Goal: Task Accomplishment & Management: Complete application form

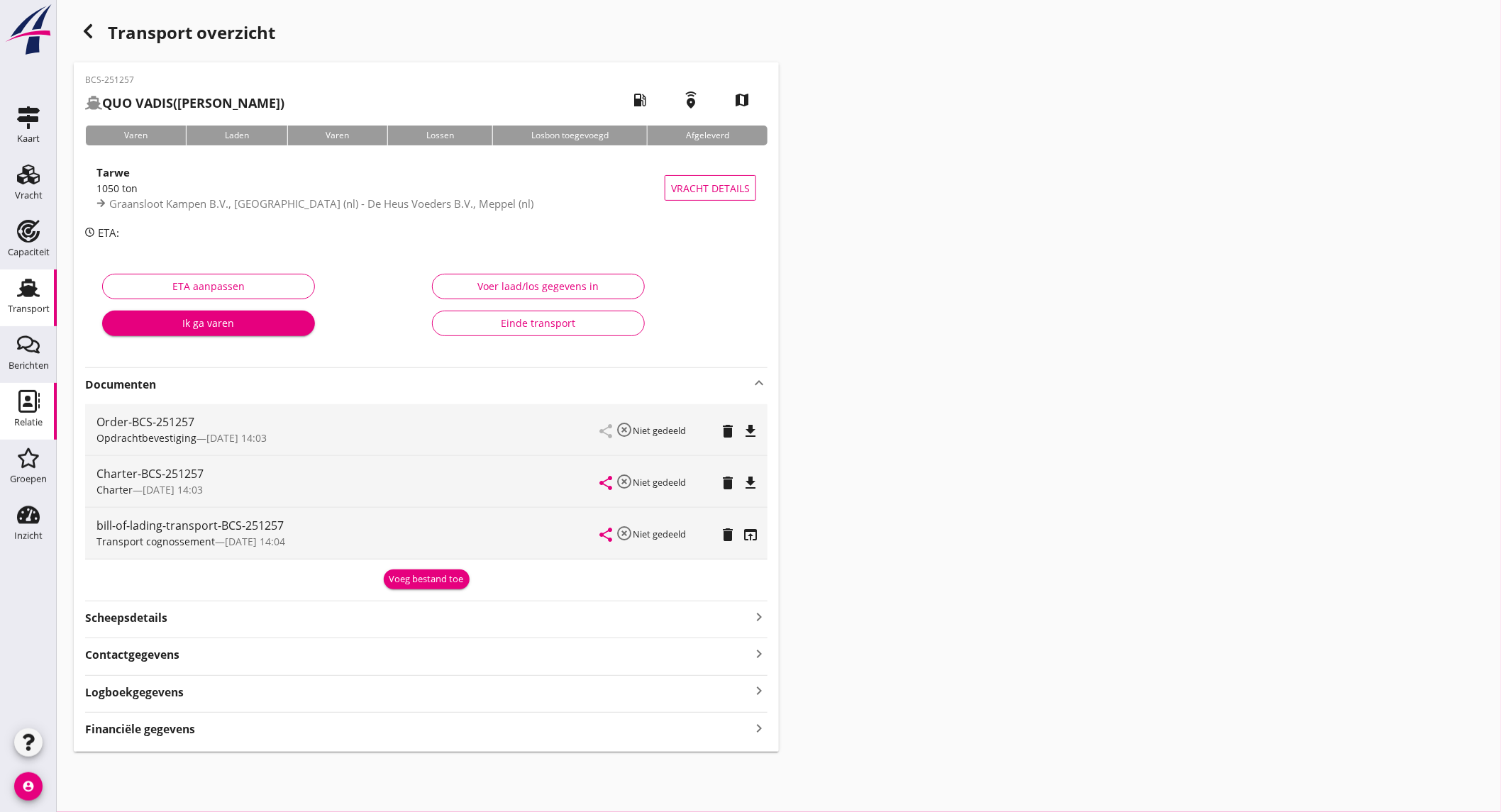
click at [44, 417] on link "Relatie Relatie" at bounding box center [28, 411] width 57 height 57
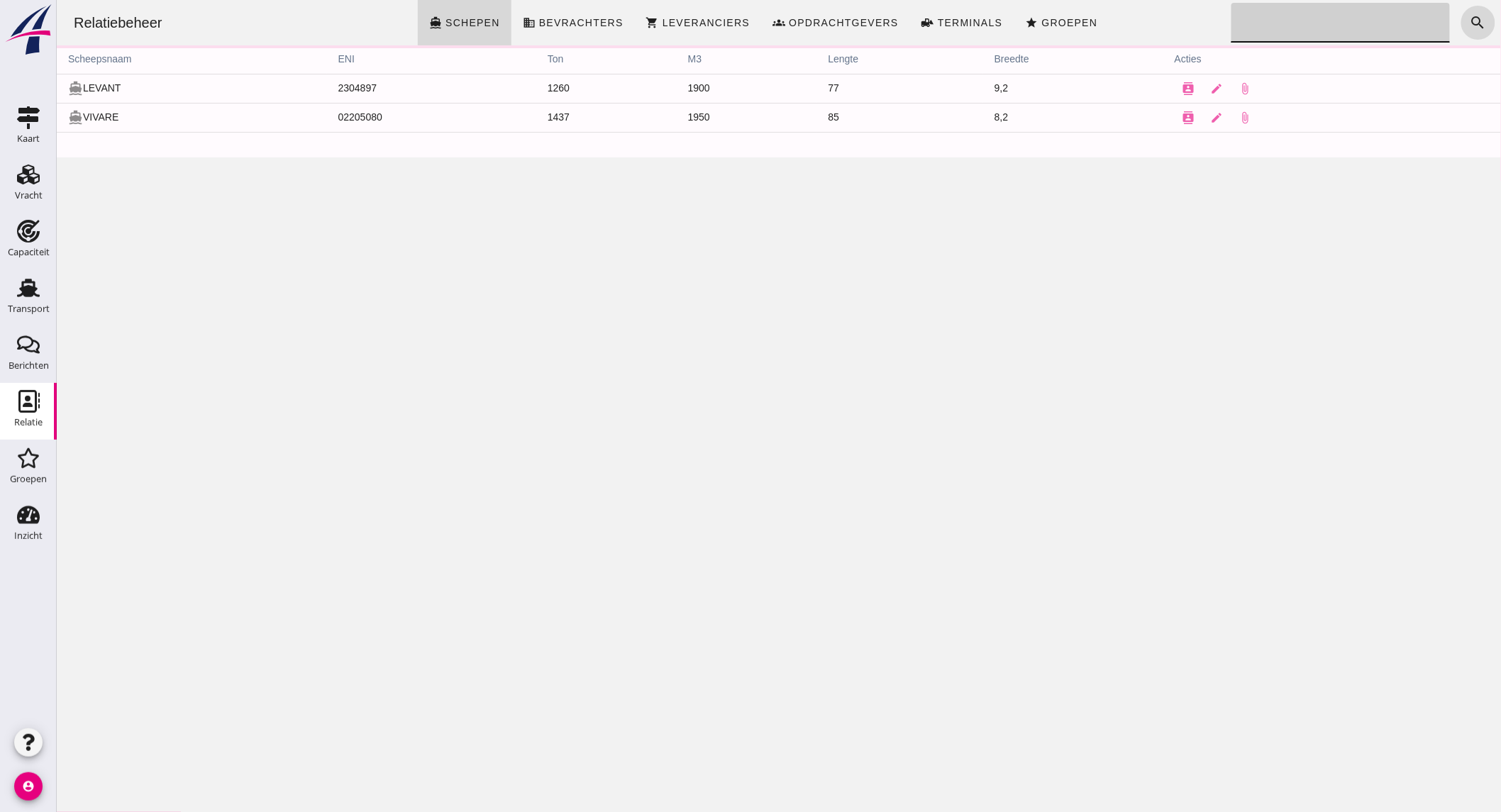
click input "Zoeken..."
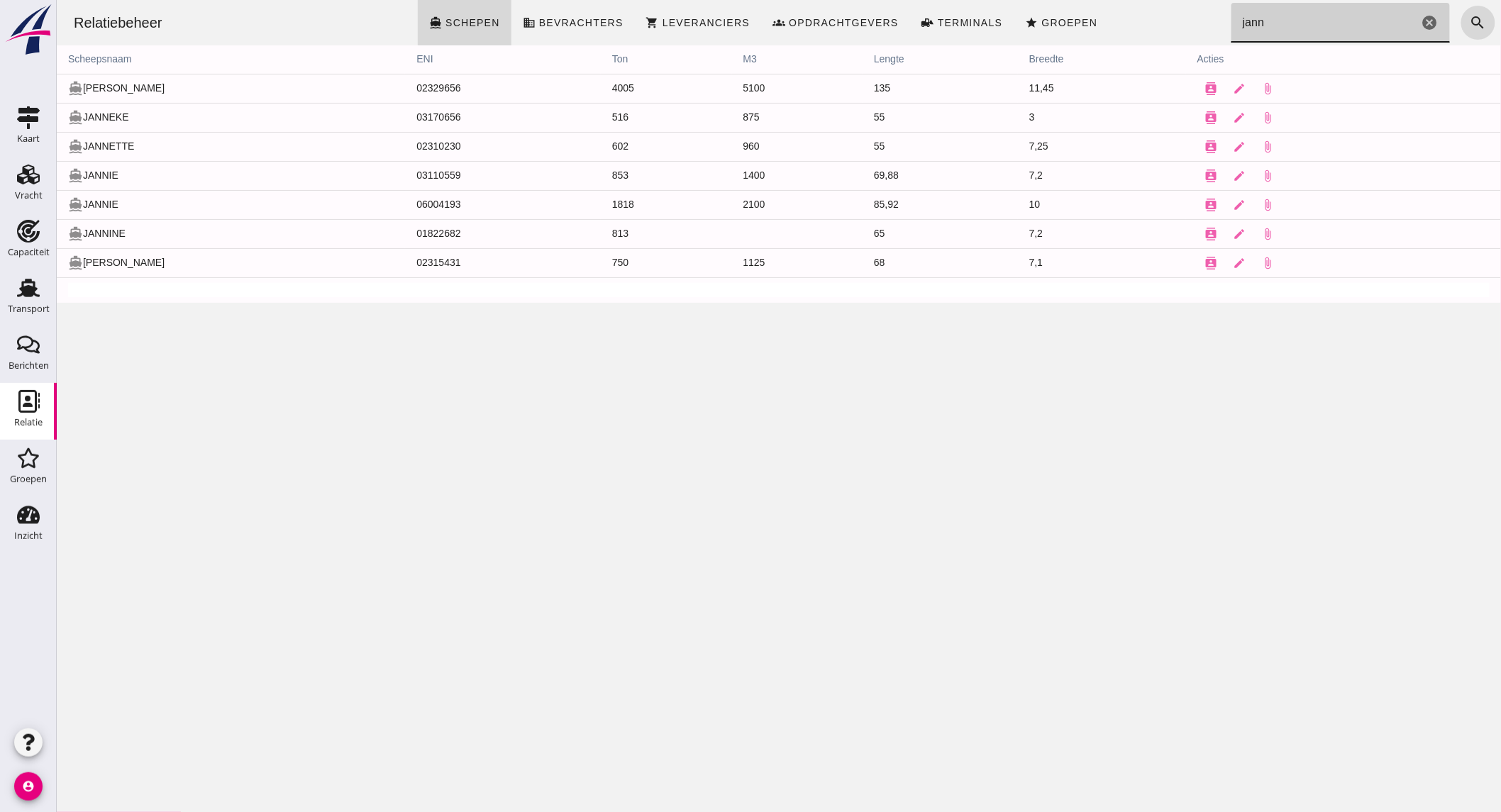
type input "jann"
click at [34, 293] on use at bounding box center [28, 287] width 22 height 18
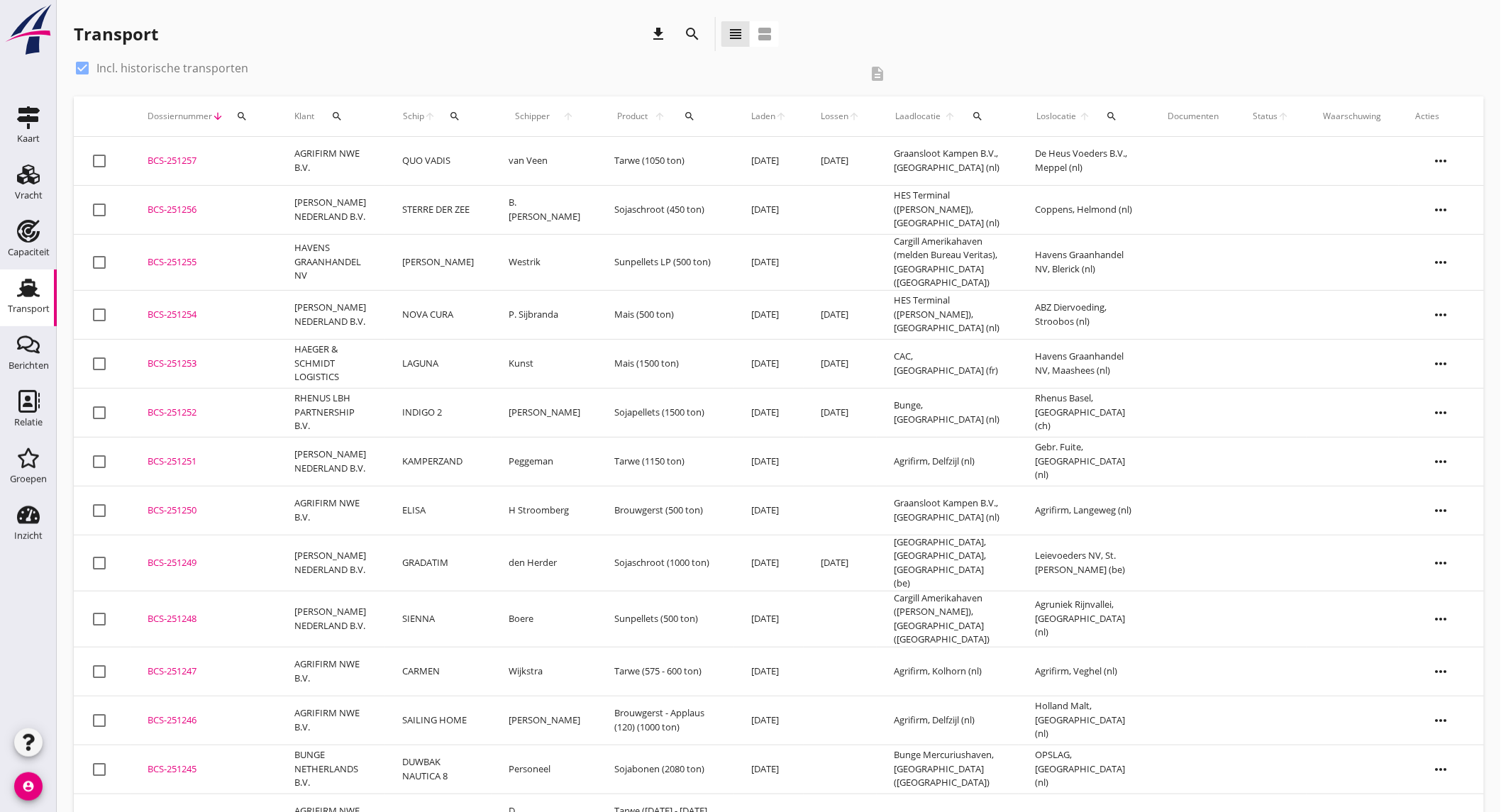
click at [700, 31] on icon "search" at bounding box center [692, 34] width 17 height 17
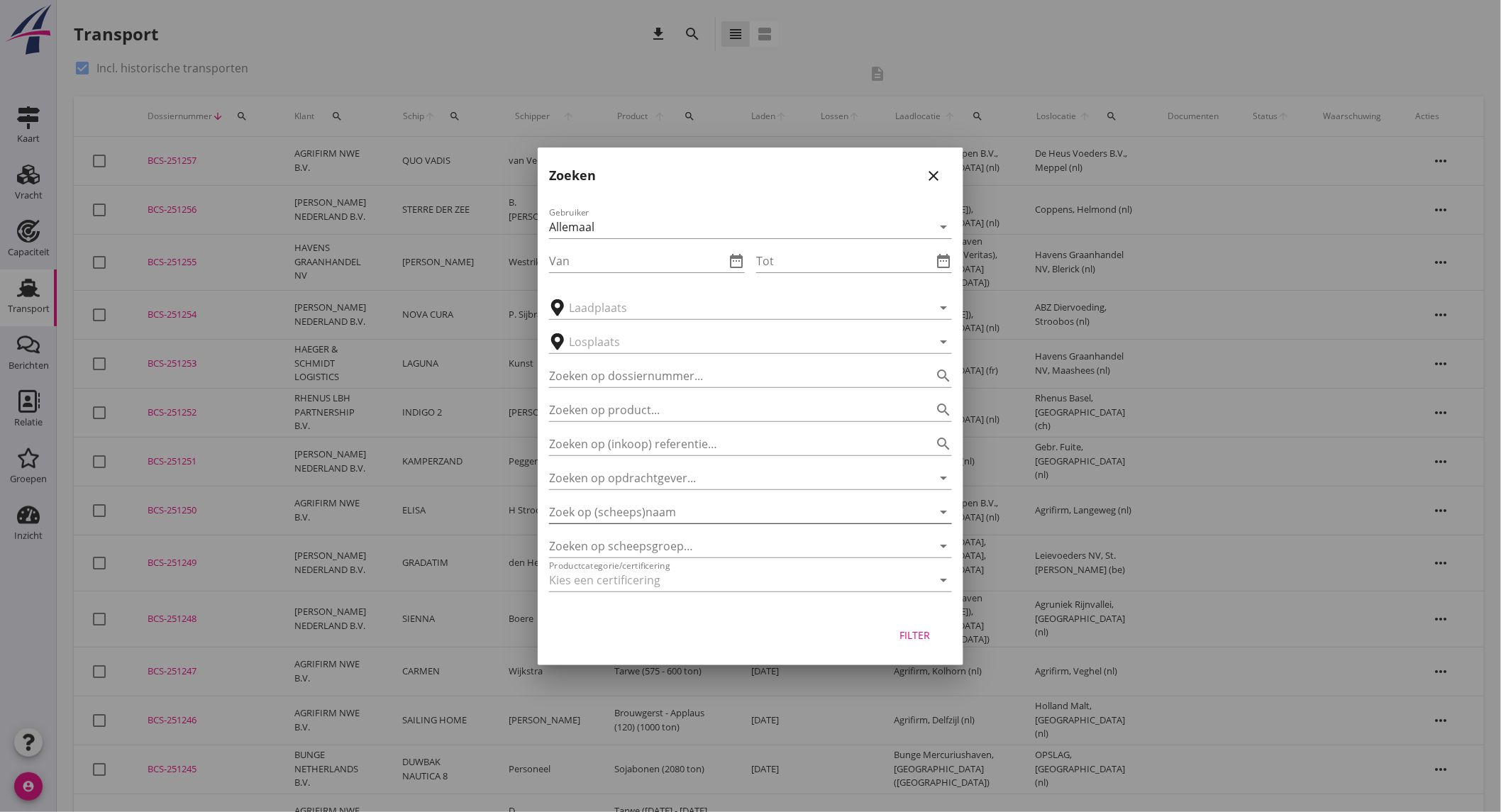
click at [639, 515] on input "Zoek op (scheeps)naam" at bounding box center [730, 512] width 363 height 22
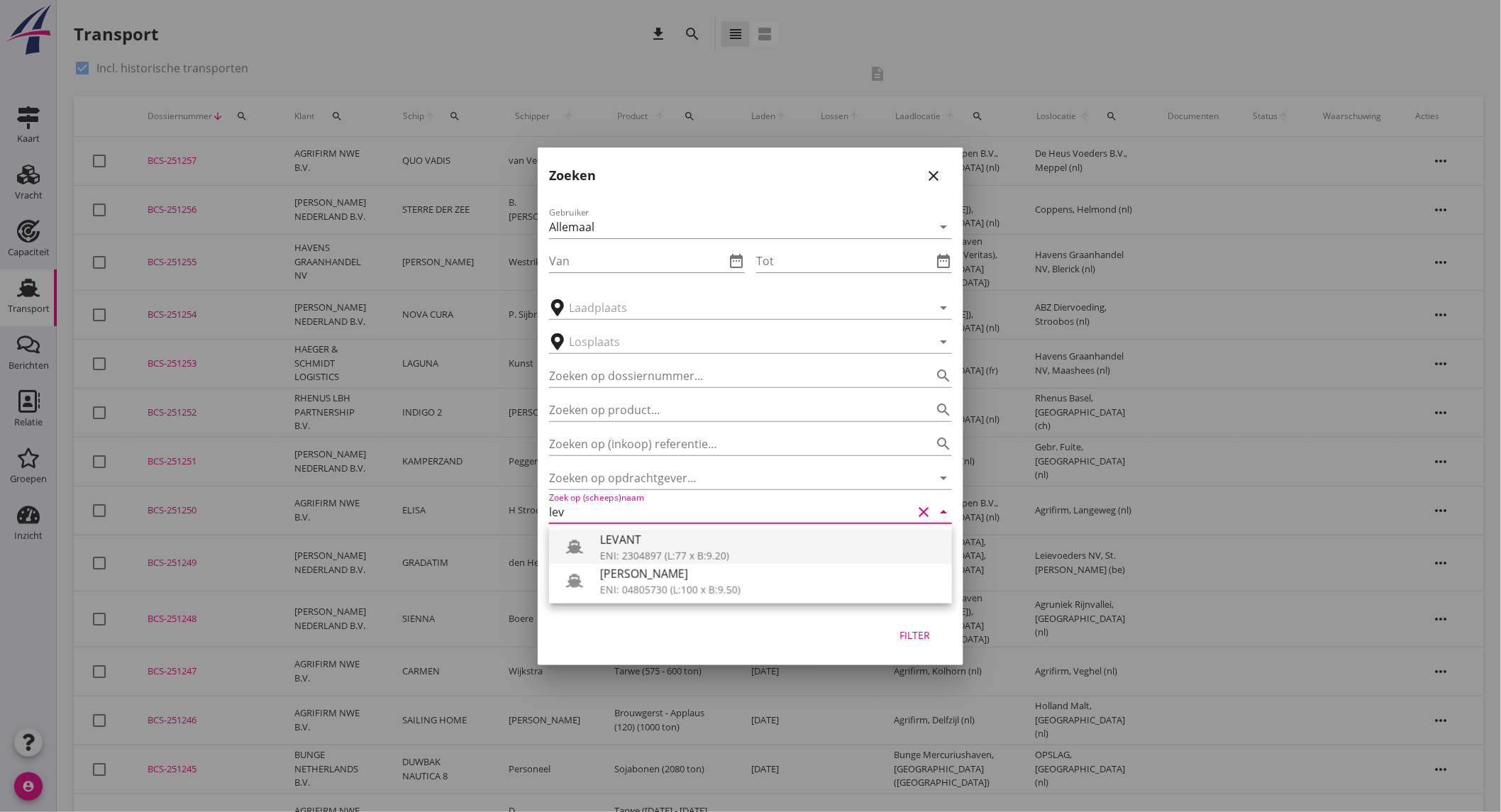
click at [677, 540] on div "LEVANT" at bounding box center [770, 539] width 340 height 17
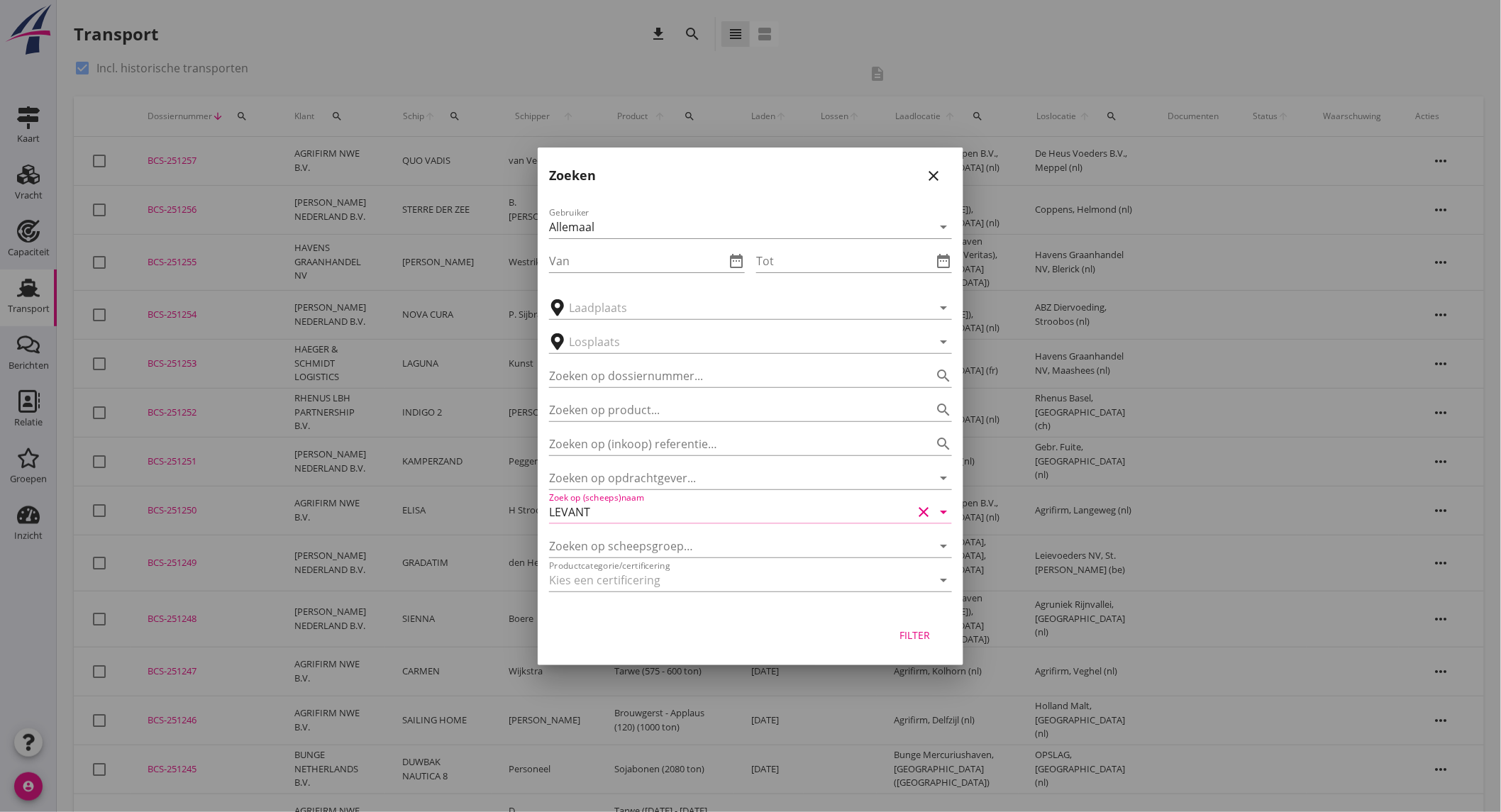
click at [912, 642] on div "Filter" at bounding box center [914, 635] width 39 height 15
type input "LEVANT"
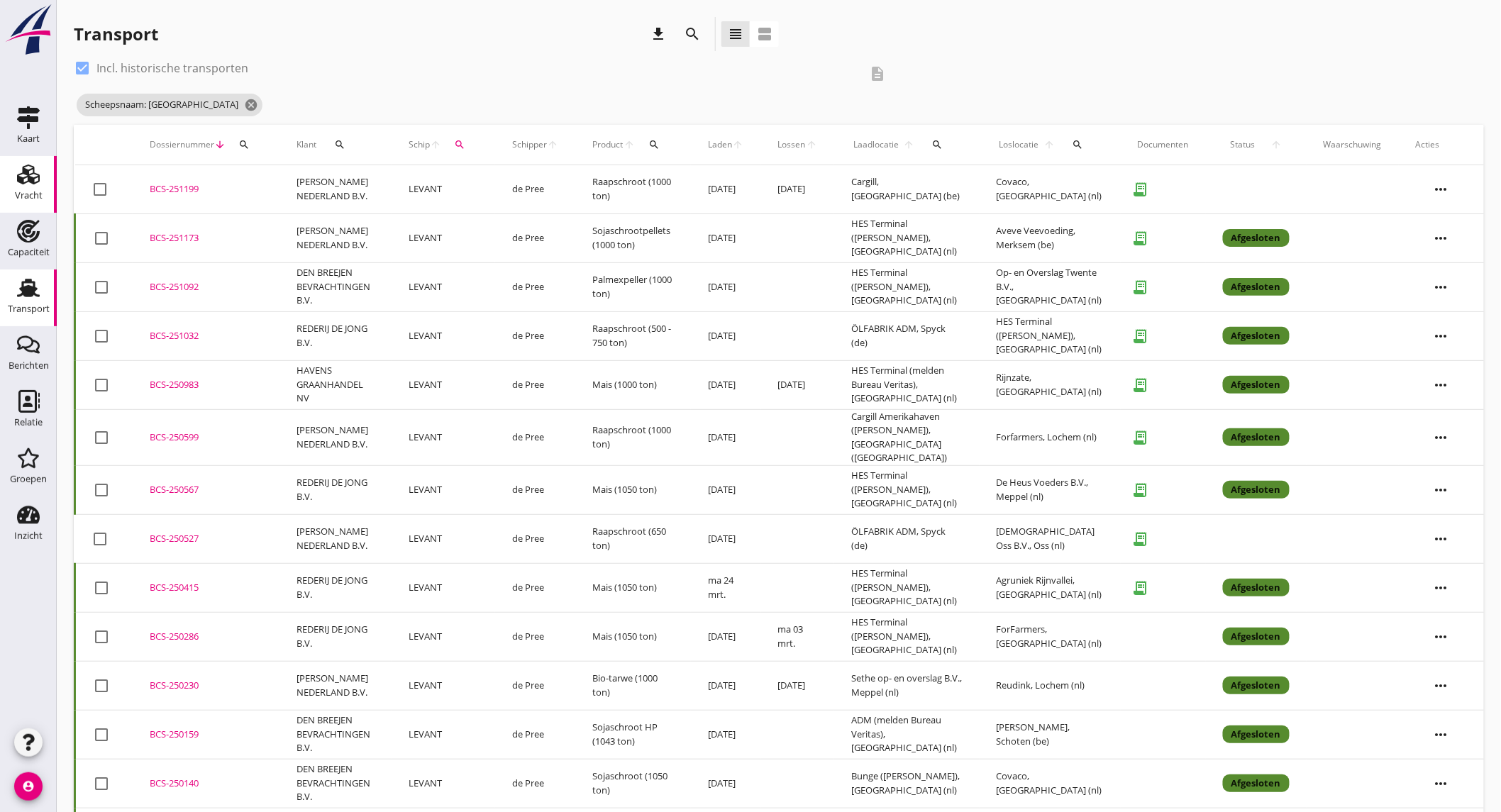
click at [39, 185] on icon "Vracht" at bounding box center [28, 174] width 22 height 22
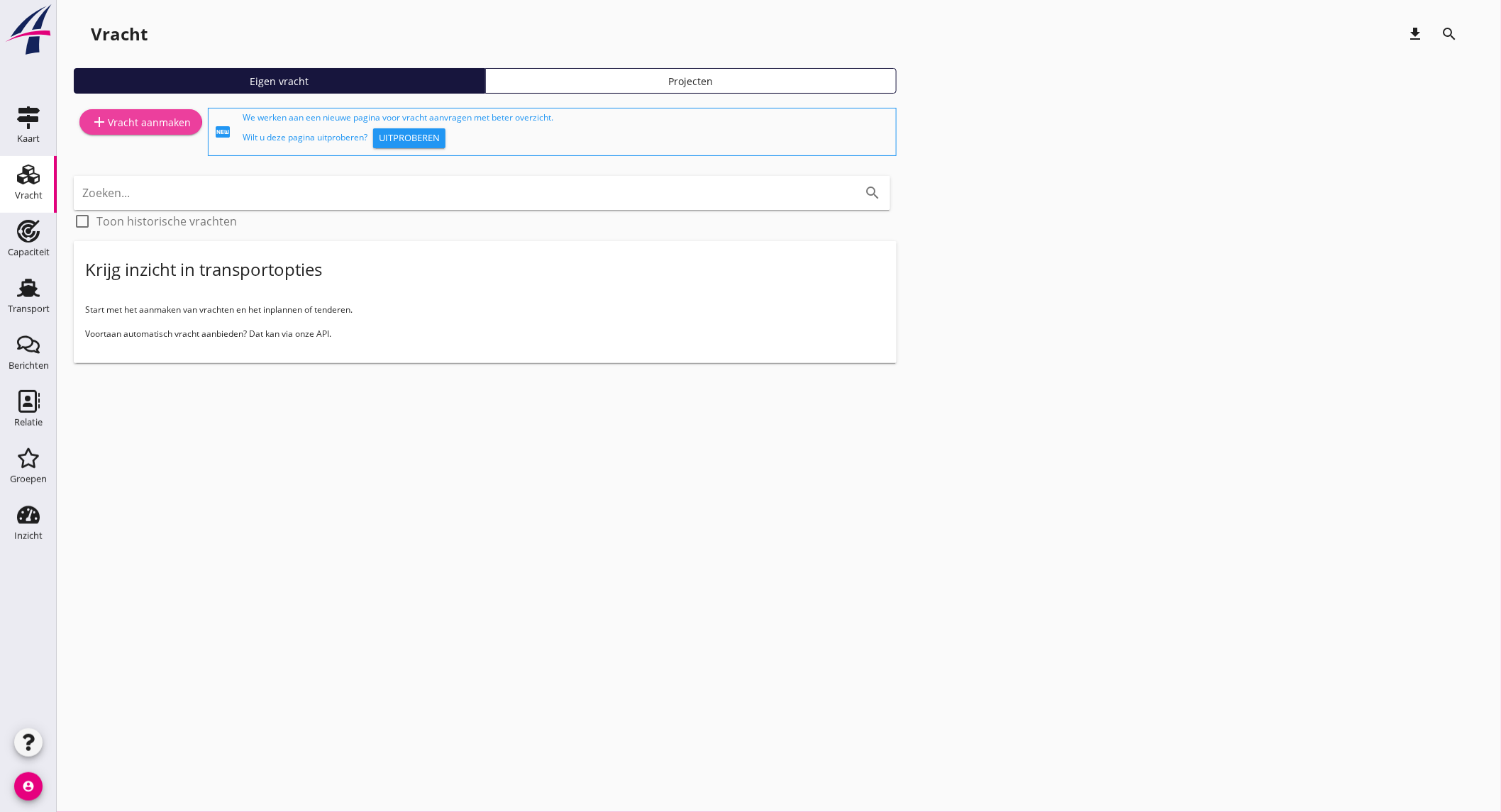
click at [157, 124] on div "add Vracht aanmaken" at bounding box center [140, 121] width 100 height 17
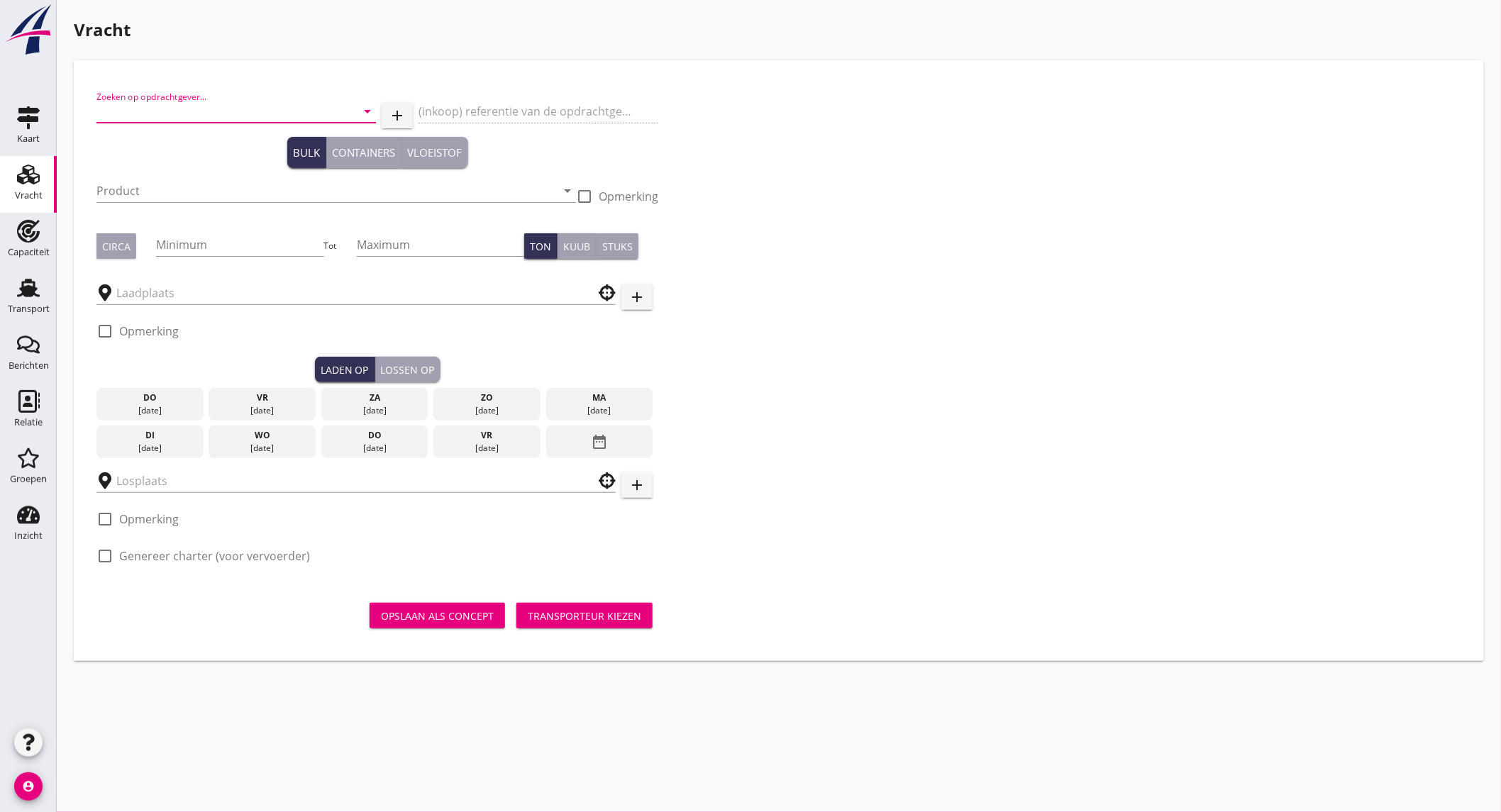
click at [225, 115] on input "Zoeken op opdrachtgever..." at bounding box center [216, 112] width 240 height 22
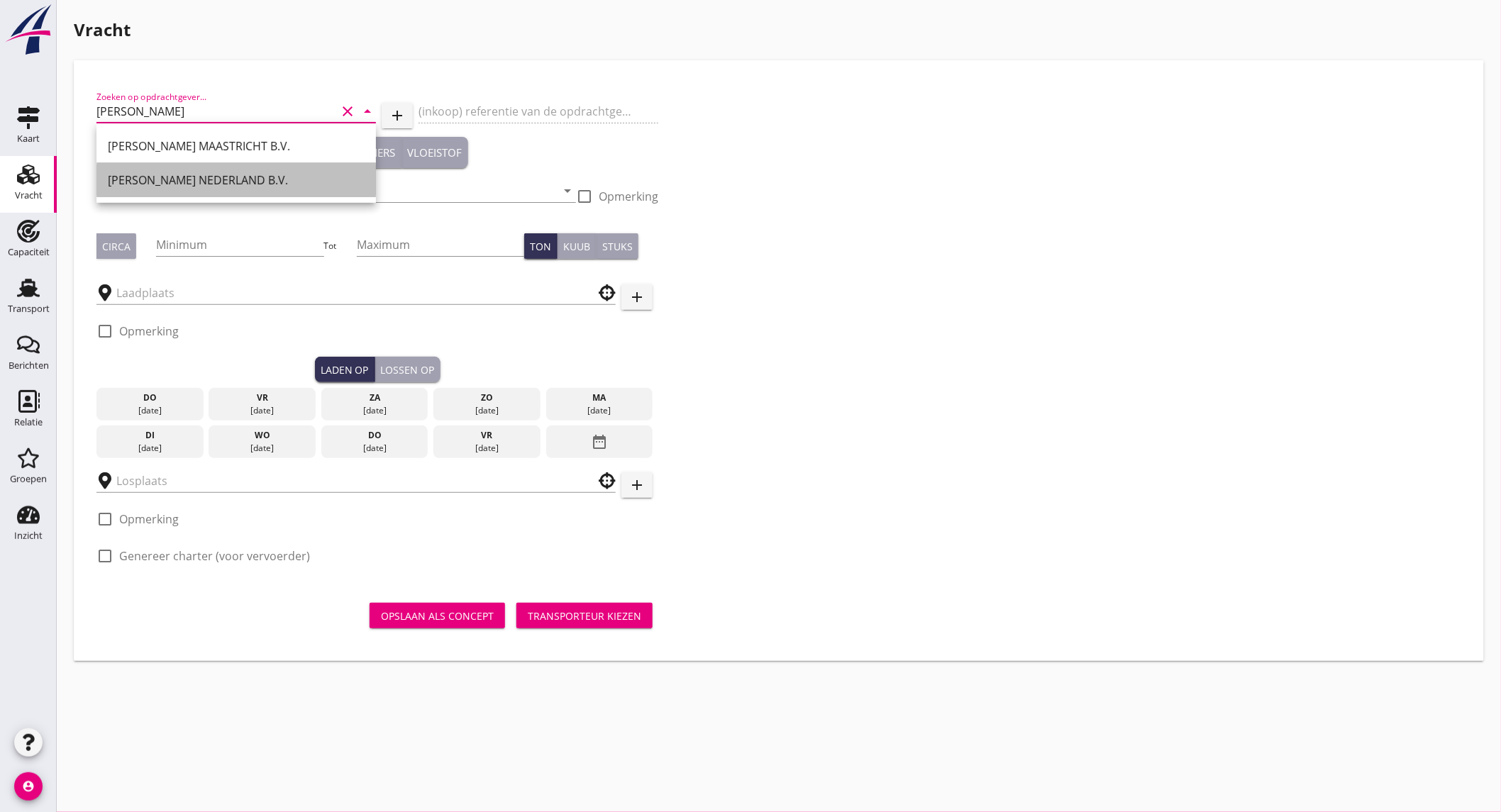
click at [231, 176] on div "[PERSON_NAME] NEDERLAND B.V." at bounding box center [236, 180] width 257 height 17
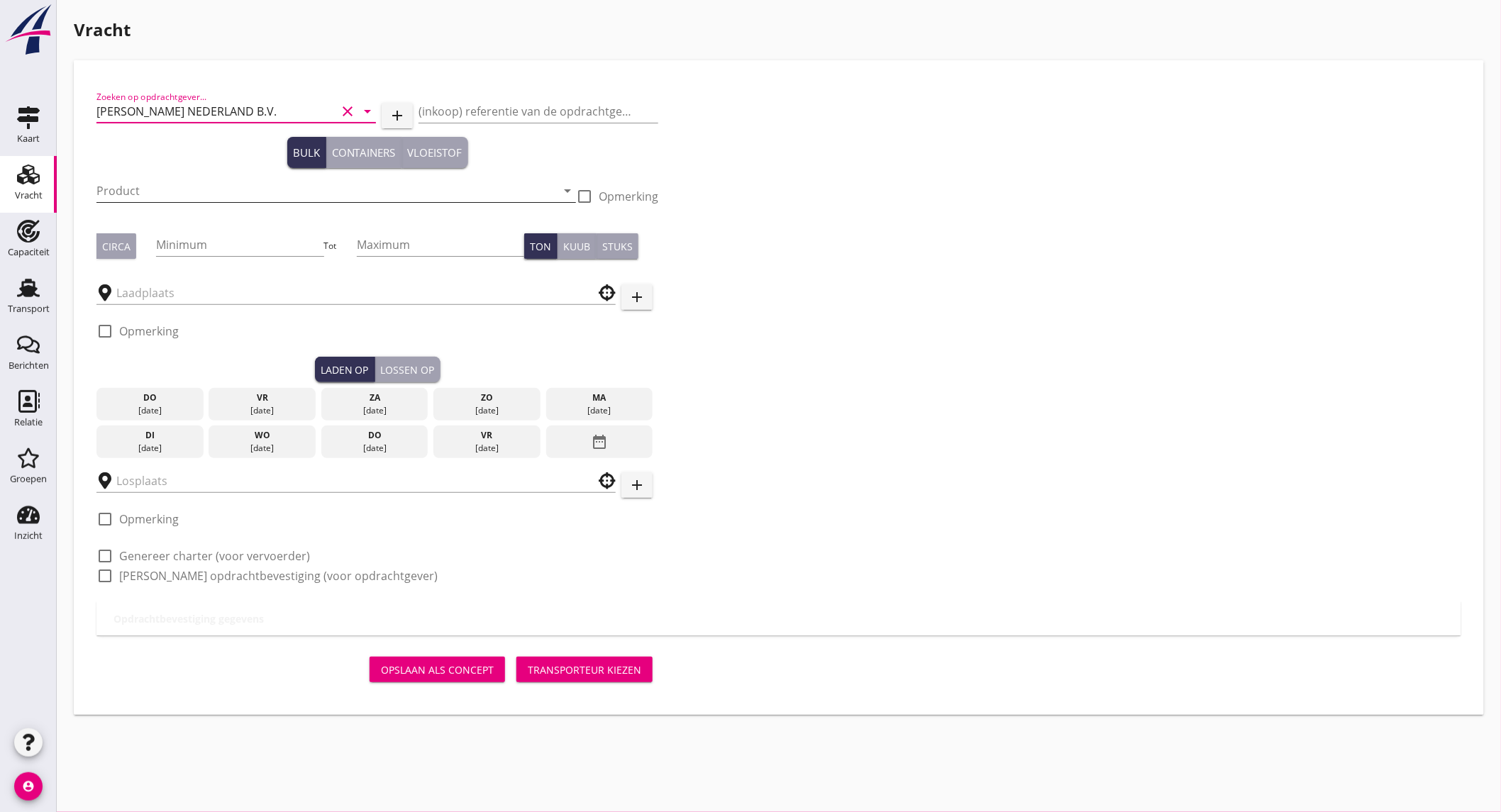
type input "[PERSON_NAME] NEDERLAND B.V."
click at [228, 185] on input "Product" at bounding box center [326, 191] width 460 height 22
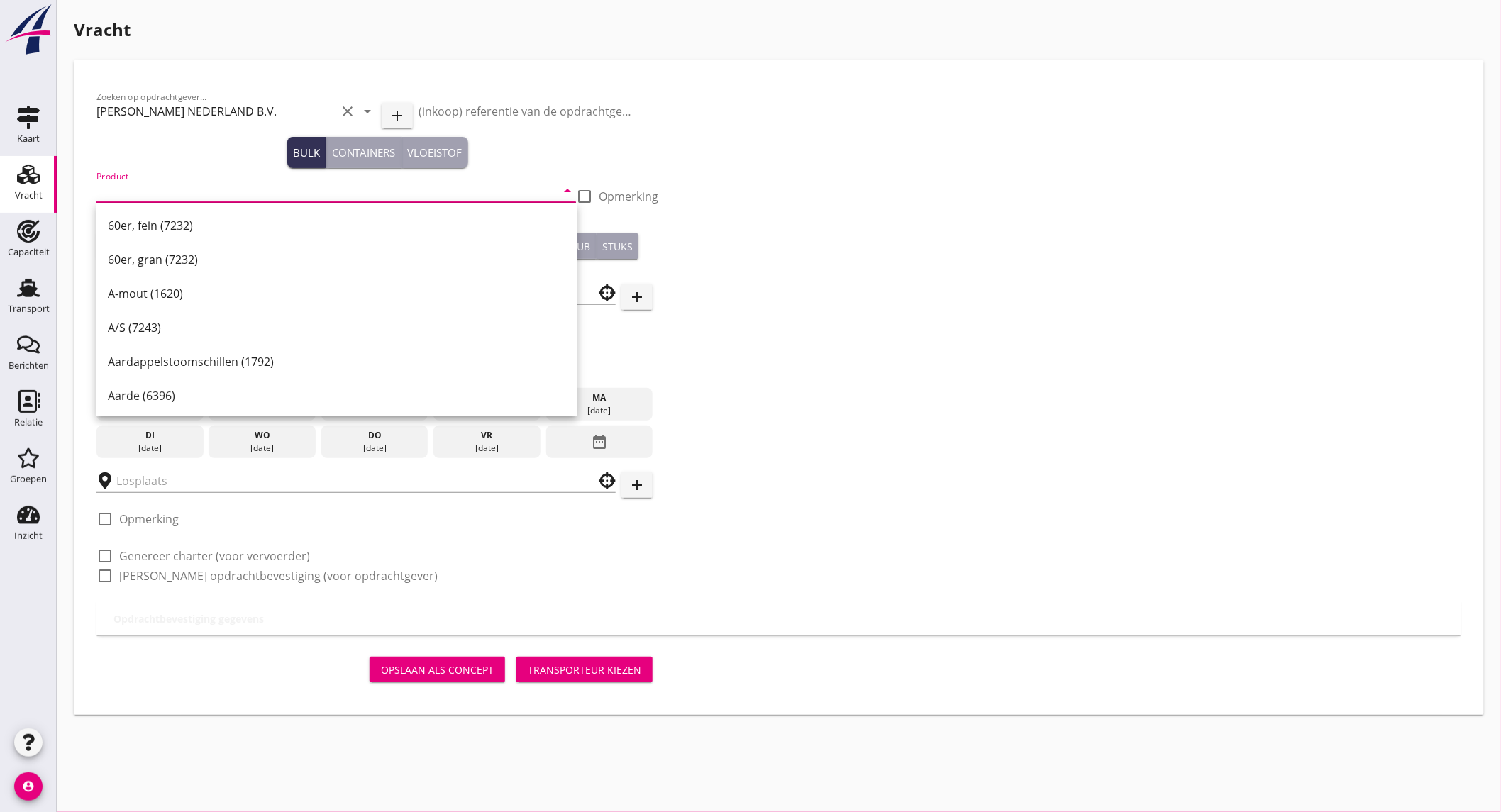
click at [174, 196] on input "Product" at bounding box center [326, 191] width 460 height 22
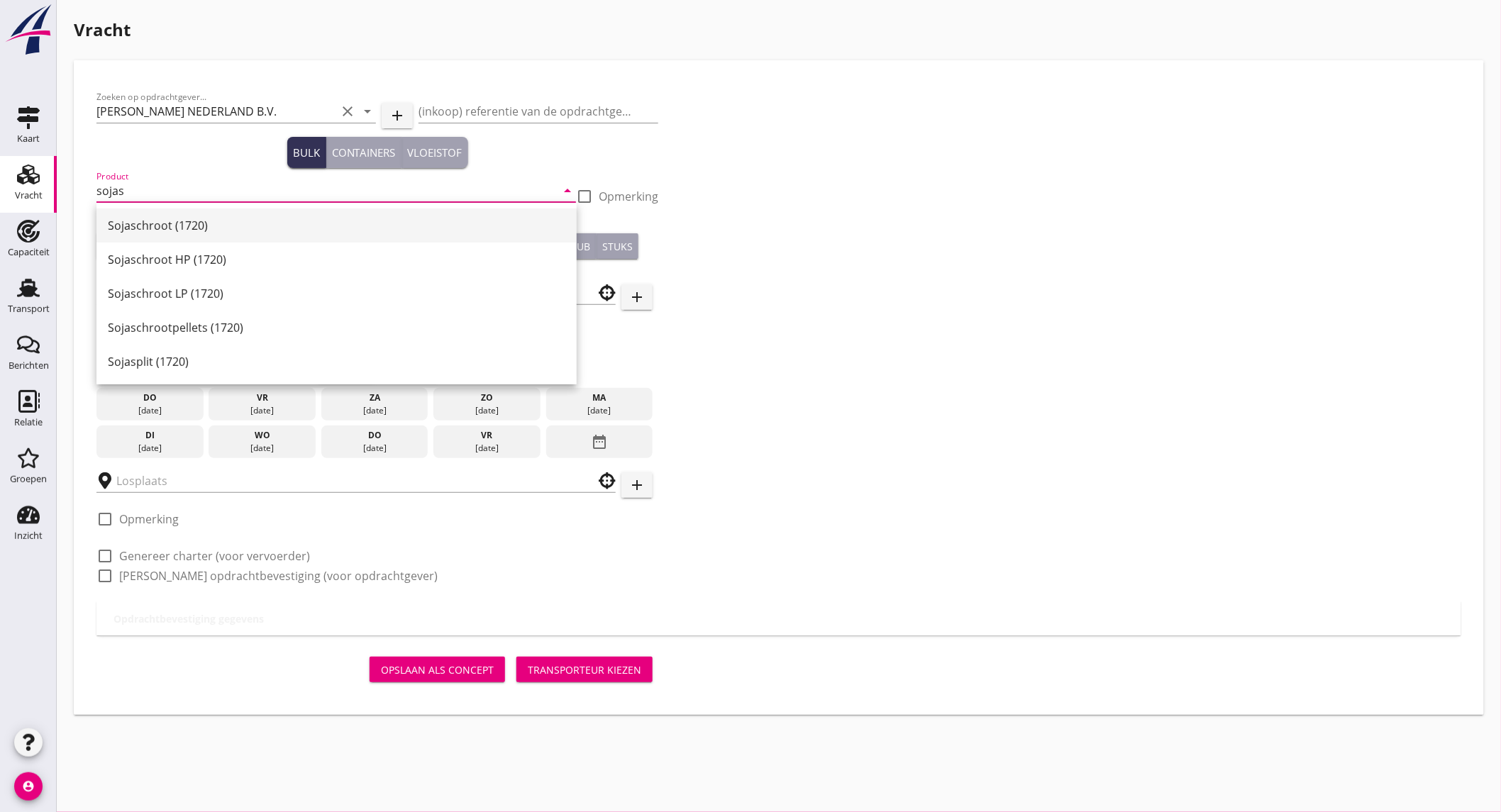
click at [177, 215] on div "Sojaschroot (1720)" at bounding box center [336, 225] width 458 height 34
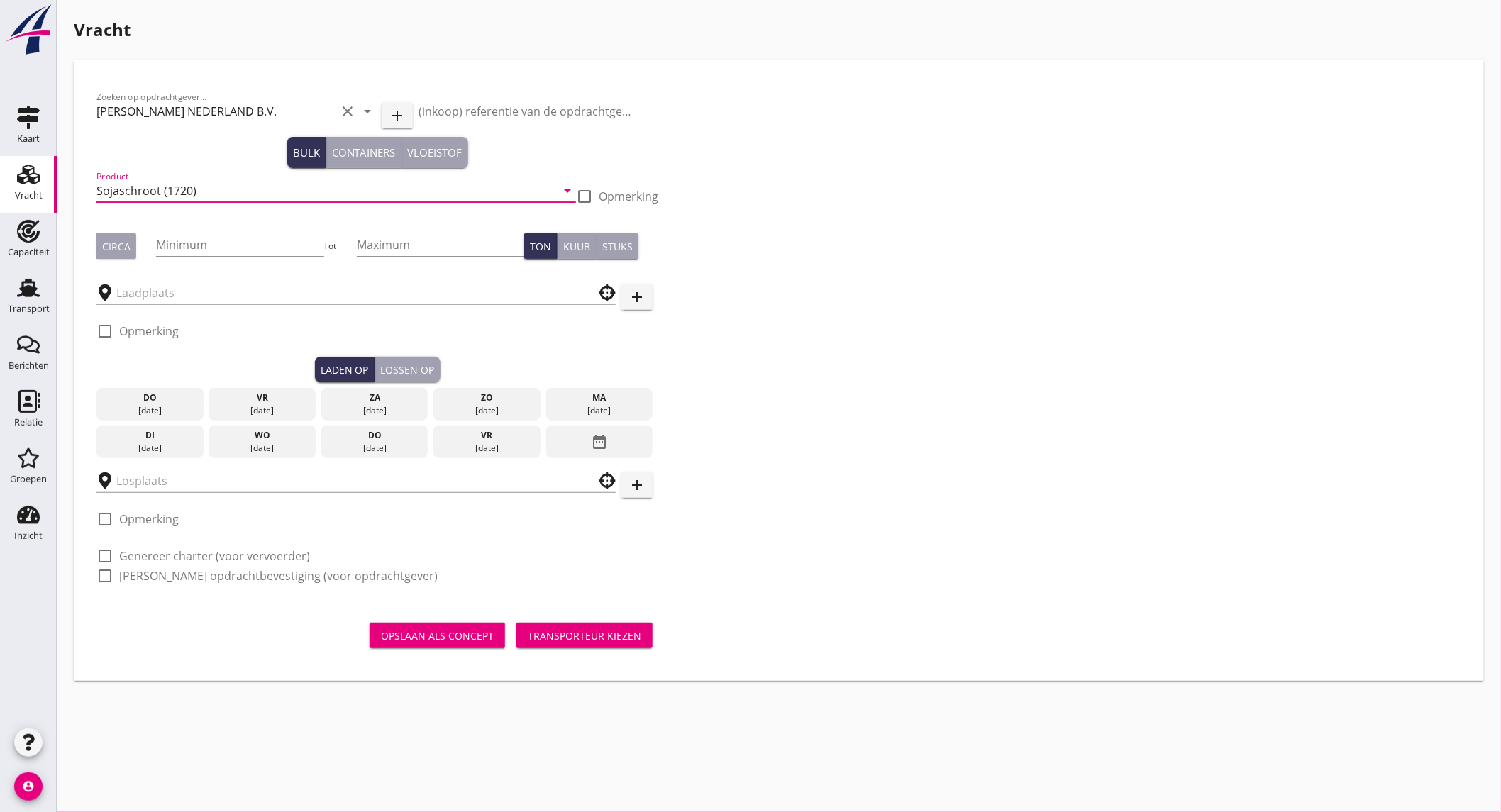
type input "Sojaschroot (1720)"
click at [125, 243] on div "Circa" at bounding box center [116, 246] width 28 height 15
click at [189, 248] on input "Minimum" at bounding box center [239, 245] width 168 height 22
type input "1000"
click at [178, 288] on input "text" at bounding box center [346, 293] width 460 height 22
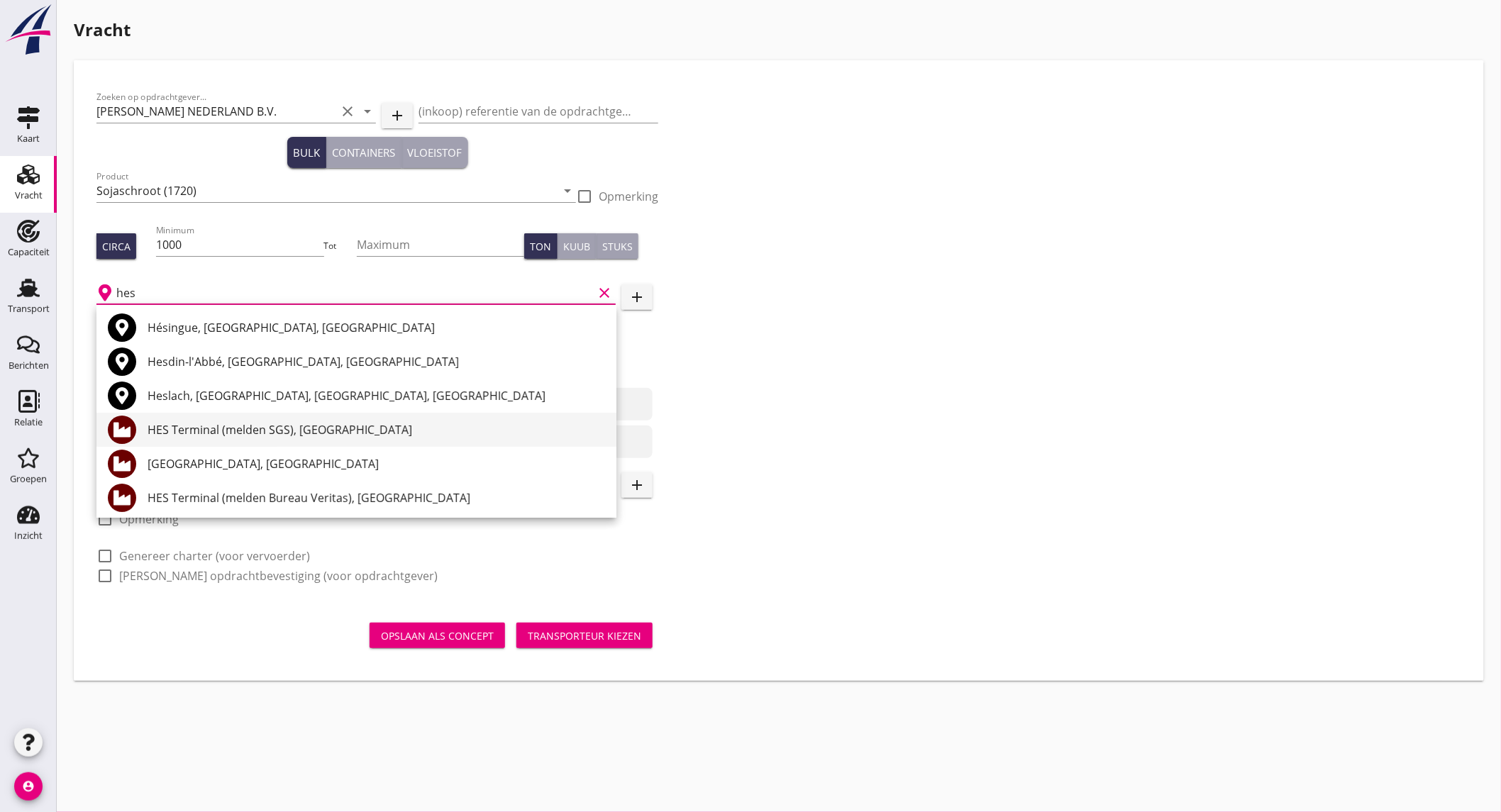
scroll to position [79, 0]
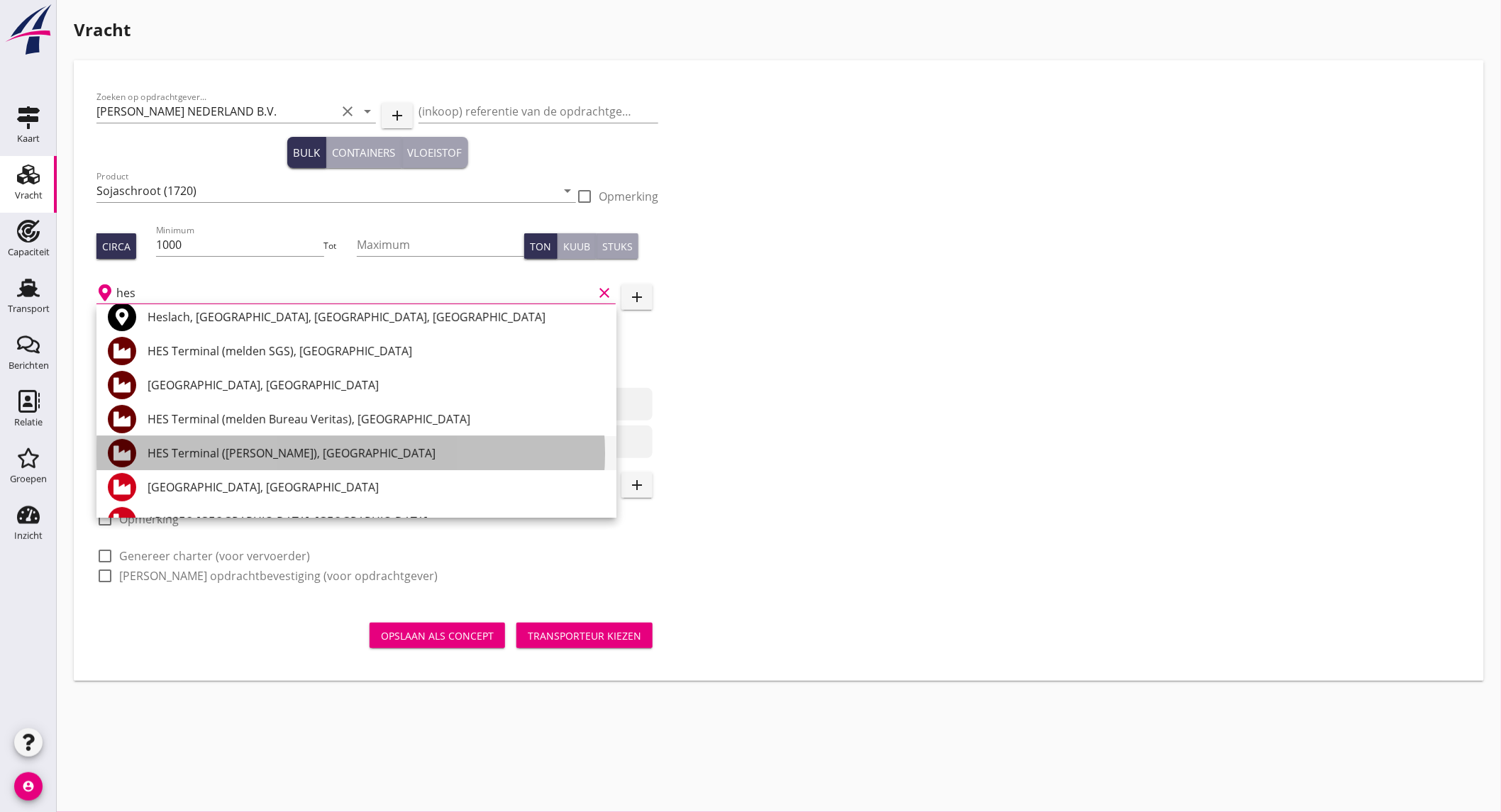
click at [317, 458] on div "HES Terminal ([PERSON_NAME]), [GEOGRAPHIC_DATA]" at bounding box center [376, 453] width 458 height 17
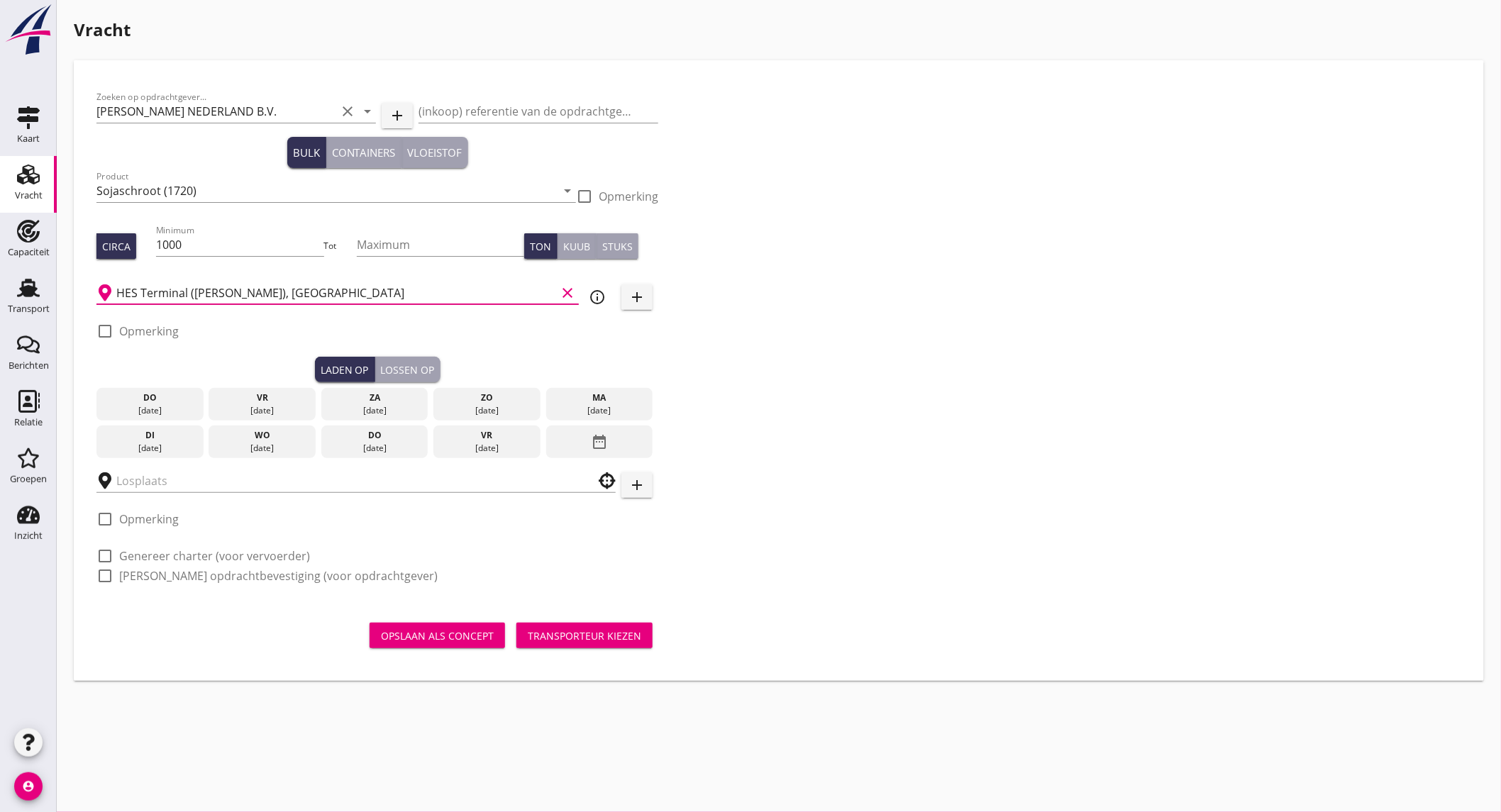
type input "HES Terminal ([PERSON_NAME]), [GEOGRAPHIC_DATA]"
click at [154, 325] on label "Opmerking" at bounding box center [148, 331] width 59 height 14
checkbox input "true"
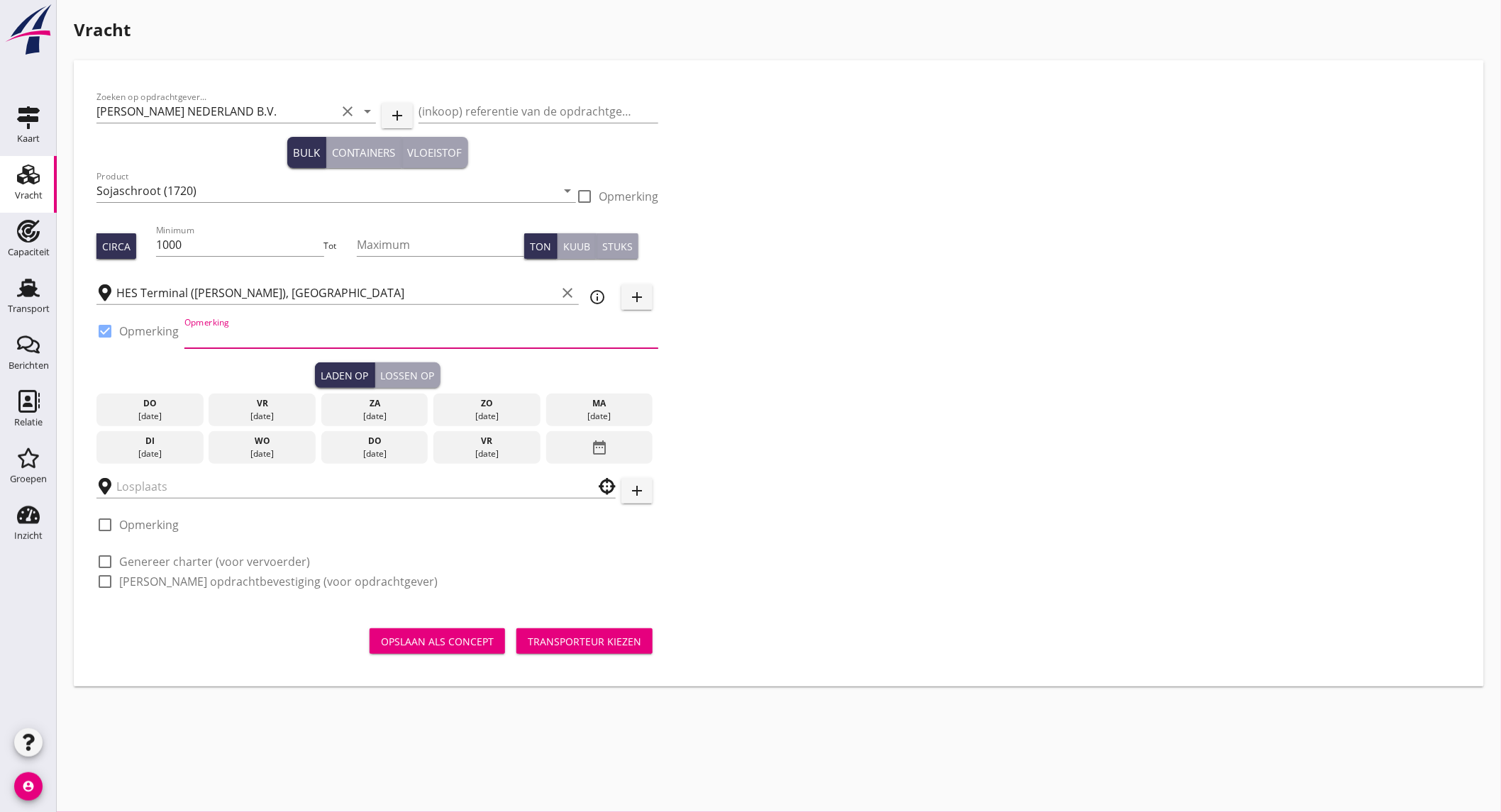
click at [243, 339] on input "Opmerking" at bounding box center [421, 337] width 474 height 22
type input "westhaven ex. new venture"
click at [573, 412] on div "[DATE]" at bounding box center [600, 416] width 100 height 13
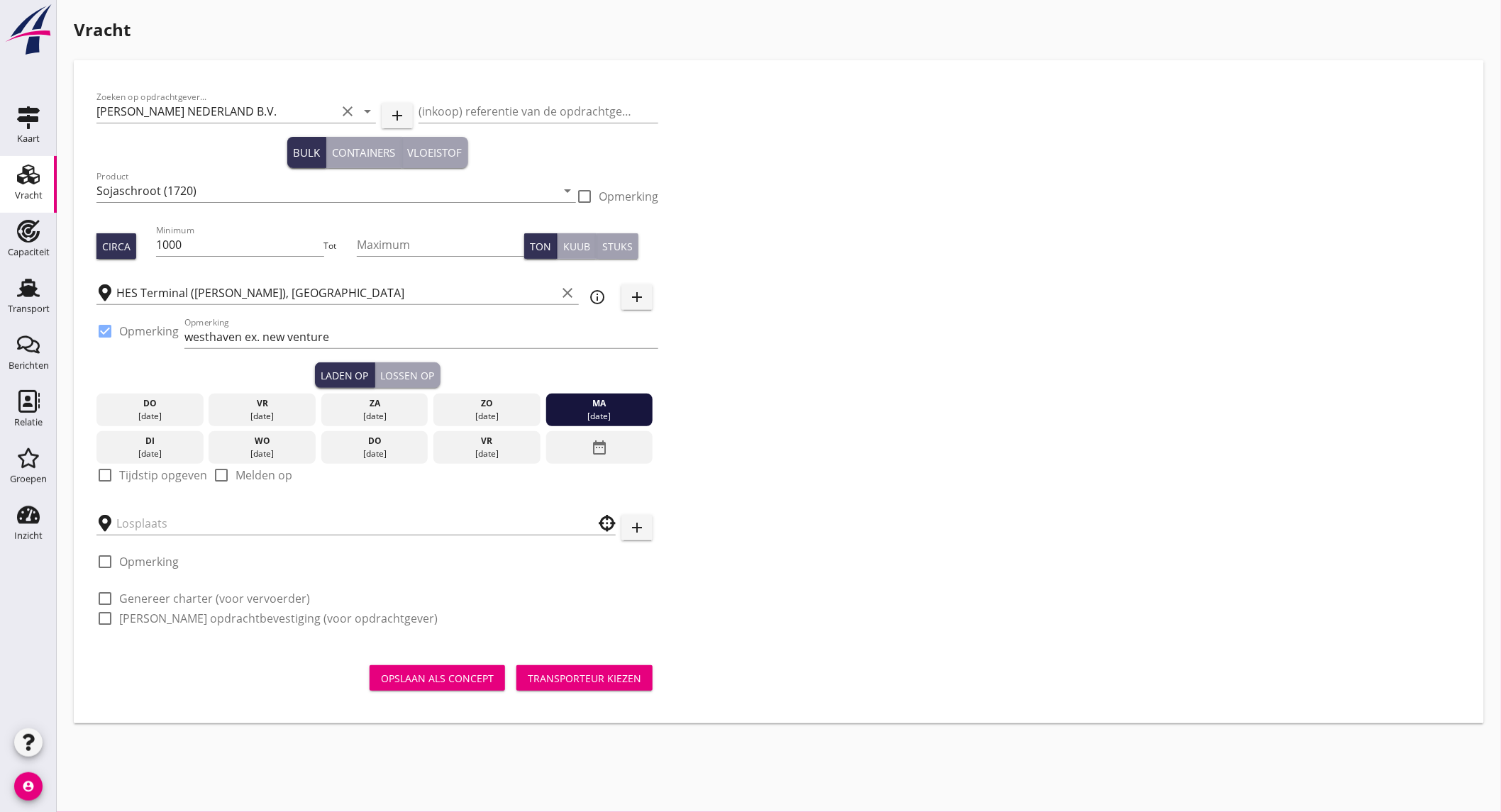
click at [178, 479] on label "Tijdstip opgeven" at bounding box center [163, 475] width 88 height 14
checkbox input "true"
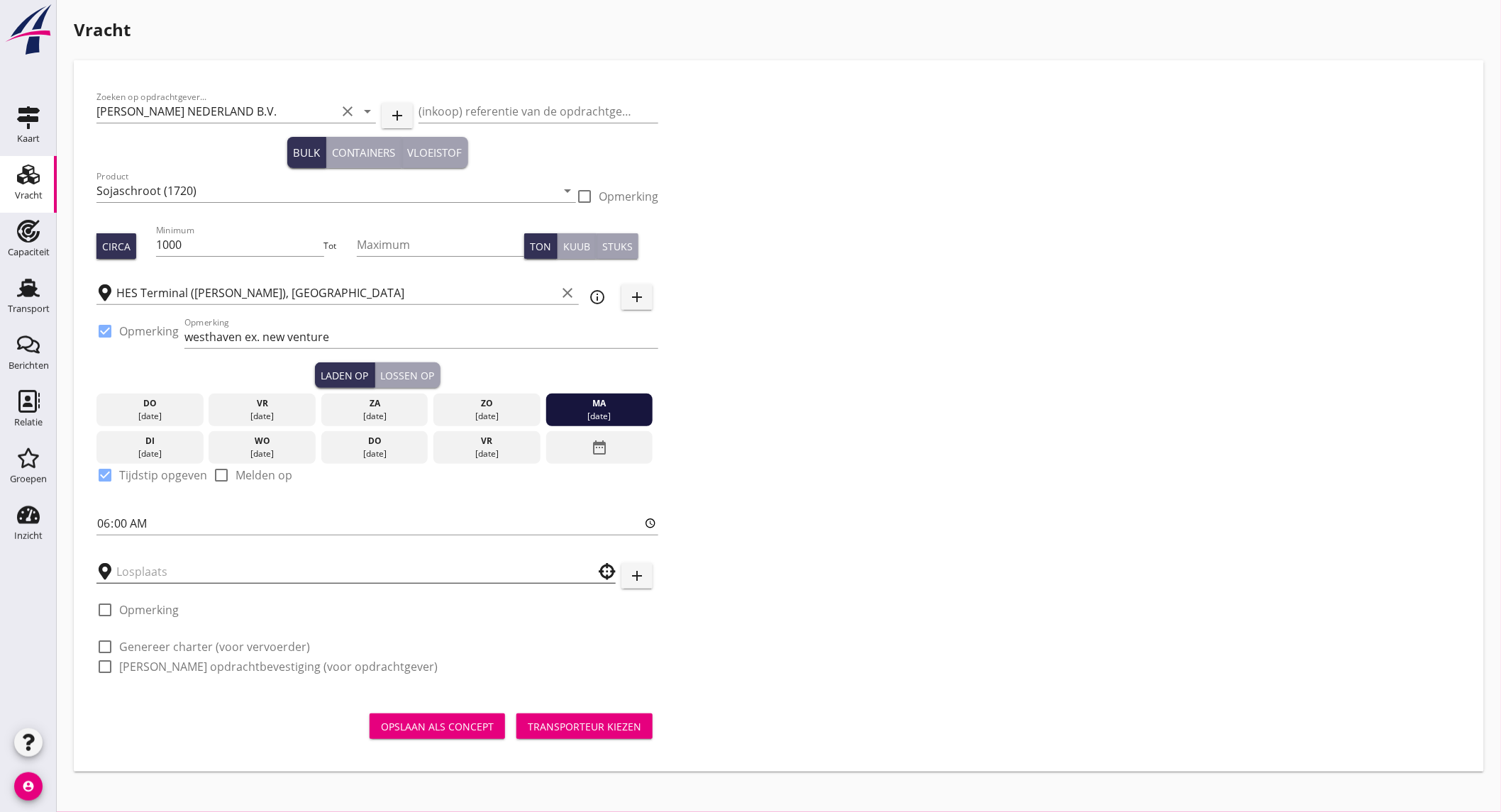
click at [161, 580] on input "text" at bounding box center [346, 571] width 460 height 22
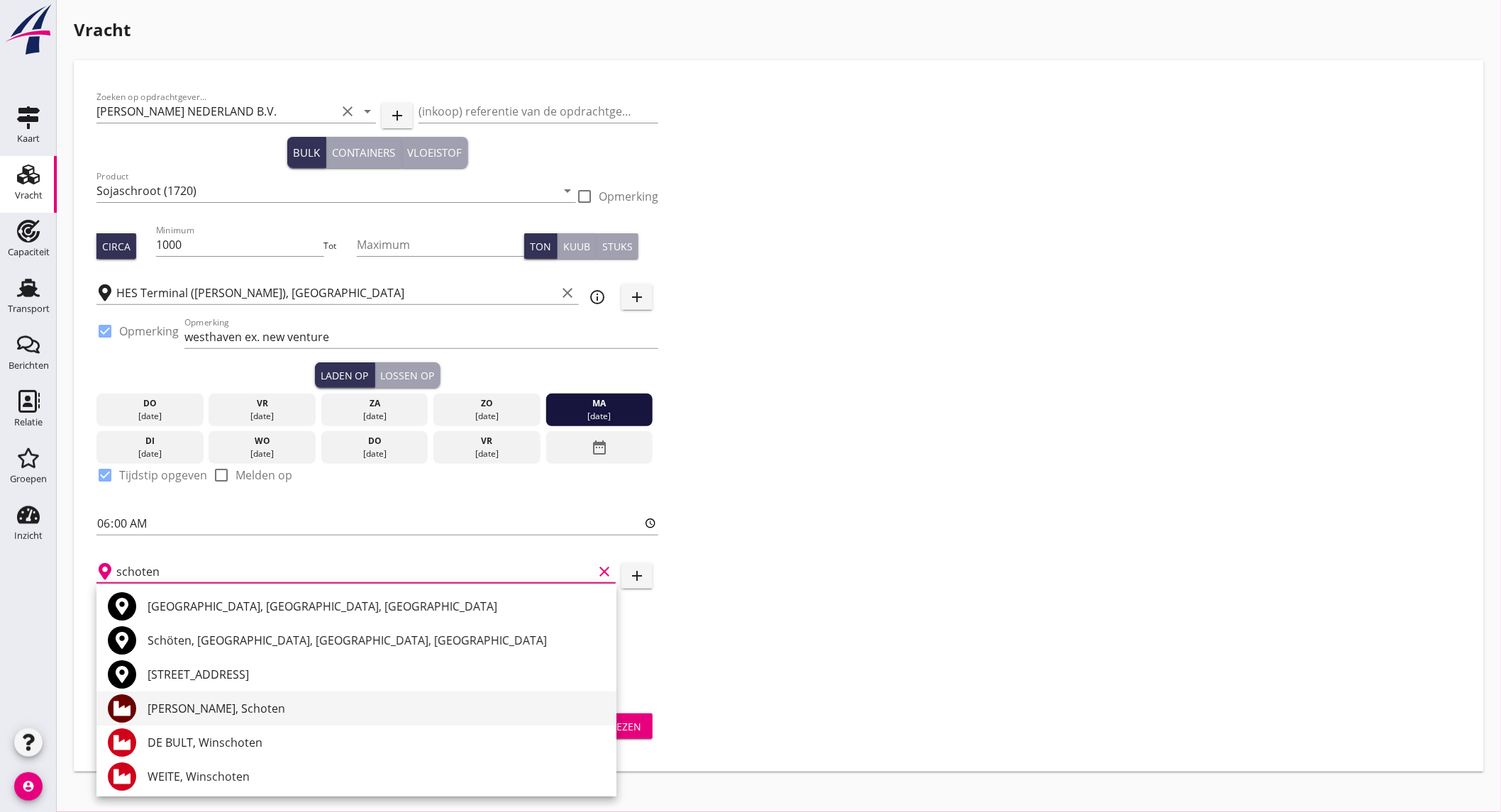
click at [186, 705] on div "[PERSON_NAME], Schoten" at bounding box center [376, 708] width 458 height 17
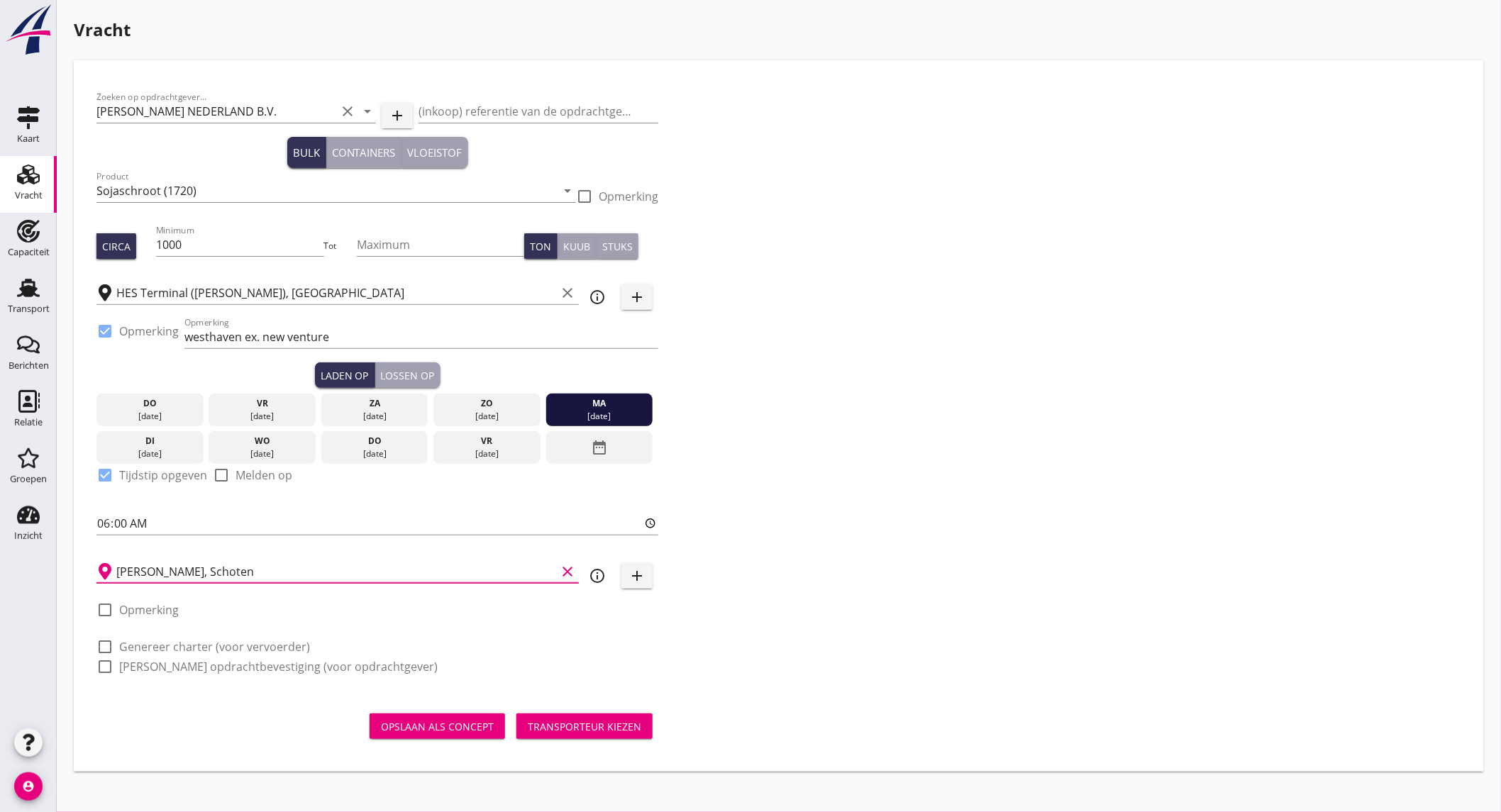
type input "[PERSON_NAME], Schoten"
click at [177, 646] on label "Genereer charter (voor vervoerder)" at bounding box center [214, 647] width 191 height 14
checkbox input "true"
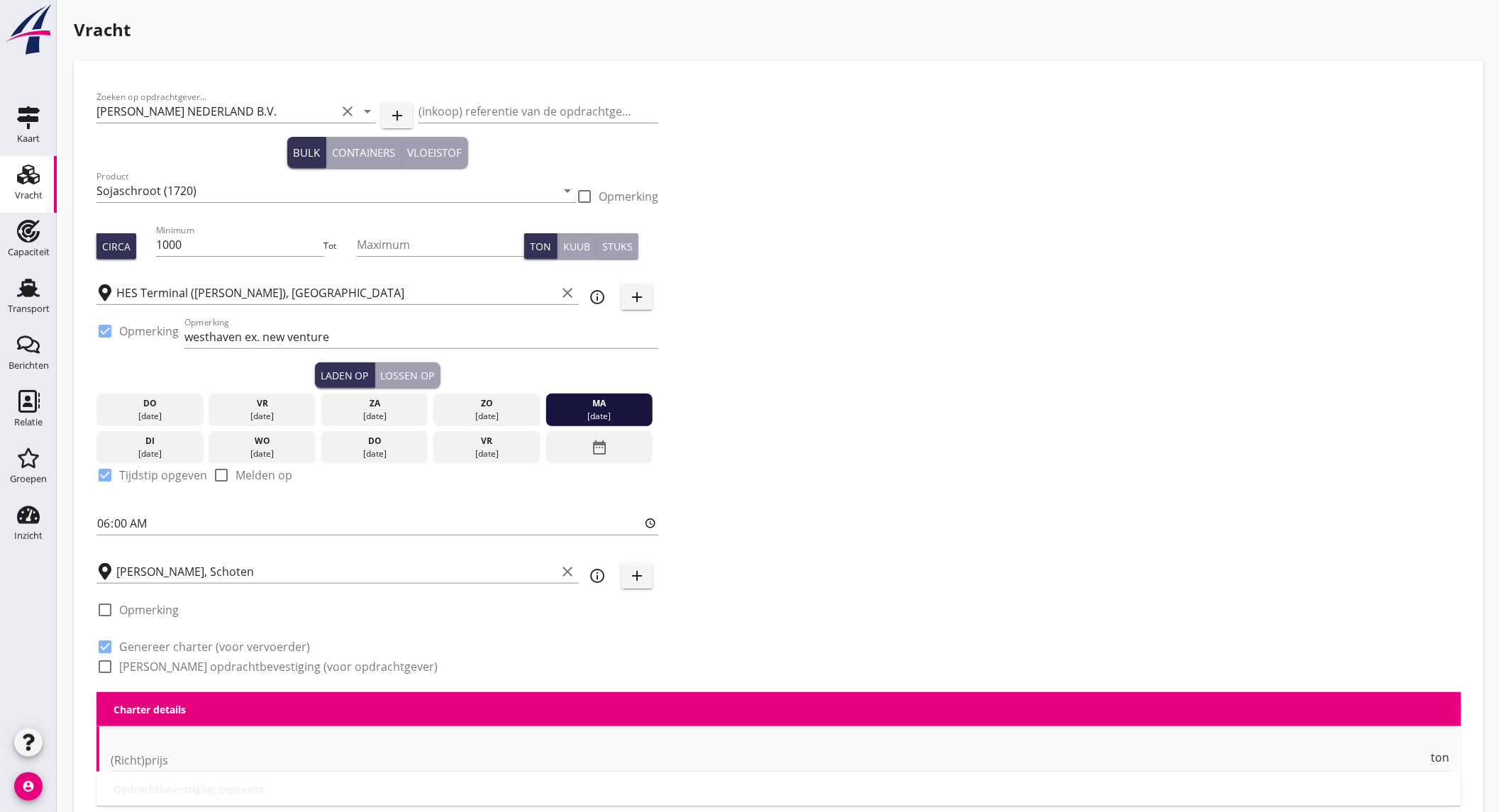
click at [175, 661] on label "Genereer opdrachtbevestiging (voor opdrachtgever)" at bounding box center [278, 667] width 319 height 14
checkbox input "true"
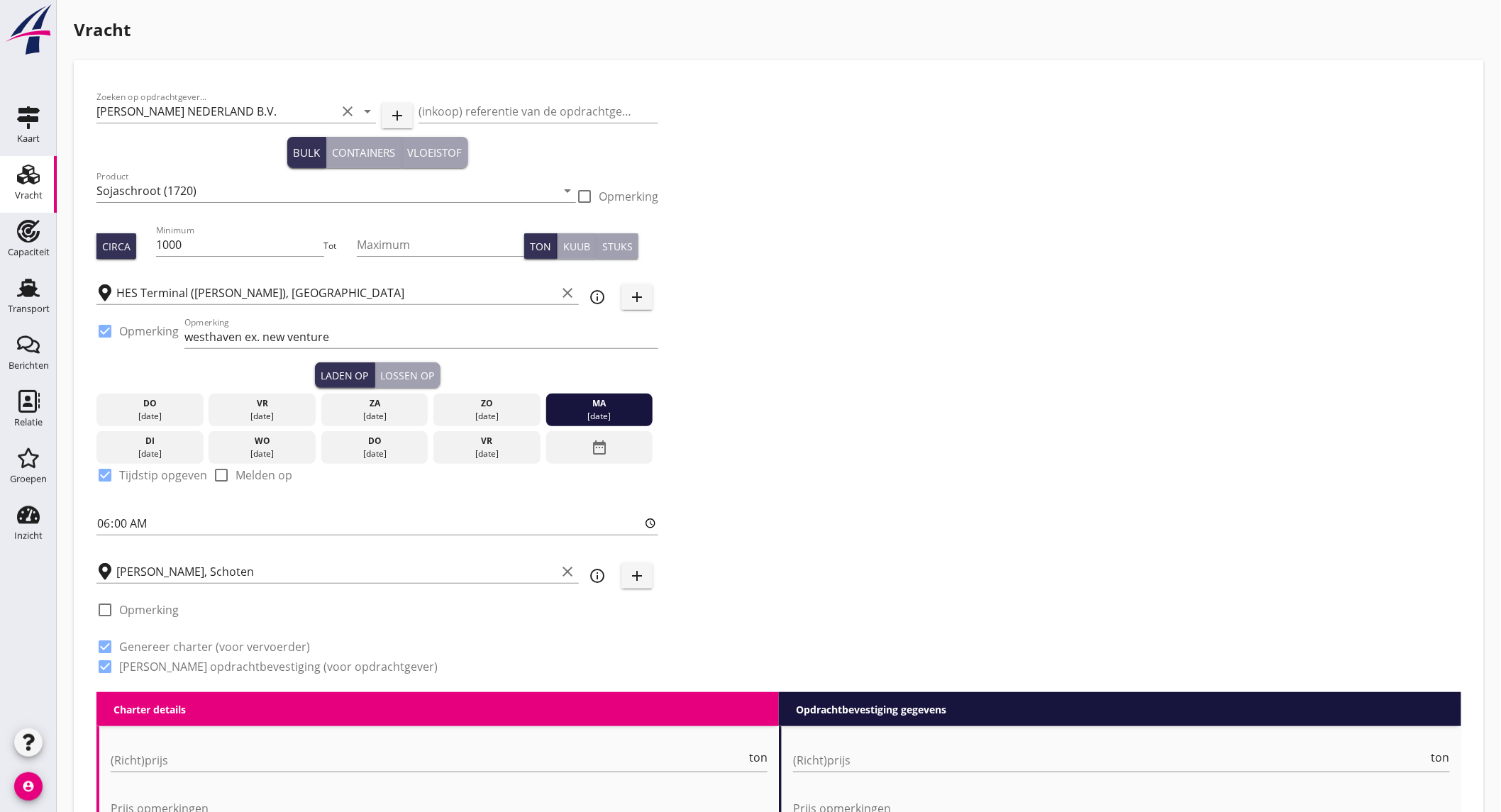
scroll to position [393, 0]
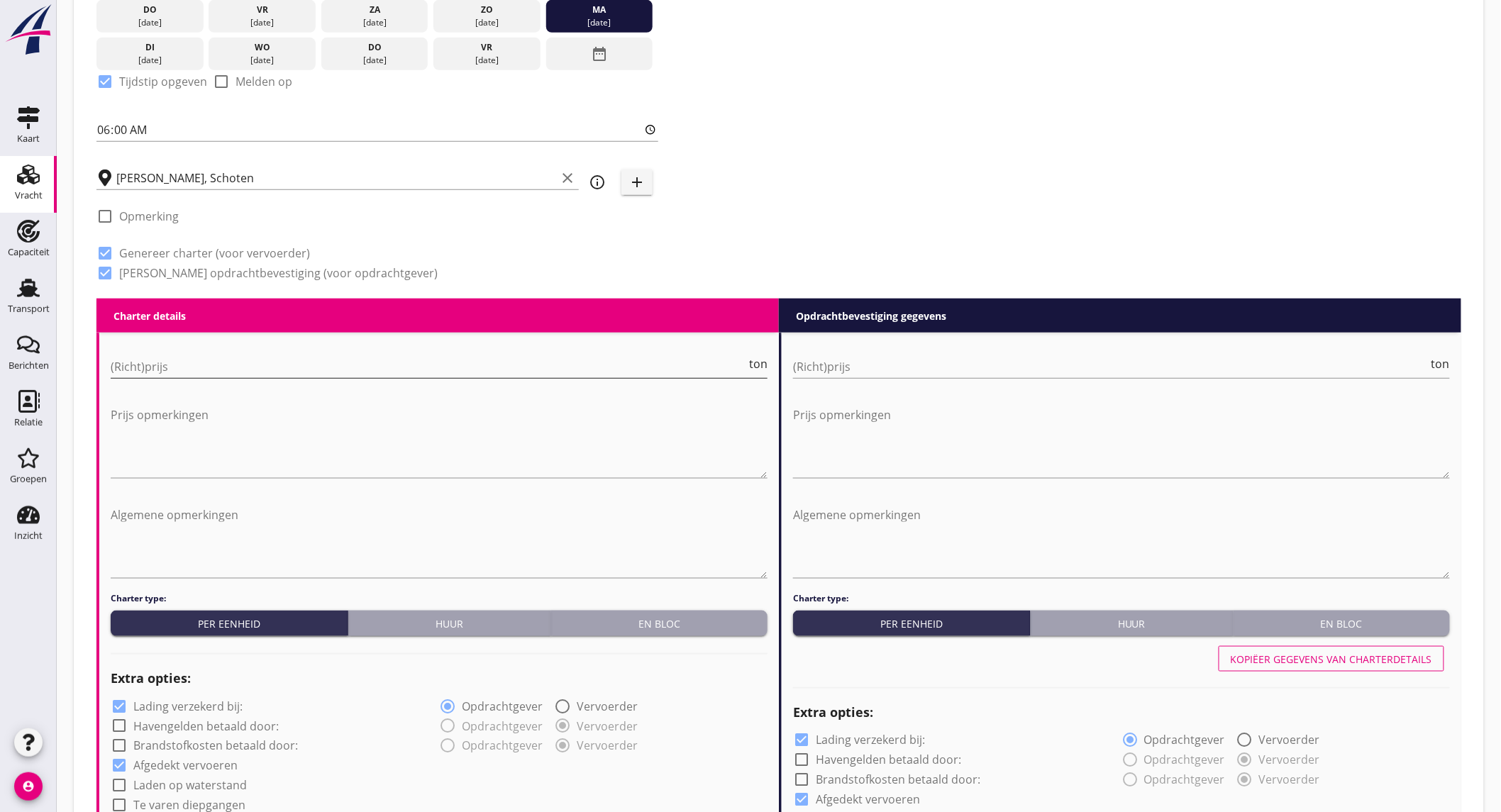
click at [177, 367] on input "(Richt)prijs" at bounding box center [429, 367] width 636 height 22
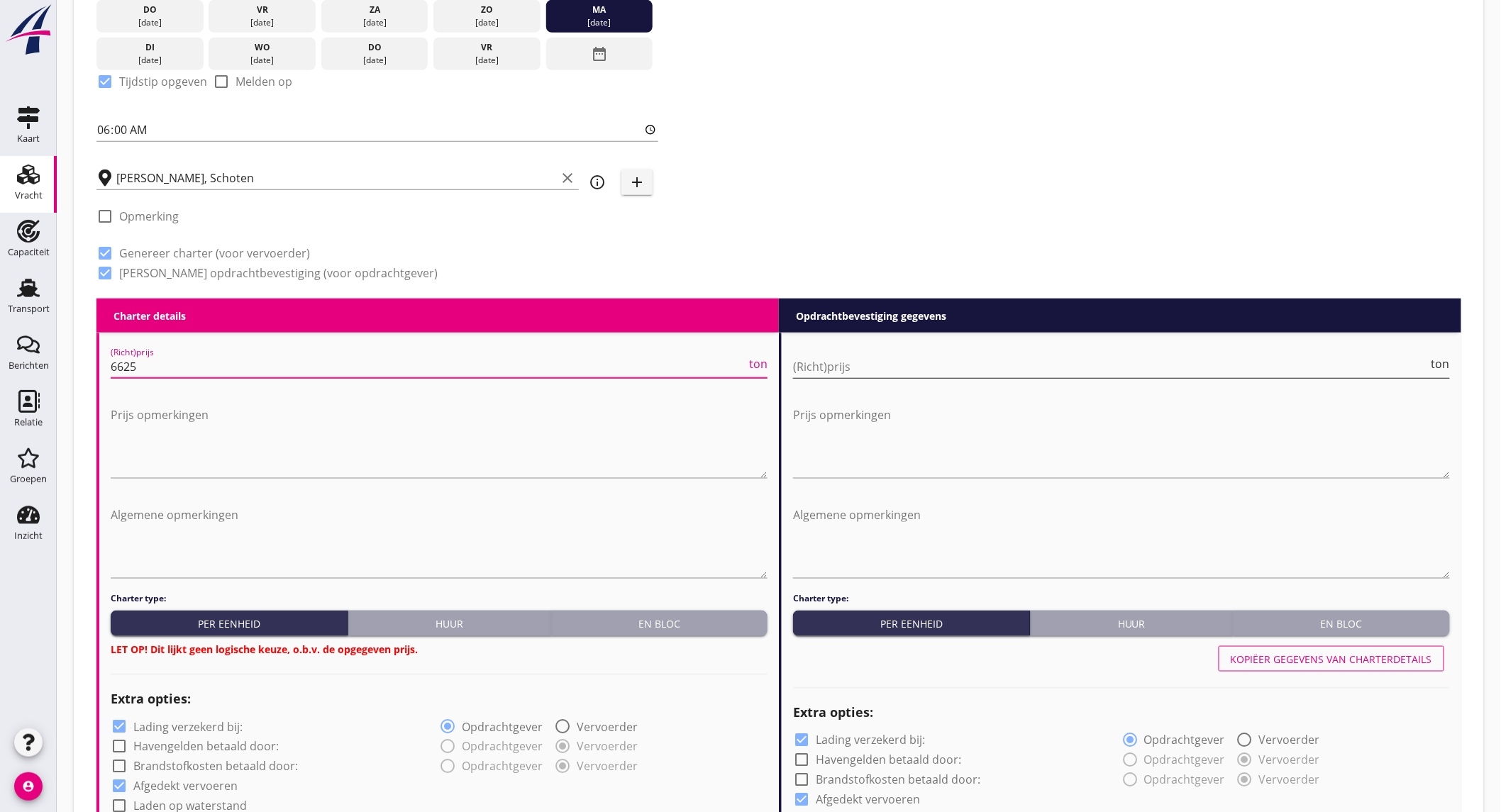
type input "6625"
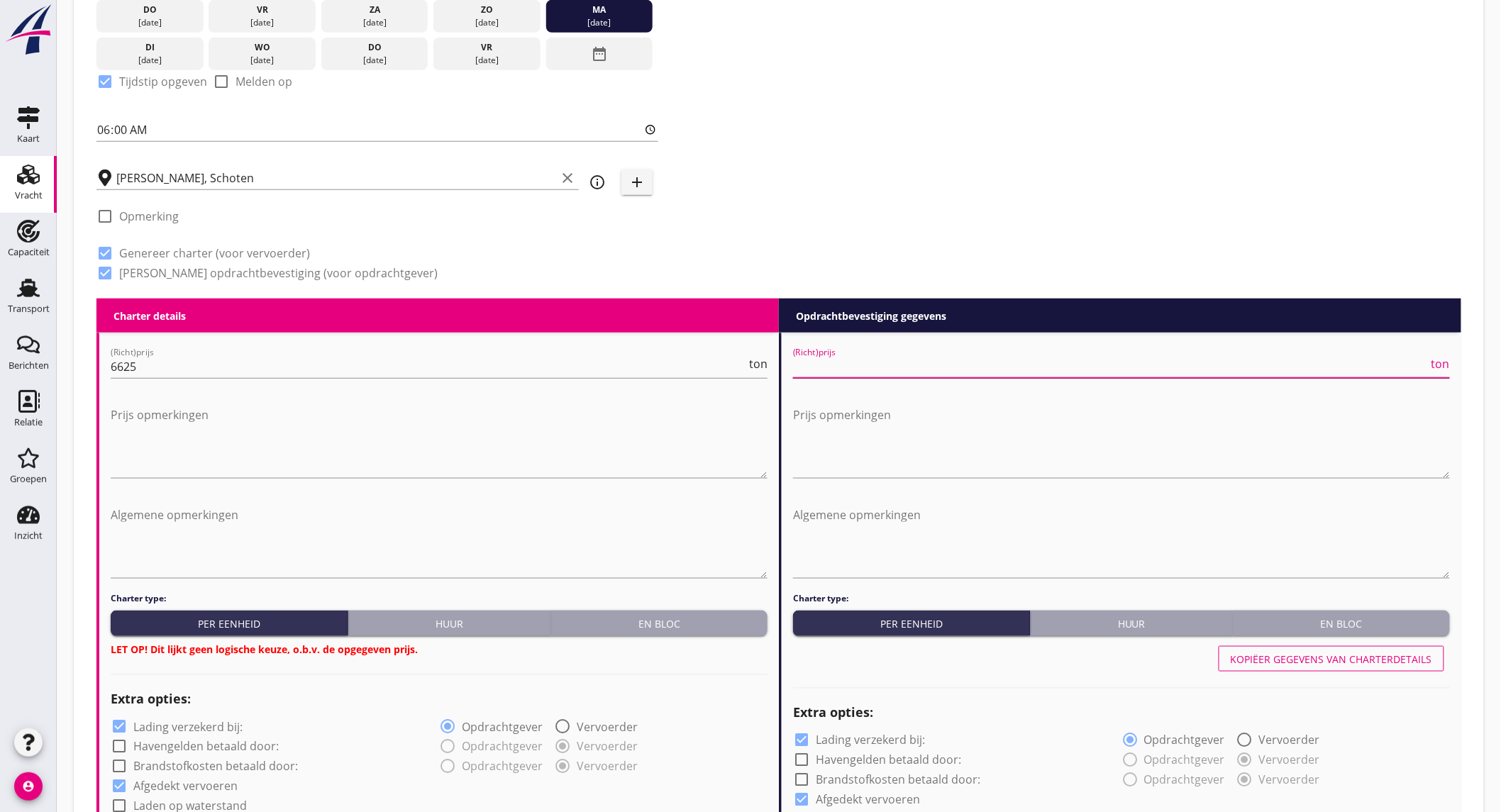
click at [863, 360] on input "(Richt)prijs" at bounding box center [1111, 367] width 636 height 22
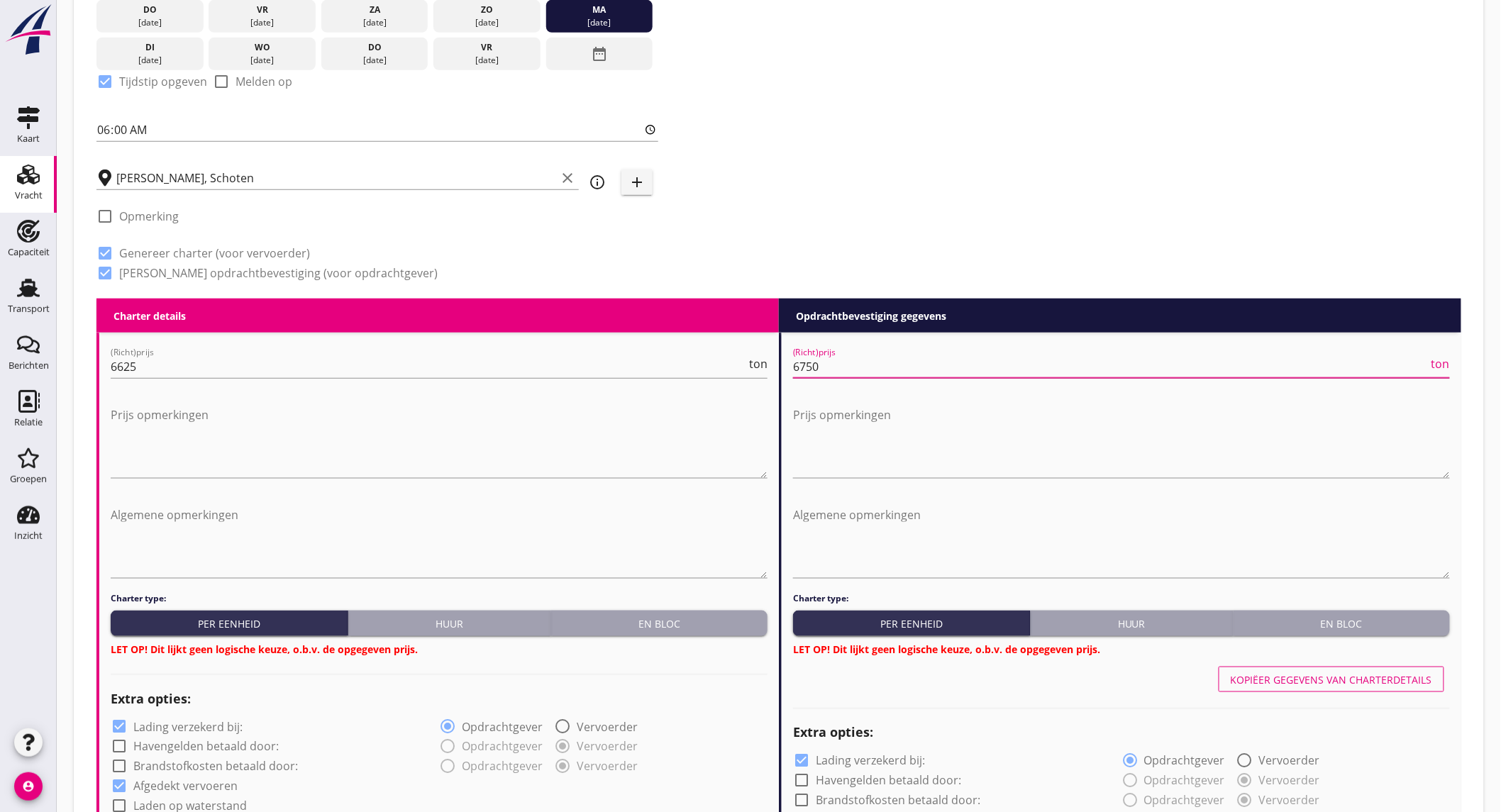
type input "6750"
click at [688, 611] on button "En bloc" at bounding box center [659, 623] width 216 height 26
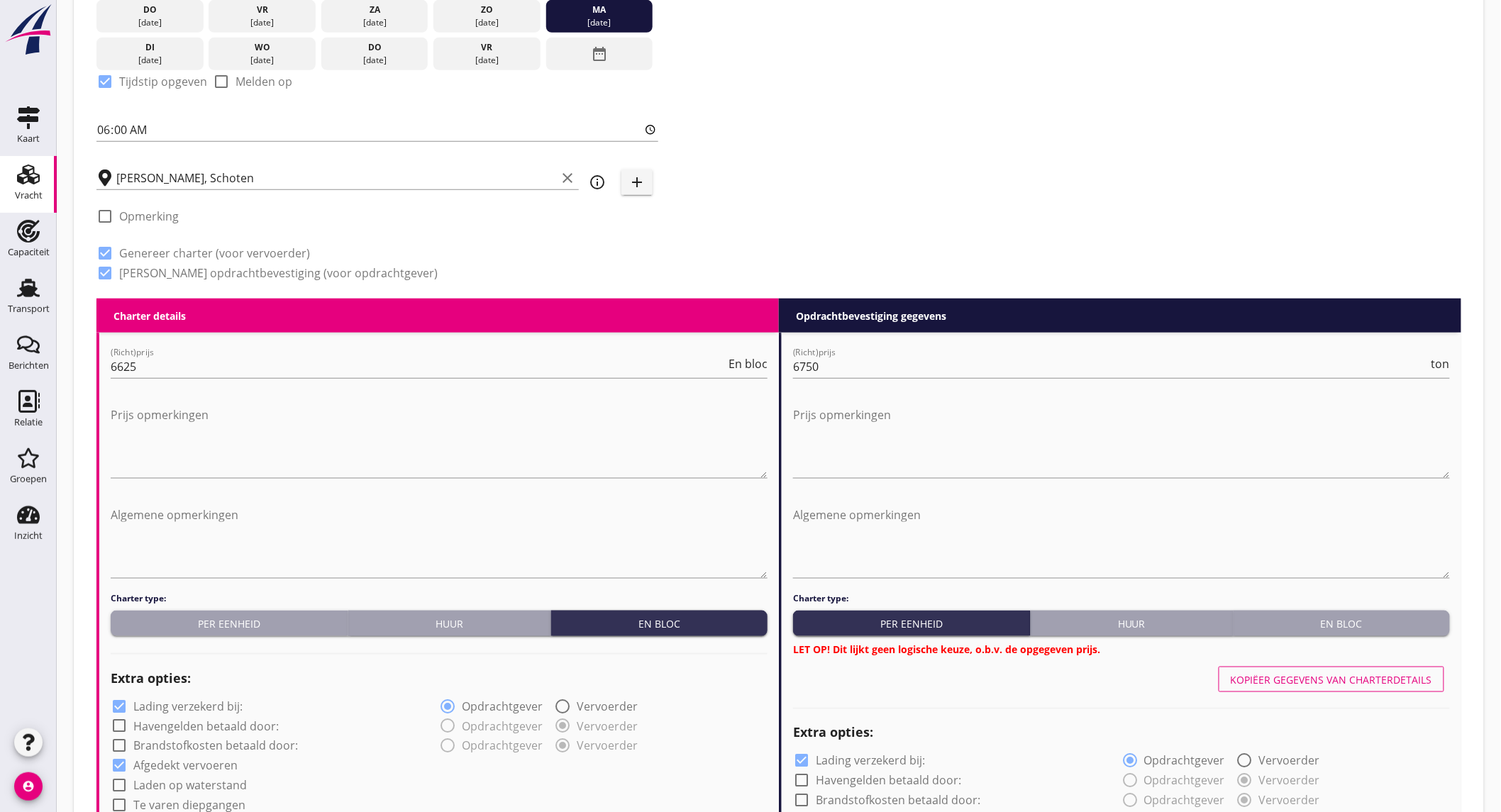
click at [1292, 618] on div "En bloc" at bounding box center [1341, 623] width 205 height 15
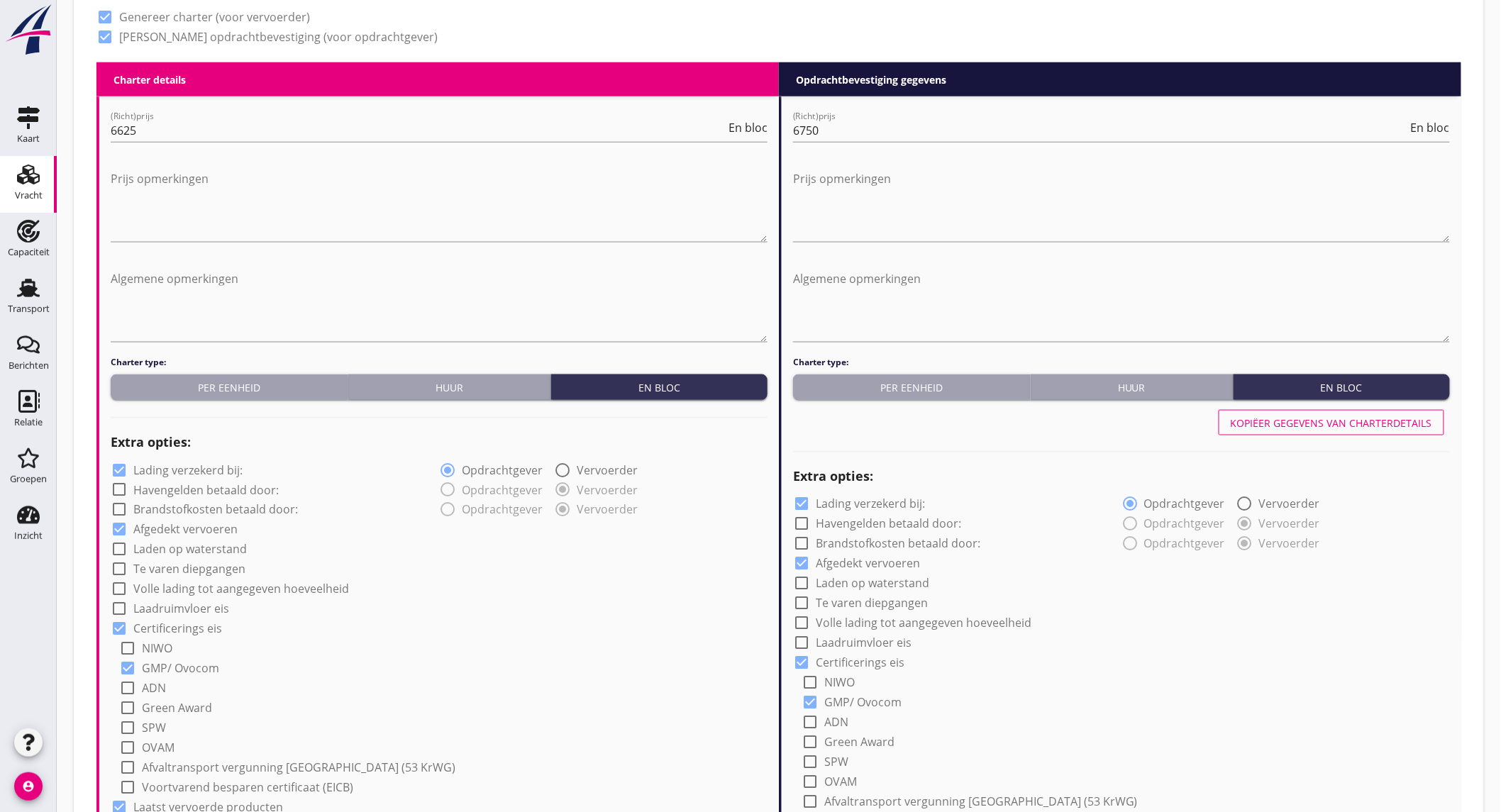
scroll to position [709, 0]
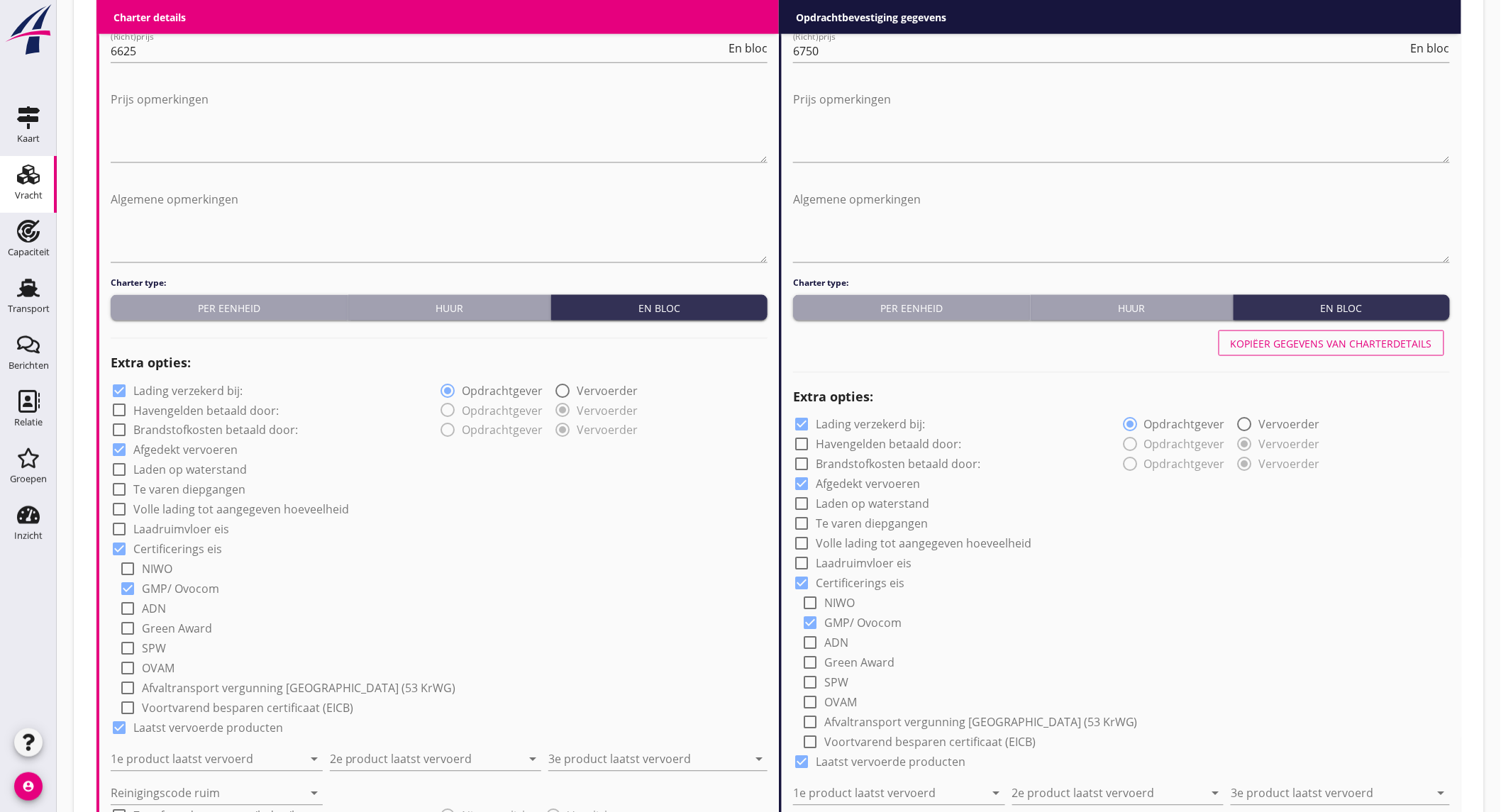
click at [218, 388] on label "Lading verzekerd bij:" at bounding box center [188, 391] width 109 height 14
checkbox input "false"
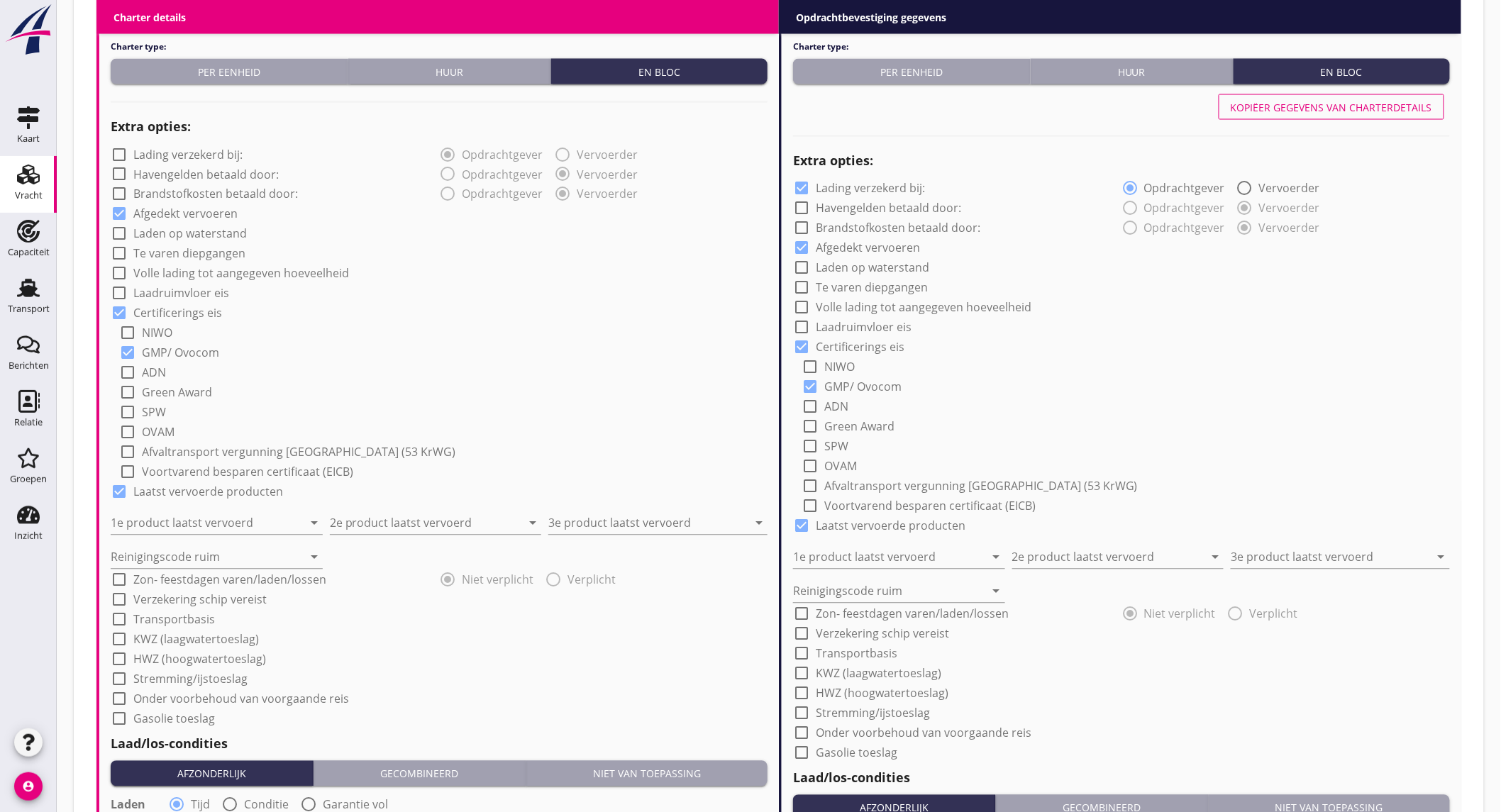
scroll to position [1024, 0]
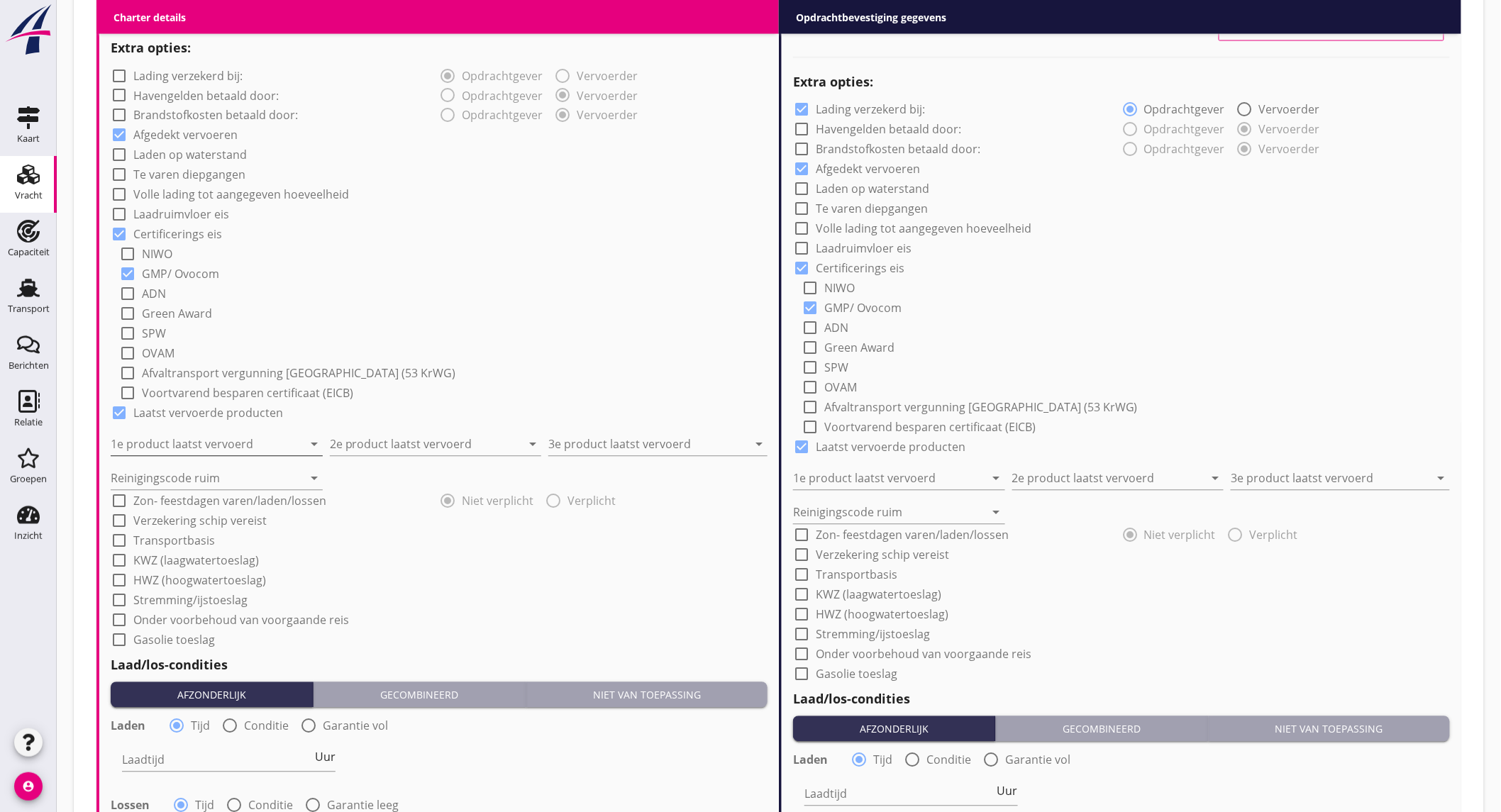
click at [204, 445] on input "1e product laatst vervoerd" at bounding box center [206, 445] width 192 height 22
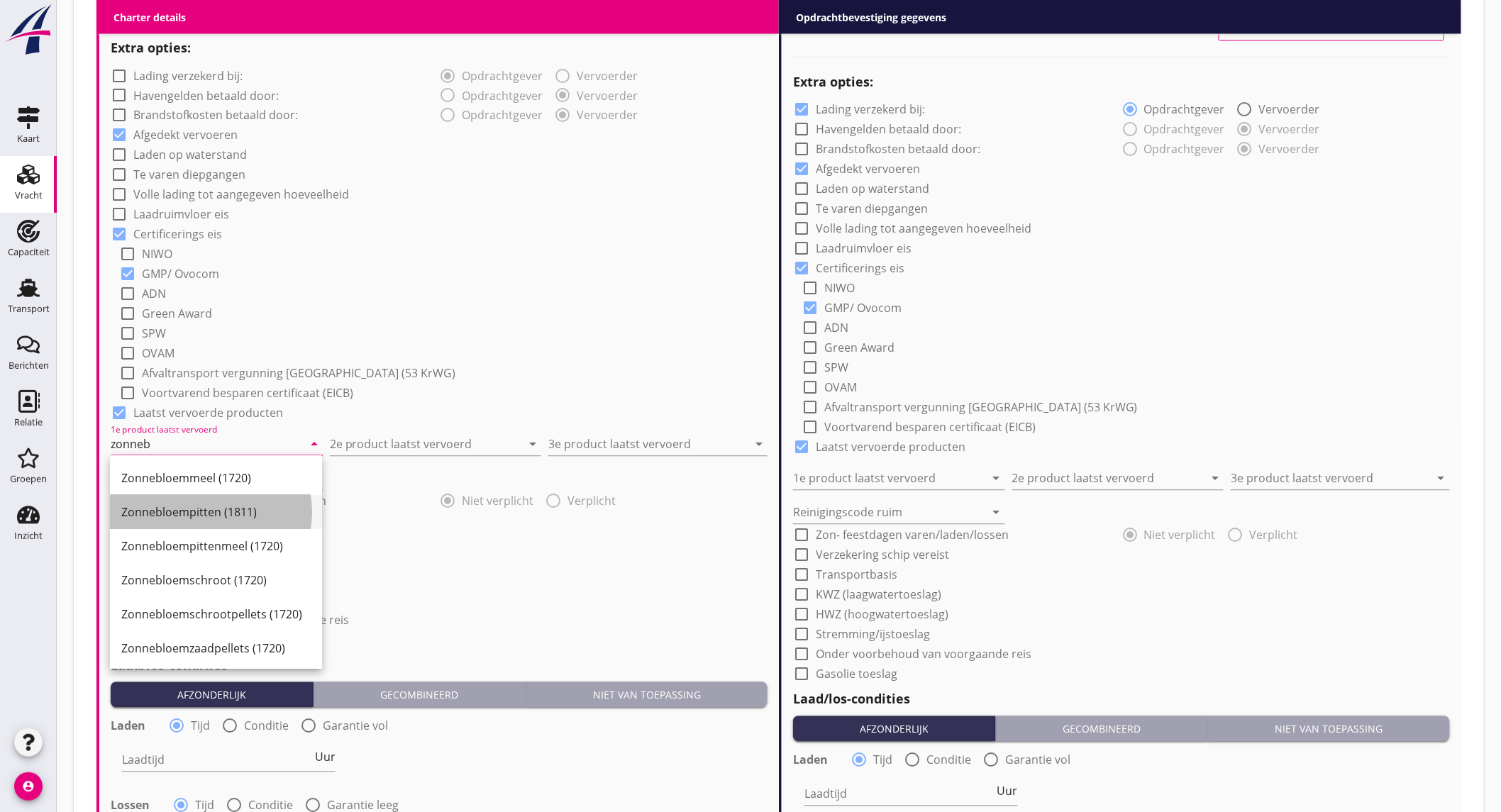
click at [188, 519] on div "Zonnebloempitten (1811)" at bounding box center [216, 512] width 189 height 17
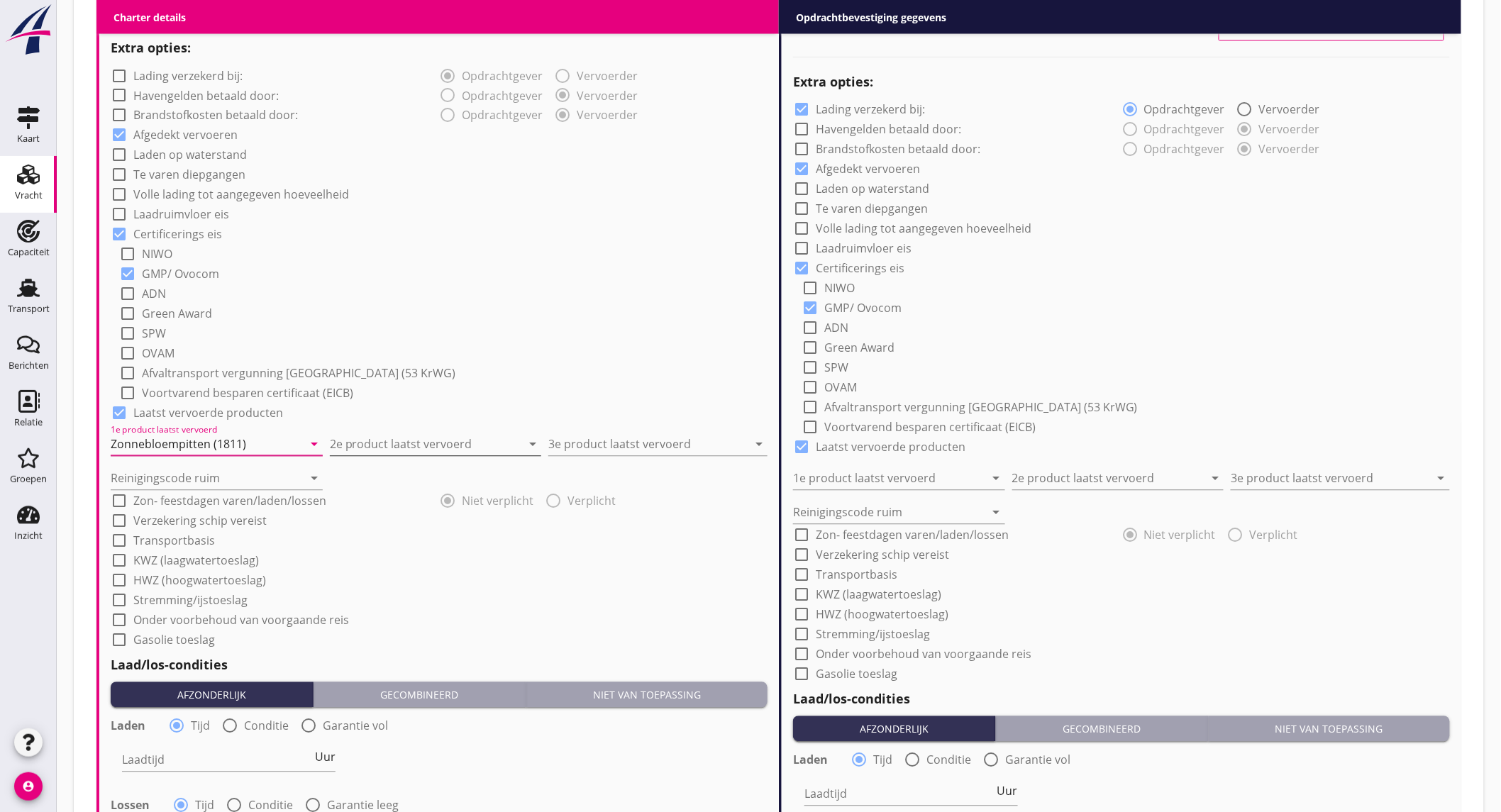
type input "Zonnebloempitten (1811)"
click at [359, 445] on input "2e product laatst vervoerd" at bounding box center [425, 445] width 192 height 22
click at [363, 473] on div "Raapschroot (1720)" at bounding box center [435, 478] width 189 height 17
type input "Raapschroot (1720)"
click at [598, 442] on input "3e product laatst vervoerd" at bounding box center [648, 445] width 199 height 22
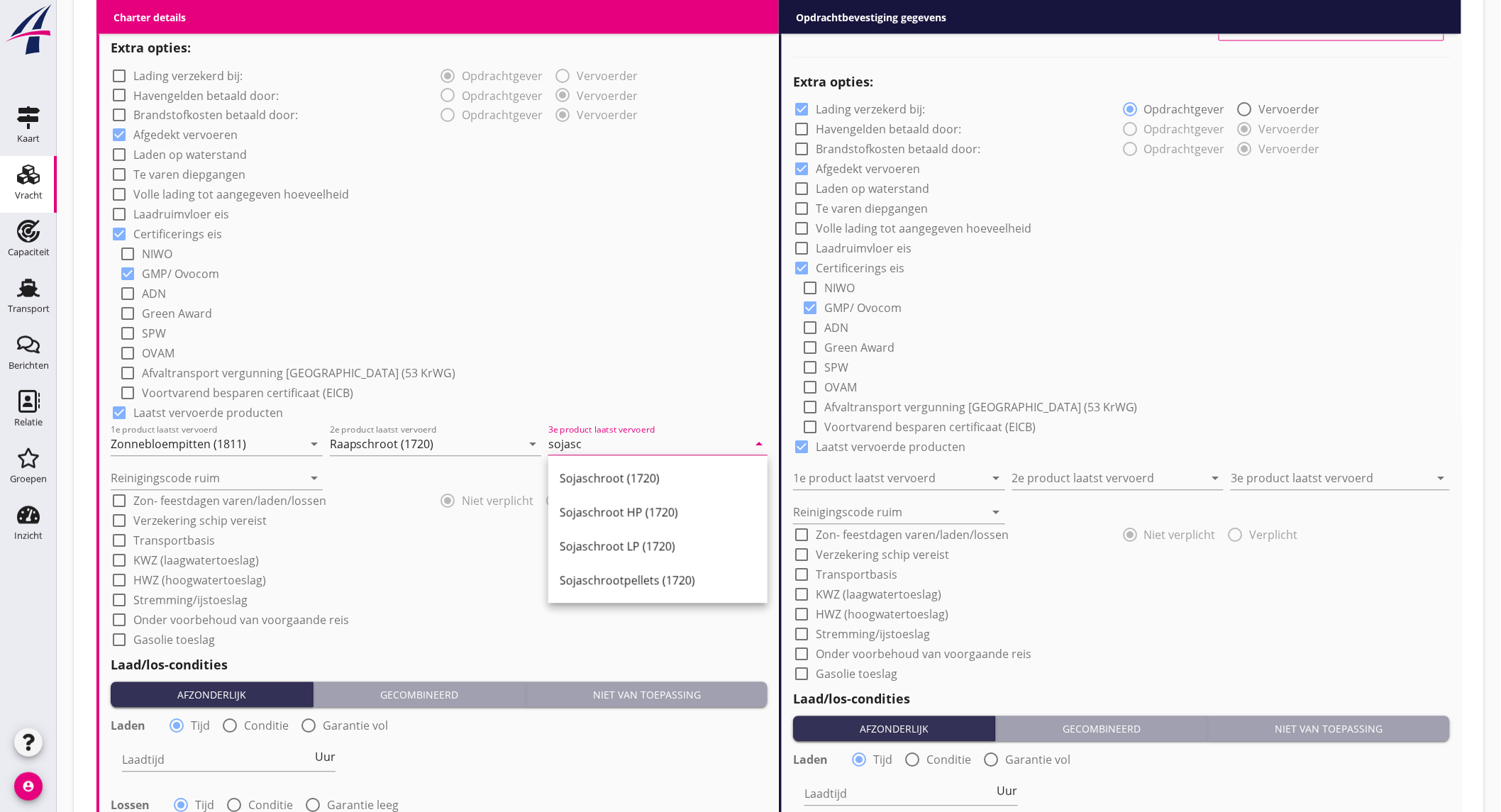
click at [673, 578] on div "Sojaschrootpellets (1720)" at bounding box center [657, 580] width 197 height 17
type input "Sojaschrootpellets (1720)"
click at [249, 472] on input "Reinigingscode ruim" at bounding box center [206, 478] width 192 height 22
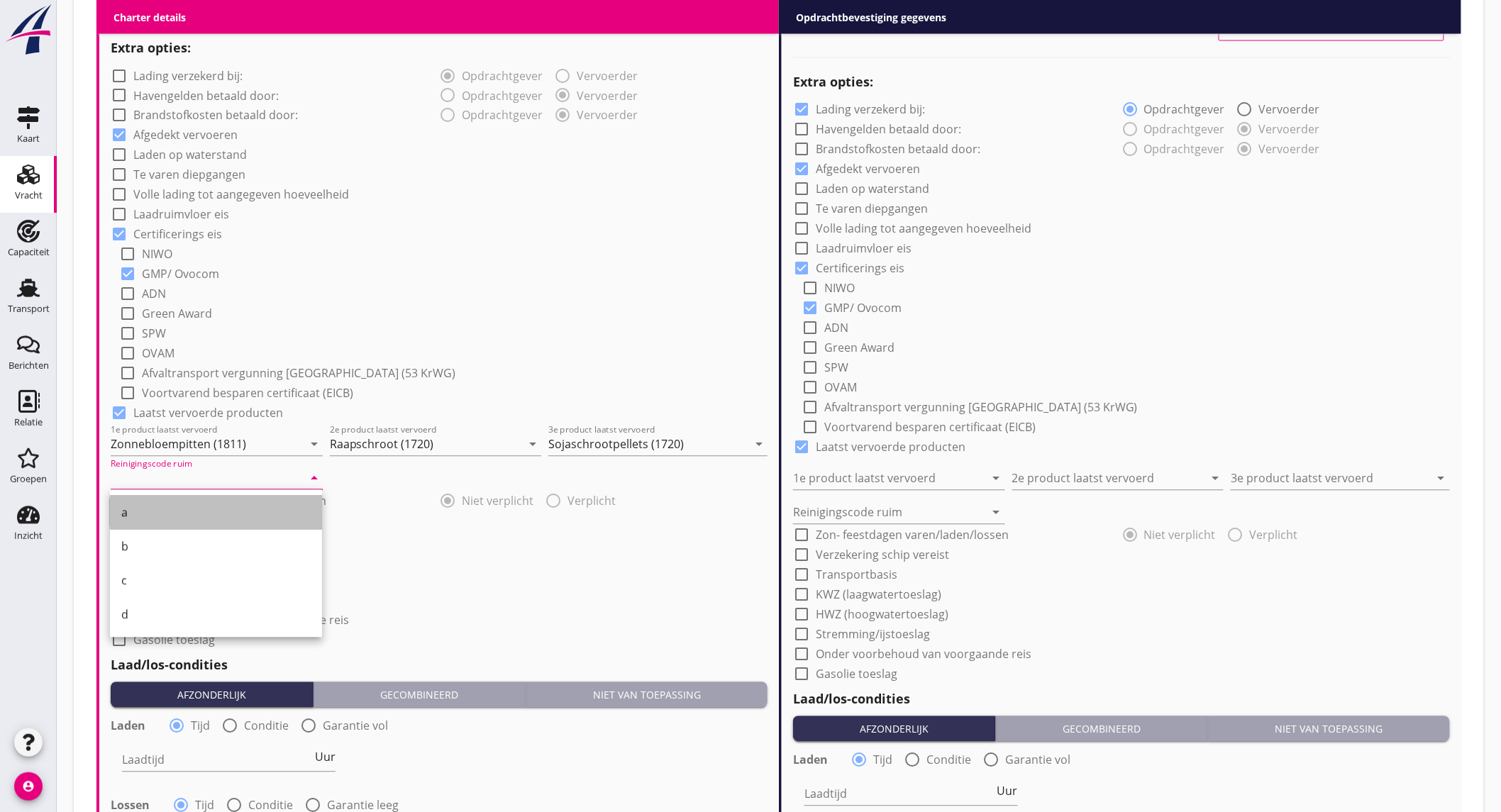
click at [198, 514] on div "a" at bounding box center [216, 512] width 189 height 17
type input "a"
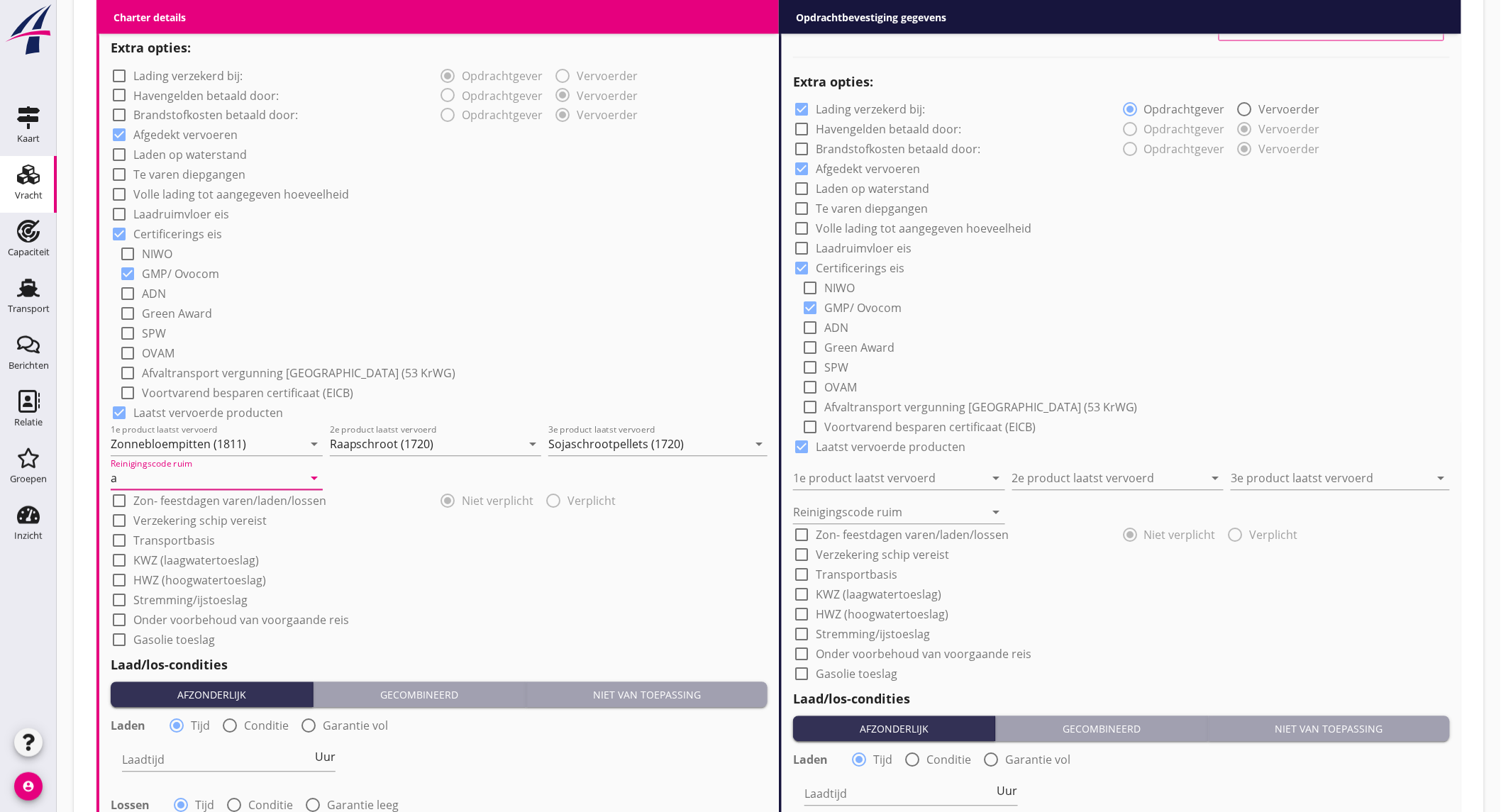
scroll to position [1496, 0]
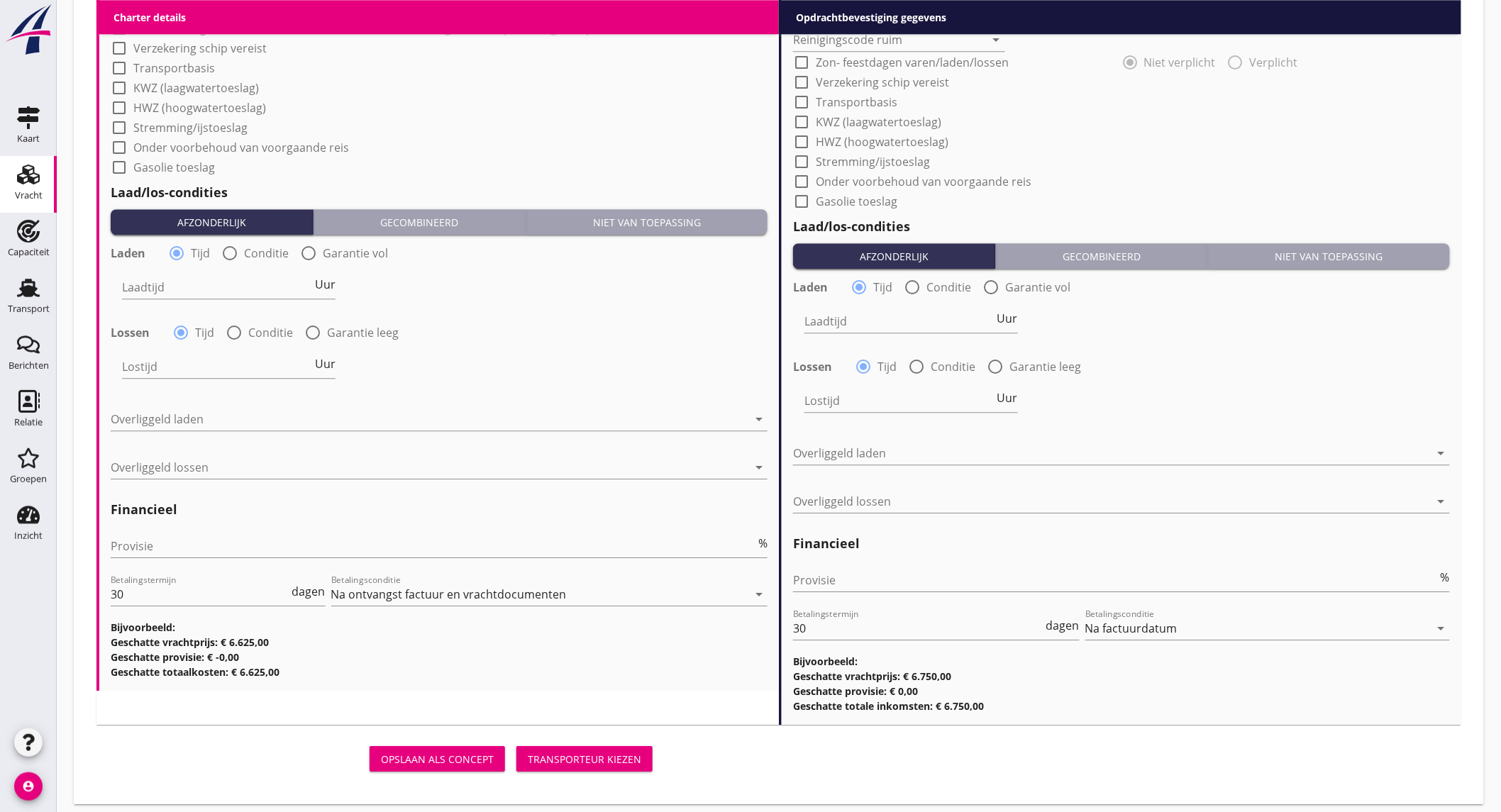
click at [225, 253] on div at bounding box center [230, 253] width 24 height 24
radio input "false"
radio input "true"
click at [229, 289] on div at bounding box center [273, 287] width 302 height 22
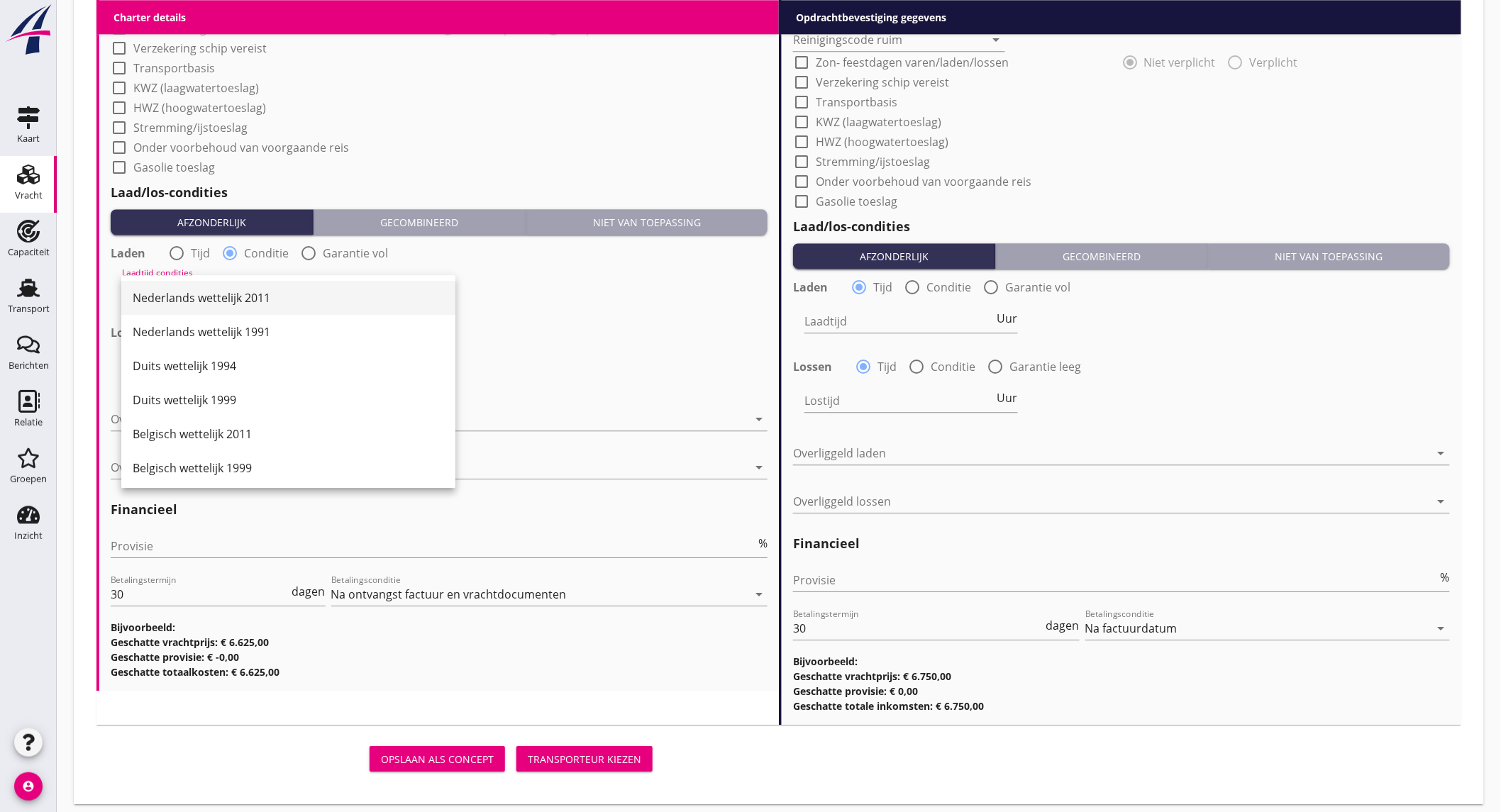
click at [251, 294] on div "Nederlands wettelijk 2011" at bounding box center [288, 297] width 311 height 17
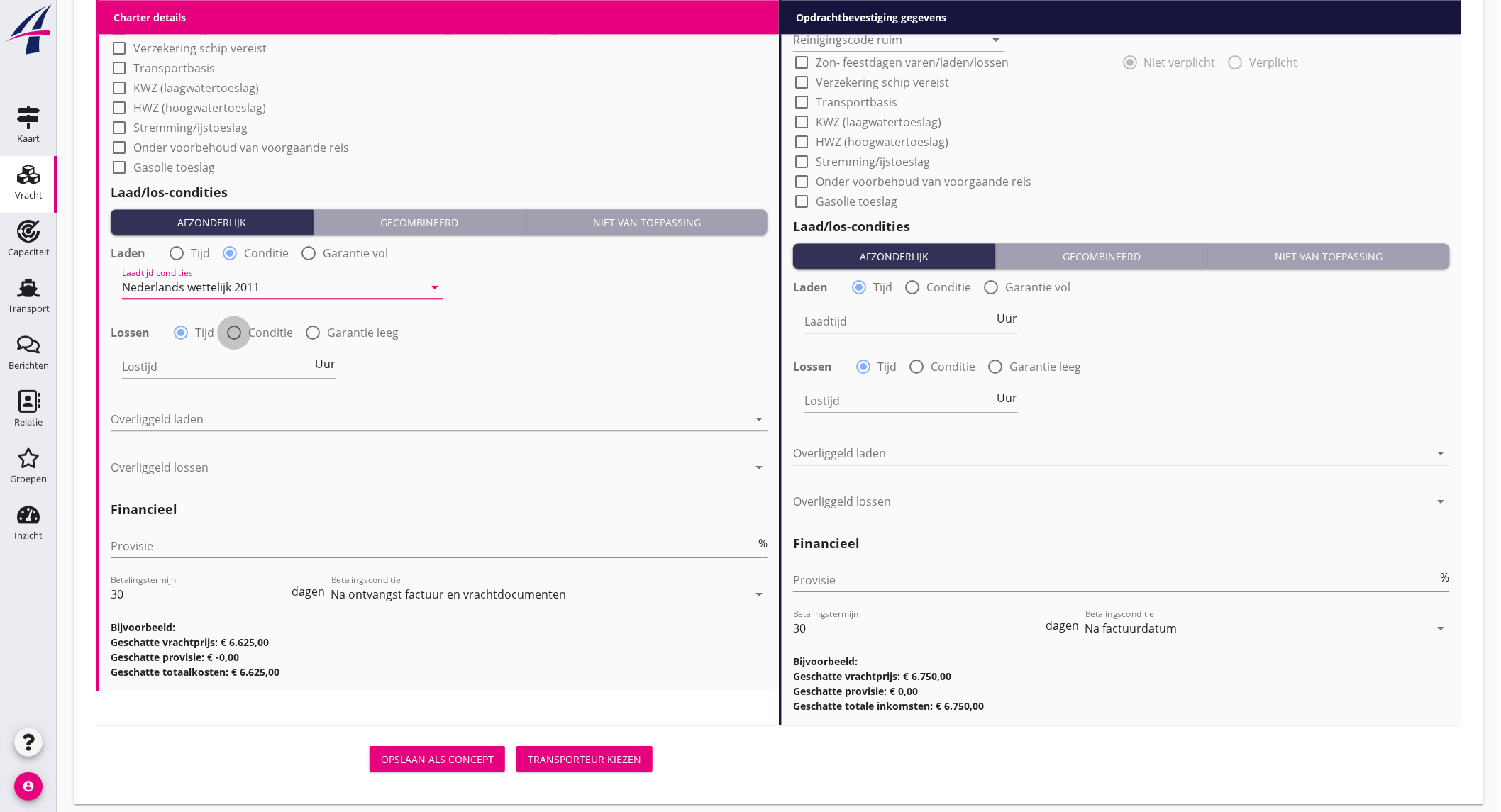
click at [229, 338] on div at bounding box center [234, 332] width 24 height 24
radio input "false"
radio input "true"
click at [234, 371] on div at bounding box center [273, 367] width 302 height 22
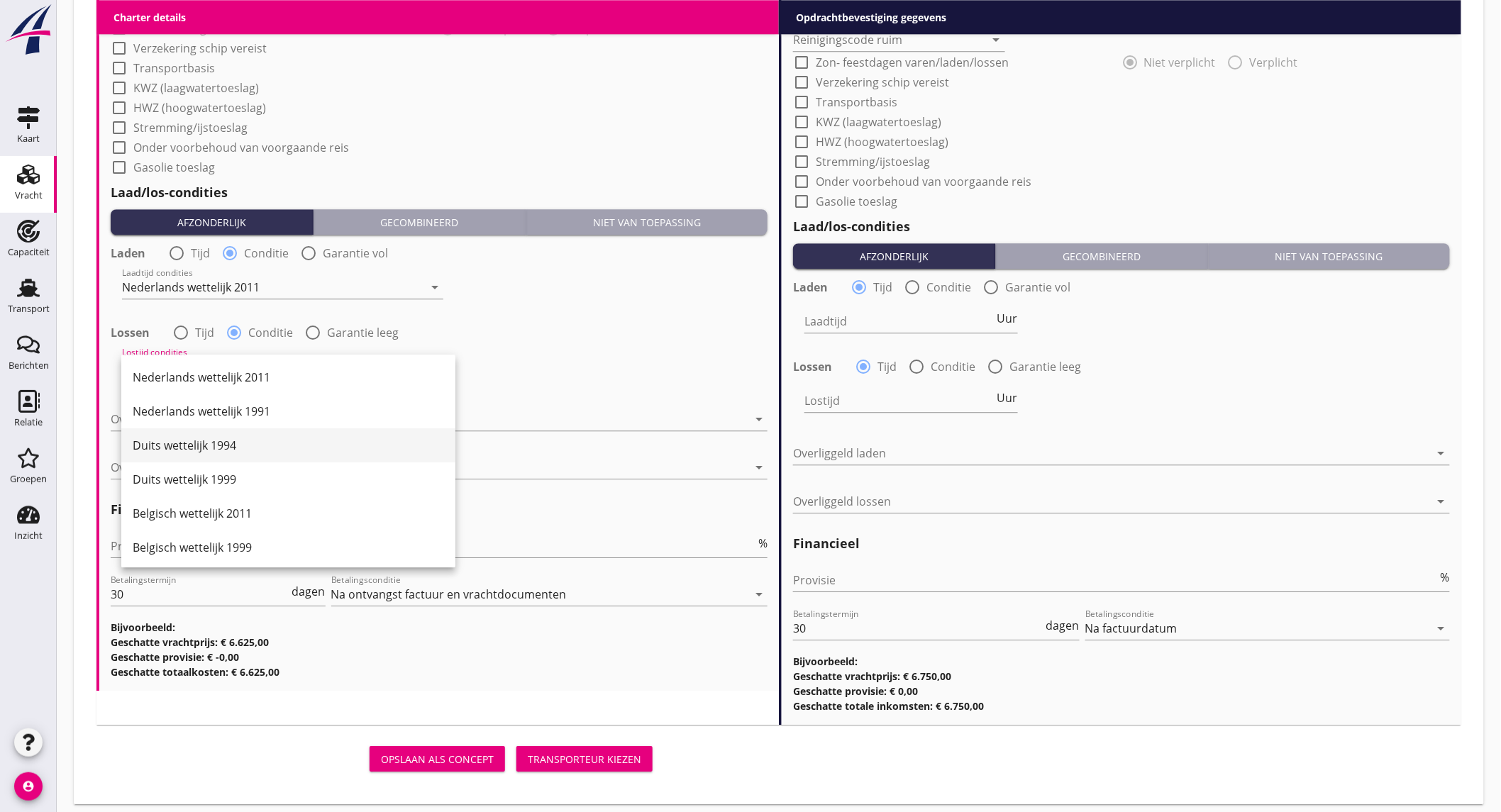
scroll to position [393, 0]
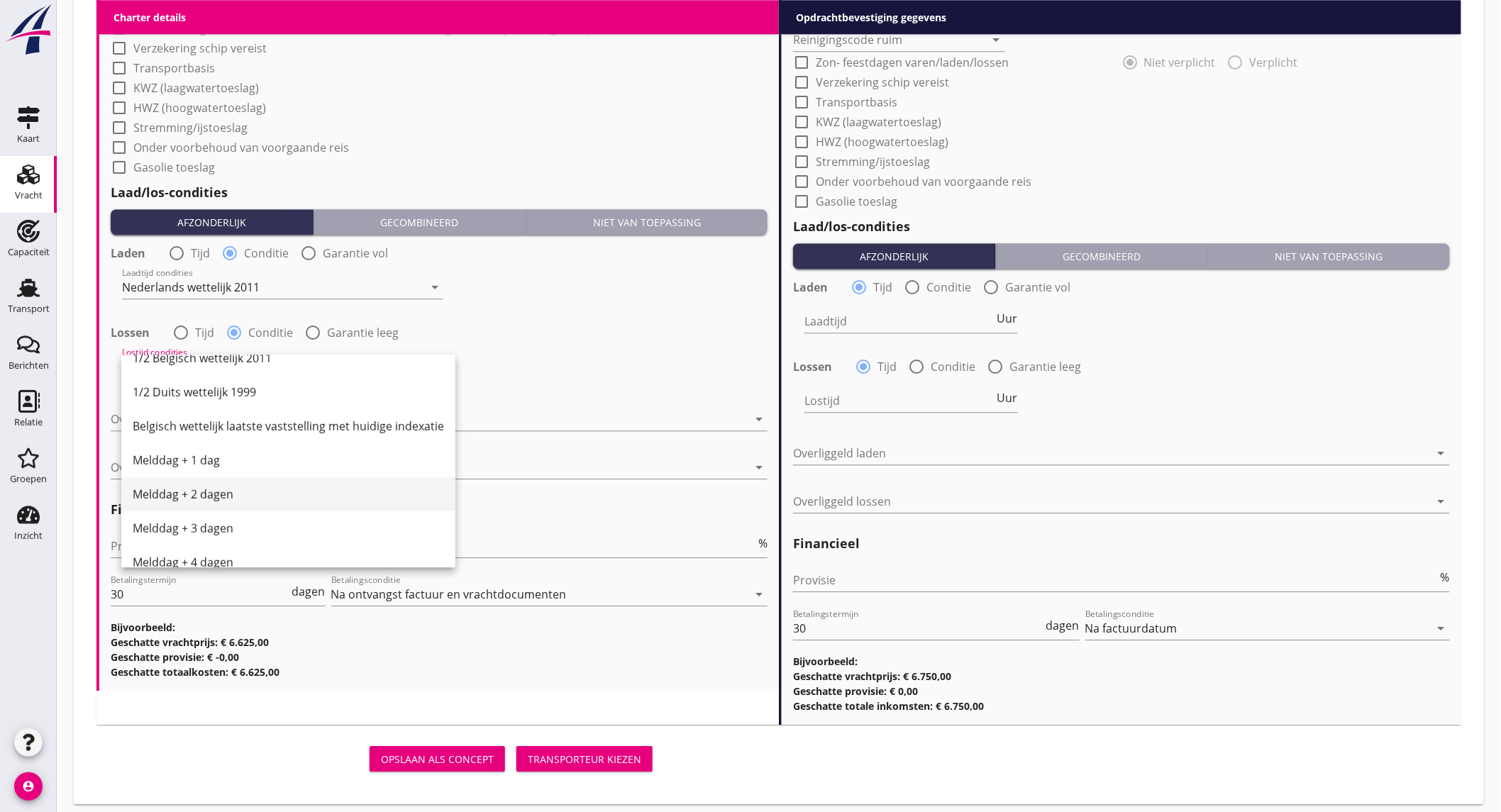
click at [240, 485] on div "Melddag + 2 dagen" at bounding box center [288, 493] width 311 height 17
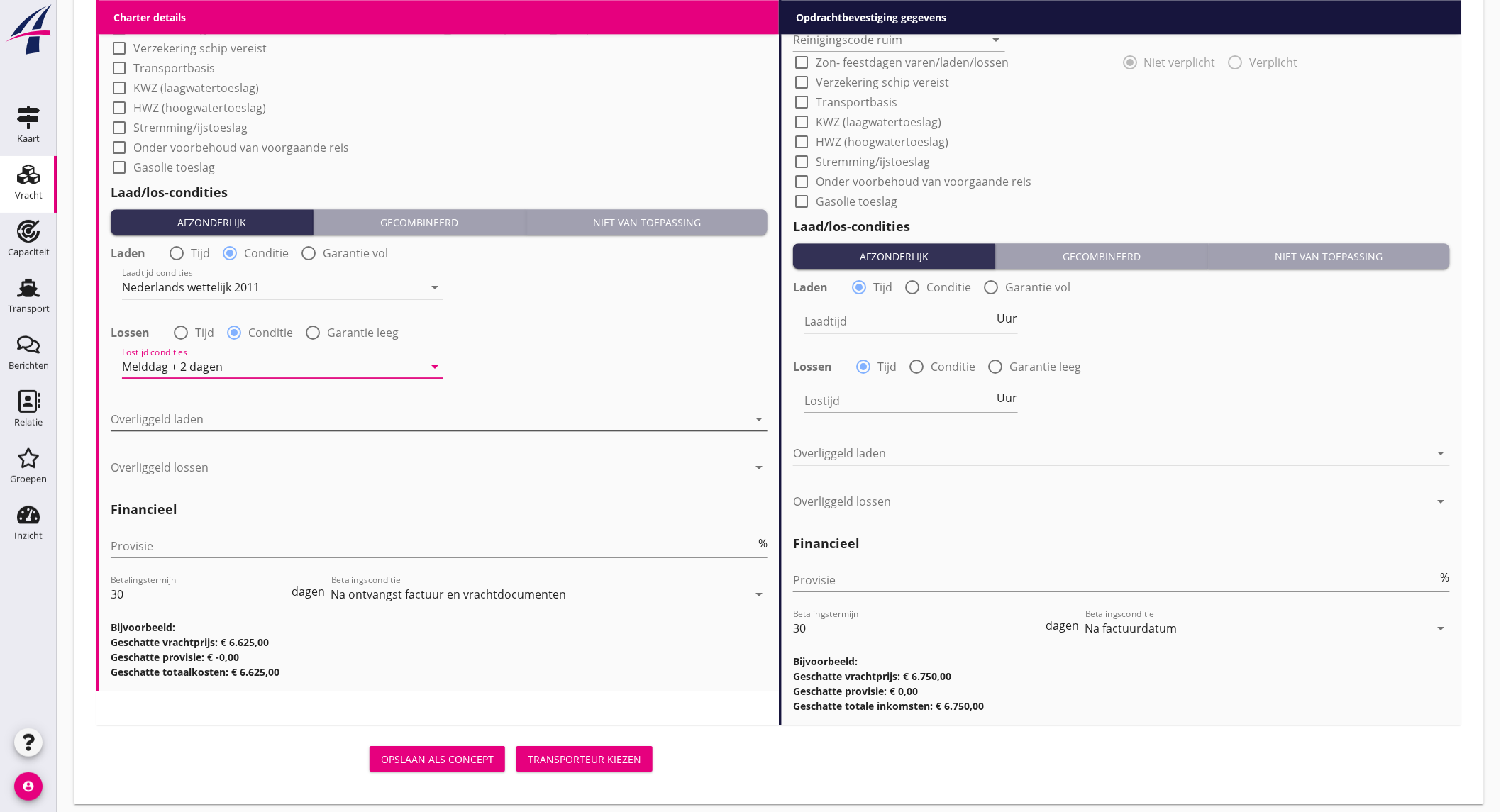
click at [242, 412] on div at bounding box center [429, 419] width 637 height 22
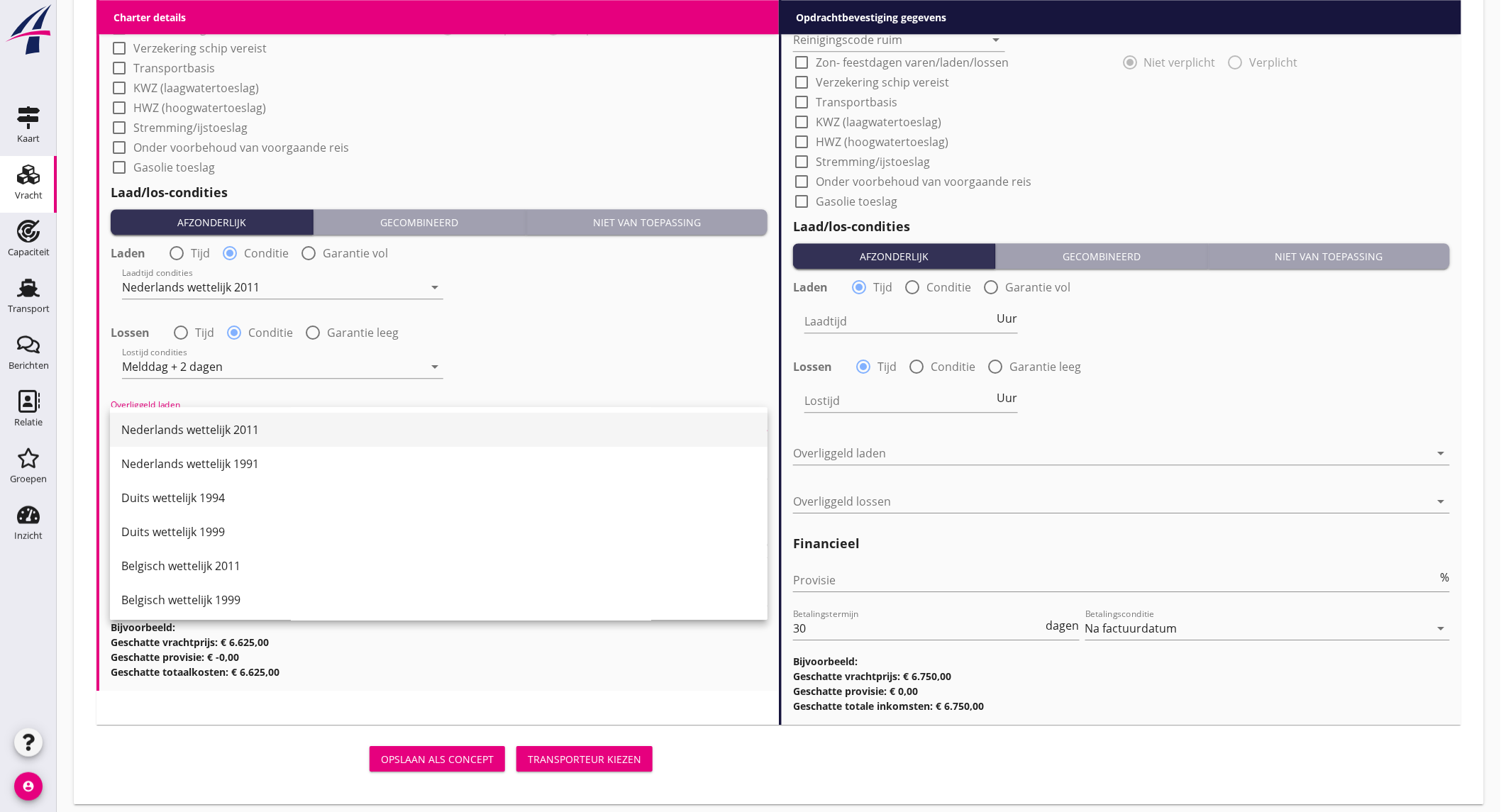
click at [242, 414] on div "Nederlands wettelijk 2011" at bounding box center [438, 429] width 635 height 34
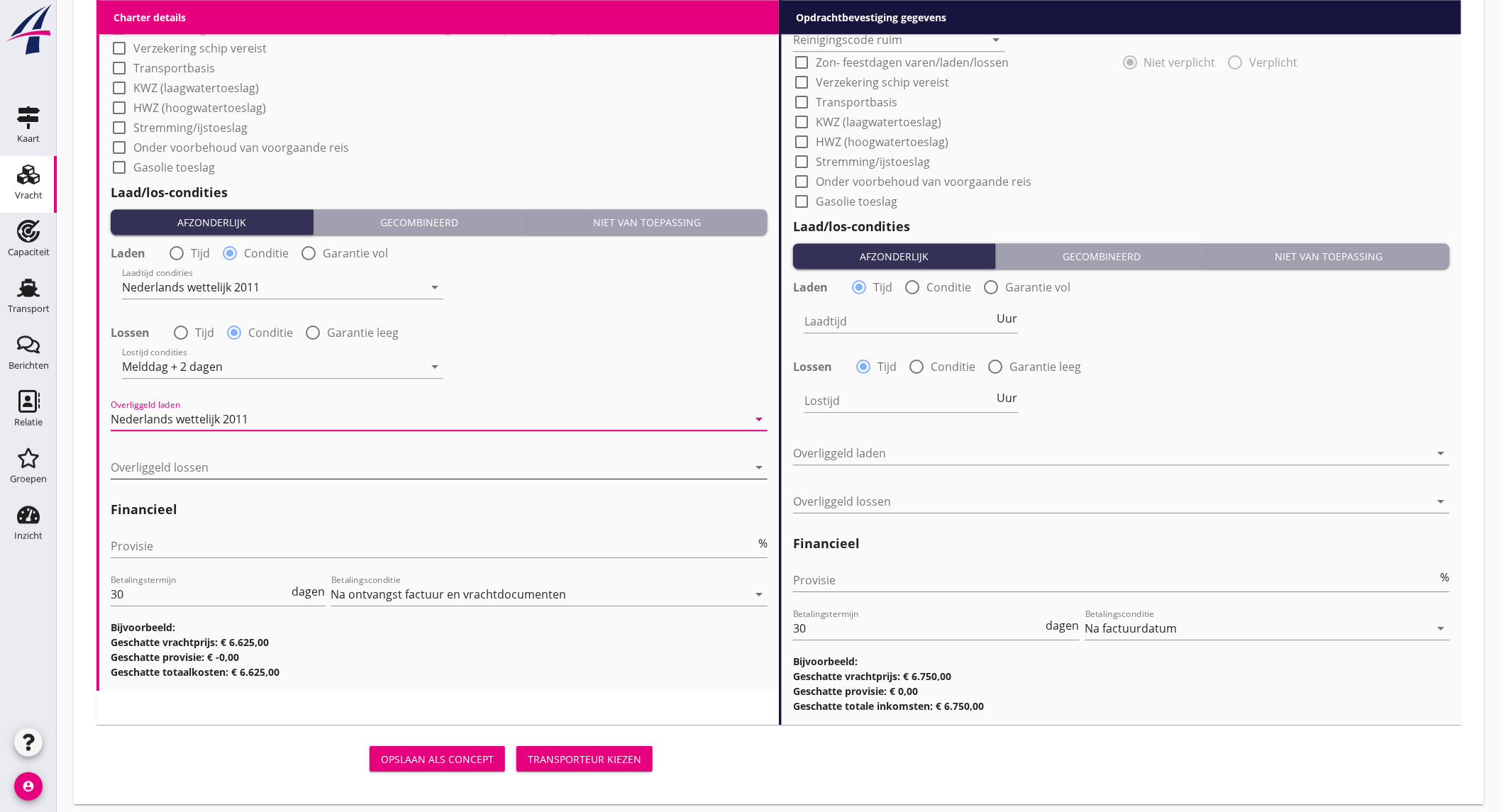
click at [236, 472] on div at bounding box center [429, 467] width 637 height 22
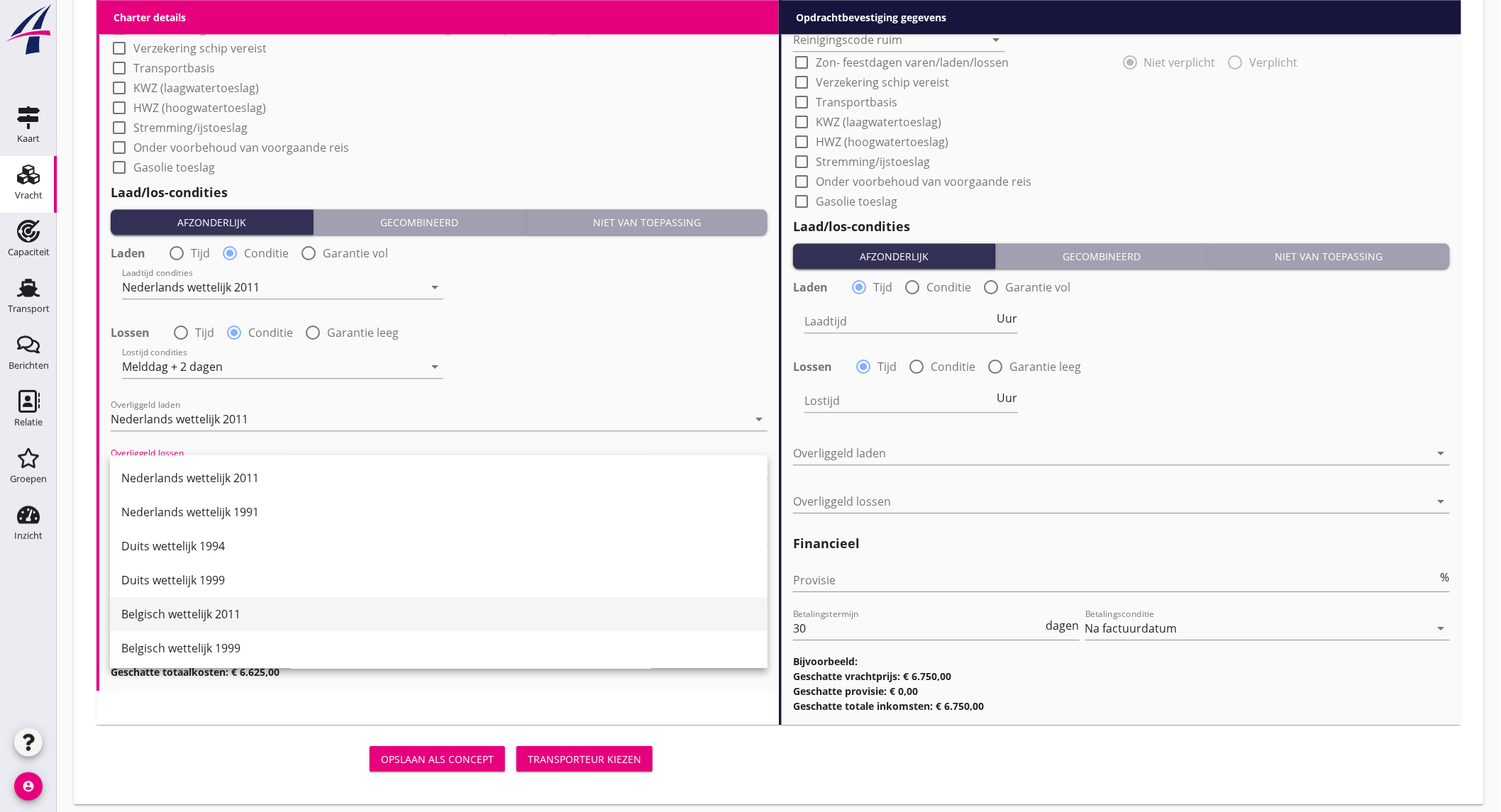
click at [268, 618] on div "Belgisch wettelijk 2011" at bounding box center [438, 614] width 635 height 17
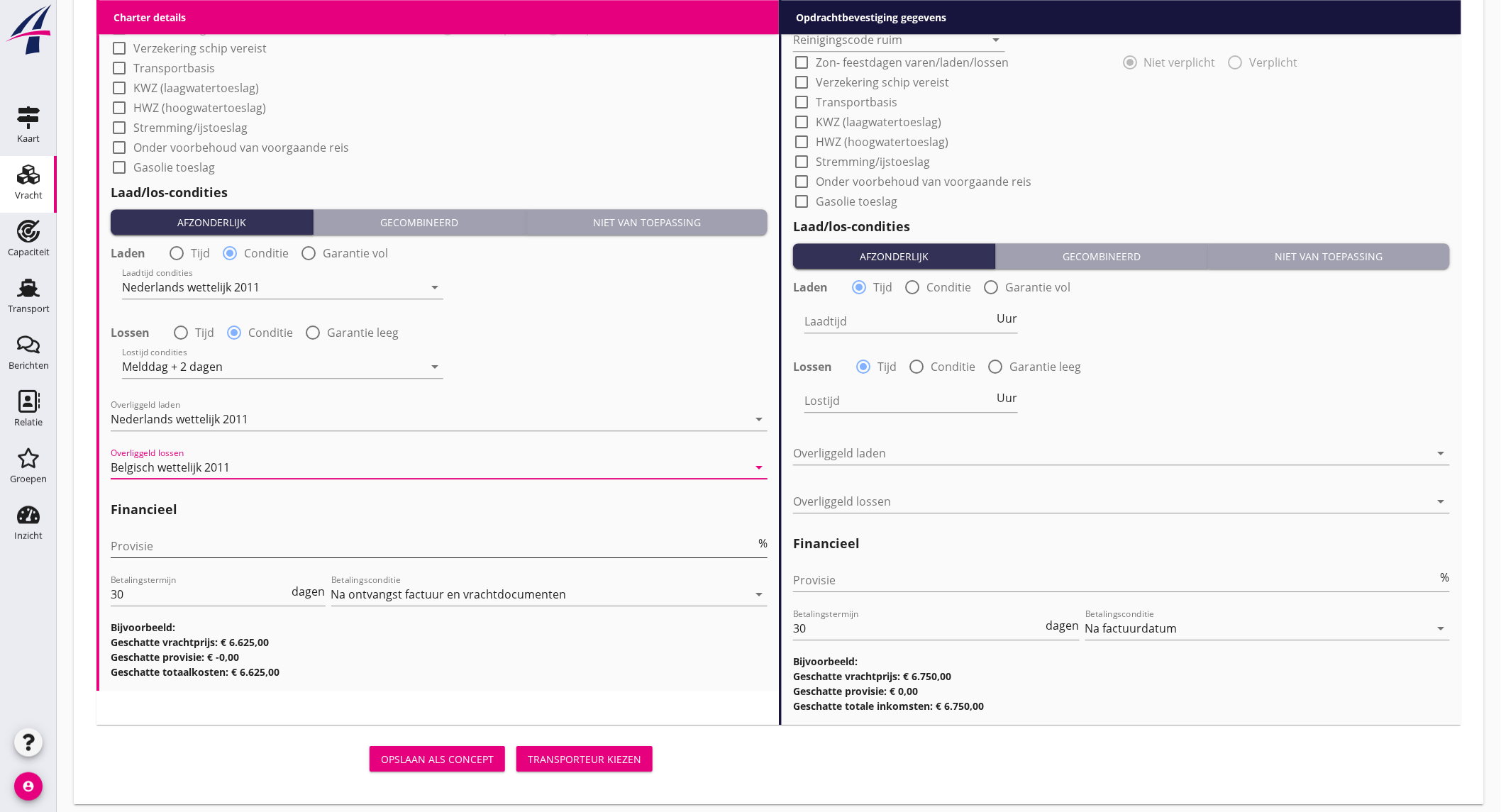
click at [194, 546] on input "Provisie" at bounding box center [433, 546] width 645 height 22
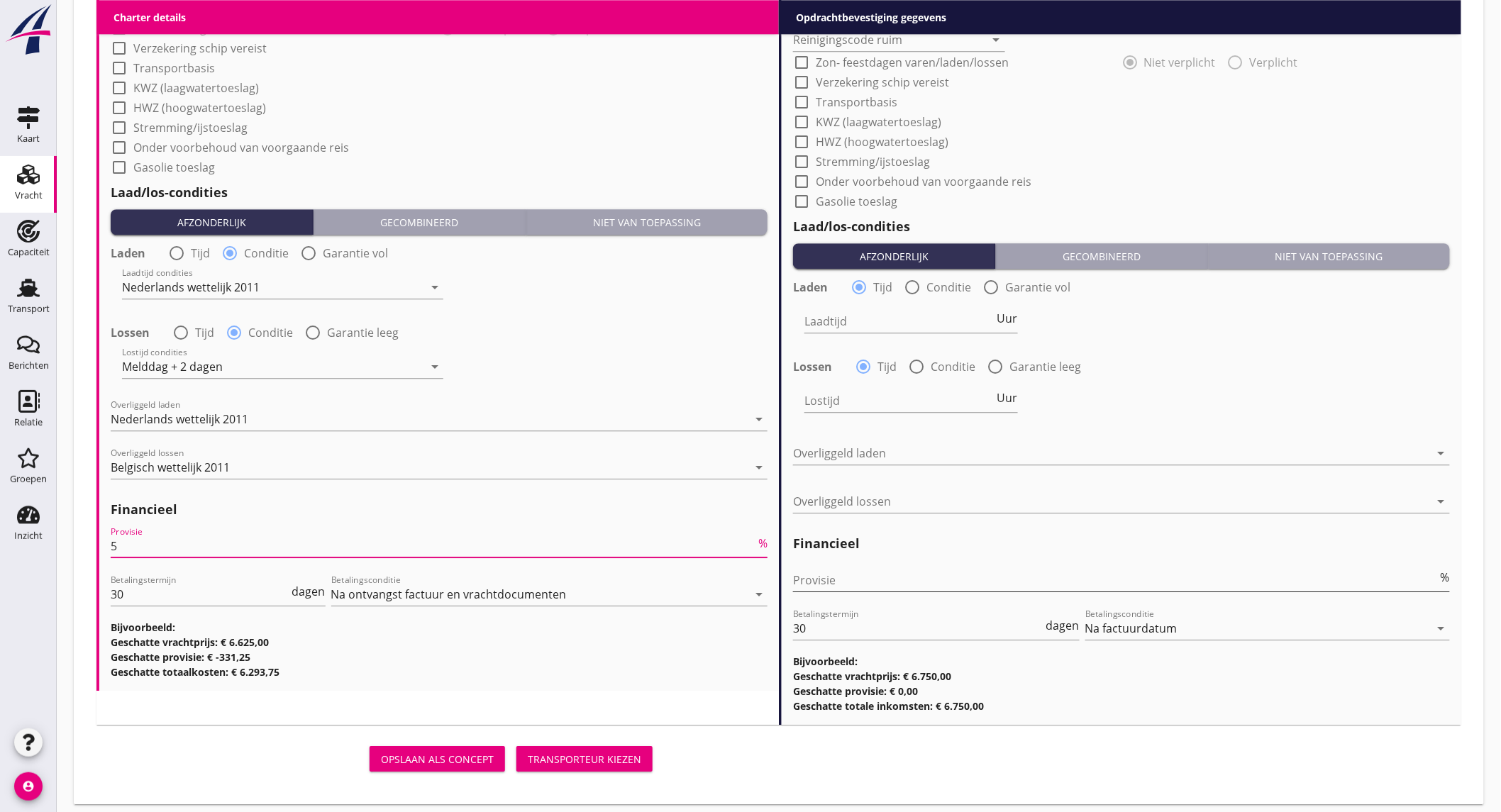
type input "5"
click at [963, 579] on input "Provisie" at bounding box center [1115, 580] width 645 height 22
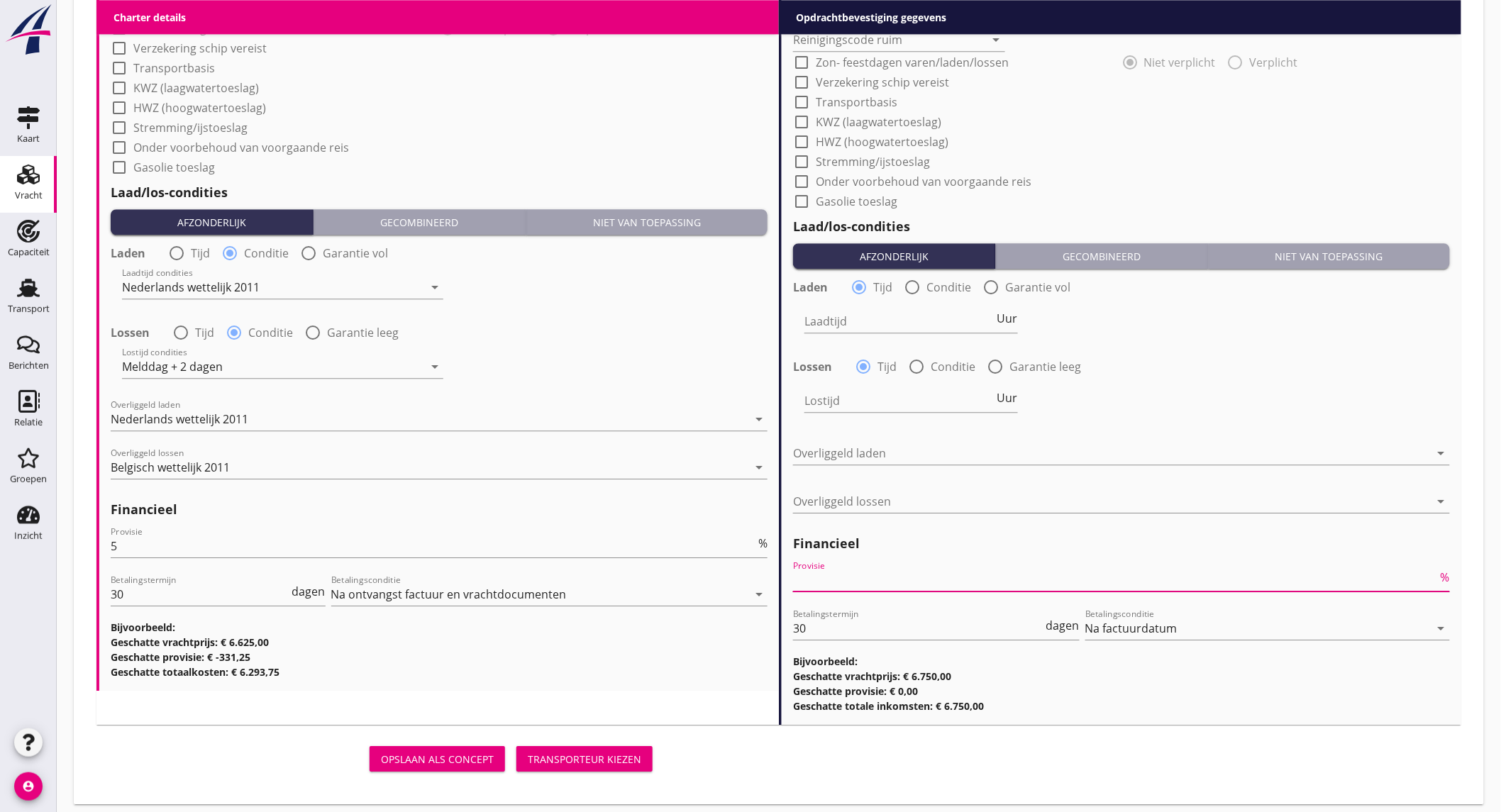
type input "2"
type input "2.5"
click at [1220, 400] on div "Lostijd Uur" at bounding box center [1121, 402] width 660 height 51
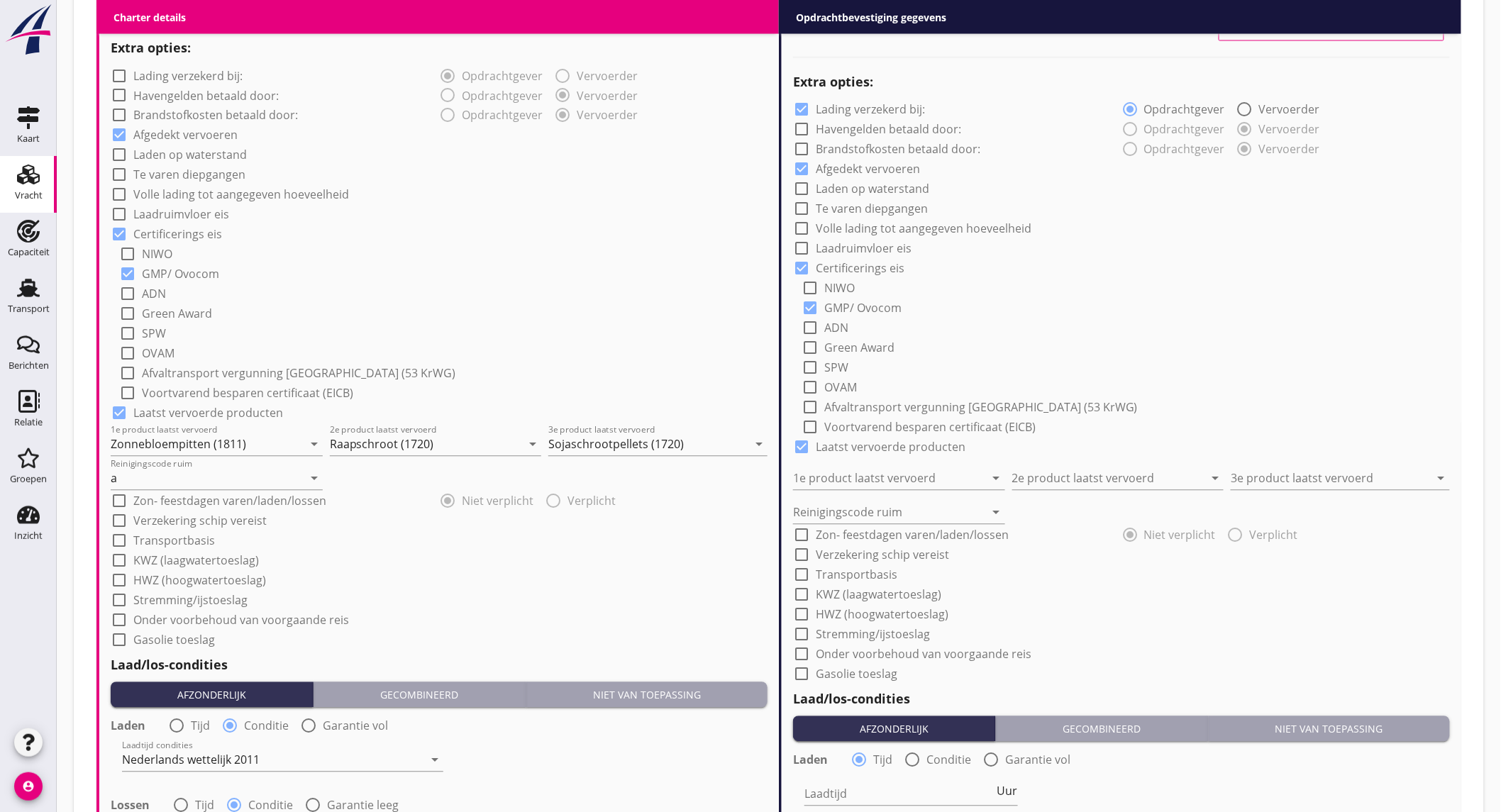
scroll to position [867, 0]
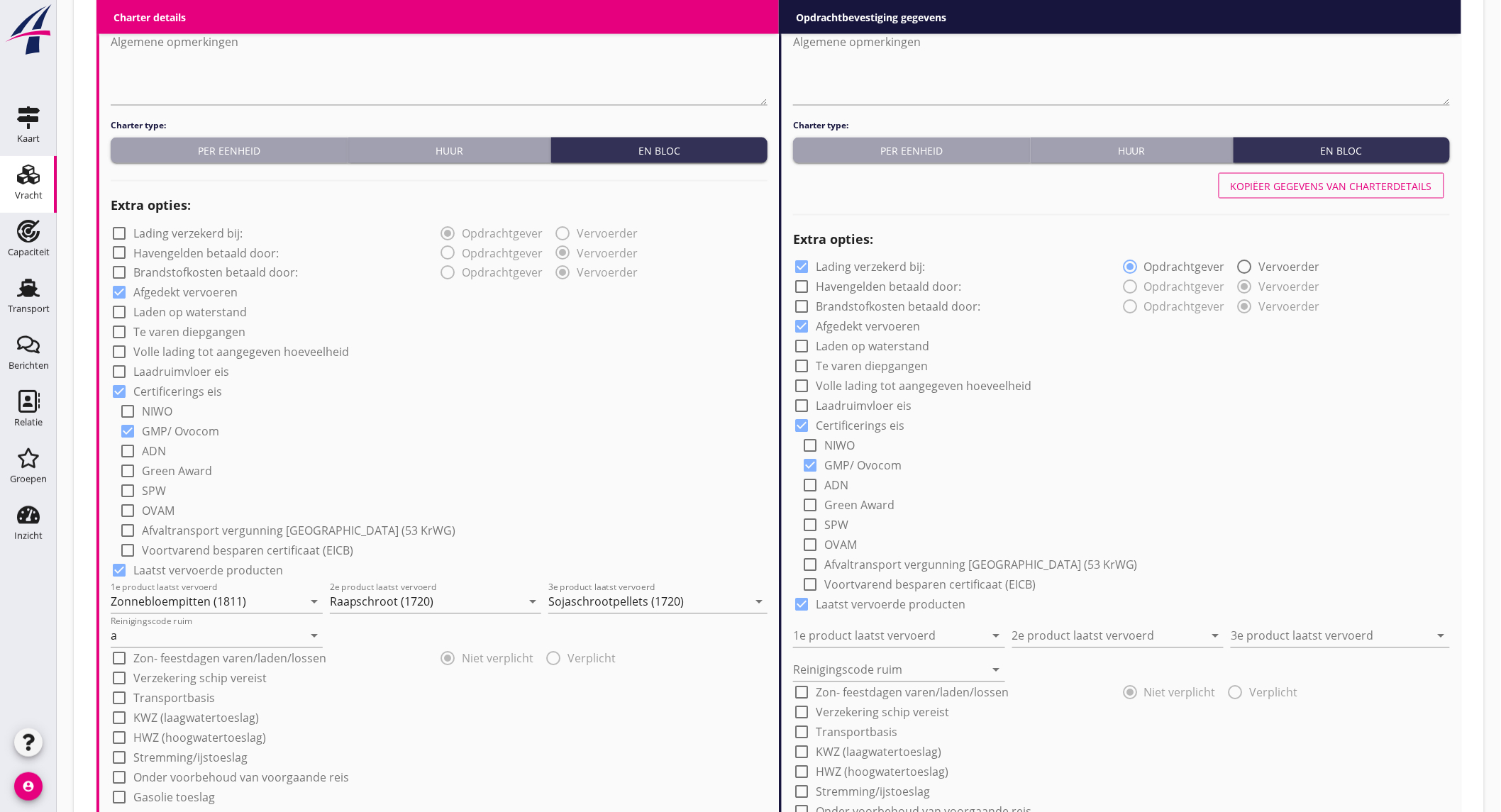
click at [1319, 182] on div "Kopiëer gegevens van charterdetails" at bounding box center [1331, 186] width 201 height 15
checkbox input "false"
type input "Zonnebloempitten (1811)"
type input "Raapschroot (1720)"
type input "Sojaschrootpellets (1720)"
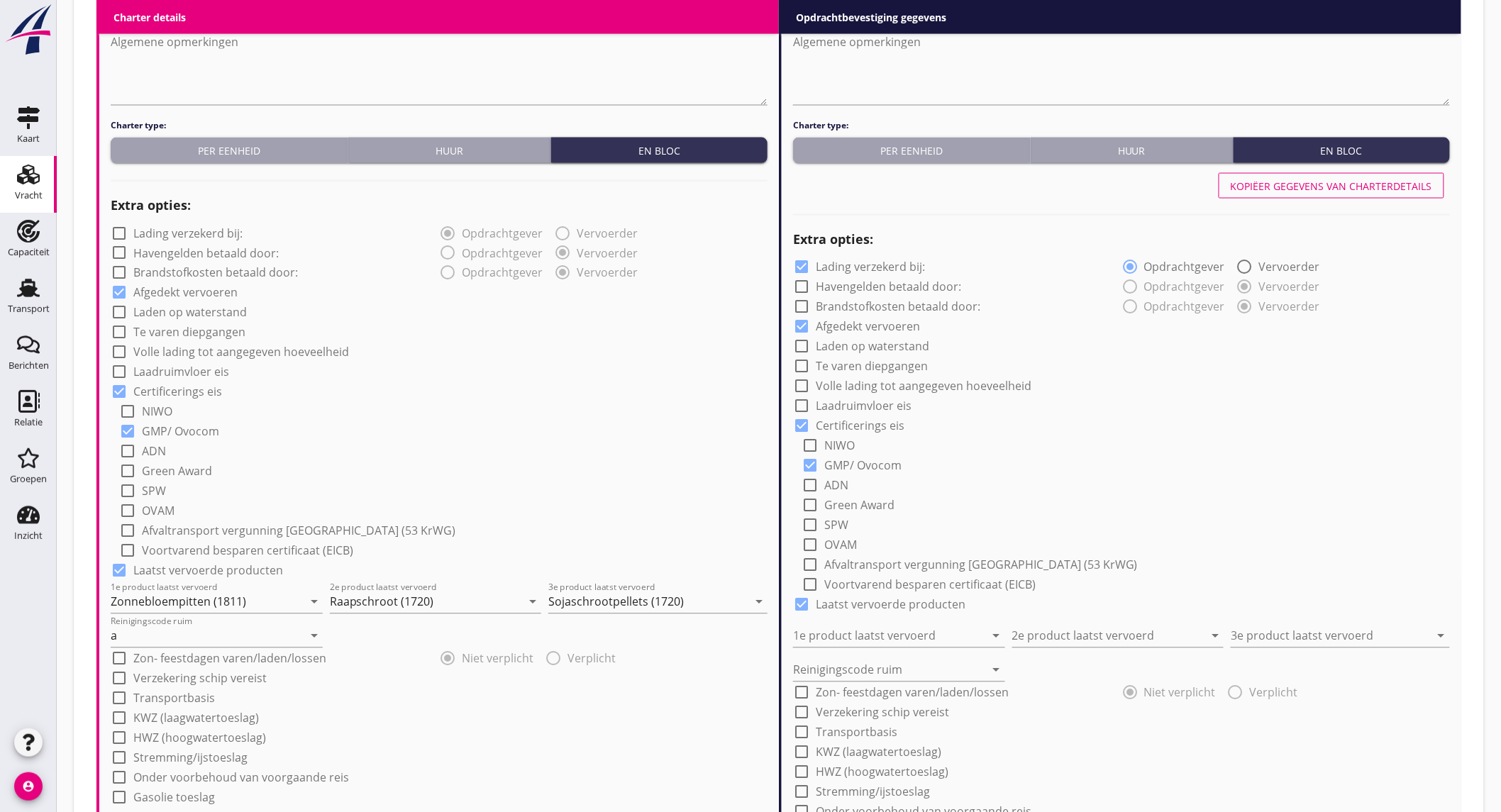
type input "a"
radio input "false"
radio input "true"
radio input "false"
radio input "true"
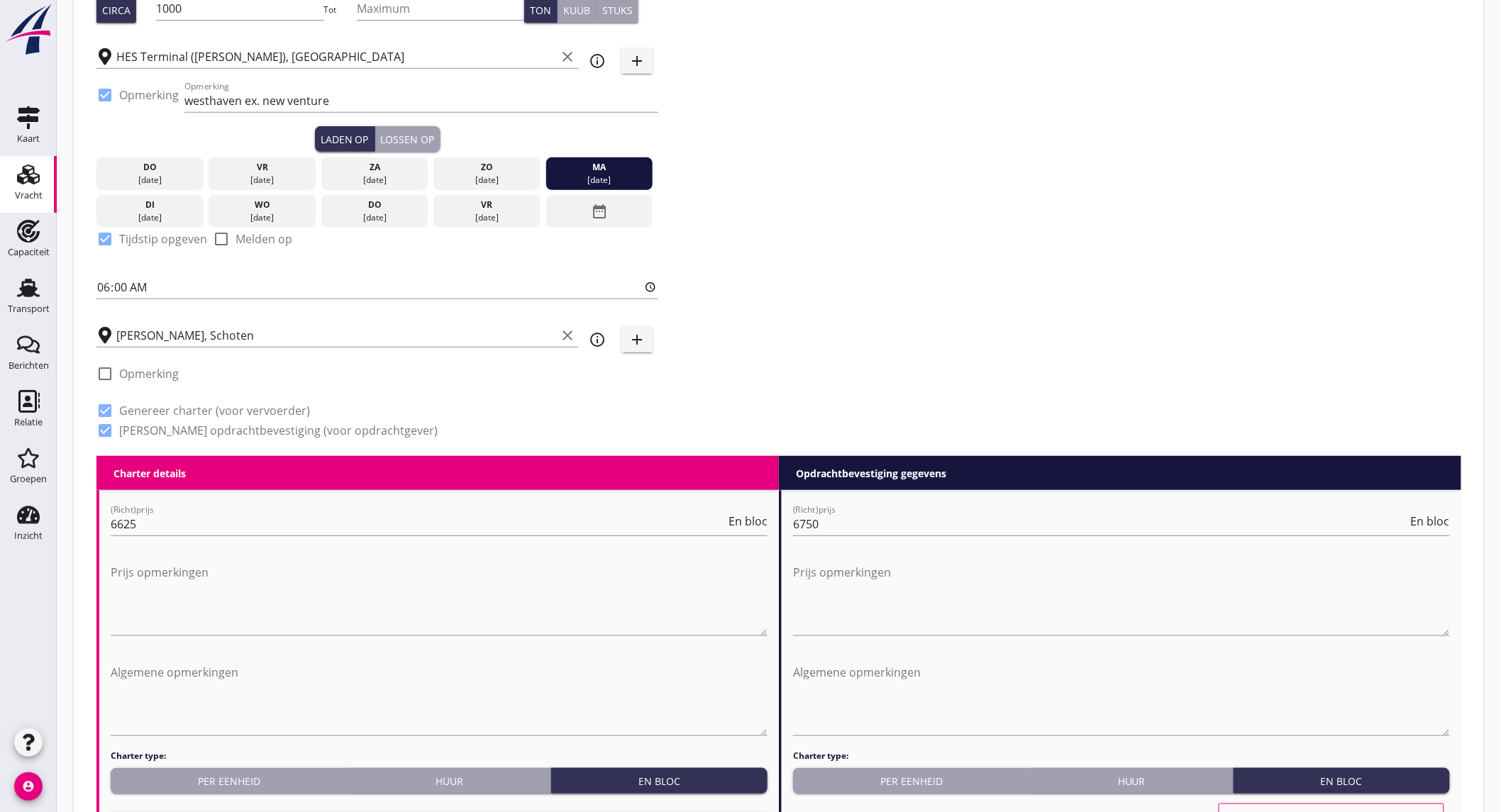
scroll to position [1504, 0]
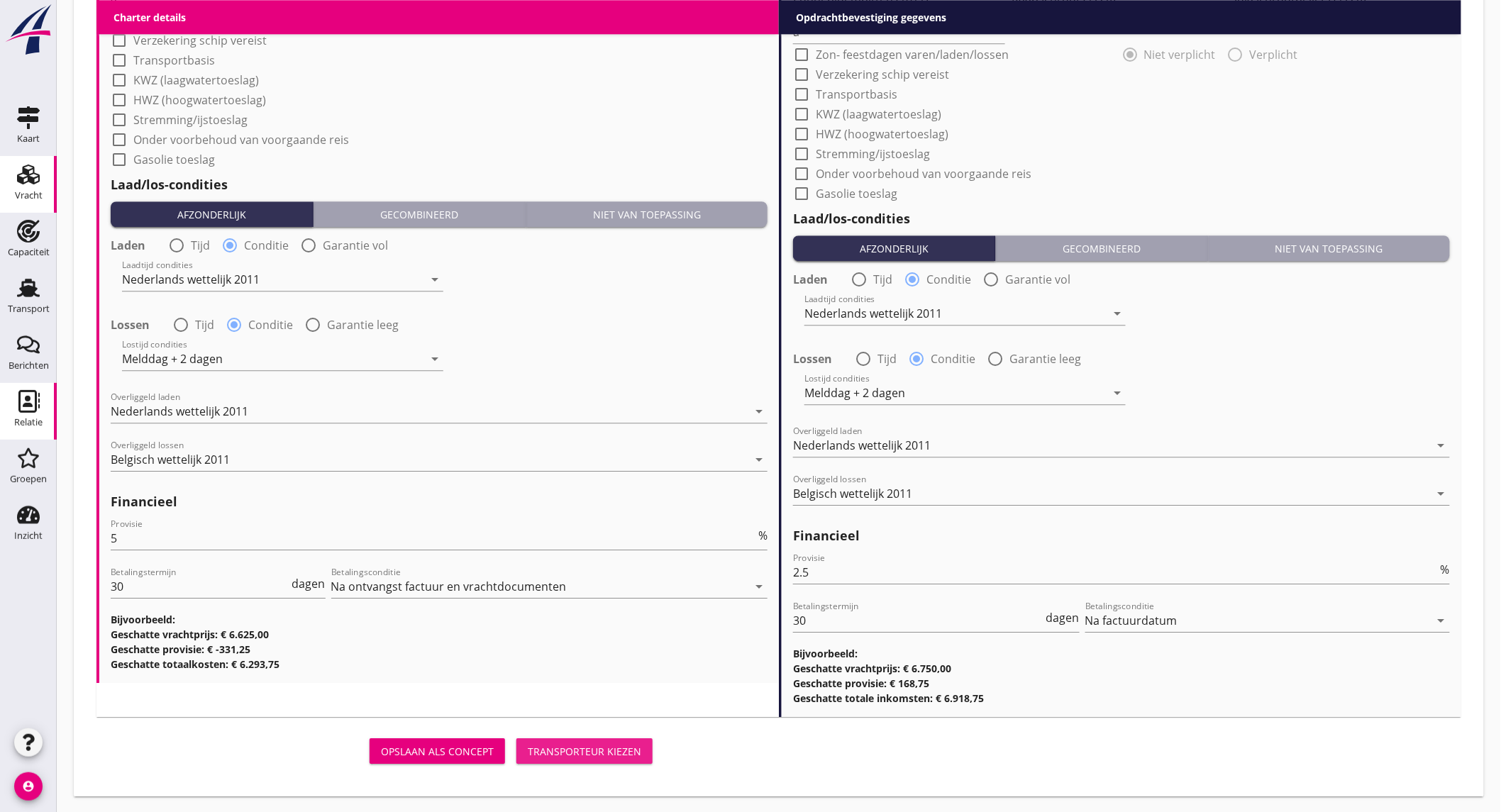
click at [647, 739] on button "Transporteur kiezen" at bounding box center [584, 751] width 136 height 26
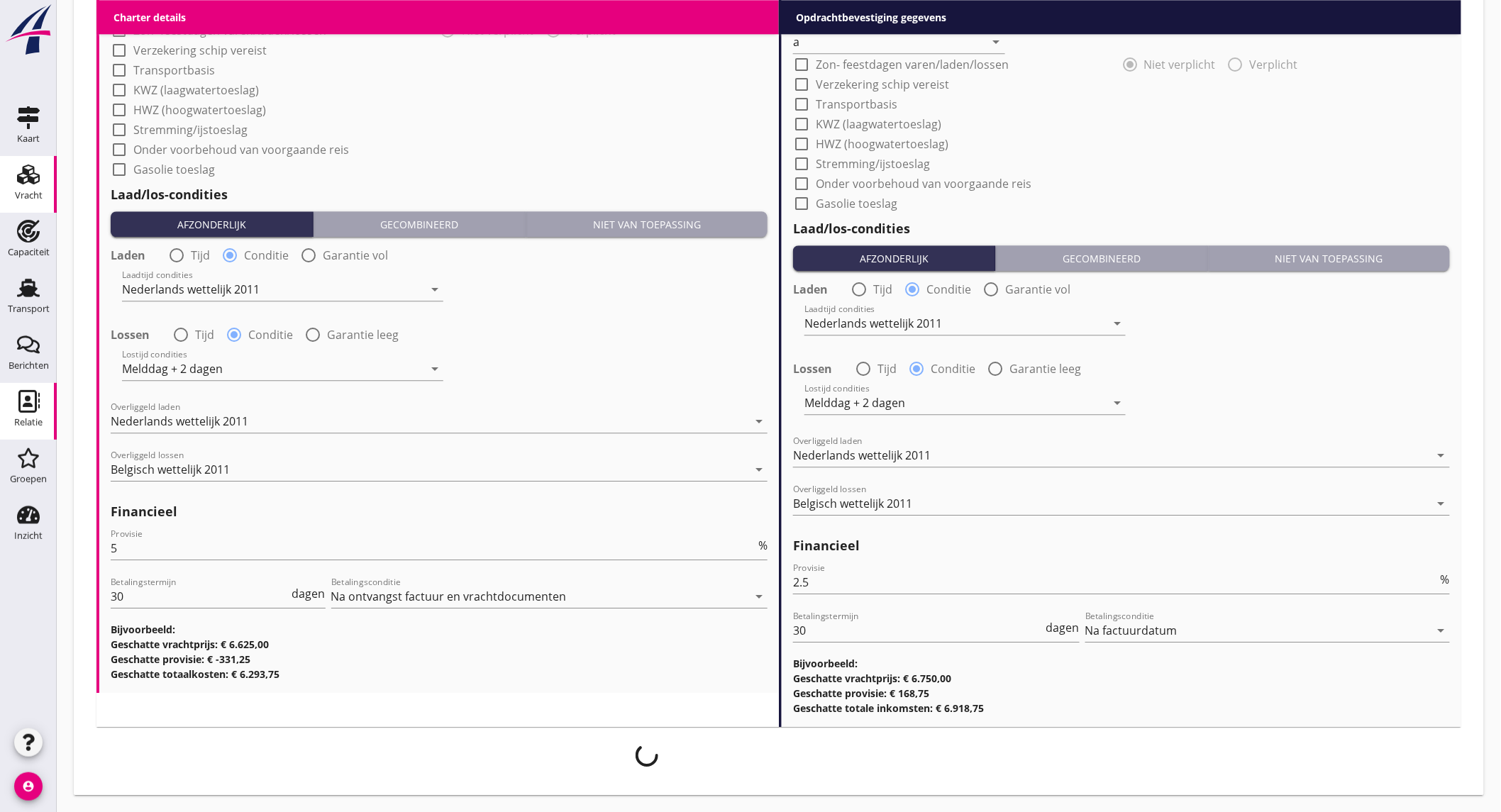
scroll to position [1493, 0]
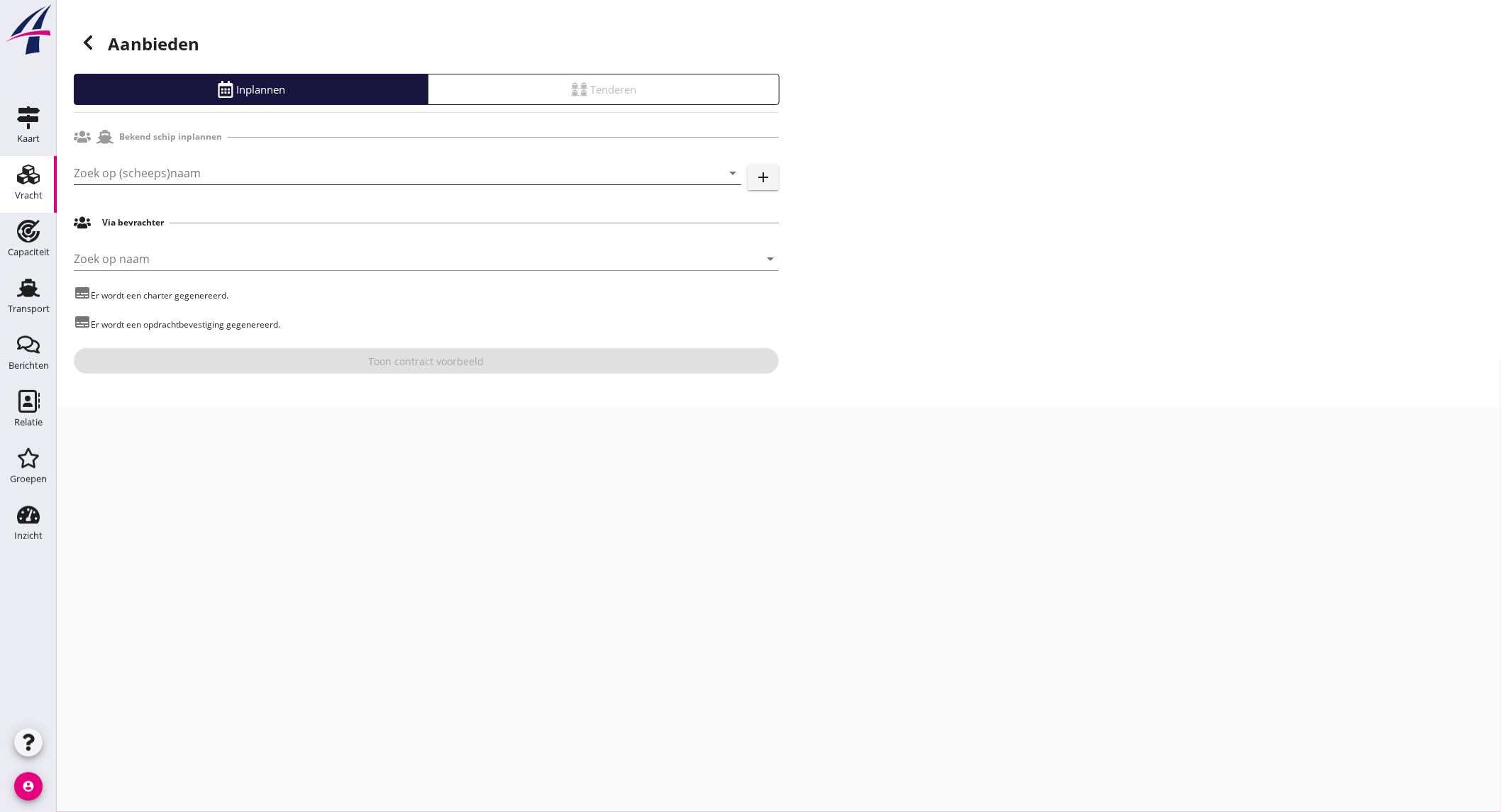
click at [203, 171] on input "Zoek op (scheeps)naam" at bounding box center [388, 173] width 628 height 22
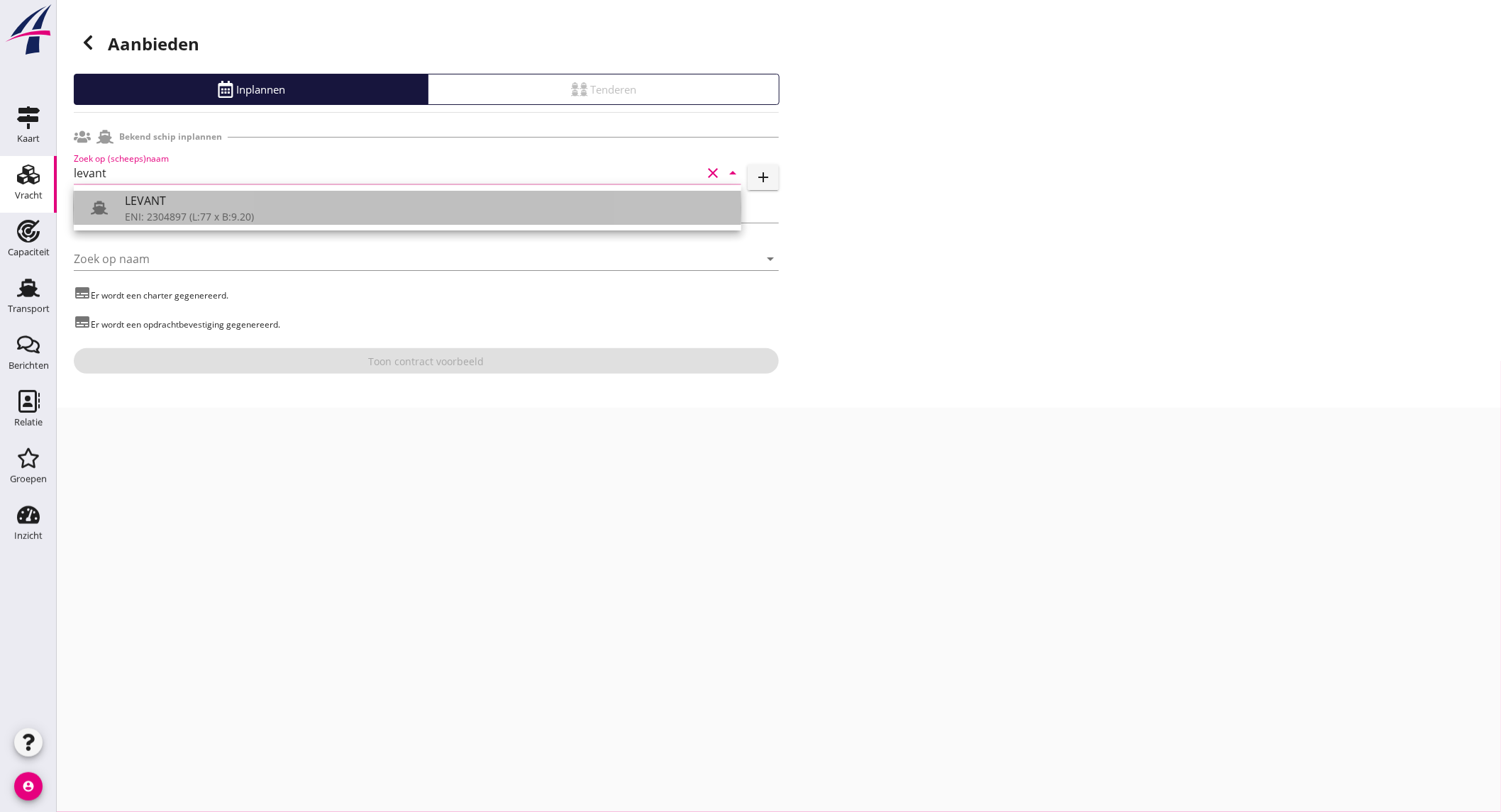
click at [215, 205] on div "LEVANT" at bounding box center [428, 200] width 605 height 17
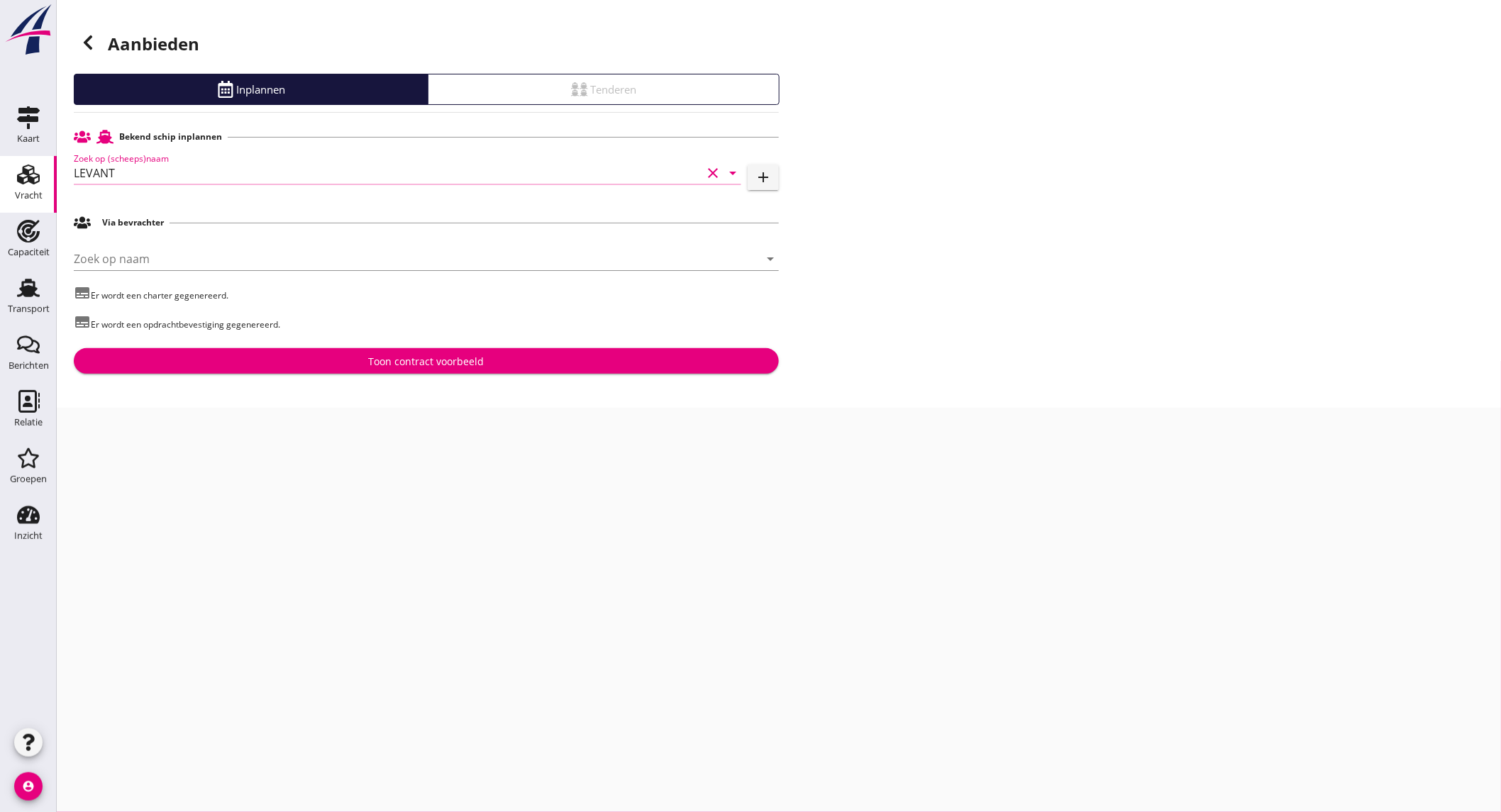
type input "LEVANT"
click at [370, 366] on div "Toon contract voorbeeld" at bounding box center [426, 361] width 116 height 15
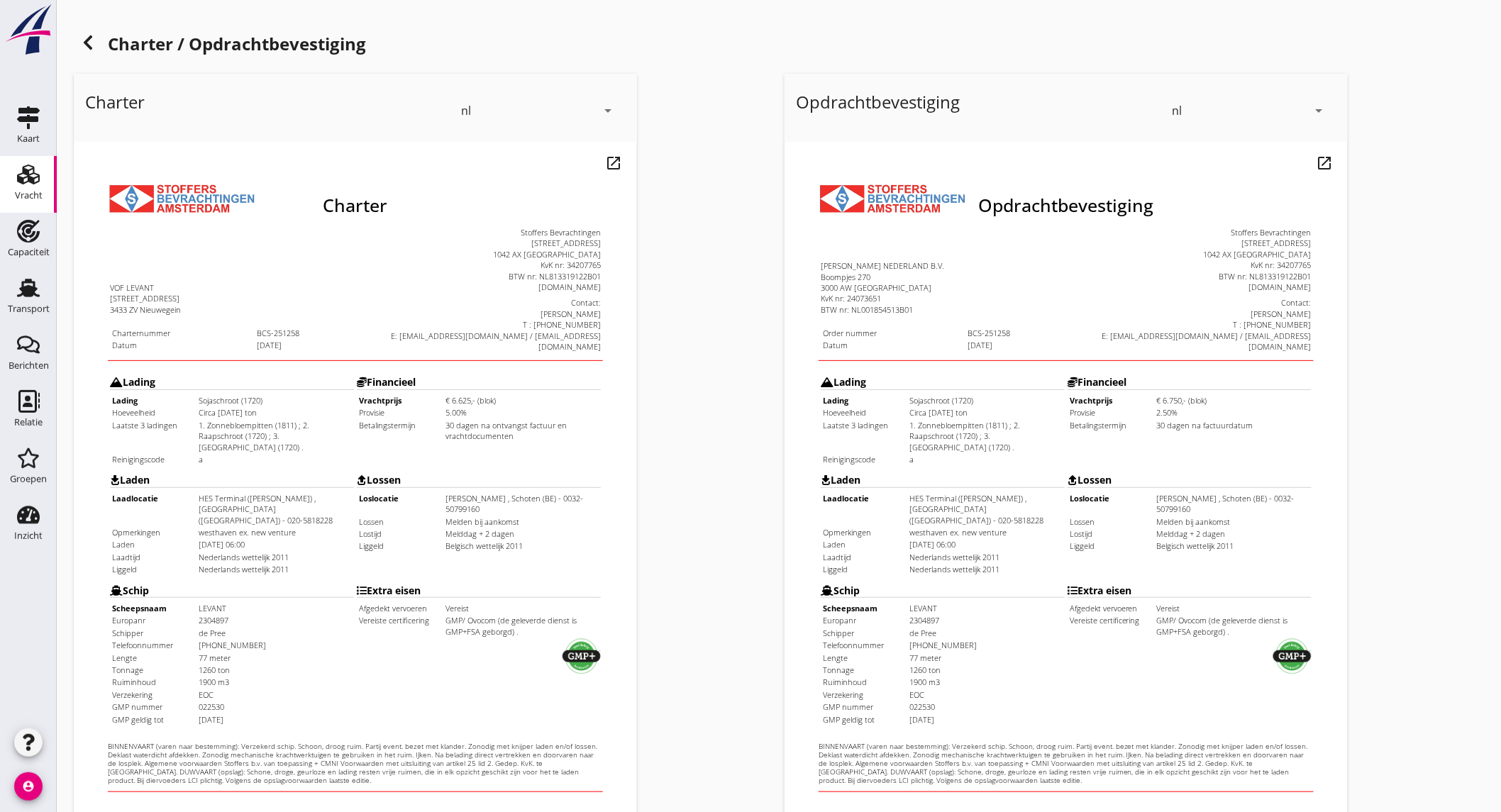
scroll to position [237, 0]
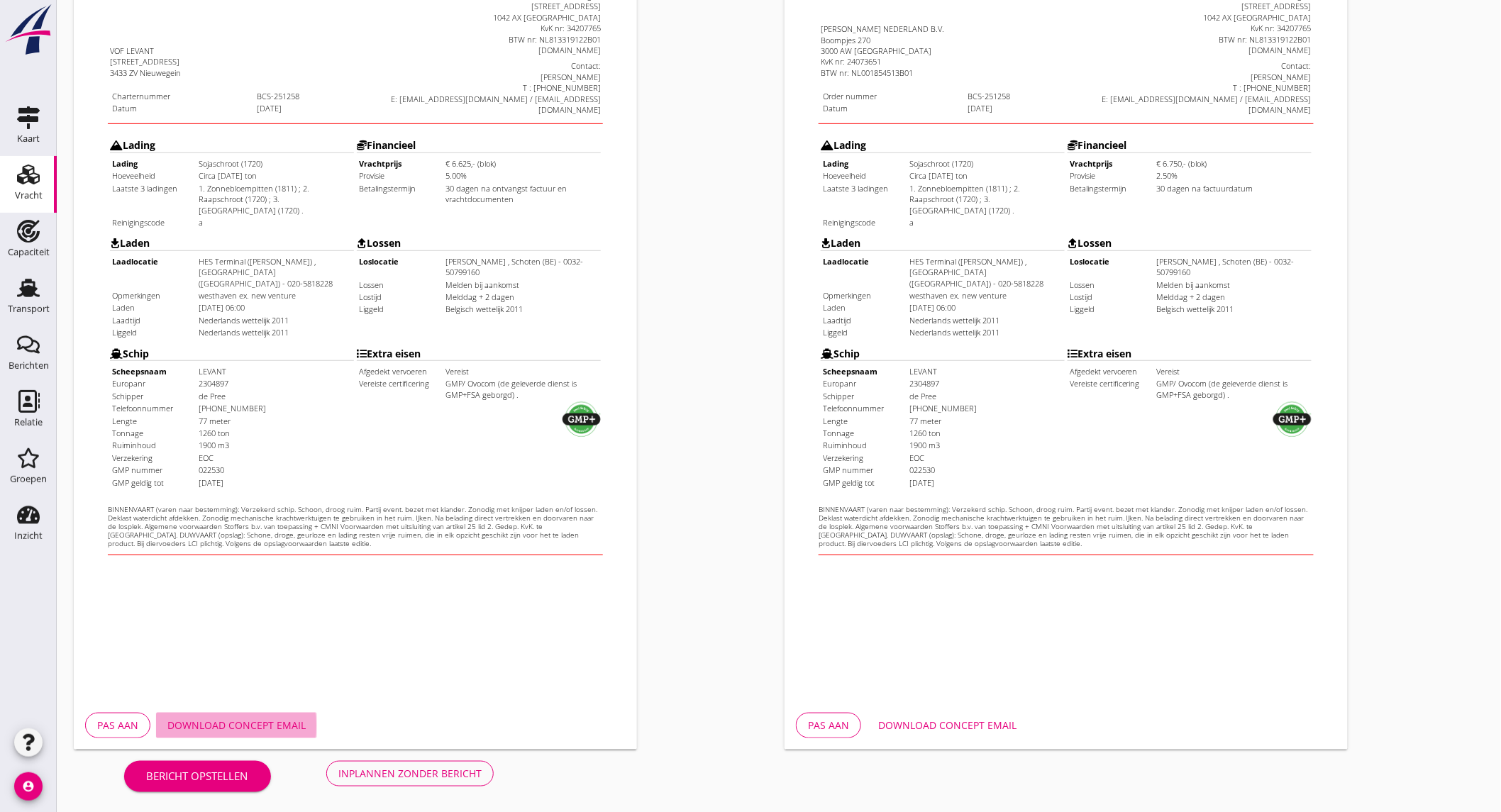
click at [240, 713] on button "Download concept email" at bounding box center [236, 725] width 161 height 26
click at [980, 728] on div "Download concept email" at bounding box center [947, 725] width 138 height 15
click at [401, 776] on div "Inplannen zonder bericht" at bounding box center [409, 773] width 143 height 15
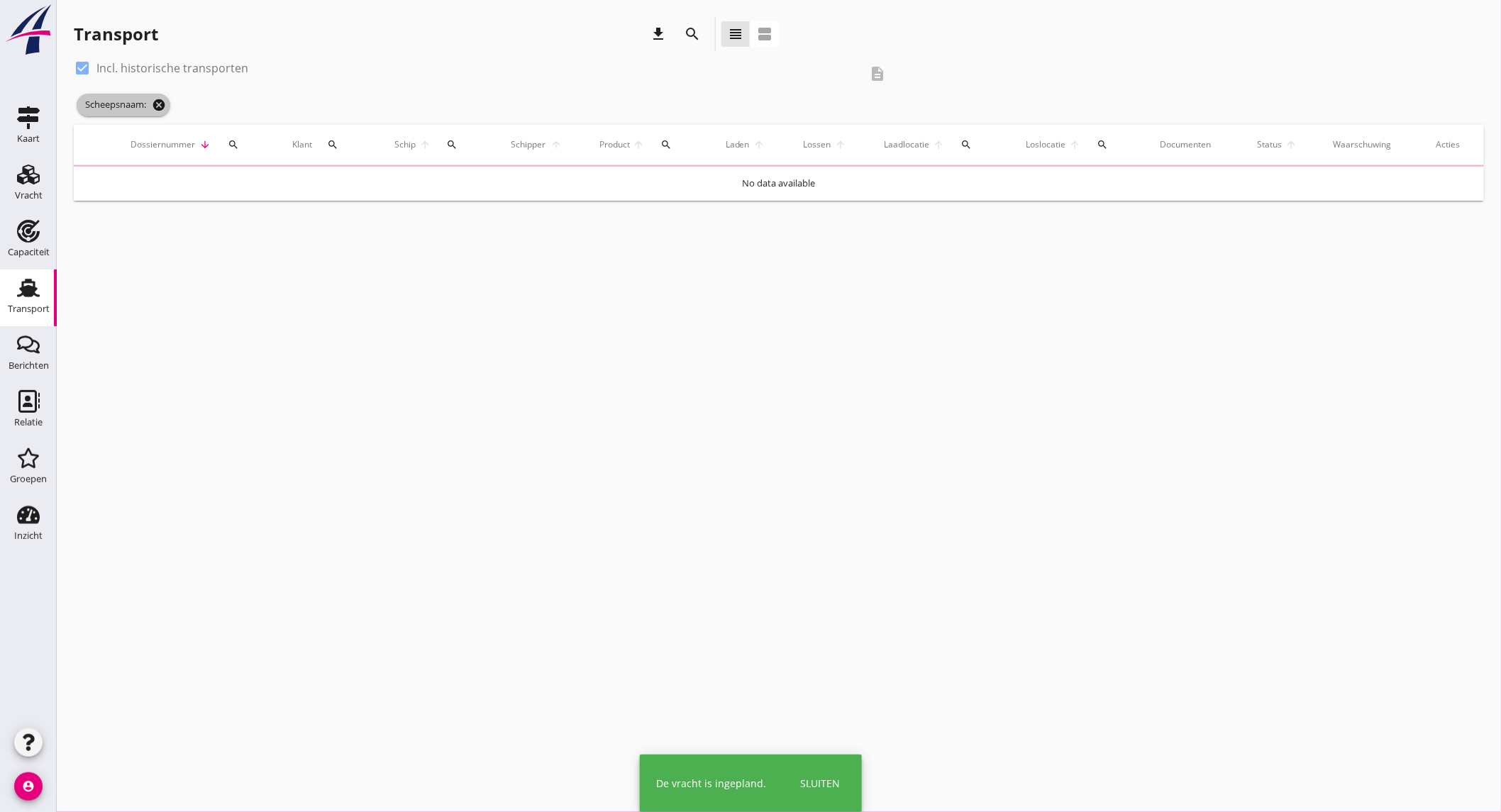
click at [161, 108] on div "Allemaal Dirk-Jan Bouman Anita May Tonneke Rovers Arne Schifflers Thon Jasper M…" at bounding box center [750, 406] width 1501 height 812
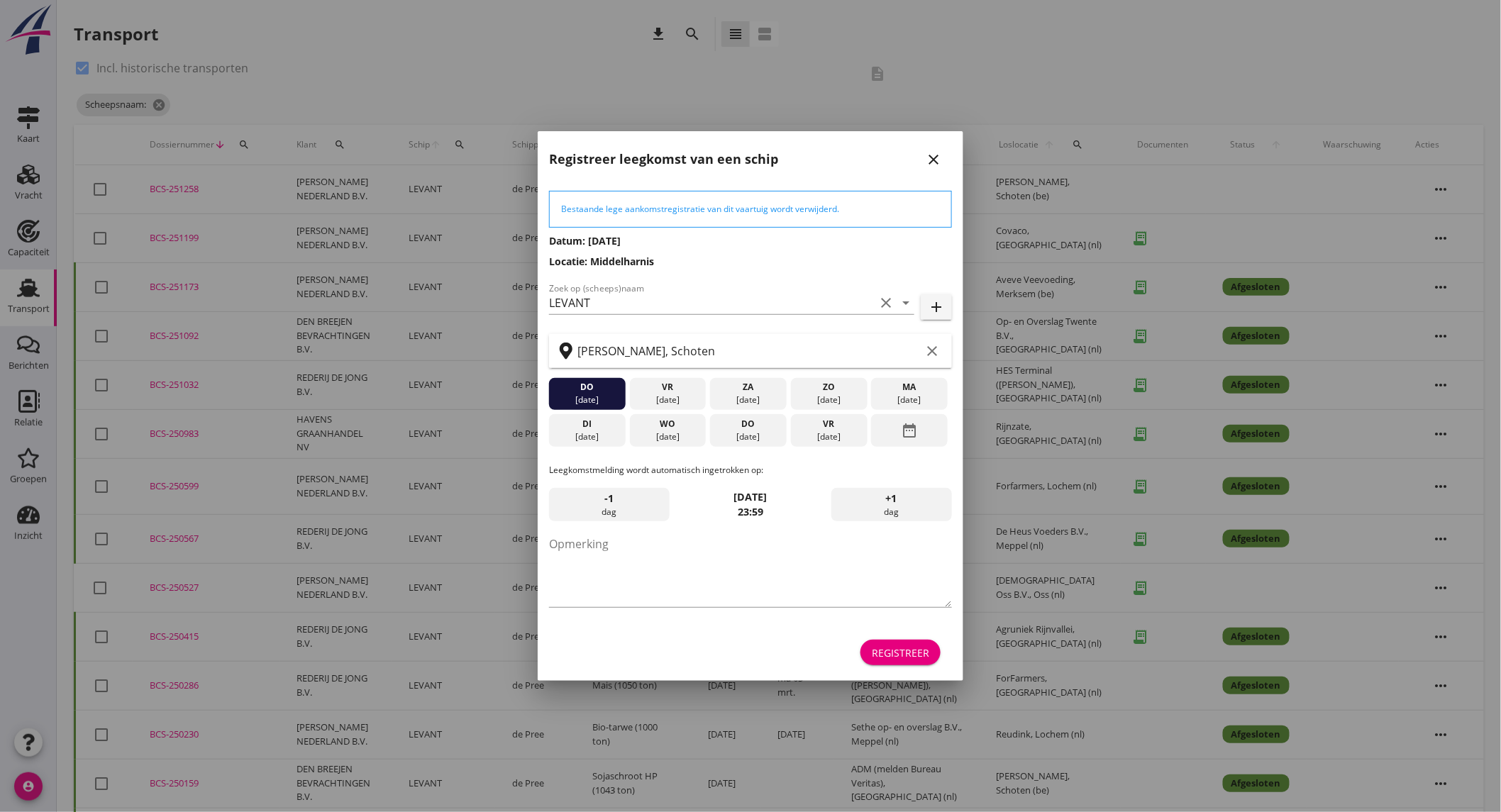
click at [679, 432] on div "[DATE]" at bounding box center [667, 436] width 70 height 13
click at [885, 648] on div "Registreer" at bounding box center [901, 652] width 58 height 15
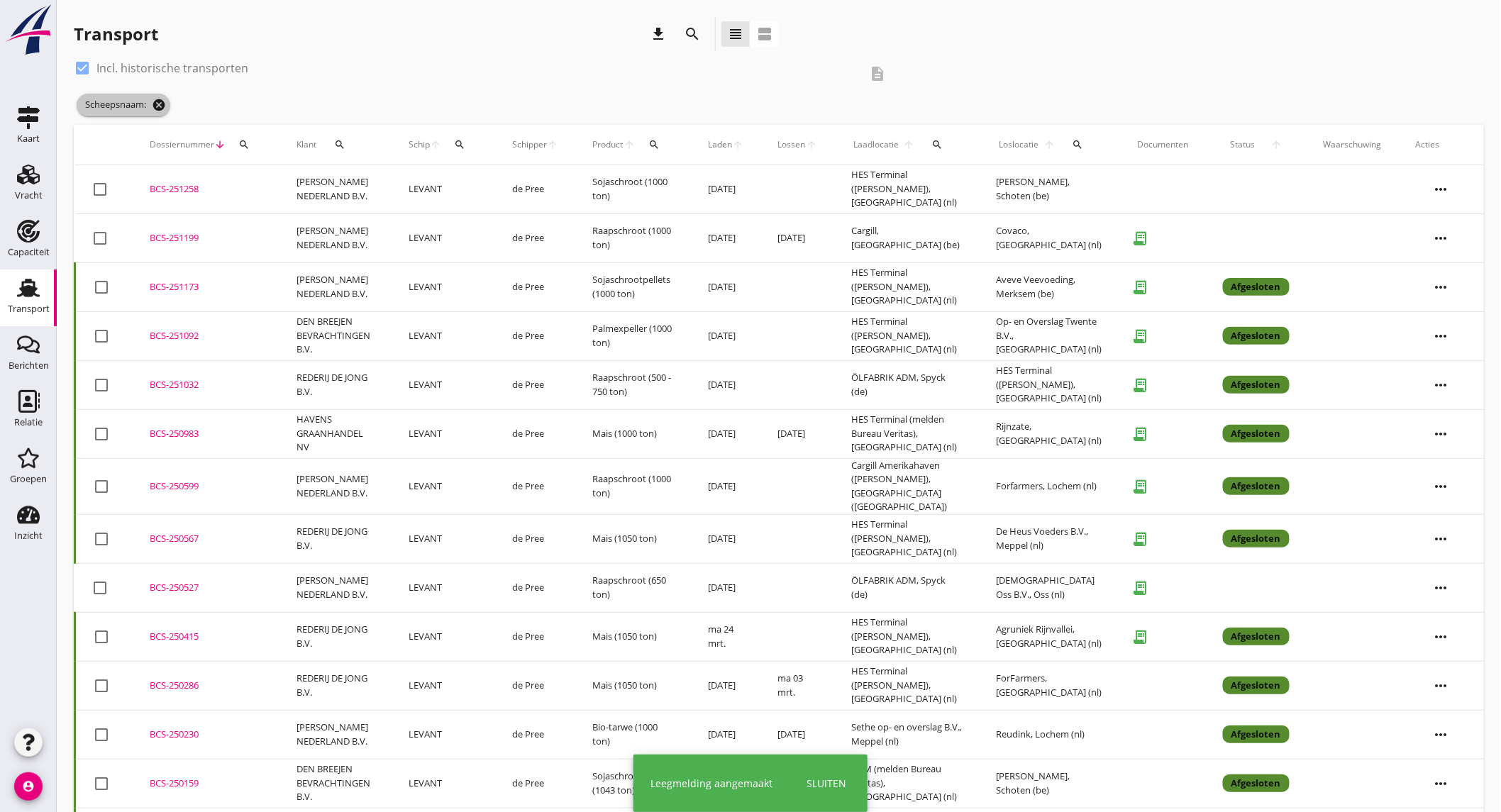
click at [153, 105] on icon "cancel" at bounding box center [159, 105] width 14 height 14
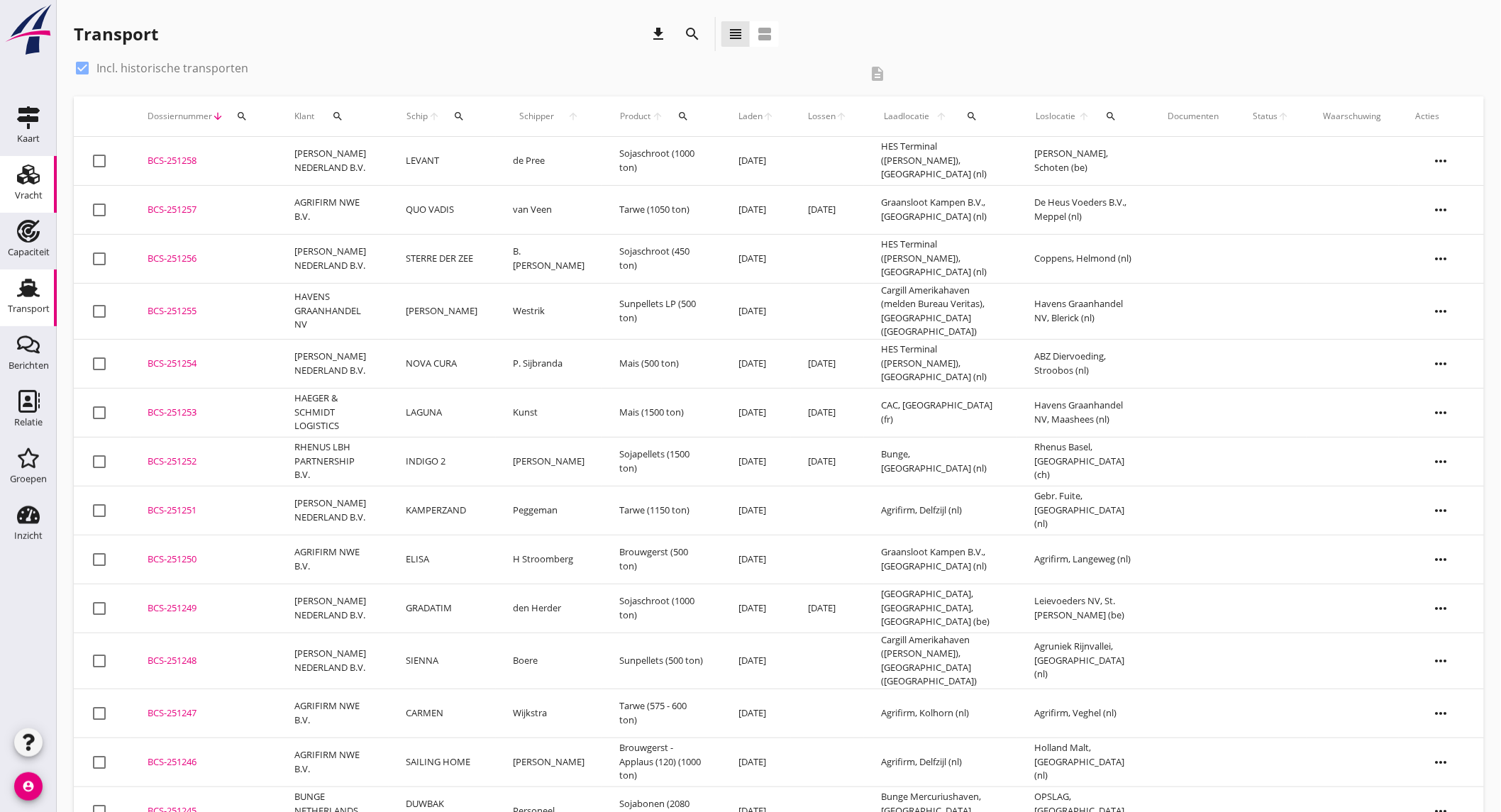
click at [50, 178] on link "Vracht Vracht" at bounding box center [28, 184] width 57 height 57
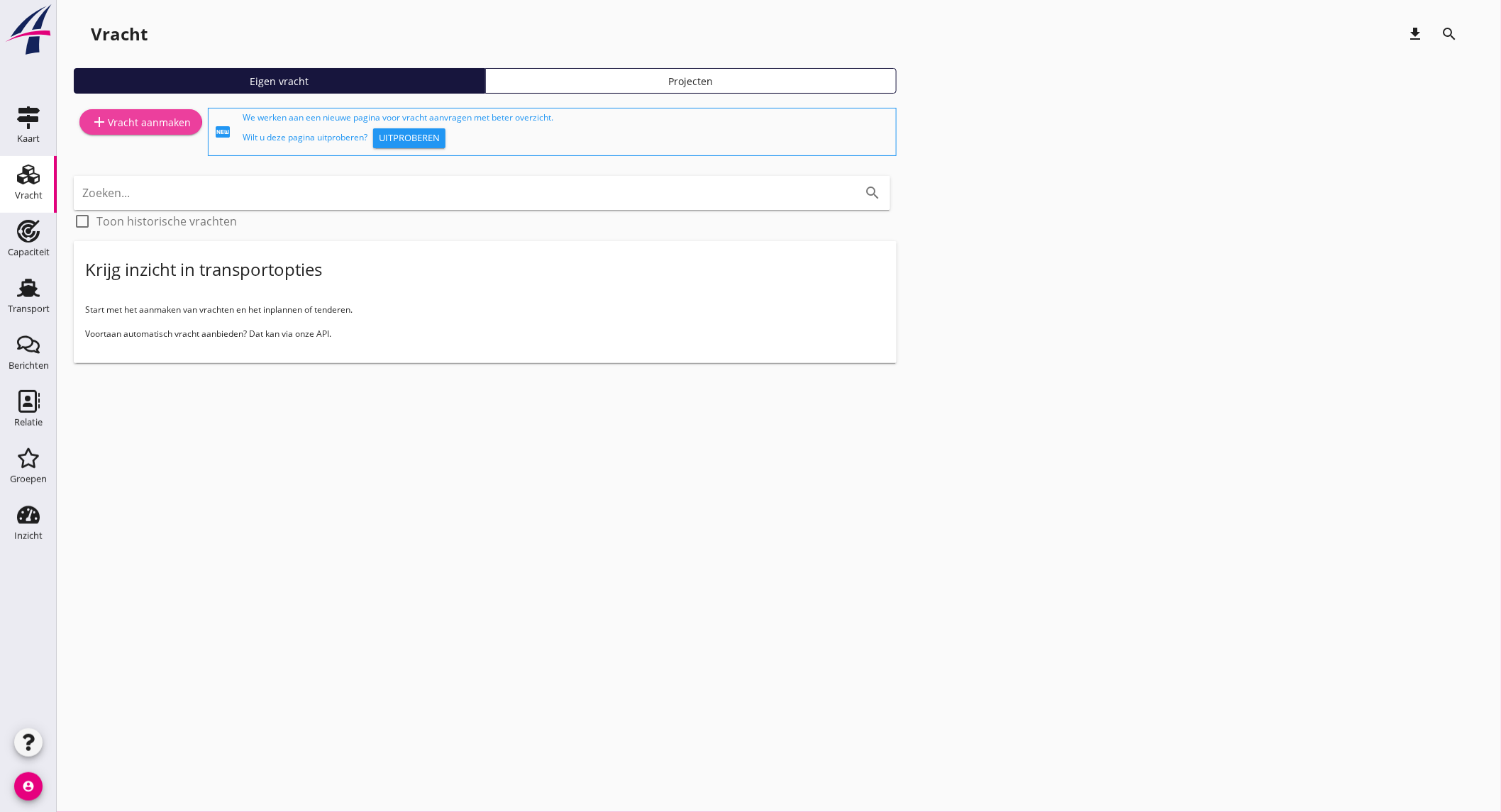
click at [161, 130] on div "add Vracht aanmaken" at bounding box center [140, 121] width 100 height 17
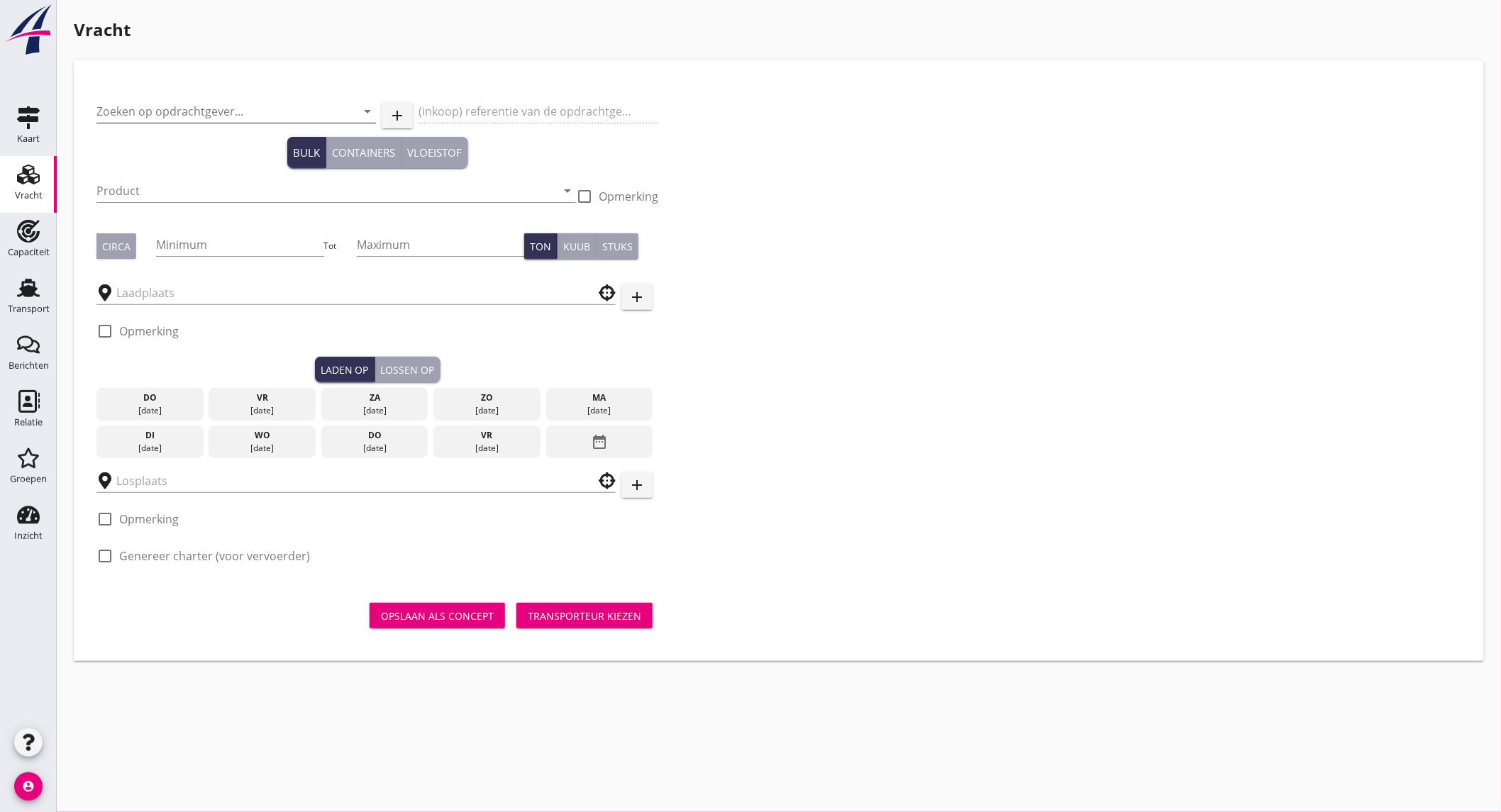
click at [216, 107] on input "Zoeken op opdrachtgever..." at bounding box center [216, 112] width 240 height 22
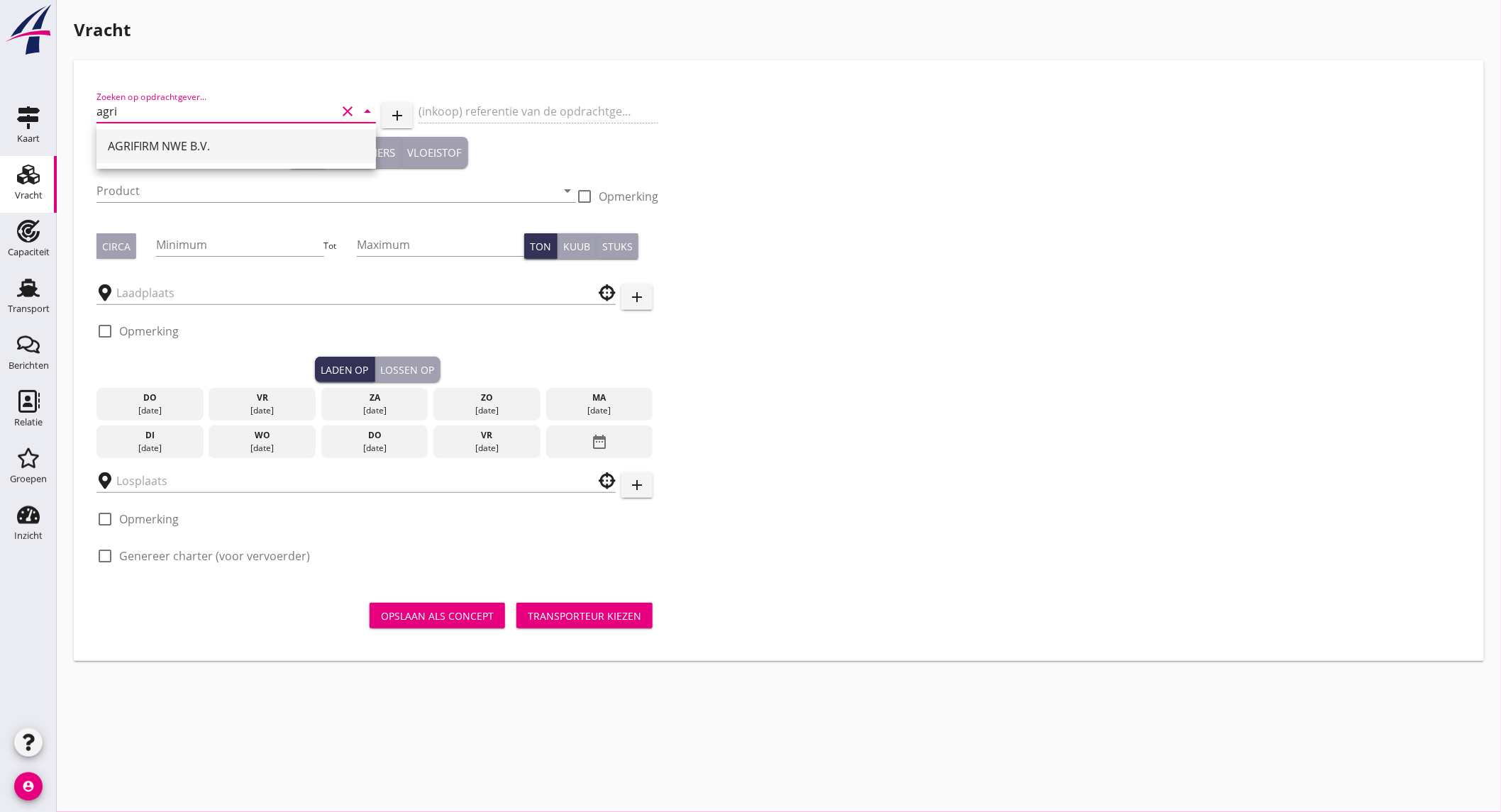
click at [190, 143] on div "AGRIFIRM NWE B.V." at bounding box center [236, 145] width 257 height 17
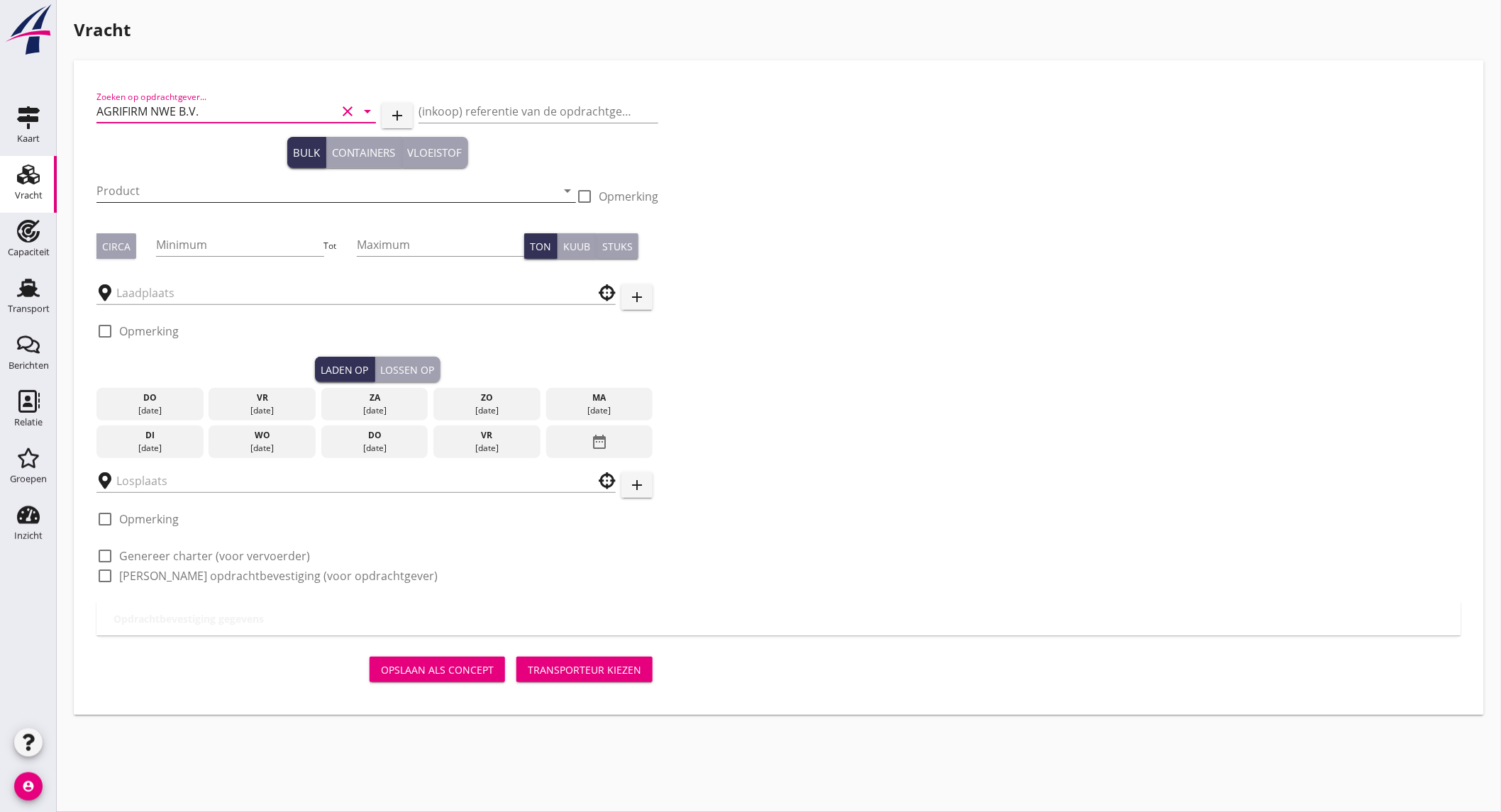
type input "AGRIFIRM NWE B.V."
click at [168, 193] on input "Product" at bounding box center [326, 191] width 460 height 22
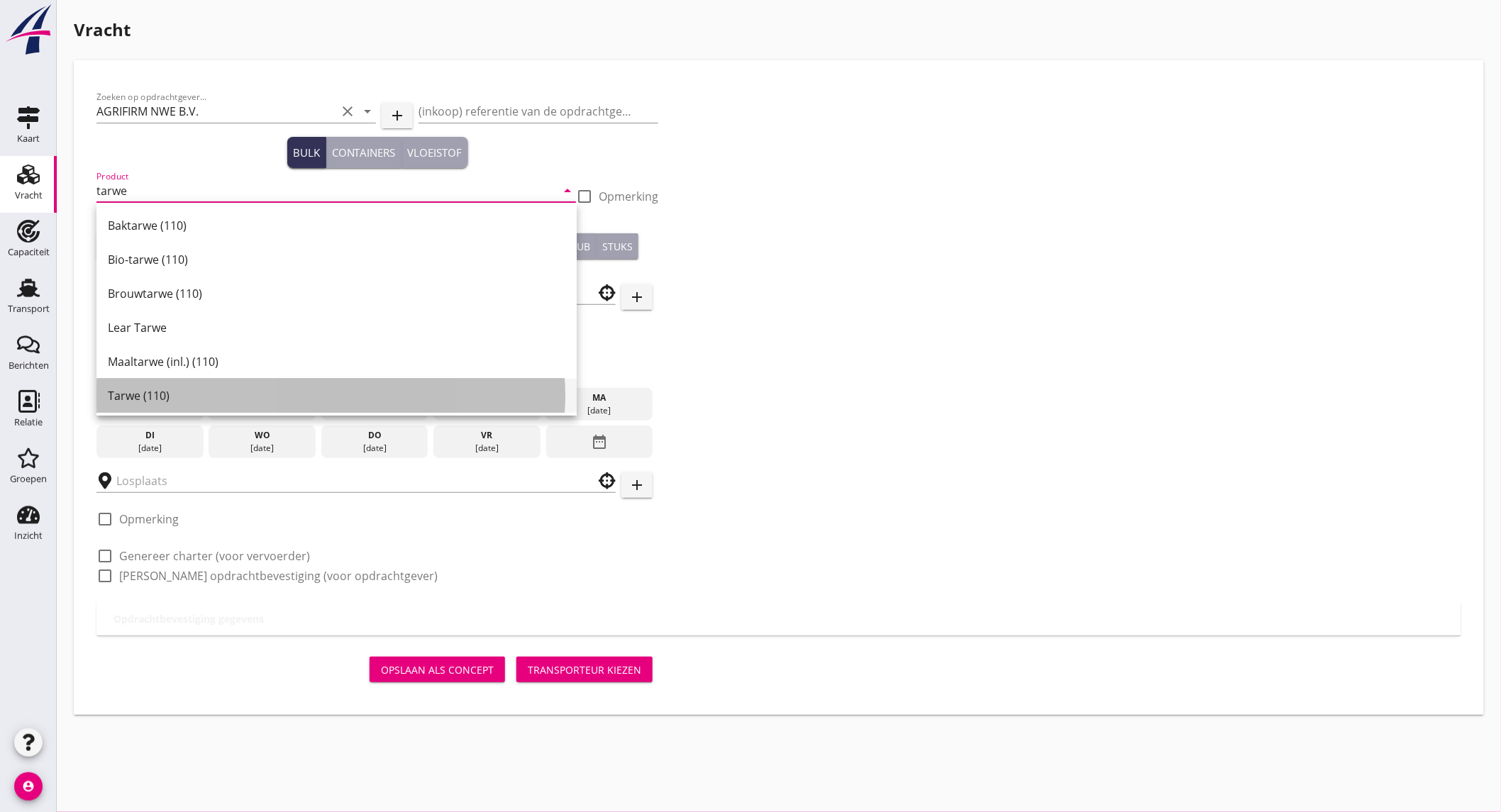
click at [173, 388] on div "Tarwe (110)" at bounding box center [336, 395] width 458 height 17
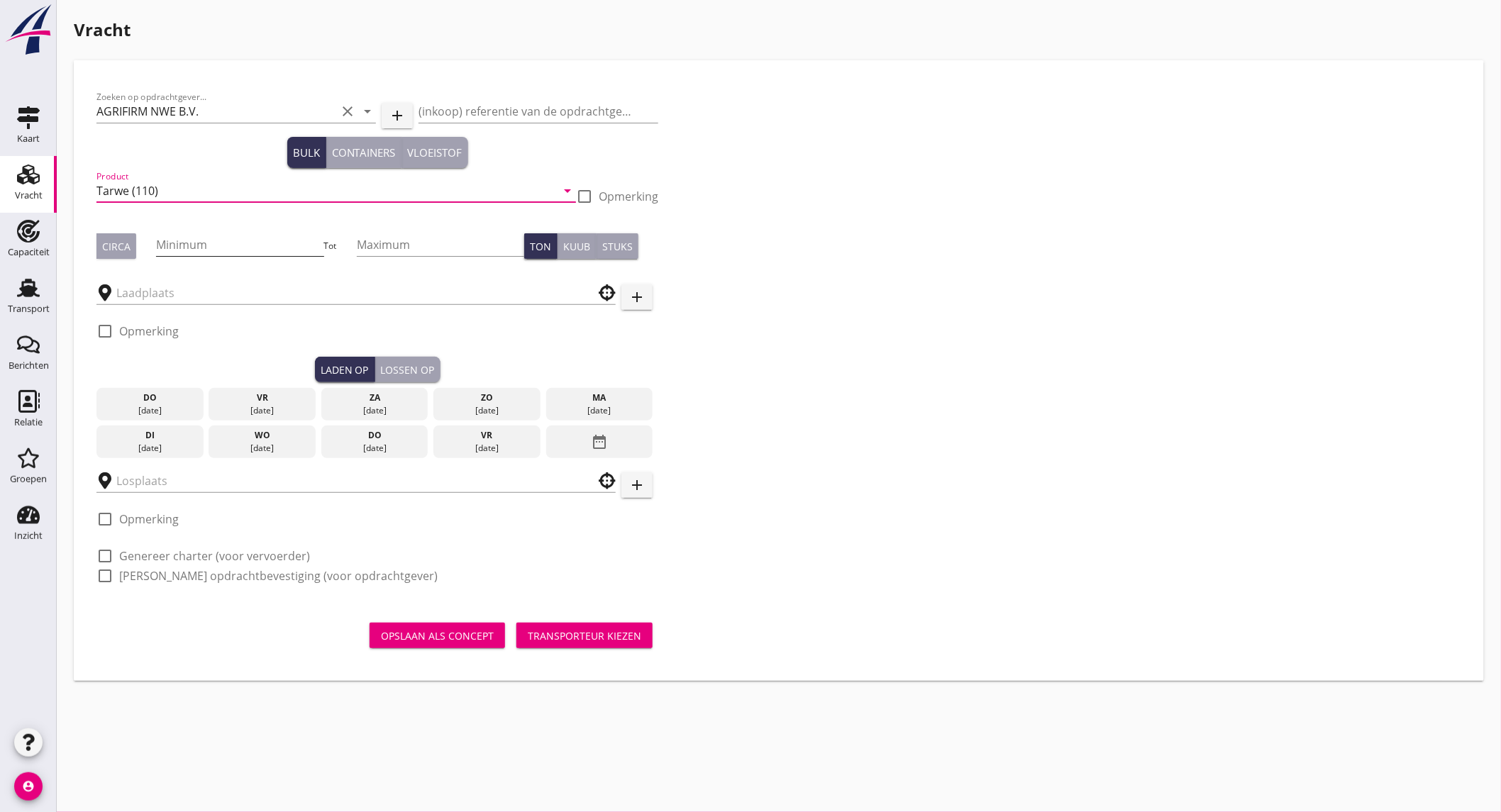
type input "Tarwe (110)"
click at [188, 246] on input "Minimum" at bounding box center [239, 245] width 168 height 22
type input "530"
click at [592, 194] on div at bounding box center [584, 197] width 24 height 24
checkbox input "true"
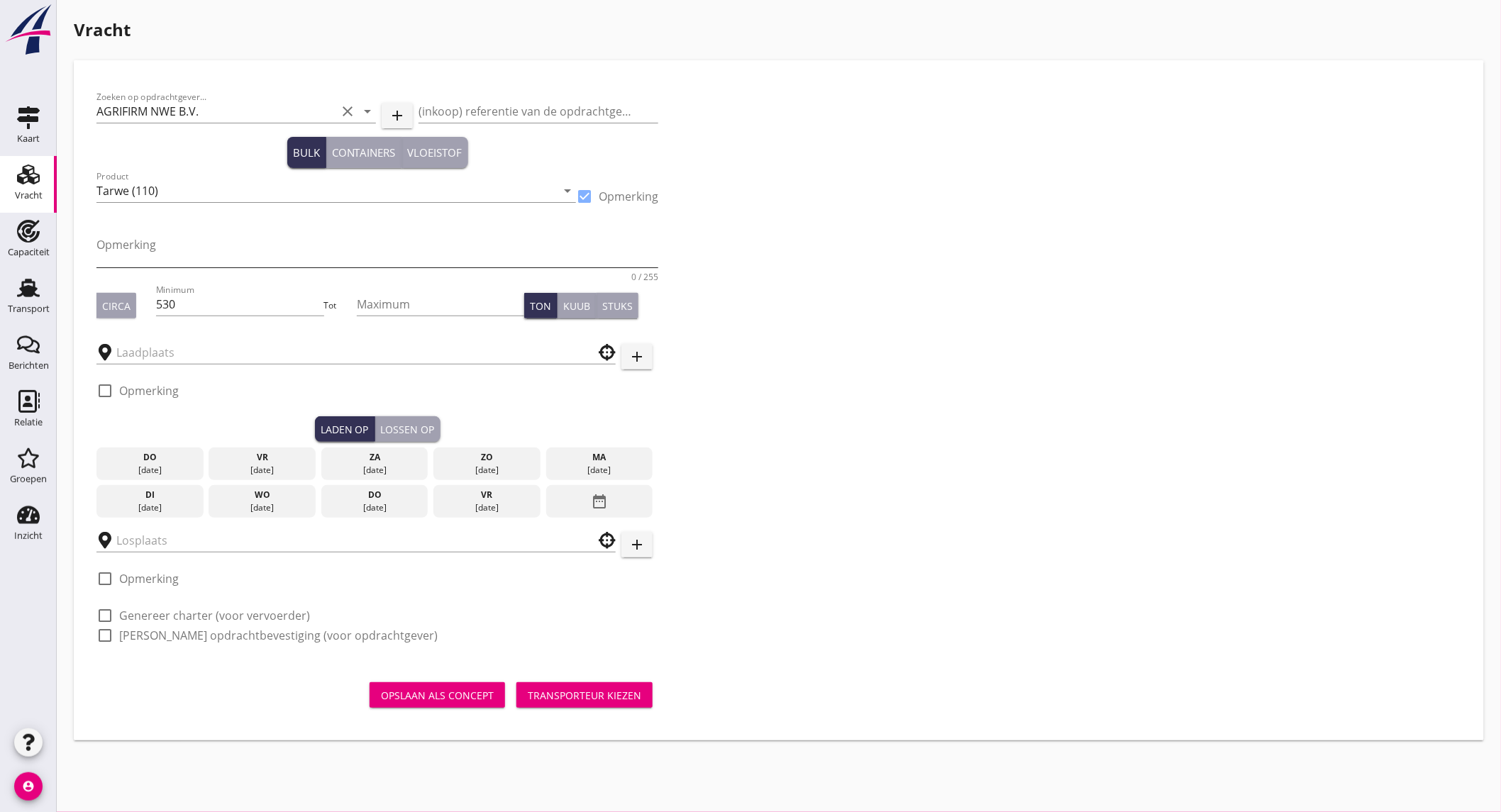
click at [302, 246] on textarea "Opmerking" at bounding box center [377, 250] width 562 height 34
type textarea "l"
type textarea "Tonnage in schippers keuzen"
click at [120, 307] on div "Circa" at bounding box center [116, 306] width 28 height 15
click at [176, 359] on input "text" at bounding box center [346, 352] width 460 height 22
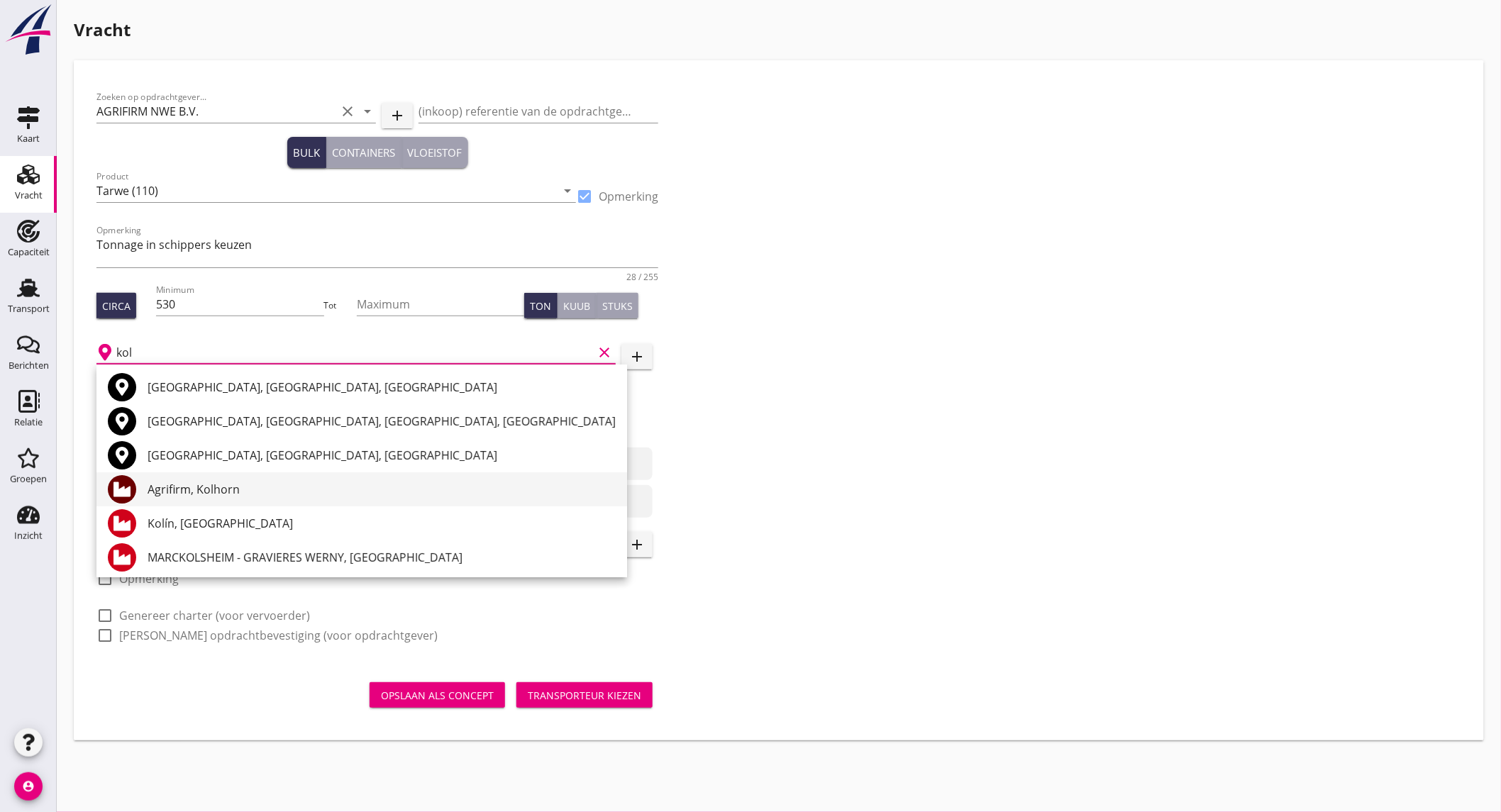
click at [293, 485] on div "Agrifirm, Kolhorn" at bounding box center [381, 489] width 468 height 17
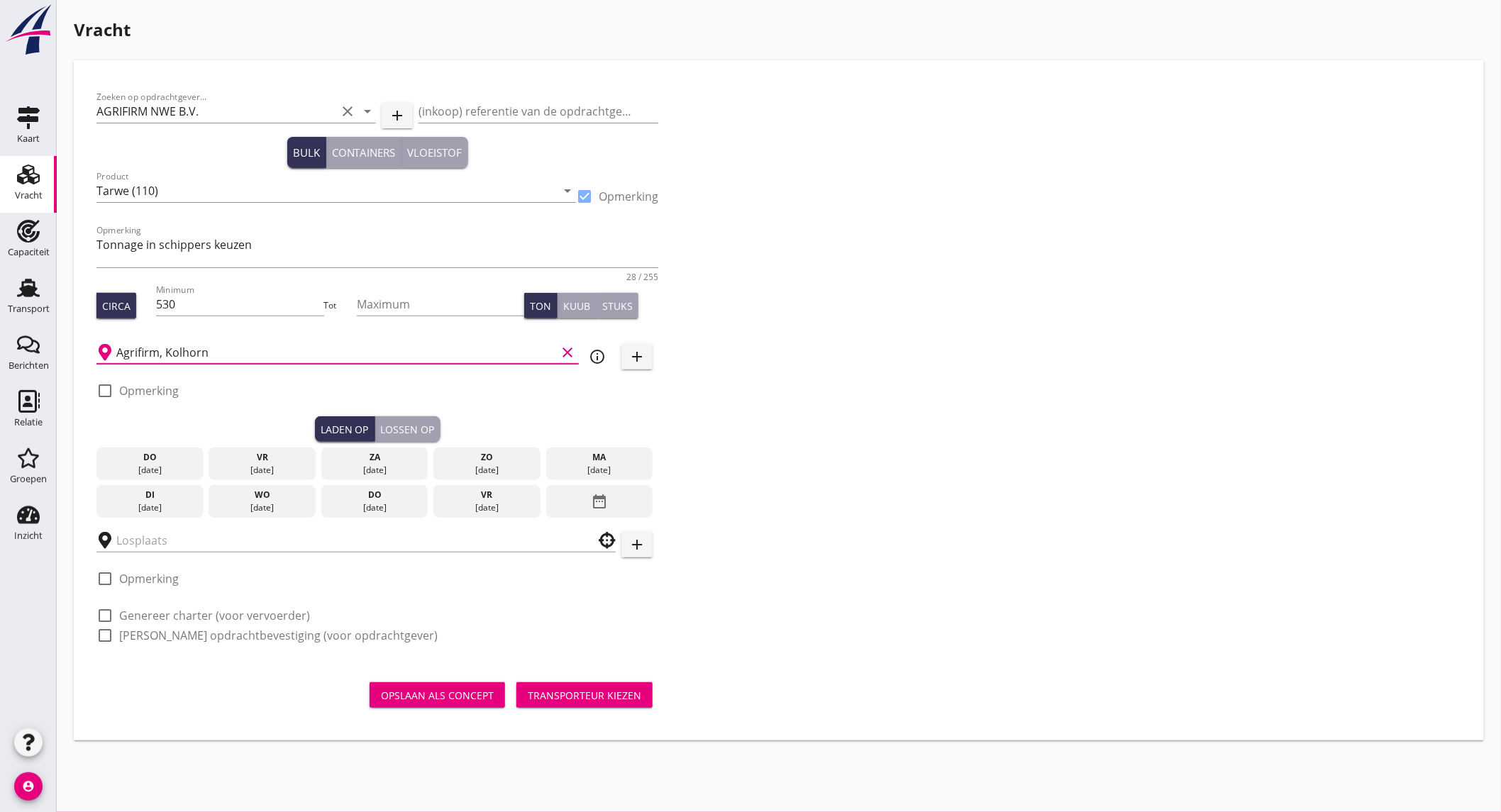
type input "Agrifirm, Kolhorn"
click at [271, 465] on div "[DATE]" at bounding box center [262, 470] width 100 height 13
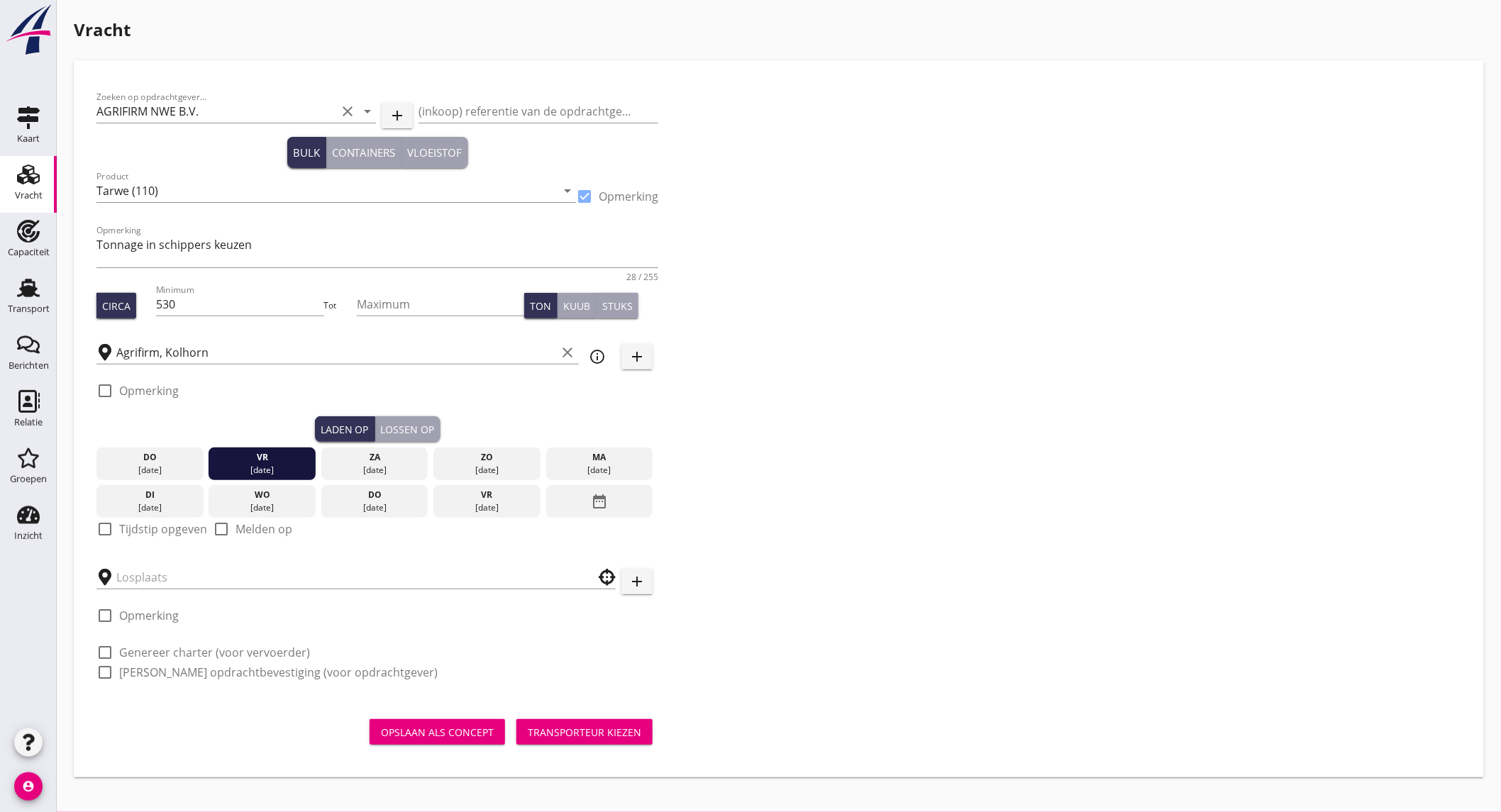
click at [157, 526] on label "Tijdstip opgeven" at bounding box center [163, 529] width 88 height 14
checkbox input "true"
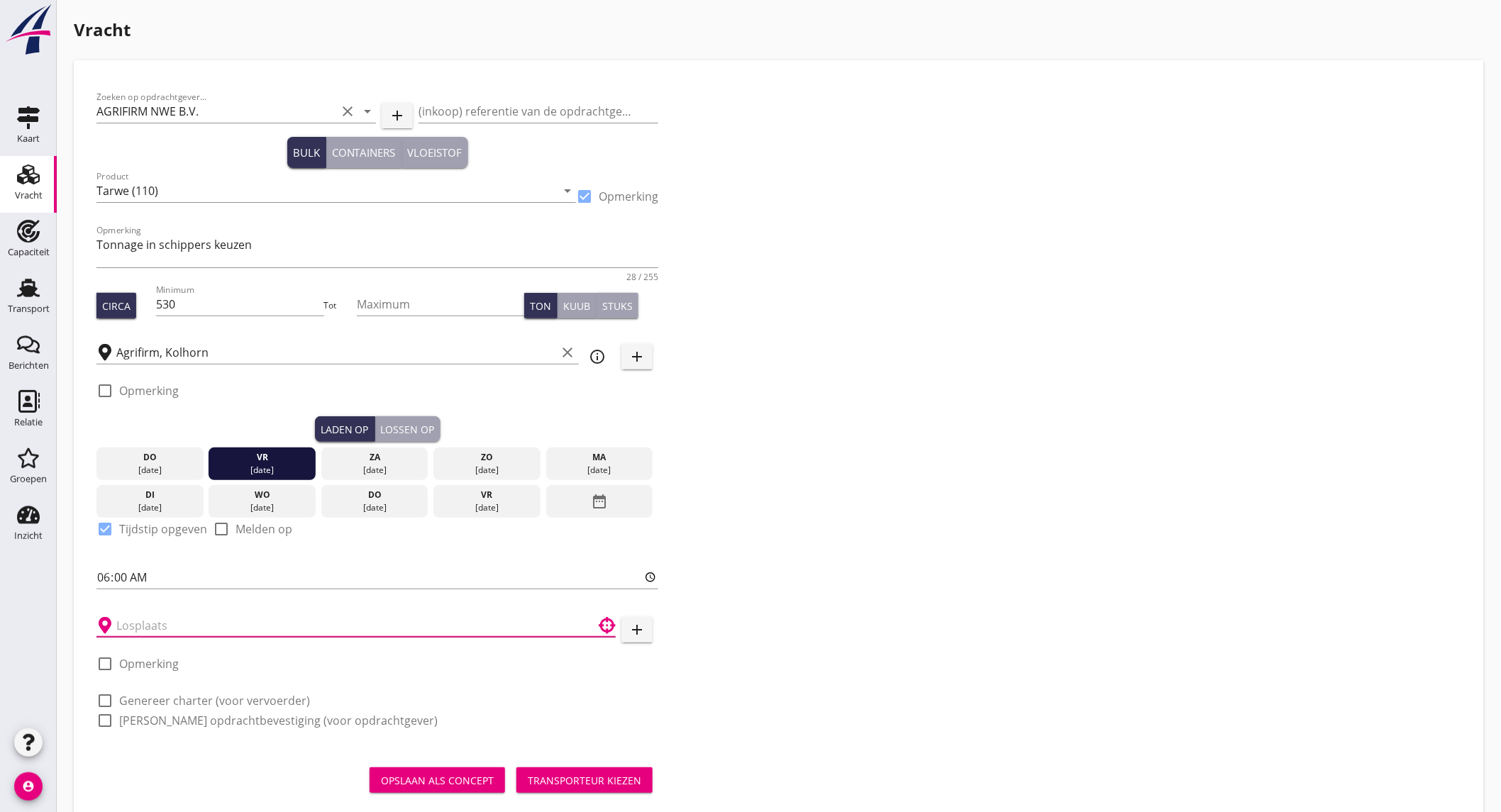
click at [161, 624] on input "text" at bounding box center [346, 625] width 460 height 22
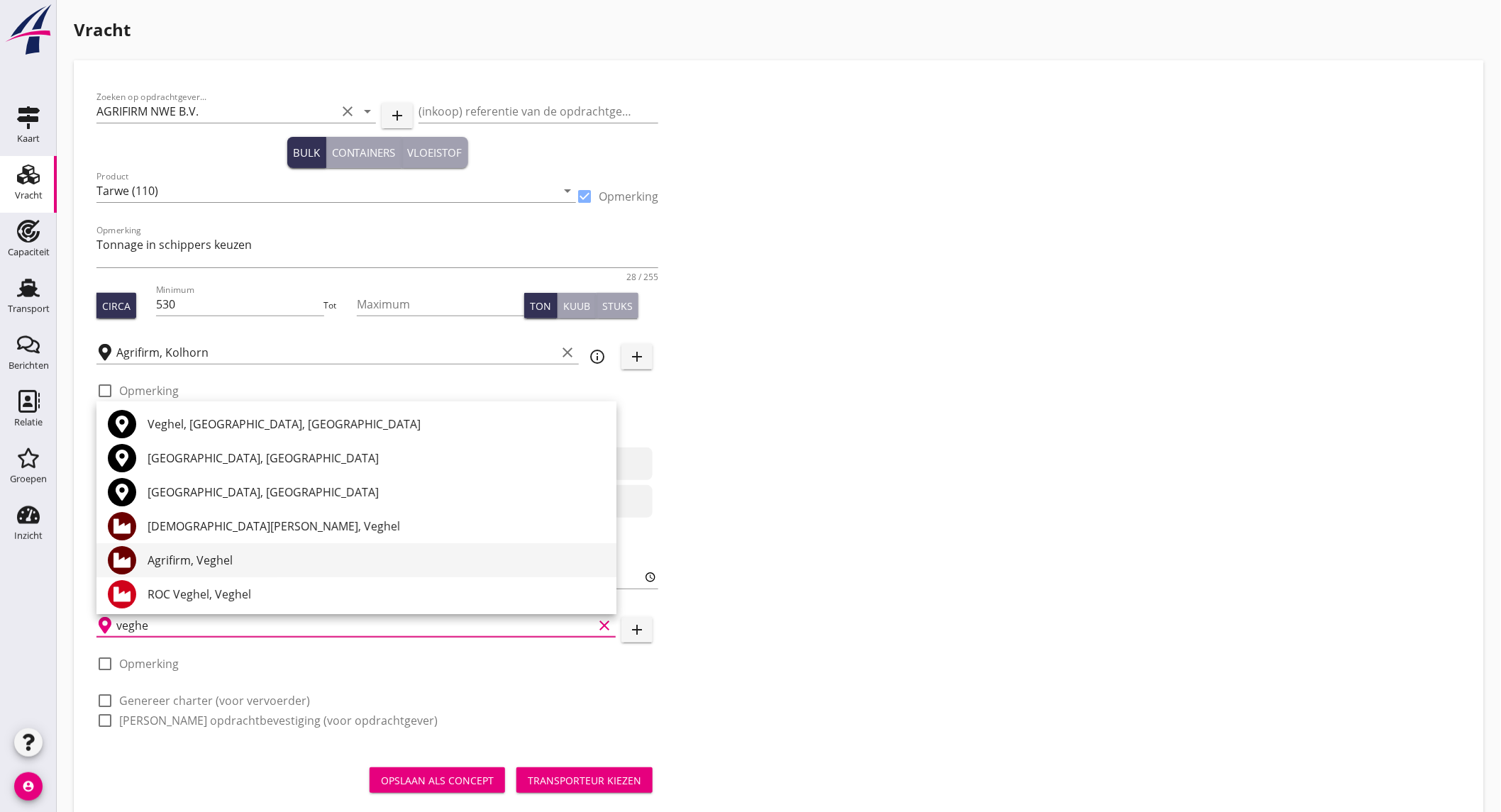
click at [267, 556] on div "Agrifirm, Veghel" at bounding box center [376, 559] width 458 height 17
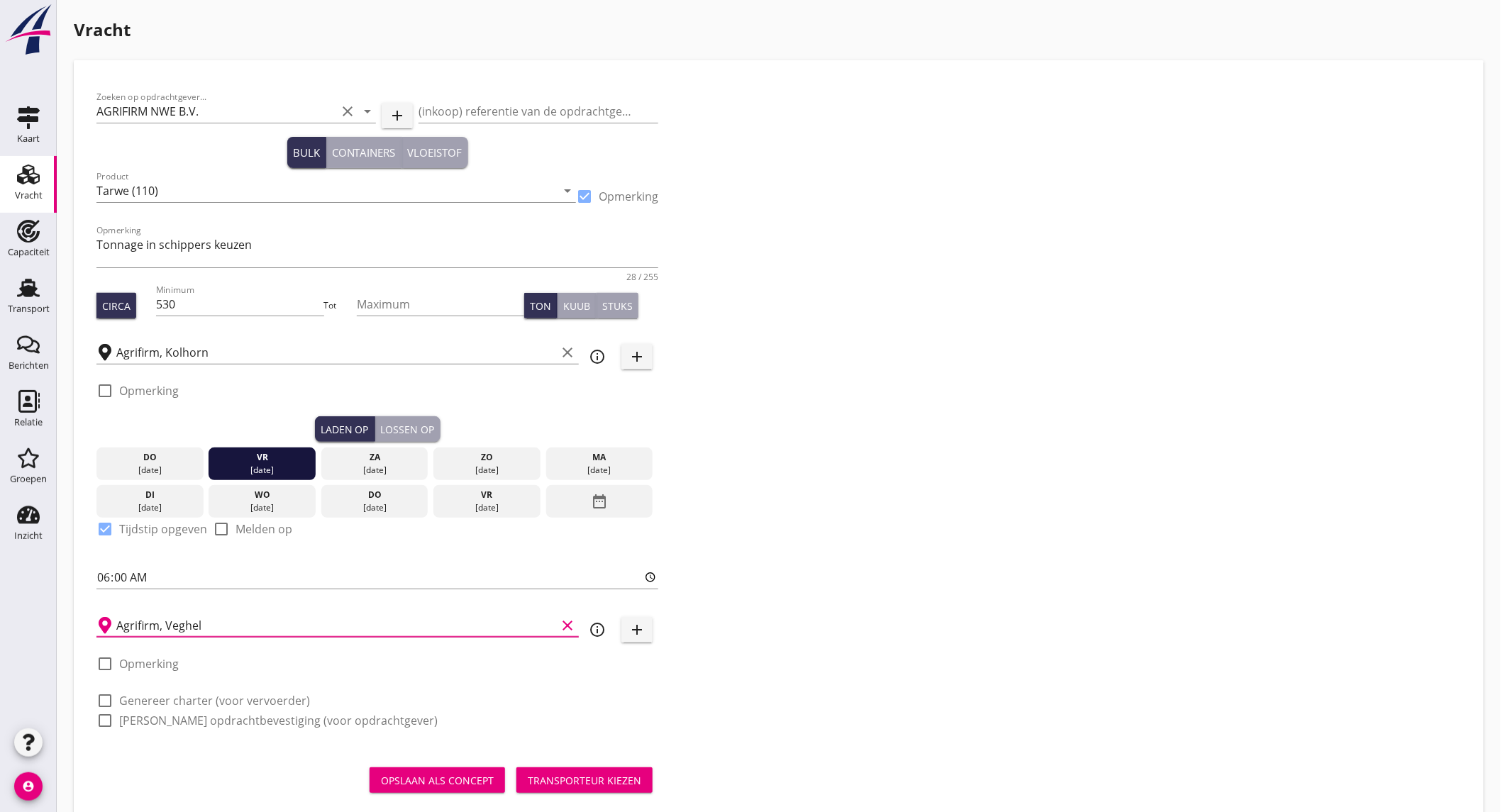
type input "Agrifirm, Veghel"
click at [154, 660] on label "Opmerking" at bounding box center [148, 664] width 59 height 14
checkbox input "true"
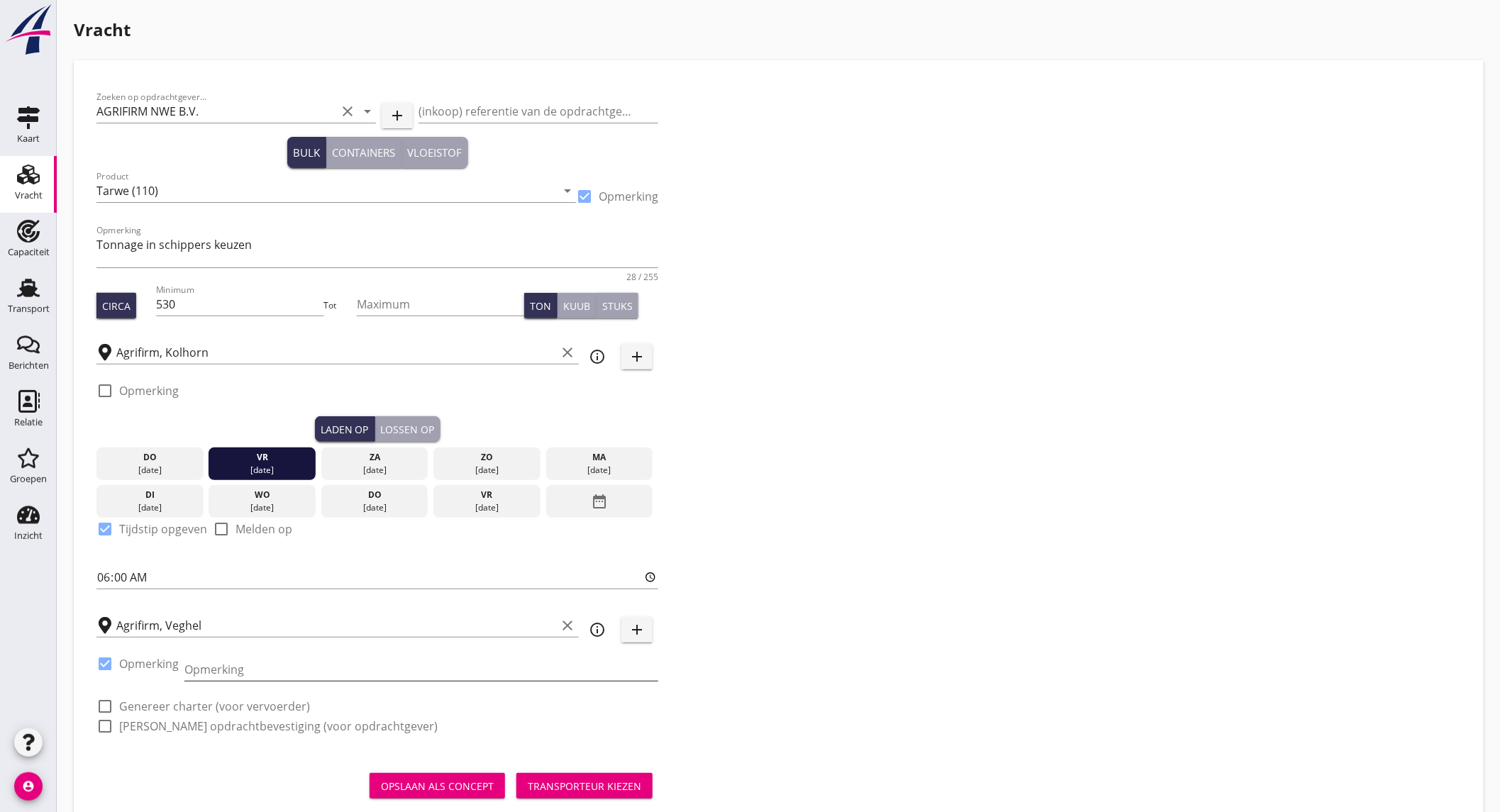
click at [229, 664] on input "Opmerking" at bounding box center [421, 669] width 474 height 22
type input "Optie kampen"
click at [189, 711] on label "Genereer charter (voor vervoerder)" at bounding box center [214, 706] width 191 height 14
checkbox input "true"
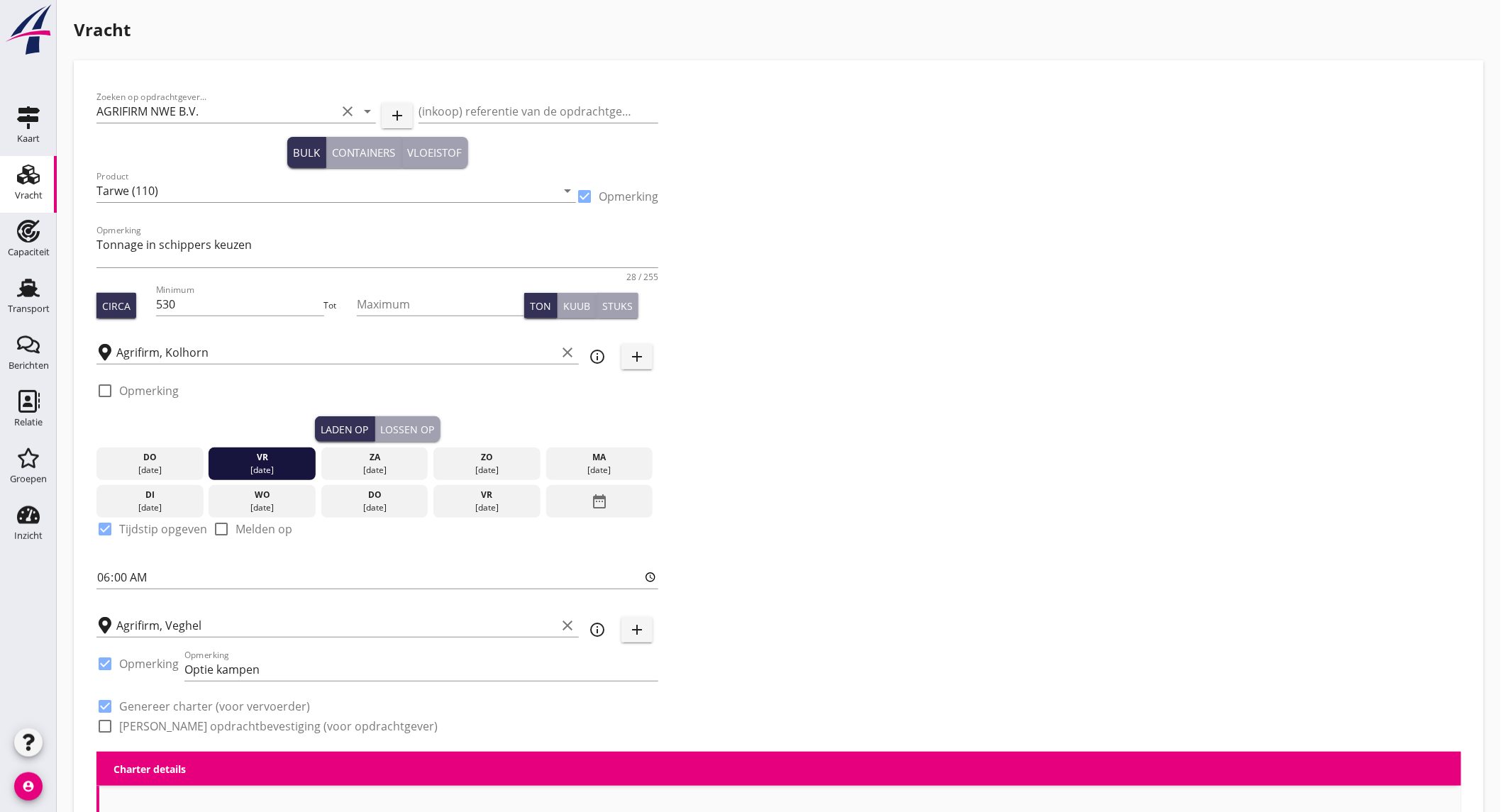
click at [189, 721] on label "Genereer opdrachtbevestiging (voor opdrachtgever)" at bounding box center [278, 726] width 319 height 14
checkbox input "true"
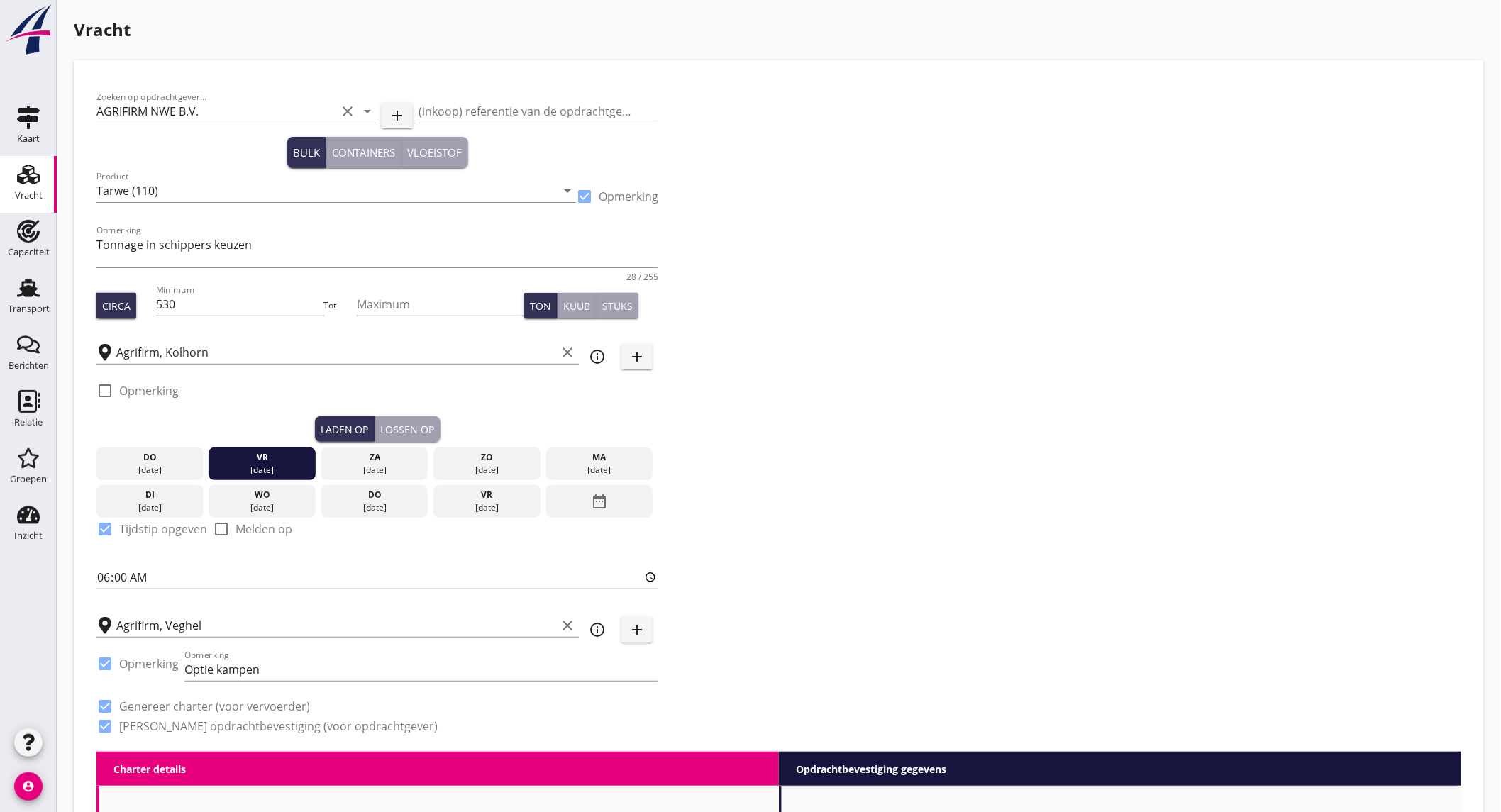
scroll to position [315, 0]
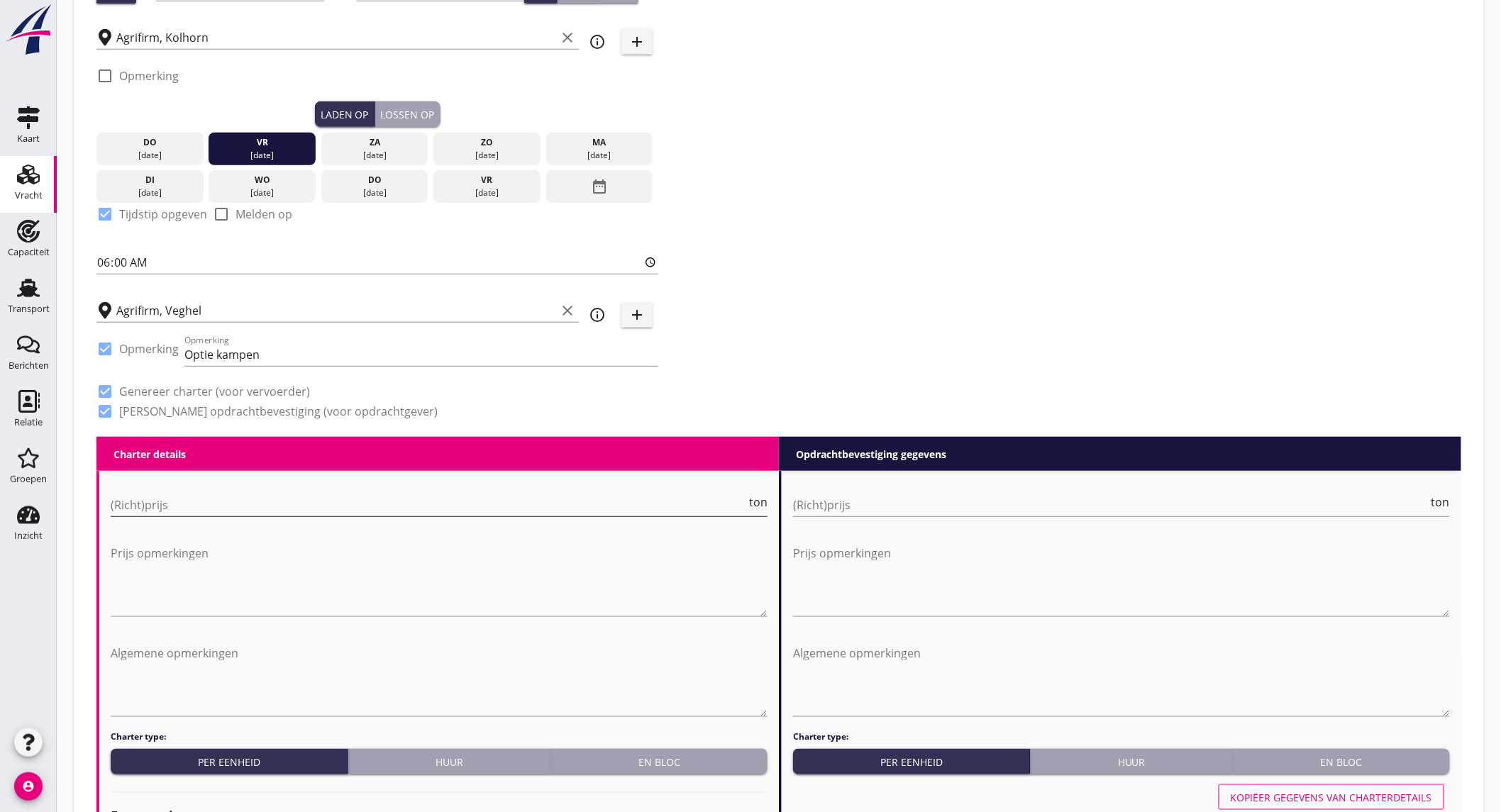
click at [214, 500] on input "(Richt)prijs" at bounding box center [429, 505] width 636 height 22
type input "7"
type input "7.5"
click at [816, 498] on input "(Richt)prijs" at bounding box center [1111, 505] width 636 height 22
type input "7"
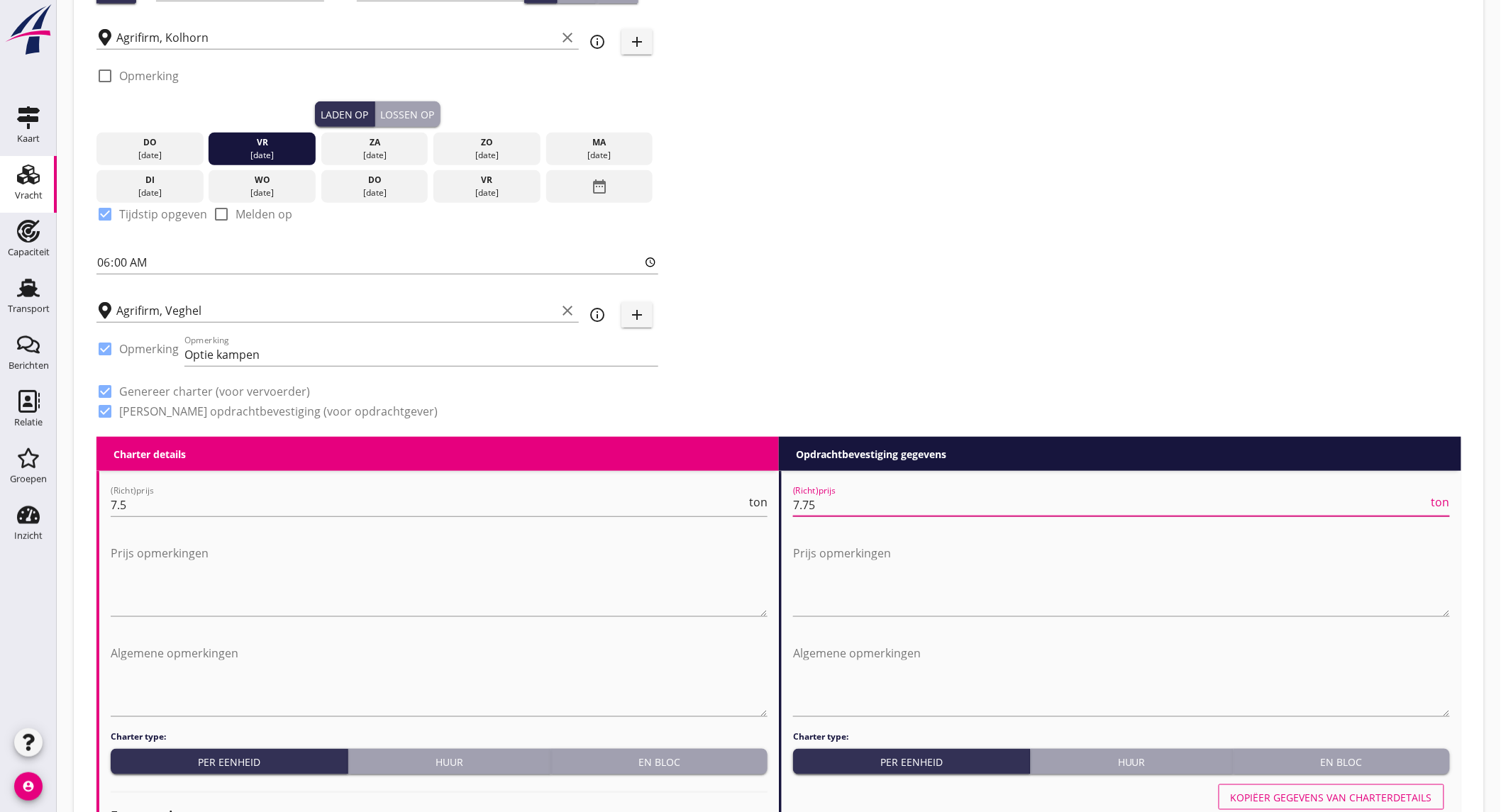
scroll to position [630, 0]
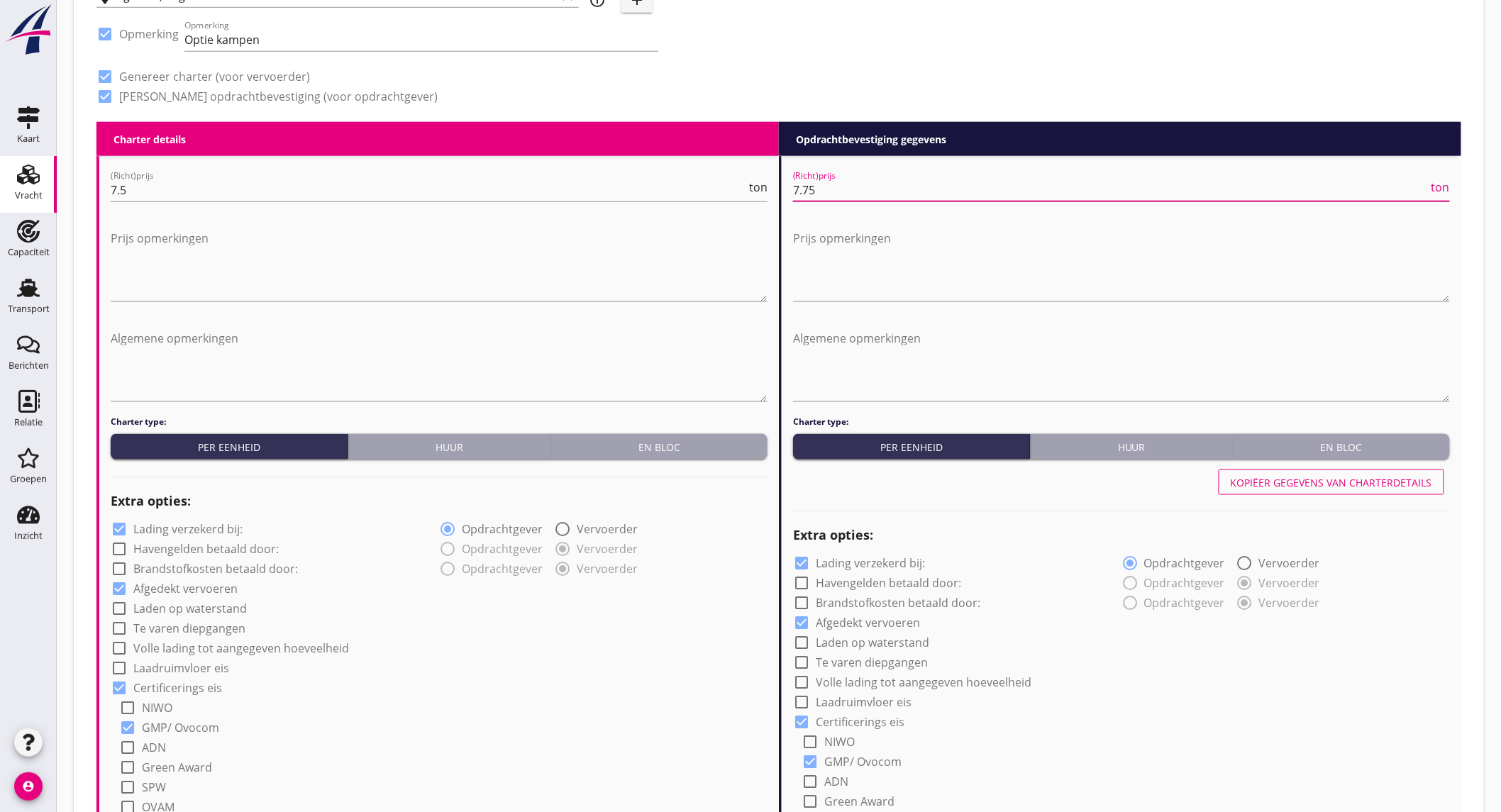
type input "7.75"
click at [194, 522] on label "Lading verzekerd bij:" at bounding box center [188, 530] width 109 height 14
checkbox input "false"
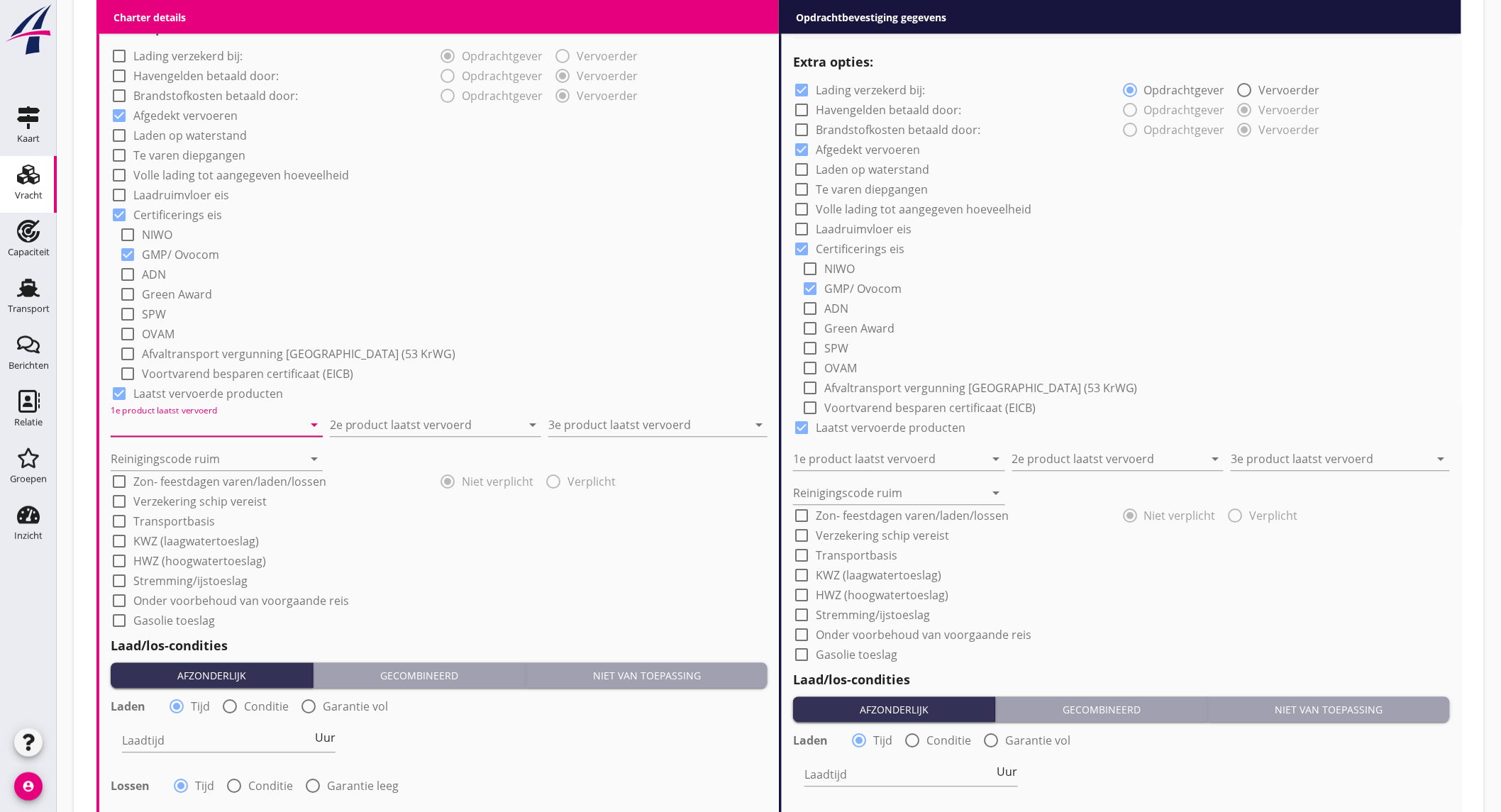
click at [197, 423] on input "1e product laatst vervoerd" at bounding box center [206, 425] width 192 height 22
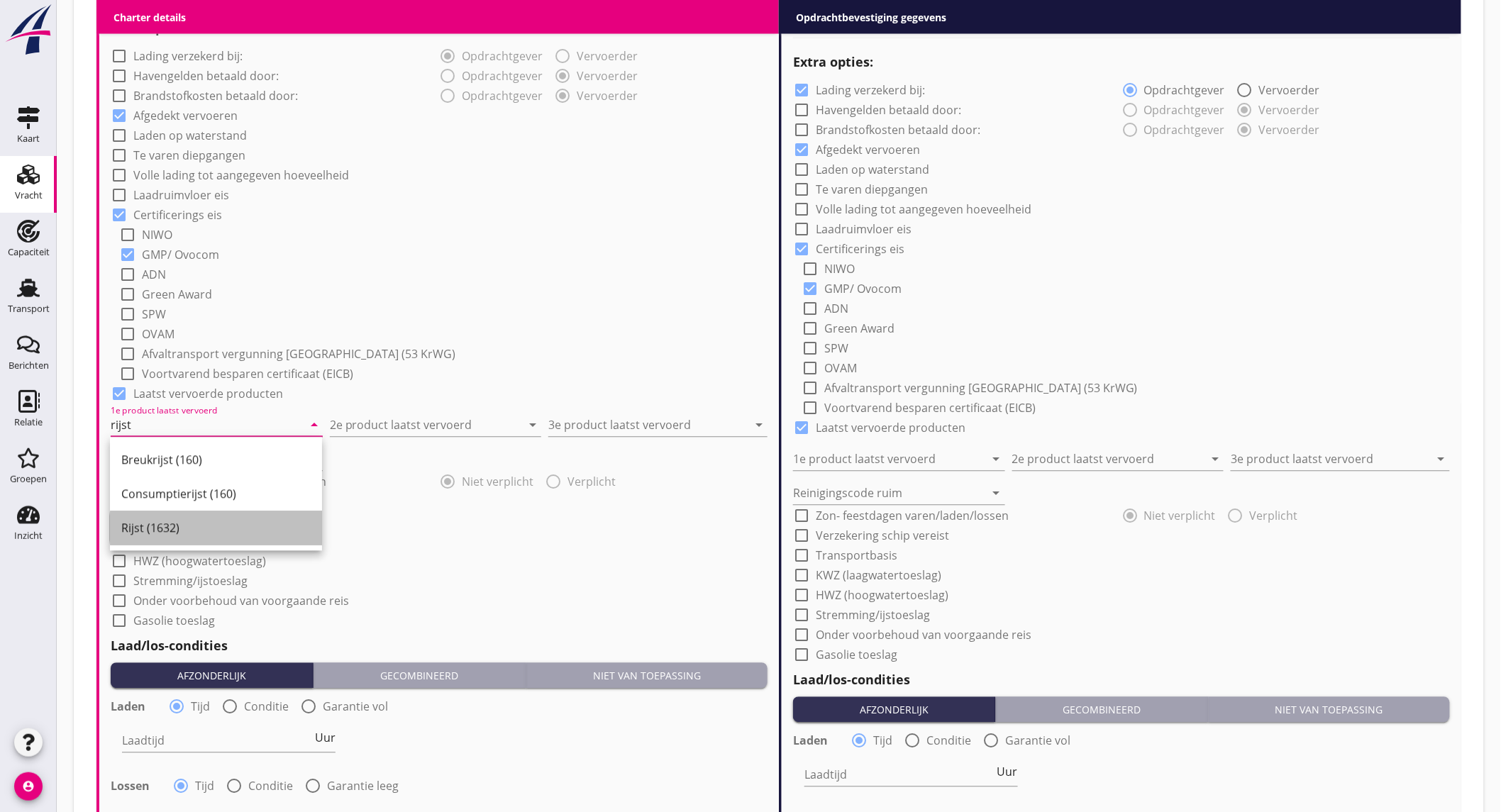
drag, startPoint x: 166, startPoint y: 528, endPoint x: 394, endPoint y: 442, distance: 243.7
click at [168, 528] on div "Rijst (1632)" at bounding box center [216, 528] width 189 height 17
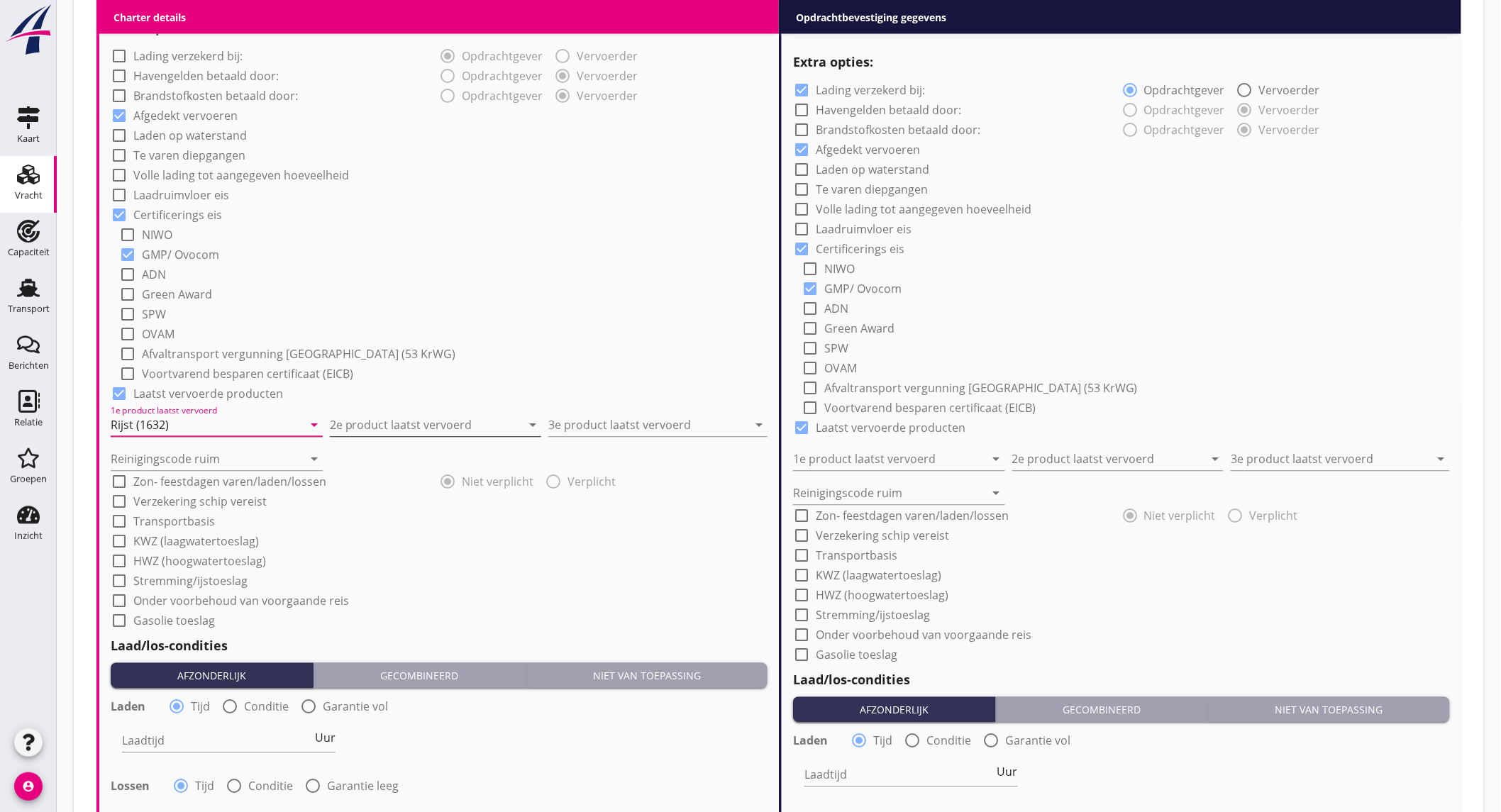
type input "Rijst (1632)"
click at [403, 429] on input "2e product laatst vervoerd" at bounding box center [425, 425] width 192 height 22
drag, startPoint x: 433, startPoint y: 455, endPoint x: 554, endPoint y: 426, distance: 124.4
click at [437, 453] on div "Constructiedelen (9412)" at bounding box center [435, 460] width 189 height 17
type input "Constructiedelen (9412)"
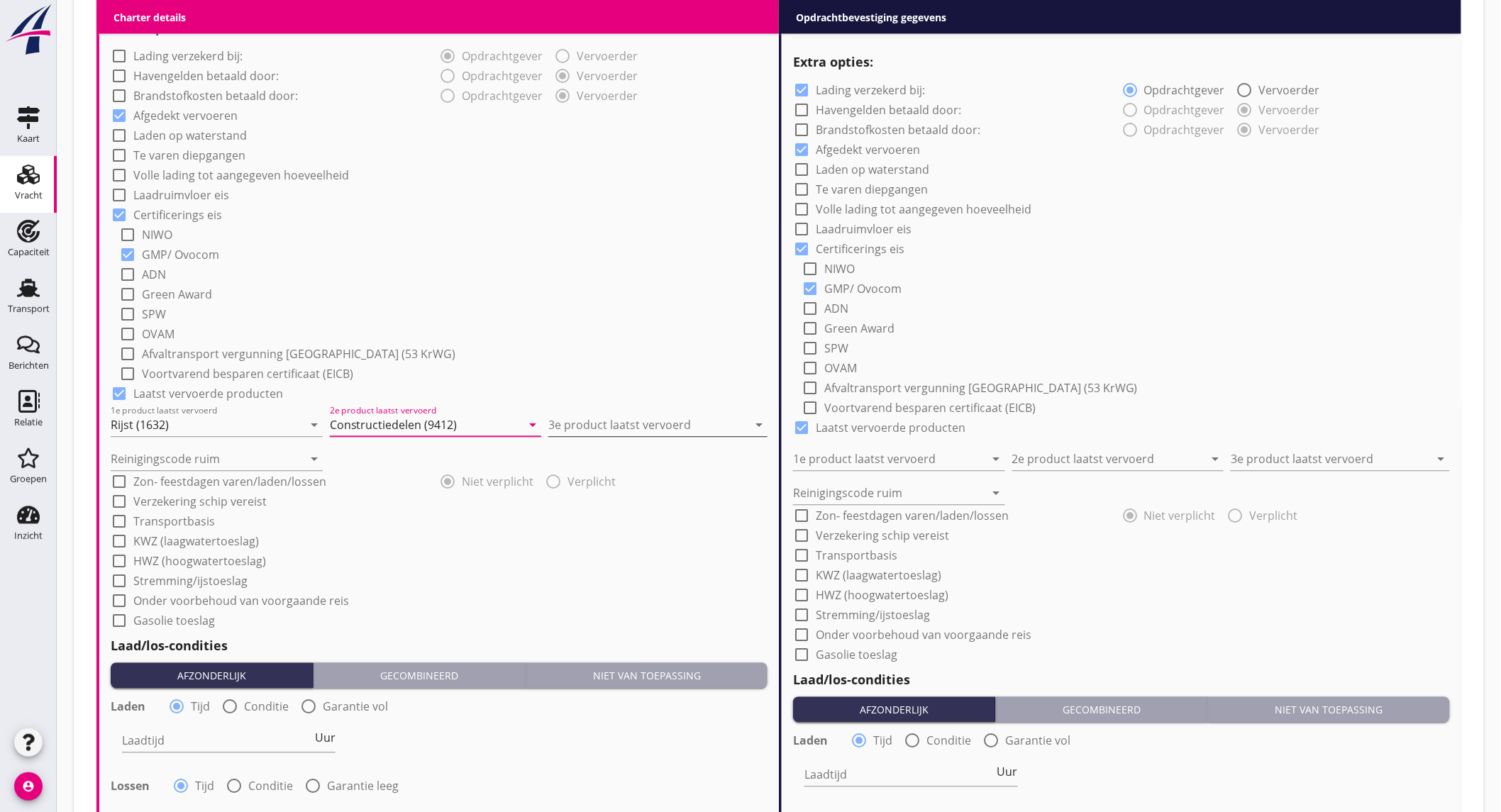
click at [560, 426] on input "3e product laatst vervoerd" at bounding box center [648, 425] width 199 height 22
click at [625, 456] on div "Constructiedelen (9412)" at bounding box center [657, 460] width 197 height 17
type input "Constructiedelen (9412)"
click at [173, 453] on input "Reinigingscode ruim" at bounding box center [206, 459] width 192 height 22
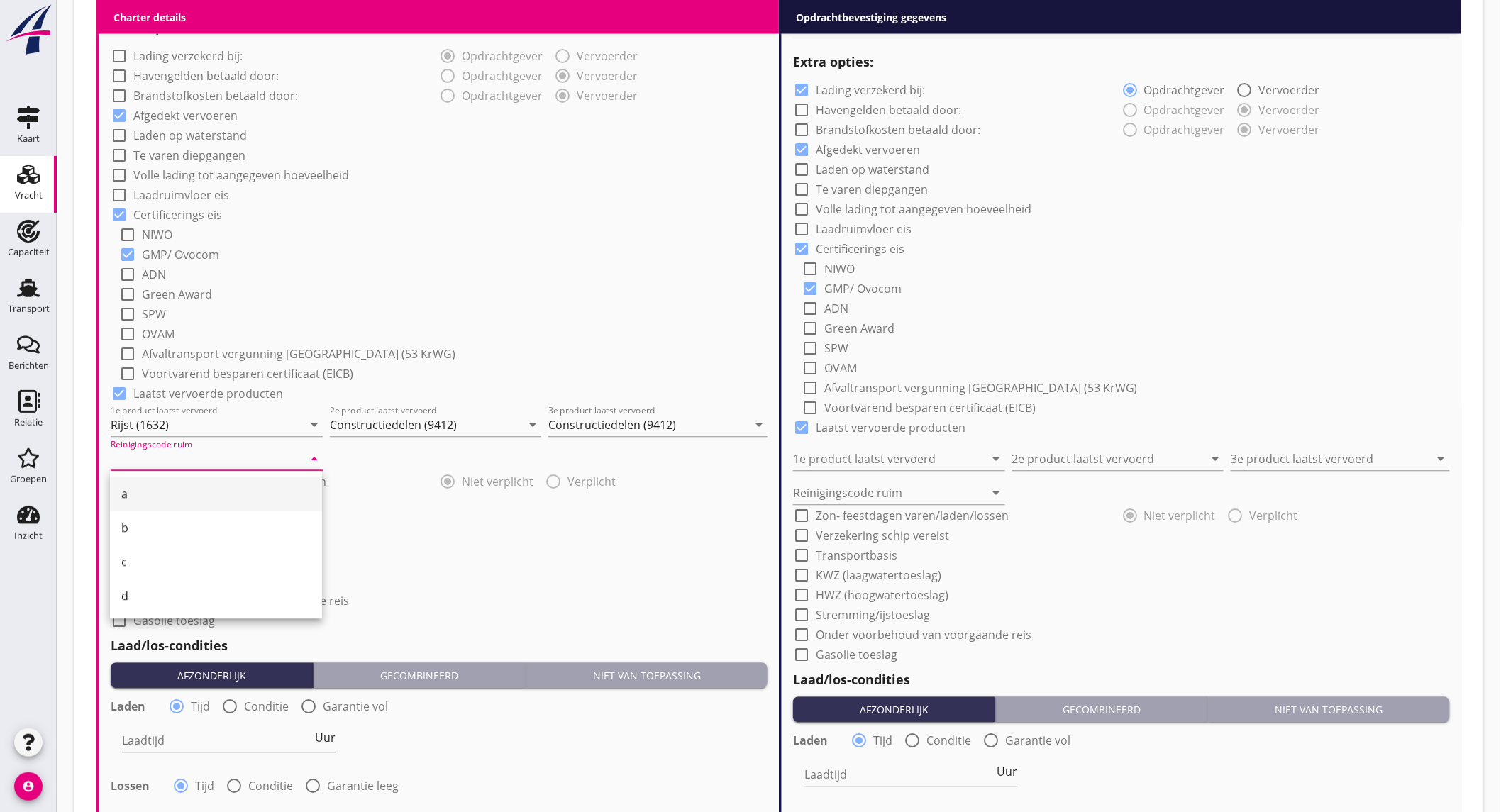
click at [158, 485] on div "a" at bounding box center [216, 493] width 189 height 17
type input "a"
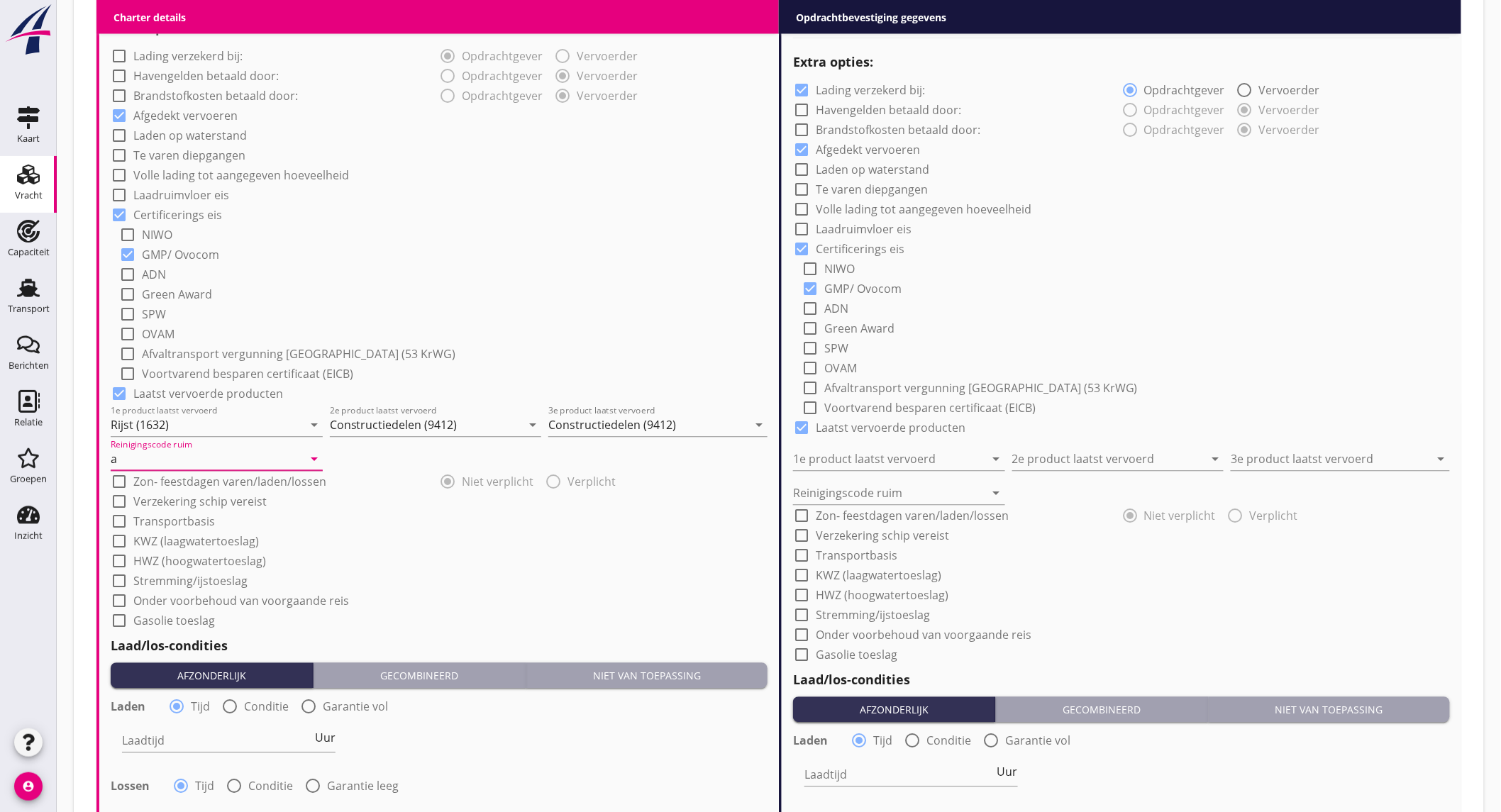
scroll to position [1338, 0]
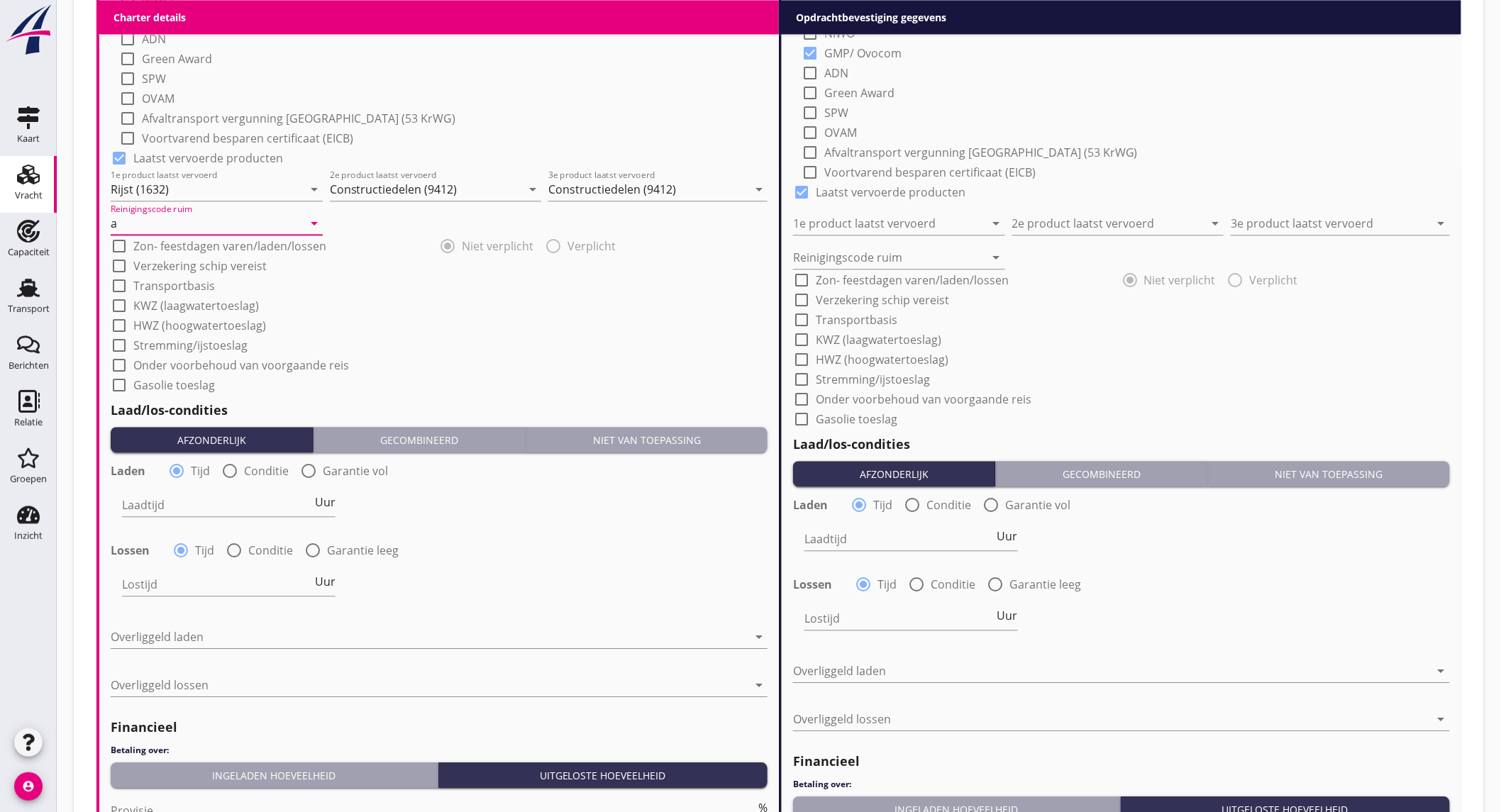
click at [230, 460] on div at bounding box center [230, 471] width 24 height 24
radio input "false"
radio input "true"
click at [216, 501] on div at bounding box center [273, 505] width 302 height 22
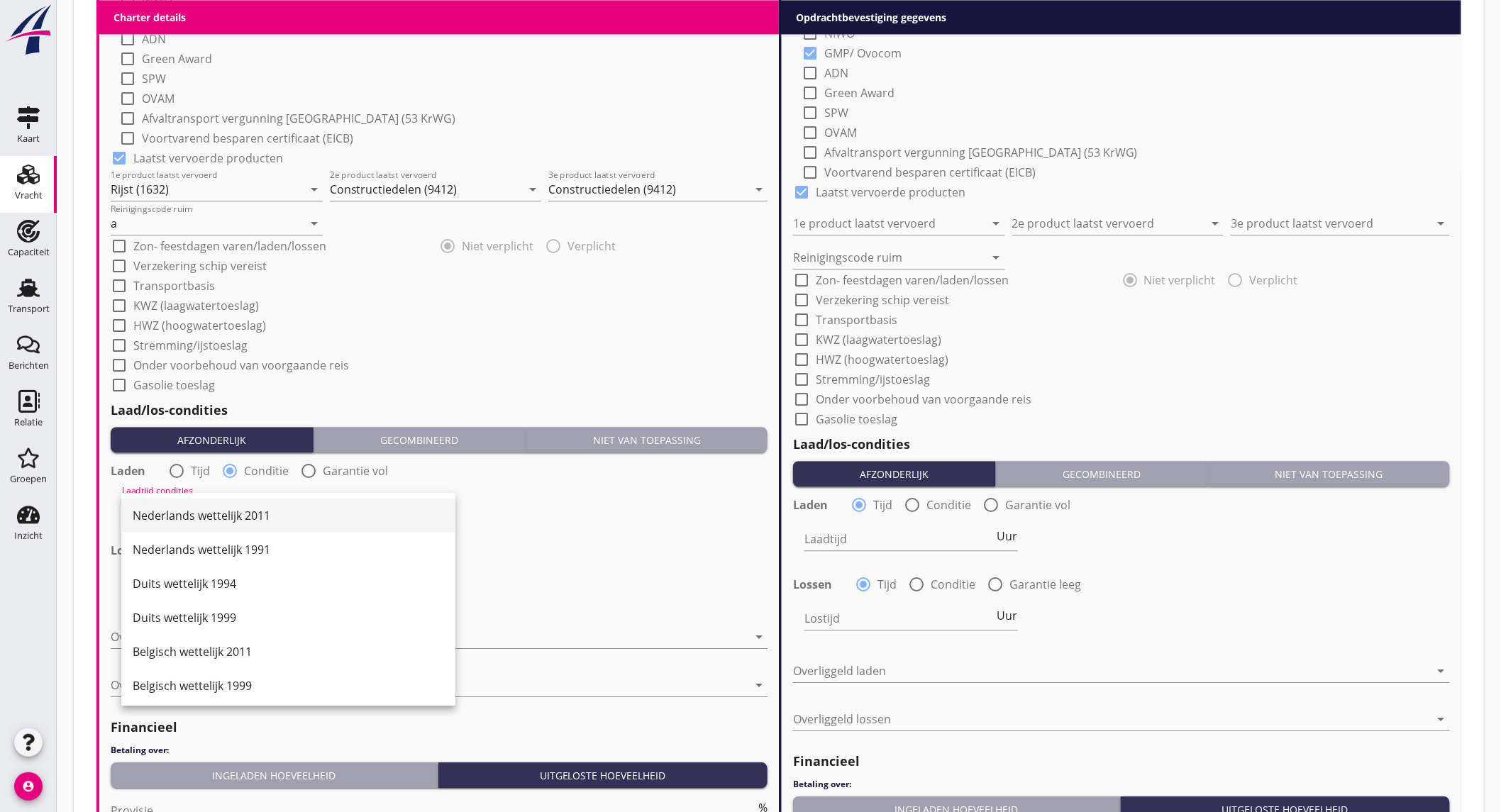
click at [218, 507] on div "Nederlands wettelijk 2011" at bounding box center [288, 515] width 311 height 17
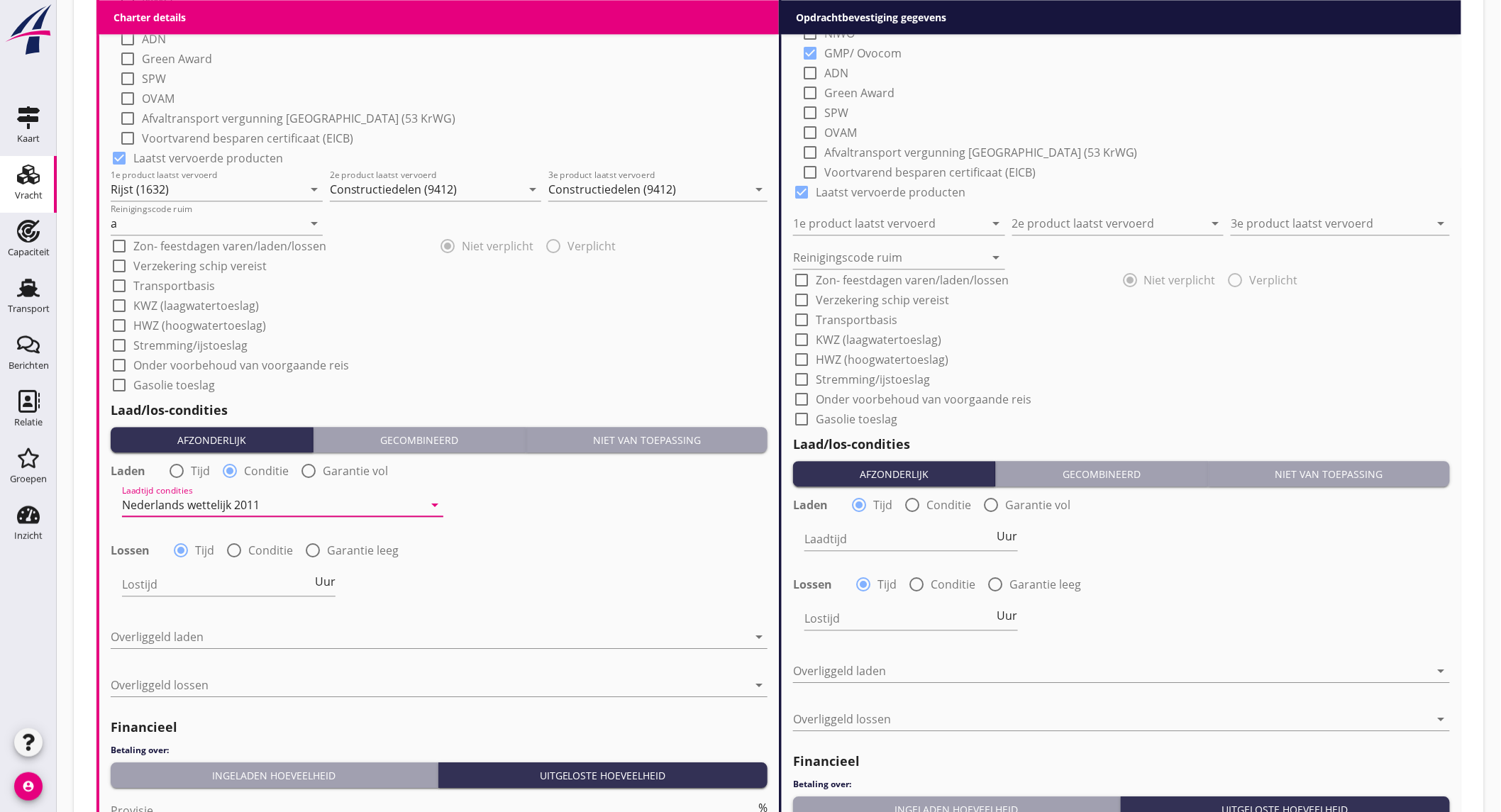
click at [238, 542] on div at bounding box center [234, 550] width 24 height 24
radio input "false"
radio input "true"
click at [231, 582] on div at bounding box center [273, 584] width 302 height 22
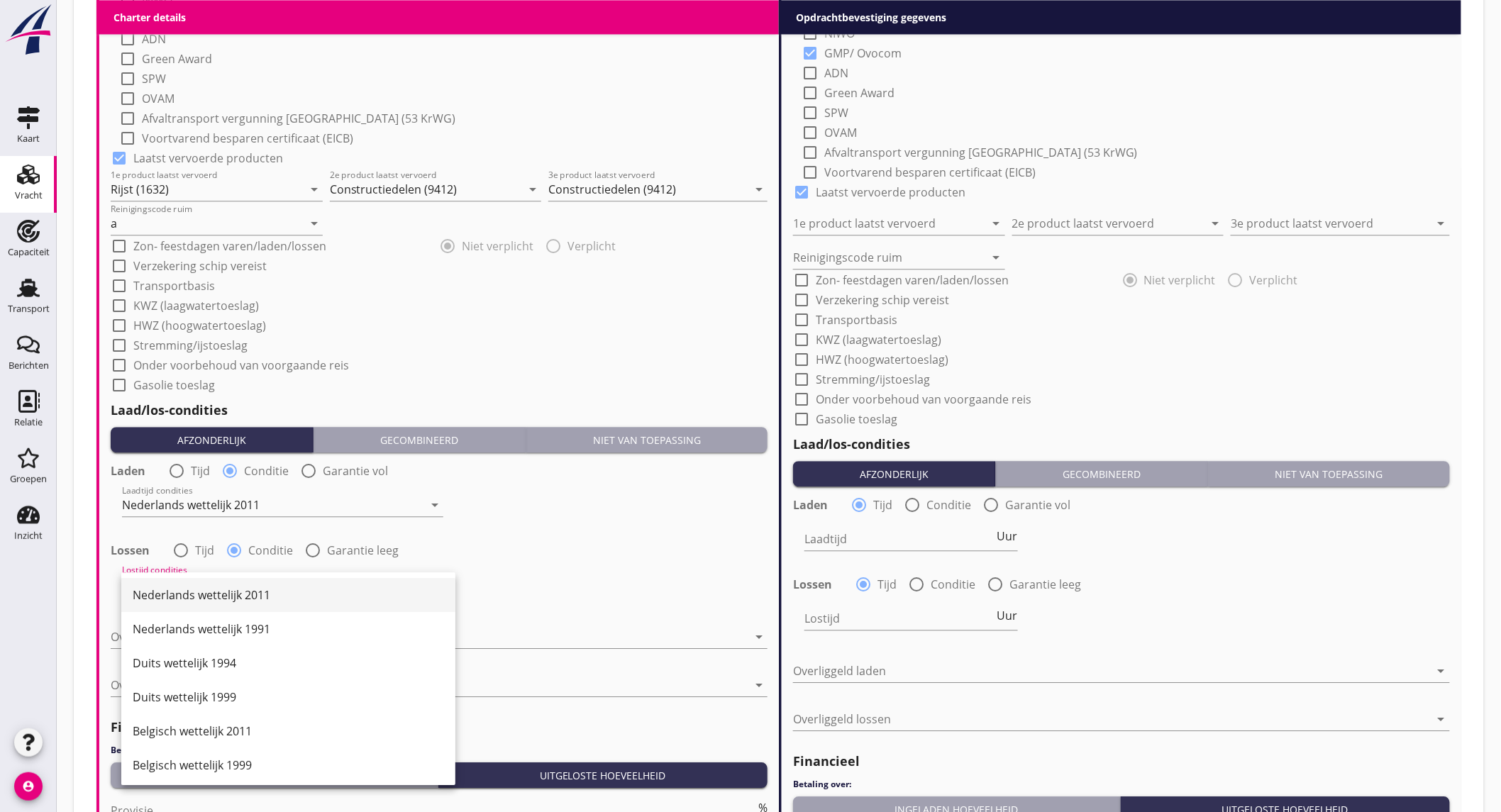
click at [233, 580] on div "Nederlands wettelijk 2011" at bounding box center [288, 595] width 311 height 34
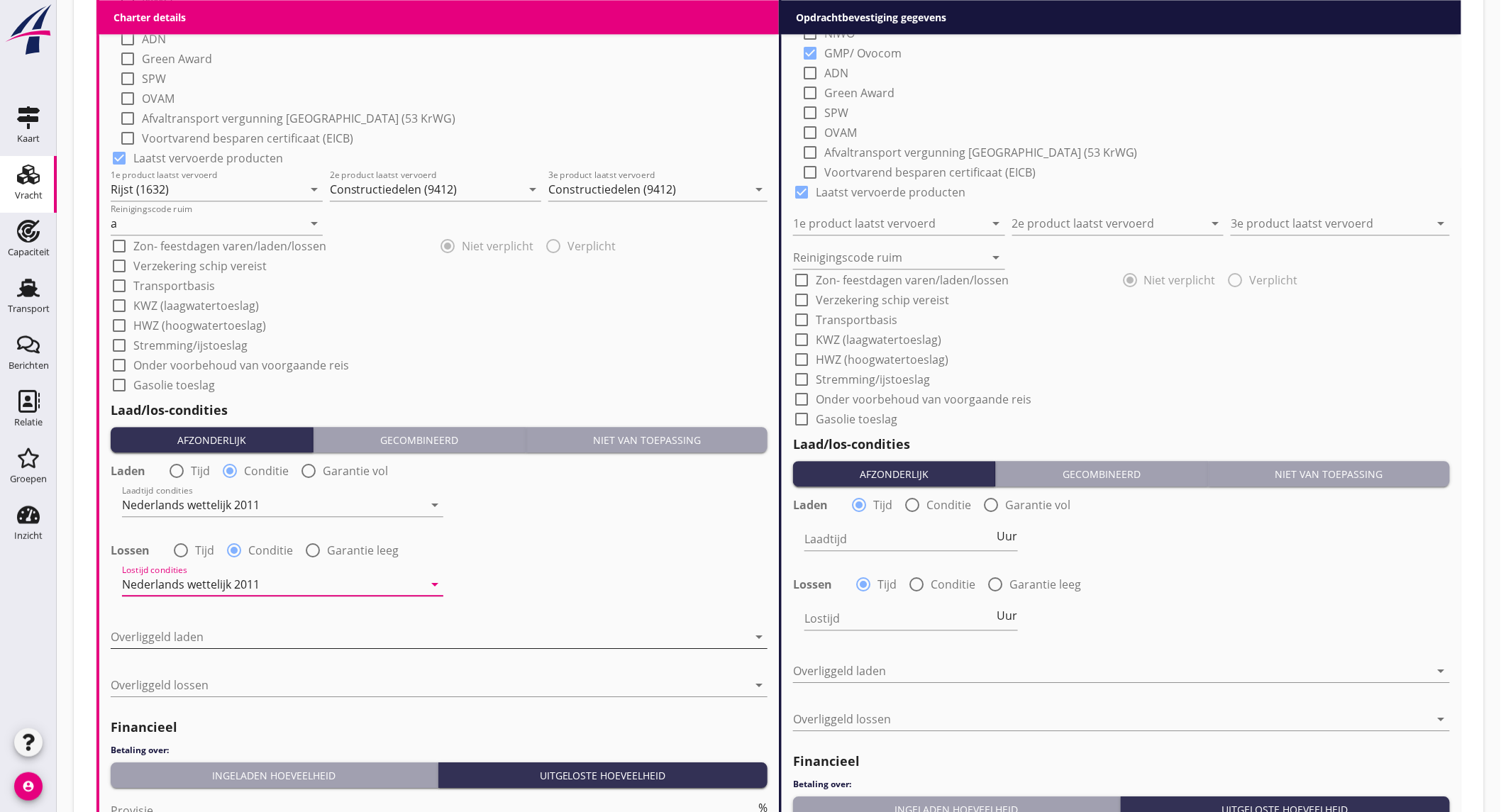
click at [246, 627] on div at bounding box center [429, 636] width 637 height 22
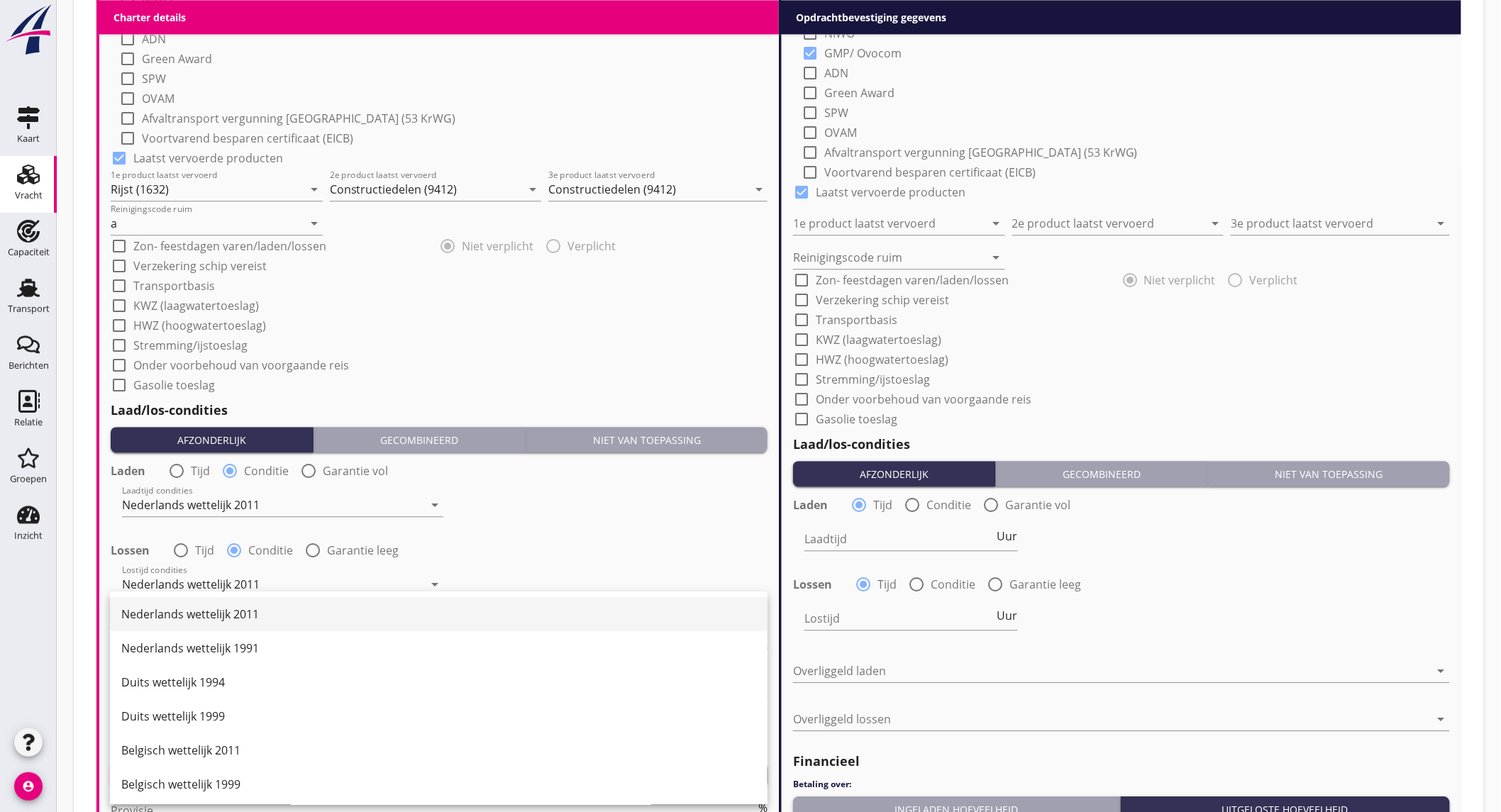
click at [252, 613] on div "Nederlands wettelijk 2011" at bounding box center [438, 614] width 635 height 17
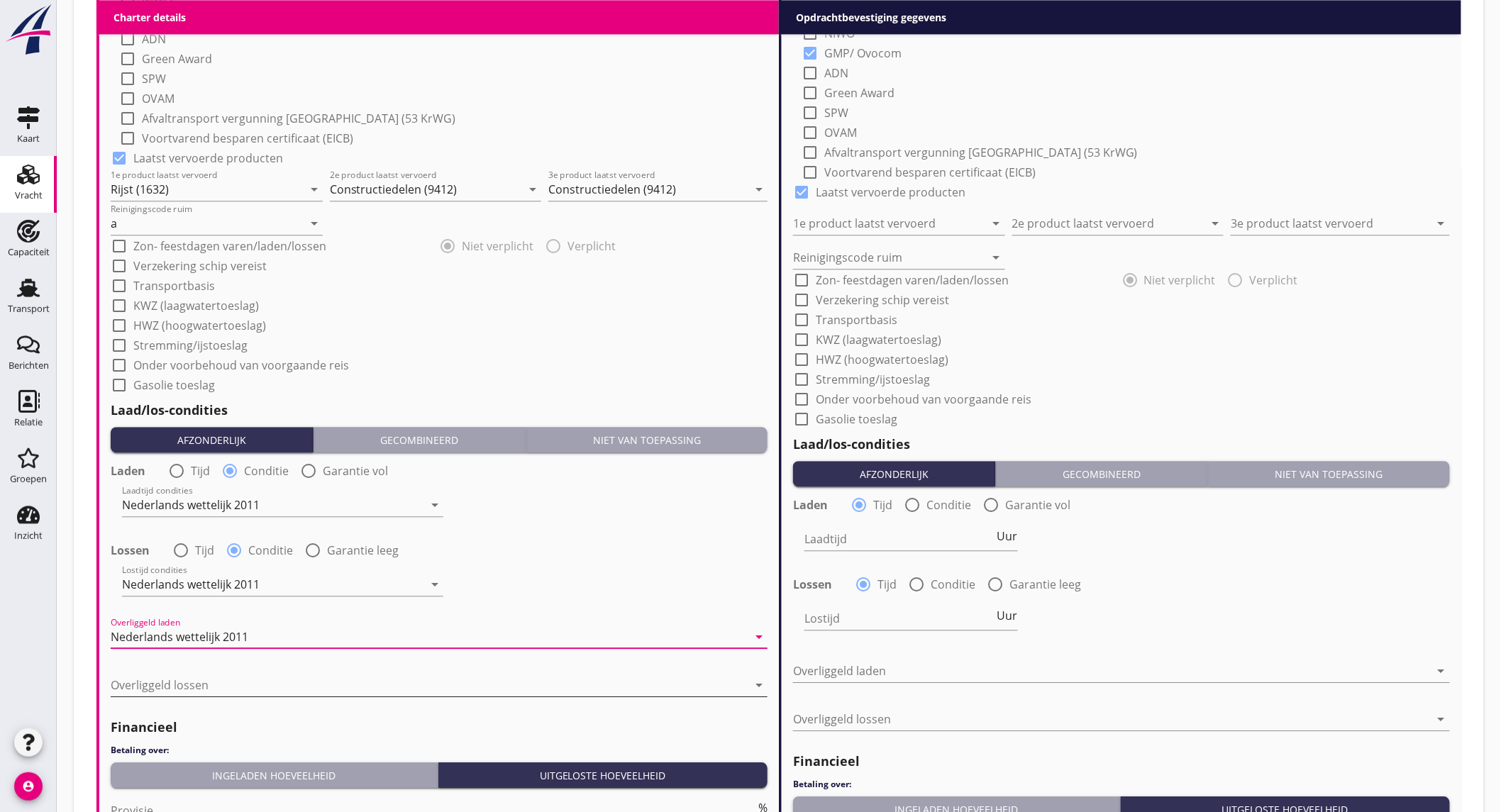
click at [257, 678] on div at bounding box center [429, 684] width 637 height 22
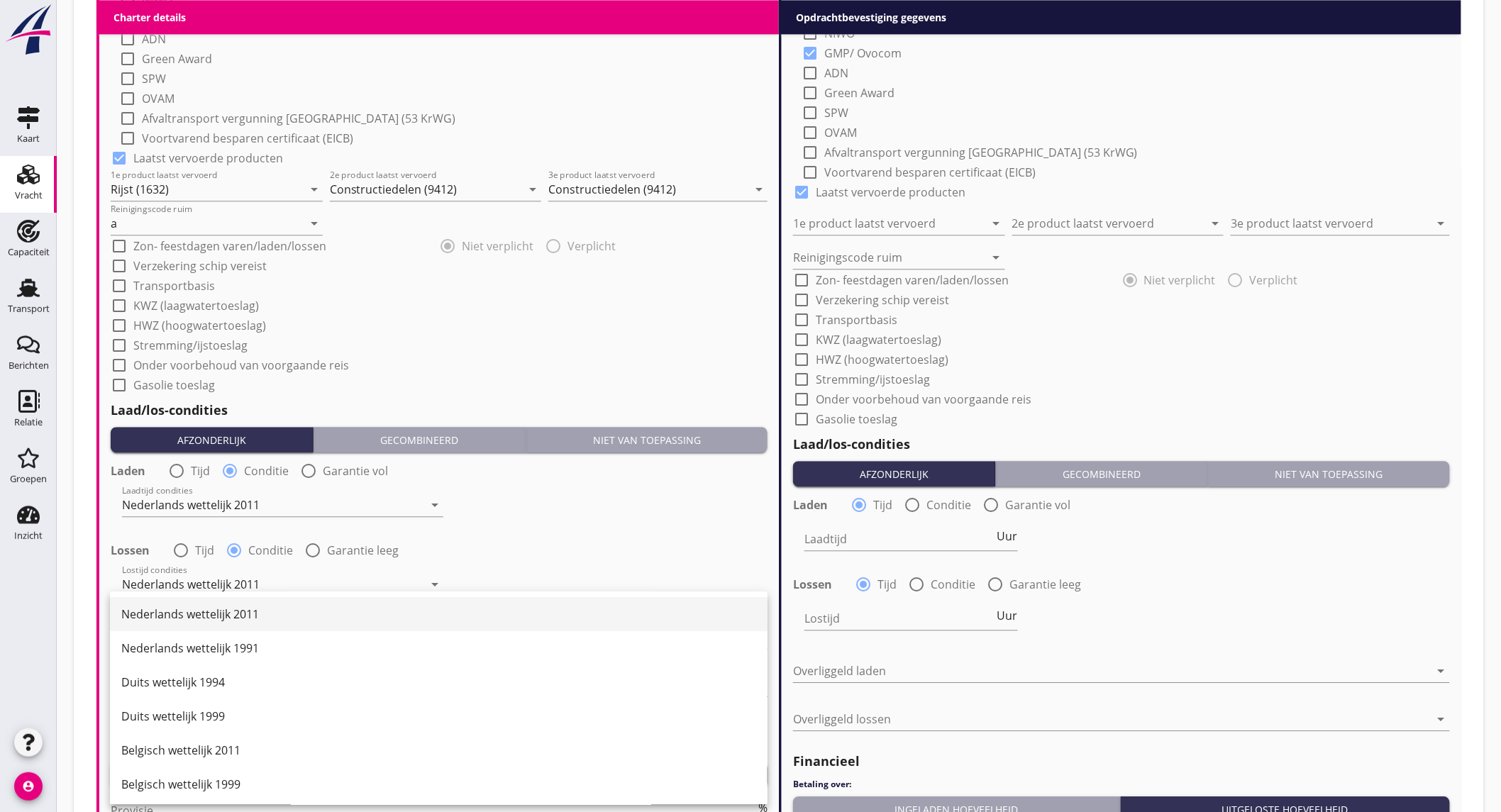
click at [256, 618] on div "Nederlands wettelijk 2011" at bounding box center [438, 614] width 635 height 17
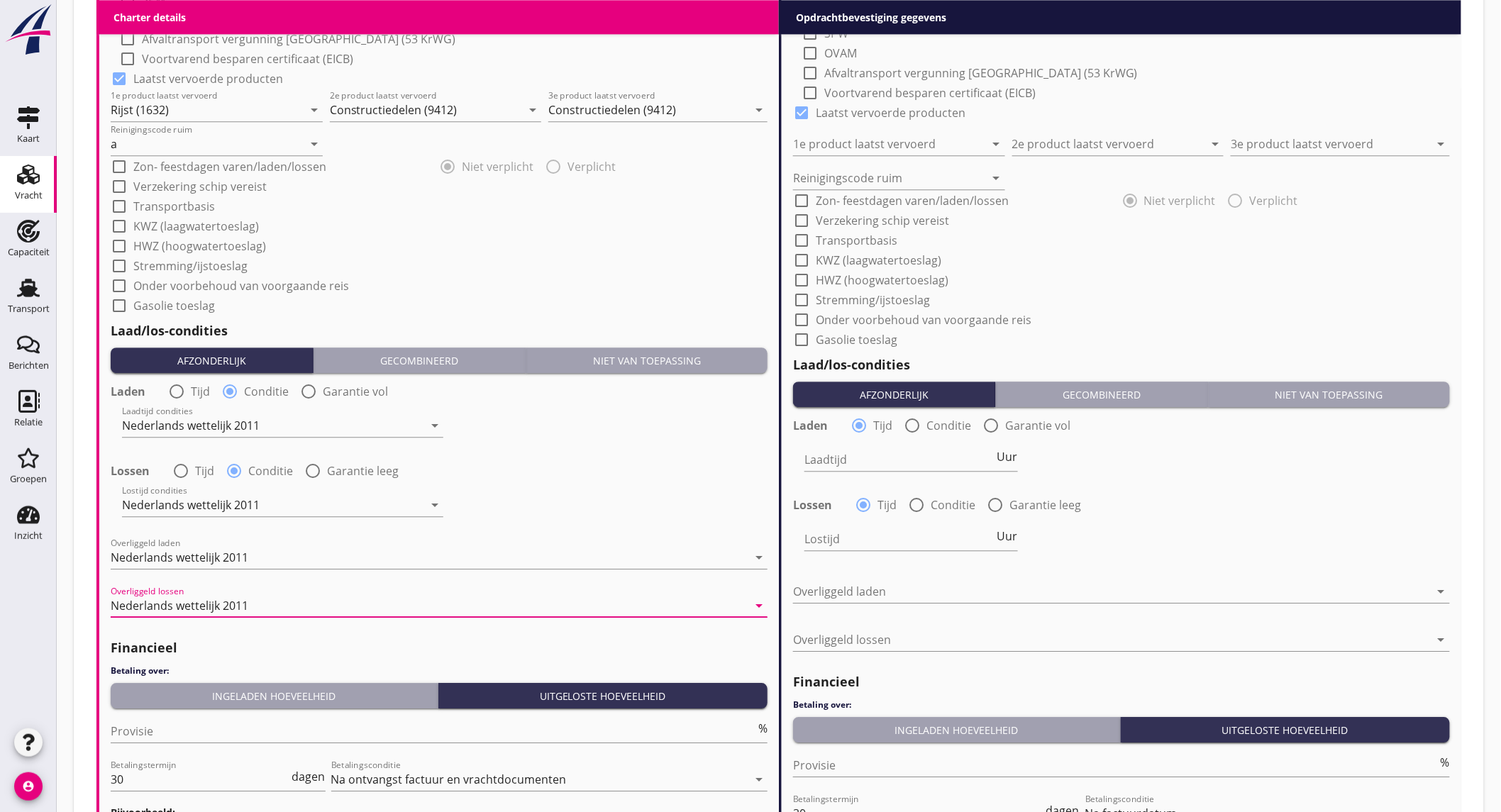
scroll to position [1496, 0]
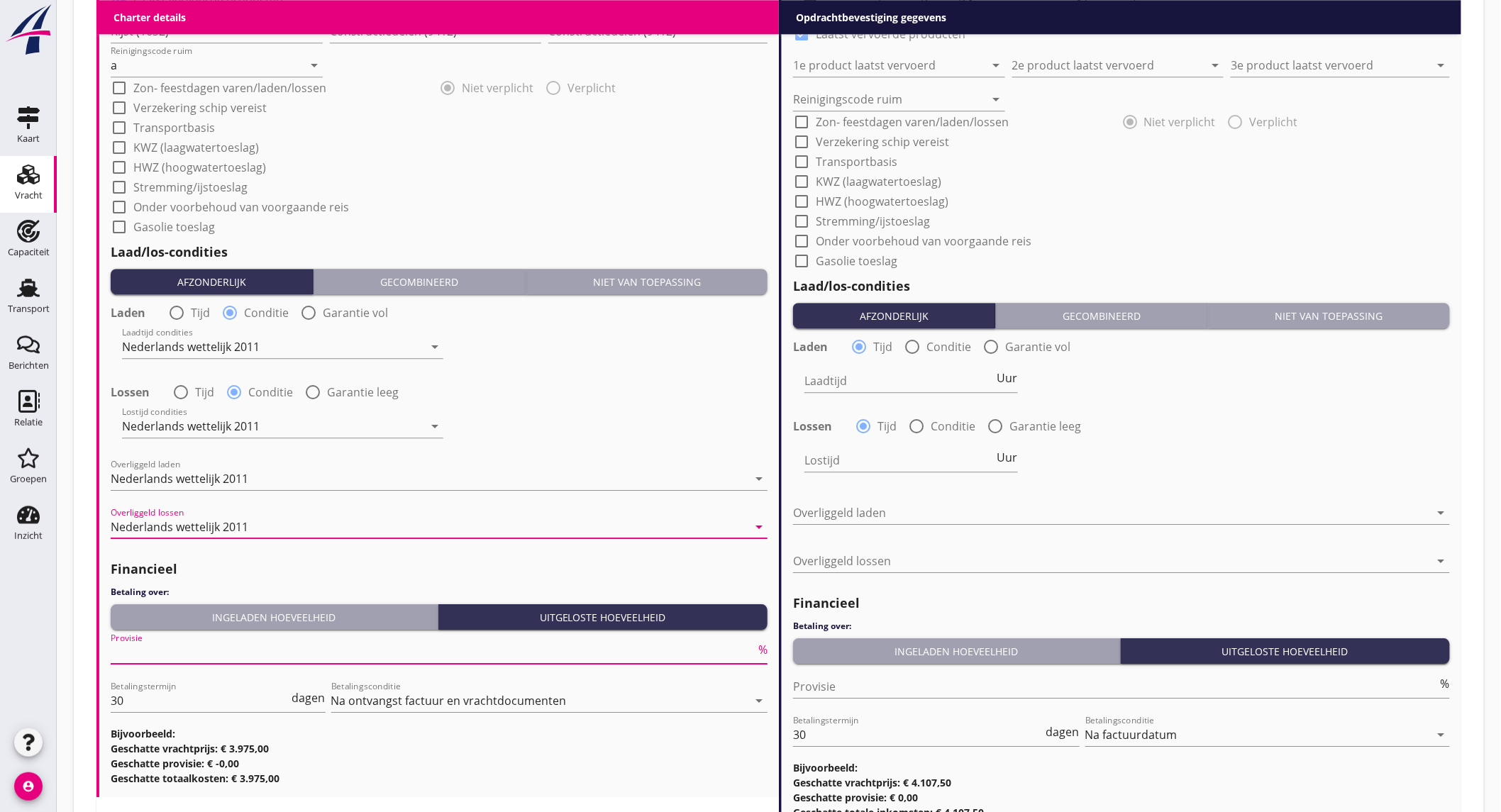
click at [251, 642] on input "Provisie" at bounding box center [433, 652] width 645 height 22
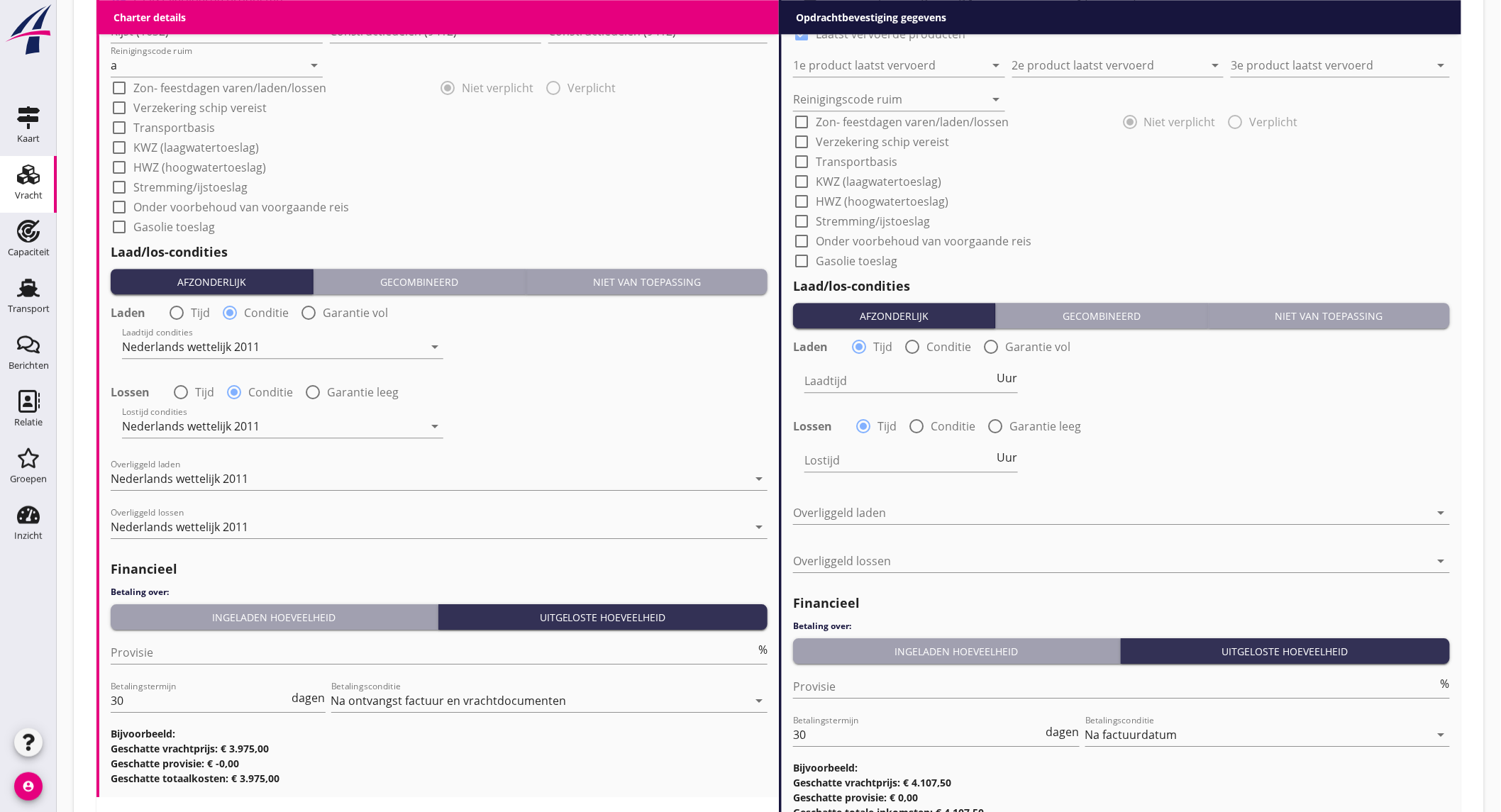
click at [1271, 457] on div "Lostijd Uur" at bounding box center [1121, 461] width 660 height 51
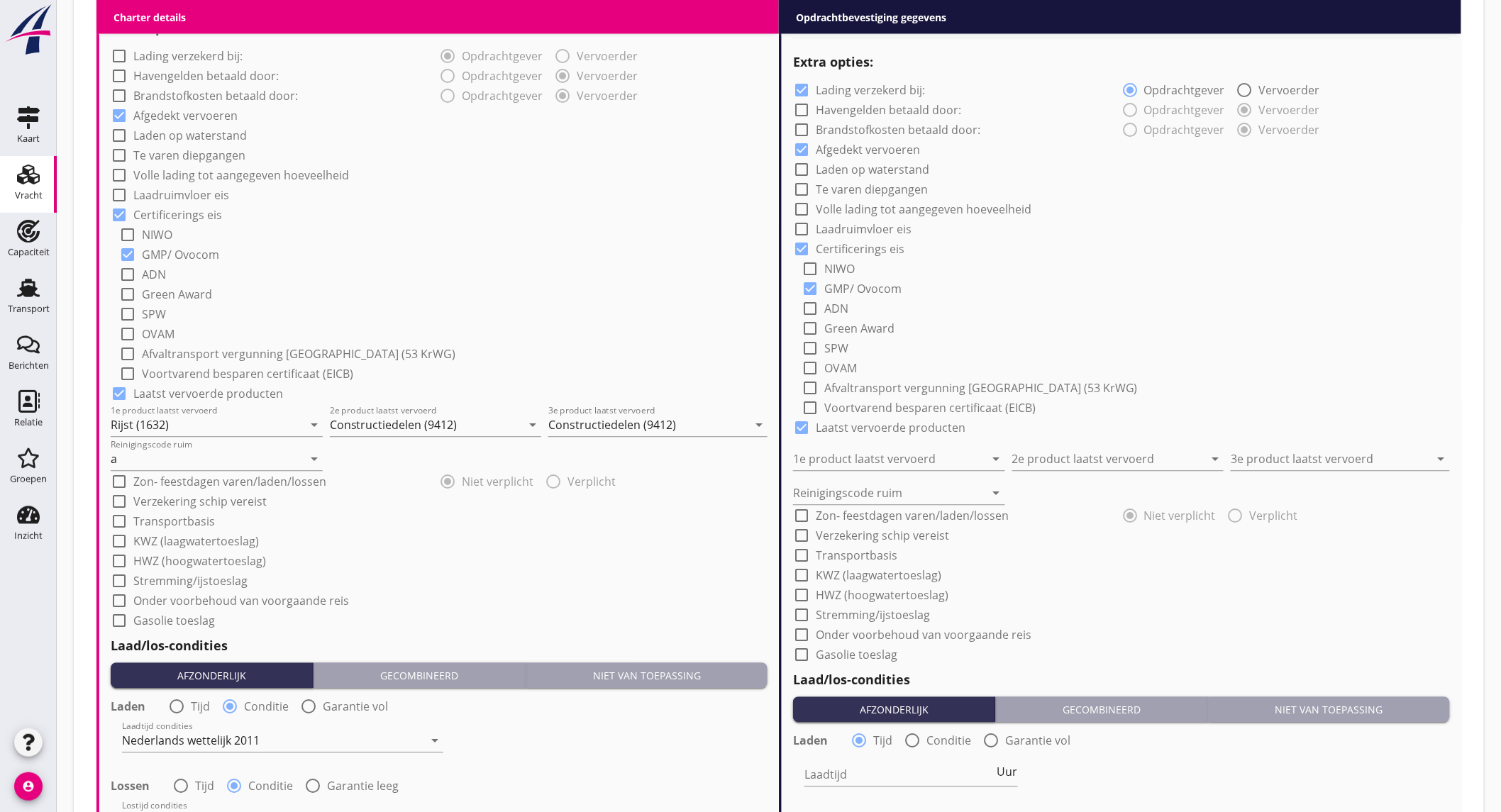
scroll to position [709, 0]
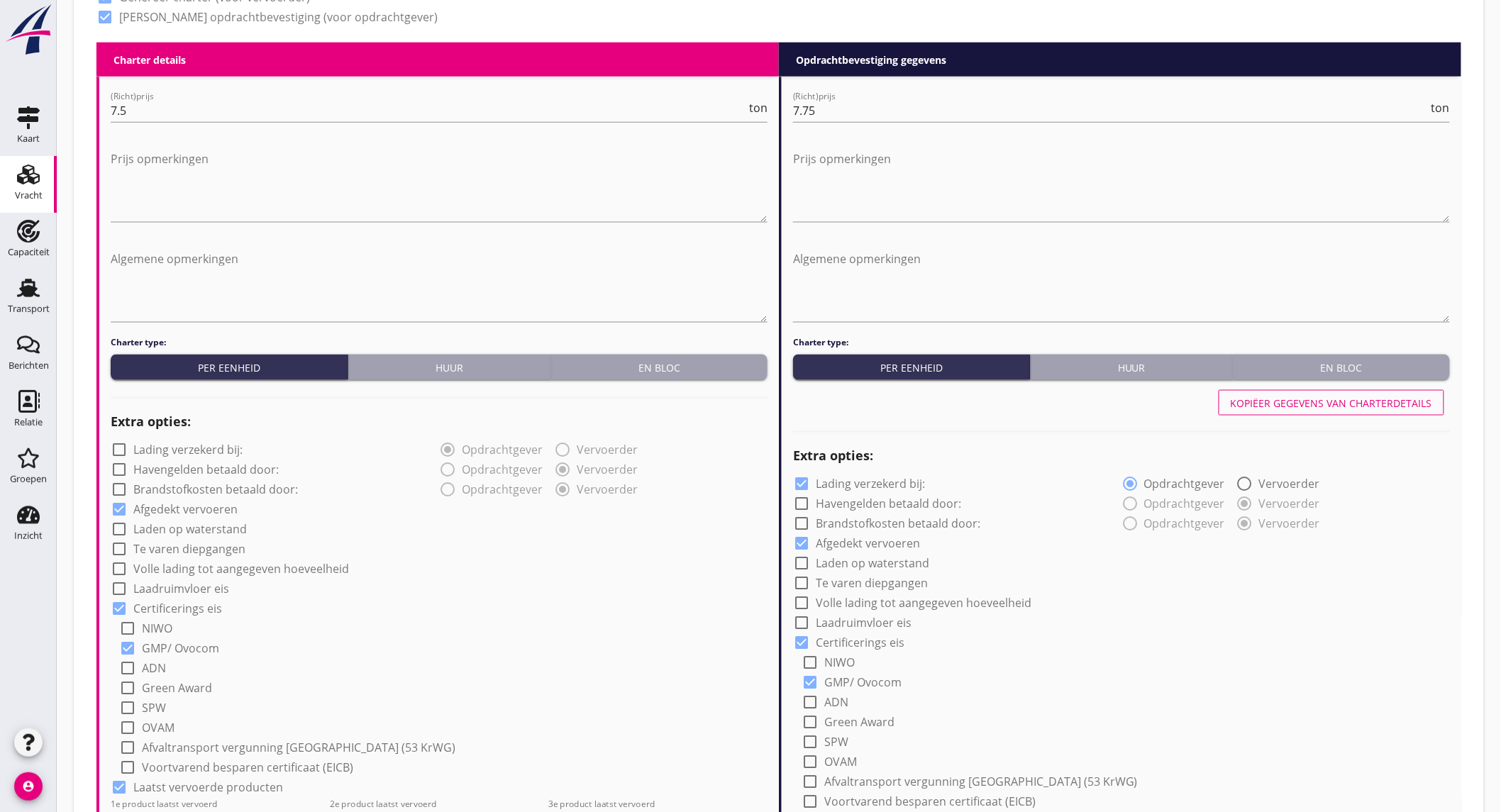
click at [1300, 401] on div "Kopiëer gegevens van charterdetails" at bounding box center [1331, 403] width 201 height 15
checkbox input "false"
type input "Rijst (1632)"
type input "Constructiedelen (9412)"
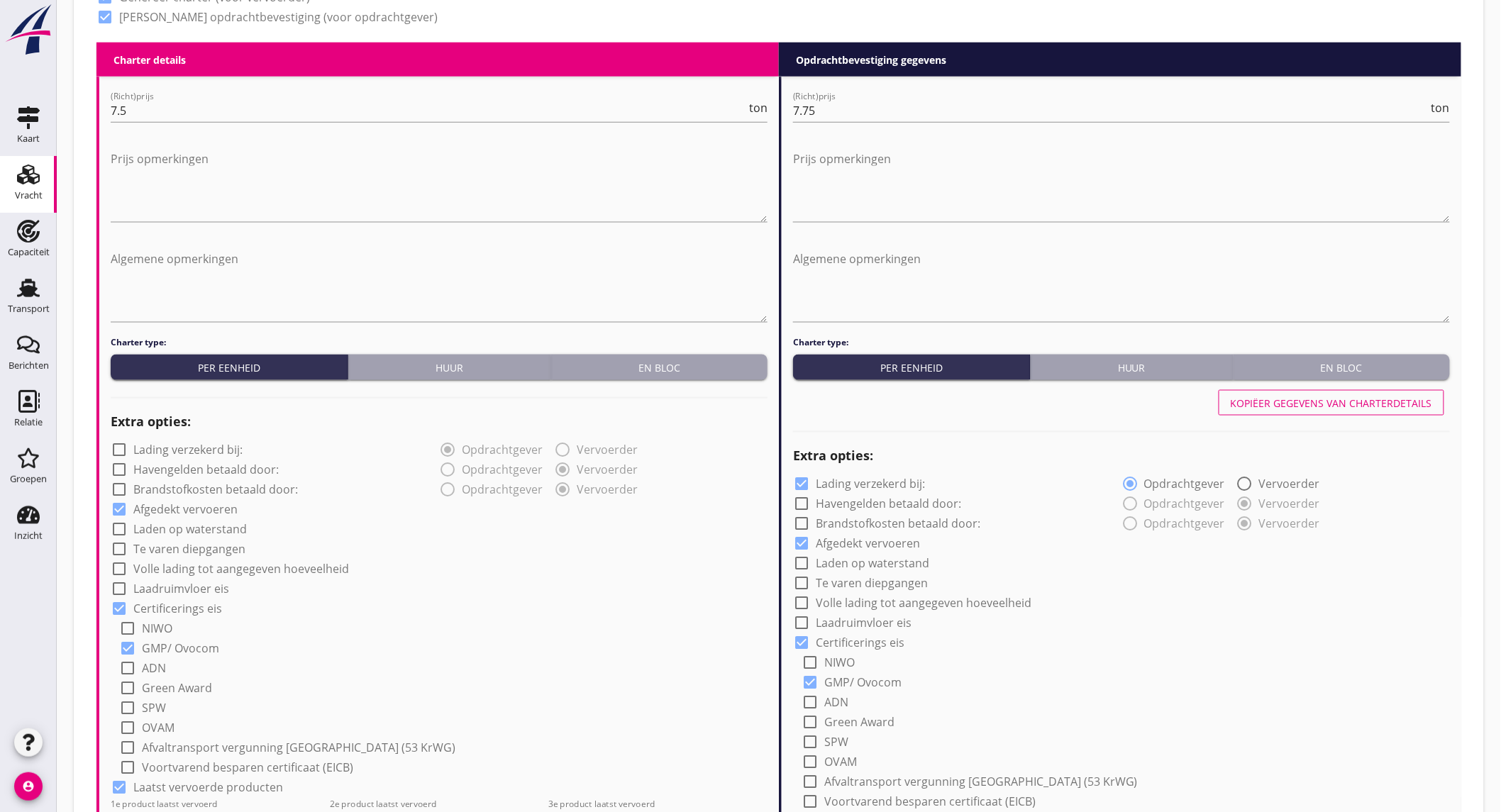
type input "a"
radio input "false"
radio input "true"
radio input "false"
radio input "true"
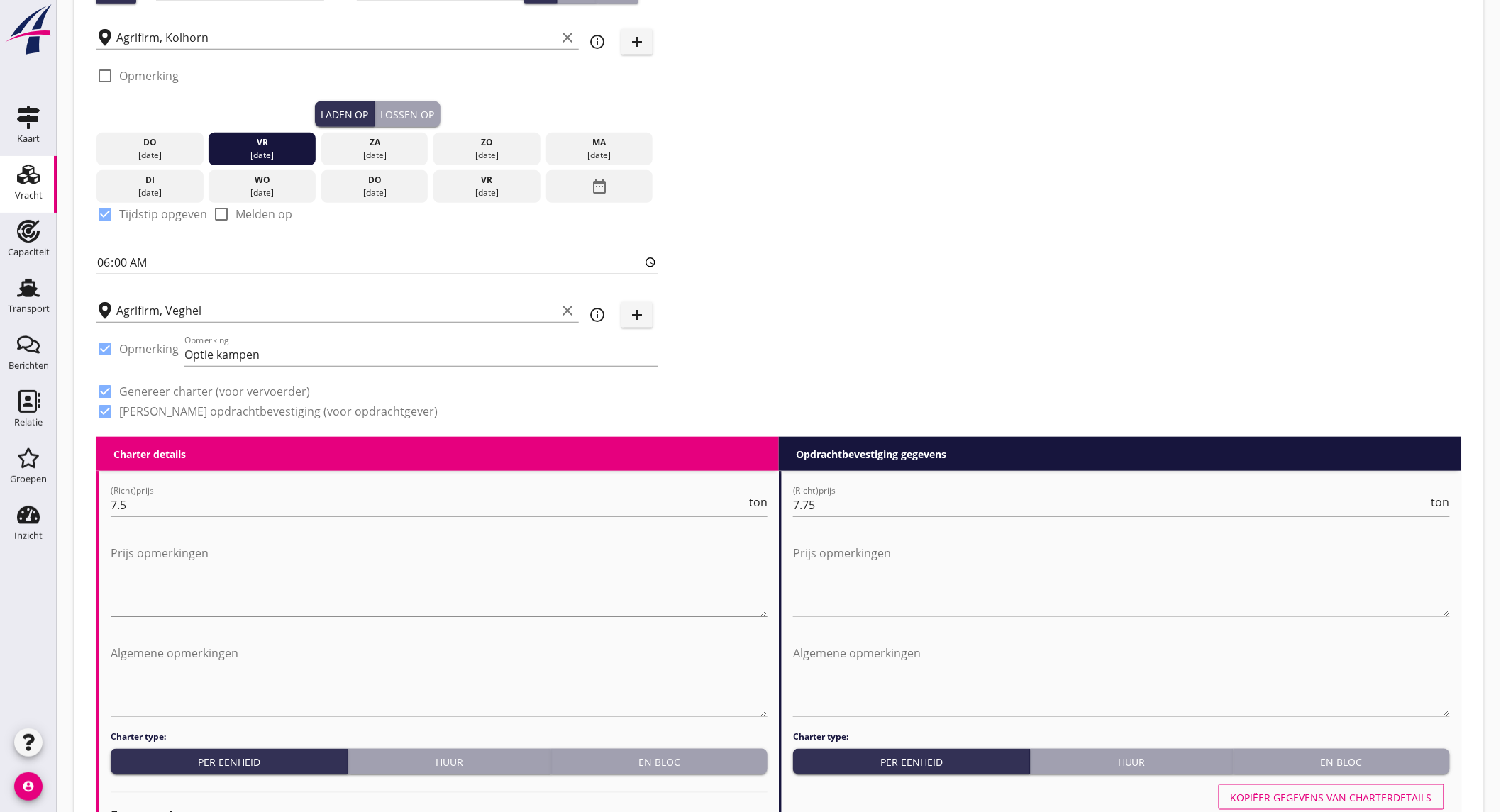
scroll to position [236, 0]
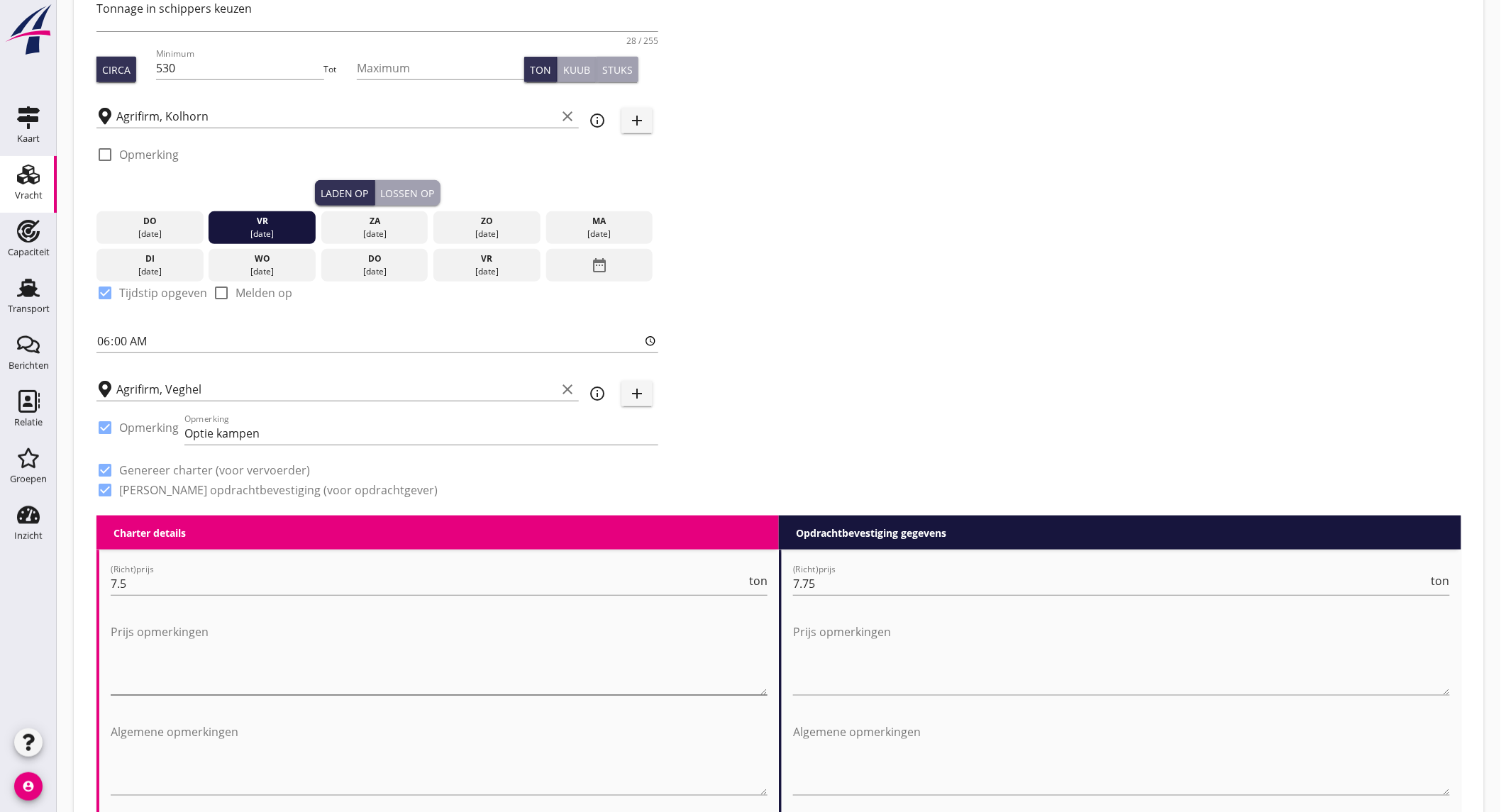
click at [199, 640] on textarea "Prijs opmerkingen" at bounding box center [439, 657] width 657 height 75
click at [249, 620] on textarea "prijs kampen €6.5" at bounding box center [439, 657] width 657 height 75
type textarea "prijs kampen €6.5 per ton"
click at [826, 623] on textarea "Prijs opmerkingen" at bounding box center [1121, 657] width 657 height 75
click at [185, 631] on textarea "prijs kampen €6.5 per ton" at bounding box center [439, 657] width 657 height 75
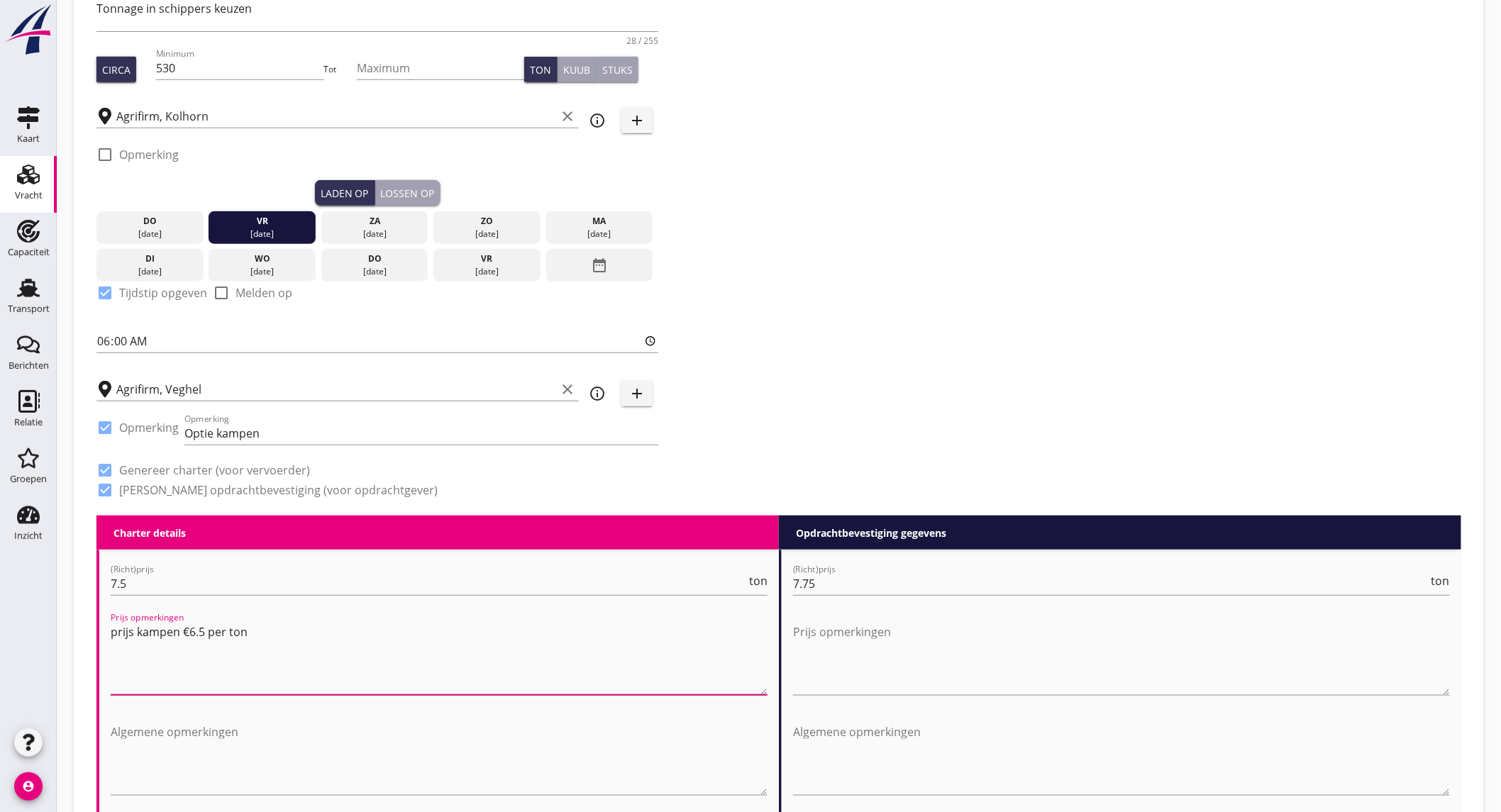
click at [185, 631] on textarea "prijs kampen €6.5 per ton" at bounding box center [439, 657] width 657 height 75
click at [878, 620] on textarea "Prijs opmerkingen" at bounding box center [1121, 657] width 657 height 75
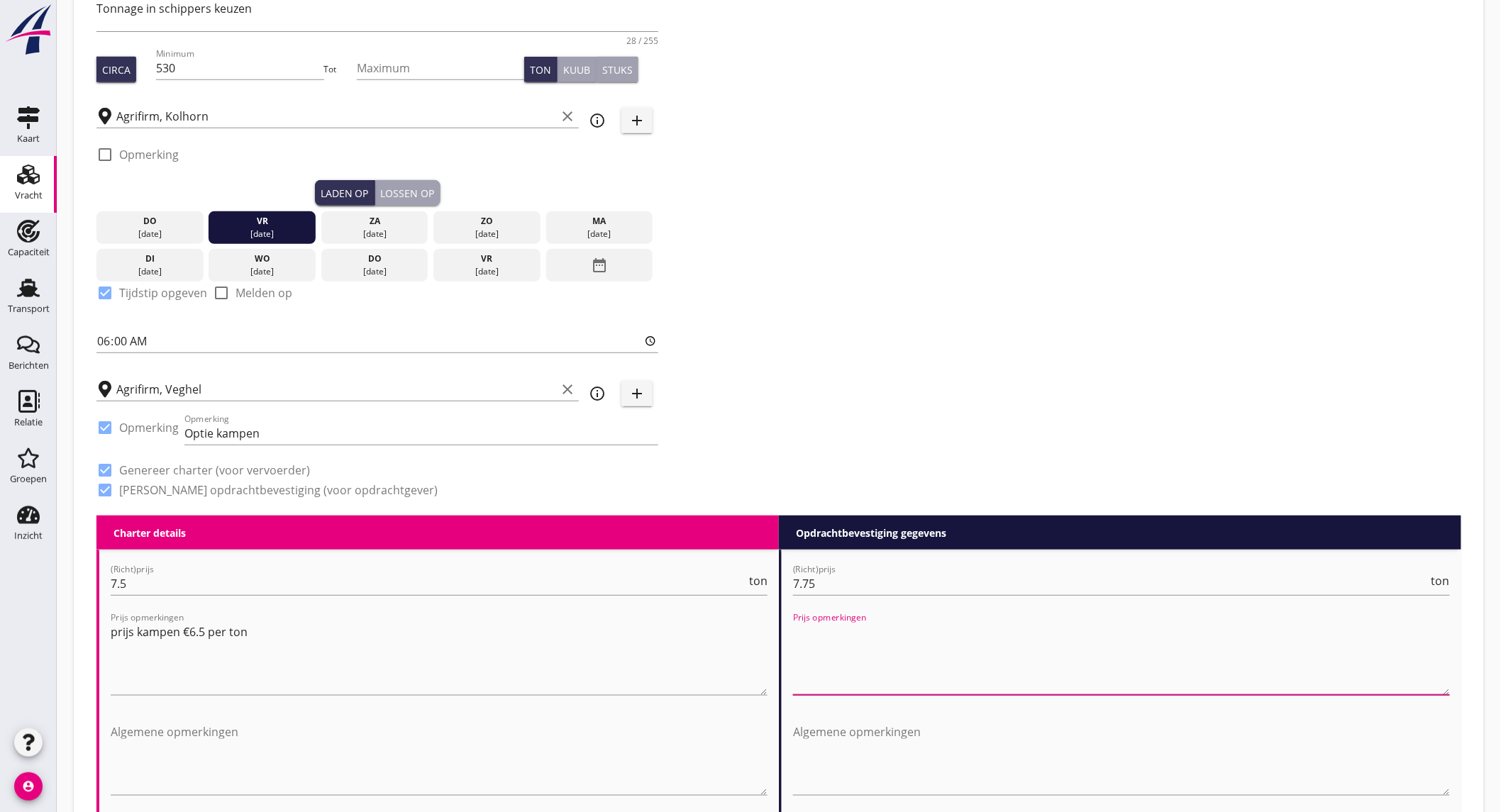
paste textarea "prijs kampen €6.5 per ton"
click at [887, 629] on textarea "prijs kampen €6.5 per ton" at bounding box center [1121, 657] width 657 height 75
click at [919, 676] on textarea "prijs kampen €6.75 per ton" at bounding box center [1121, 657] width 657 height 75
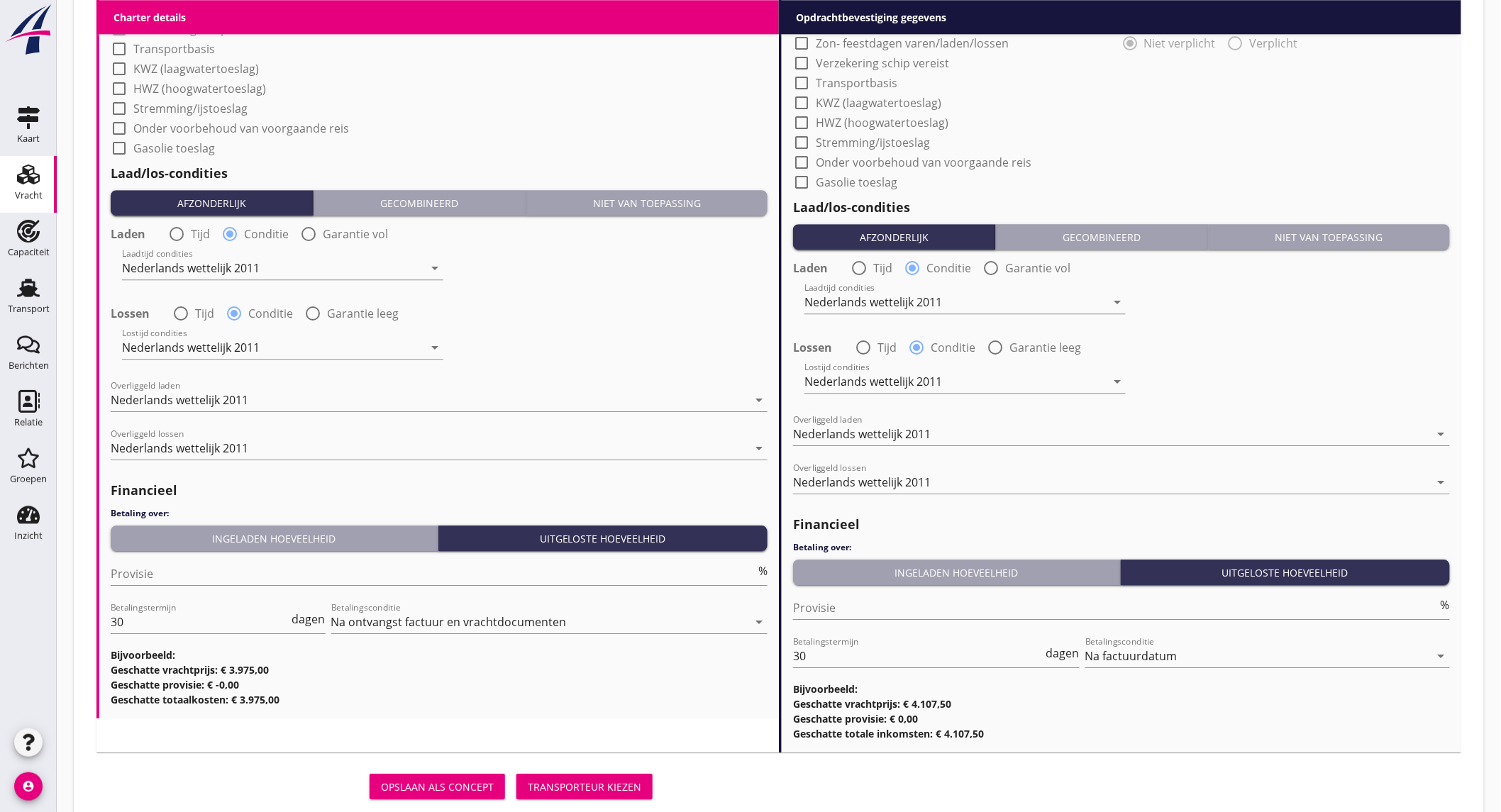
type textarea "prijs kampen €6.75 per ton"
click at [572, 782] on div "Transporteur kiezen" at bounding box center [584, 786] width 113 height 15
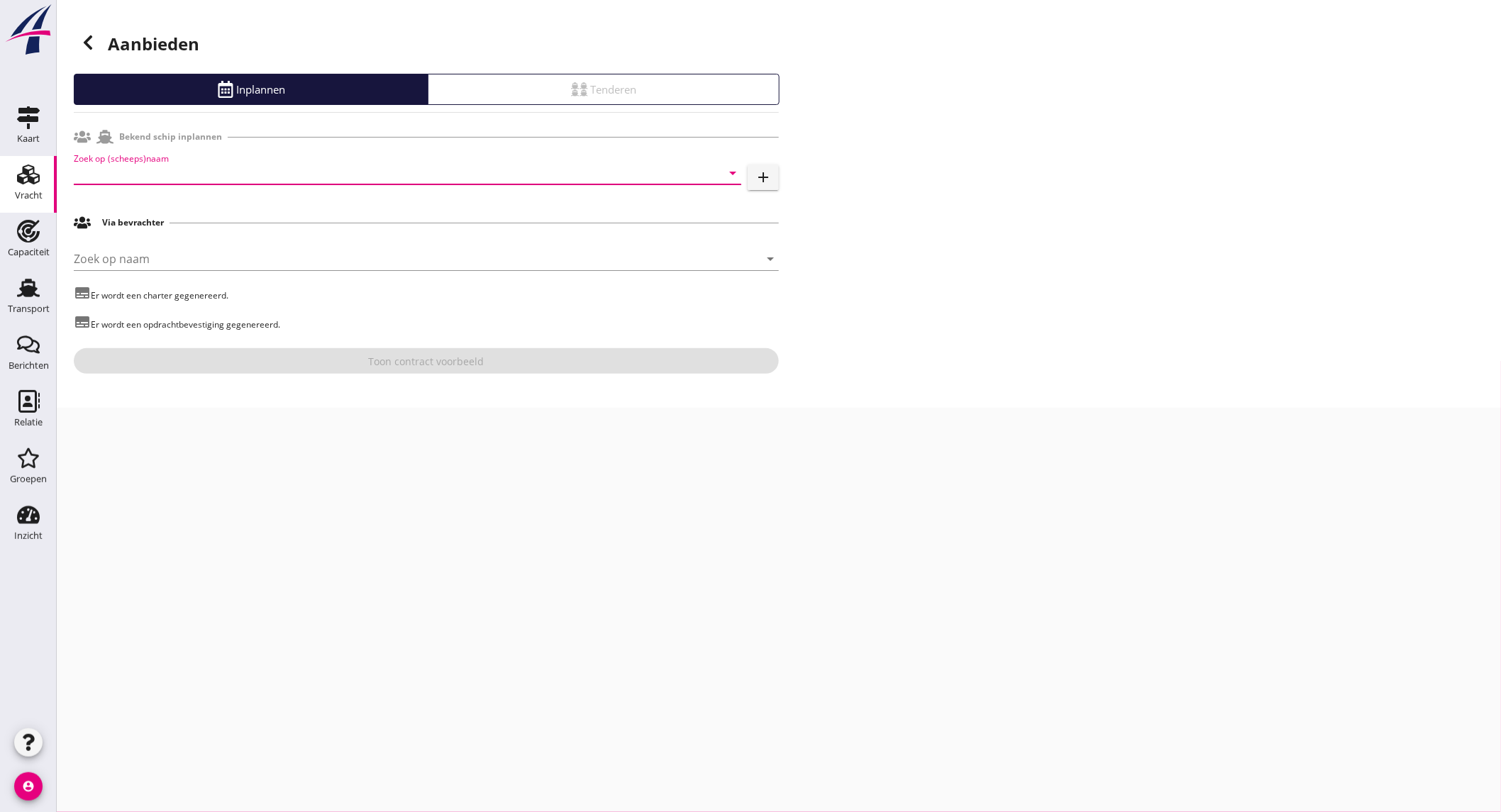
click at [295, 168] on input "Zoek op (scheeps)naam" at bounding box center [388, 173] width 628 height 22
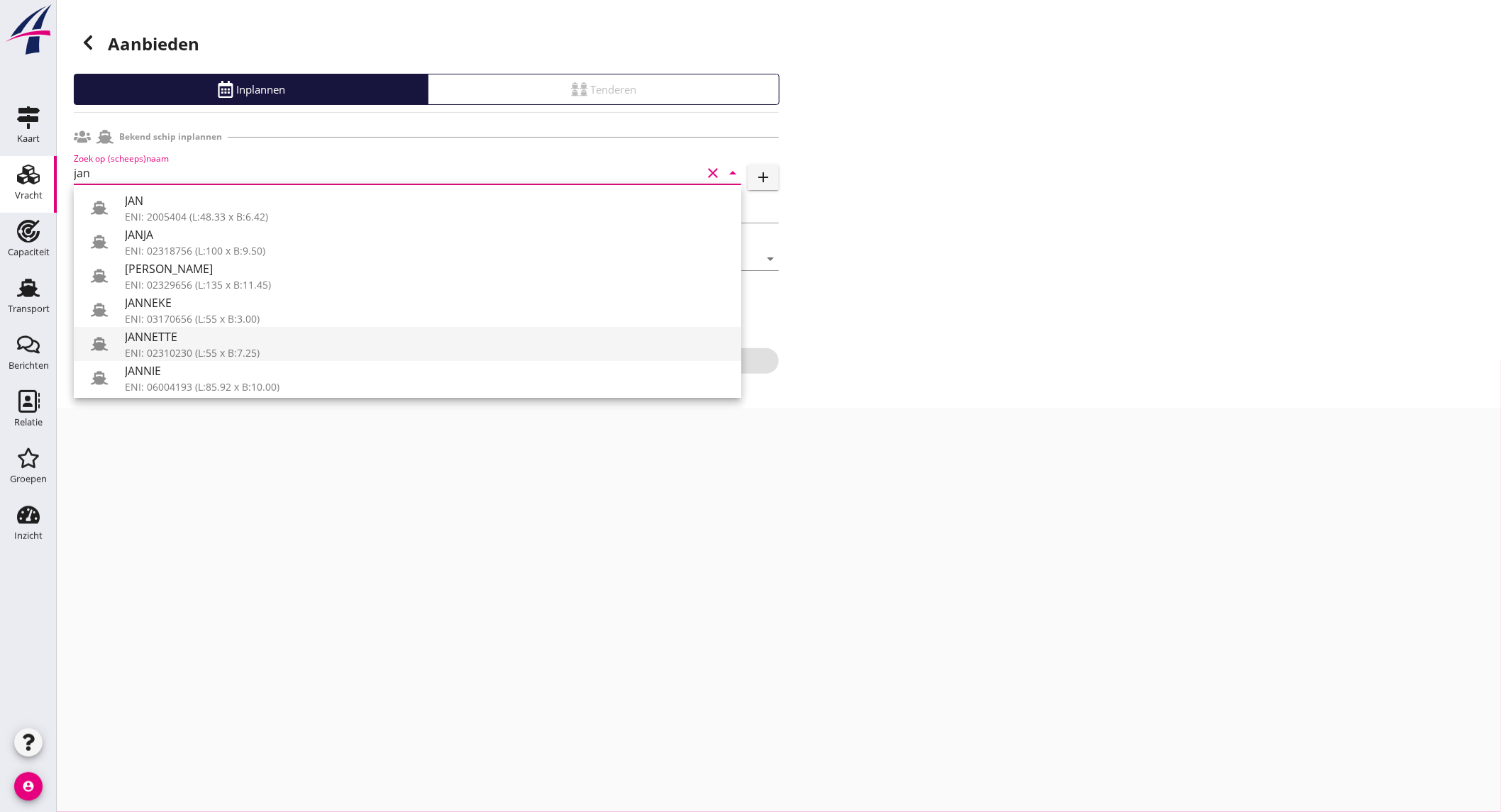
click at [253, 350] on div "ENI: 02310230 (L:55 x B:7.25)" at bounding box center [428, 352] width 605 height 15
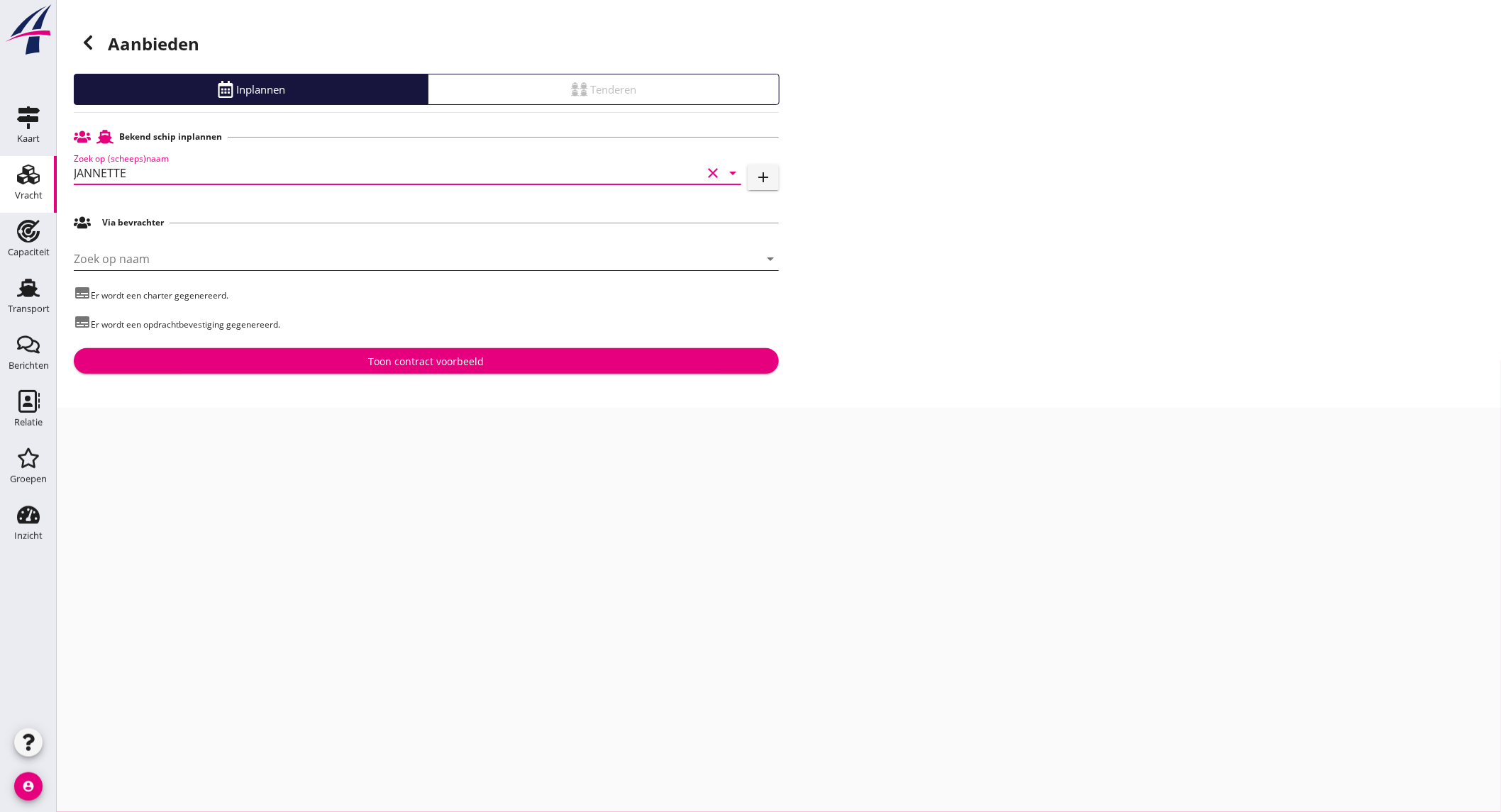
type input "JANNETTE"
click at [153, 258] on input "Zoek op naam" at bounding box center [406, 258] width 665 height 22
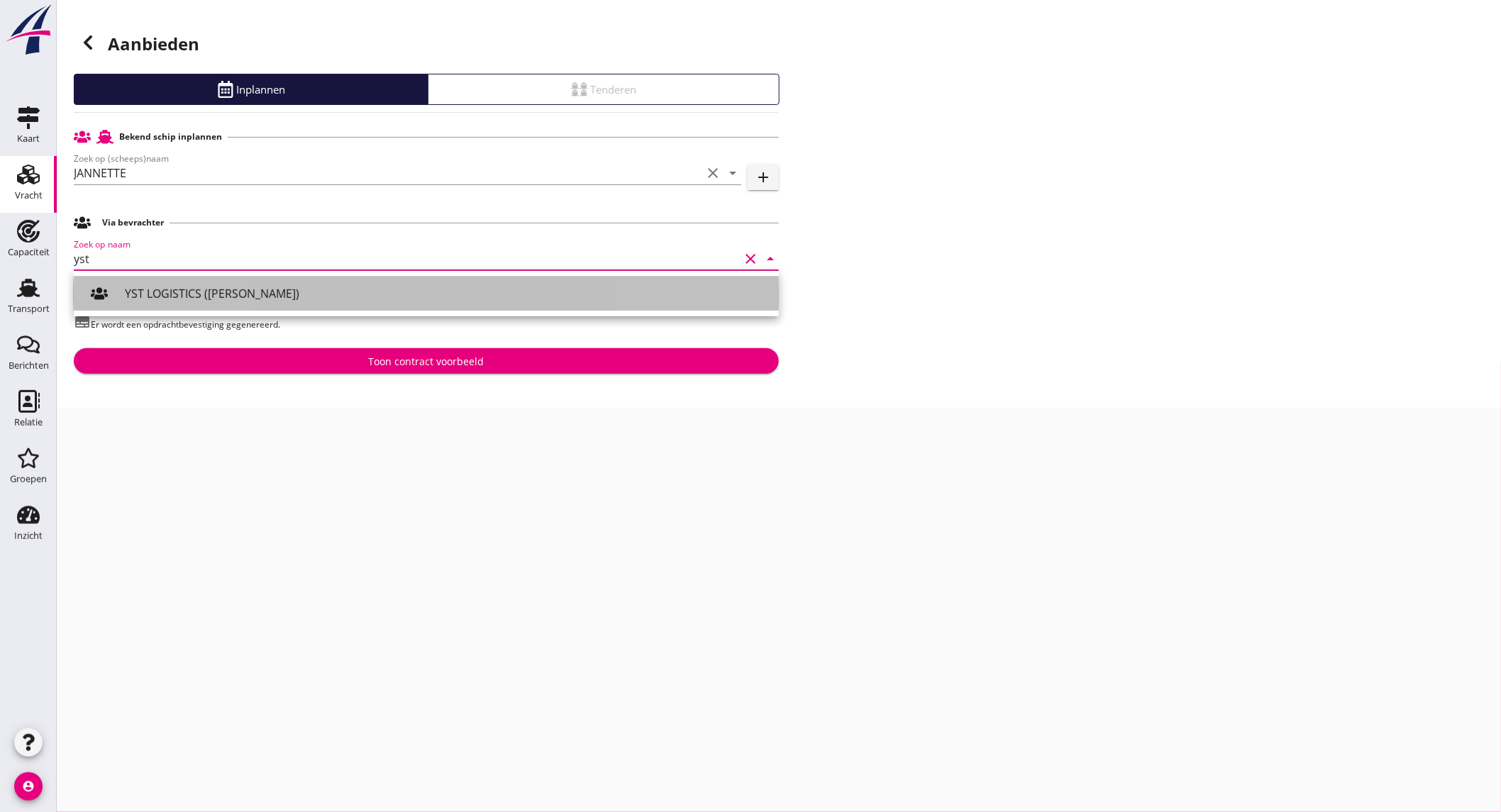
click at [490, 298] on div "YST LOGISTICS (Hendrik Ido Ambacht)" at bounding box center [446, 293] width 642 height 17
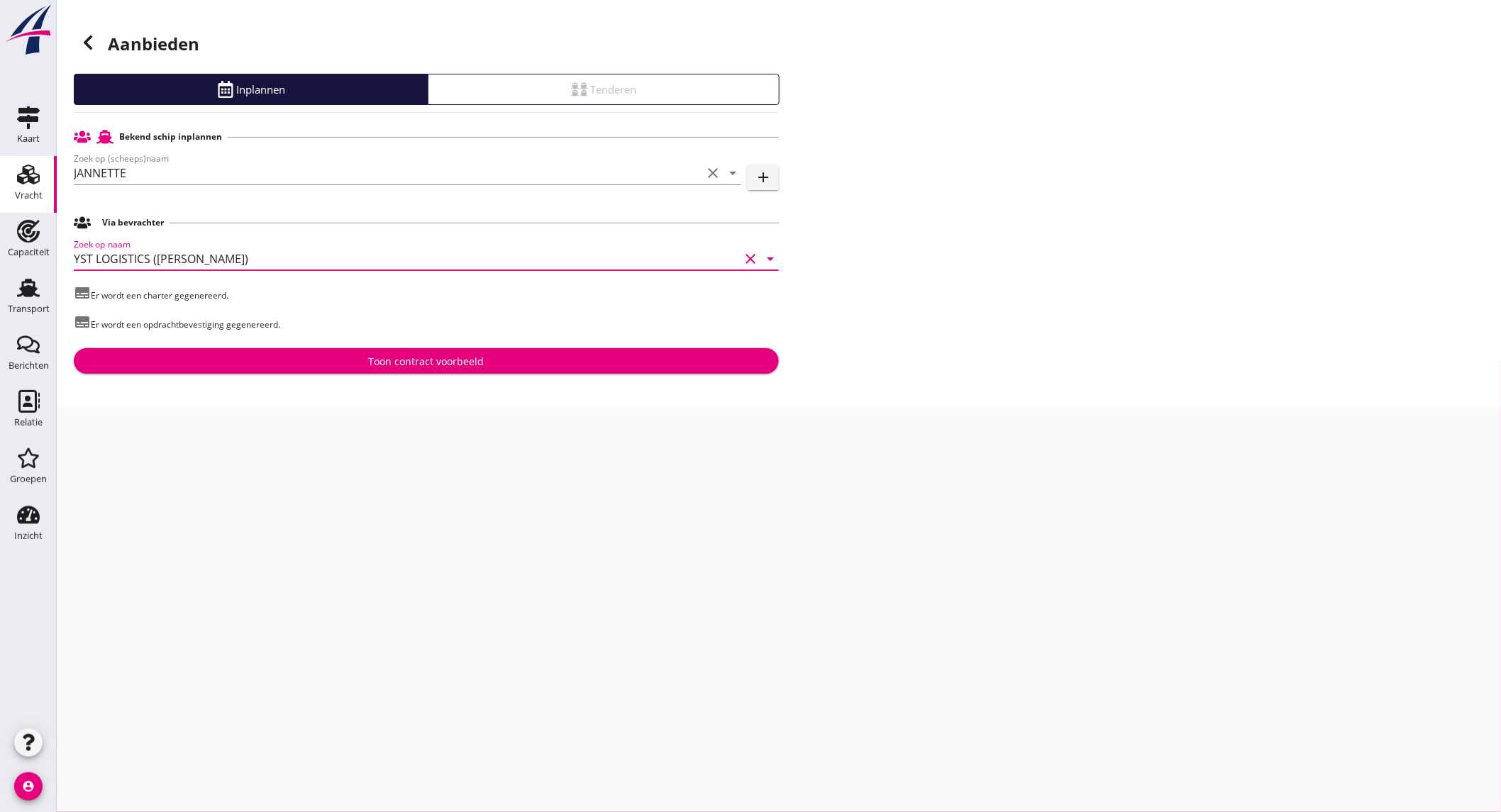
type input "YST LOGISTICS (Hendrik Ido Ambacht)"
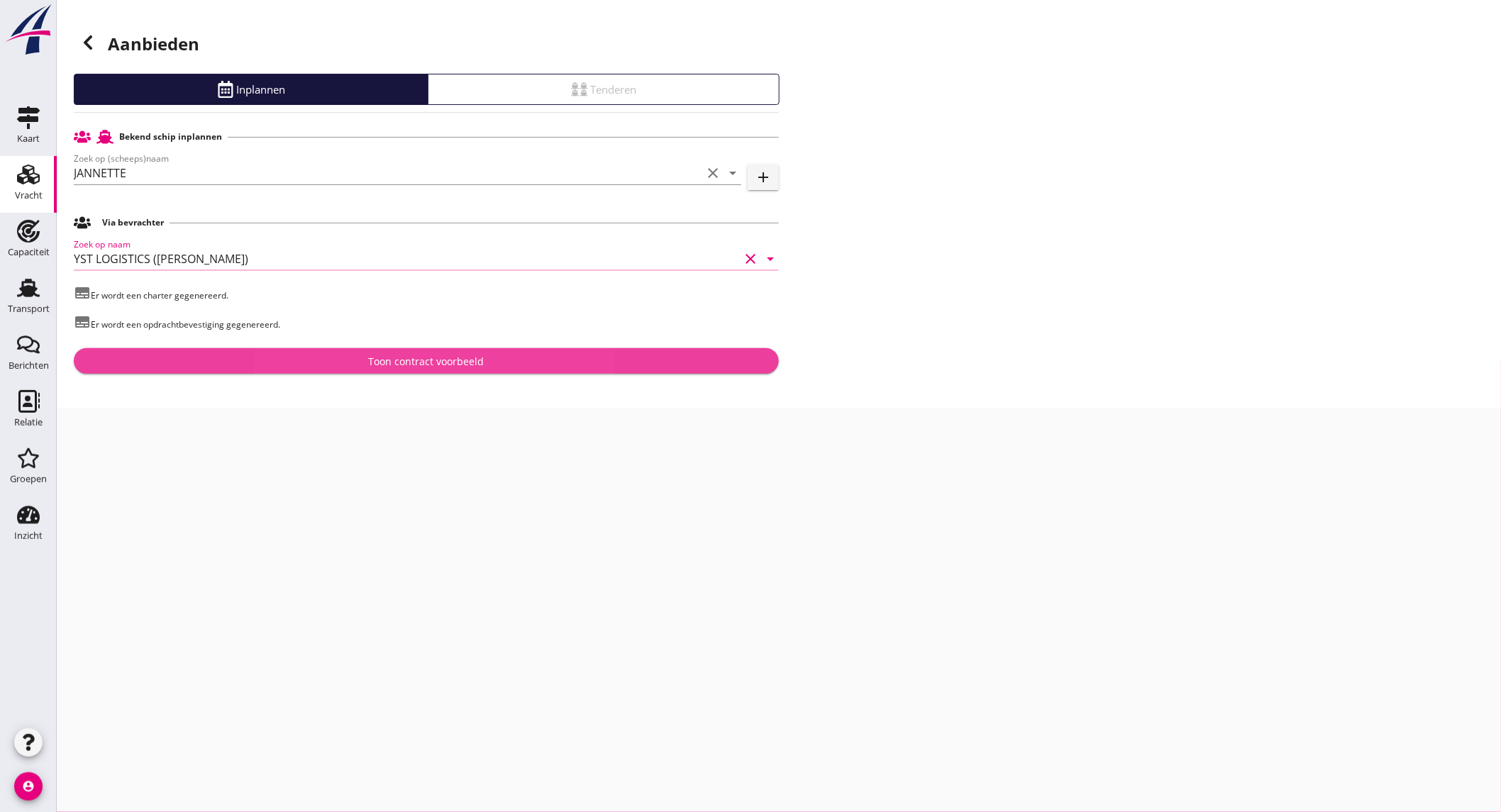
click at [478, 357] on div "Toon contract voorbeeld" at bounding box center [426, 361] width 116 height 15
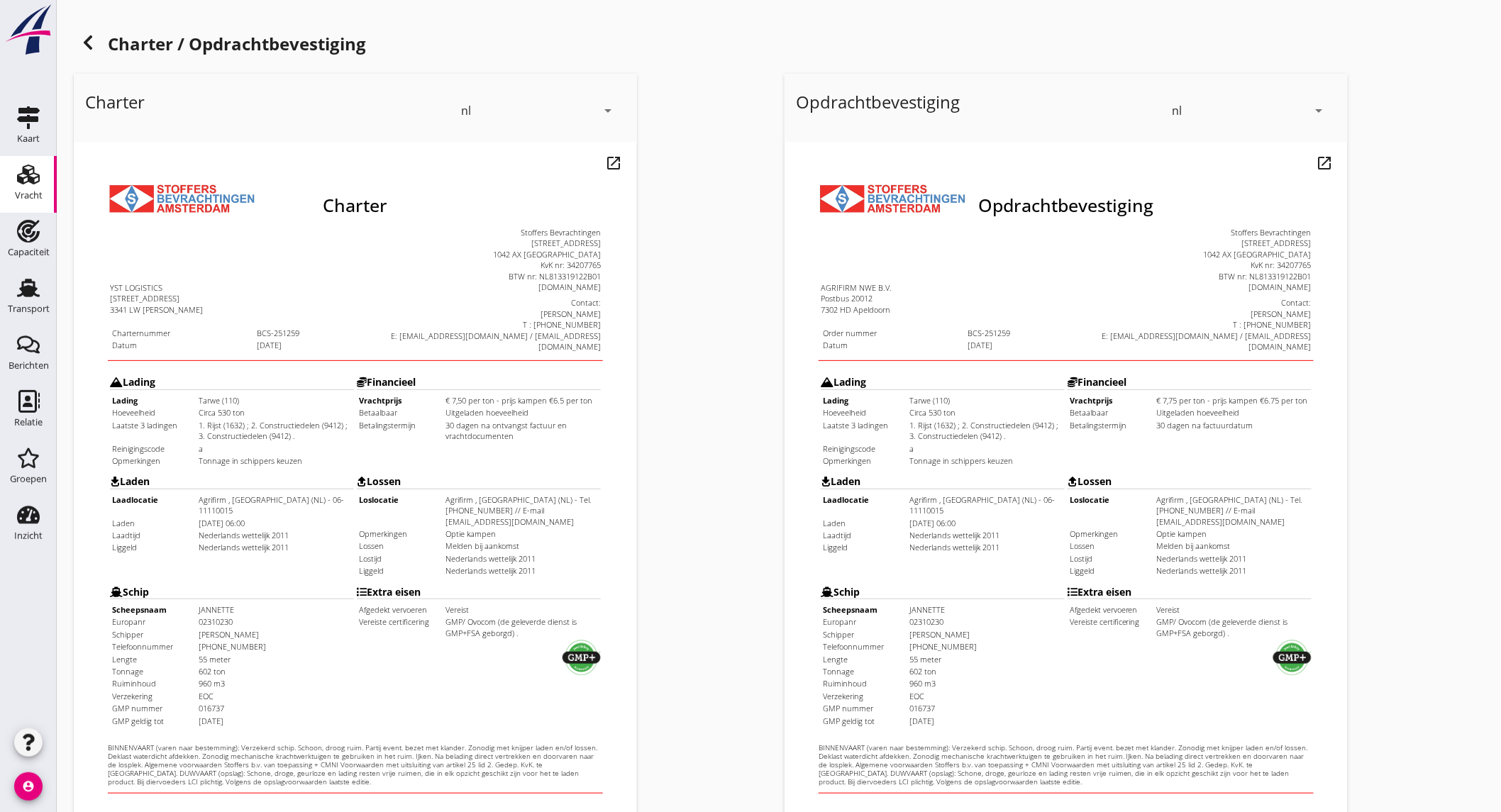
scroll to position [237, 0]
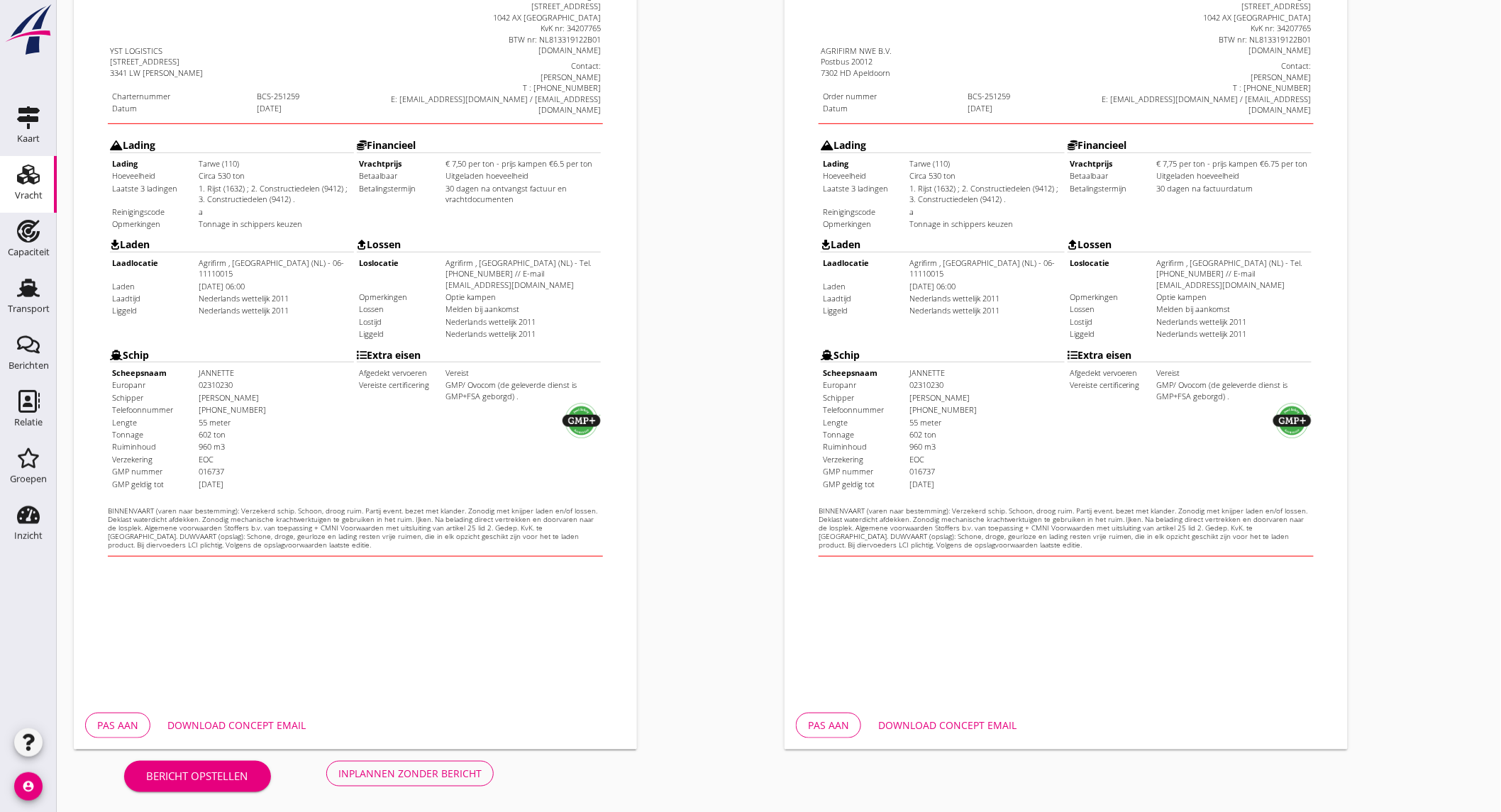
click at [278, 719] on div "Download concept email" at bounding box center [237, 725] width 138 height 15
click at [905, 718] on div "Download concept email" at bounding box center [947, 725] width 138 height 15
click at [436, 769] on div "Inplannen zonder bericht" at bounding box center [409, 773] width 143 height 15
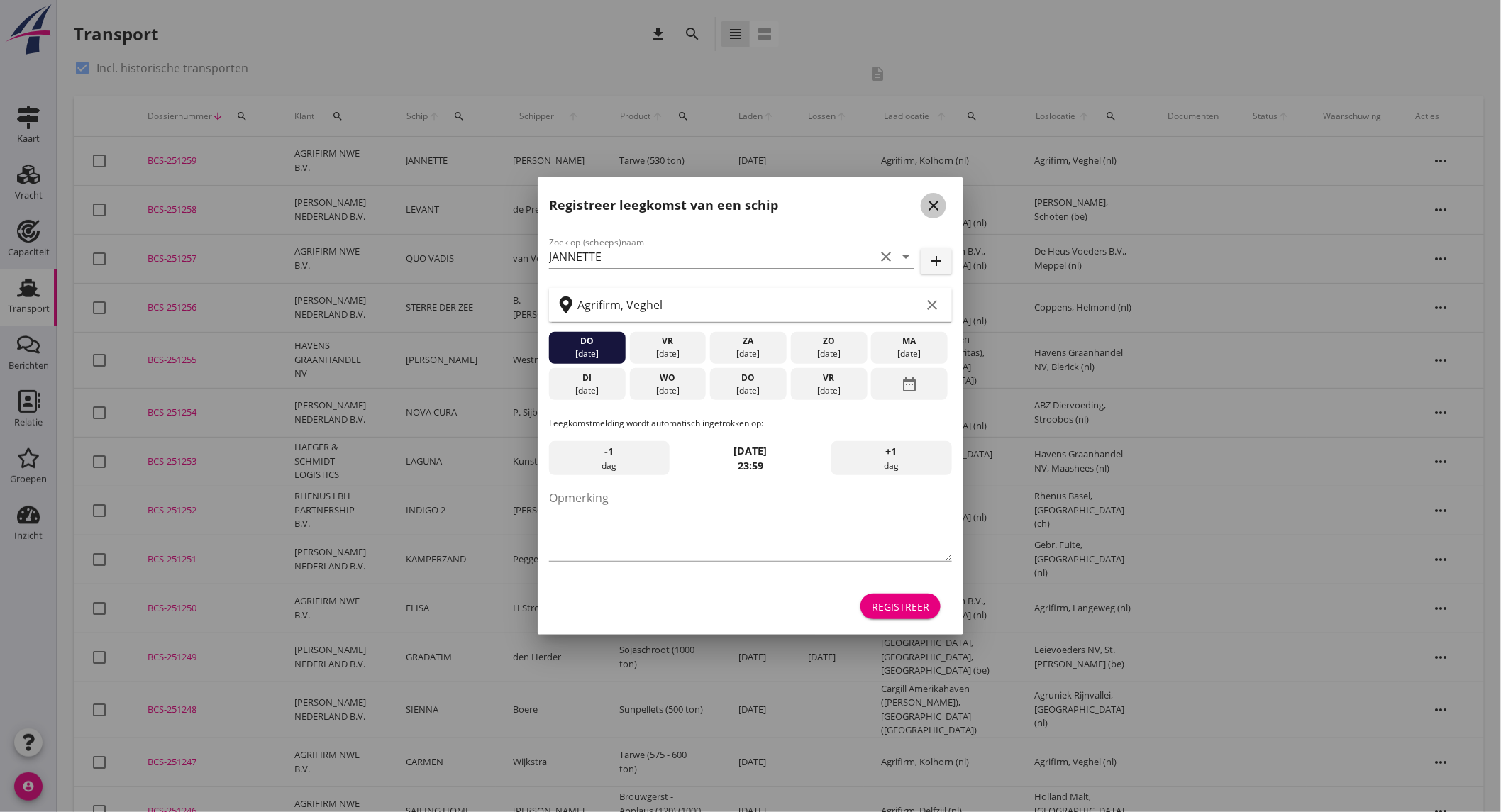
click at [926, 201] on icon "close" at bounding box center [933, 205] width 17 height 17
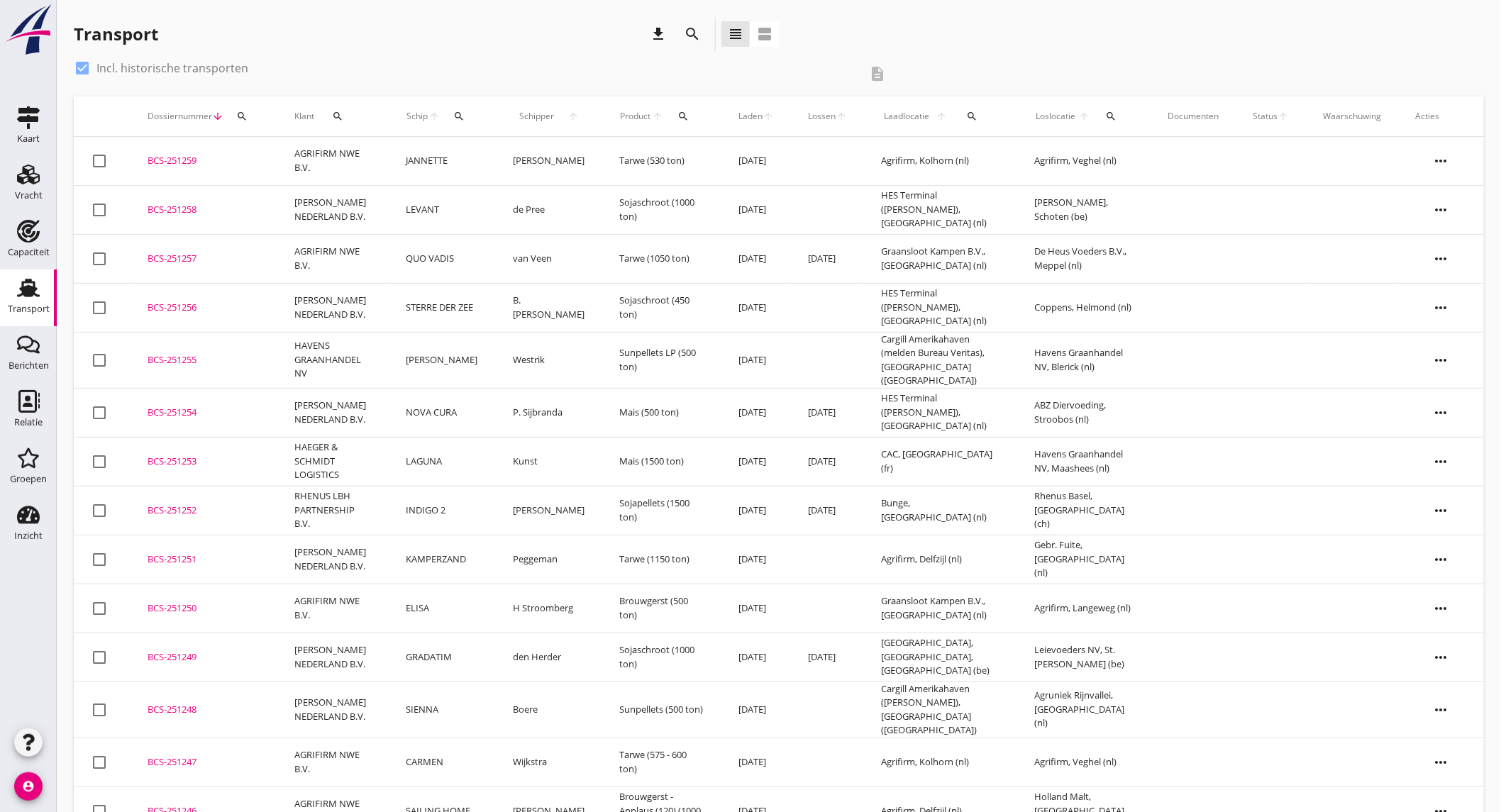
click at [327, 148] on td "AGRIFIRM NWE B.V." at bounding box center [332, 161] width 112 height 49
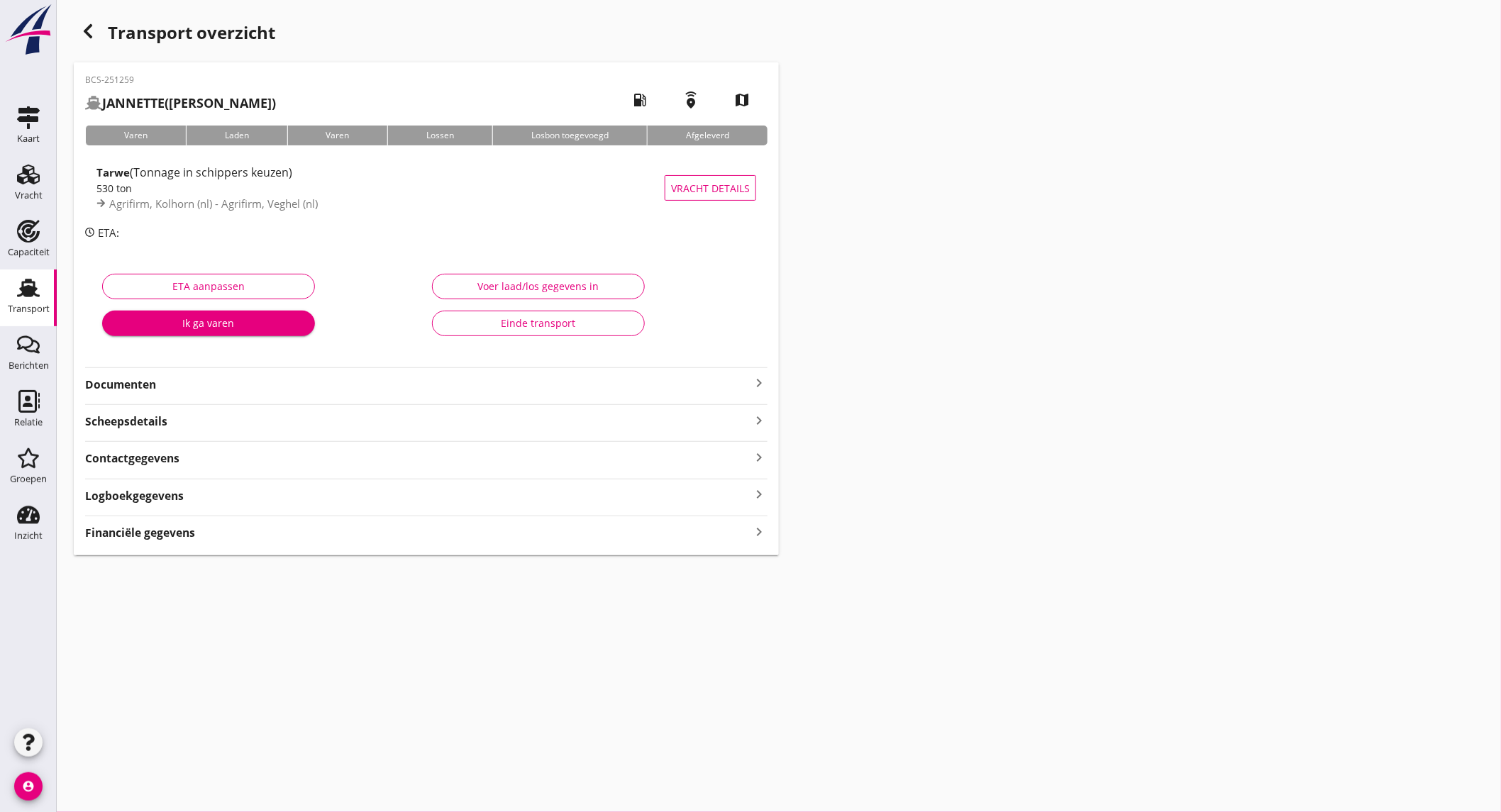
click at [249, 394] on div "BCS-251259 JANNETTE (Schumacher) local_gas_station emergency_share map Varen La…" at bounding box center [426, 309] width 705 height 493
click at [251, 381] on strong "Documenten" at bounding box center [417, 384] width 665 height 16
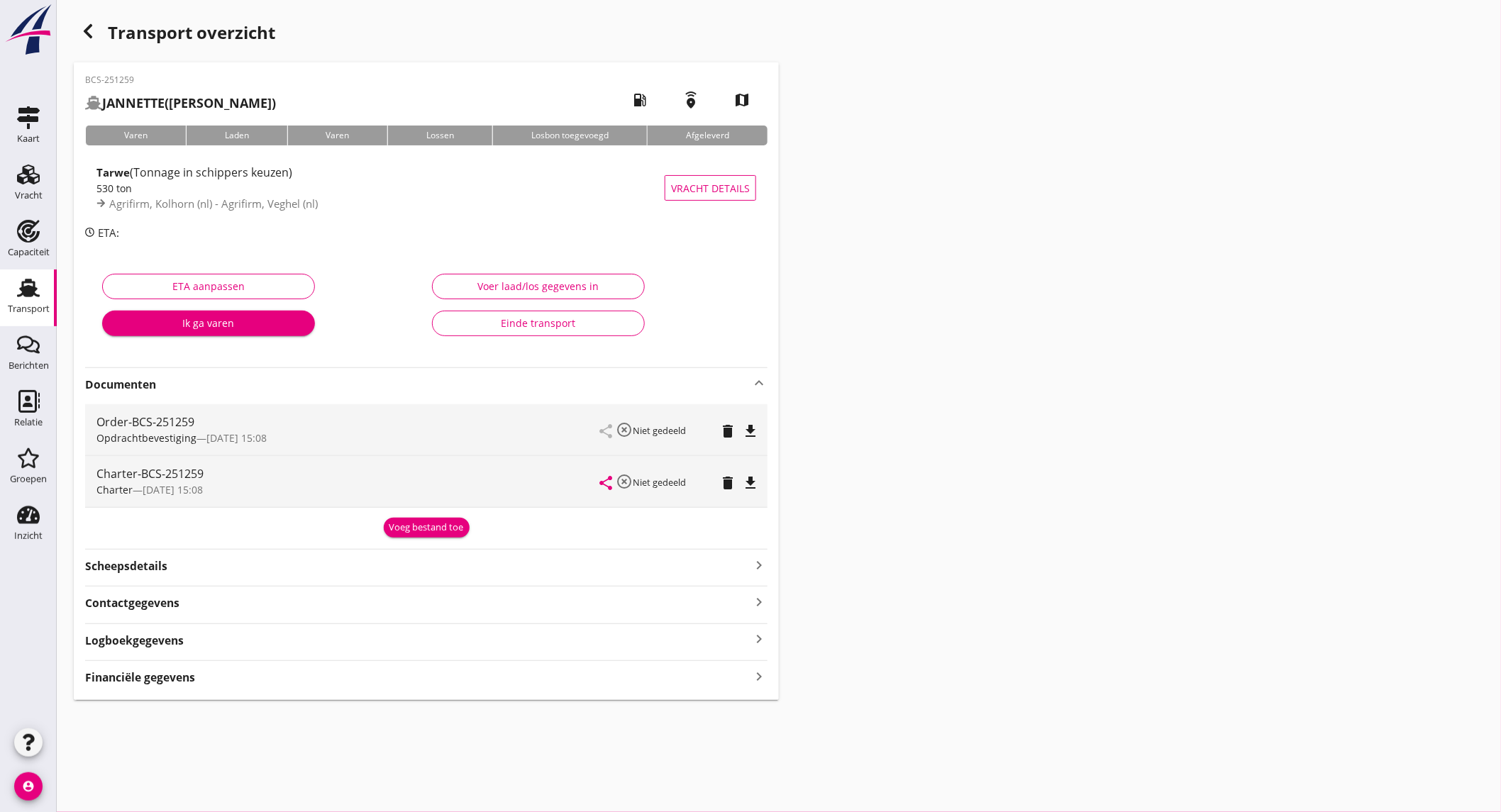
click at [441, 521] on div "Voeg bestand toe" at bounding box center [426, 528] width 75 height 14
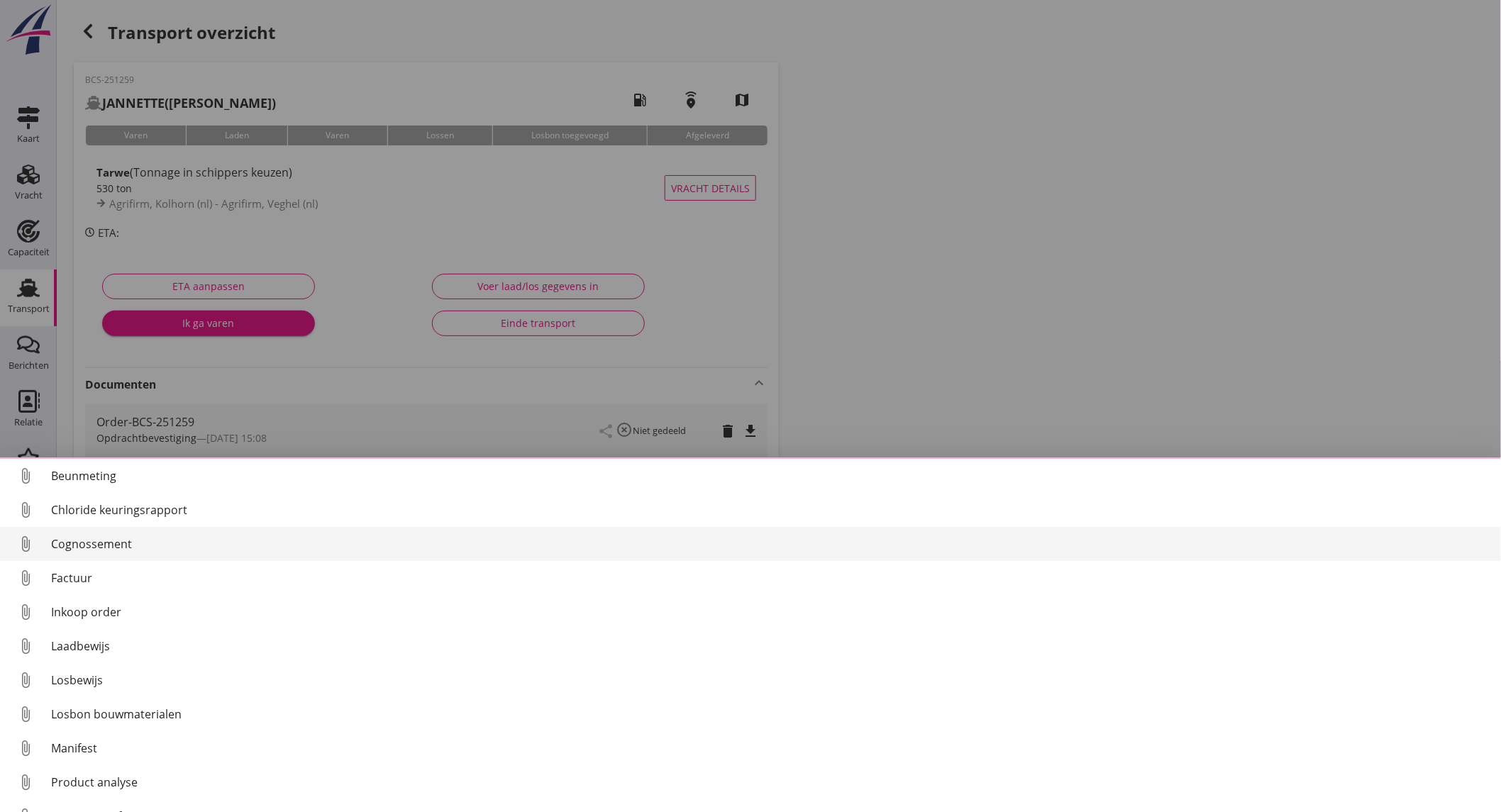
click at [136, 554] on link "attach_file Cognossement" at bounding box center [750, 543] width 1501 height 34
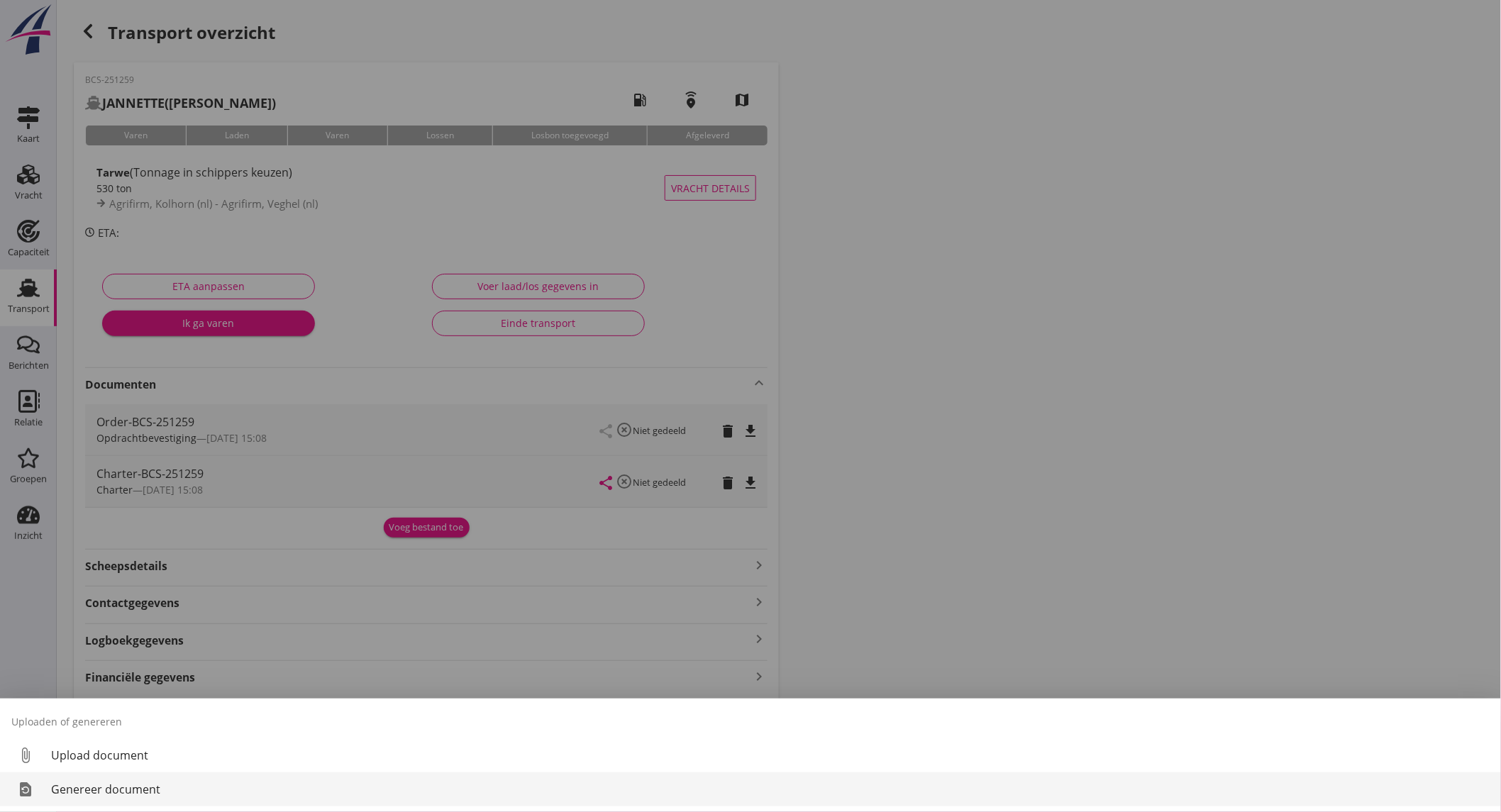
click at [133, 791] on div "Genereer document" at bounding box center [771, 789] width 1438 height 17
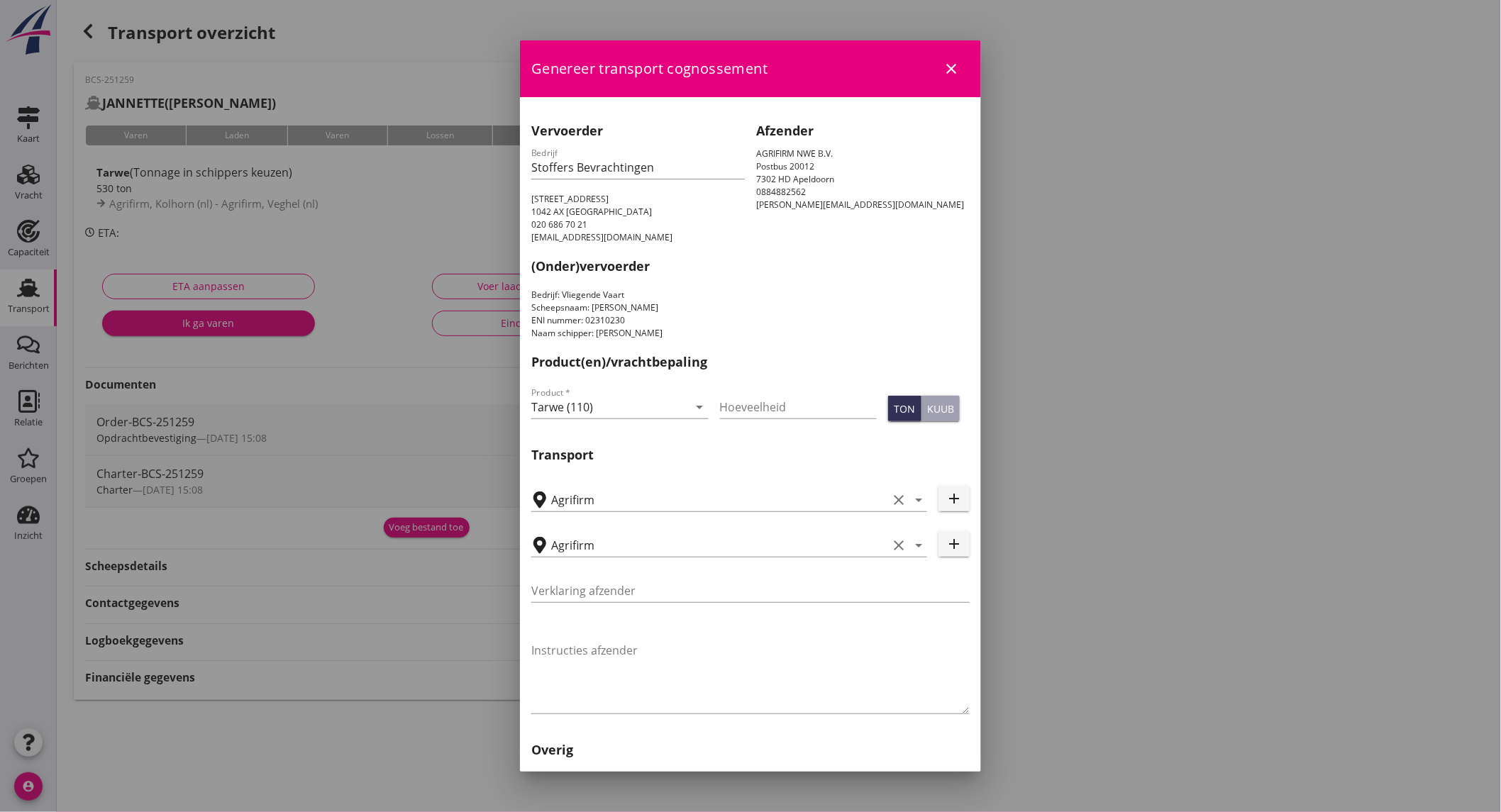
scroll to position [278, 0]
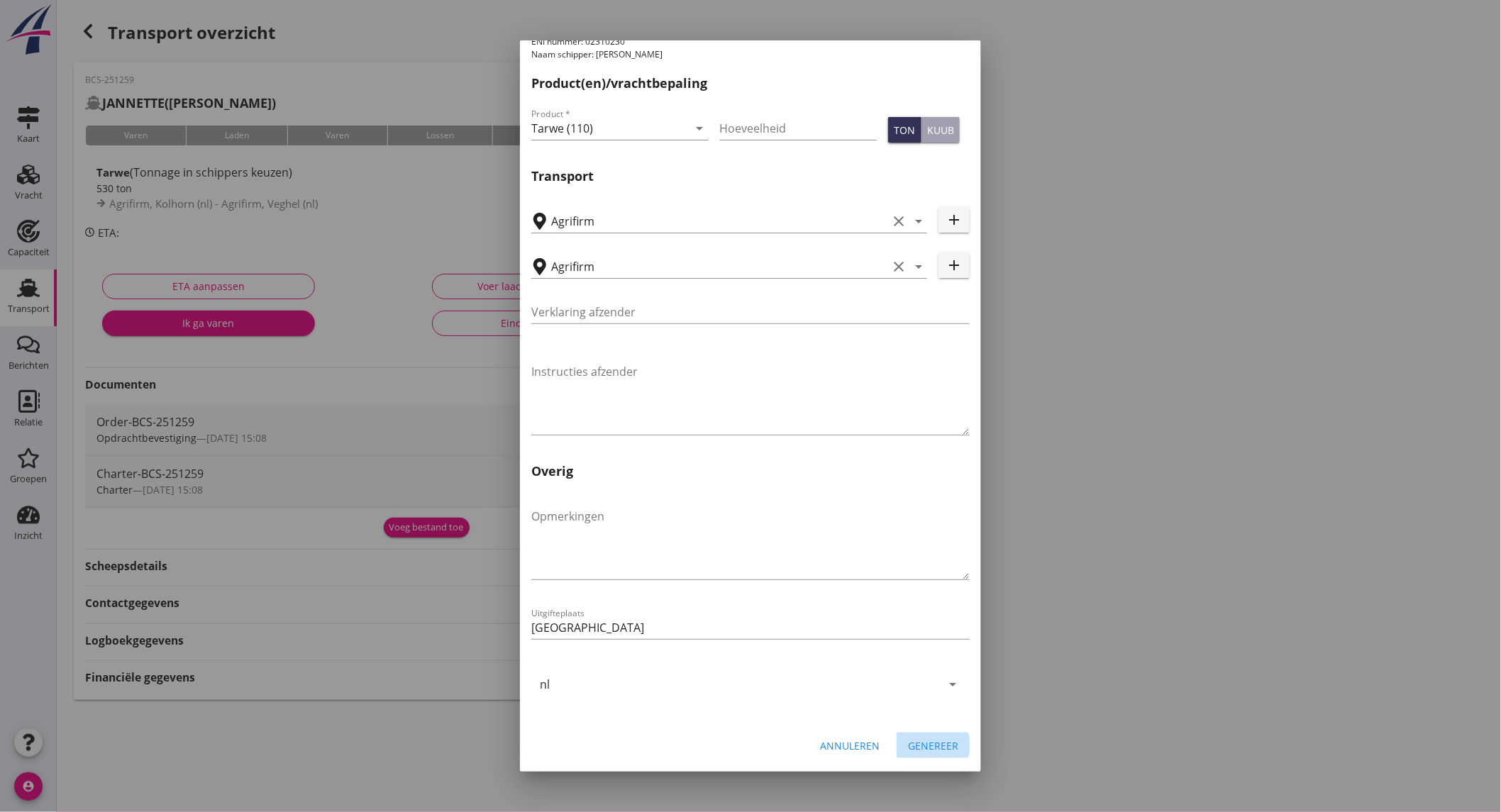
click at [936, 741] on div "Genereer" at bounding box center [933, 745] width 51 height 15
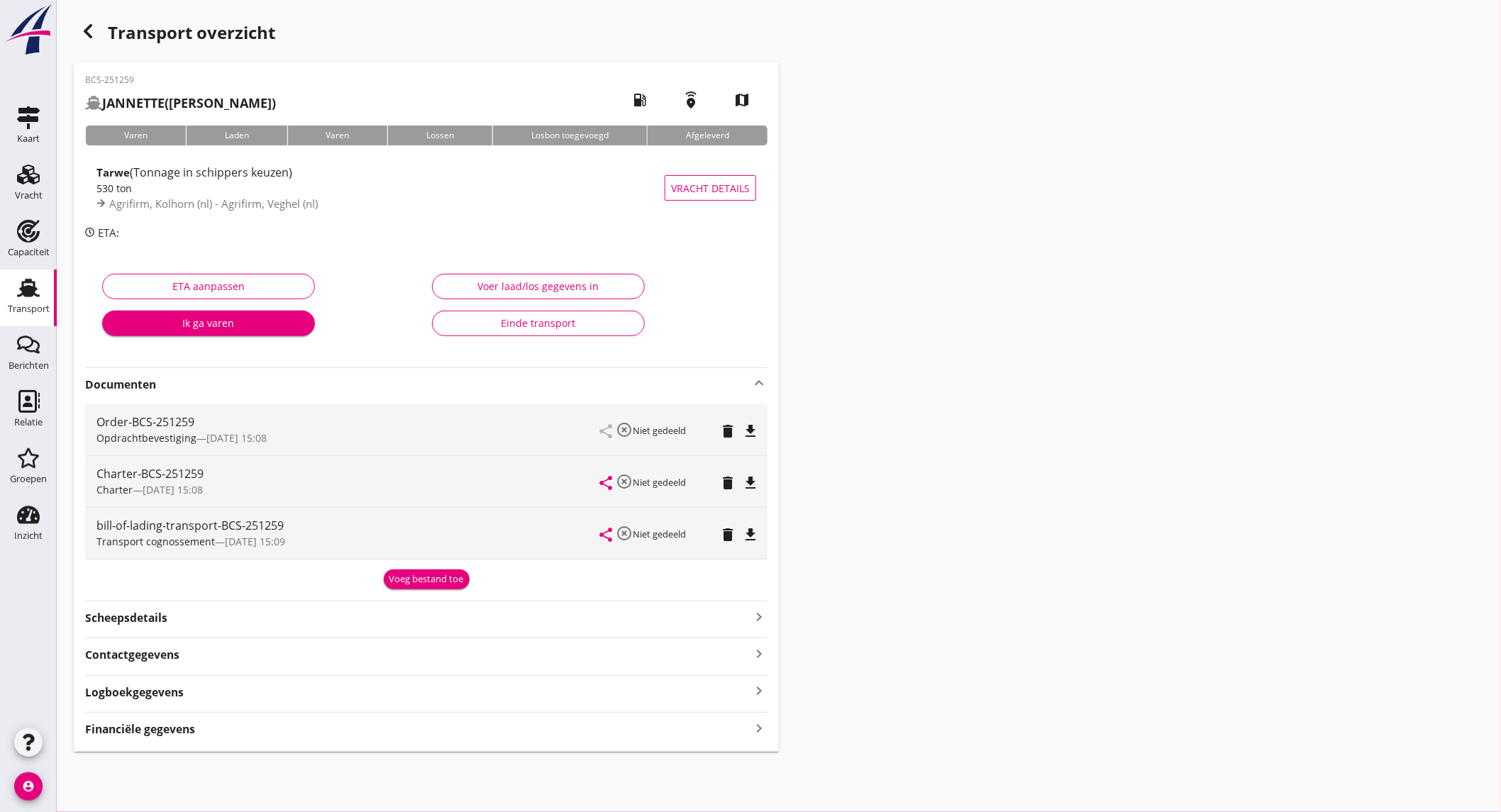
click at [746, 521] on div "share highlight_off Niet gedeeld delete file_download" at bounding box center [677, 534] width 156 height 51
click at [753, 539] on icon "file_download" at bounding box center [750, 534] width 17 height 17
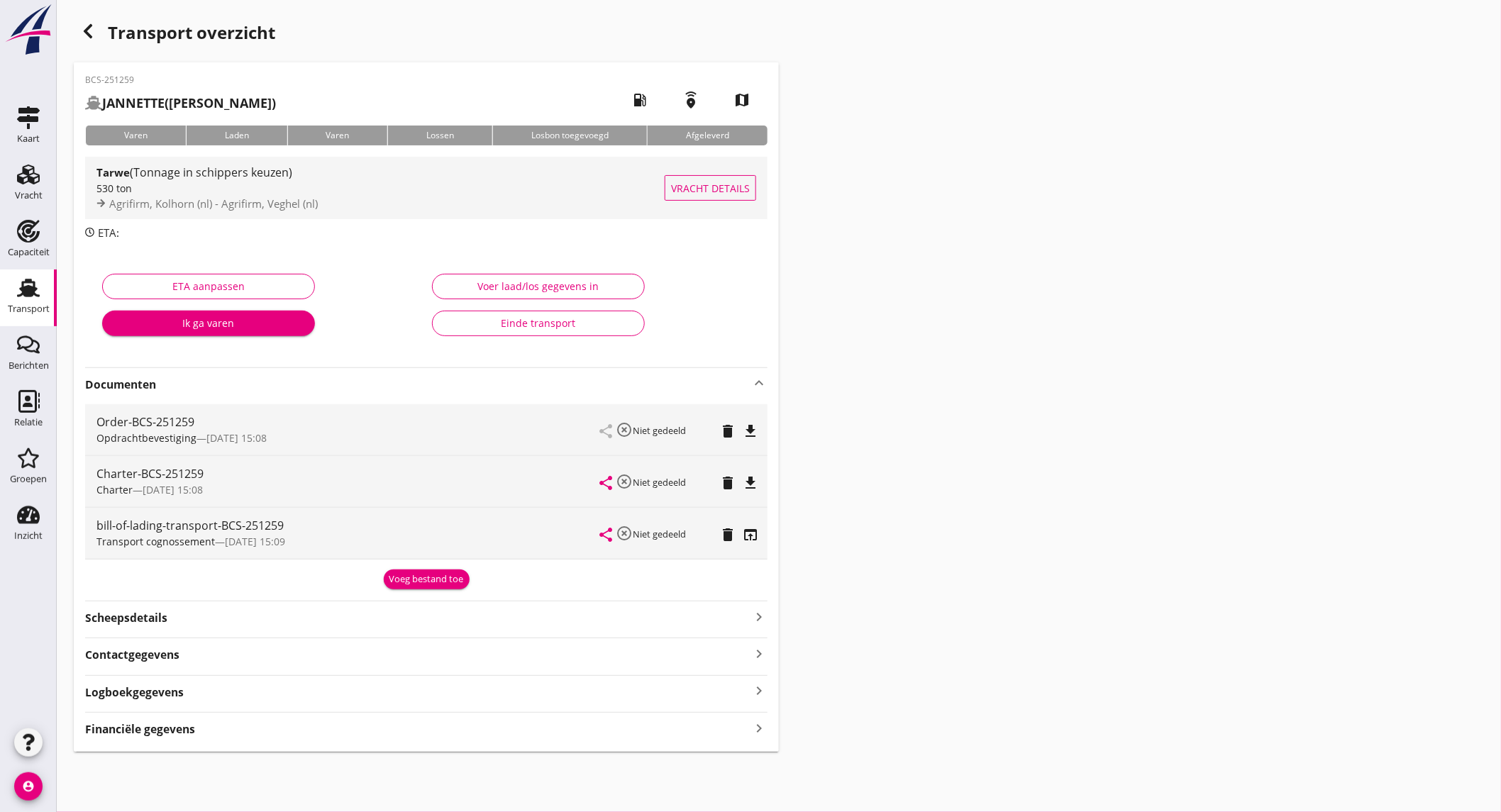
click at [226, 164] on span "(Tonnage in schippers keuzen)" at bounding box center [211, 172] width 162 height 15
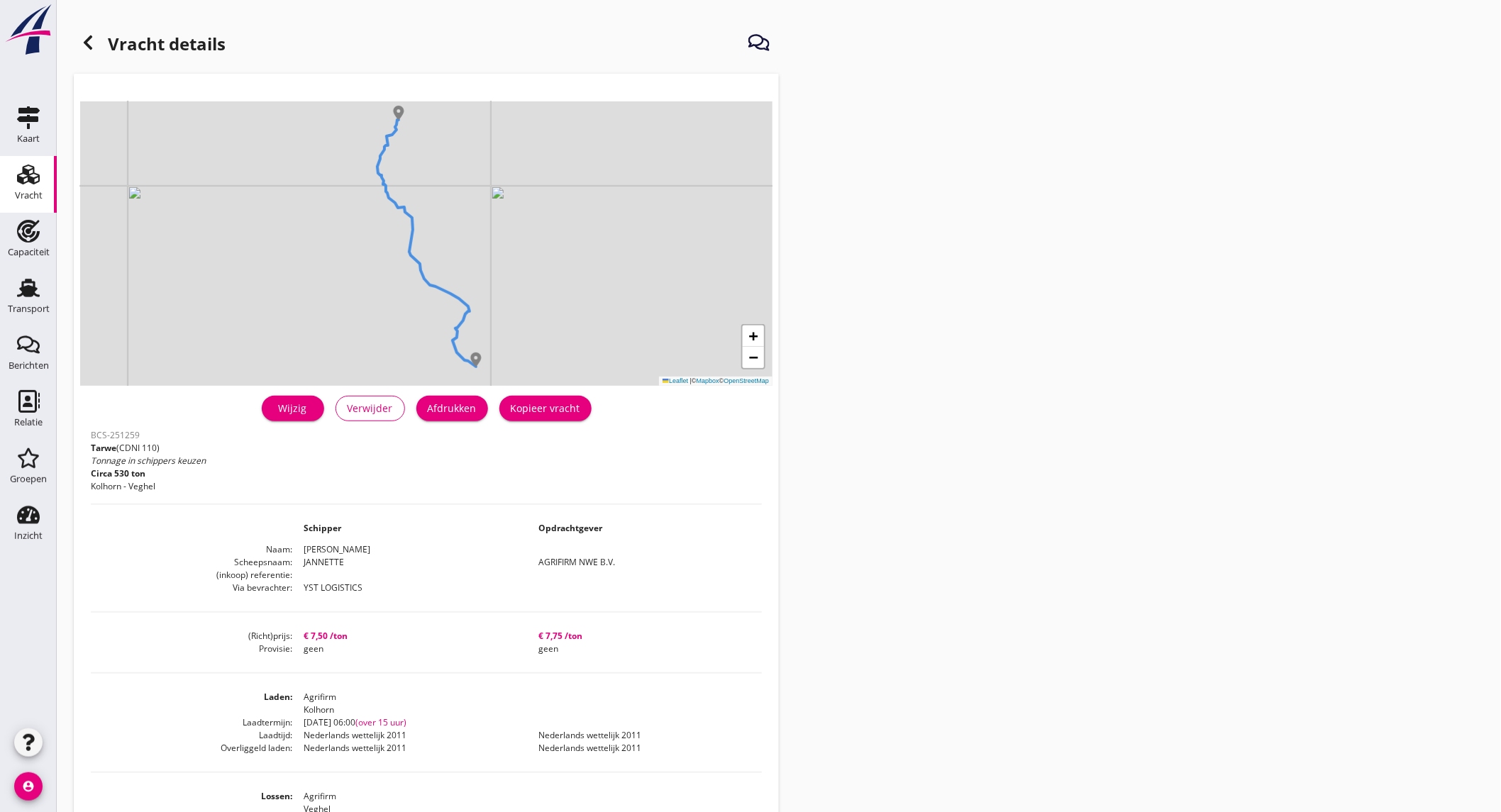
click at [285, 408] on div "Wijzig" at bounding box center [292, 408] width 39 height 15
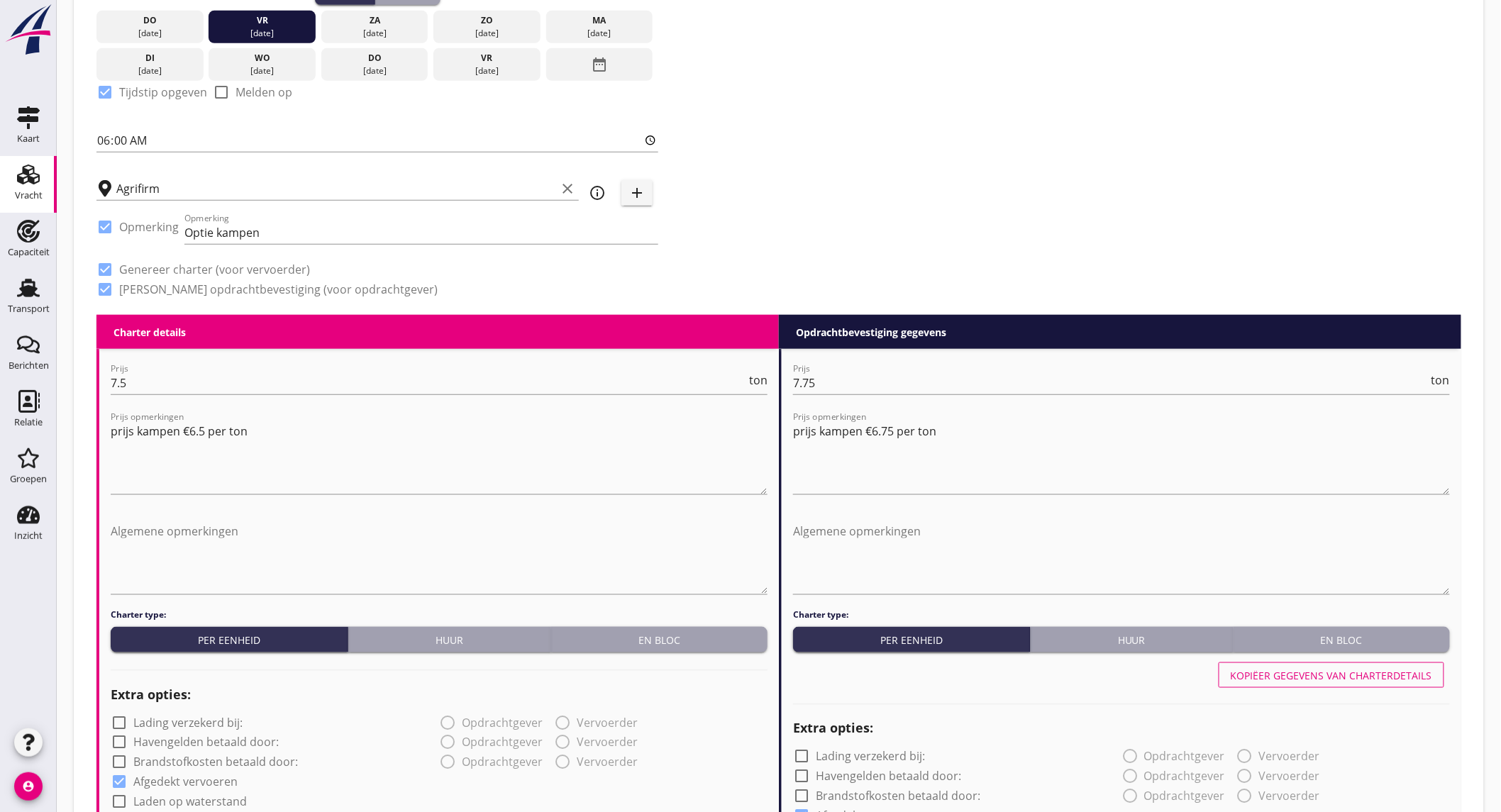
scroll to position [236, 0]
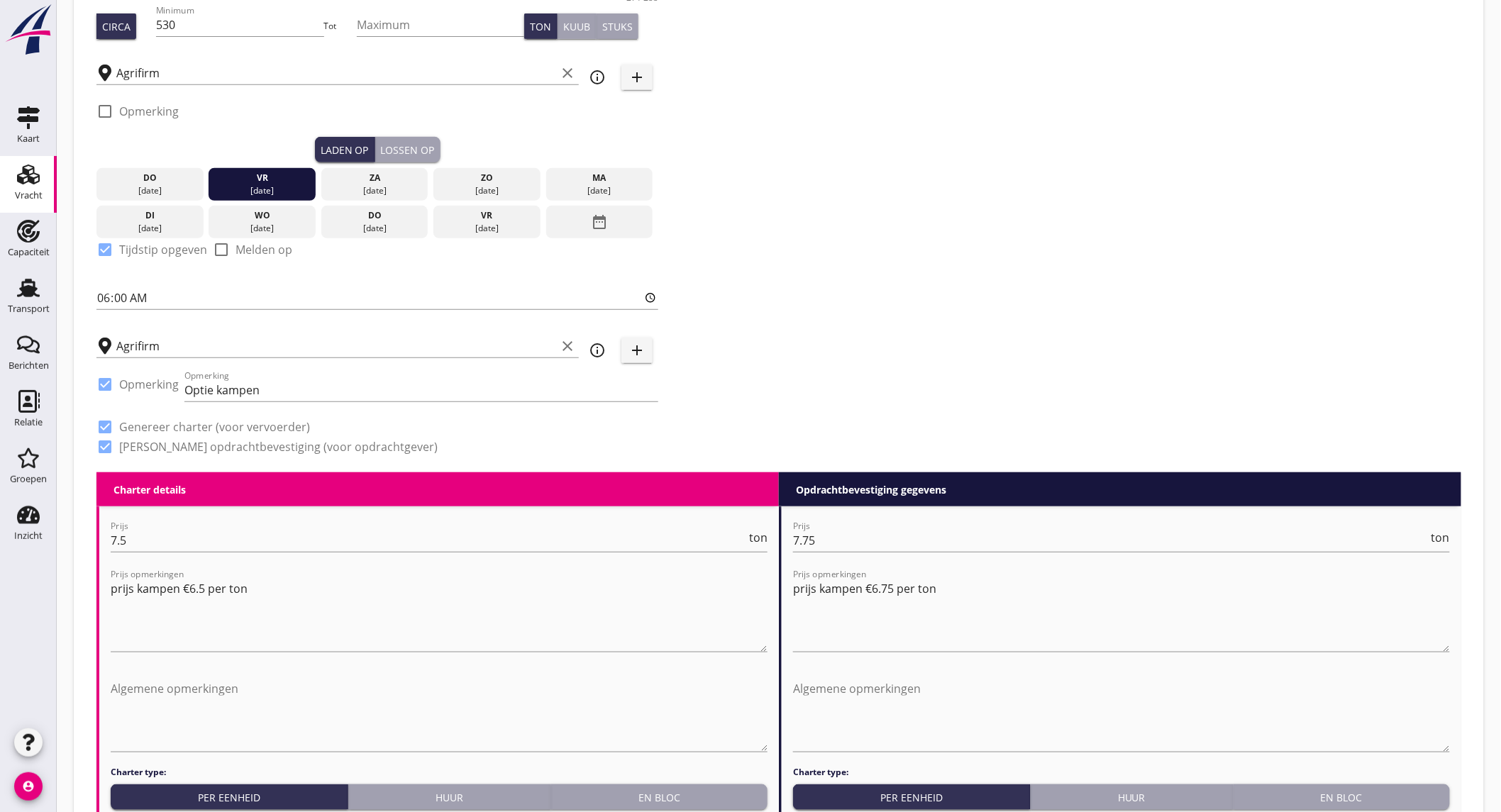
click at [584, 185] on div "[DATE]" at bounding box center [600, 191] width 100 height 13
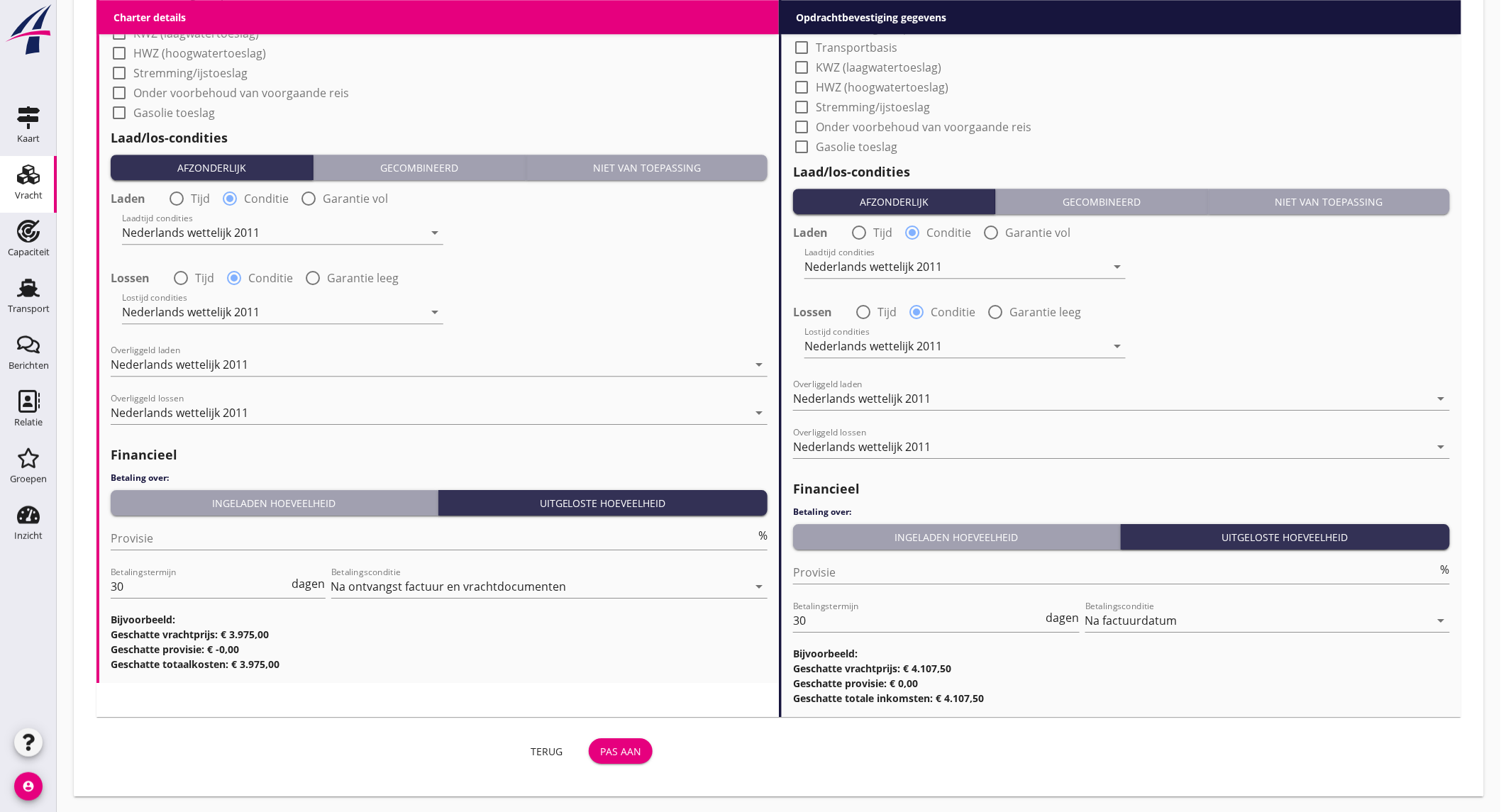
click at [624, 749] on div "Pas aan" at bounding box center [620, 751] width 41 height 15
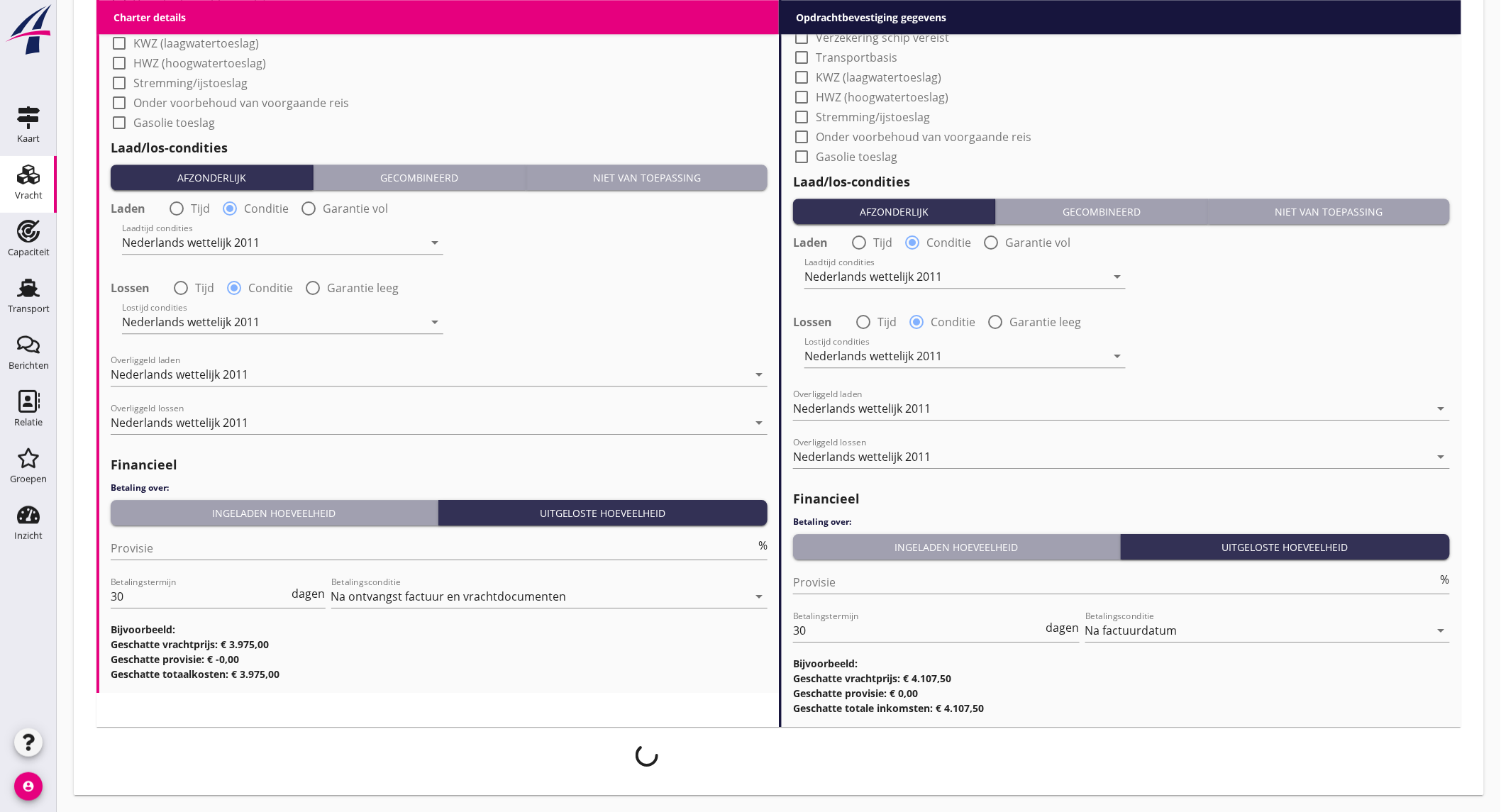
scroll to position [1556, 0]
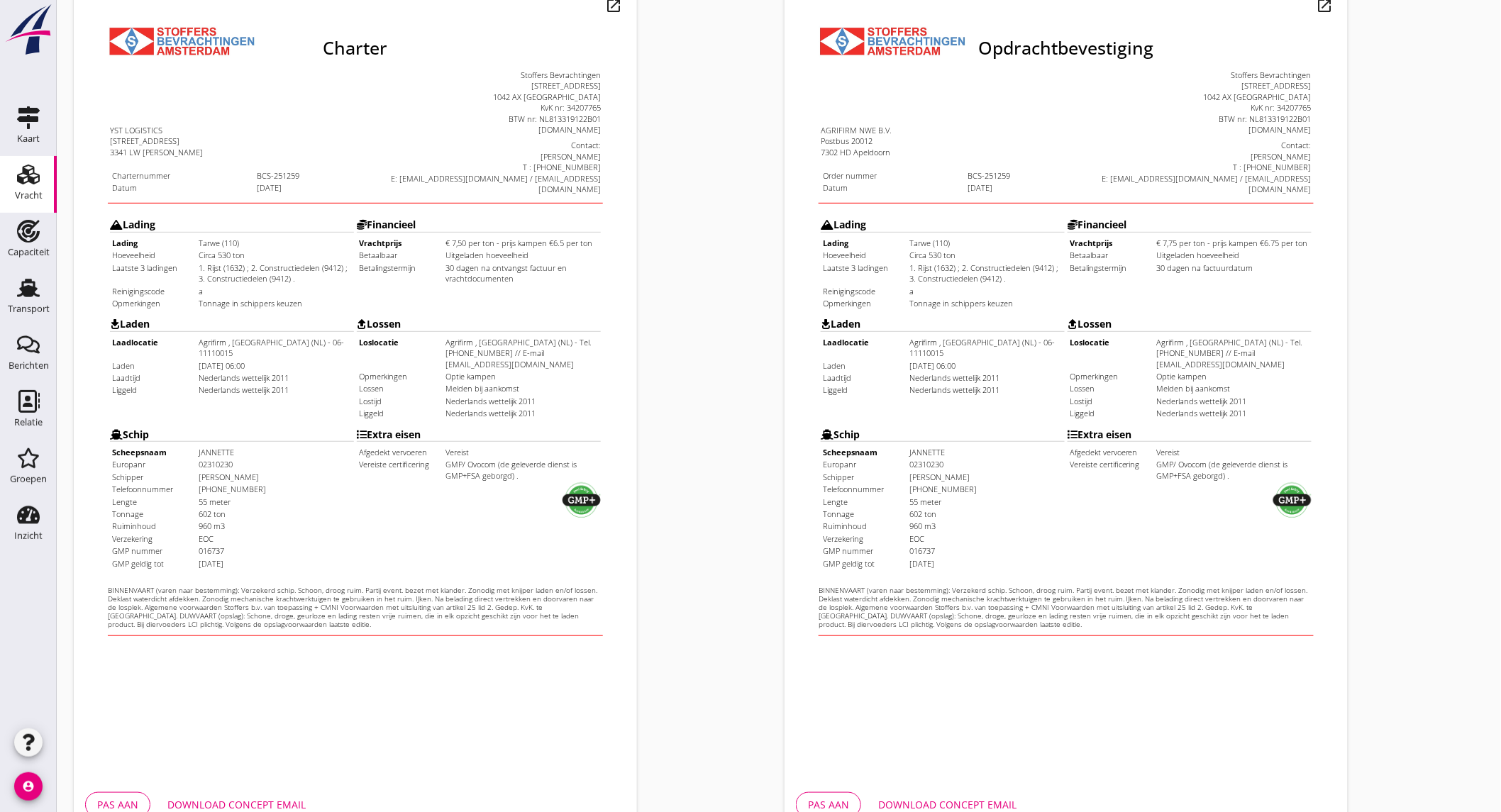
scroll to position [236, 0]
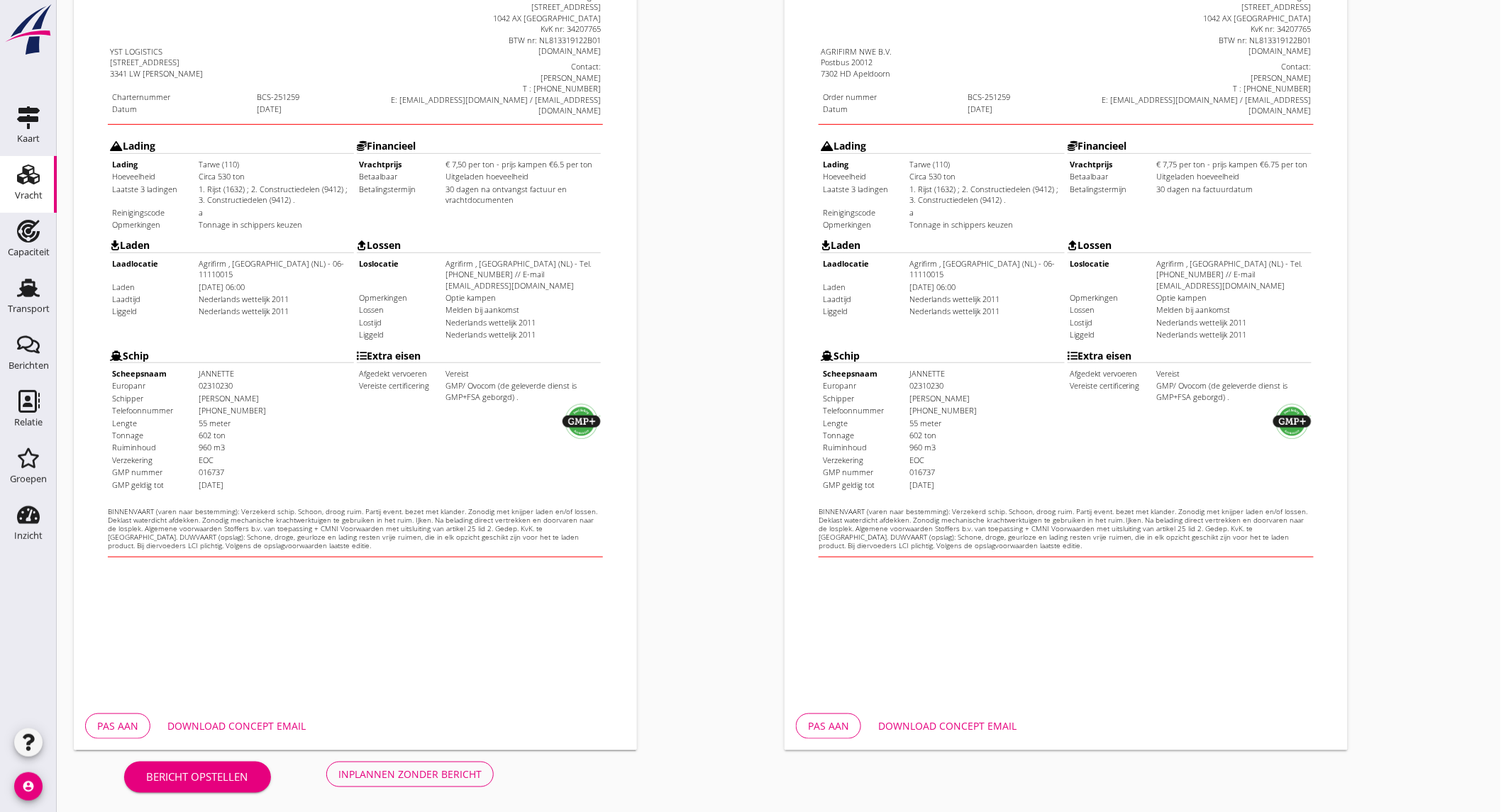
click at [272, 719] on div "Download concept email" at bounding box center [237, 725] width 138 height 15
click at [929, 723] on div "Download concept email" at bounding box center [947, 725] width 138 height 15
click at [386, 766] on div "Inplannen zonder bericht" at bounding box center [409, 773] width 143 height 15
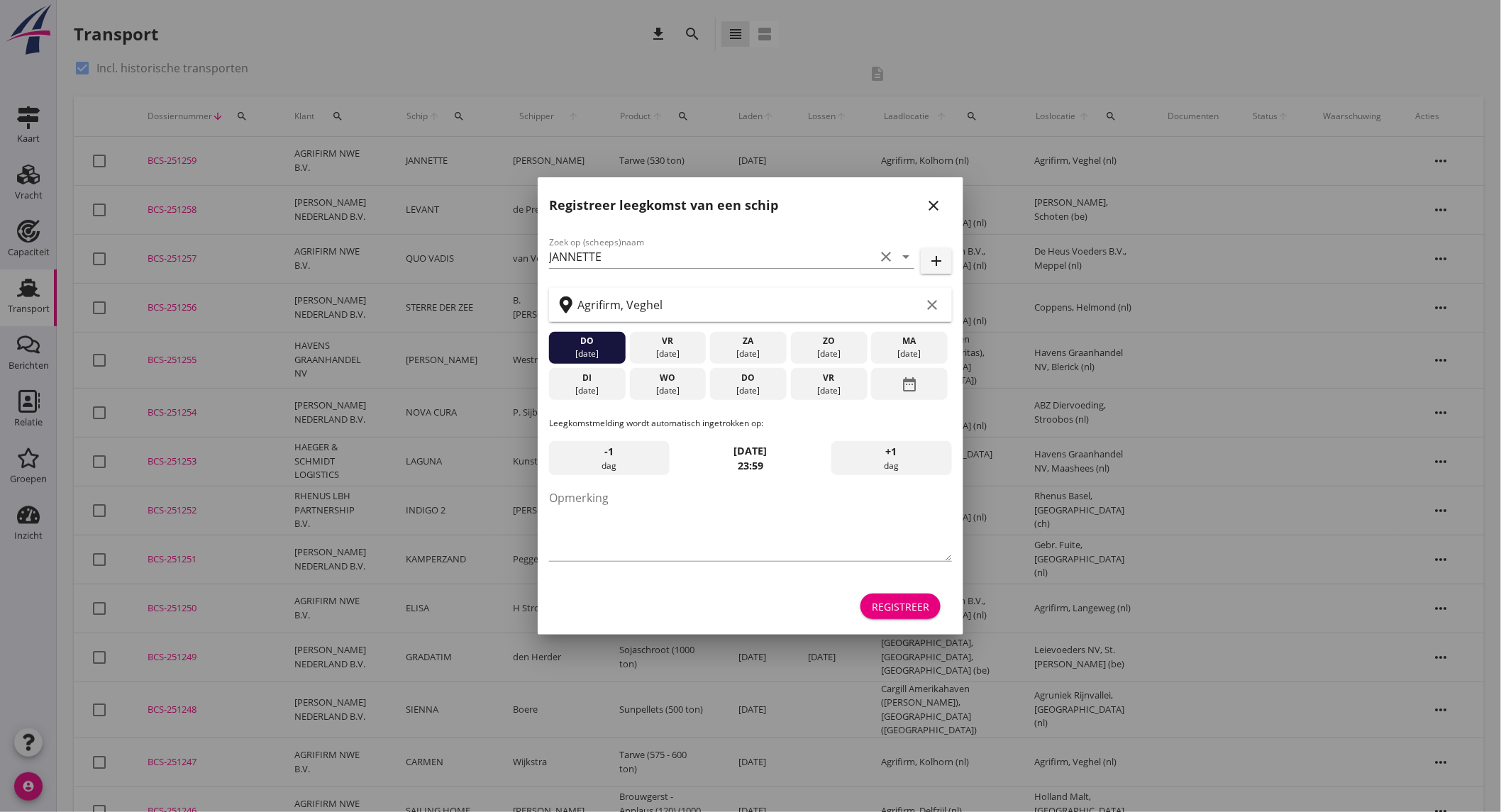
click at [932, 199] on icon "close" at bounding box center [933, 205] width 17 height 17
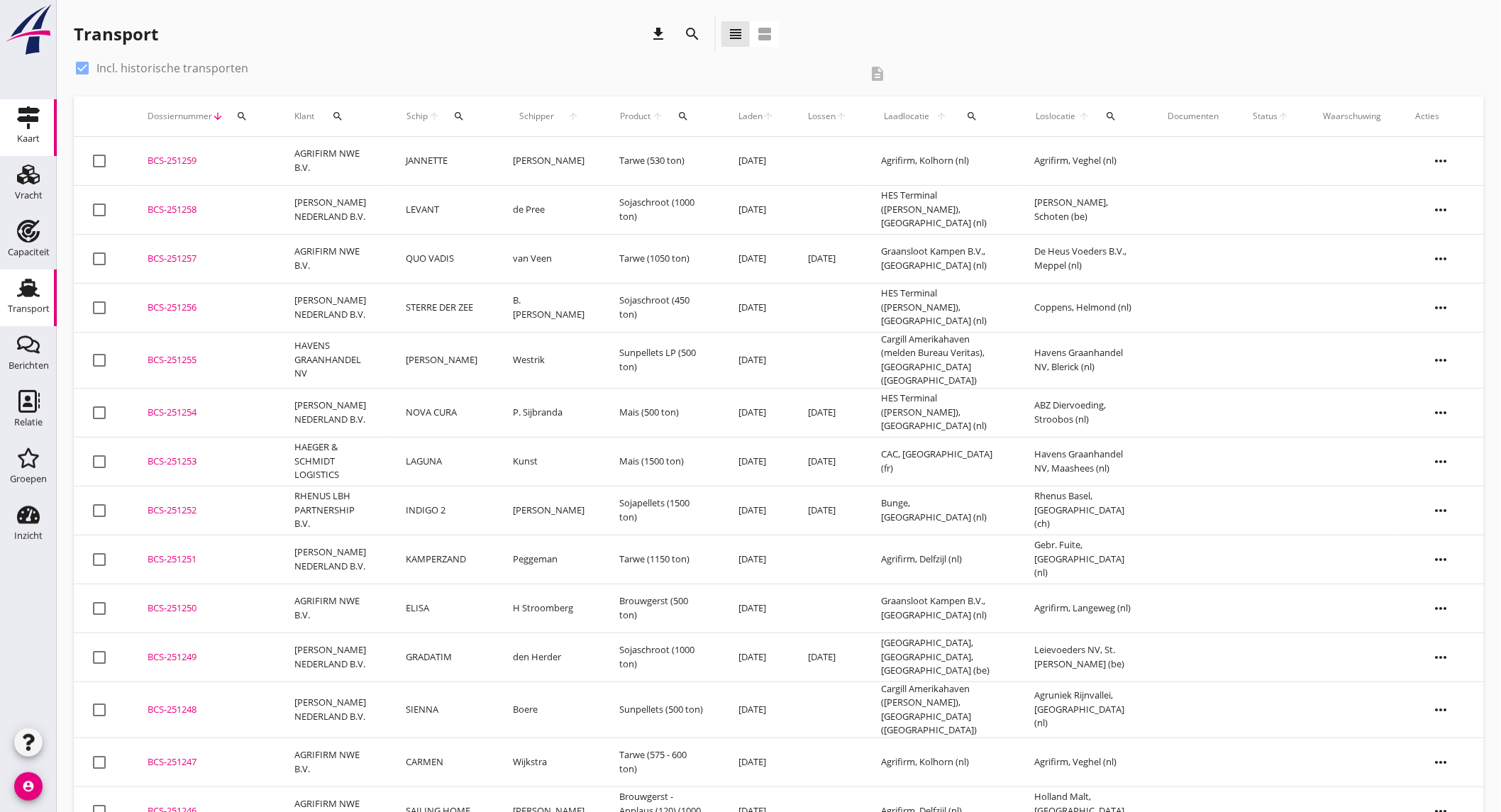
click at [32, 125] on icon "Kaart" at bounding box center [28, 118] width 22 height 22
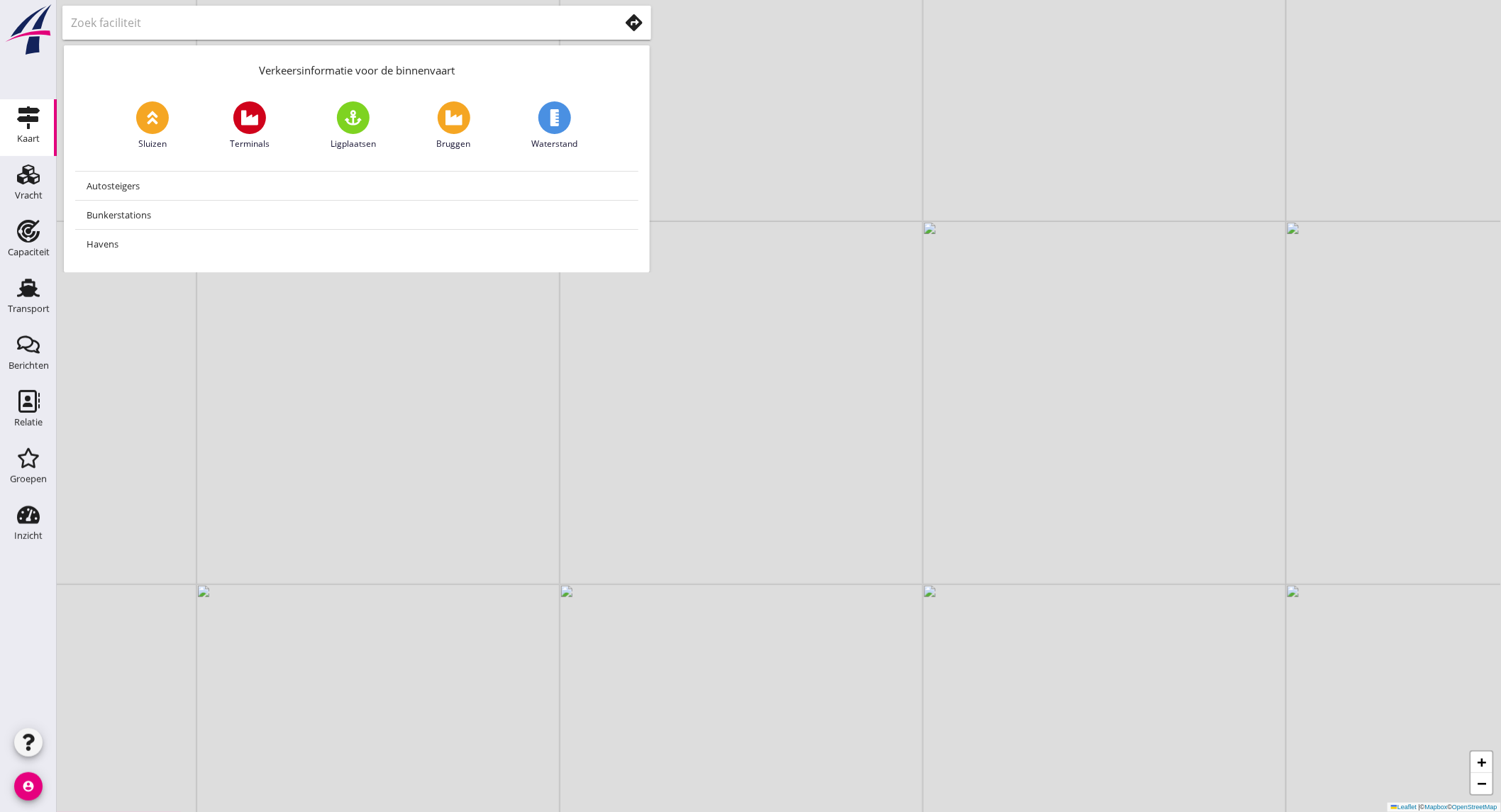
click at [258, 23] on input "text" at bounding box center [335, 22] width 528 height 22
click at [251, 22] on input "nieuwkerk" at bounding box center [335, 22] width 528 height 22
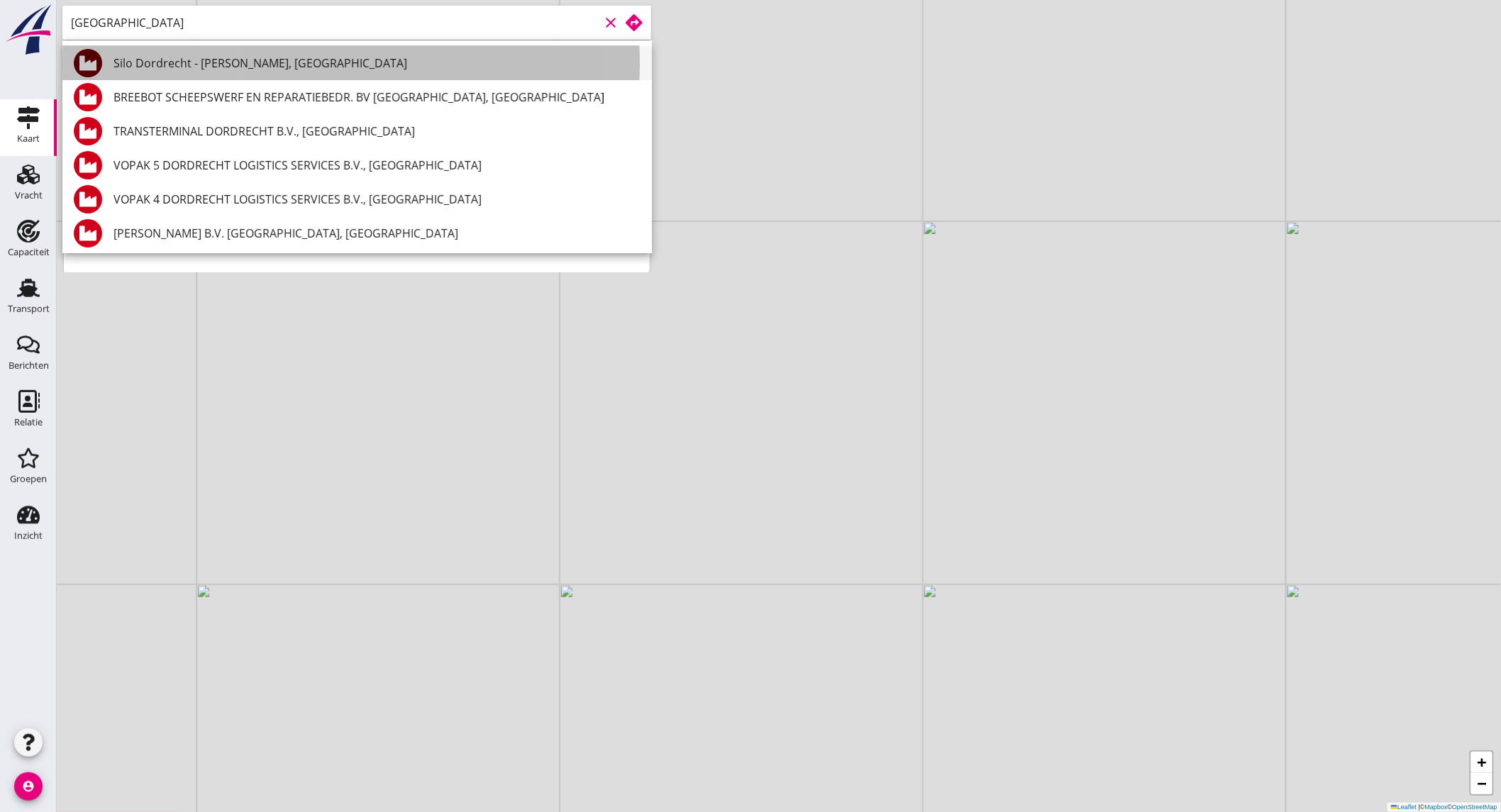
click at [234, 63] on div "Silo Dordrecht - Wim Franken, Dordrecht" at bounding box center [376, 63] width 527 height 17
type input "Silo Dordrecht - Wim Franken, Dordrecht"
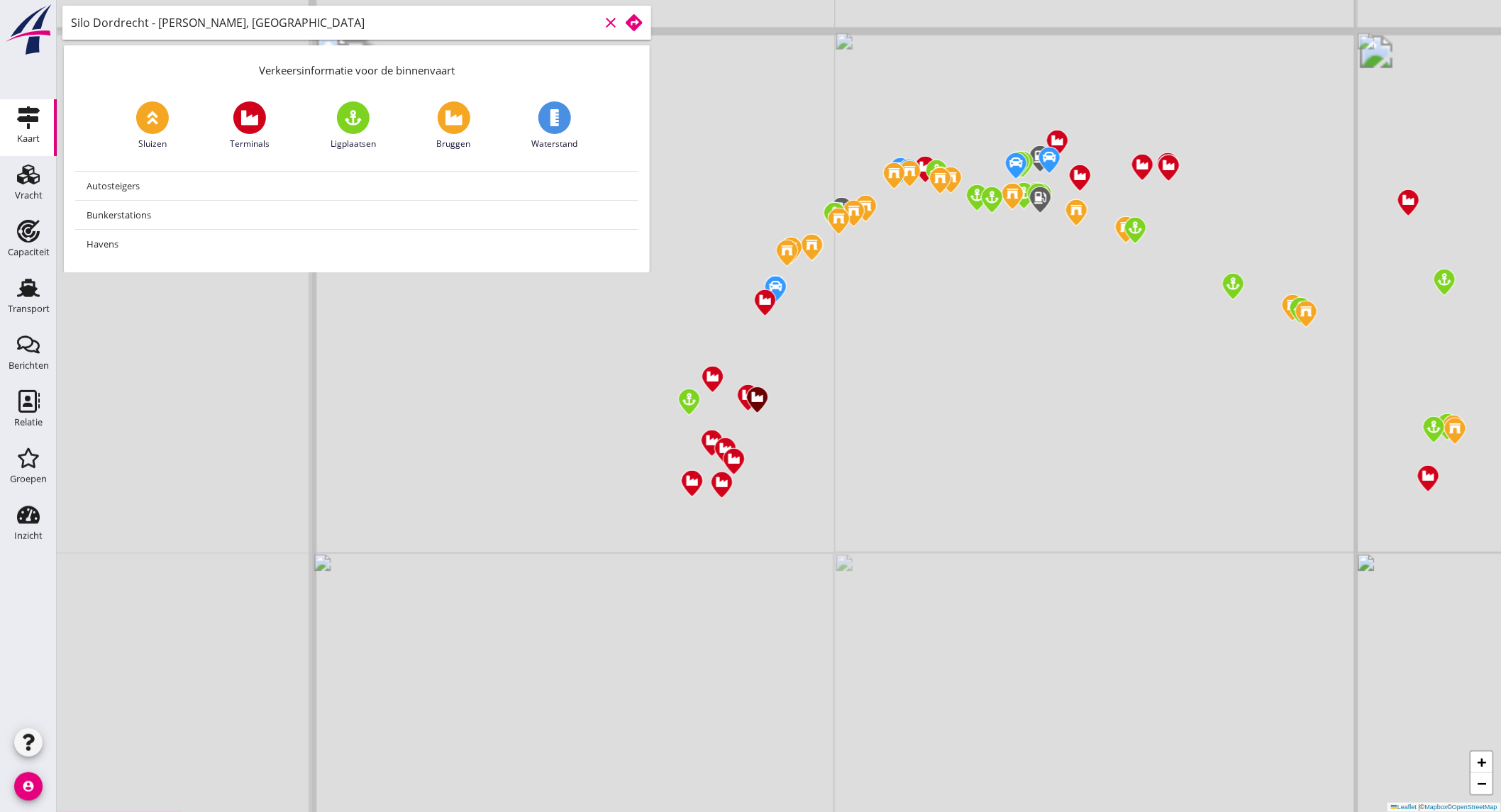
click at [629, 20] on use at bounding box center [633, 22] width 17 height 17
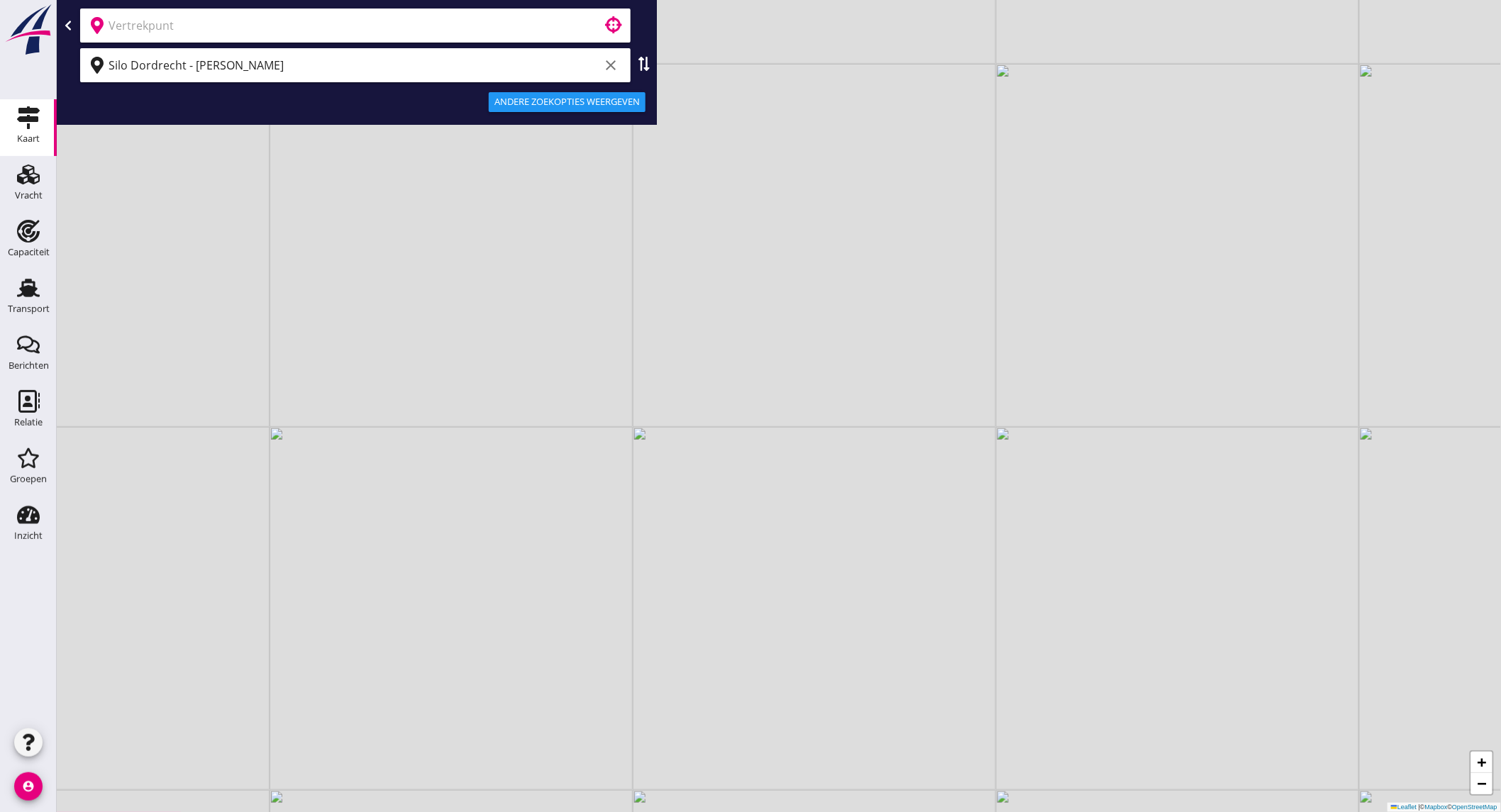
click at [644, 67] on use at bounding box center [645, 64] width 11 height 14
type input "Silo Dordrecht - Wim Franken"
click at [403, 60] on input "text" at bounding box center [345, 65] width 474 height 22
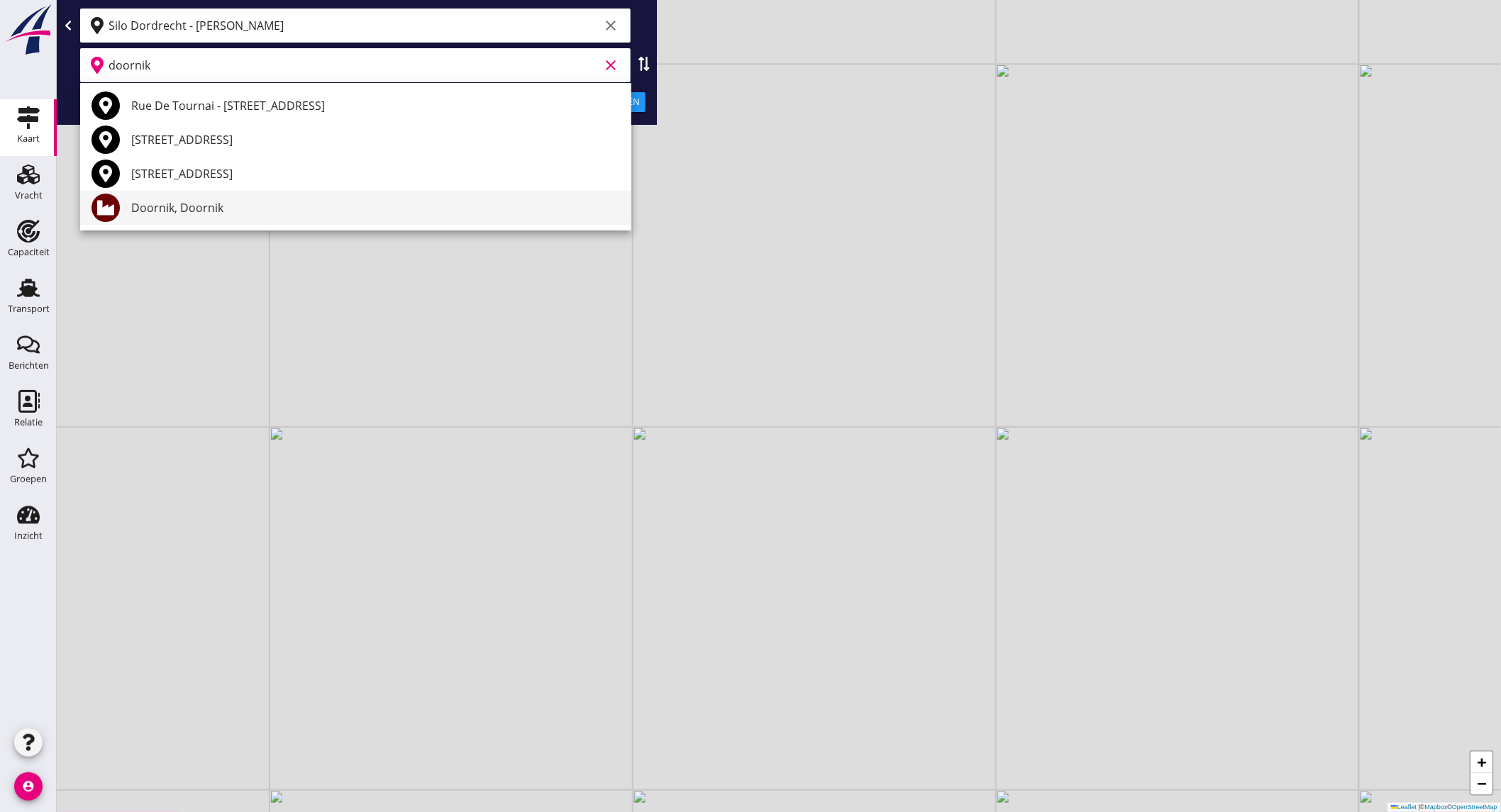
click at [207, 201] on div "Doornik, Doornik" at bounding box center [375, 207] width 489 height 17
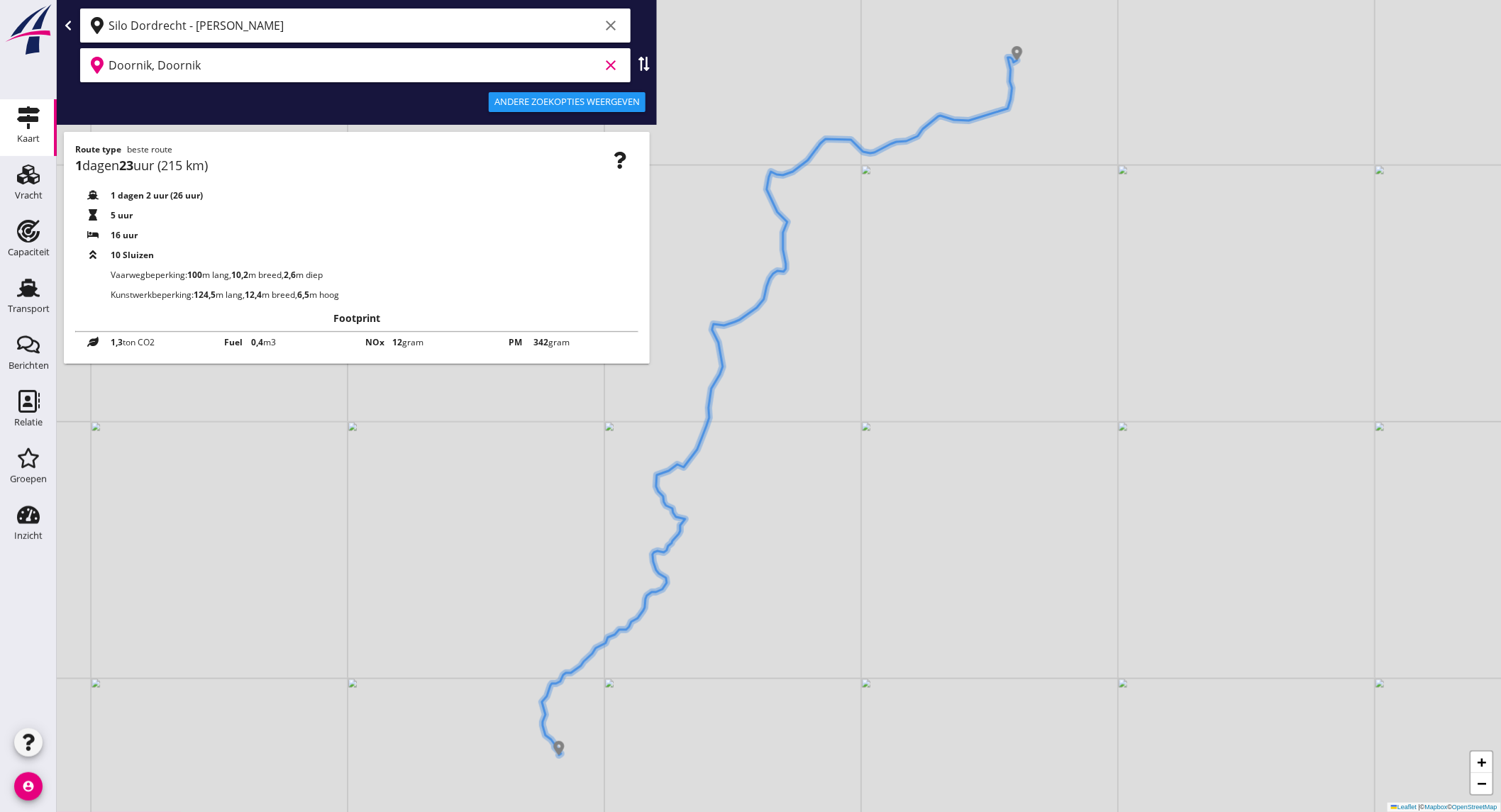
type input "Doornik, Doornik"
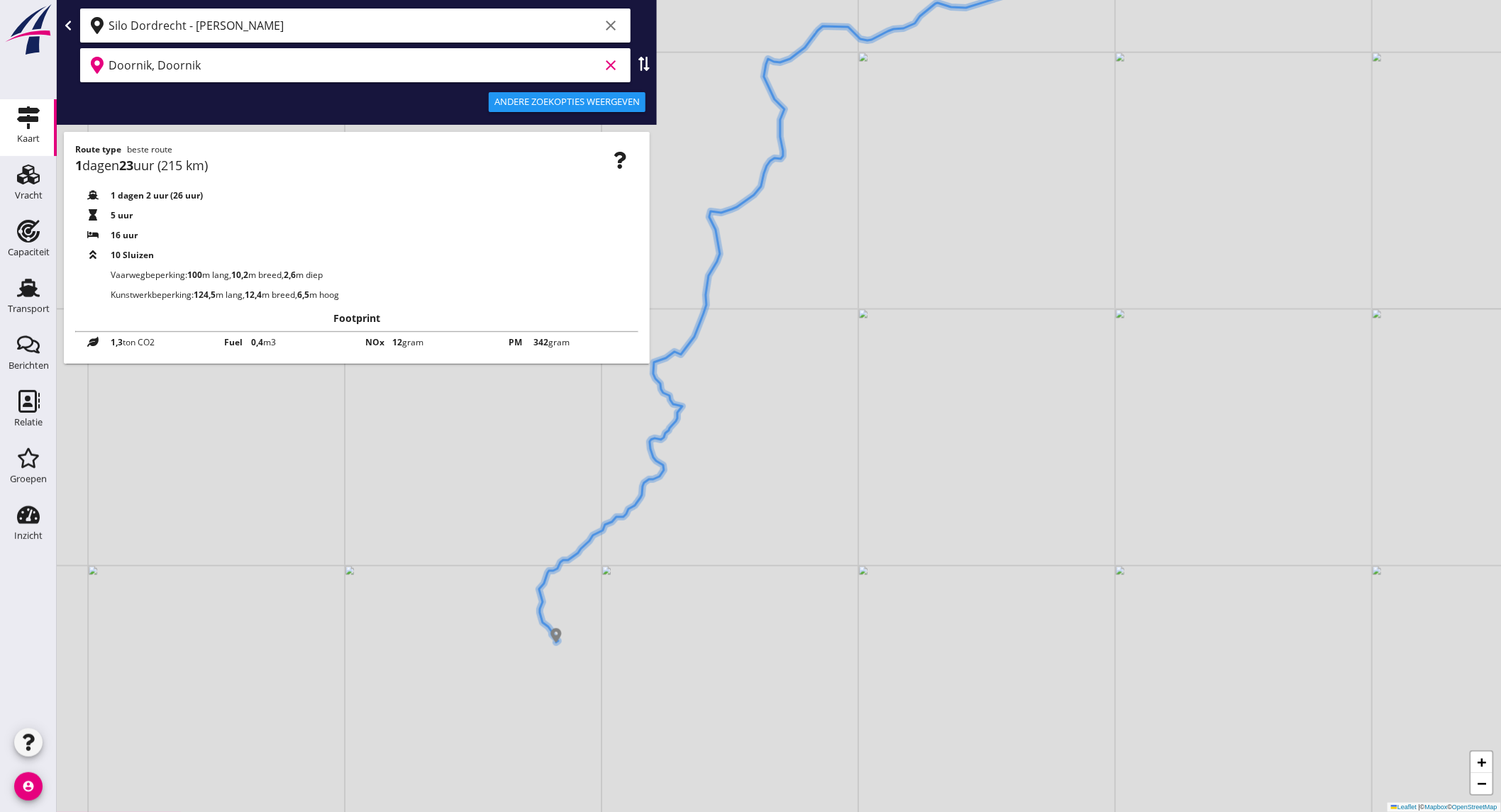
drag, startPoint x: 557, startPoint y: 636, endPoint x: 551, endPoint y: 530, distance: 106.2
click at [551, 530] on div "+ − Leaflet | © Mapbox © OpenStreetMap" at bounding box center [779, 406] width 1444 height 812
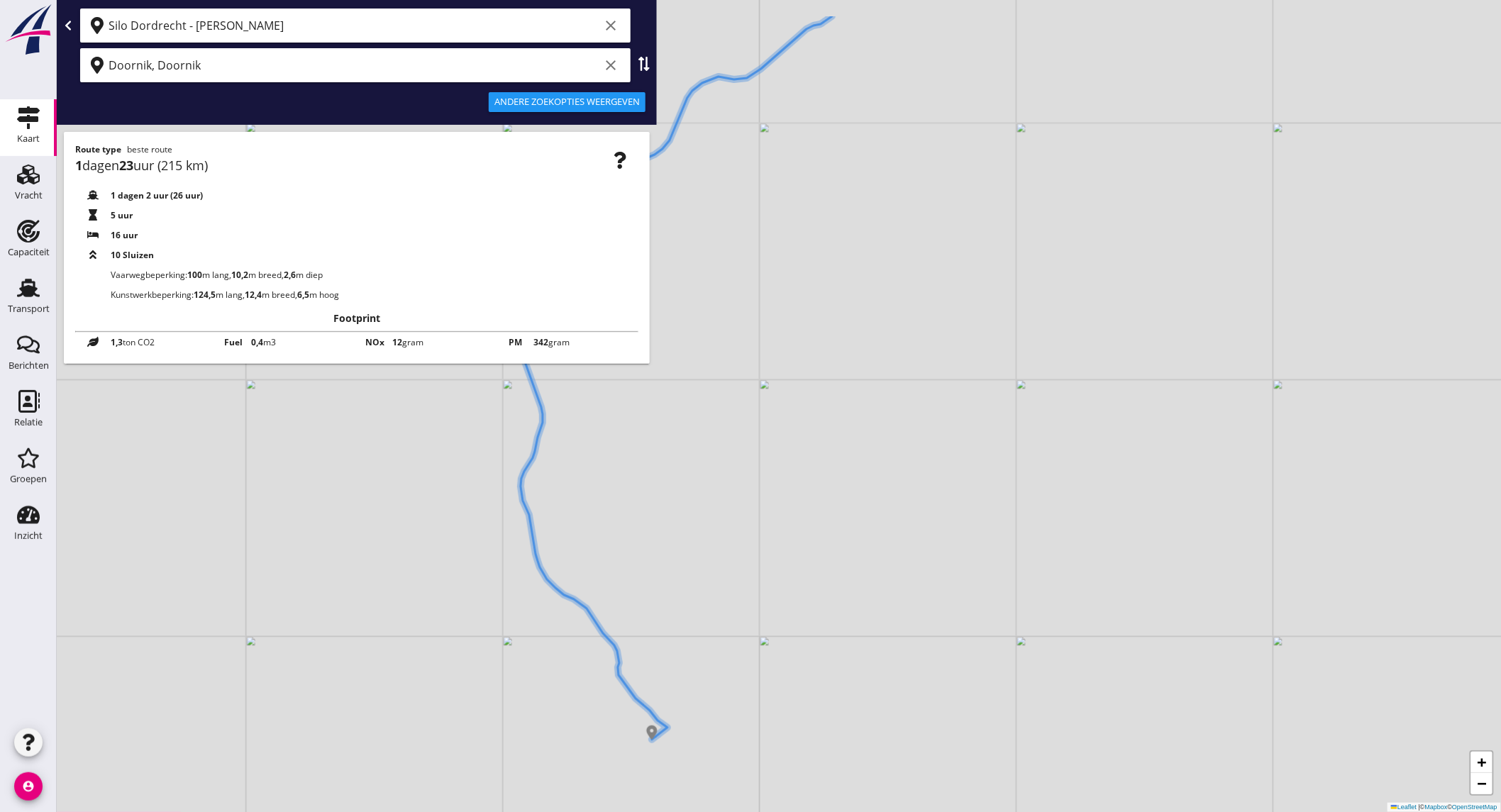
drag, startPoint x: 563, startPoint y: 424, endPoint x: 752, endPoint y: 543, distance: 223.3
click at [752, 542] on div "+ − Leaflet | © Mapbox © OpenStreetMap" at bounding box center [779, 406] width 1444 height 812
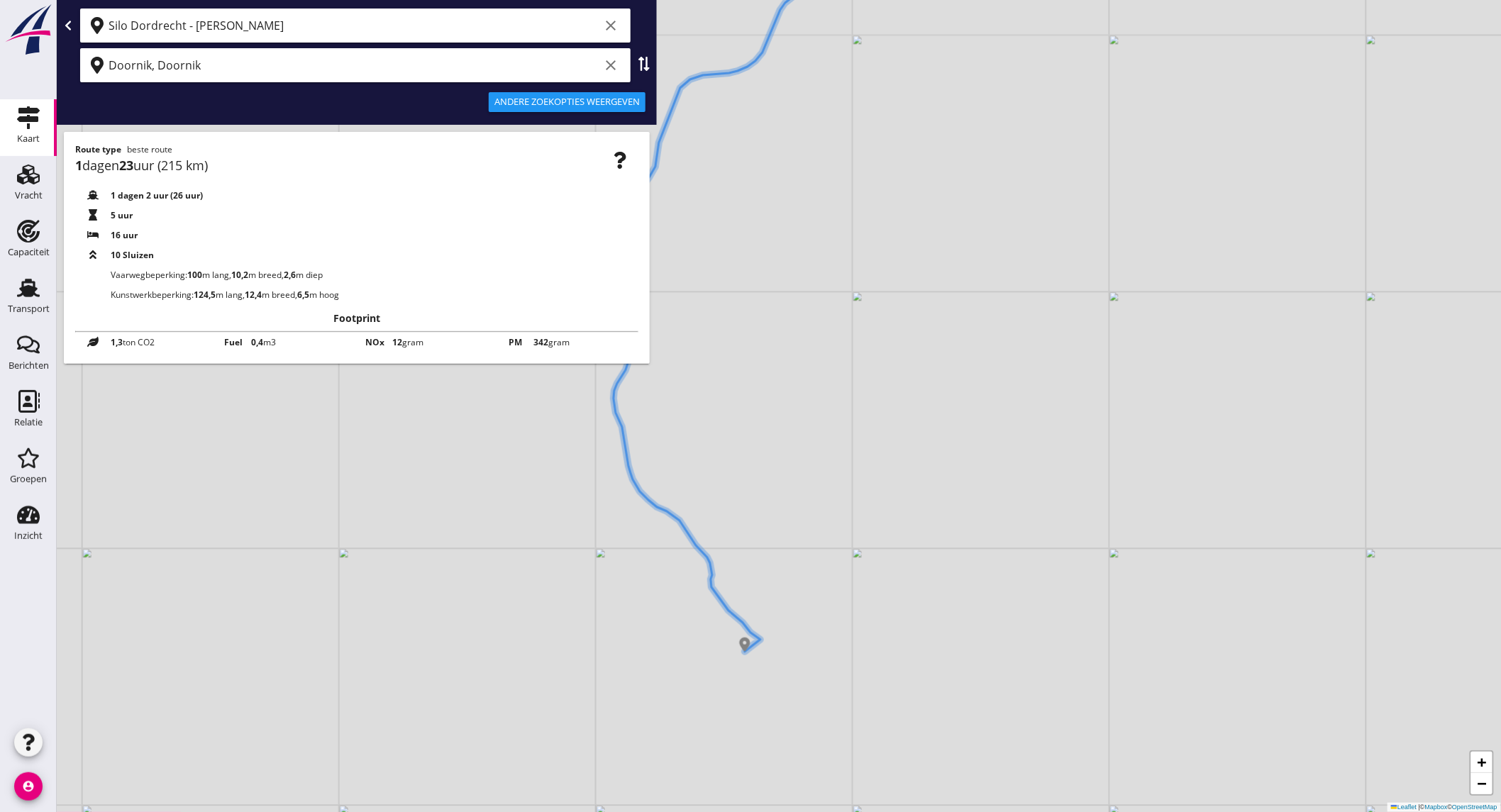
drag, startPoint x: 604, startPoint y: 575, endPoint x: 697, endPoint y: 465, distance: 144.0
click at [697, 465] on div "+ − Leaflet | © Mapbox © OpenStreetMap" at bounding box center [779, 406] width 1444 height 812
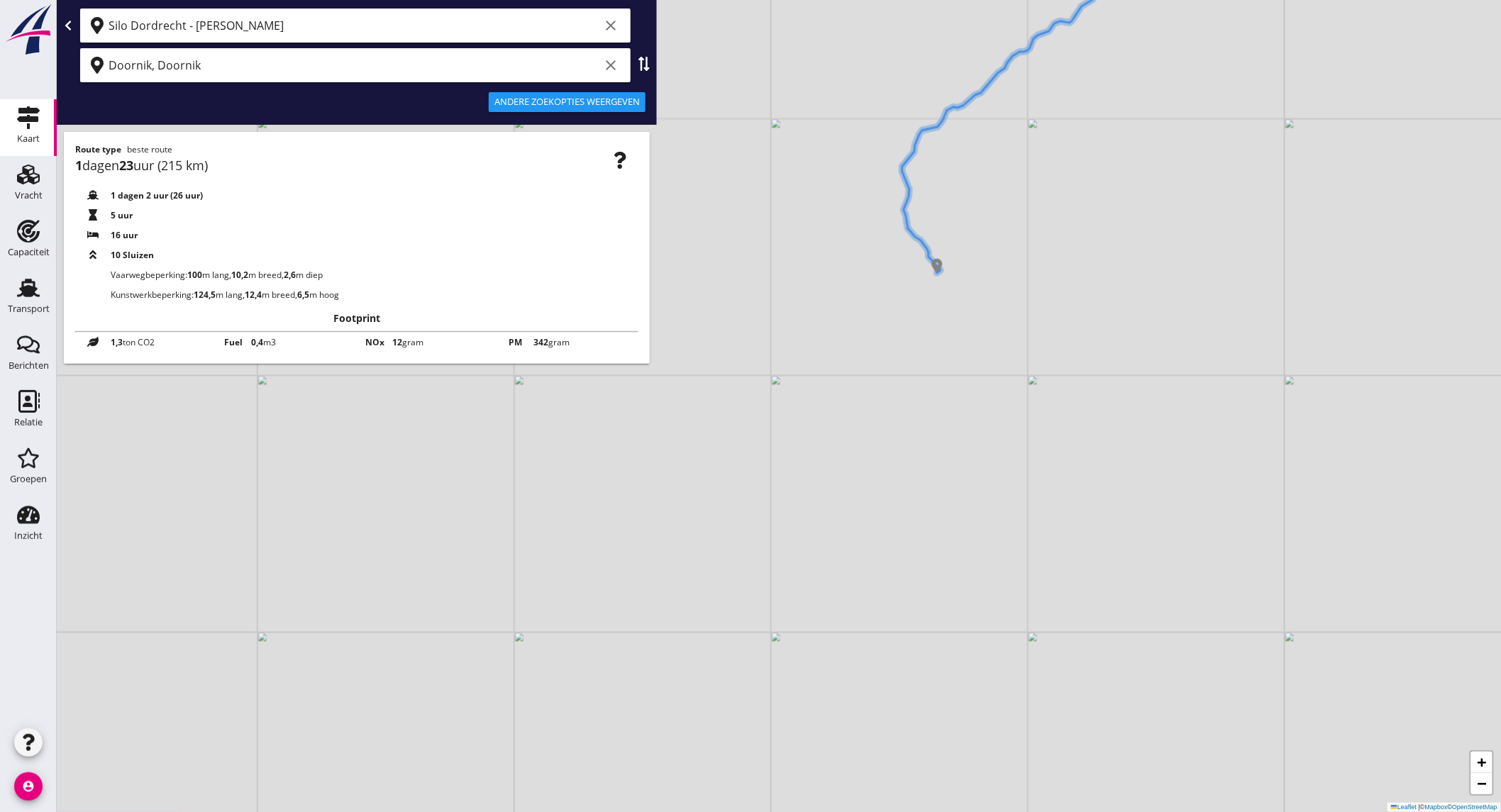
drag, startPoint x: 758, startPoint y: 615, endPoint x: 919, endPoint y: 376, distance: 288.2
click at [919, 376] on div "+ − Leaflet | © Mapbox © OpenStreetMap" at bounding box center [779, 406] width 1444 height 812
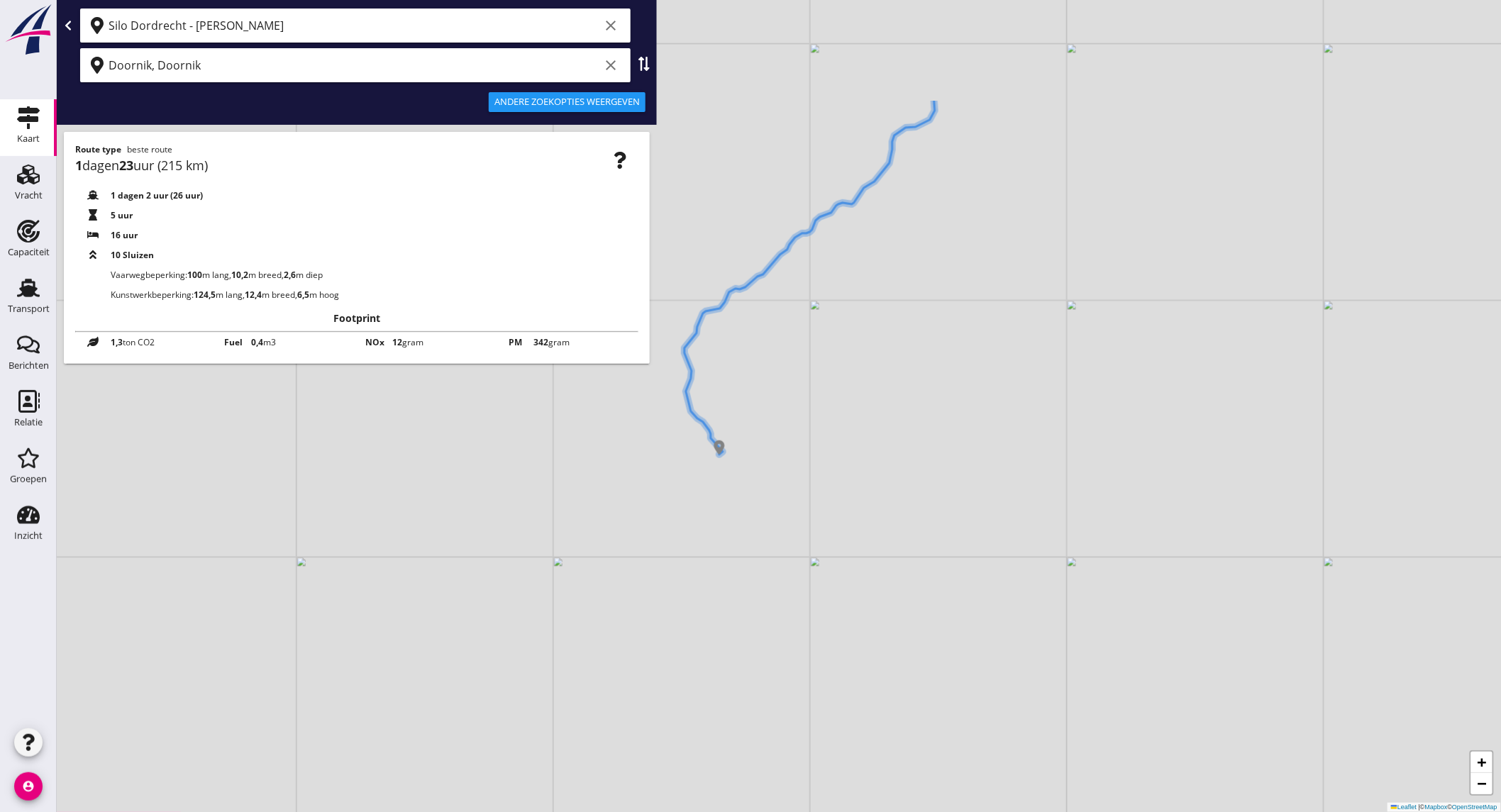
drag, startPoint x: 901, startPoint y: 485, endPoint x: 699, endPoint y: 699, distance: 294.3
click at [694, 721] on div "+ − Leaflet | © Mapbox © OpenStreetMap" at bounding box center [779, 406] width 1444 height 812
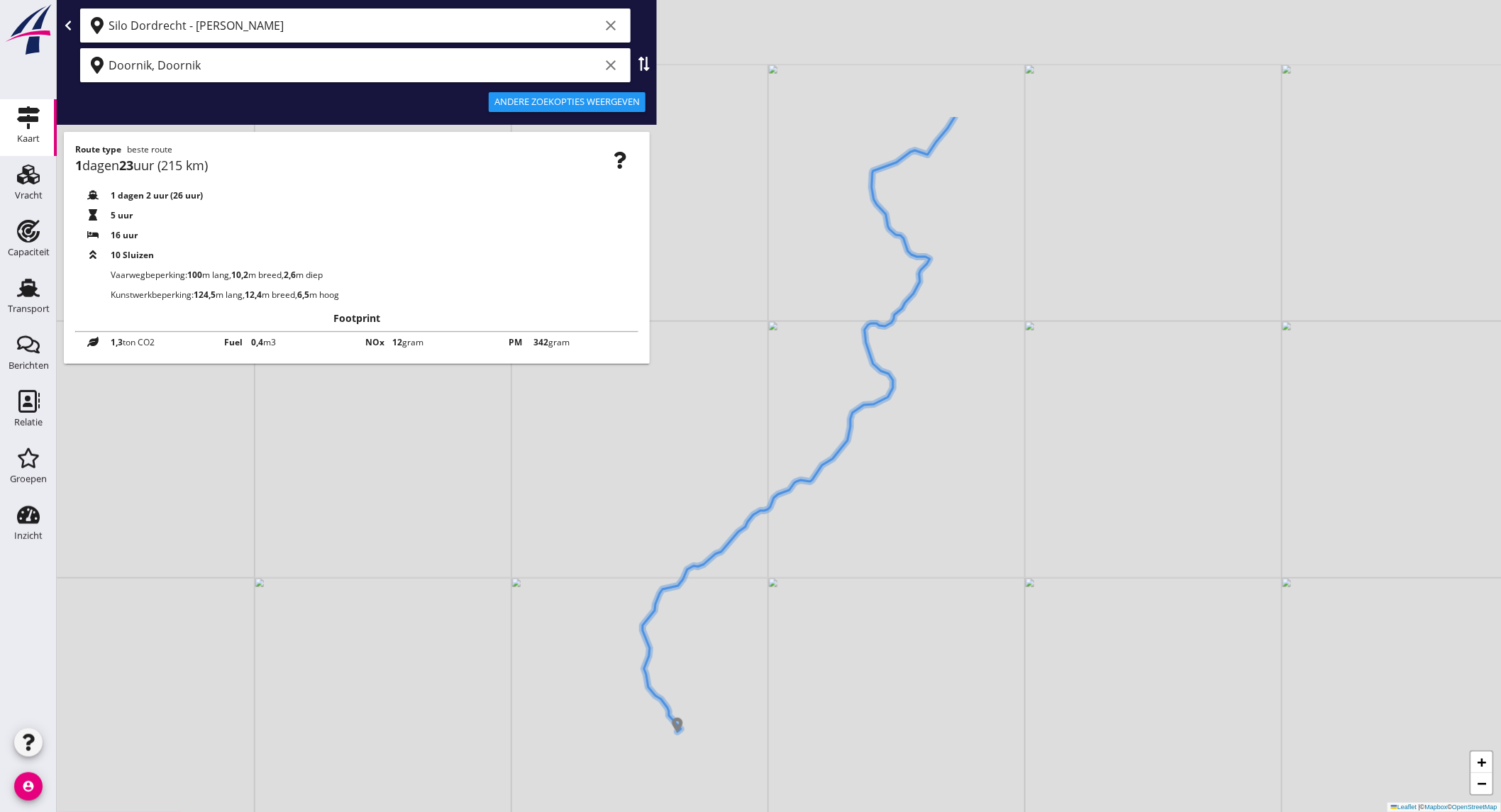
drag, startPoint x: 759, startPoint y: 241, endPoint x: 608, endPoint y: 668, distance: 452.9
click at [667, 612] on div "+ − Leaflet | © Mapbox © OpenStreetMap" at bounding box center [779, 406] width 1444 height 812
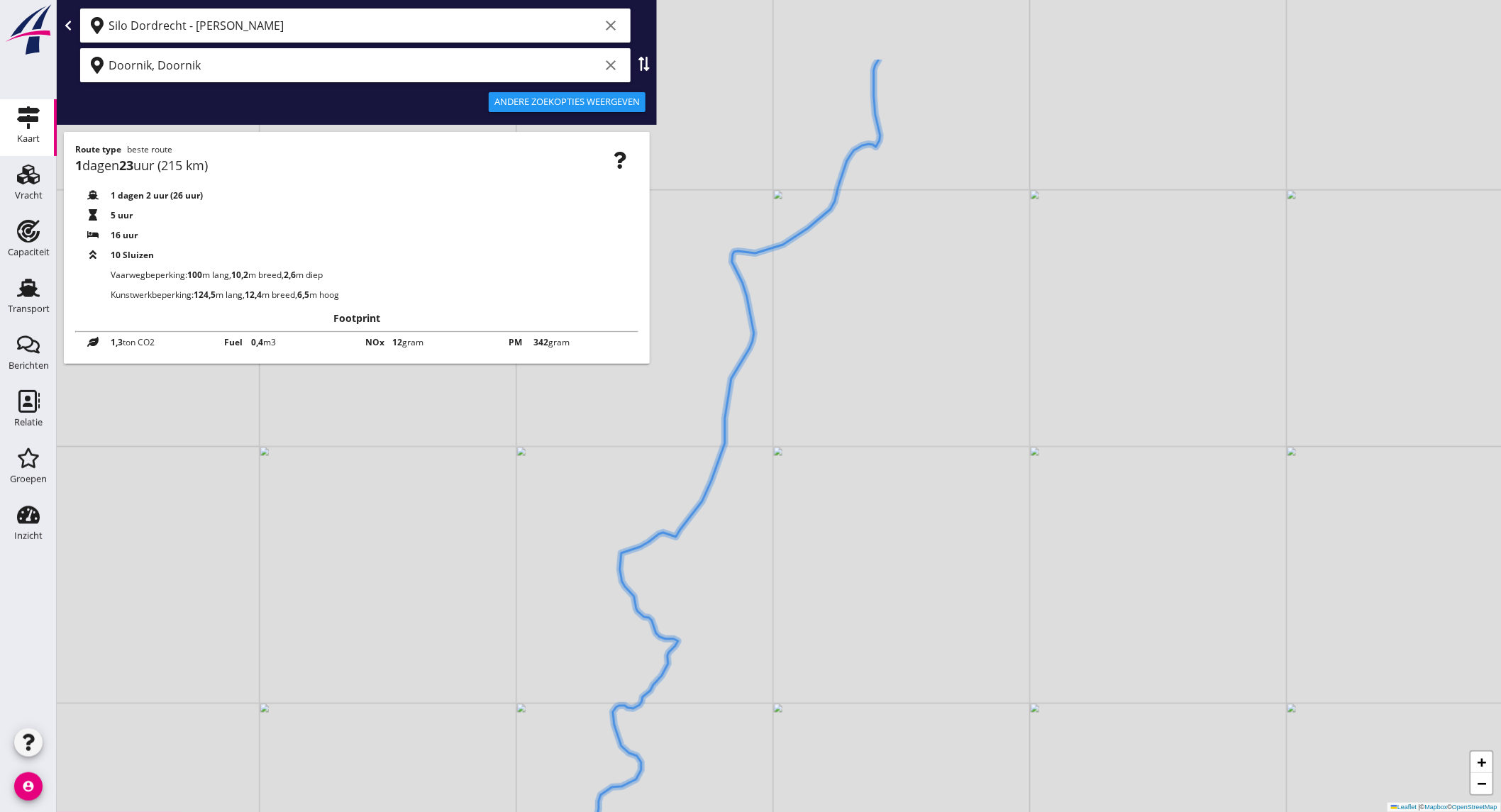
drag, startPoint x: 926, startPoint y: 317, endPoint x: 766, endPoint y: 460, distance: 214.6
click at [766, 460] on div "+ − Leaflet | © Mapbox © OpenStreetMap" at bounding box center [779, 406] width 1444 height 812
drag, startPoint x: 946, startPoint y: 90, endPoint x: 828, endPoint y: 502, distance: 428.6
click at [843, 453] on div "+ − Leaflet | © Mapbox © OpenStreetMap" at bounding box center [779, 406] width 1444 height 812
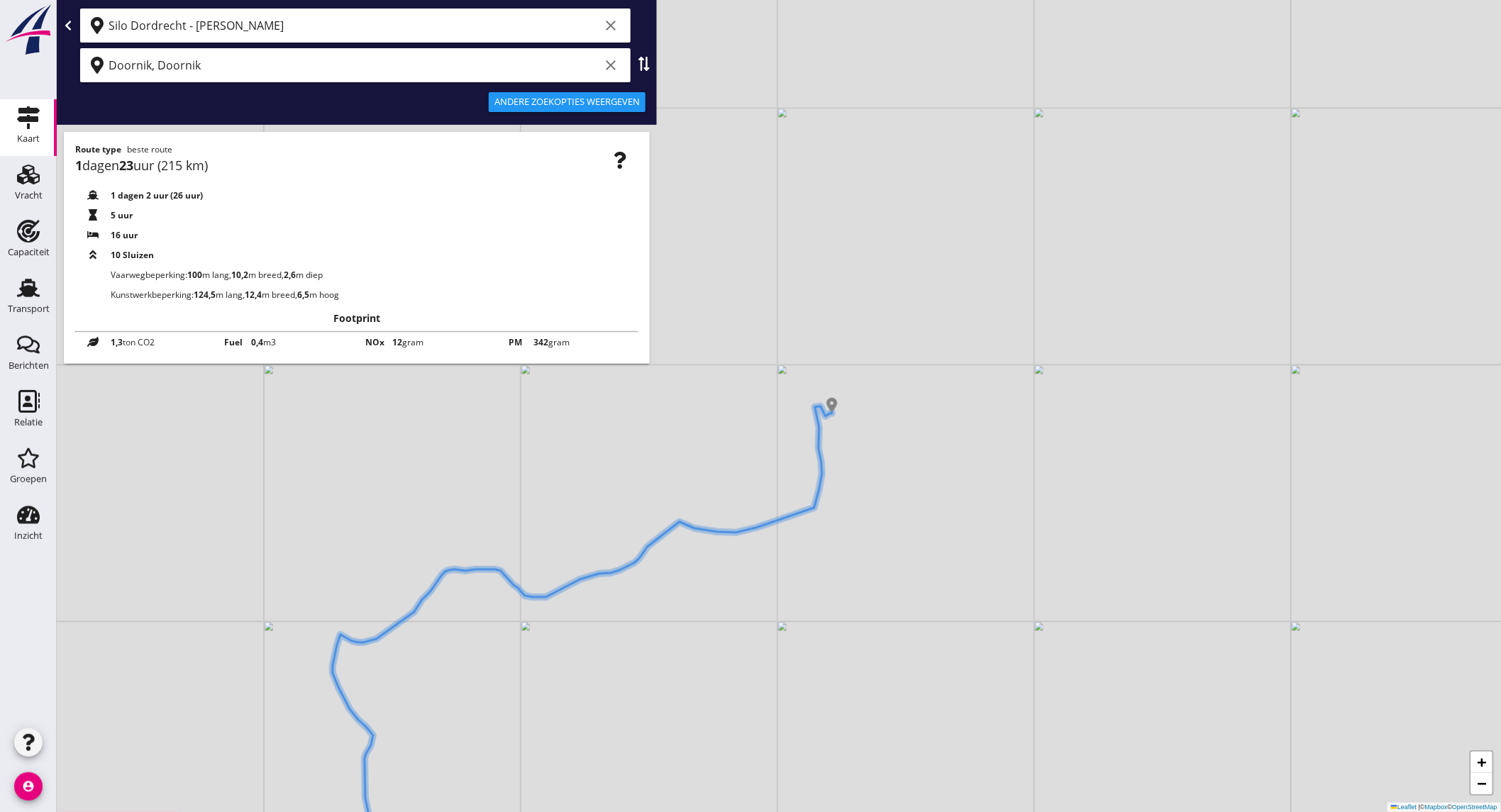
drag, startPoint x: 1047, startPoint y: 270, endPoint x: 774, endPoint y: 239, distance: 274.8
click at [774, 239] on div "+ − Leaflet | © Mapbox © OpenStreetMap" at bounding box center [779, 406] width 1444 height 812
drag, startPoint x: 641, startPoint y: 682, endPoint x: 770, endPoint y: 266, distance: 435.5
click at [701, 478] on div "+ − Leaflet | © Mapbox © OpenStreetMap" at bounding box center [779, 406] width 1444 height 812
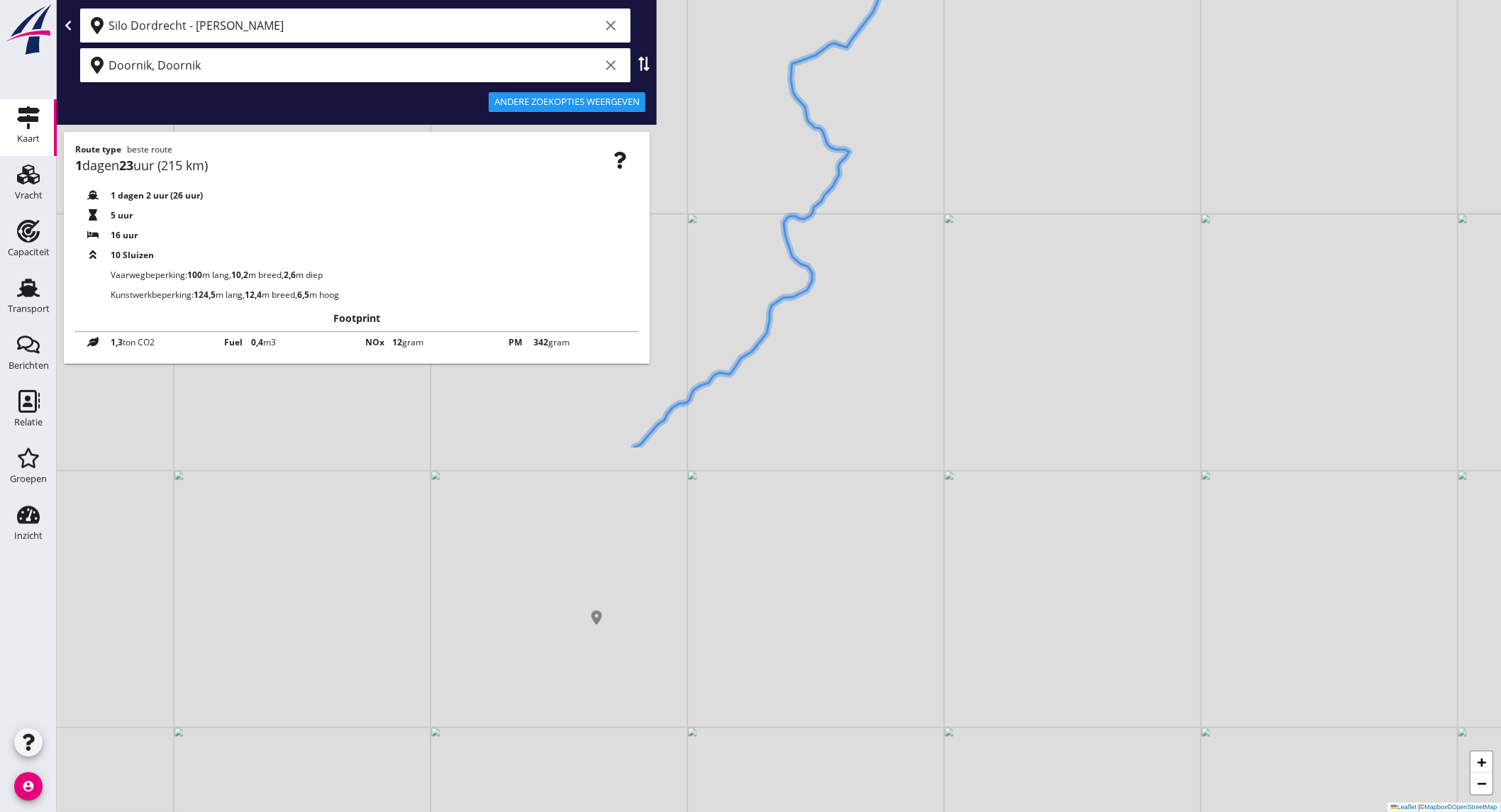
drag, startPoint x: 722, startPoint y: 591, endPoint x: 1138, endPoint y: 189, distance: 578.5
click at [1138, 189] on div "+ − Leaflet | © Mapbox © OpenStreetMap" at bounding box center [779, 406] width 1444 height 812
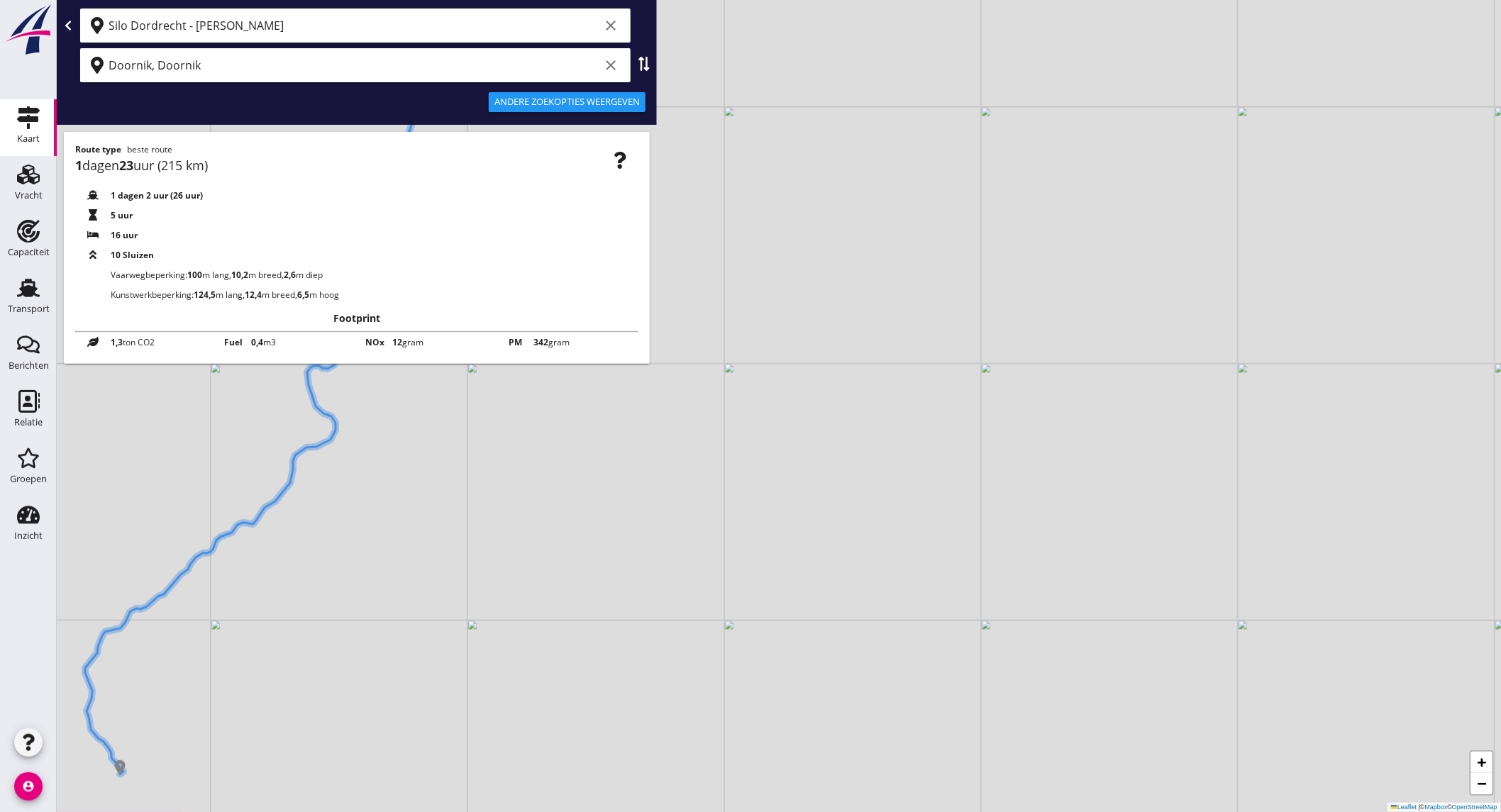
drag, startPoint x: 899, startPoint y: 200, endPoint x: 423, endPoint y: 350, distance: 499.1
click at [423, 350] on div "+ − Leaflet | © Mapbox © OpenStreetMap Silo Dordrecht - Wim Franken clear Doorn…" at bounding box center [779, 406] width 1444 height 812
drag, startPoint x: 197, startPoint y: 707, endPoint x: 689, endPoint y: 667, distance: 493.6
click at [594, 691] on div "+ − Leaflet | © Mapbox © OpenStreetMap" at bounding box center [779, 406] width 1444 height 812
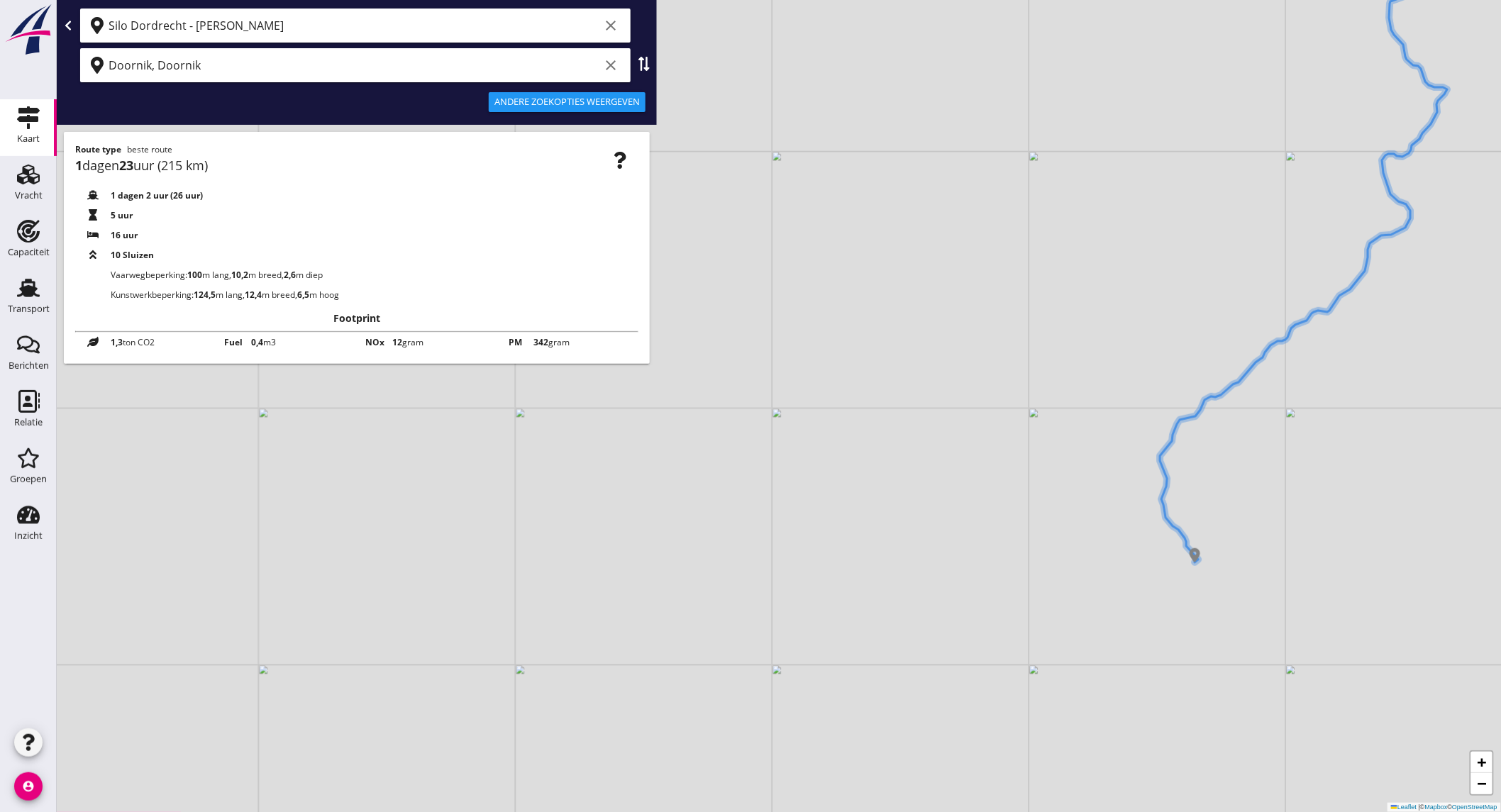
drag, startPoint x: 797, startPoint y: 612, endPoint x: 640, endPoint y: 469, distance: 212.4
click at [640, 469] on div "+ − Leaflet | © Mapbox © OpenStreetMap" at bounding box center [779, 406] width 1444 height 812
drag, startPoint x: 547, startPoint y: 465, endPoint x: 508, endPoint y: 479, distance: 41.4
click at [508, 479] on div "+ − Leaflet | © Mapbox © OpenStreetMap" at bounding box center [779, 406] width 1444 height 812
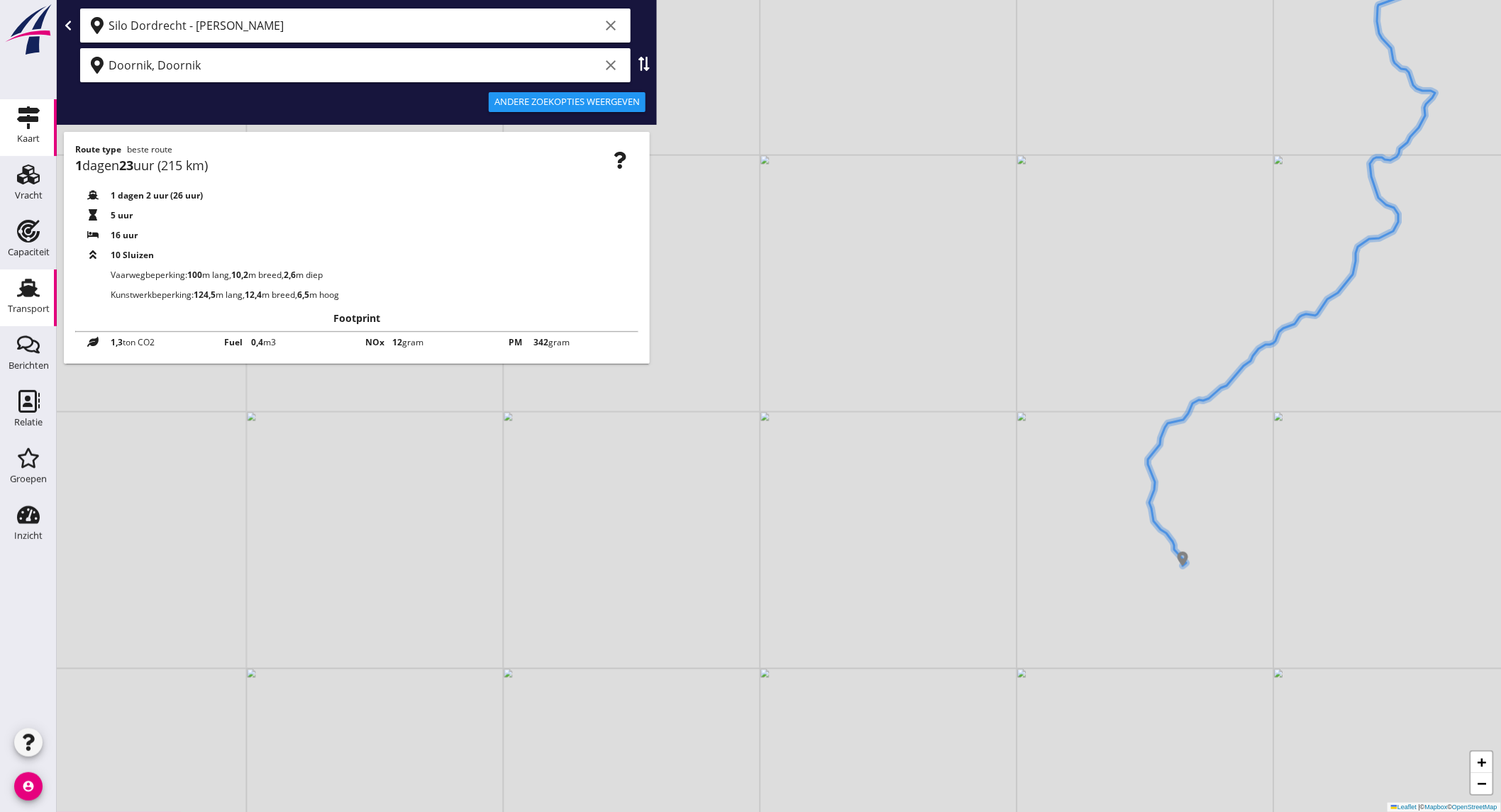
click at [25, 312] on div "Transport" at bounding box center [29, 308] width 42 height 9
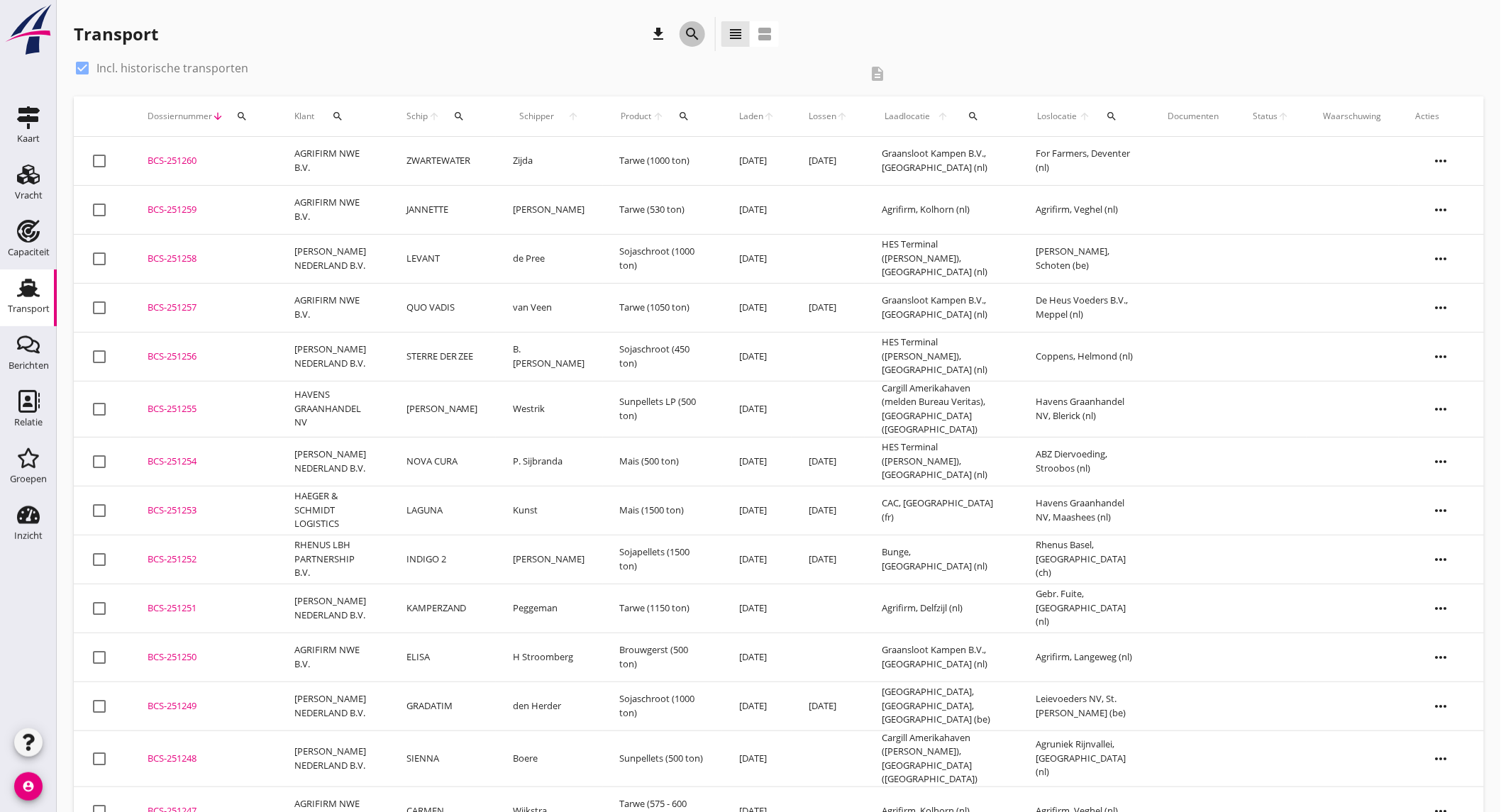
click at [695, 34] on icon "search" at bounding box center [692, 34] width 17 height 17
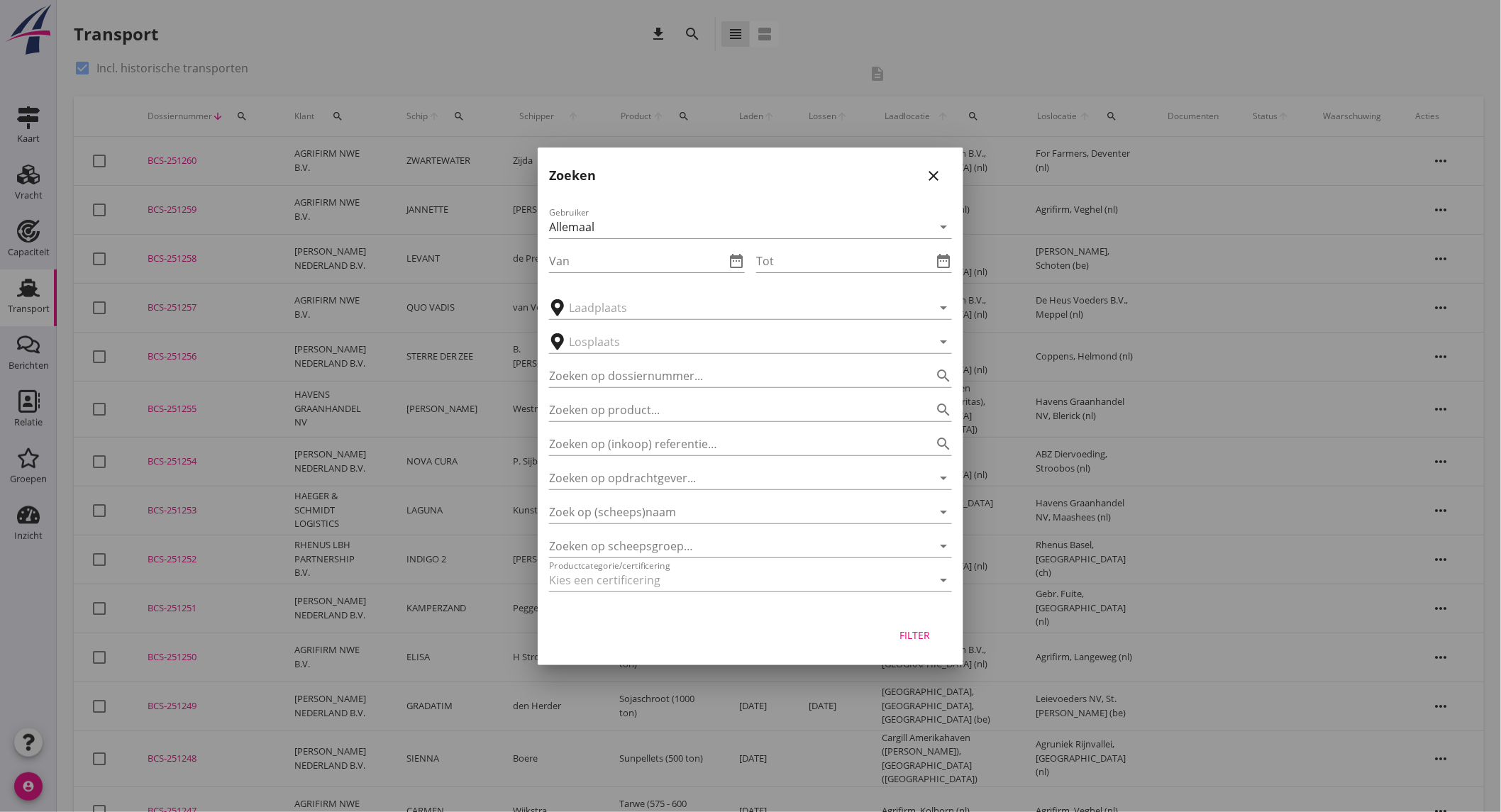
click at [941, 173] on icon "close" at bounding box center [933, 176] width 17 height 17
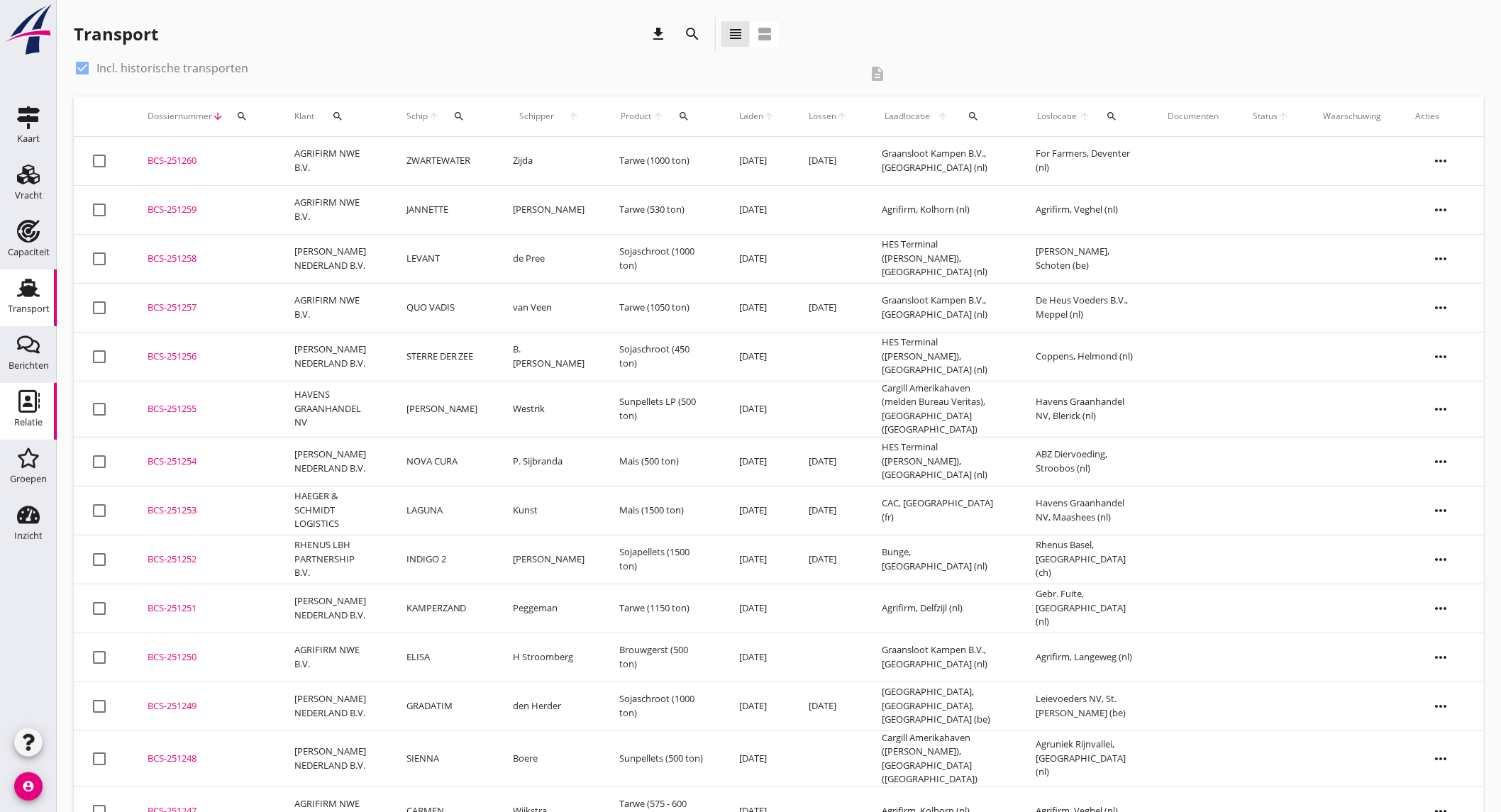
click at [35, 406] on use at bounding box center [29, 401] width 22 height 22
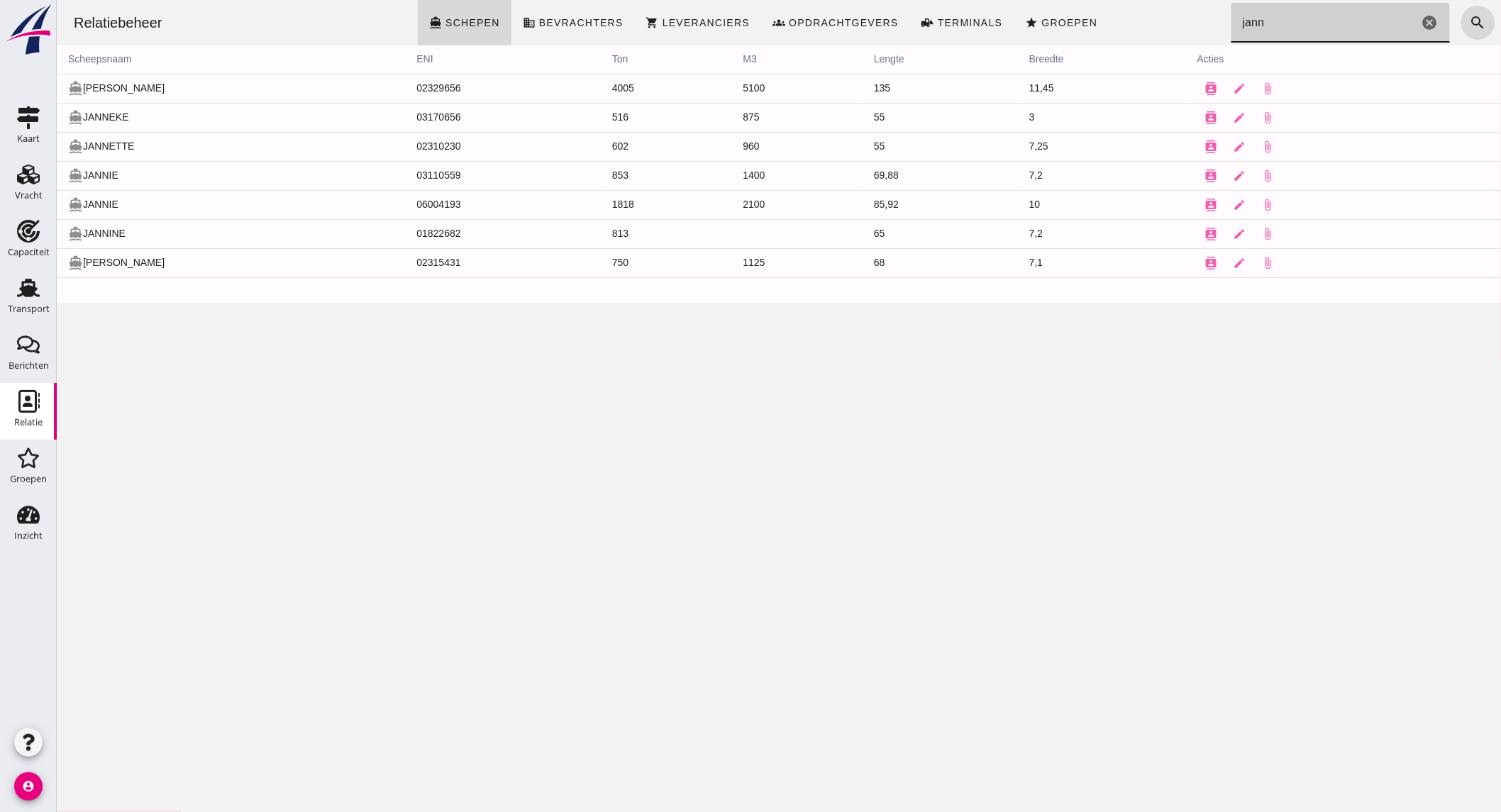
click input "jann"
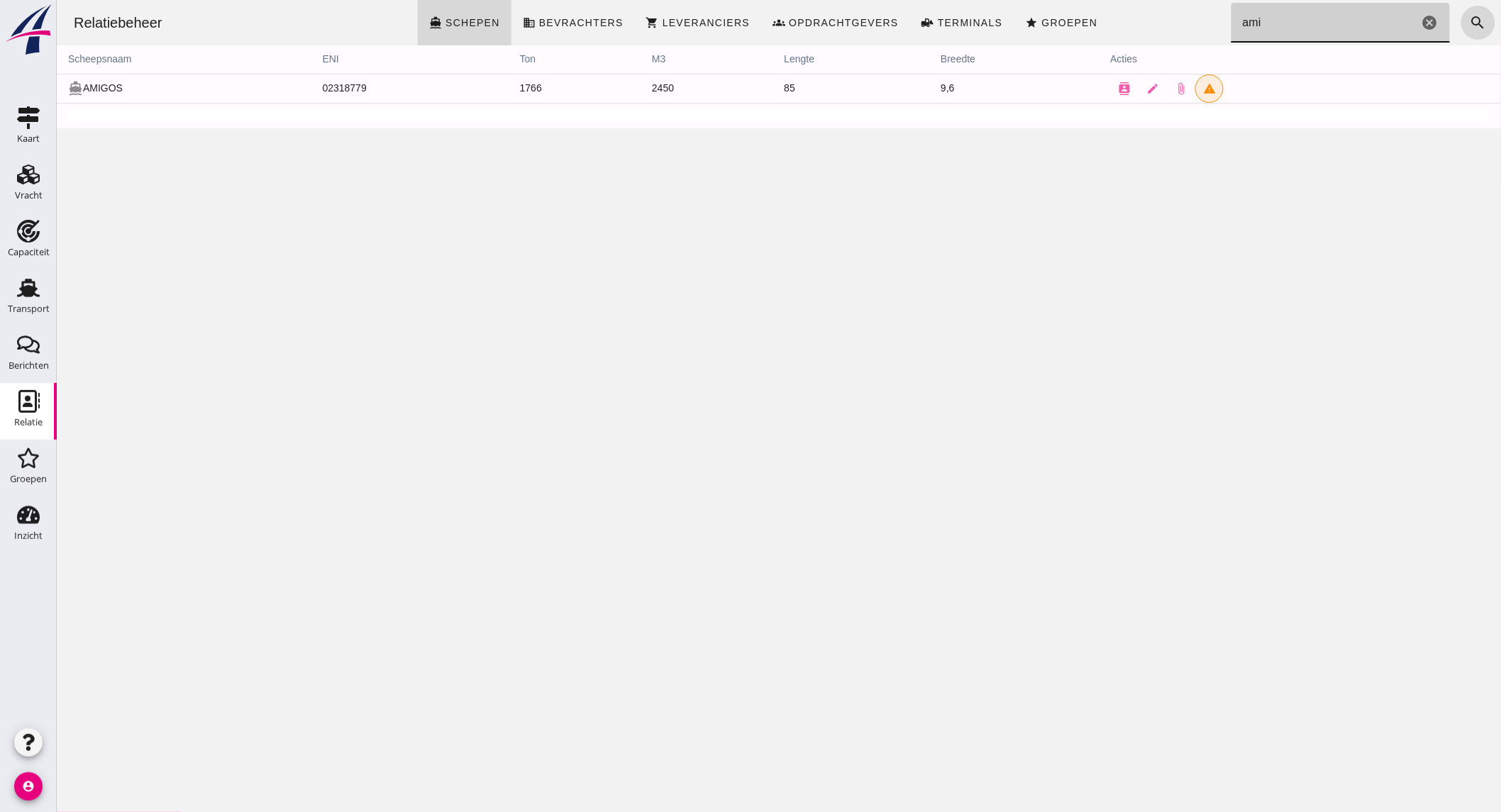
type input "ami"
click at [1117, 87] on icon "contacts" at bounding box center [1124, 88] width 13 height 13
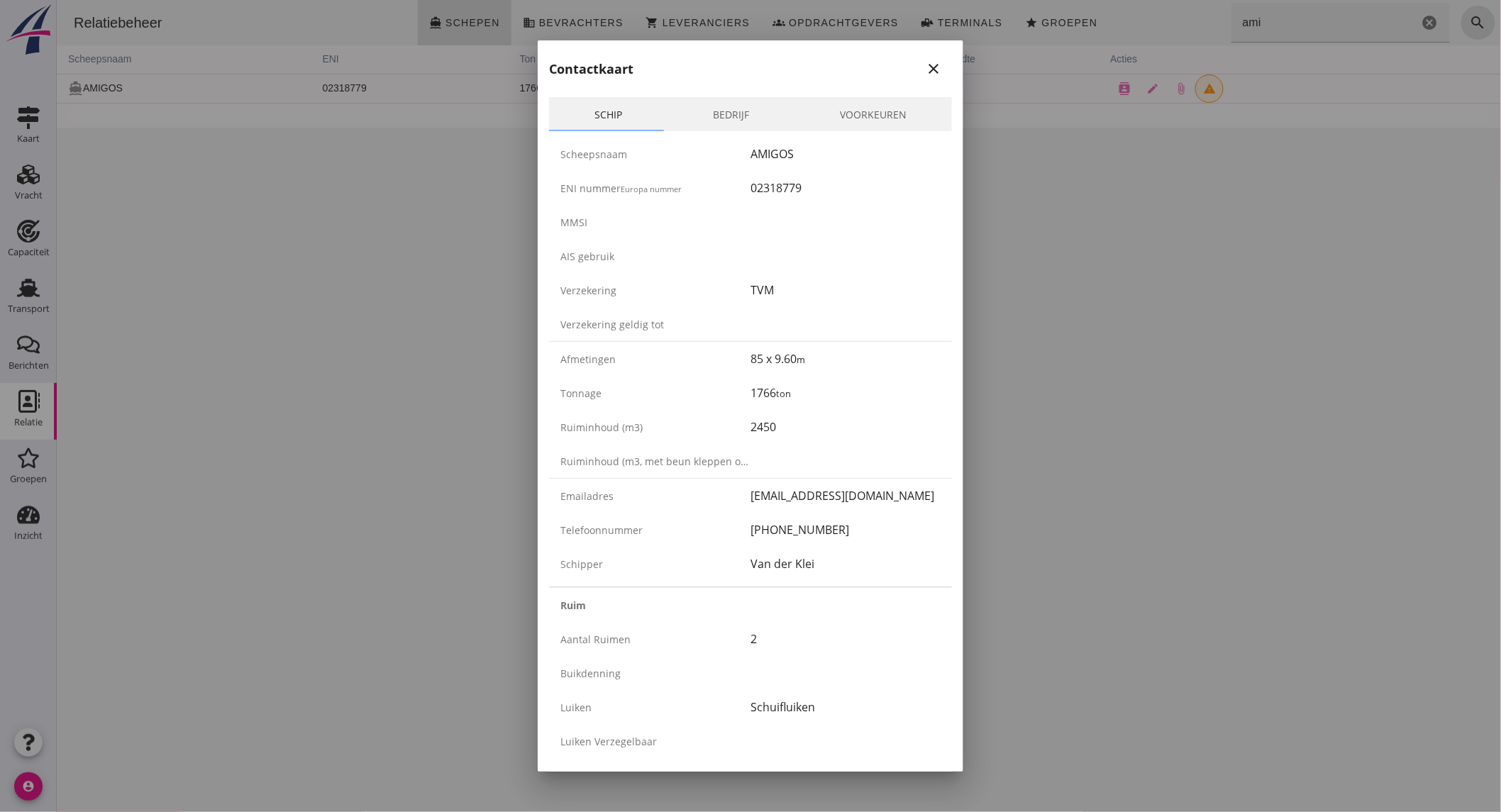
click at [713, 118] on link "Bedrijf" at bounding box center [730, 114] width 127 height 34
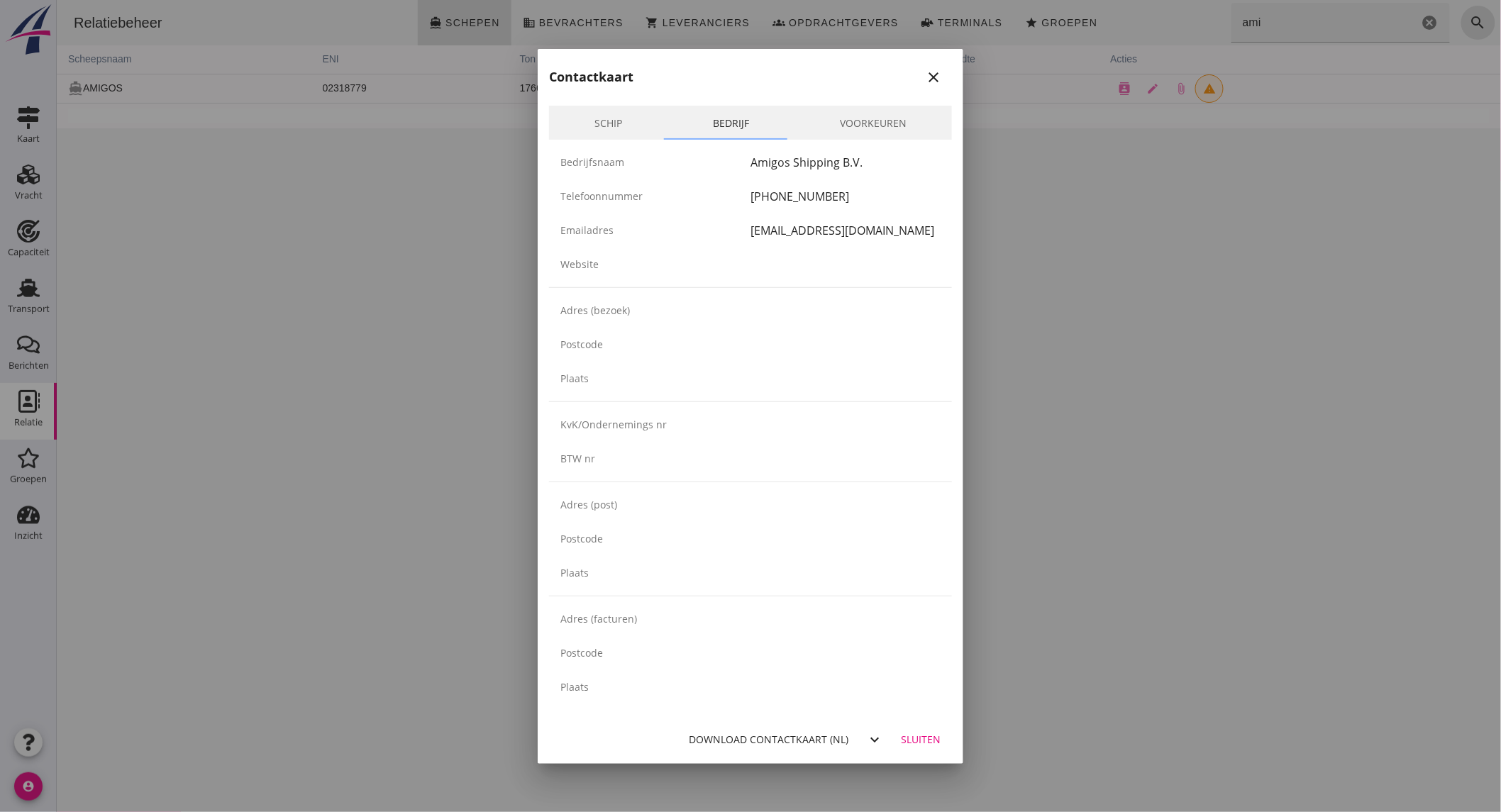
click at [939, 71] on icon "close" at bounding box center [933, 77] width 17 height 17
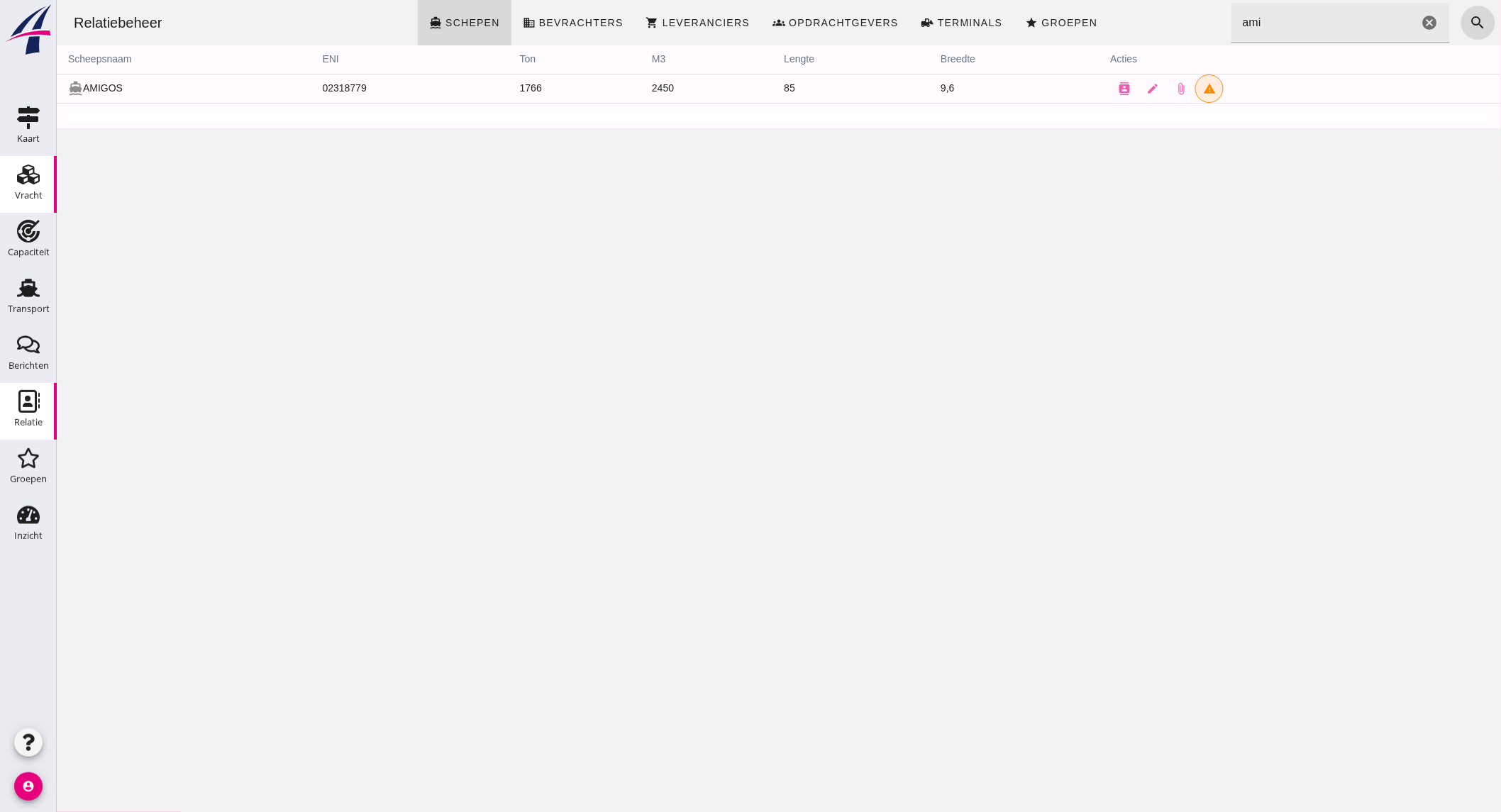
click at [10, 189] on link "Vracht Vracht" at bounding box center [28, 184] width 57 height 57
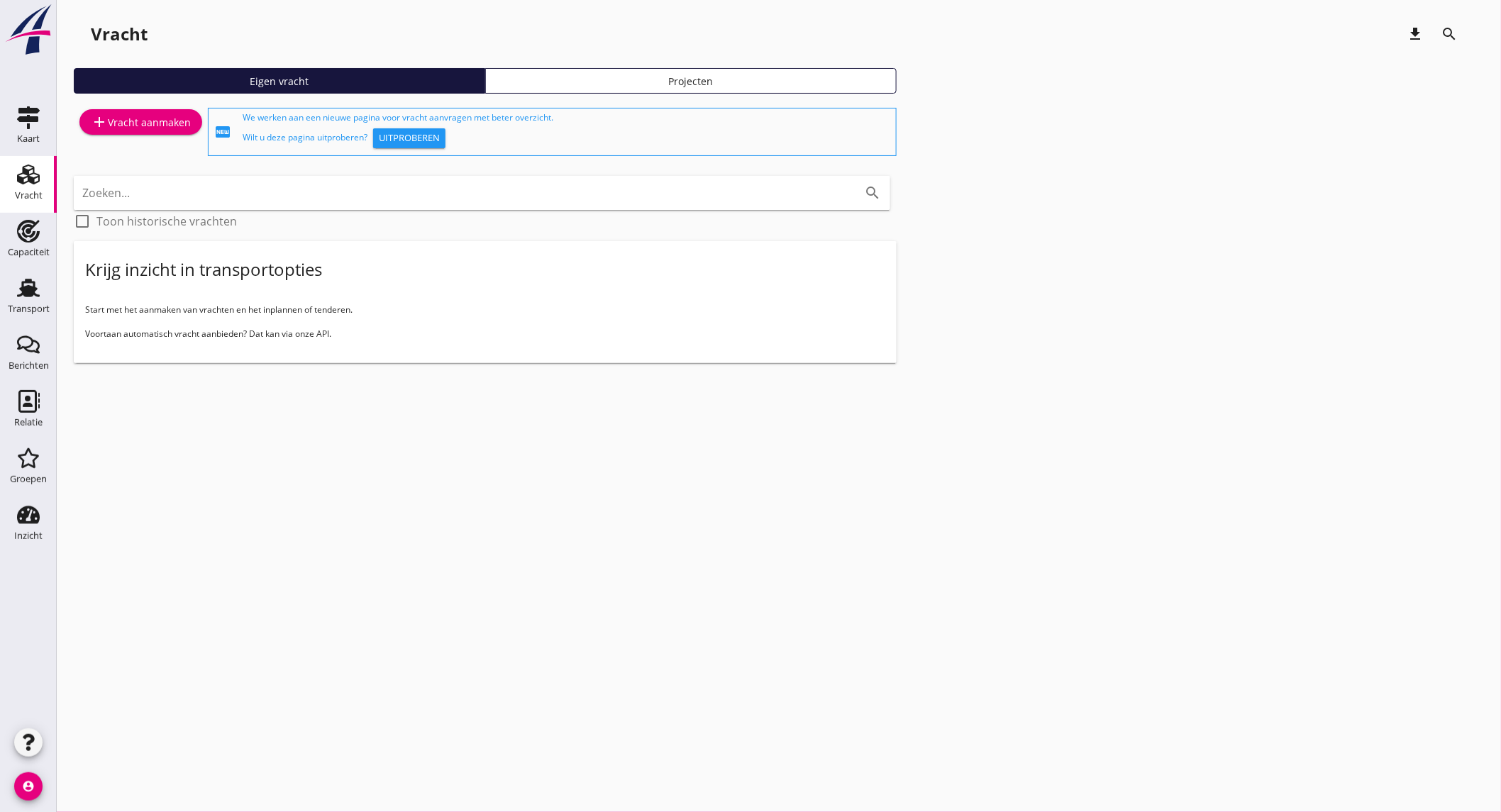
click at [144, 121] on div "add Vracht aanmaken" at bounding box center [140, 121] width 100 height 17
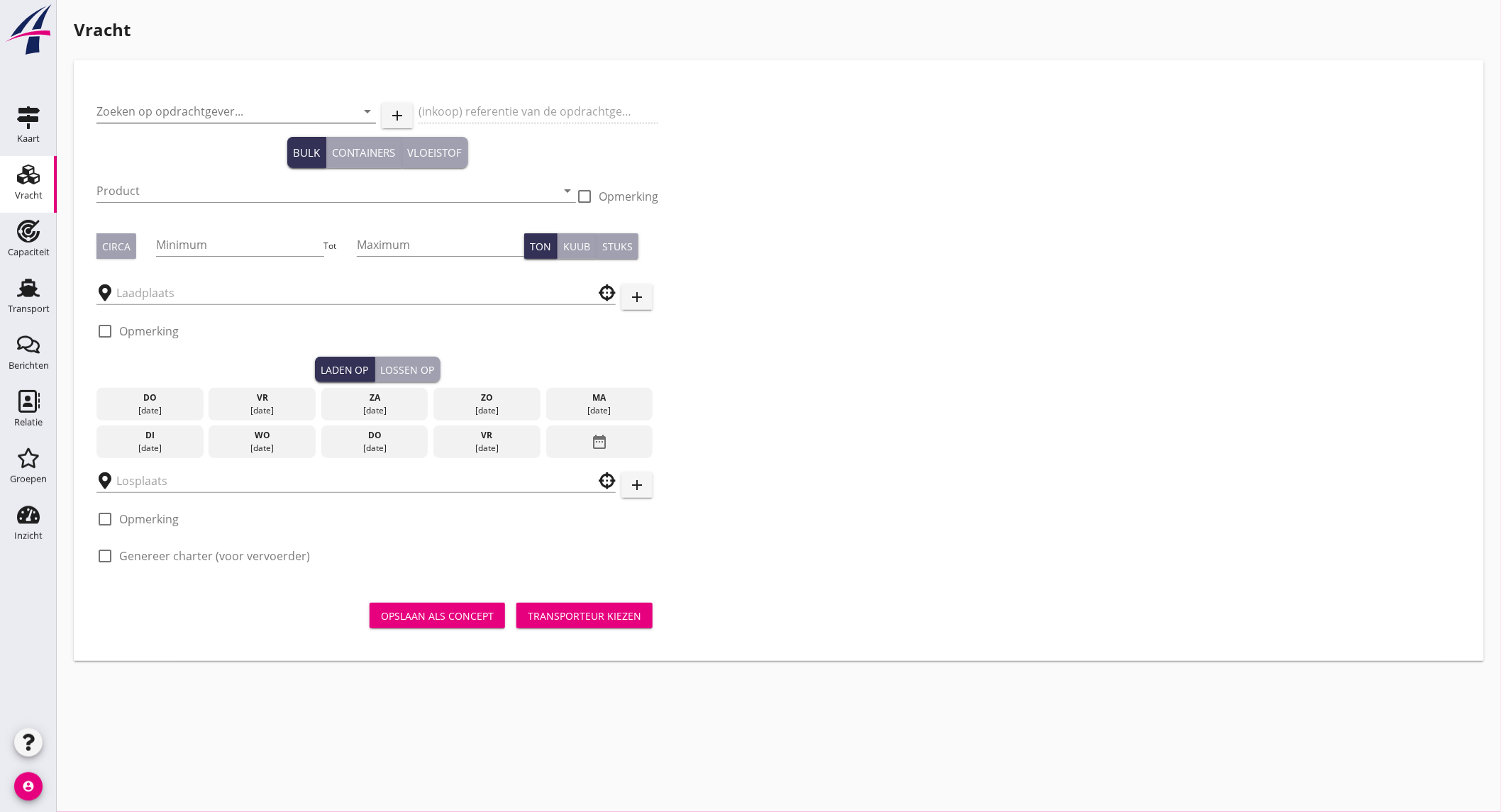
click at [209, 113] on input "Zoeken op opdrachtgever..." at bounding box center [216, 112] width 240 height 22
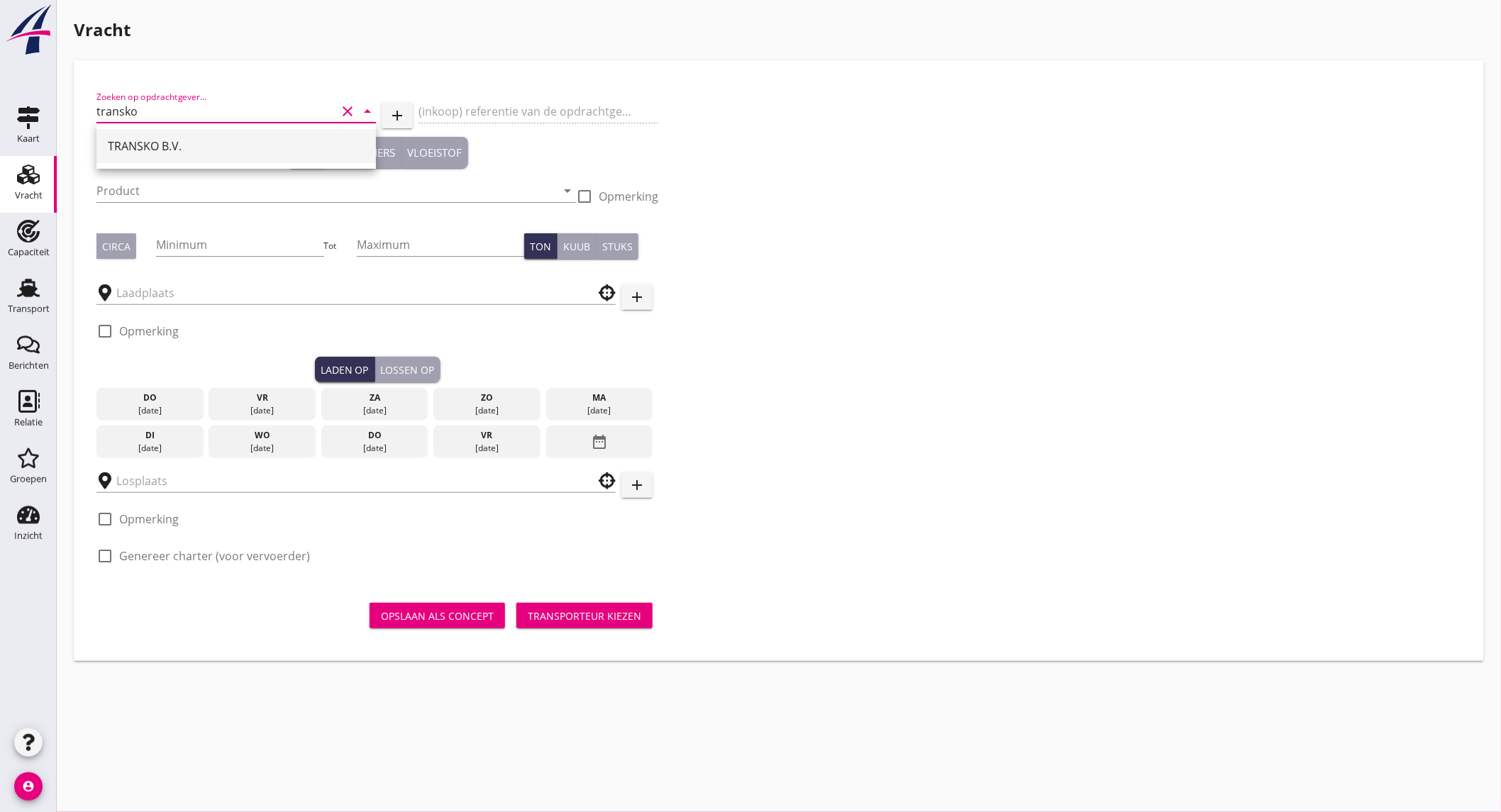
click at [252, 147] on div "TRANSKO B.V." at bounding box center [236, 145] width 257 height 17
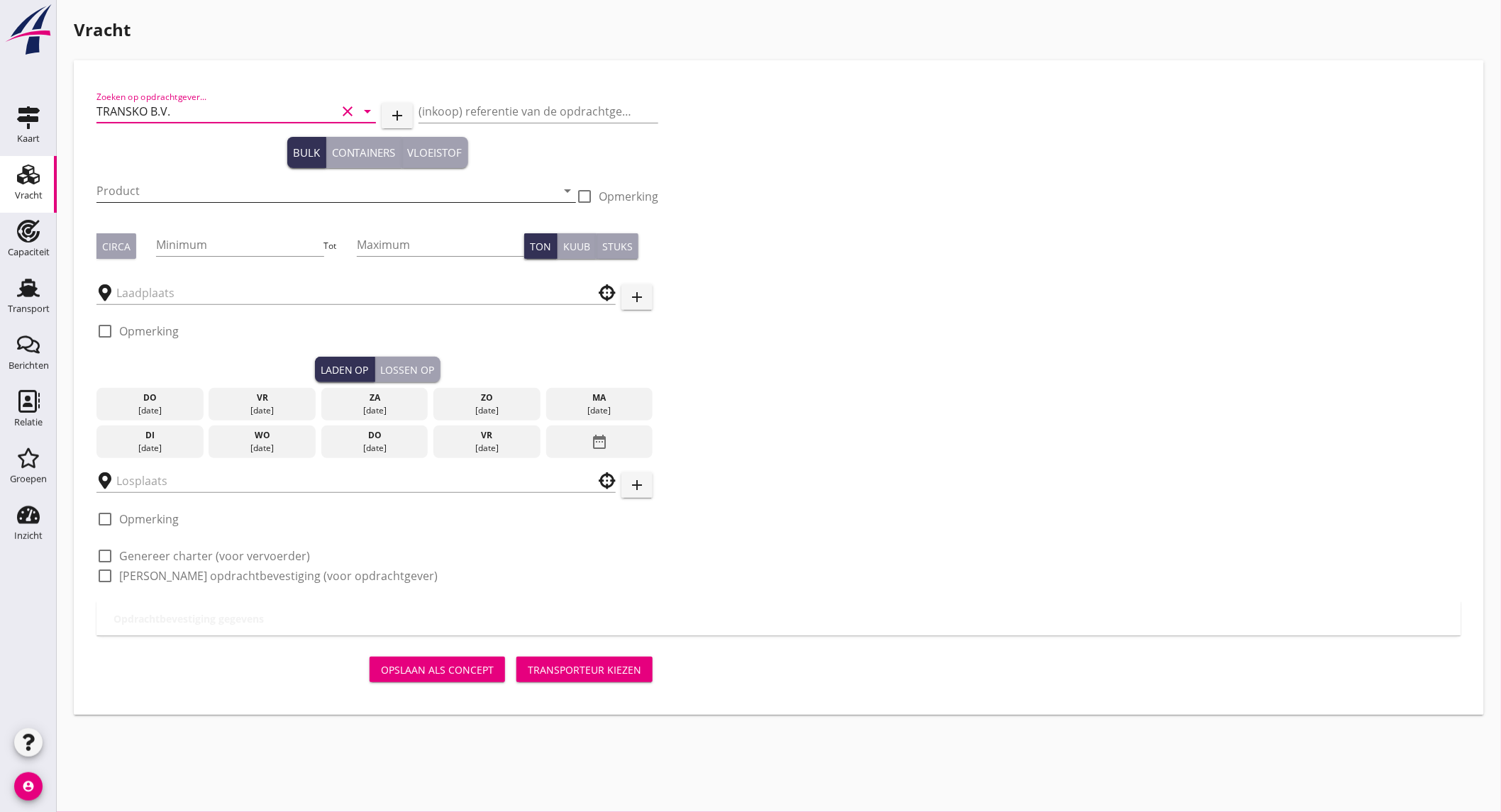
type input "TRANSKO B.V."
click at [250, 186] on input "Product" at bounding box center [326, 191] width 460 height 22
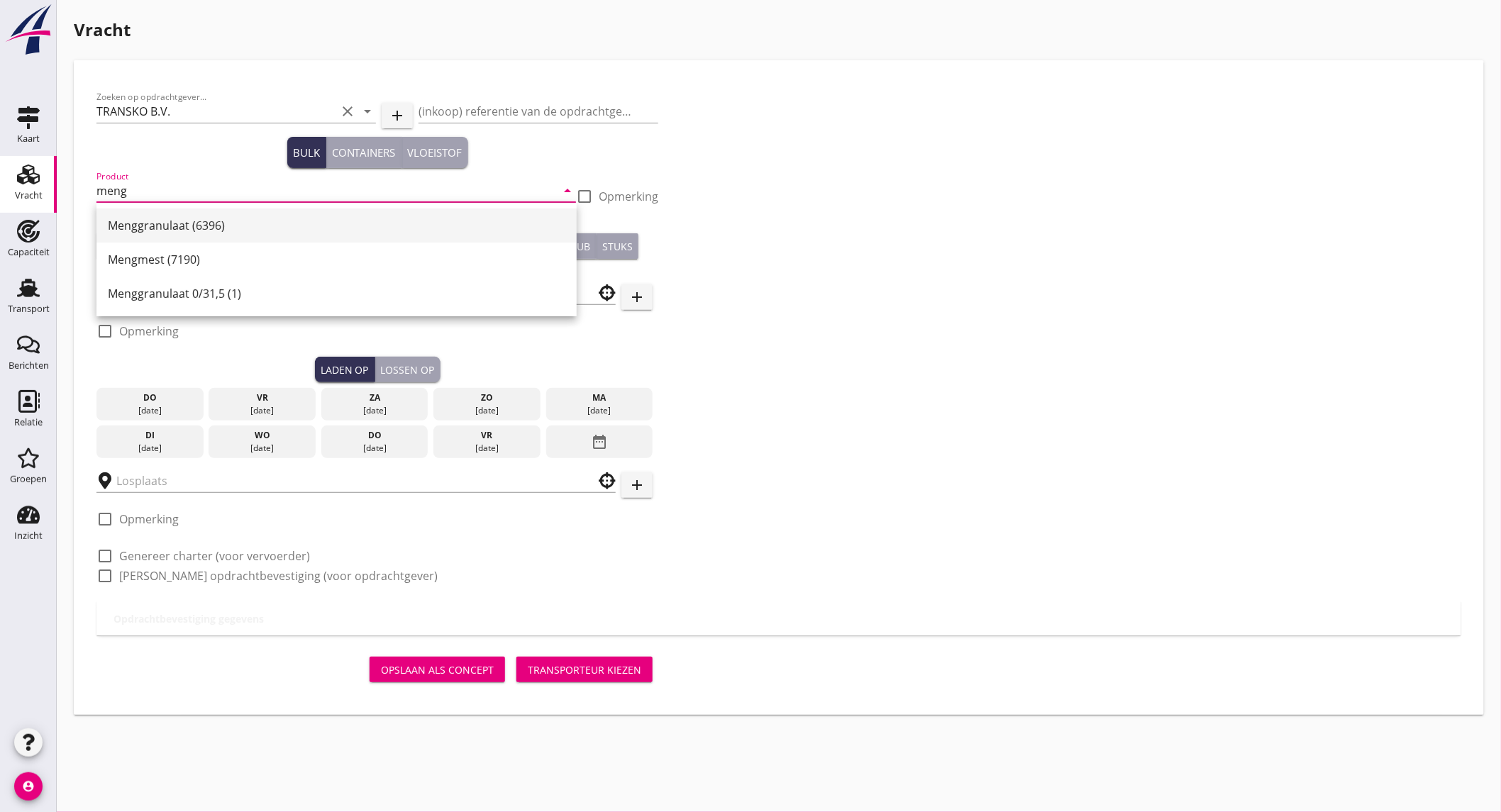
click at [221, 217] on div "Menggranulaat (6396)" at bounding box center [336, 225] width 458 height 17
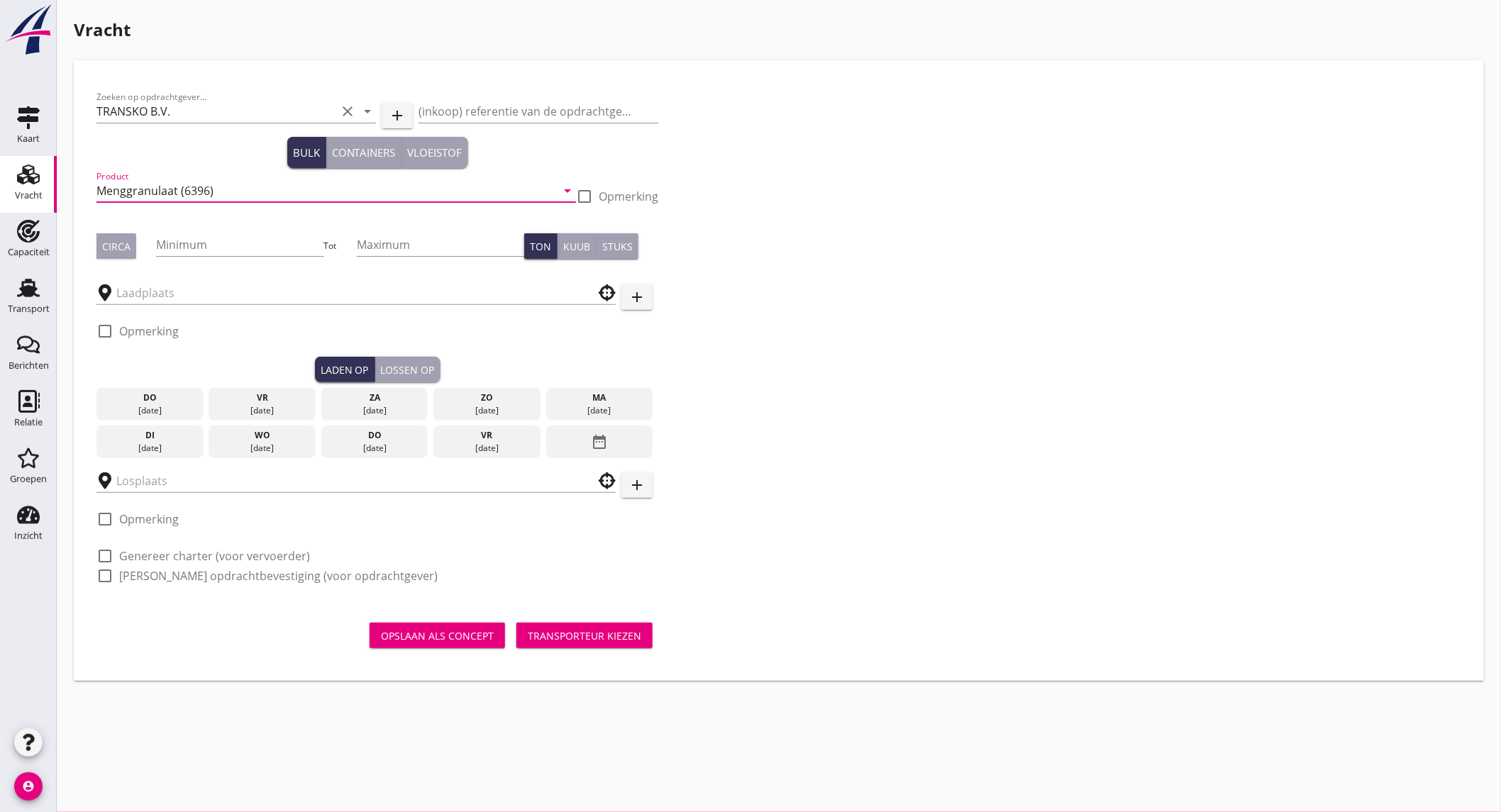
type input "Menggranulaat (6396)"
click at [128, 245] on div "Circa" at bounding box center [116, 246] width 28 height 15
click at [231, 241] on input "Minimum" at bounding box center [239, 245] width 168 height 22
type input "1250"
click at [200, 295] on input "text" at bounding box center [346, 293] width 460 height 22
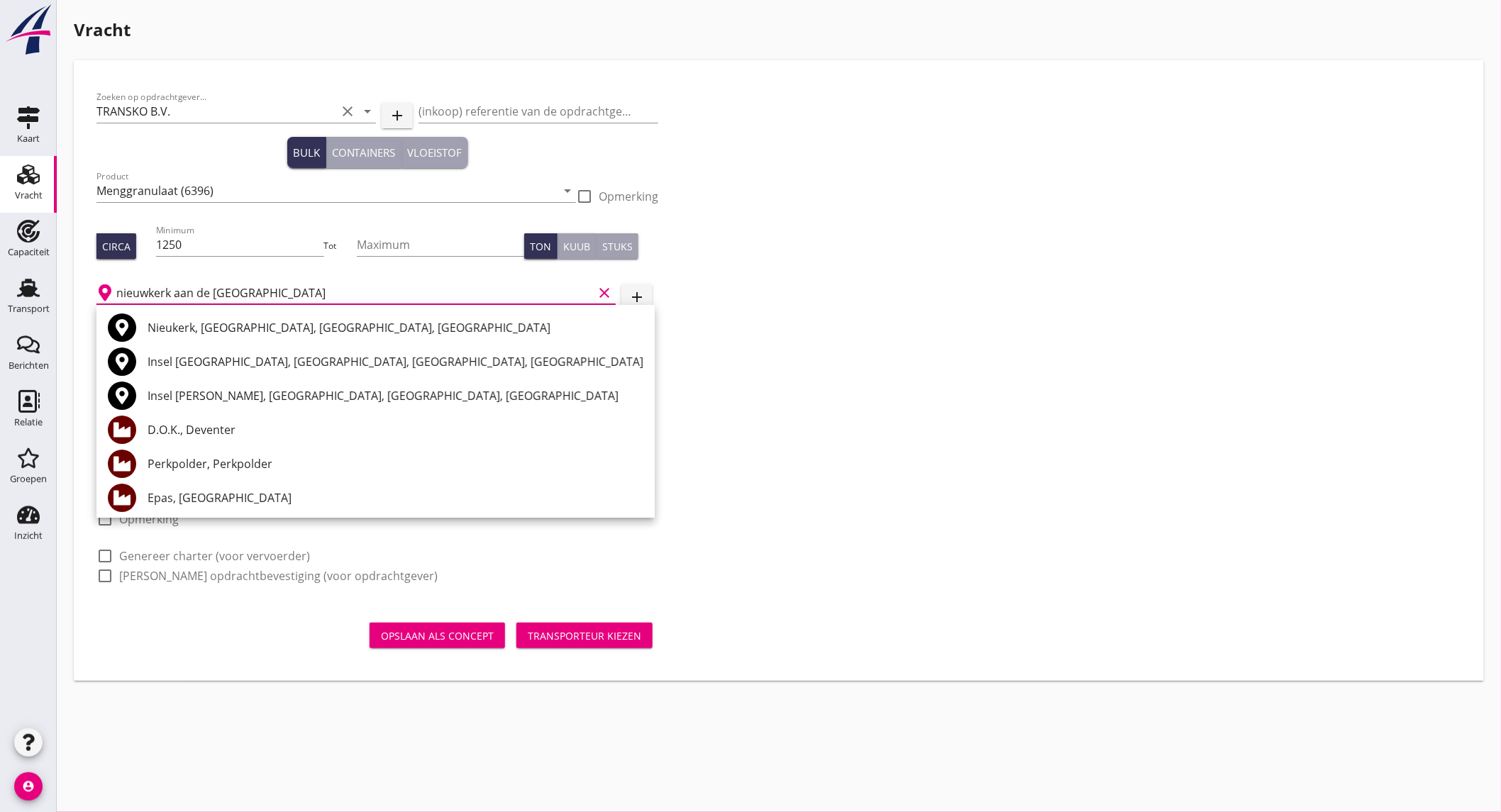
click at [250, 292] on input "nieuwkerk aan de ijsel" at bounding box center [355, 293] width 477 height 22
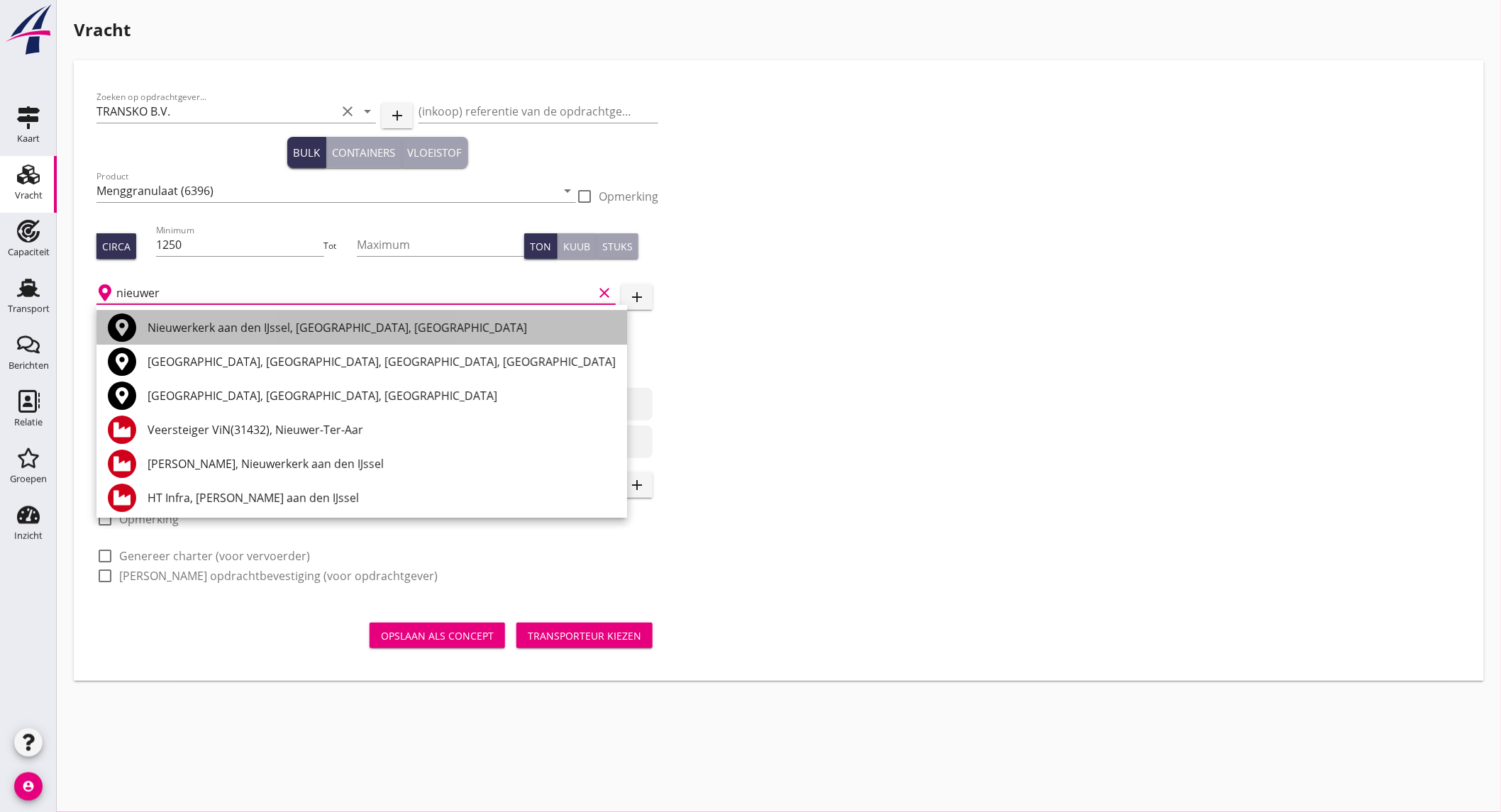
click at [249, 326] on div "Nieuwerkerk aan den IJssel, South Holland, Netherlands" at bounding box center [381, 327] width 468 height 17
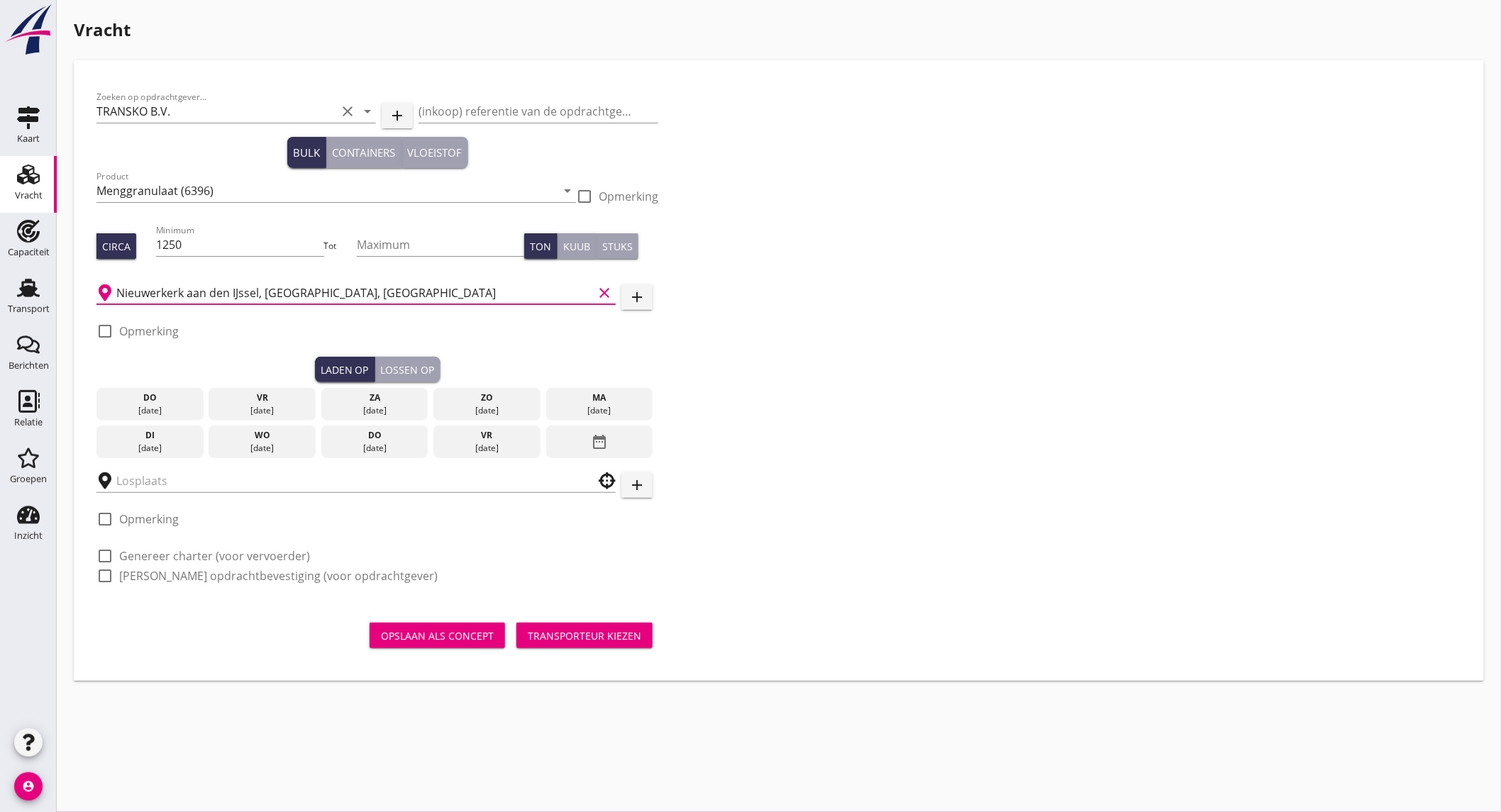
type input "Nieuwerkerk aan den IJssel, South Holland, Netherlands"
click at [157, 330] on label "Opmerking" at bounding box center [148, 331] width 59 height 14
checkbox input "true"
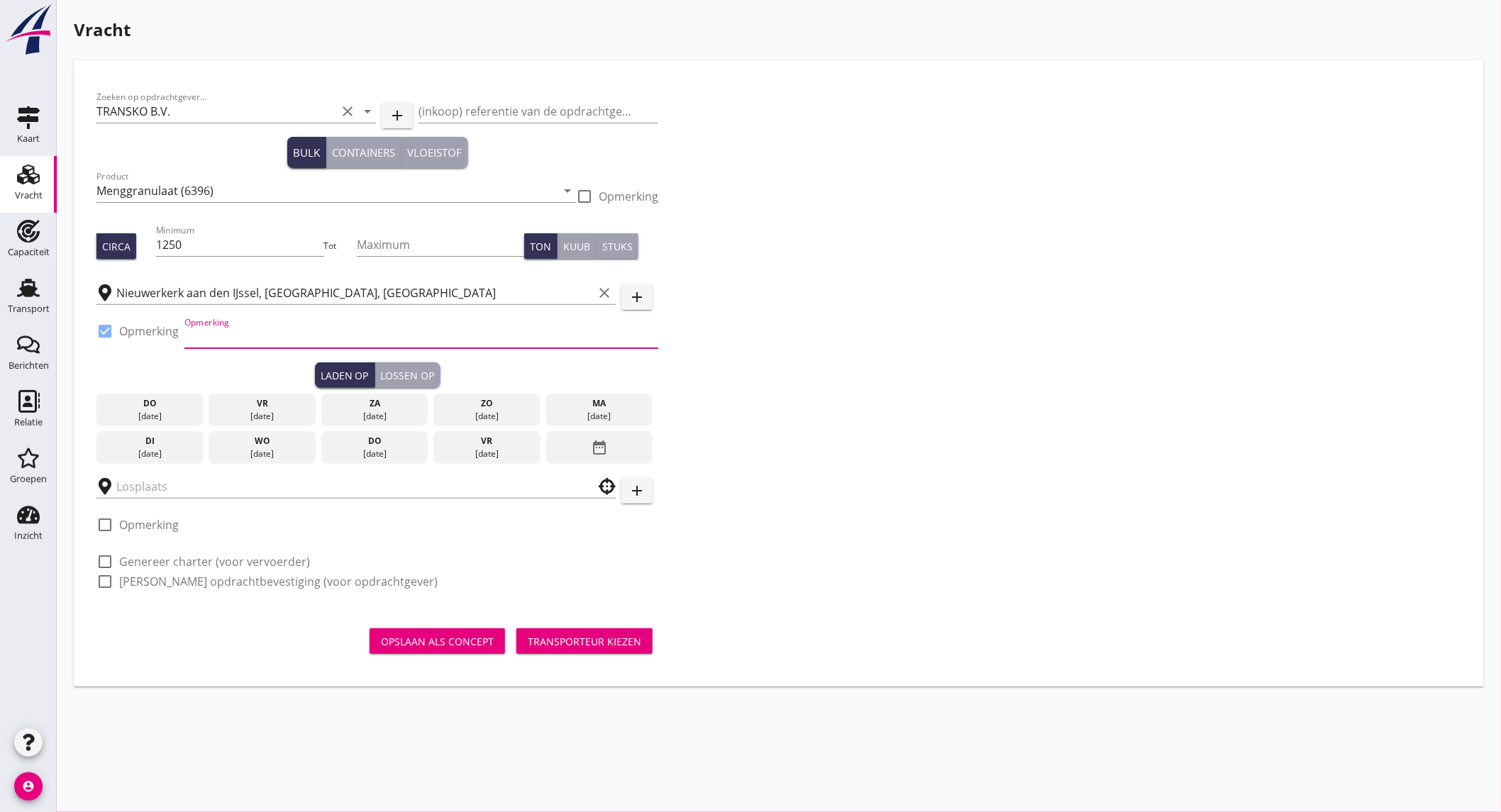
click at [250, 335] on input "Opmerking" at bounding box center [421, 337] width 474 height 22
type input "Tel nummer volgt"
click at [218, 490] on input "text" at bounding box center [346, 486] width 460 height 22
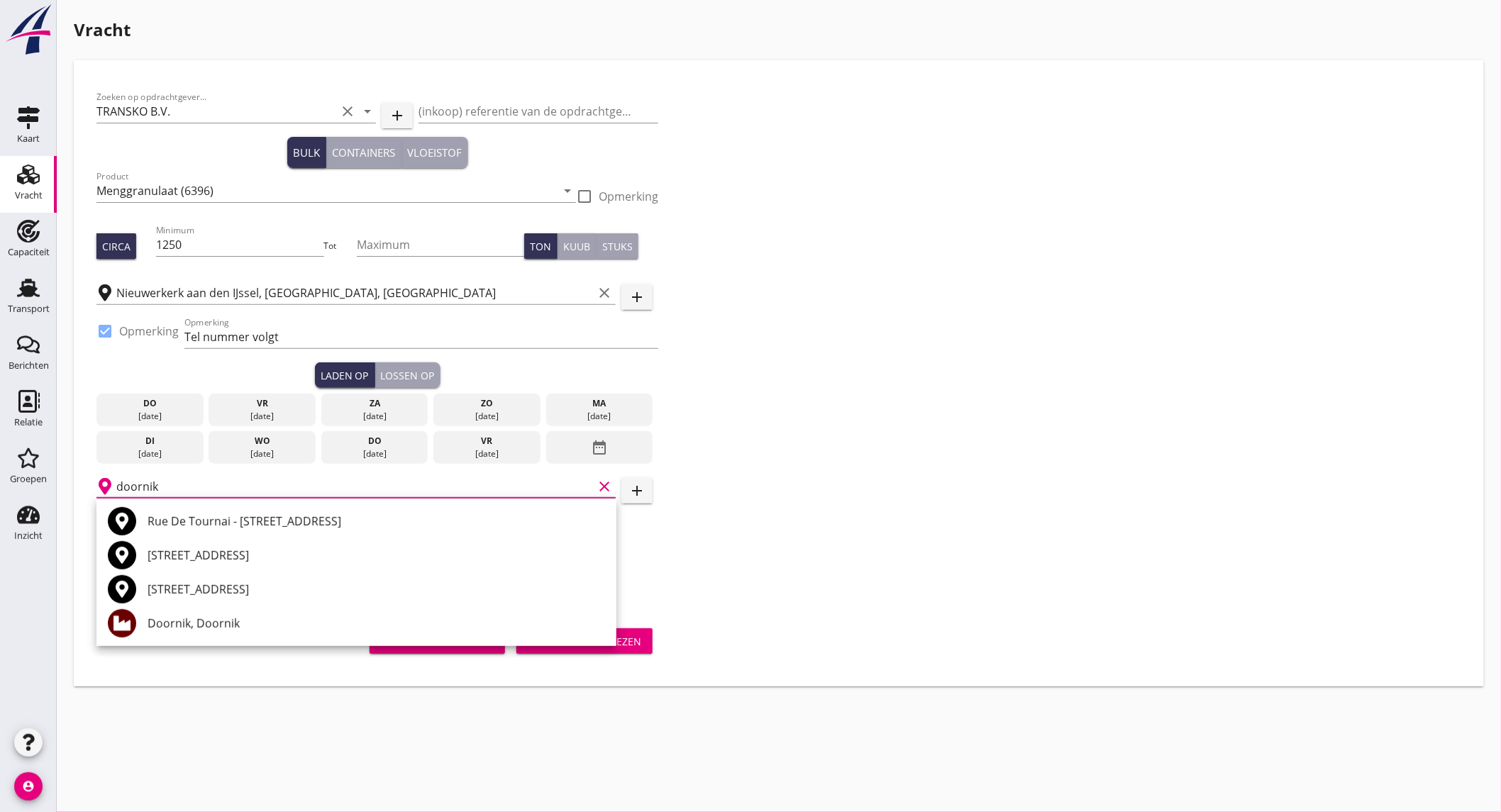
click at [185, 485] on input "doornik" at bounding box center [355, 486] width 477 height 22
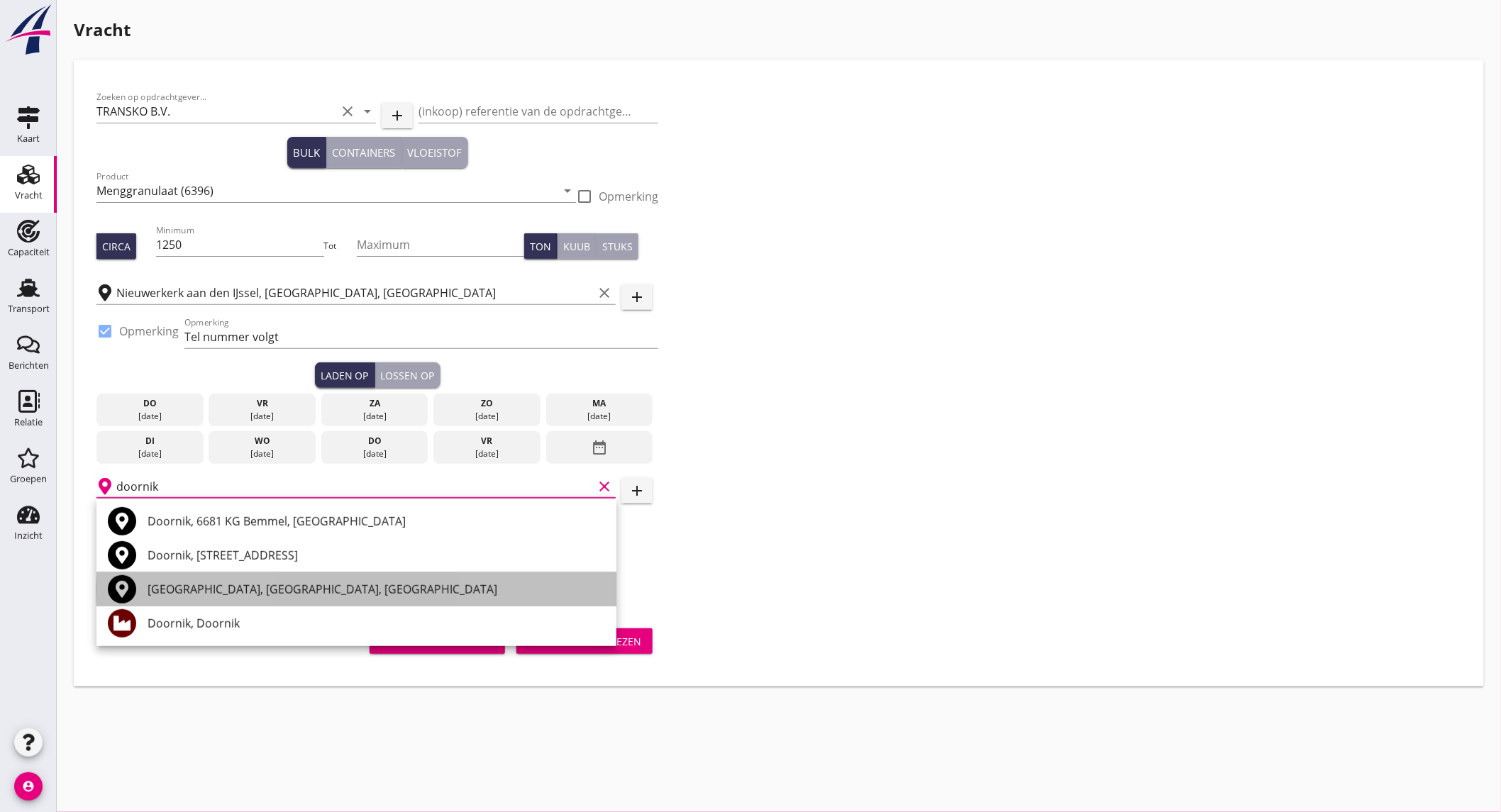
click at [287, 588] on div "Tournai, Hainaut, Belgium" at bounding box center [376, 589] width 458 height 17
type input "Tournai, Hainaut, Belgium"
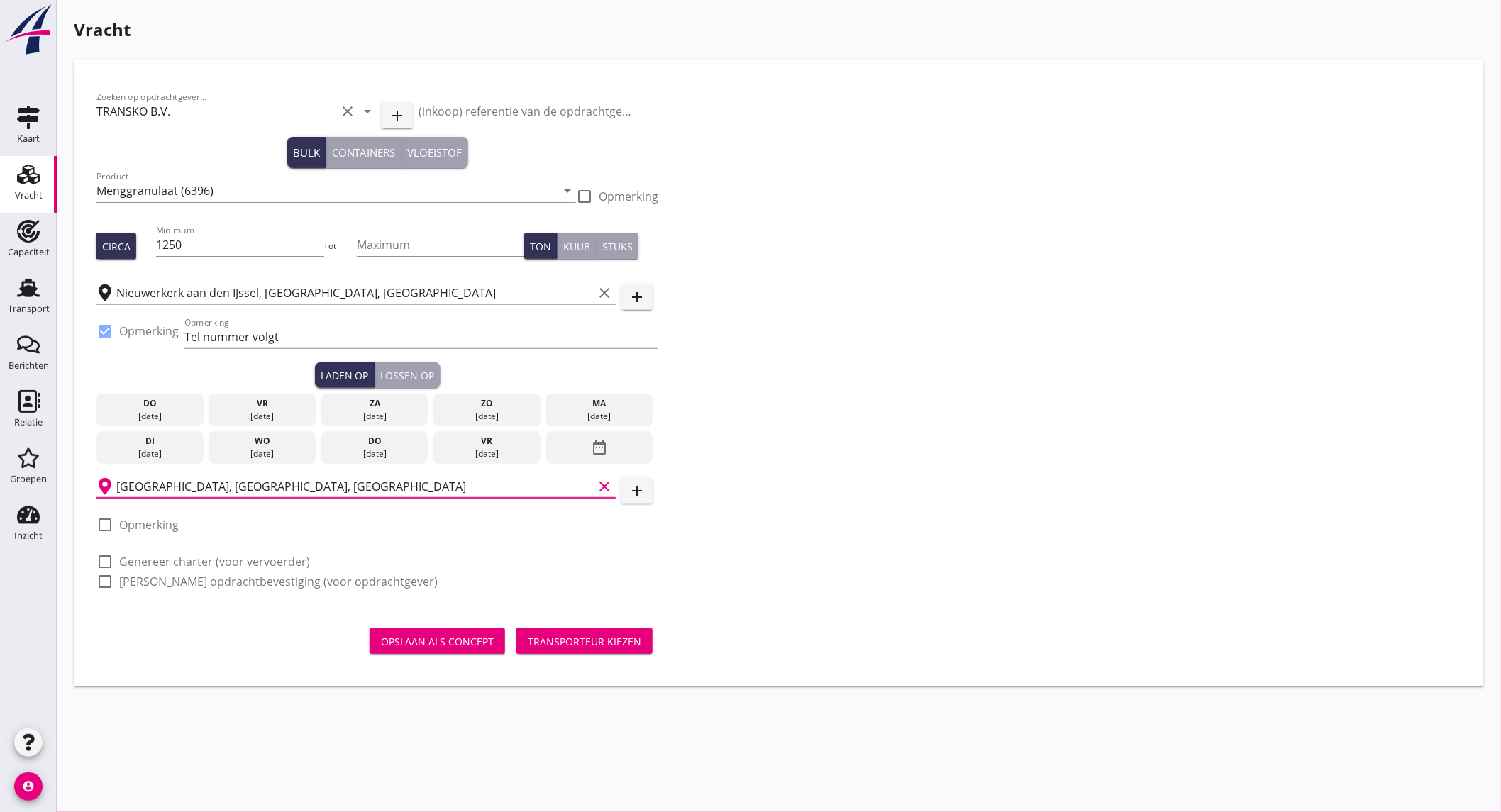
click at [158, 557] on label "Genereer charter (voor vervoerder)" at bounding box center [214, 562] width 191 height 14
checkbox input "true"
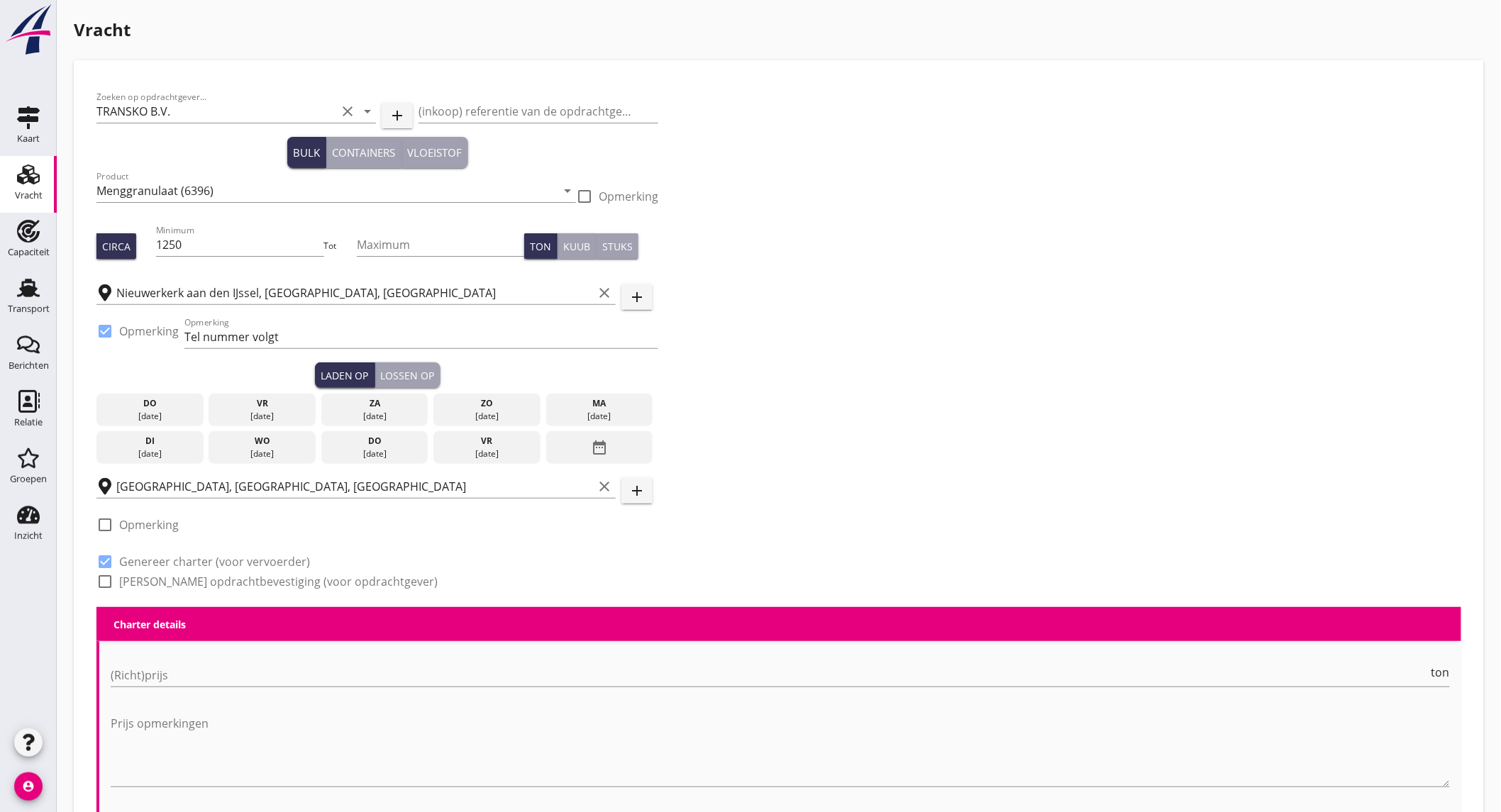
click at [158, 579] on label "Genereer opdrachtbevestiging (voor opdrachtgever)" at bounding box center [278, 582] width 319 height 14
checkbox input "true"
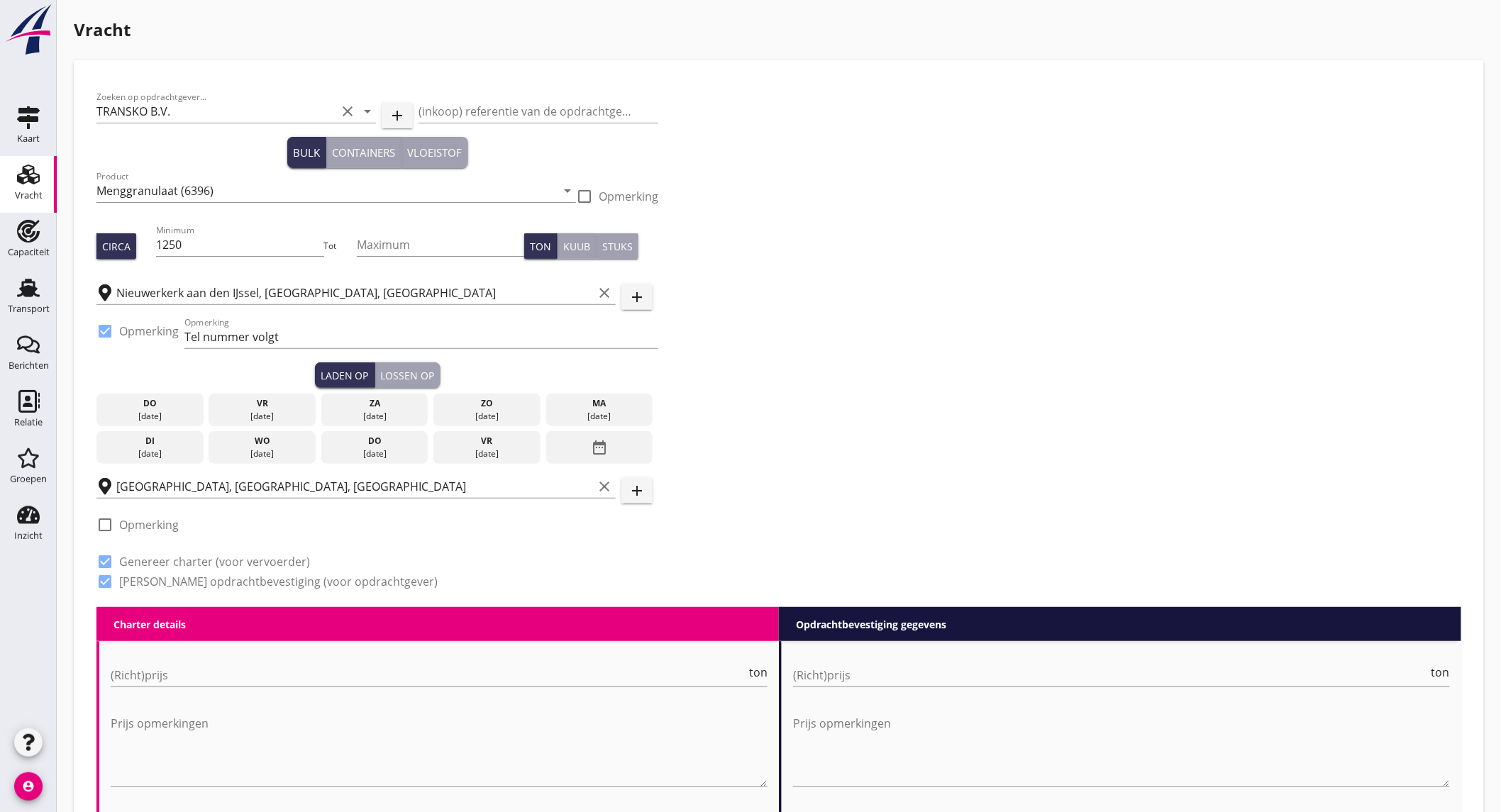
click at [384, 412] on div "[DATE]" at bounding box center [375, 416] width 100 height 13
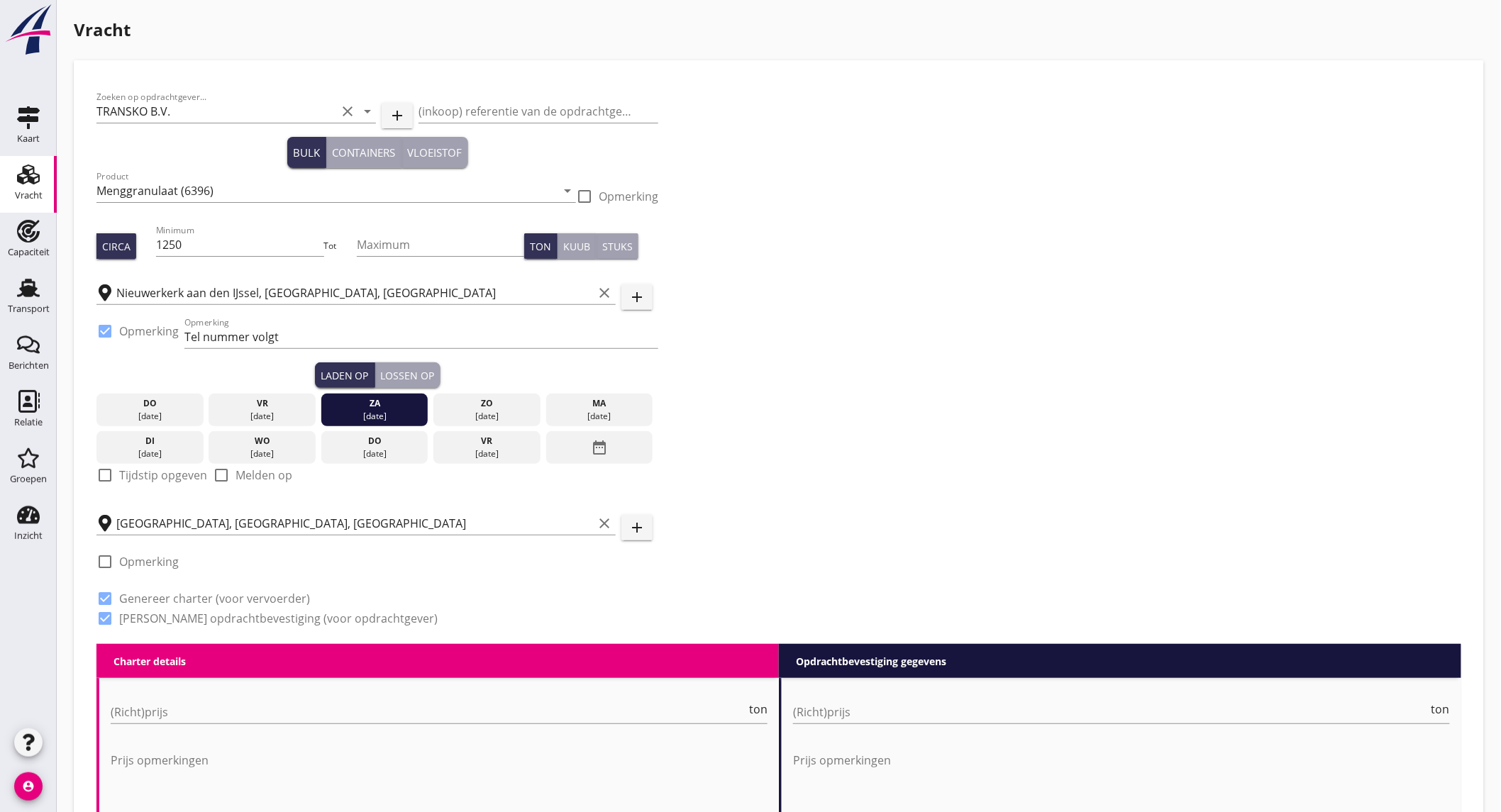
click at [168, 472] on label "Tijdstip opgeven" at bounding box center [163, 475] width 88 height 14
checkbox input "true"
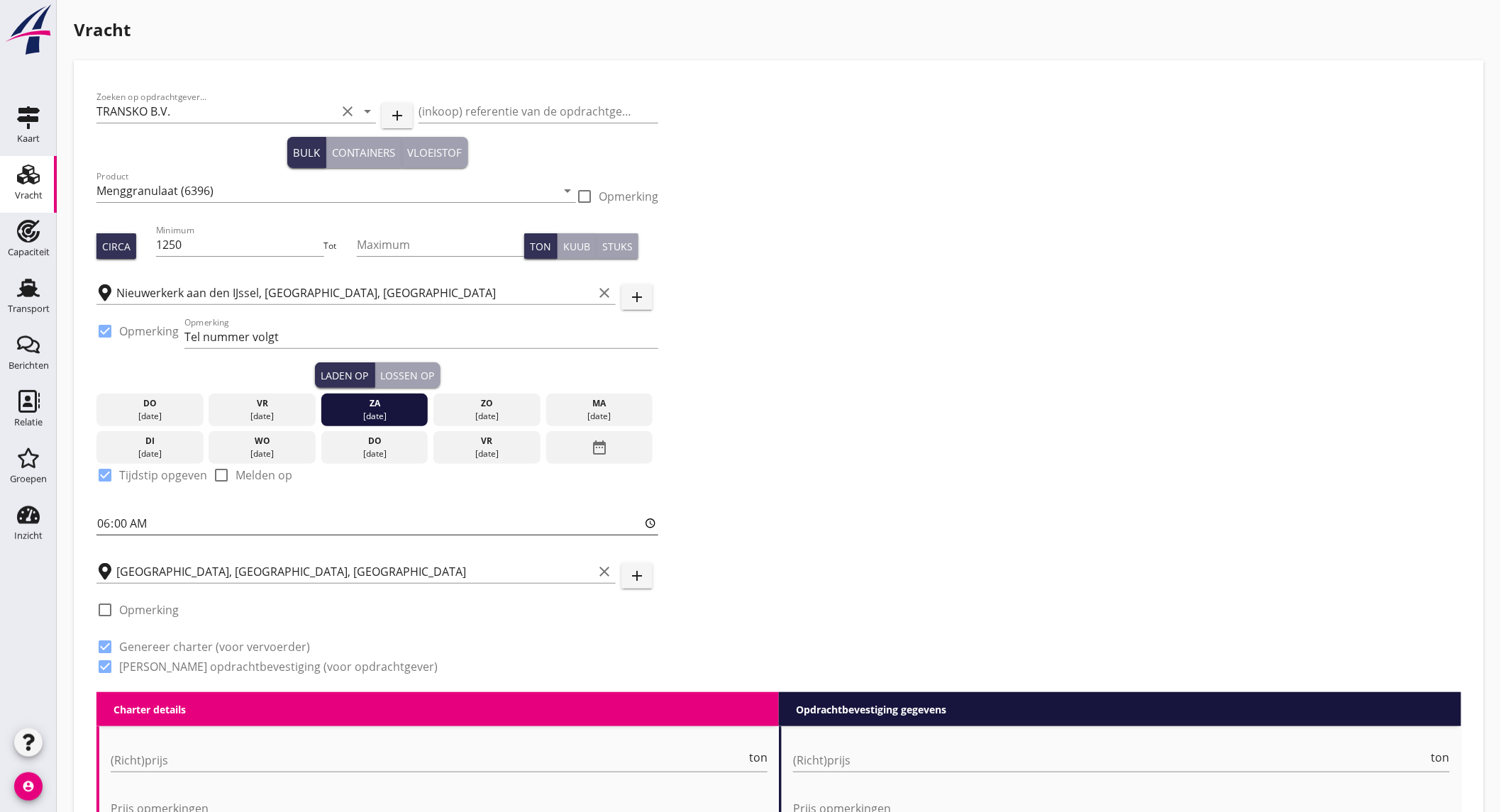
click at [149, 519] on input "06:00" at bounding box center [377, 523] width 562 height 22
type input "14:00"
click at [192, 759] on input "(Richt)prijs" at bounding box center [429, 760] width 636 height 22
type input "7"
click at [861, 765] on input "(Richt)prijs" at bounding box center [1111, 760] width 636 height 22
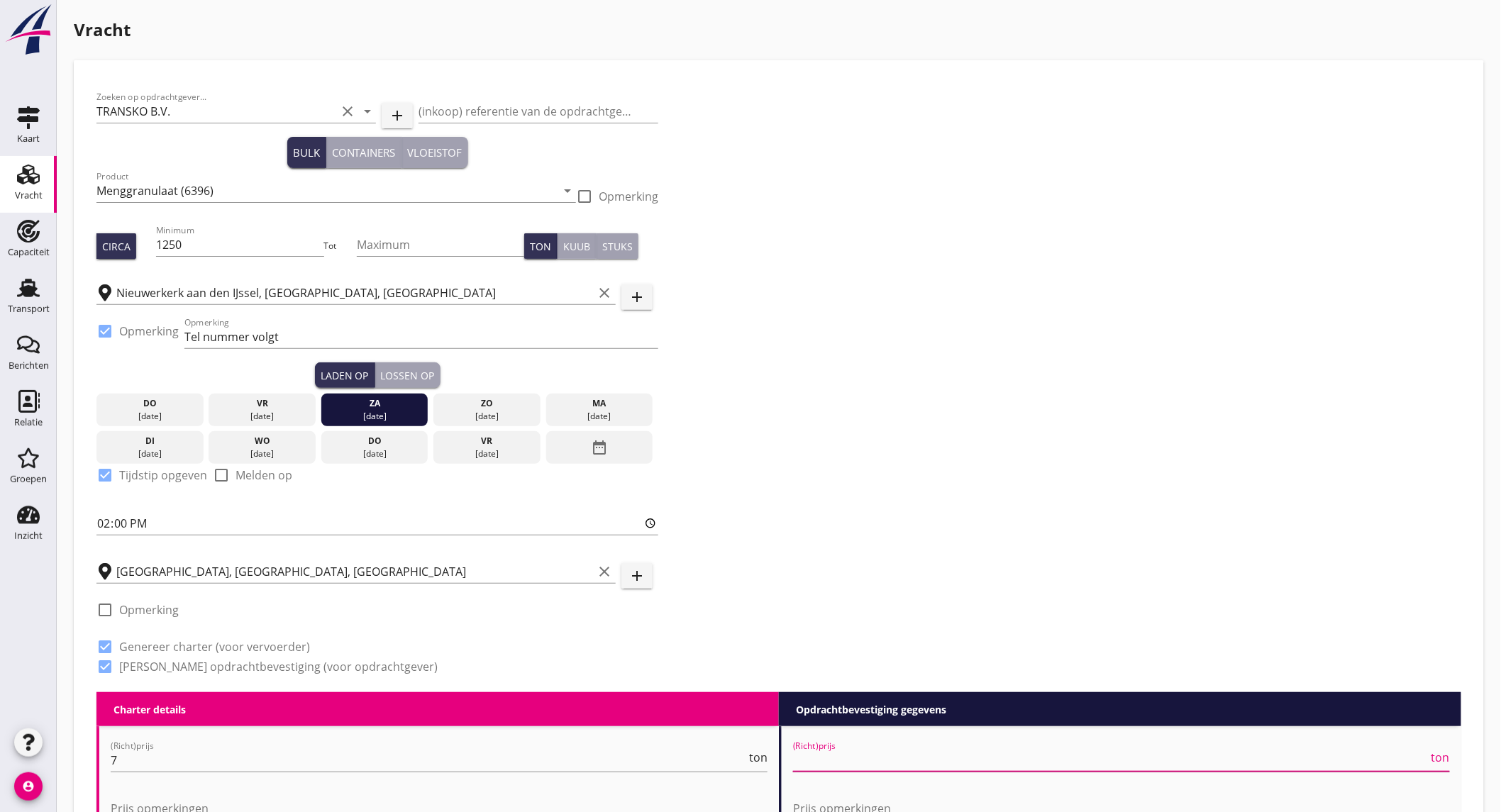
type input "7"
type input "7.25"
click at [874, 471] on div "Zoeken op opdrachtgever... TRANSKO B.V. clear arrow_drop_down add (inkoop) refe…" at bounding box center [779, 387] width 1376 height 609
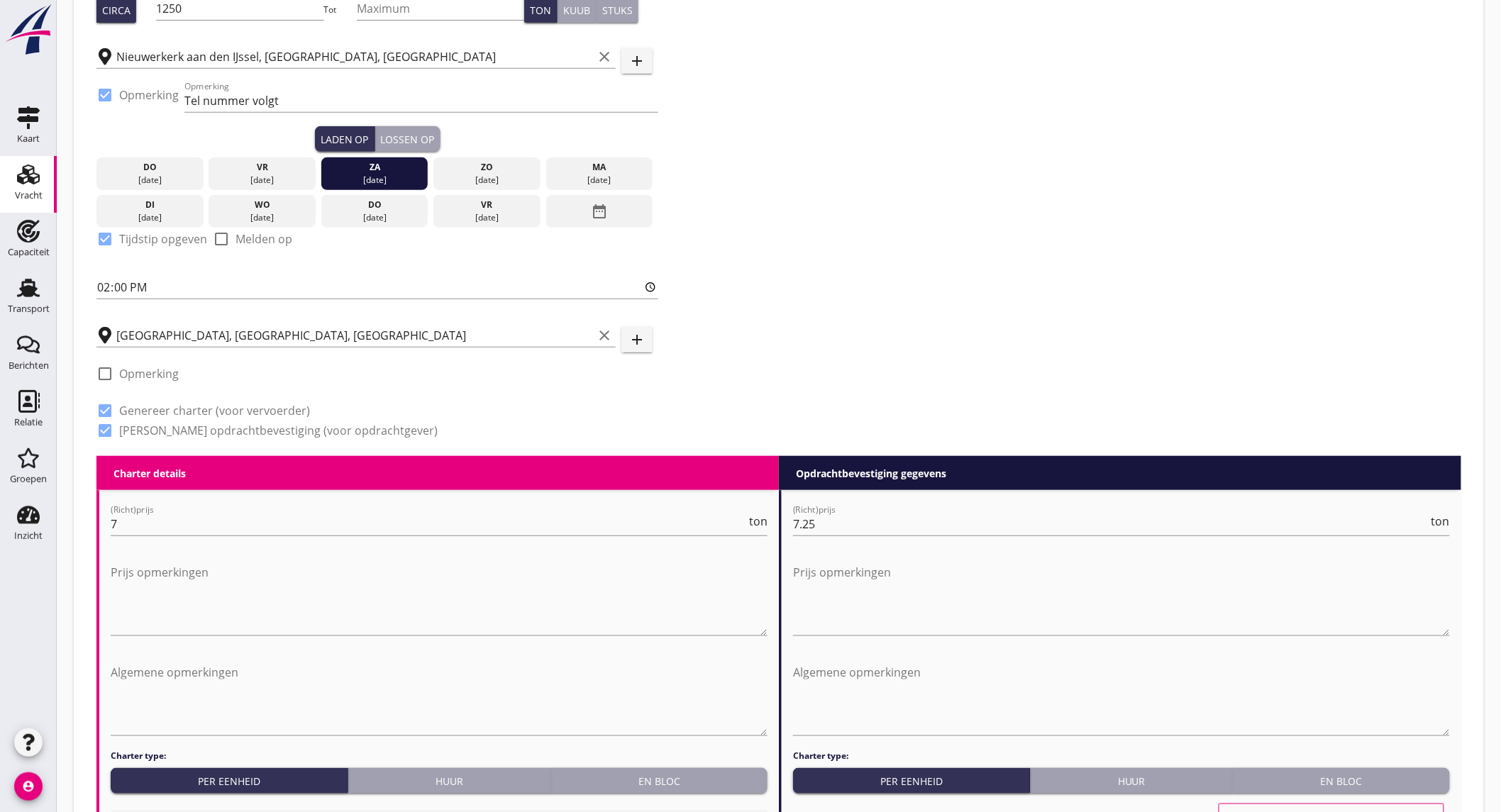
scroll to position [472, 0]
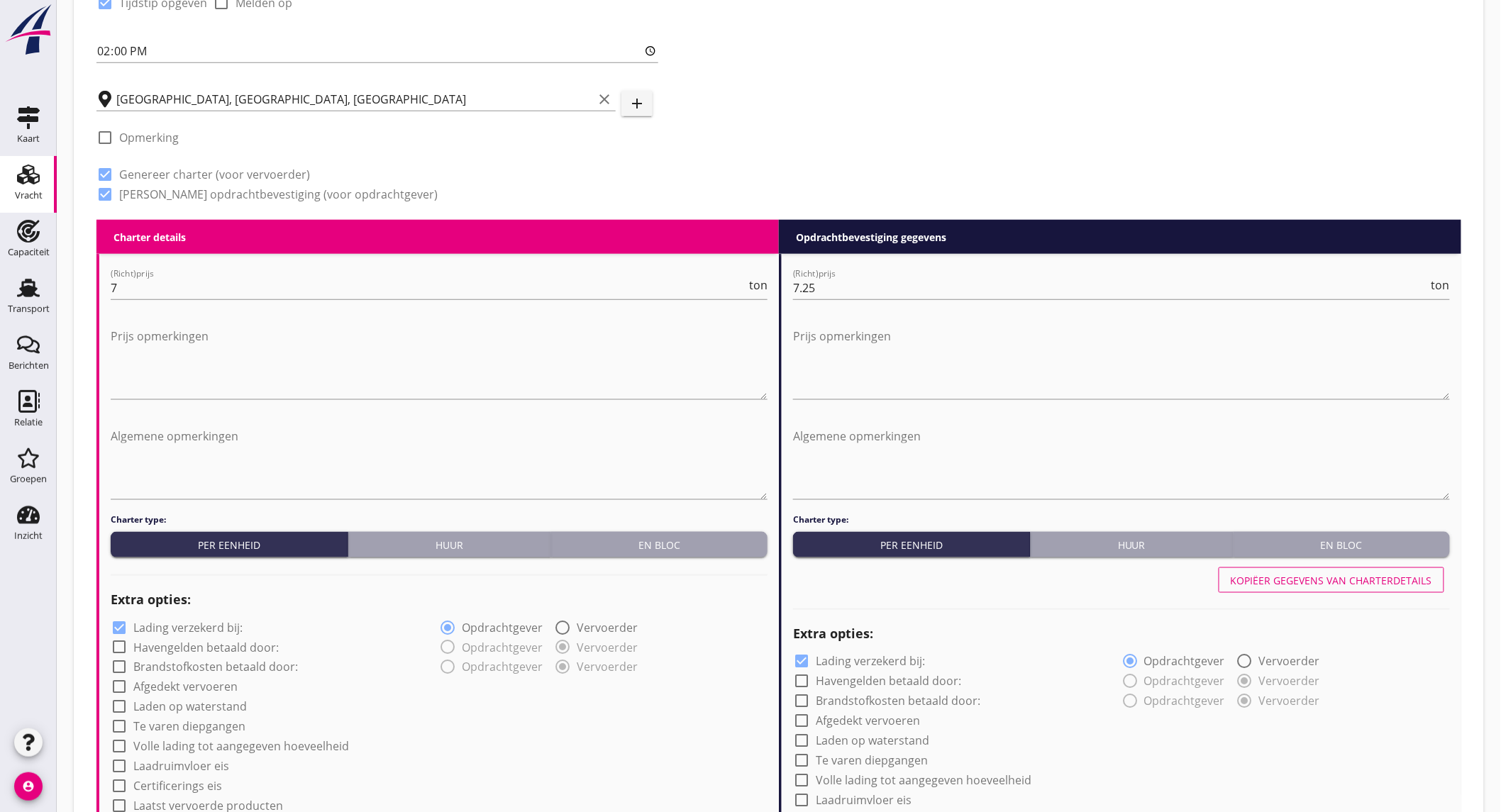
click at [144, 626] on label "Lading verzekerd bij:" at bounding box center [188, 627] width 109 height 14
checkbox input "false"
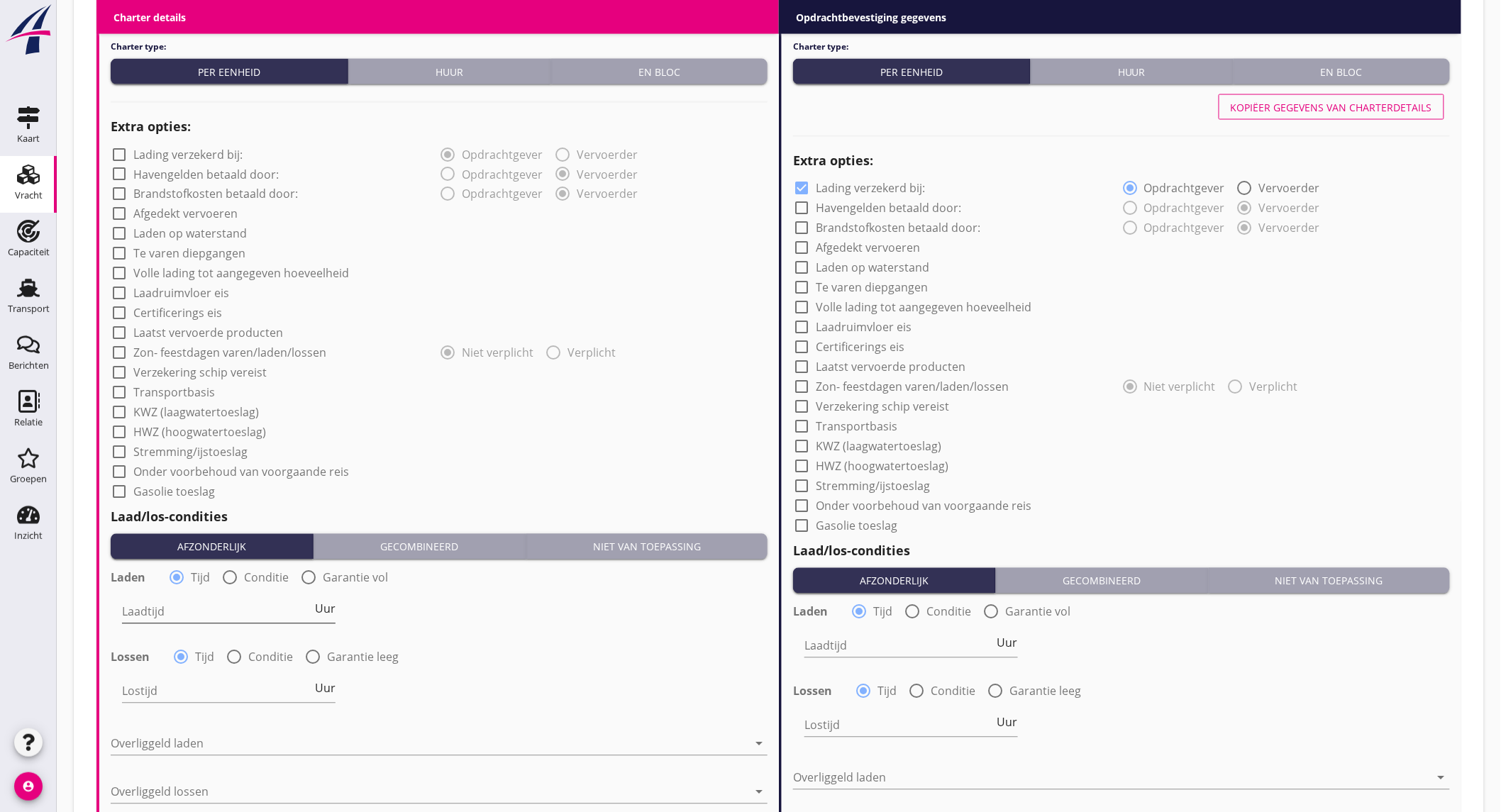
click at [201, 611] on input "Laadtijd" at bounding box center [217, 611] width 190 height 22
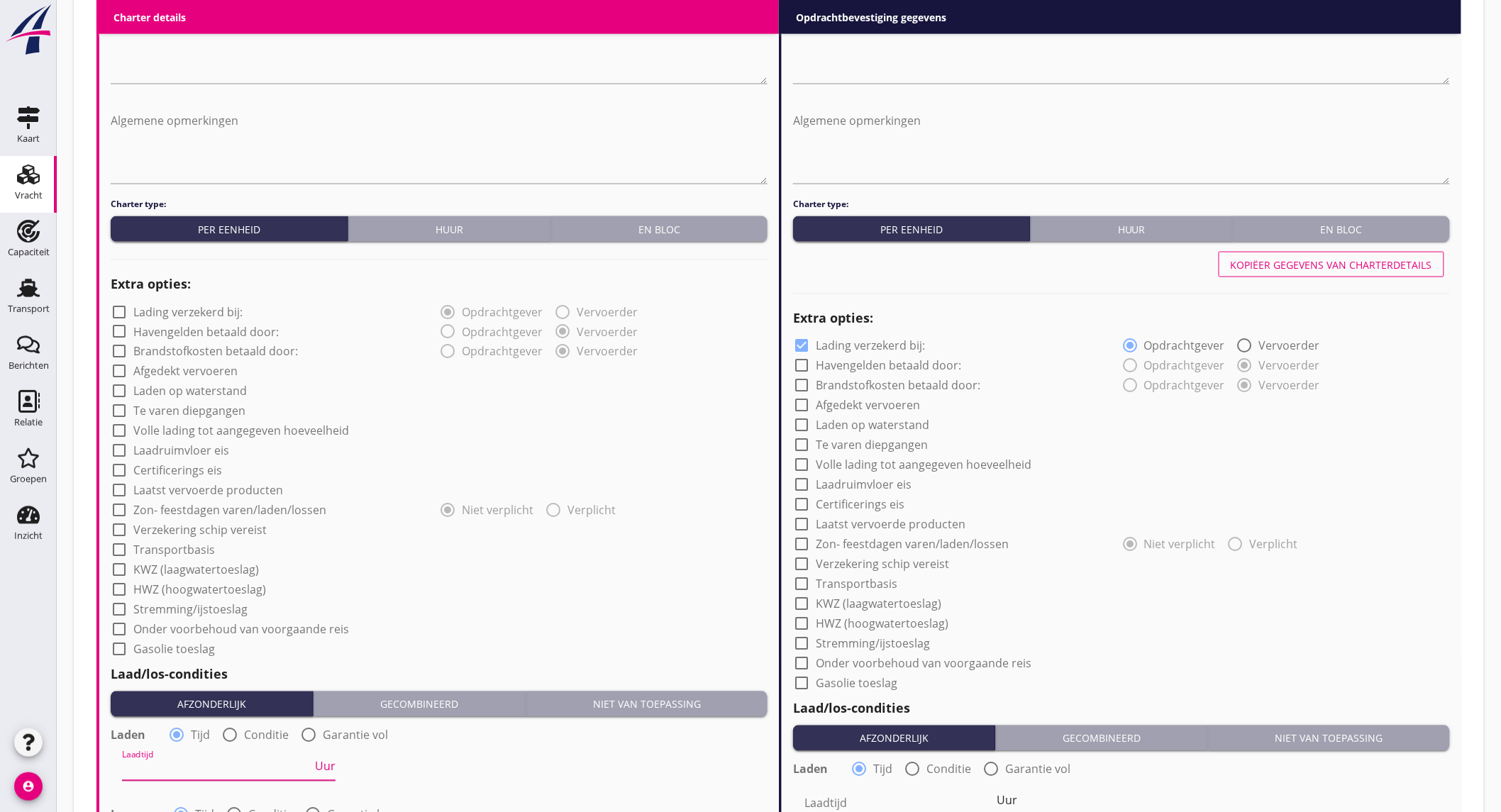
scroll to position [551, 0]
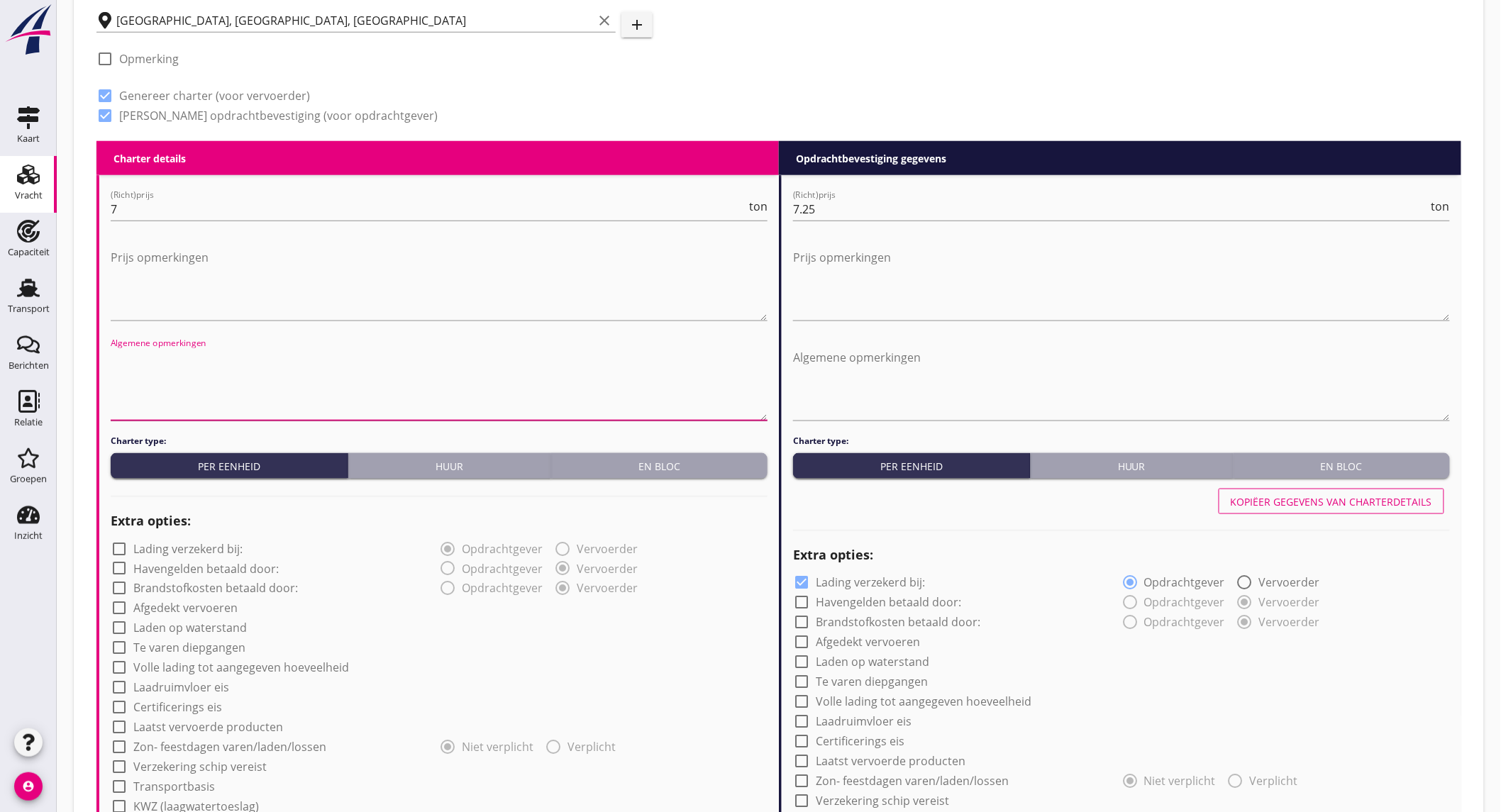
click at [173, 358] on textarea "Algemene opmerkingen" at bounding box center [439, 383] width 657 height 75
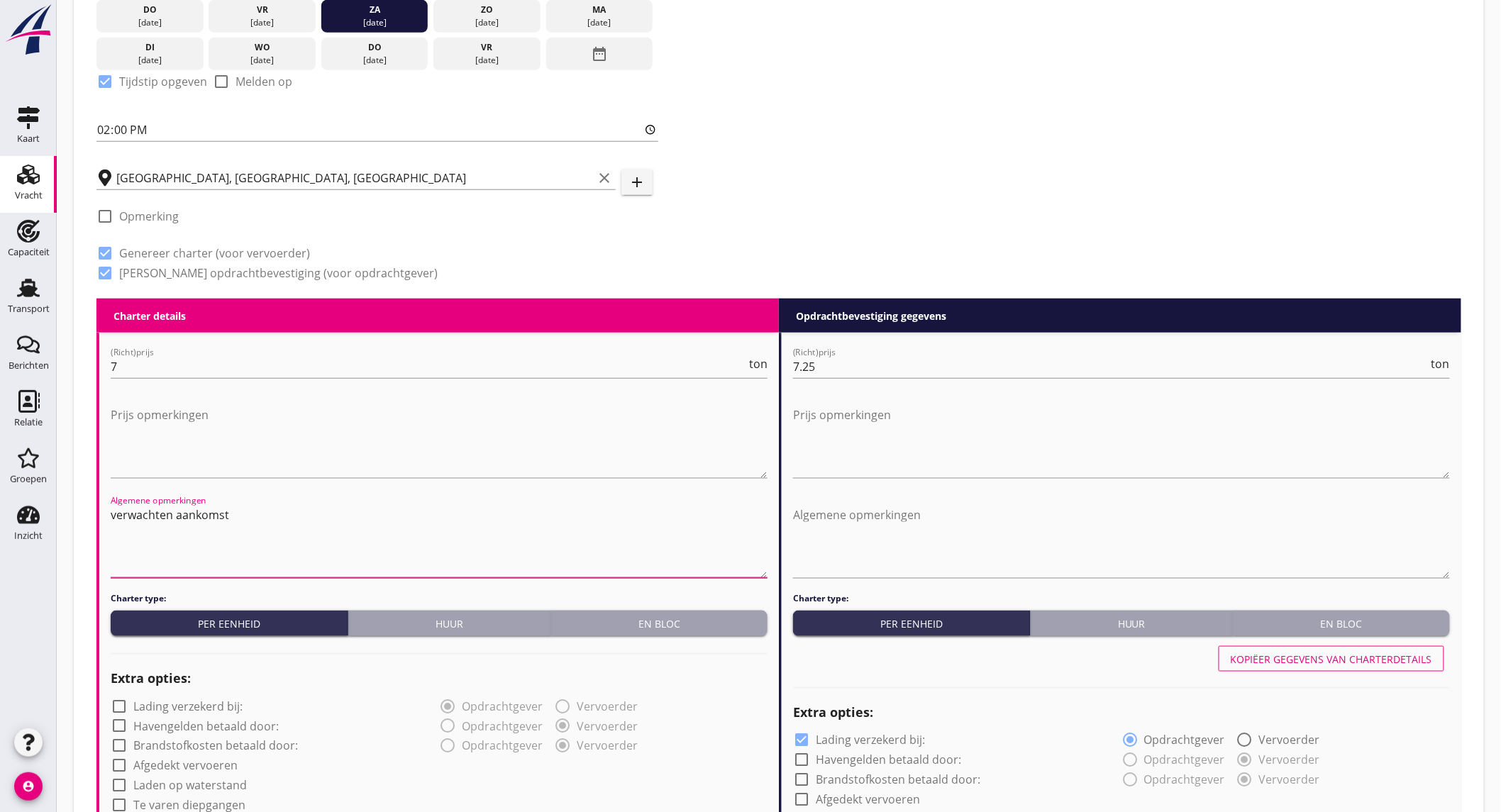
scroll to position [315, 0]
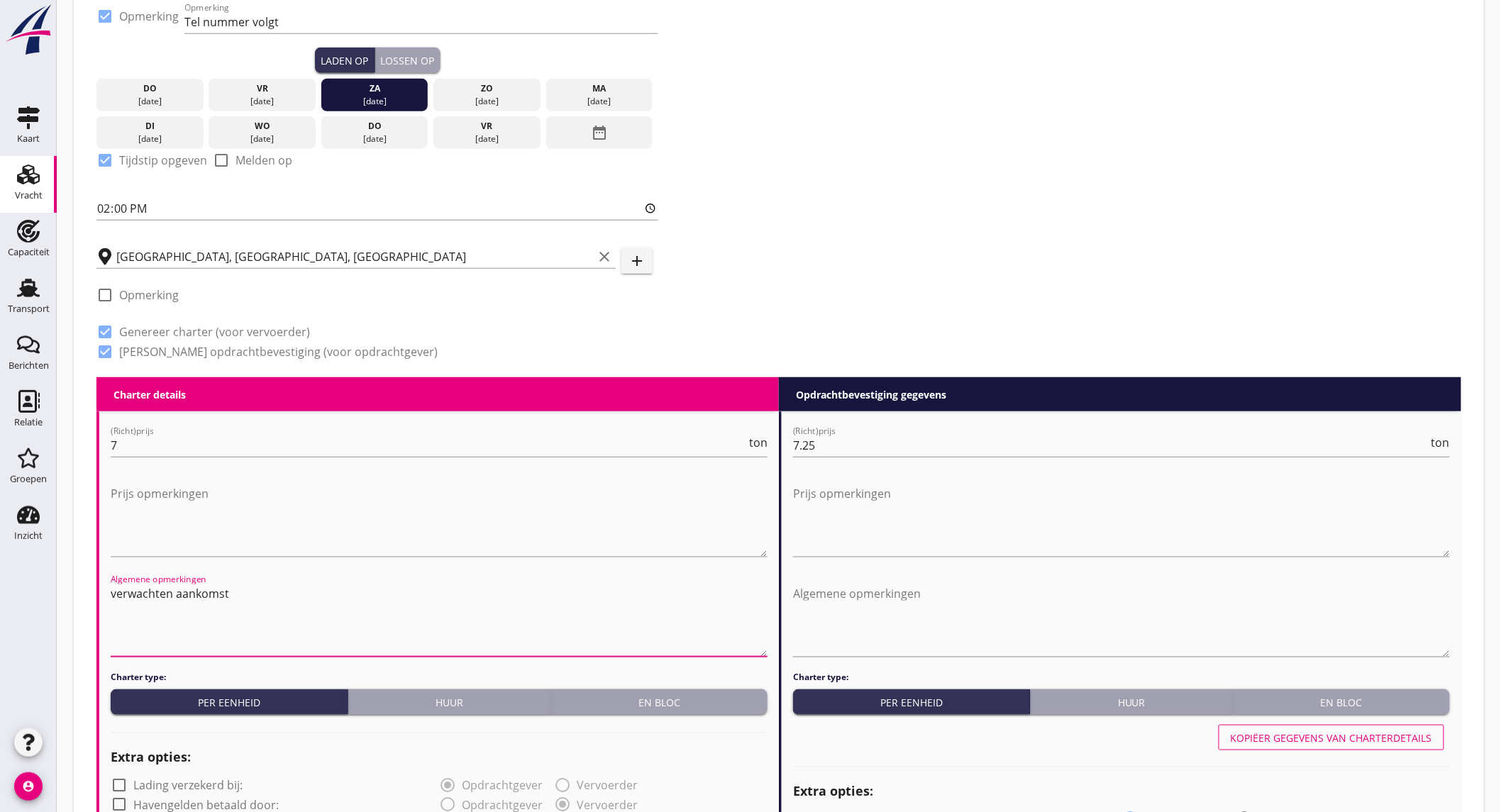
click at [408, 55] on div "Lossen op" at bounding box center [407, 60] width 54 height 15
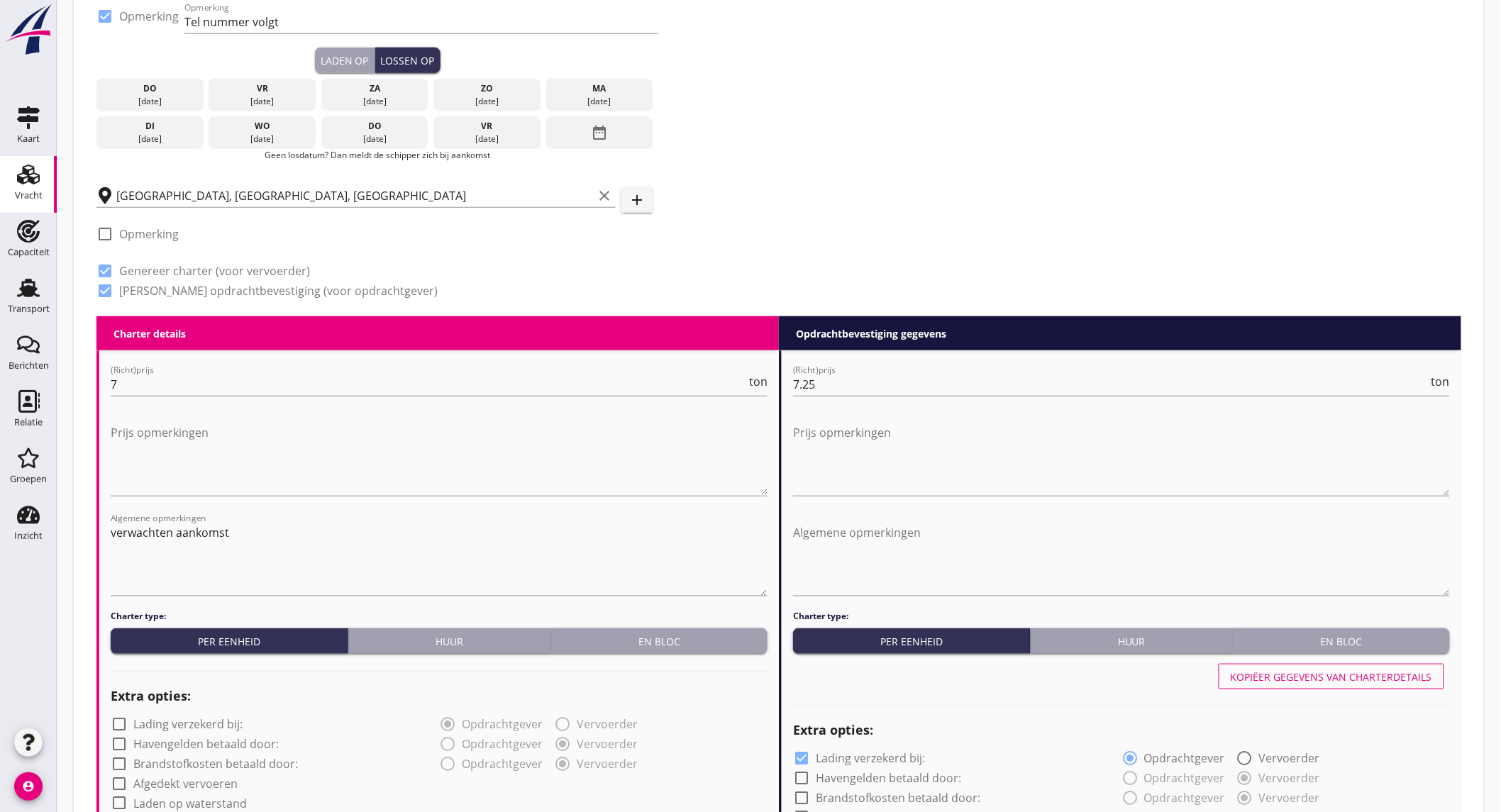
click at [160, 128] on div "di" at bounding box center [150, 126] width 100 height 13
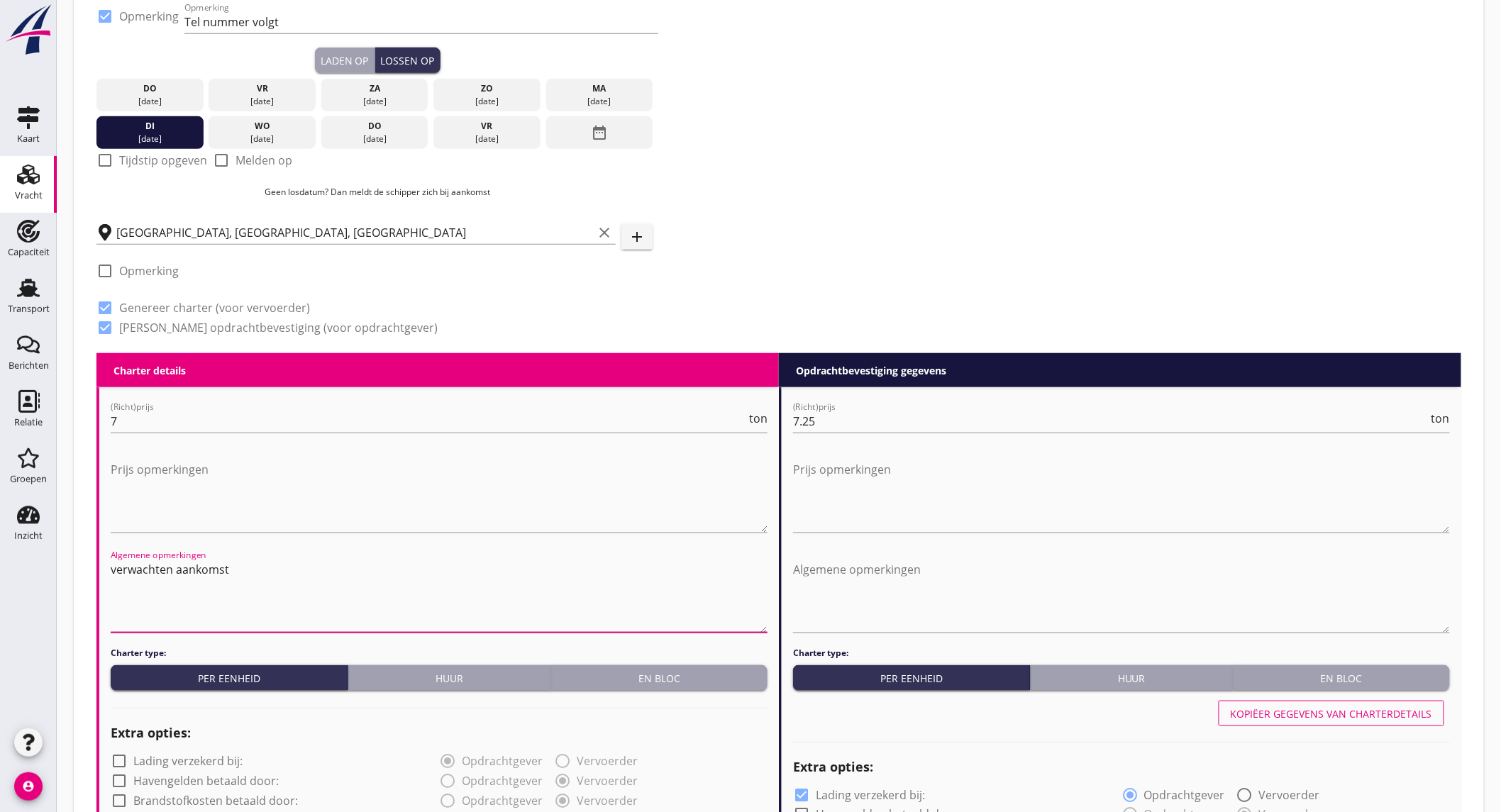
click at [249, 562] on textarea "verwachten aankomst" at bounding box center [439, 595] width 657 height 75
click at [249, 562] on textarea "verwachten aankomst 19-08 tussen 06.00 en 10.00" at bounding box center [439, 595] width 657 height 75
type textarea "verwachten aankomst 19-08 tussen 06.00 en 10.00"
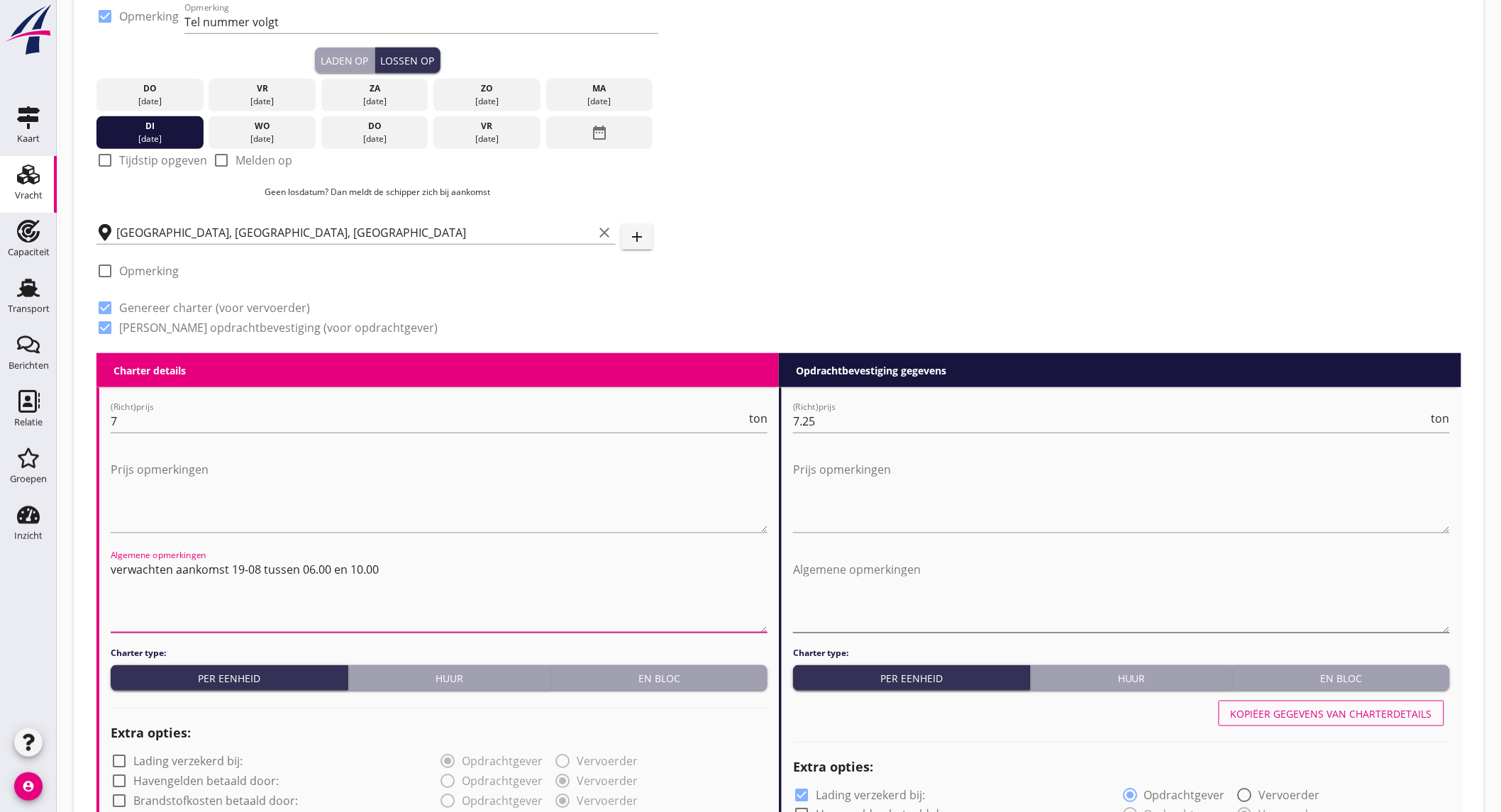
click at [919, 569] on textarea "Algemene opmerkingen" at bounding box center [1121, 595] width 657 height 75
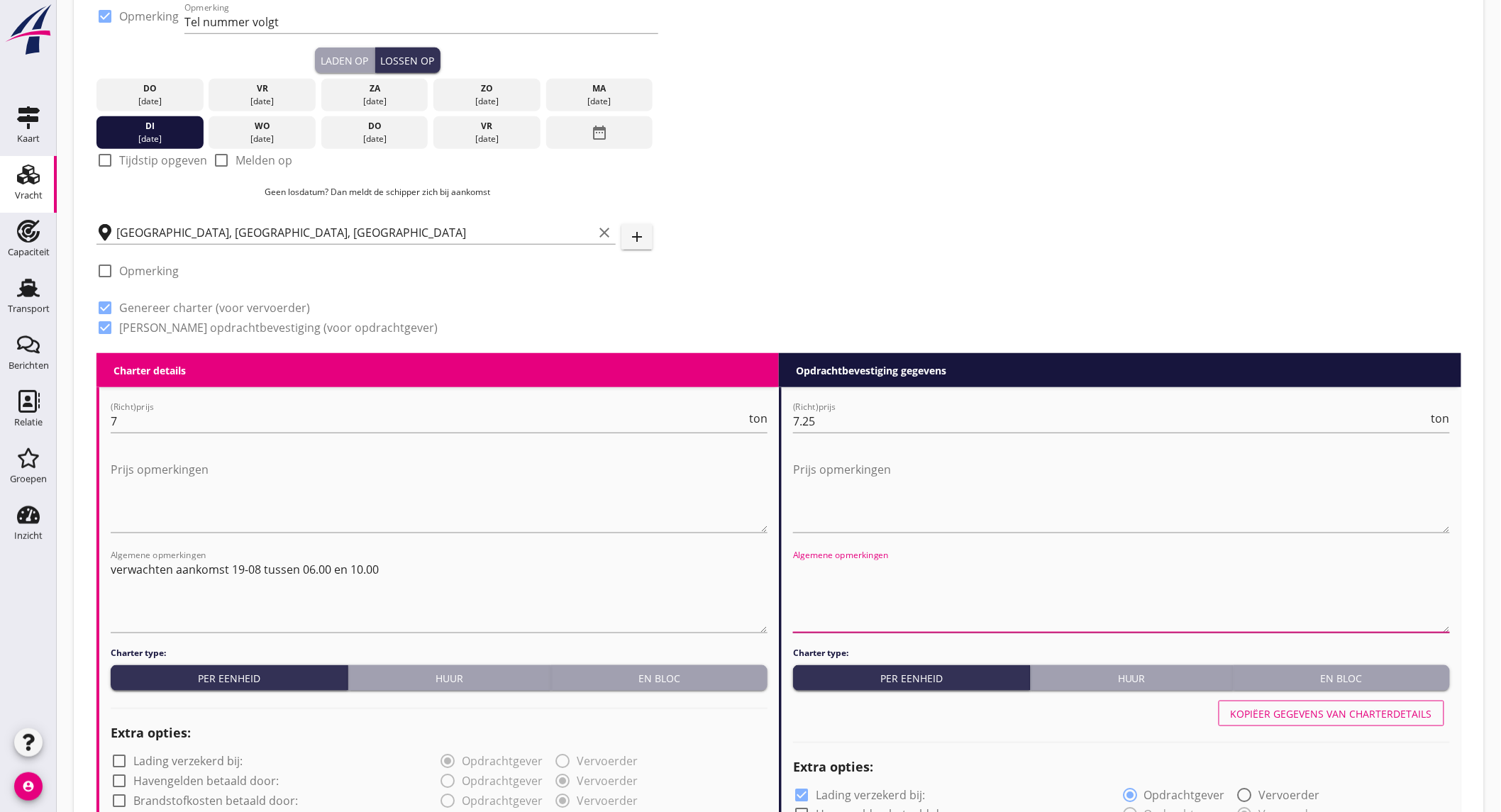
paste textarea "verwachten aankomst 19-08 tussen 06.00 en 10.00"
type textarea "verwachten aankomst 19-08 tussen 06.00 en 10.00"
click at [600, 483] on textarea "Prijs opmerkingen" at bounding box center [439, 495] width 657 height 75
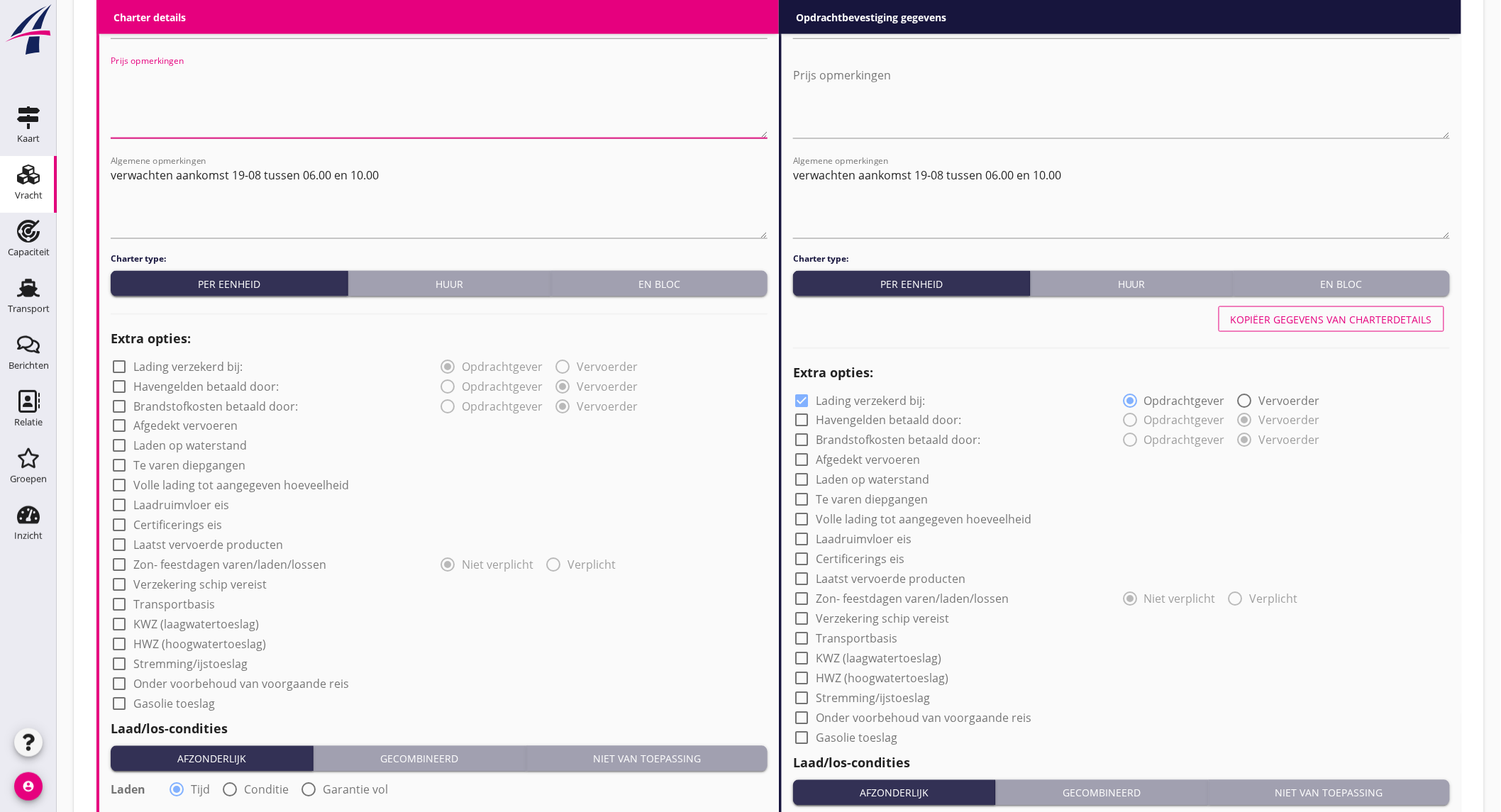
scroll to position [1181, 0]
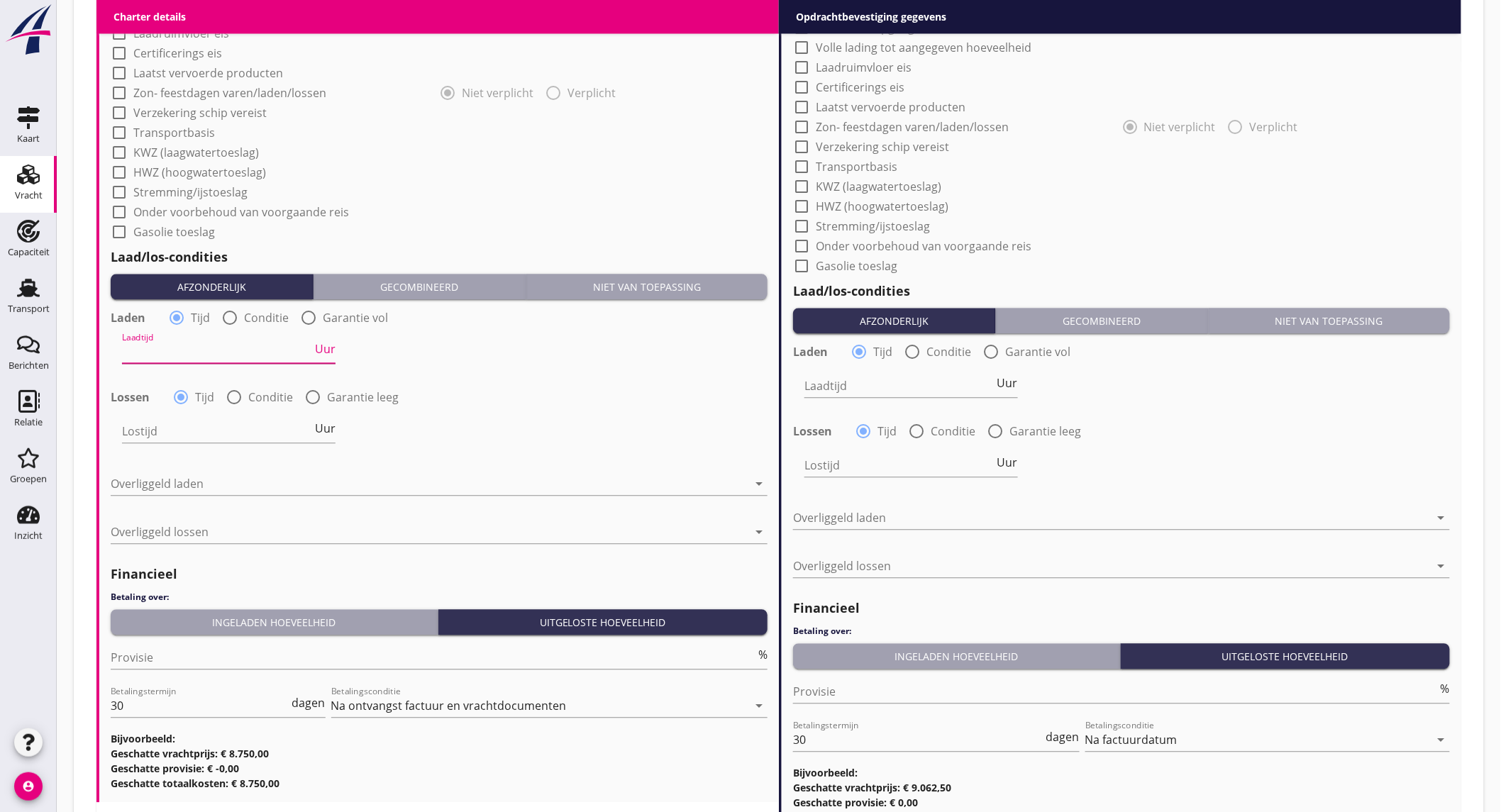
click at [209, 345] on input "Laadtijd" at bounding box center [217, 351] width 190 height 22
type input "24"
click at [307, 393] on div at bounding box center [313, 397] width 24 height 24
radio input "false"
radio input "true"
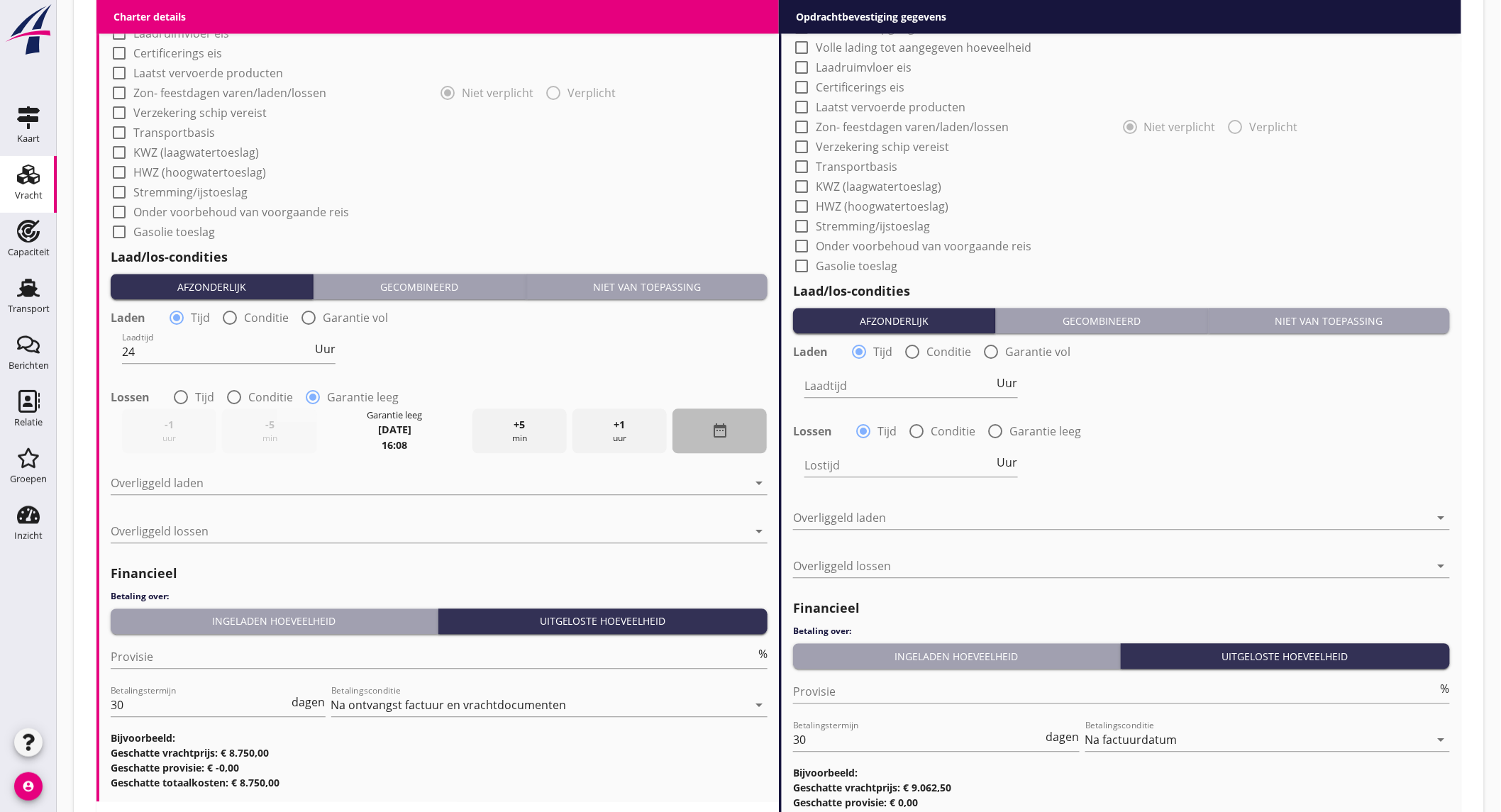
click at [691, 426] on div "date_range" at bounding box center [720, 431] width 95 height 45
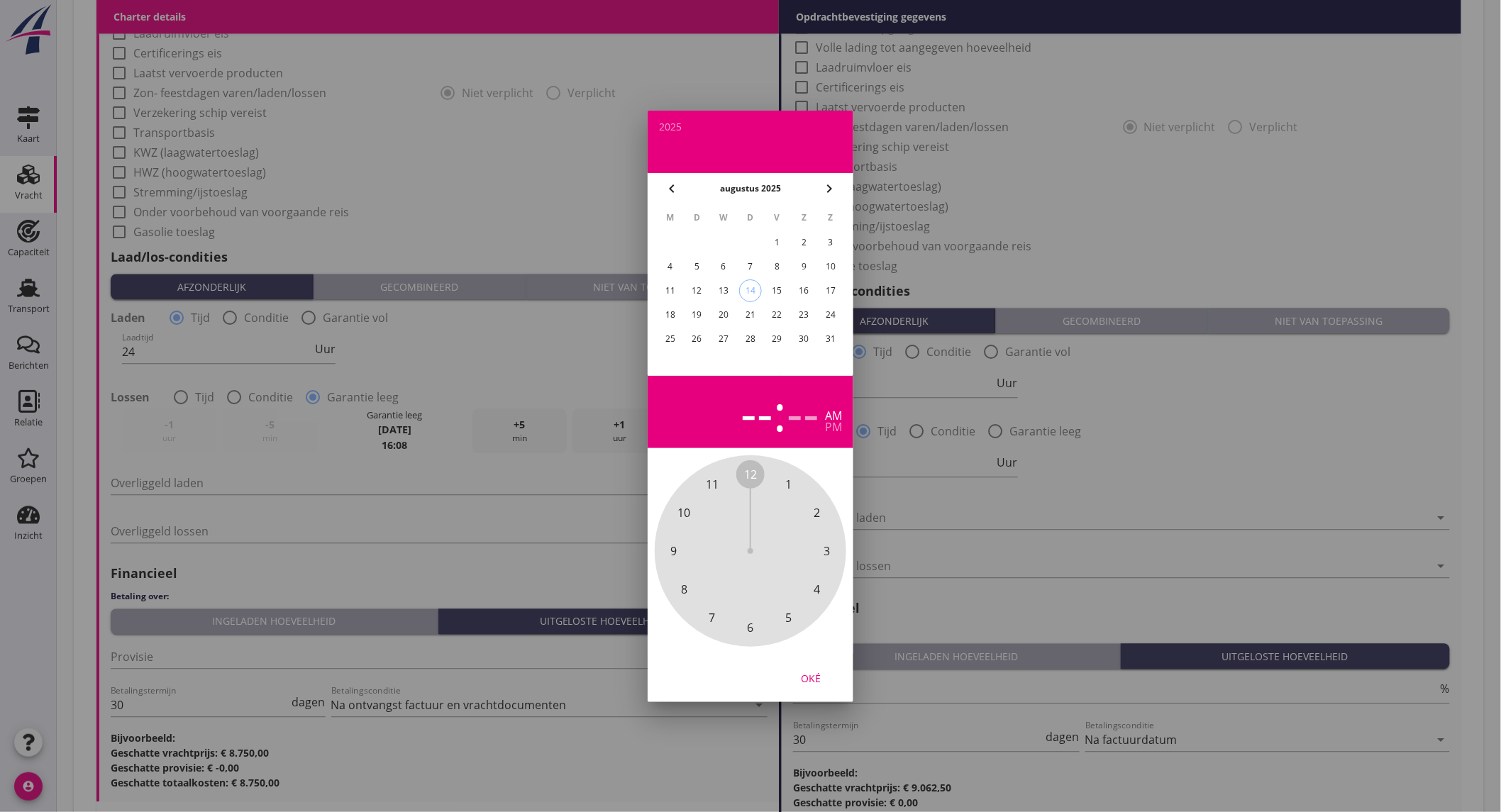
click at [698, 308] on div "19" at bounding box center [697, 315] width 22 height 22
drag, startPoint x: 748, startPoint y: 472, endPoint x: 722, endPoint y: 477, distance: 26.5
click at [722, 477] on div "12 1 2 3 4 5 6 7 8 9 10 11" at bounding box center [750, 550] width 153 height 153
click at [746, 474] on div "00 05 10 15 20 25 30 35 40 45 50 55" at bounding box center [750, 550] width 153 height 153
click at [836, 427] on div "pm" at bounding box center [833, 427] width 17 height 11
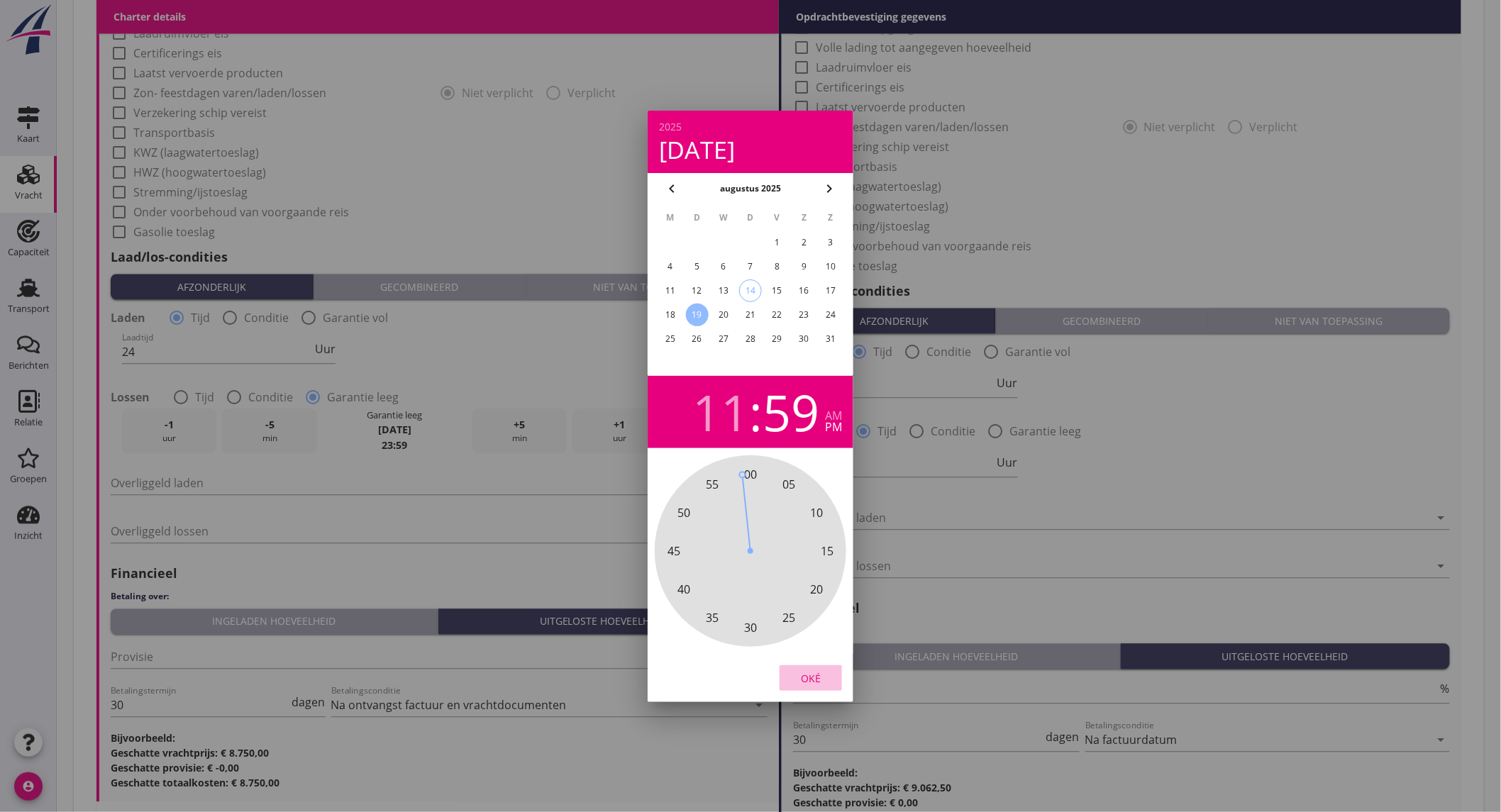
click at [820, 675] on div "Oké" at bounding box center [810, 677] width 39 height 15
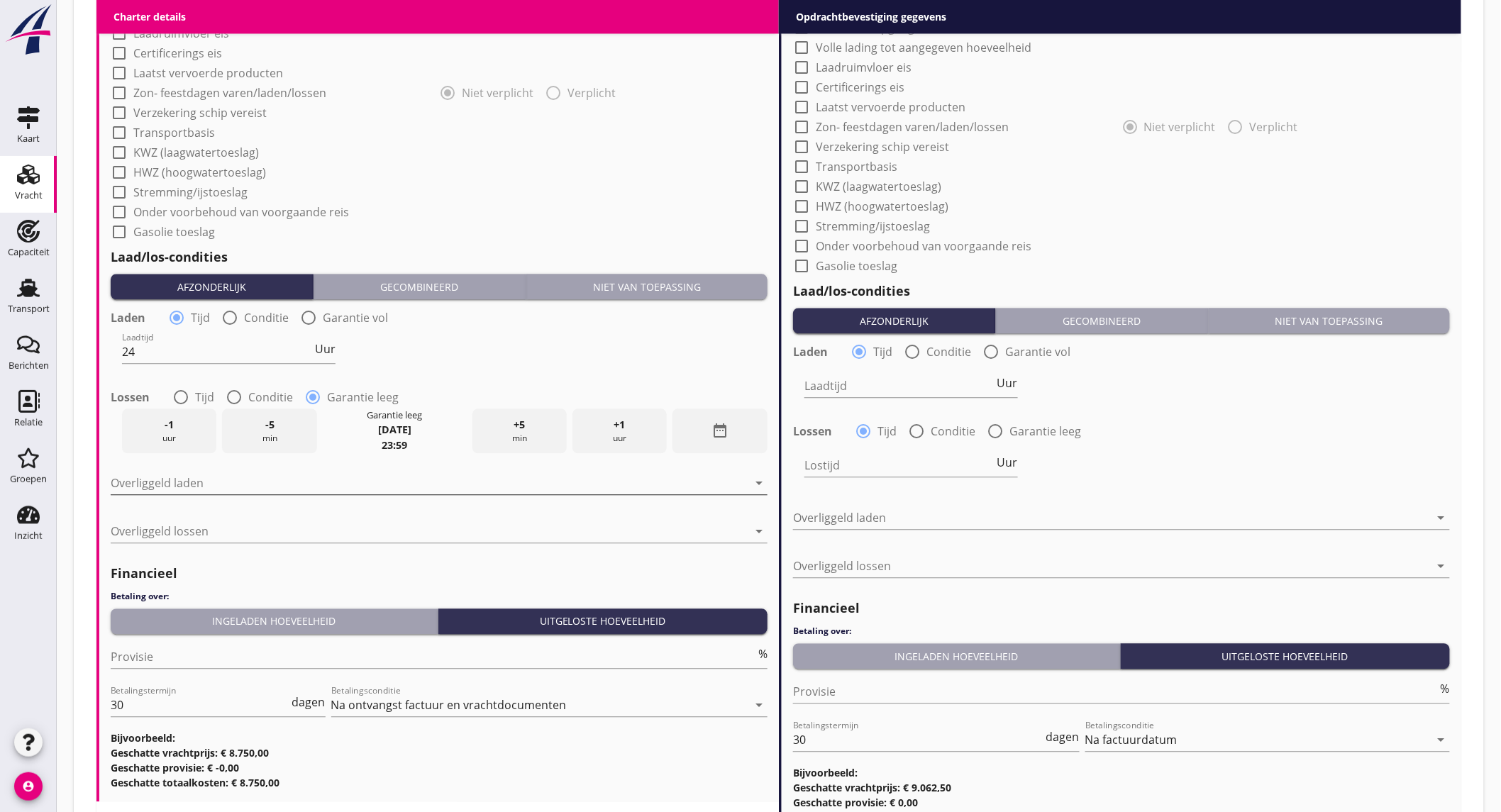
click at [368, 488] on div at bounding box center [429, 483] width 637 height 22
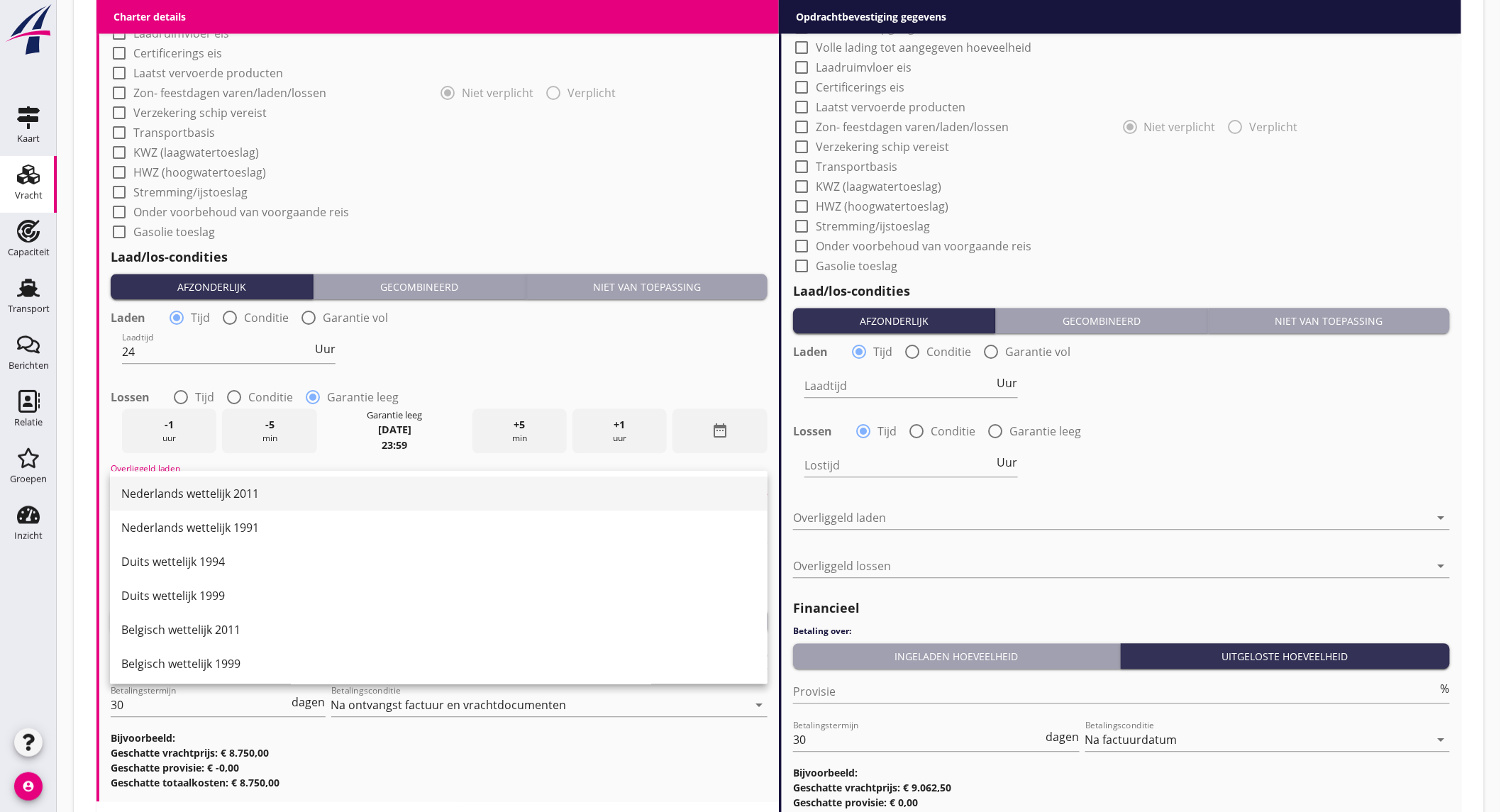
click at [343, 488] on div "Nederlands wettelijk 2011" at bounding box center [438, 493] width 635 height 17
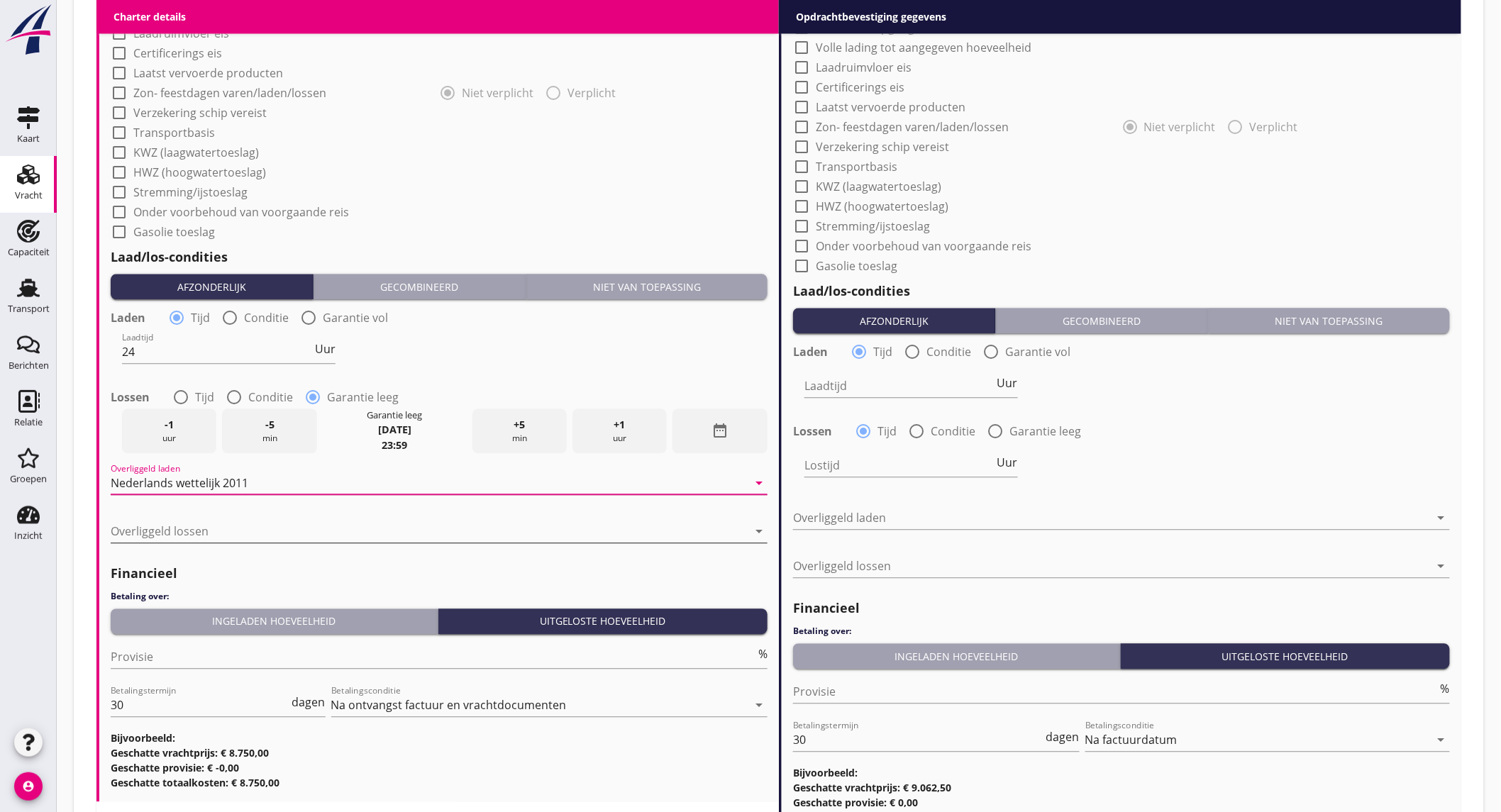
click at [303, 530] on div at bounding box center [429, 531] width 637 height 22
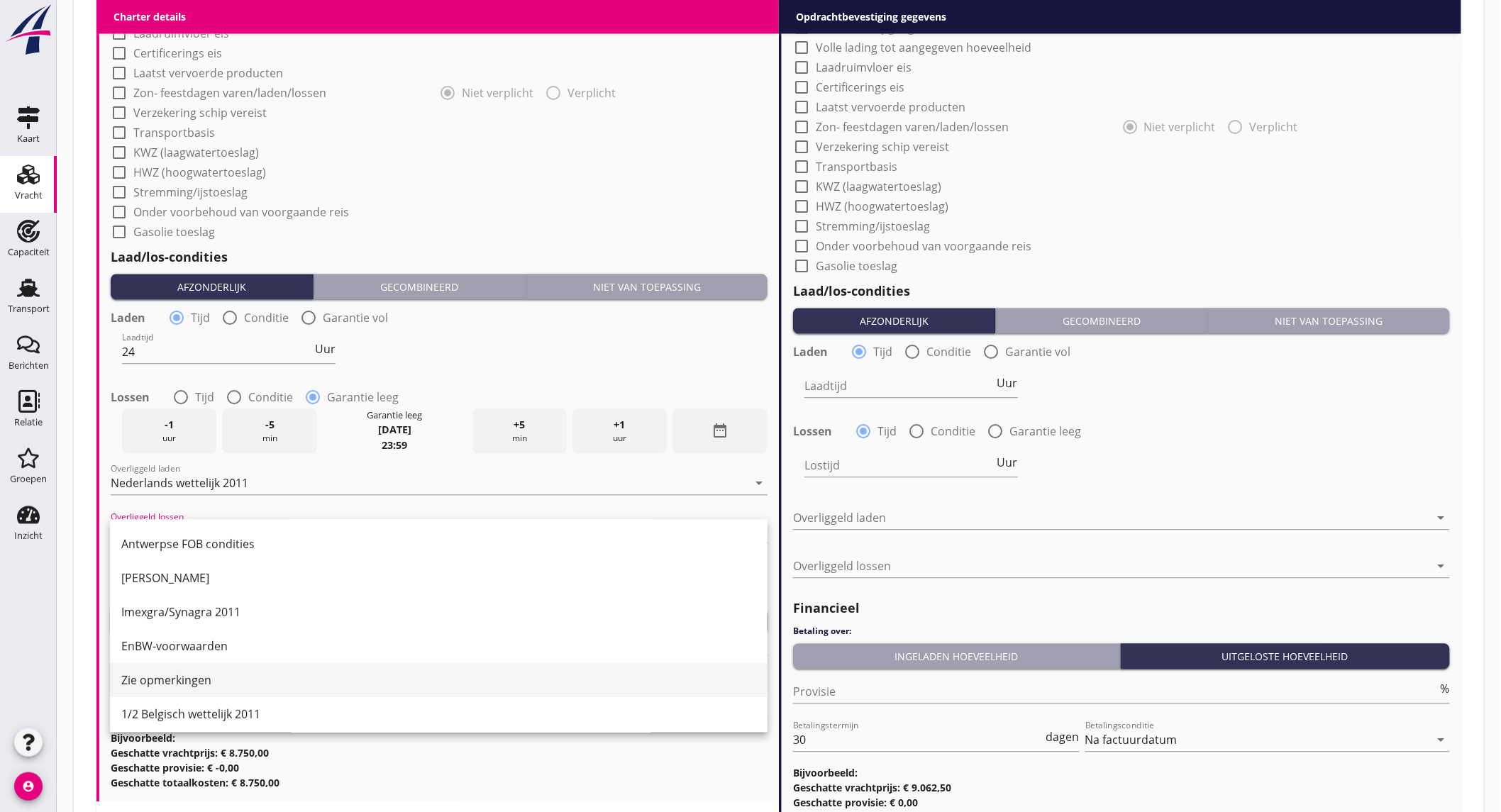
scroll to position [315, 0]
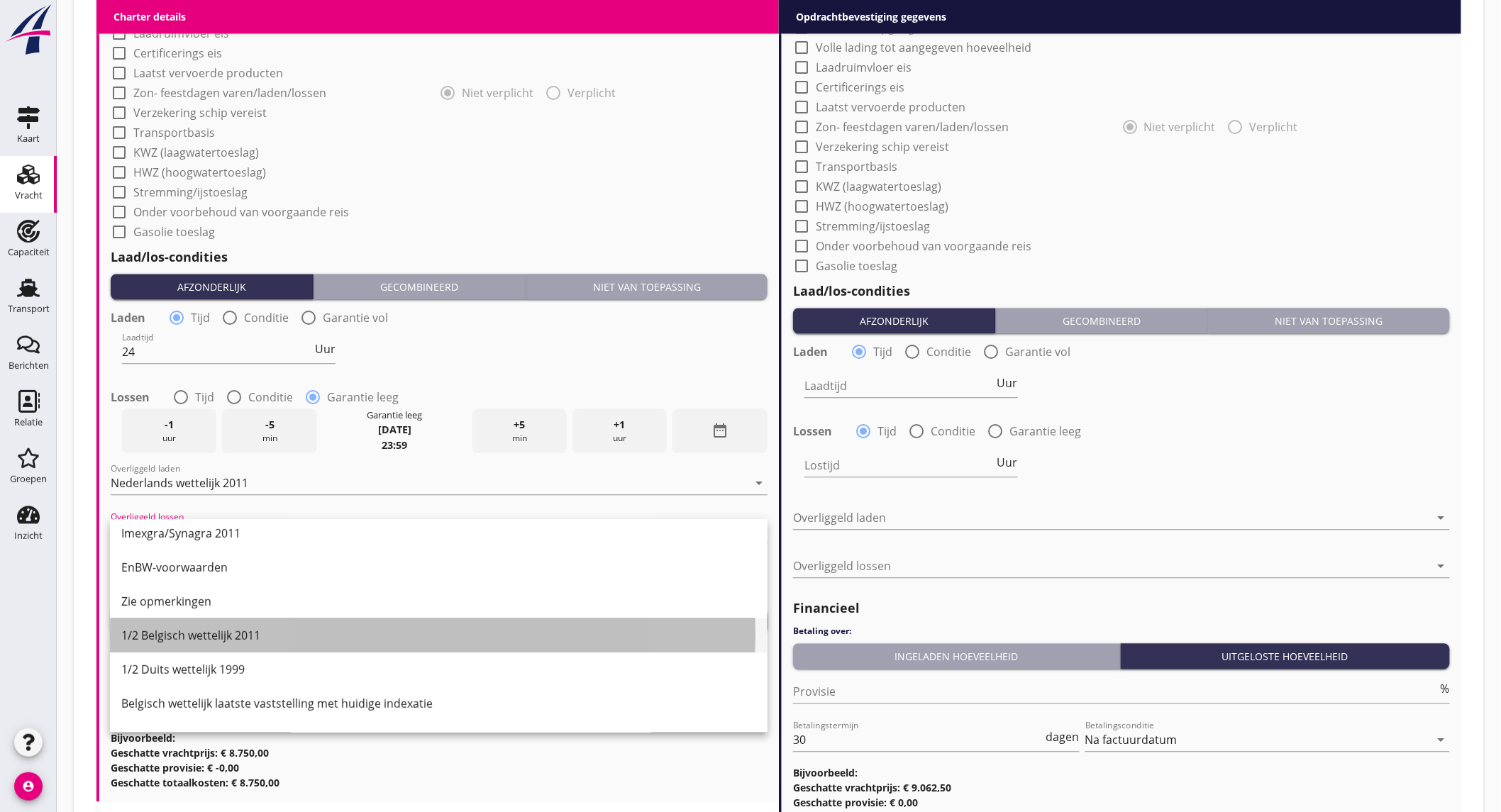
click at [265, 644] on div "1/2 Belgisch wettelijk 2011" at bounding box center [438, 635] width 635 height 34
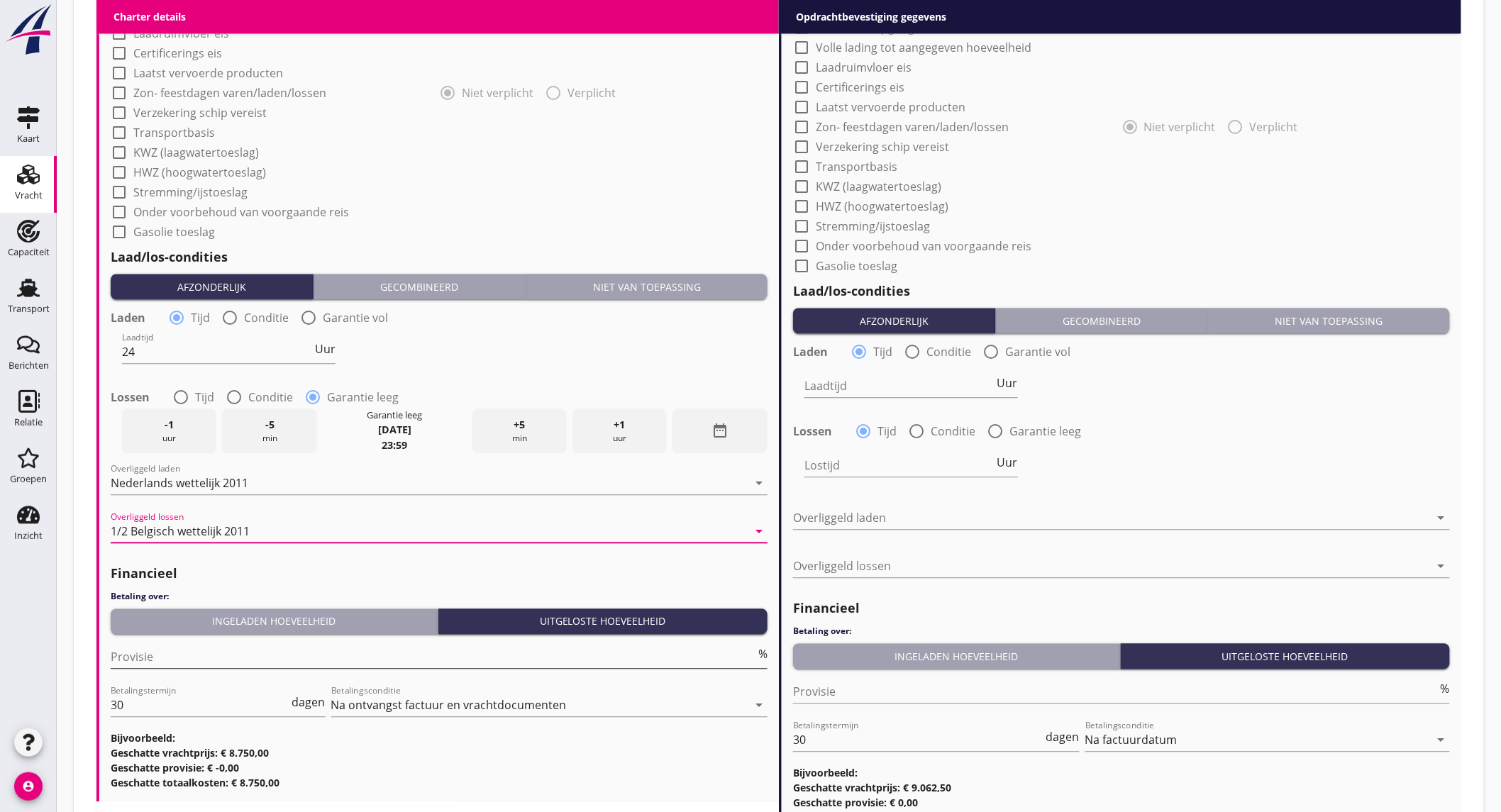
click at [246, 655] on input "Provisie" at bounding box center [433, 656] width 645 height 22
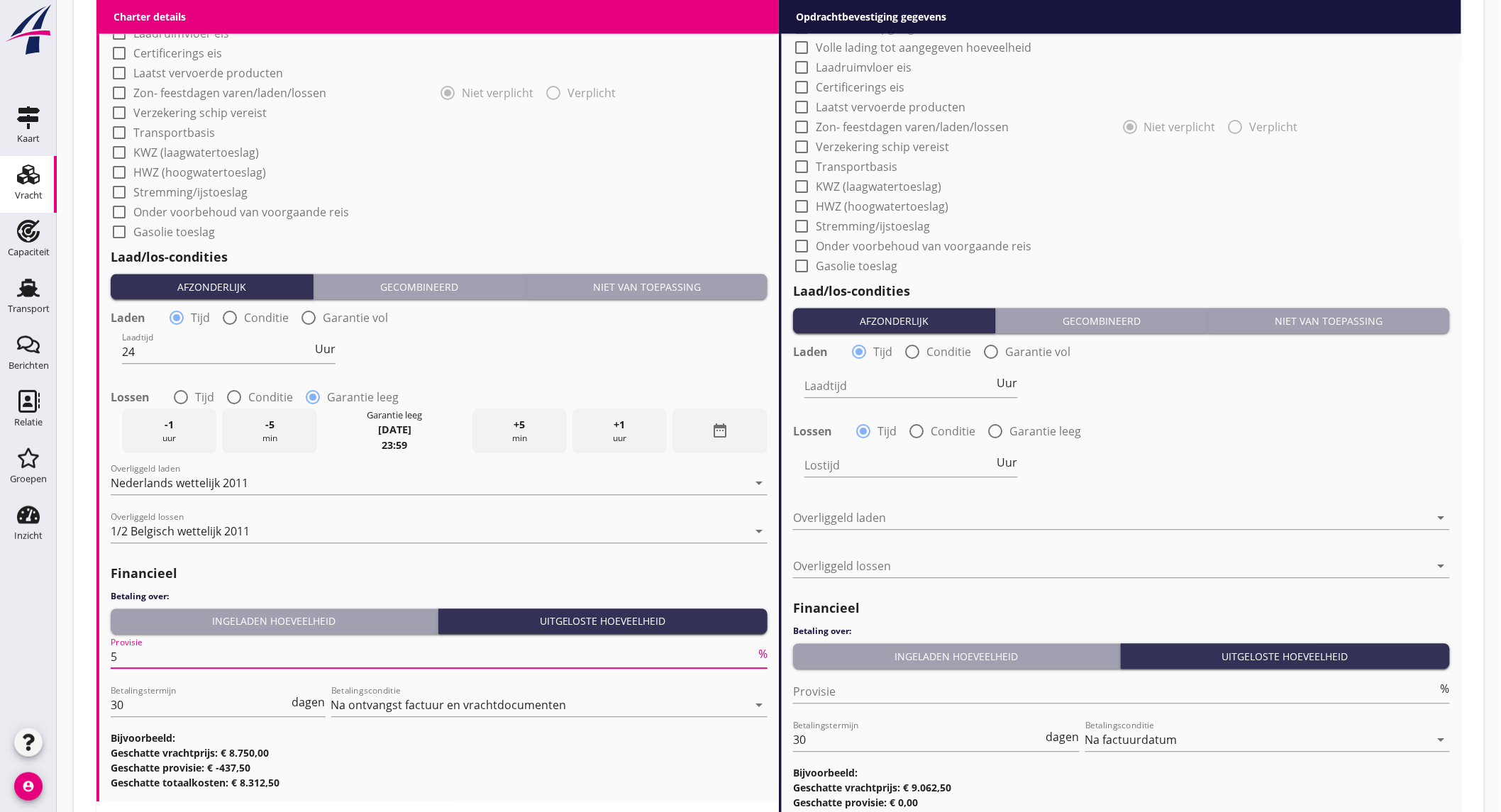
type input "5"
click at [1246, 405] on div "Laadtijd Uur" at bounding box center [1121, 388] width 660 height 51
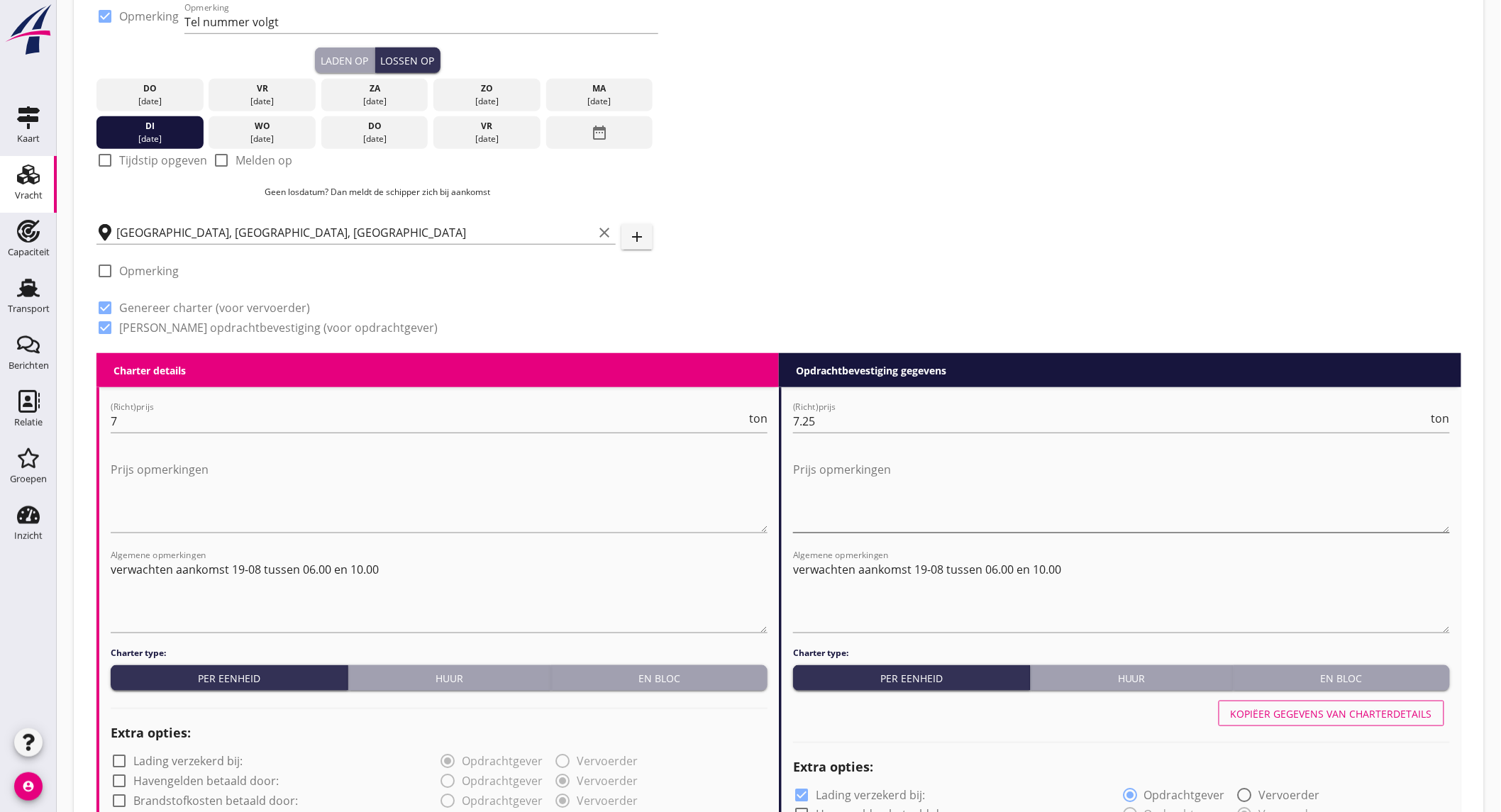
scroll to position [472, 0]
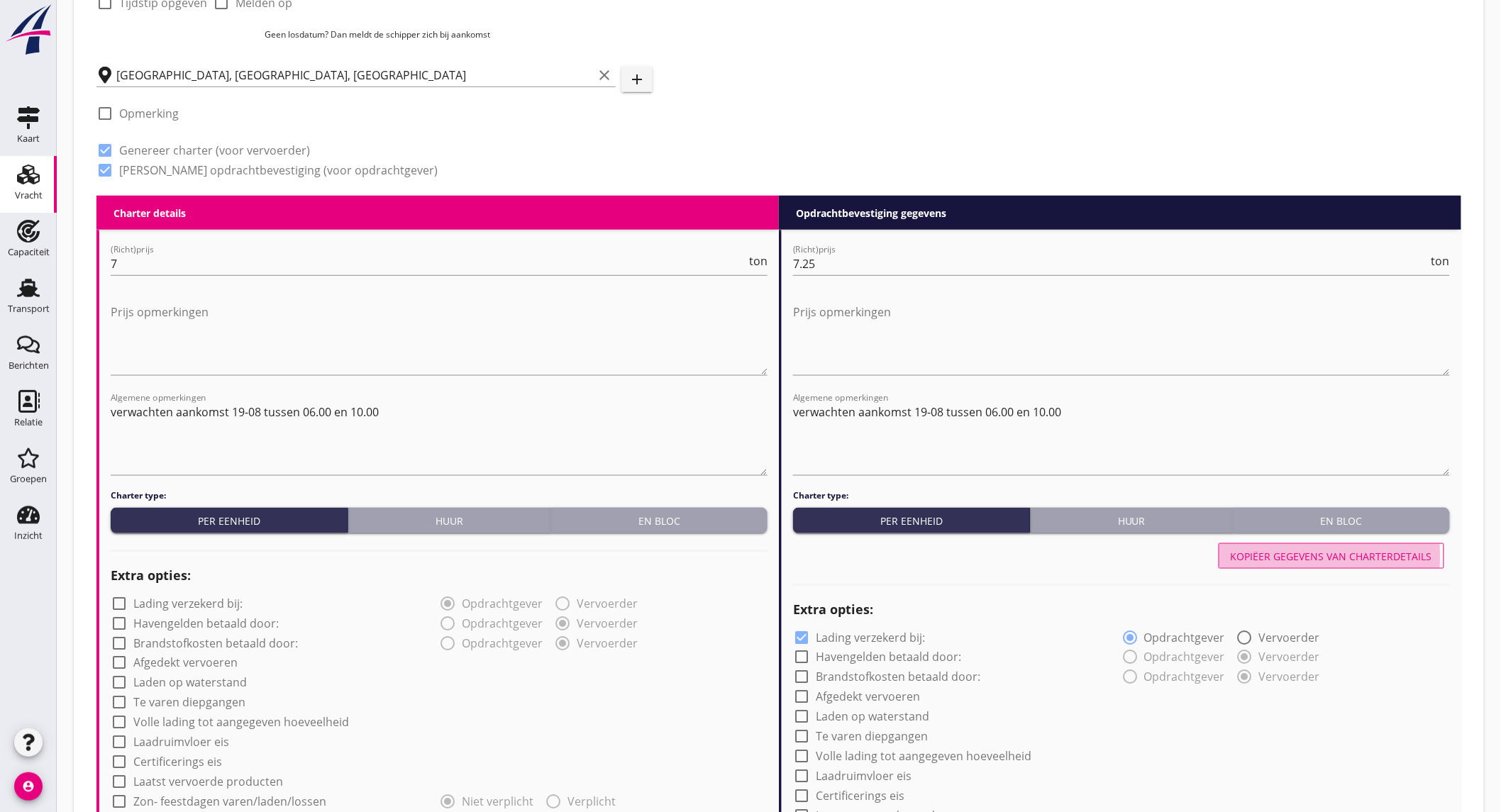
click at [1300, 558] on div "Kopiëer gegevens van charterdetails" at bounding box center [1331, 556] width 201 height 15
checkbox input "false"
type input "24"
radio input "false"
radio input "true"
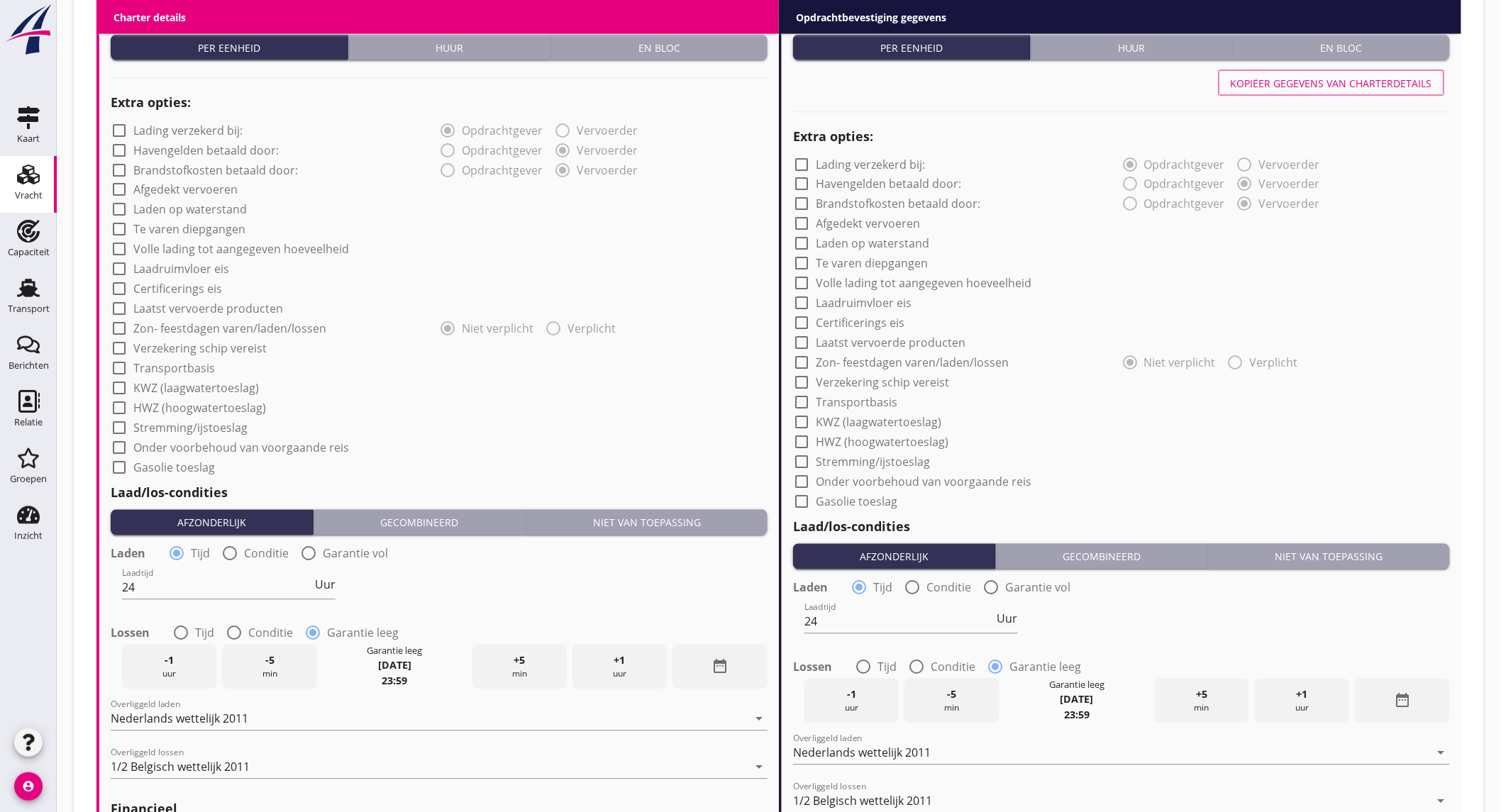
scroll to position [1300, 0]
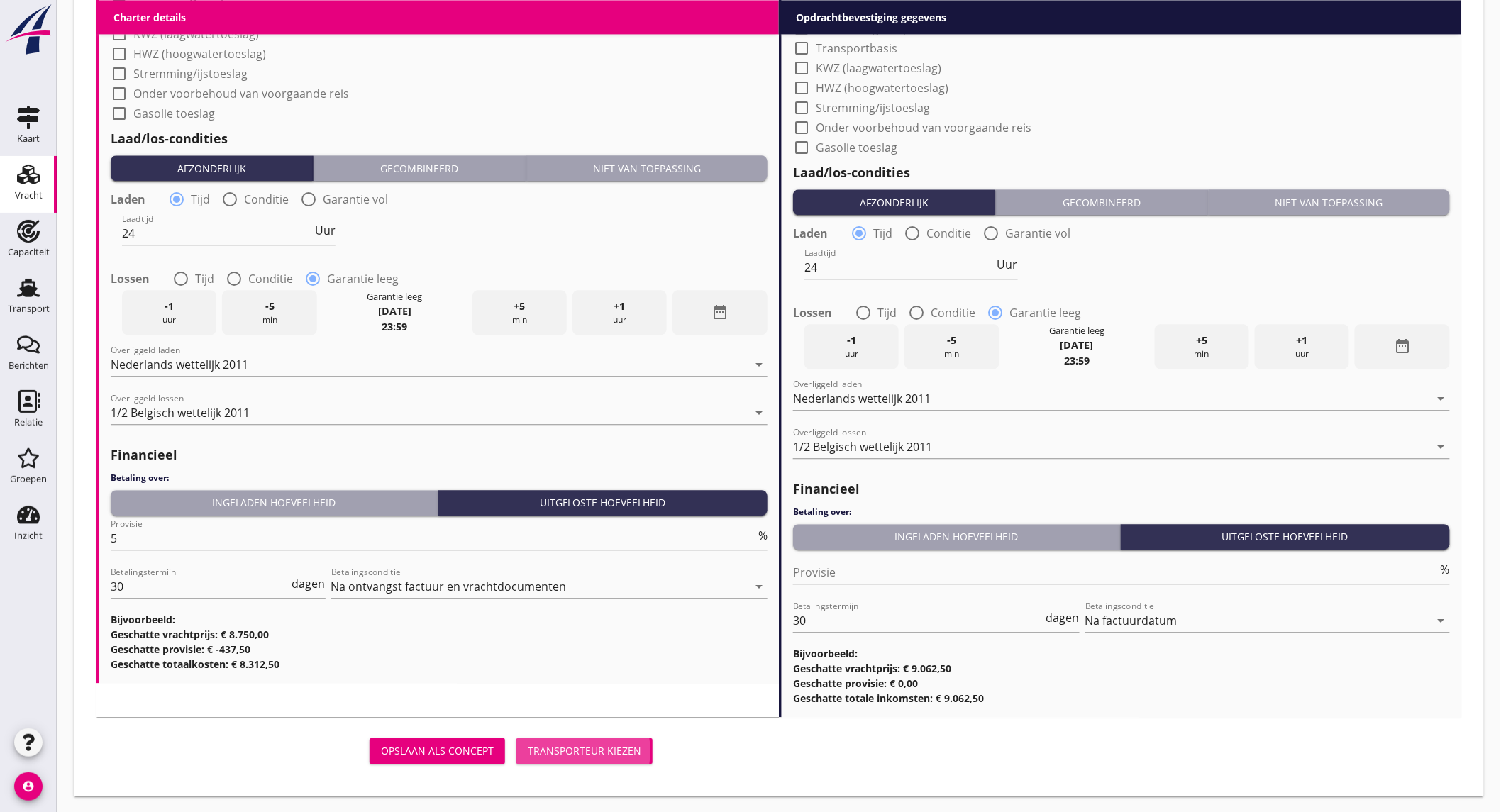
click at [563, 753] on div "Transporteur kiezen" at bounding box center [584, 750] width 113 height 15
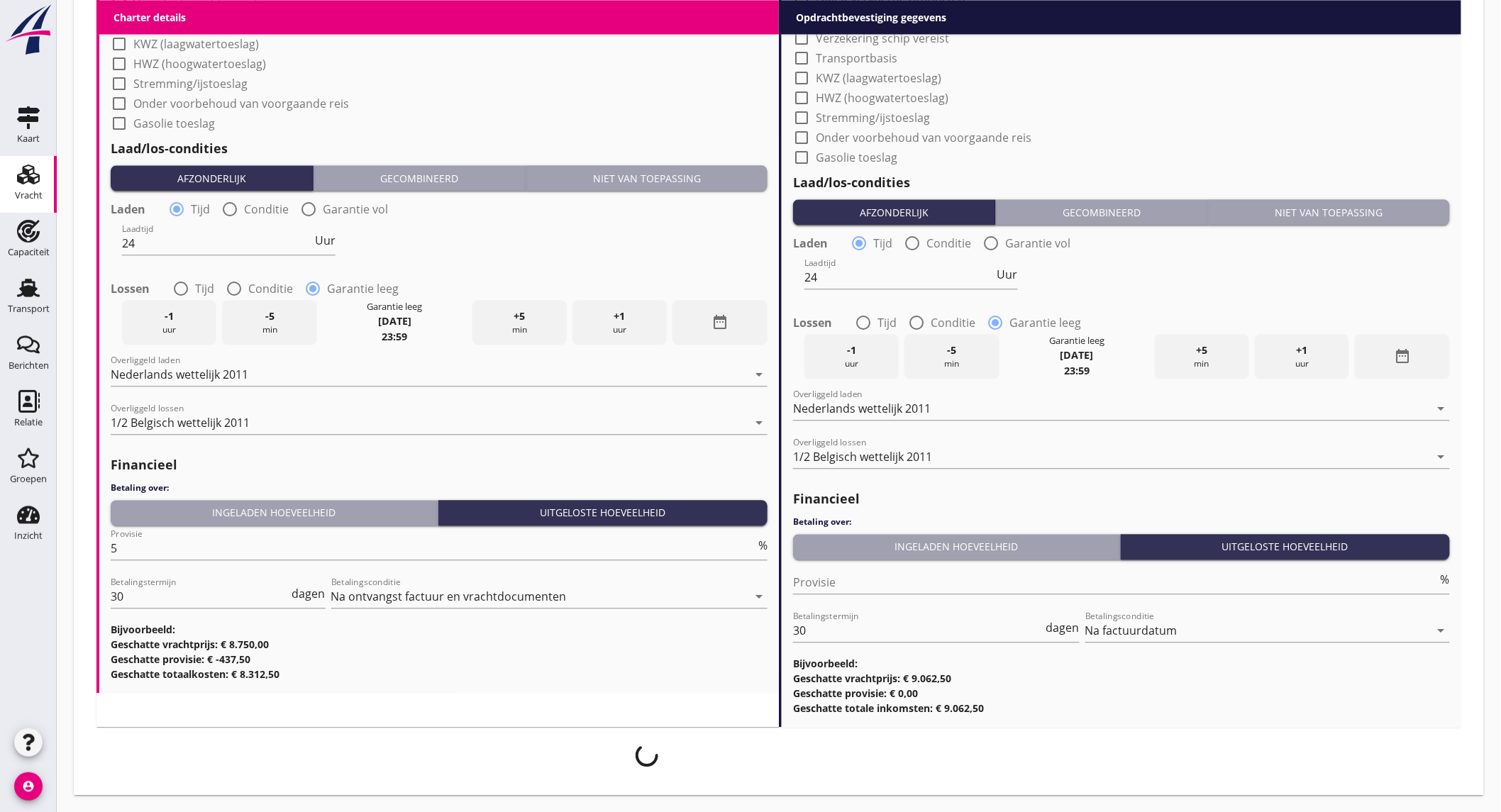
scroll to position [1288, 0]
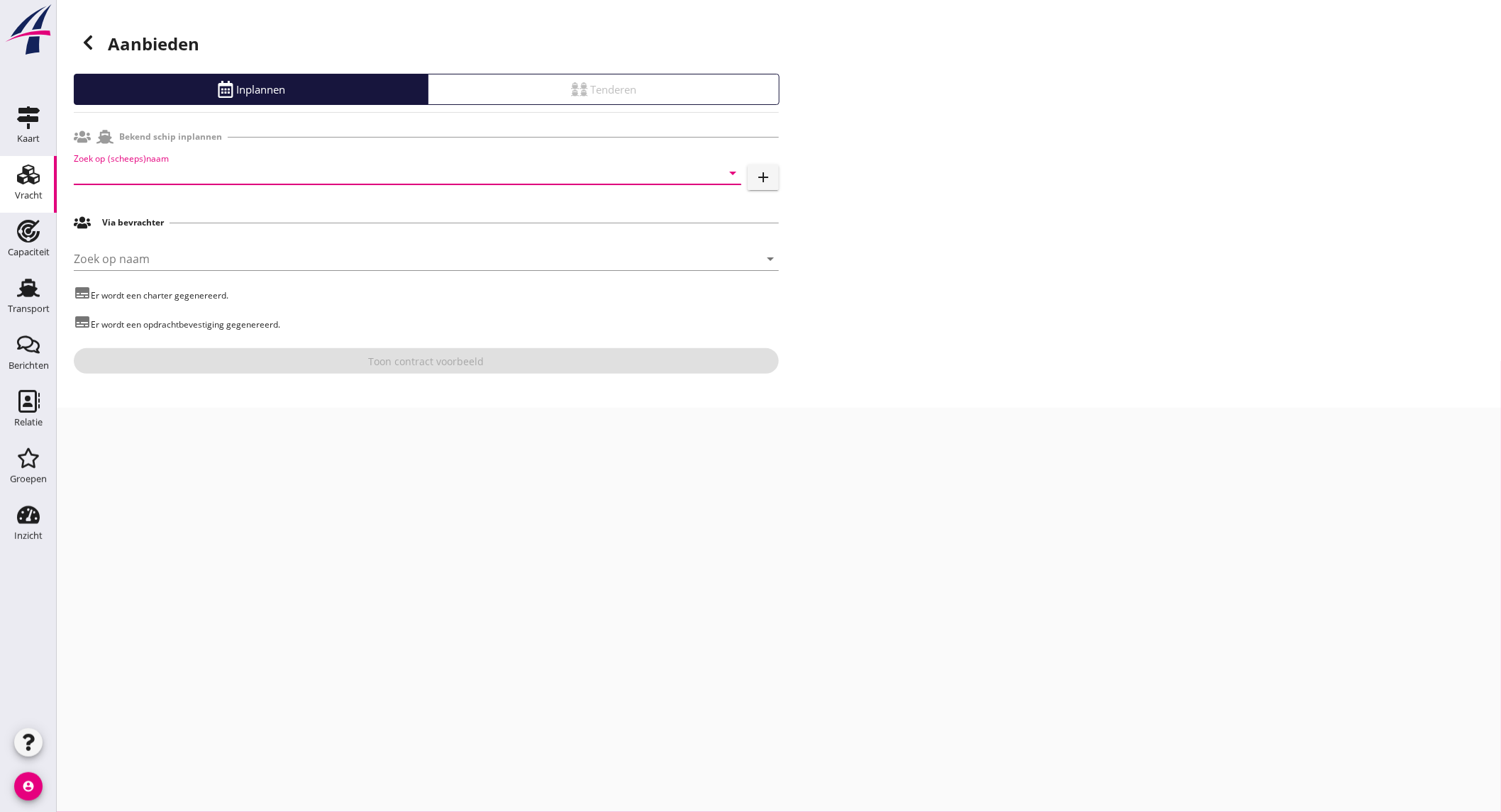
click at [209, 178] on input "Zoek op (scheeps)naam" at bounding box center [388, 173] width 628 height 22
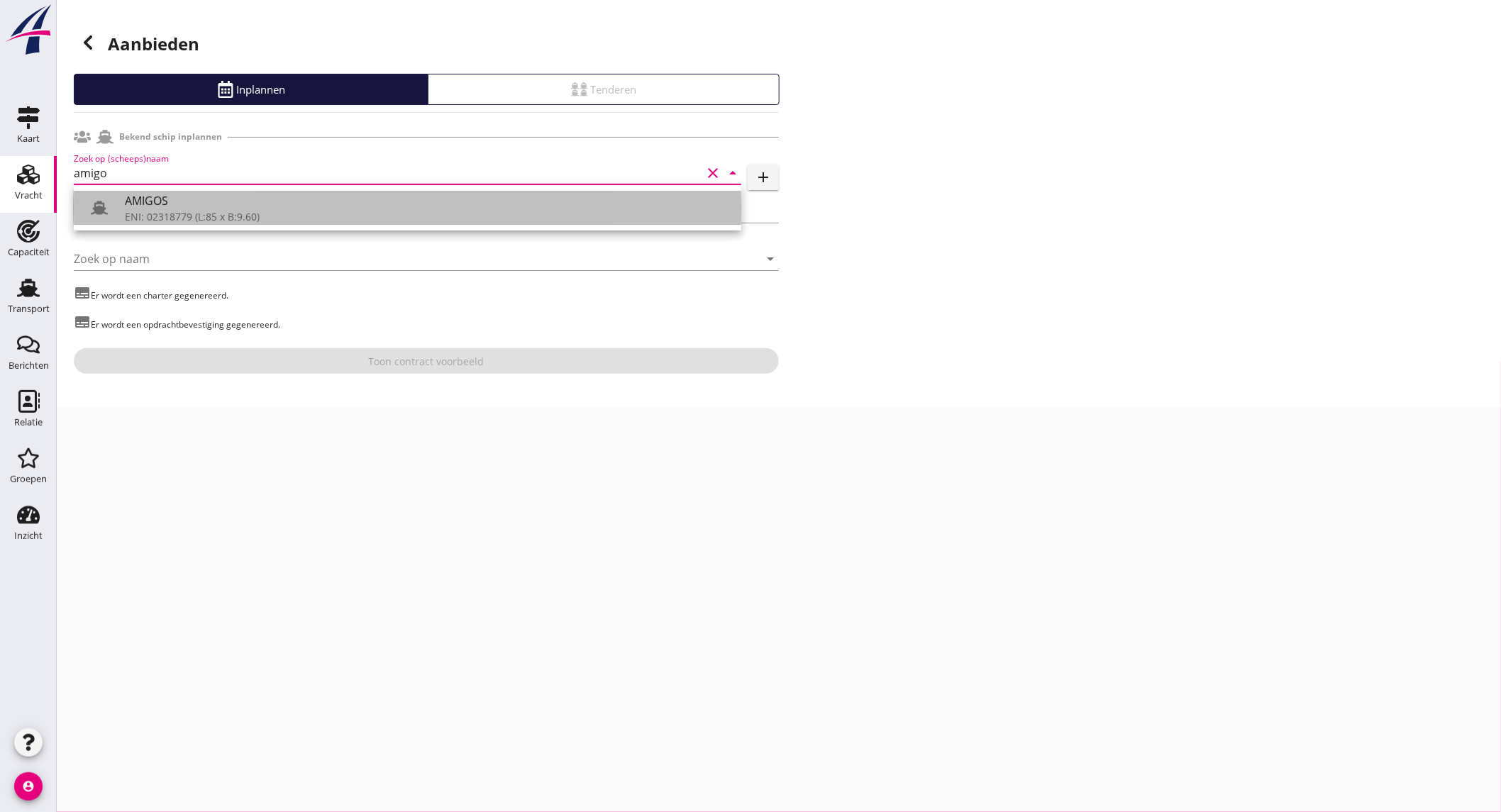
click at [209, 211] on div "ENI: 02318779 (L:85 x B:9.60)" at bounding box center [428, 217] width 605 height 15
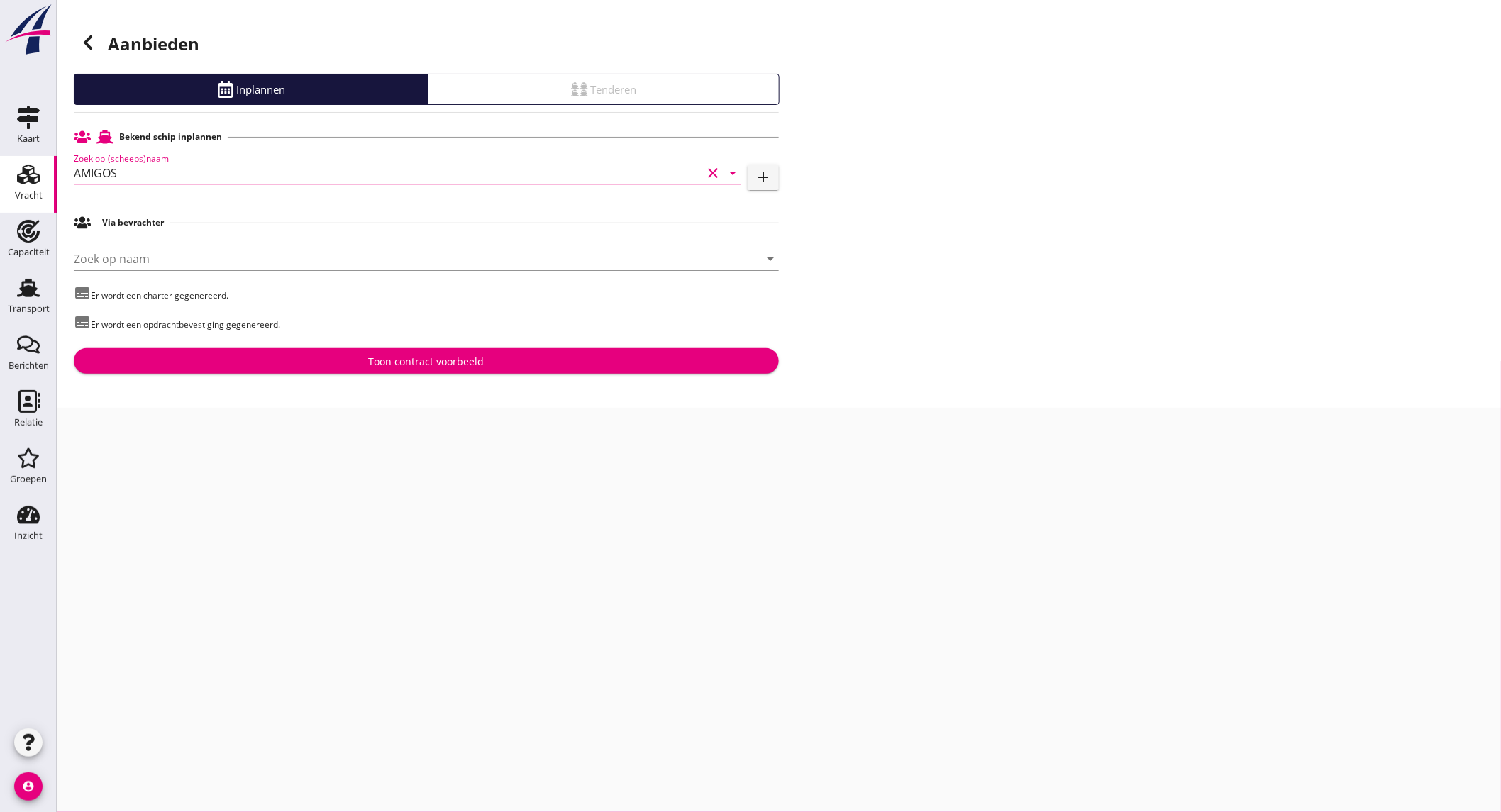
type input "AMIGOS"
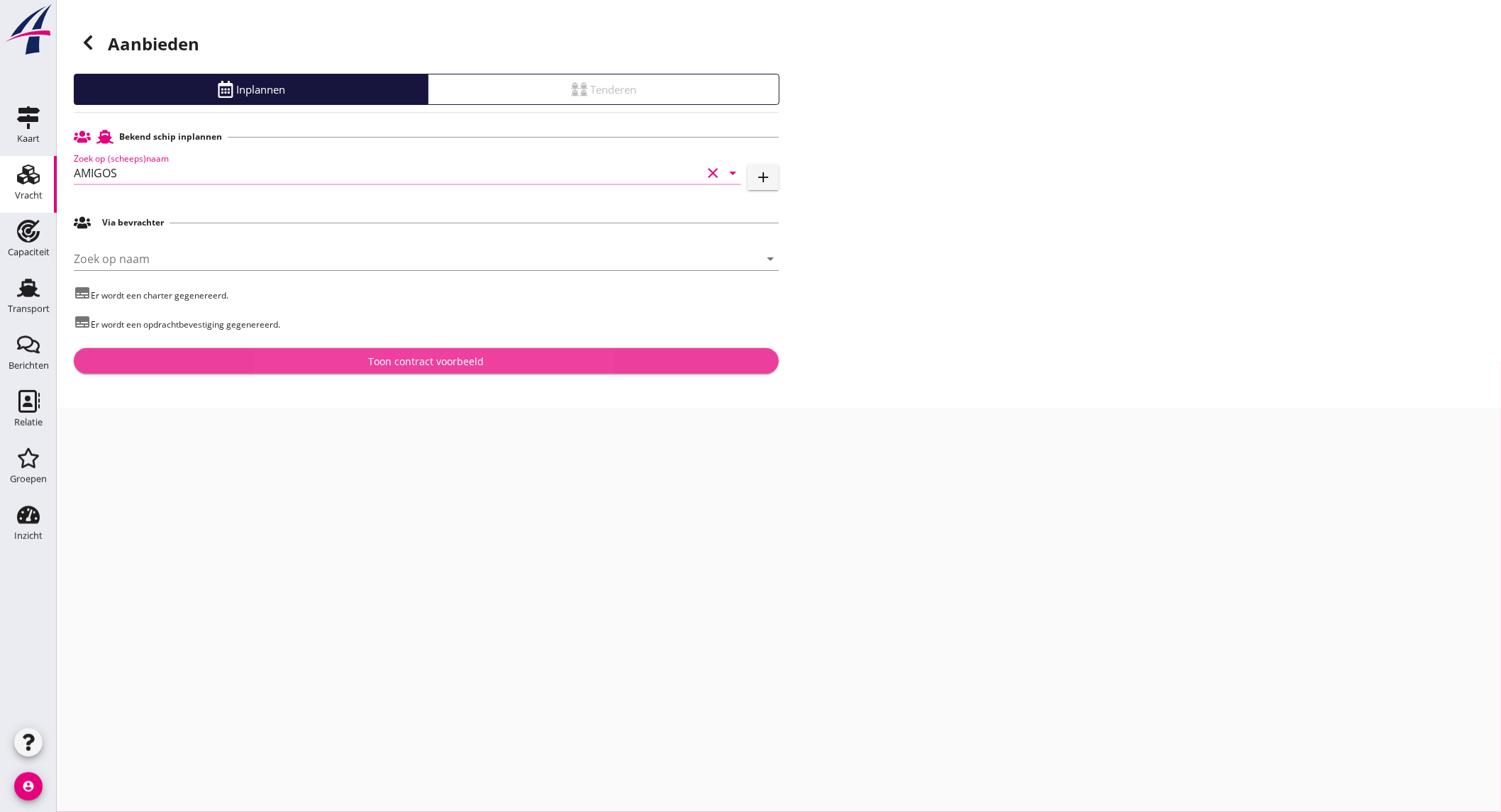
click at [423, 355] on div "Toon contract voorbeeld" at bounding box center [426, 361] width 116 height 15
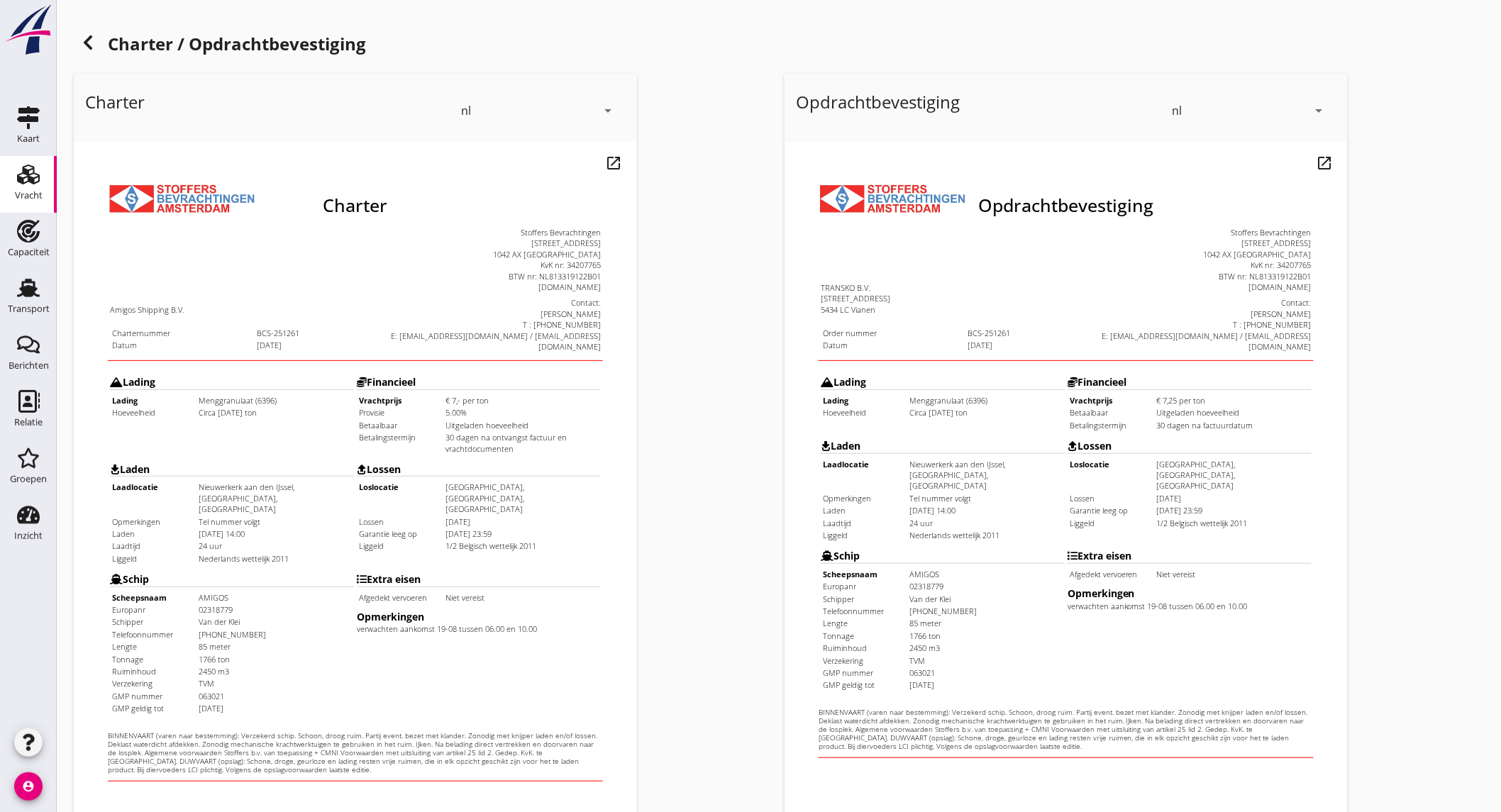
scroll to position [237, 0]
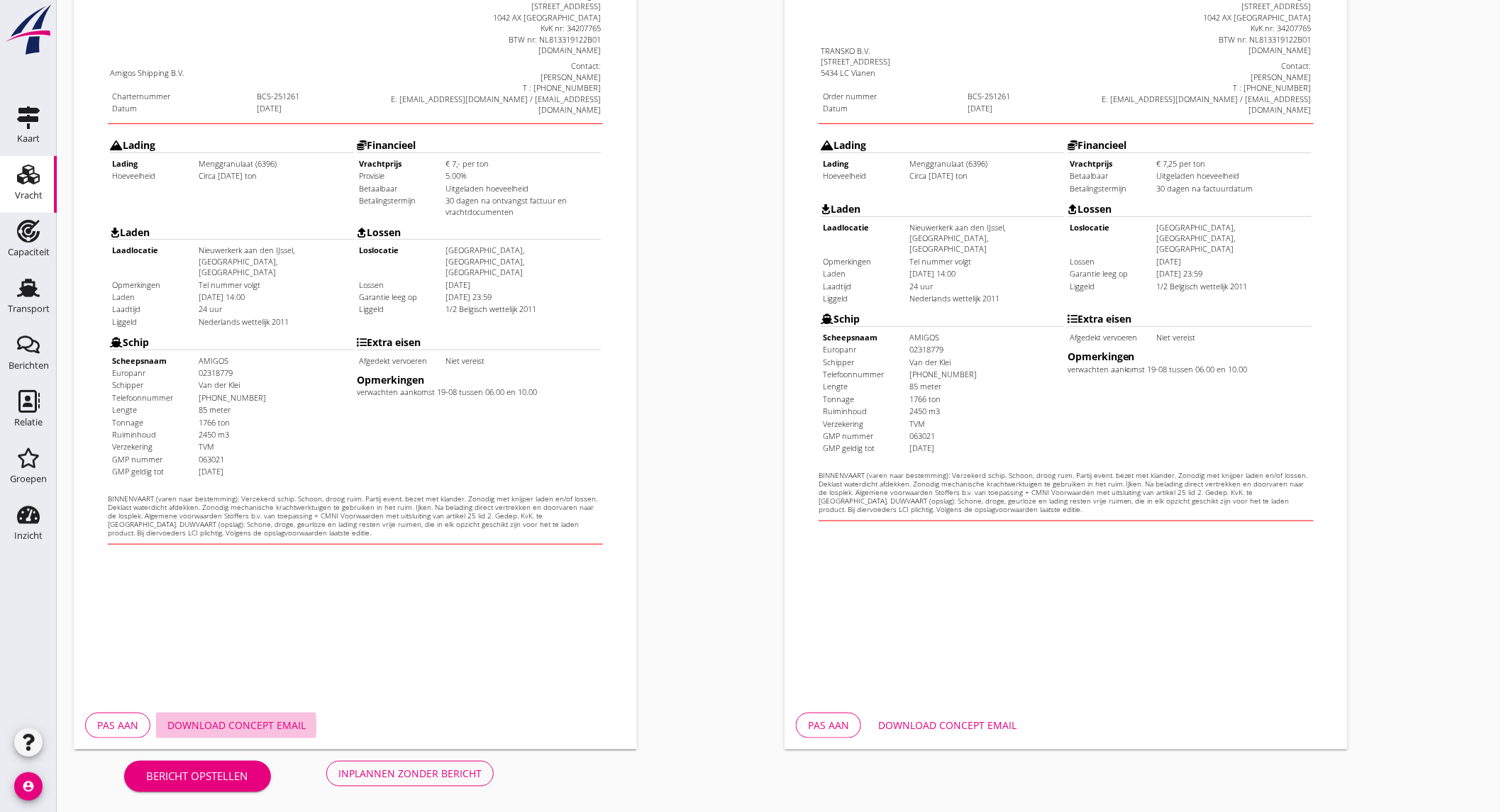
click at [235, 721] on div "Download concept email" at bounding box center [237, 725] width 138 height 15
click at [905, 728] on div "Download concept email" at bounding box center [947, 725] width 138 height 15
click at [386, 771] on div "Inplannen zonder bericht" at bounding box center [409, 773] width 143 height 15
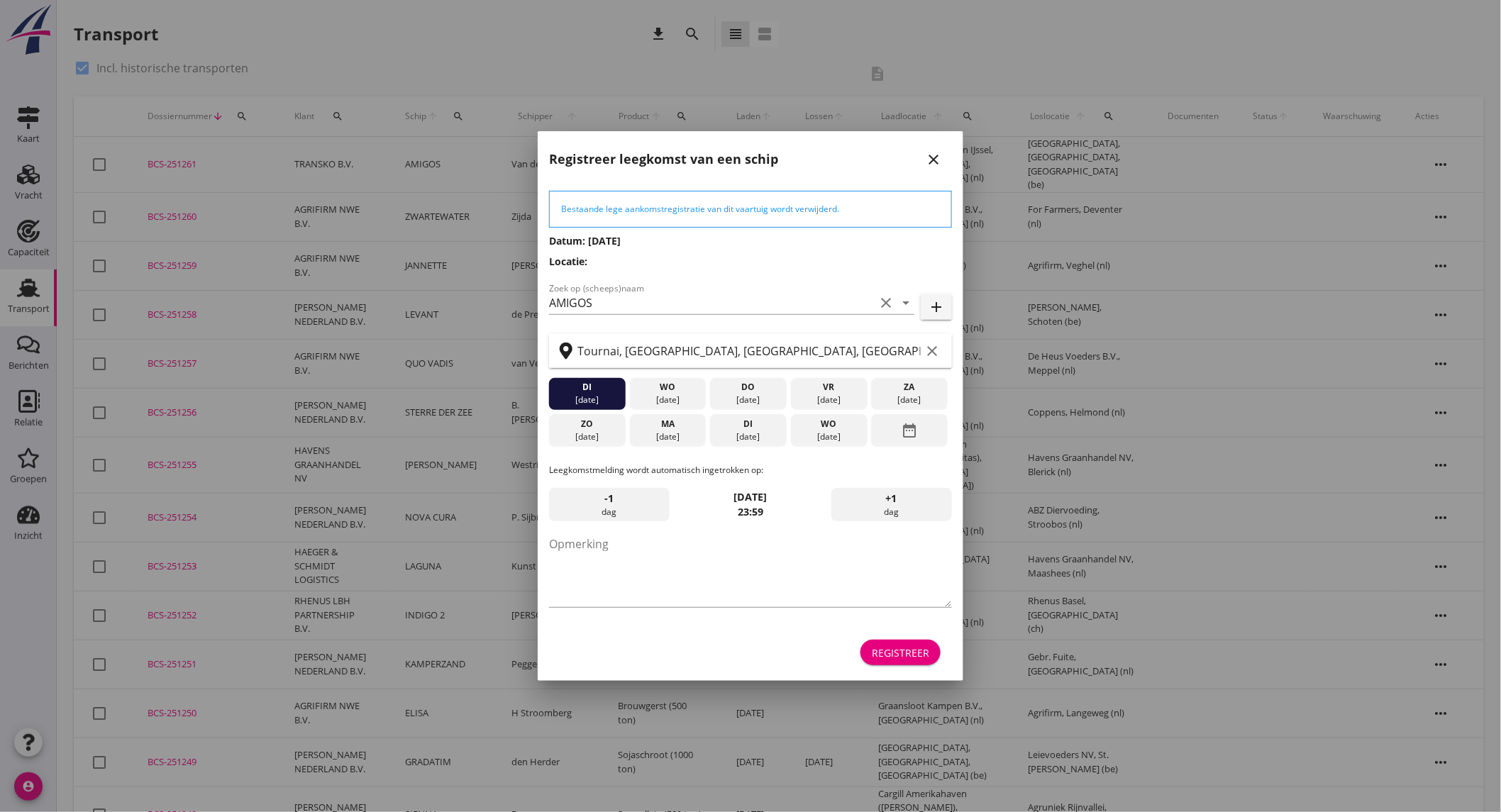
click at [927, 648] on div "Registreer" at bounding box center [901, 652] width 58 height 15
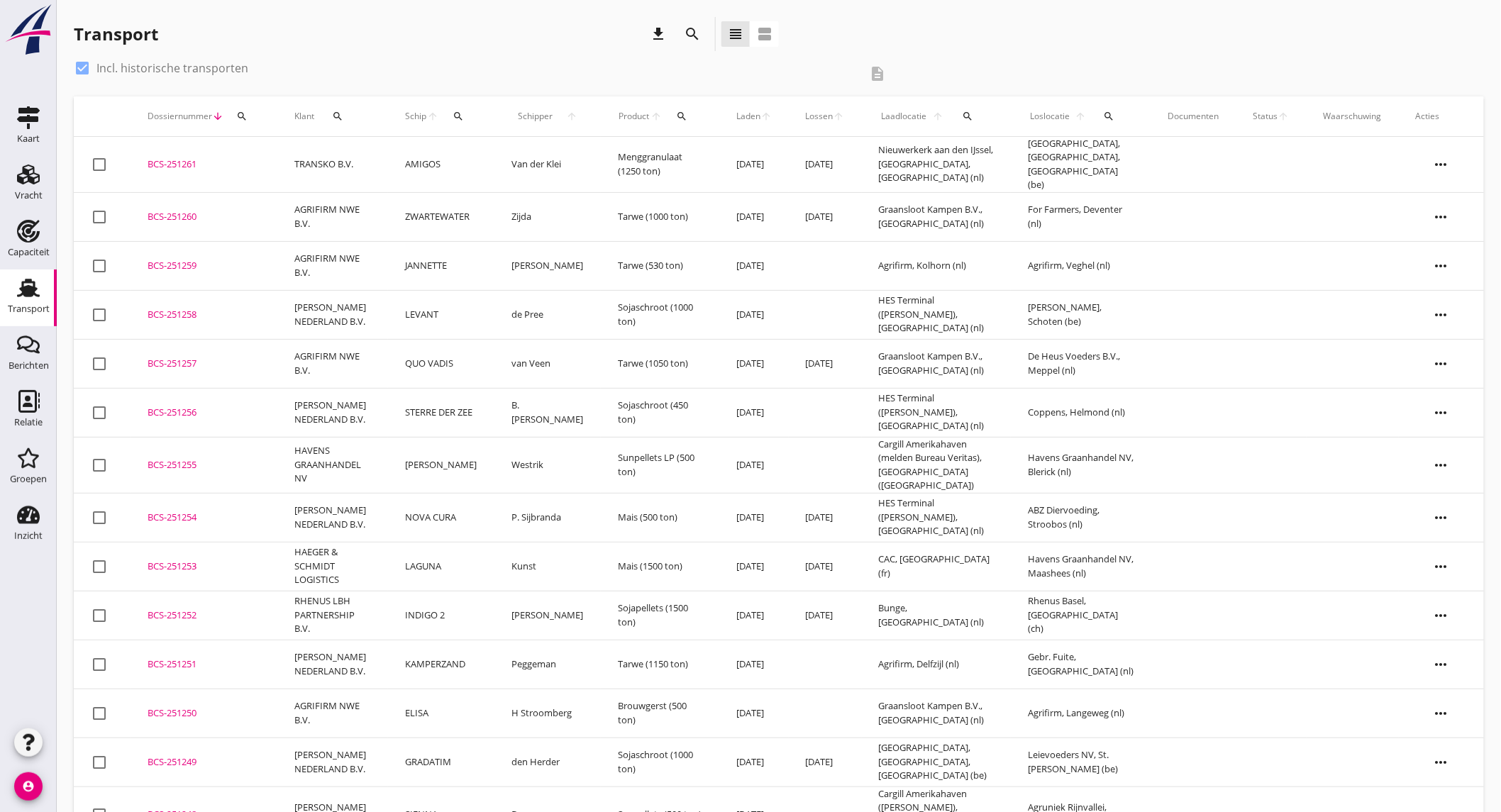
click at [344, 163] on td "TRANSKO B.V." at bounding box center [332, 165] width 111 height 56
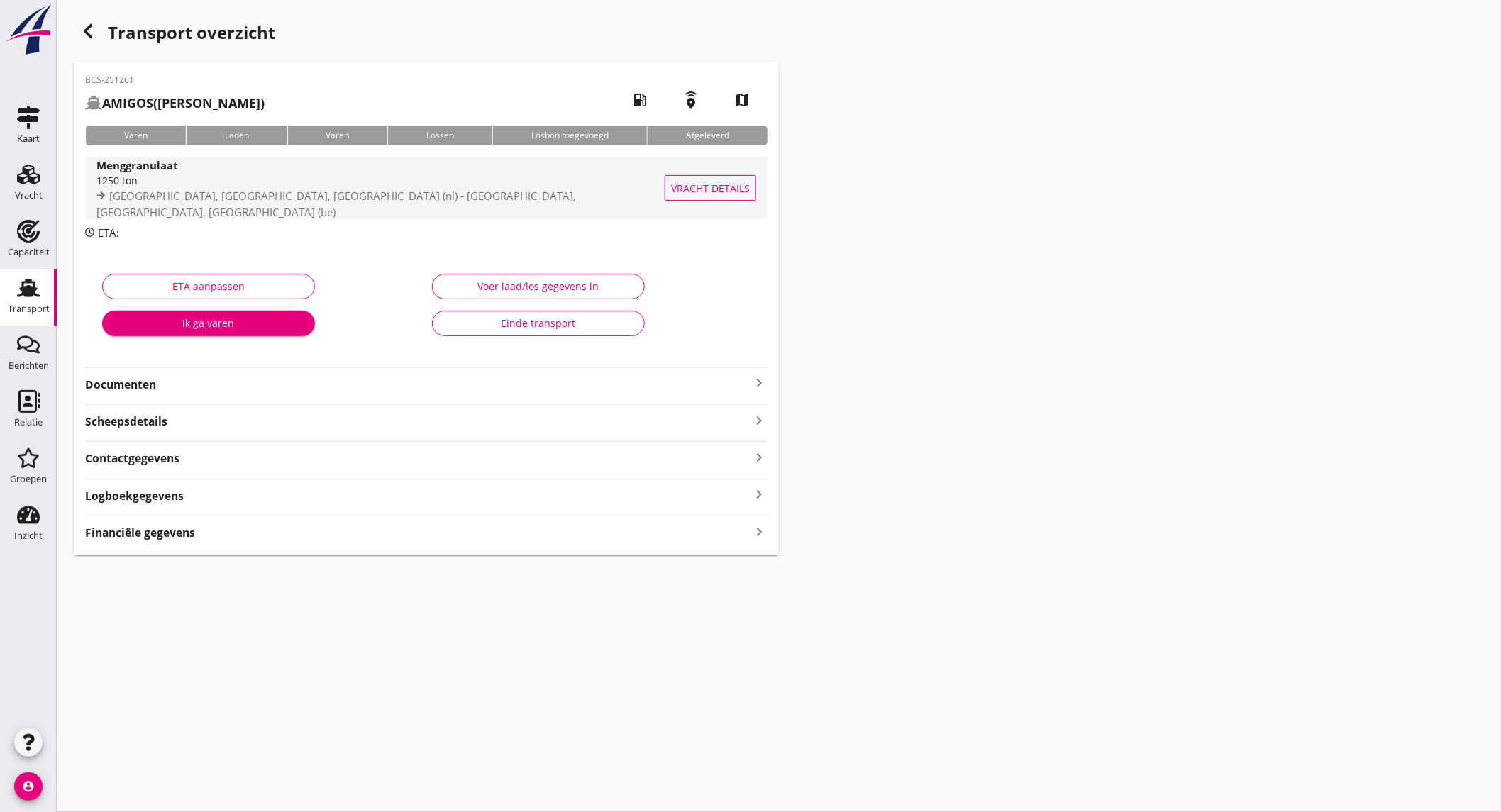
click at [360, 181] on div "1250 ton" at bounding box center [388, 181] width 585 height 15
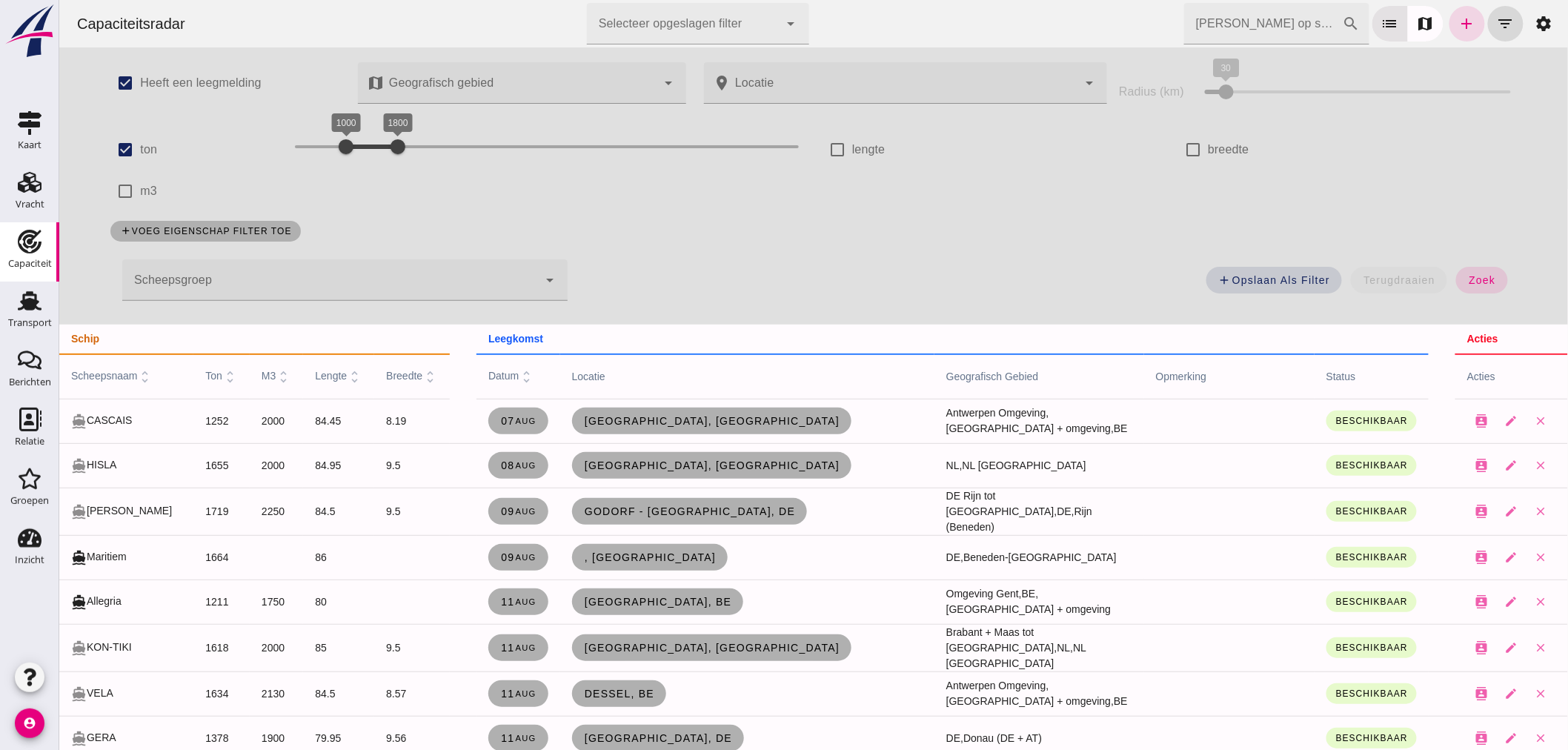
scroll to position [1647, 0]
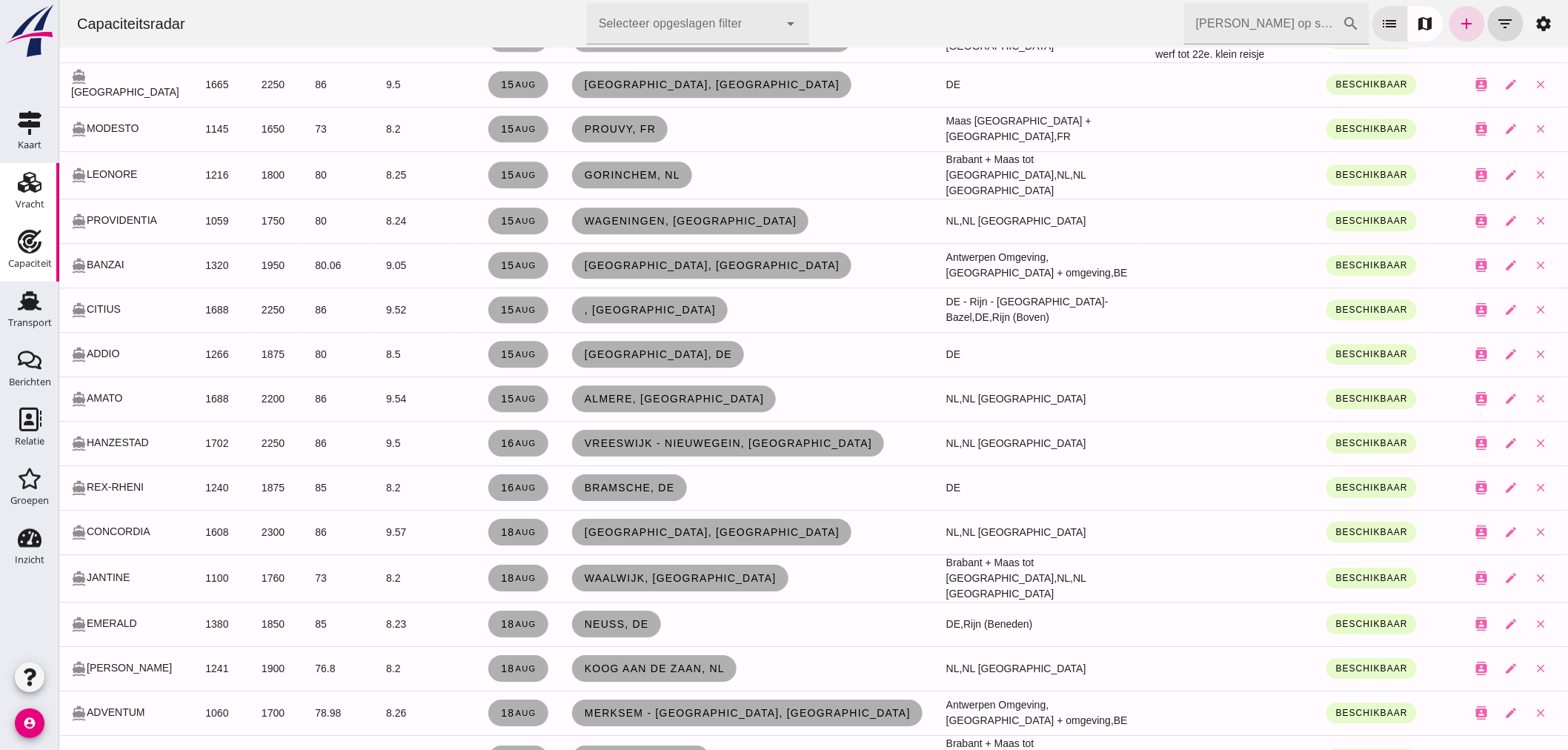
click at [41, 200] on div "Vracht" at bounding box center [30, 204] width 29 height 9
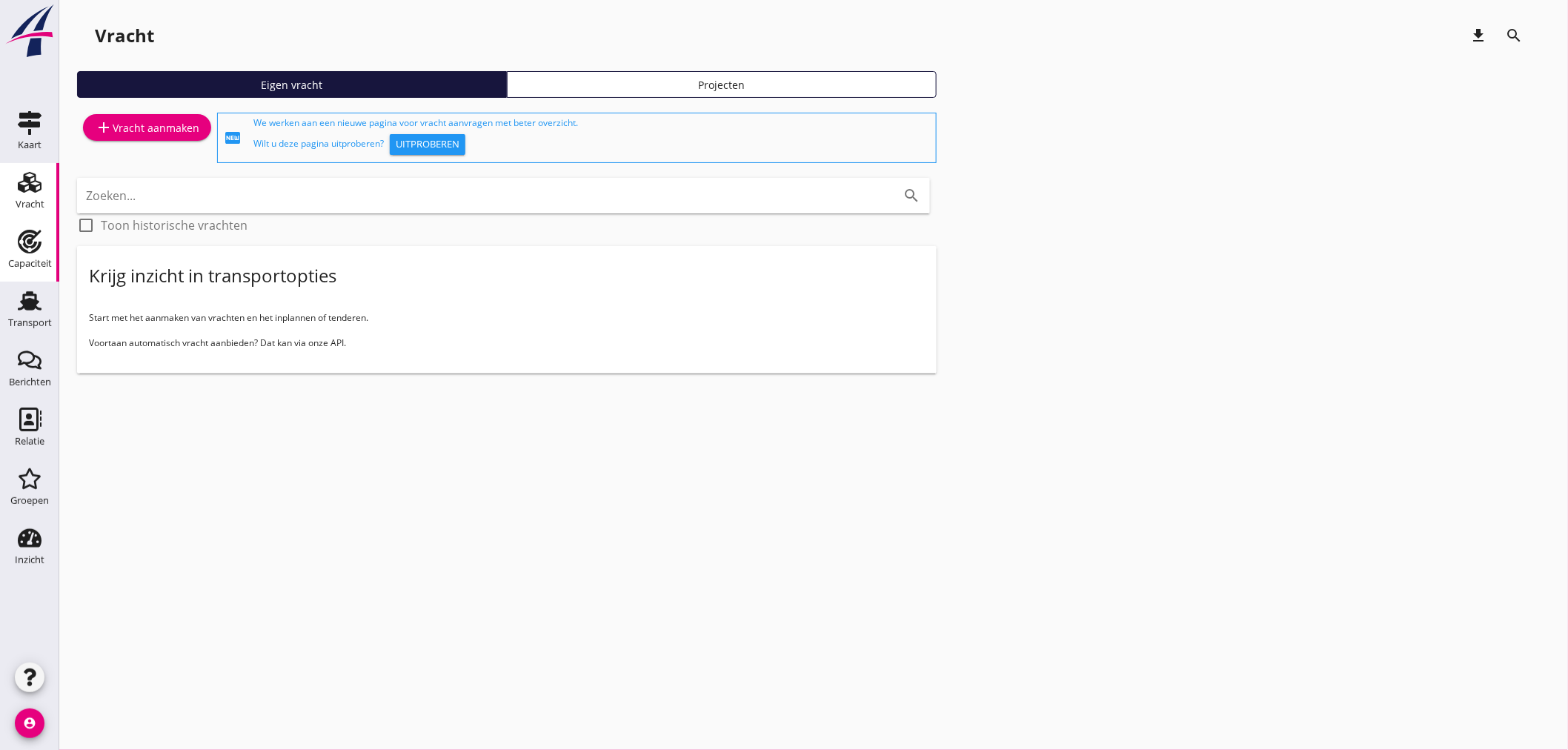
click at [33, 251] on use at bounding box center [29, 242] width 23 height 23
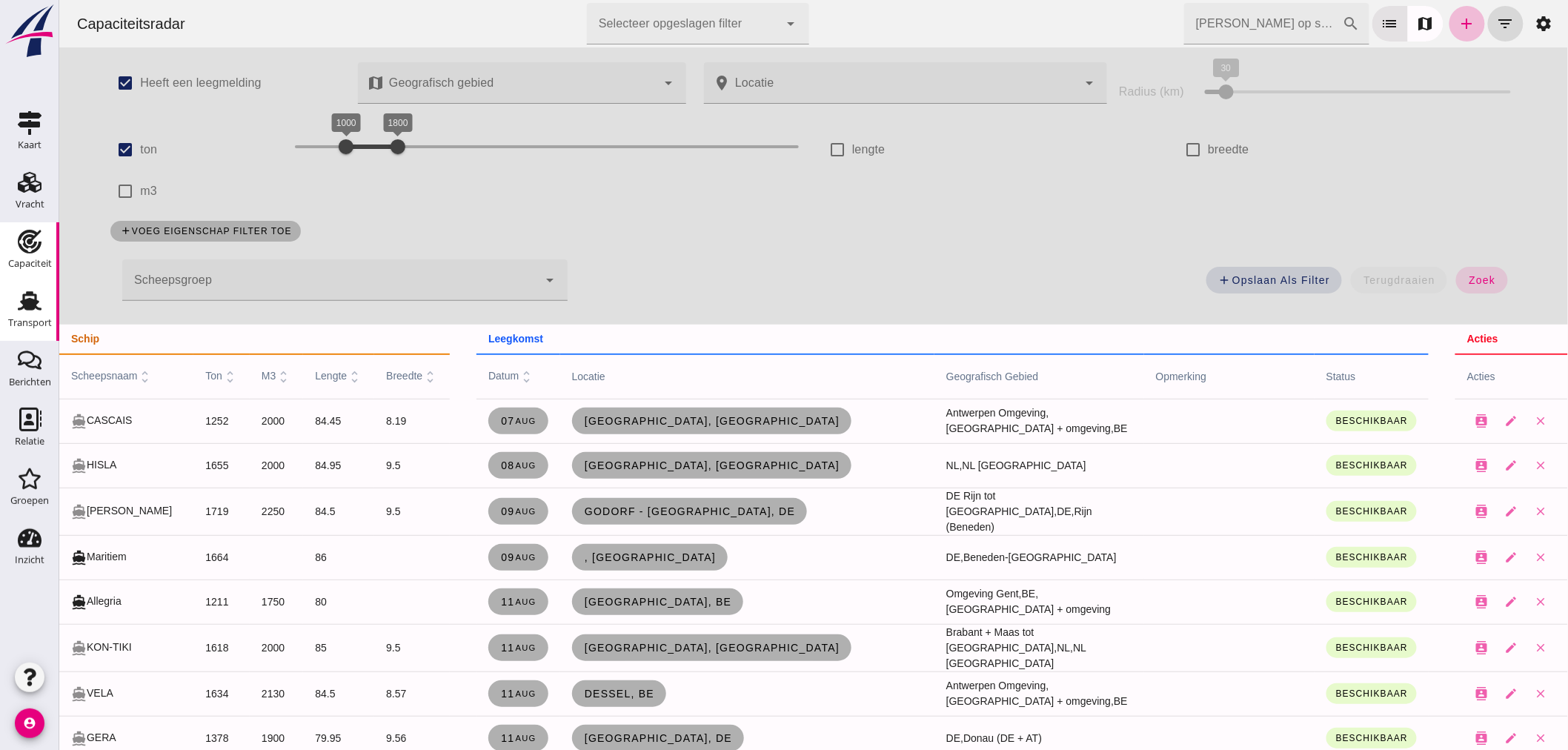
click at [12, 307] on div "Transport" at bounding box center [29, 301] width 35 height 23
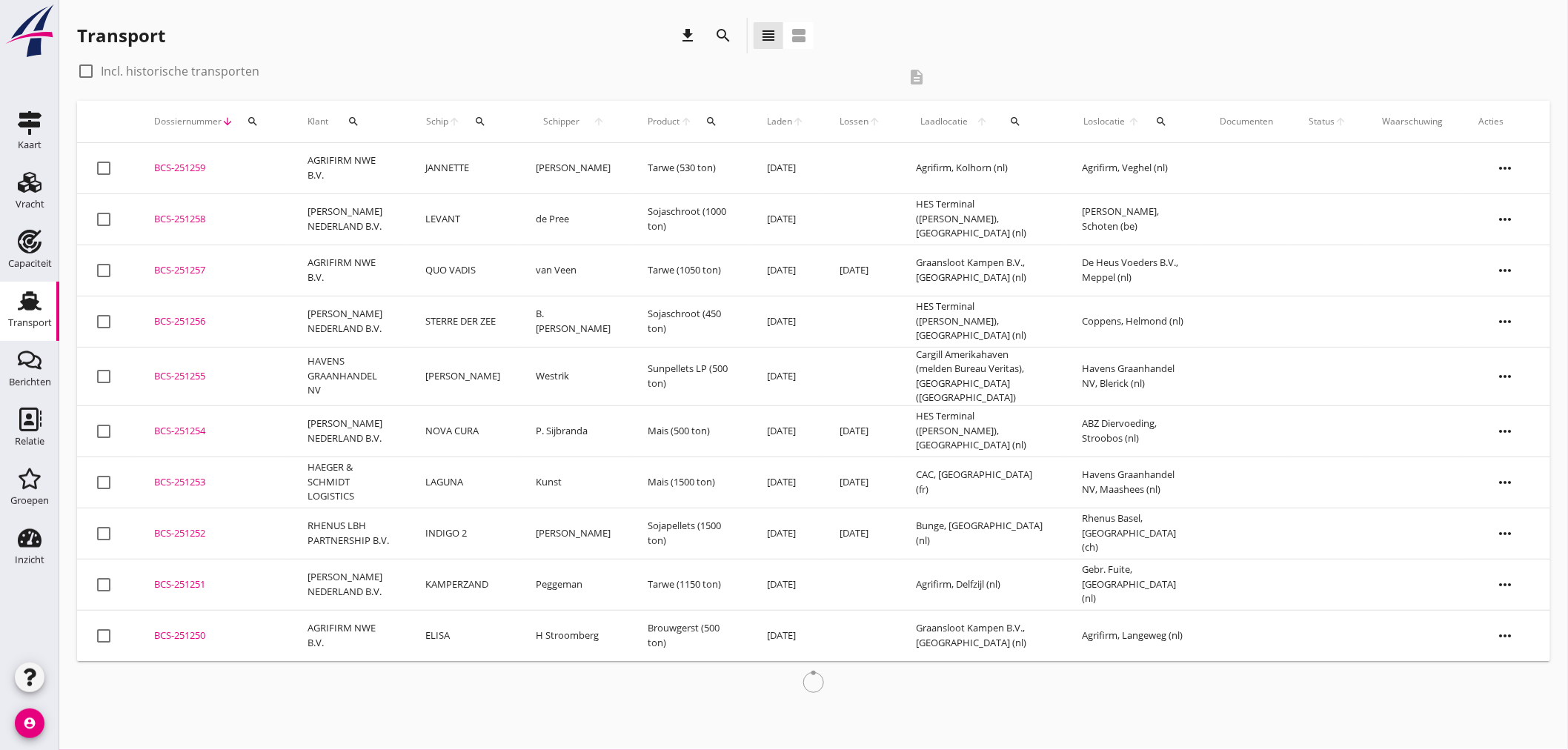
click at [706, 23] on div "search" at bounding box center [723, 35] width 35 height 35
click at [720, 27] on icon "search" at bounding box center [723, 35] width 18 height 18
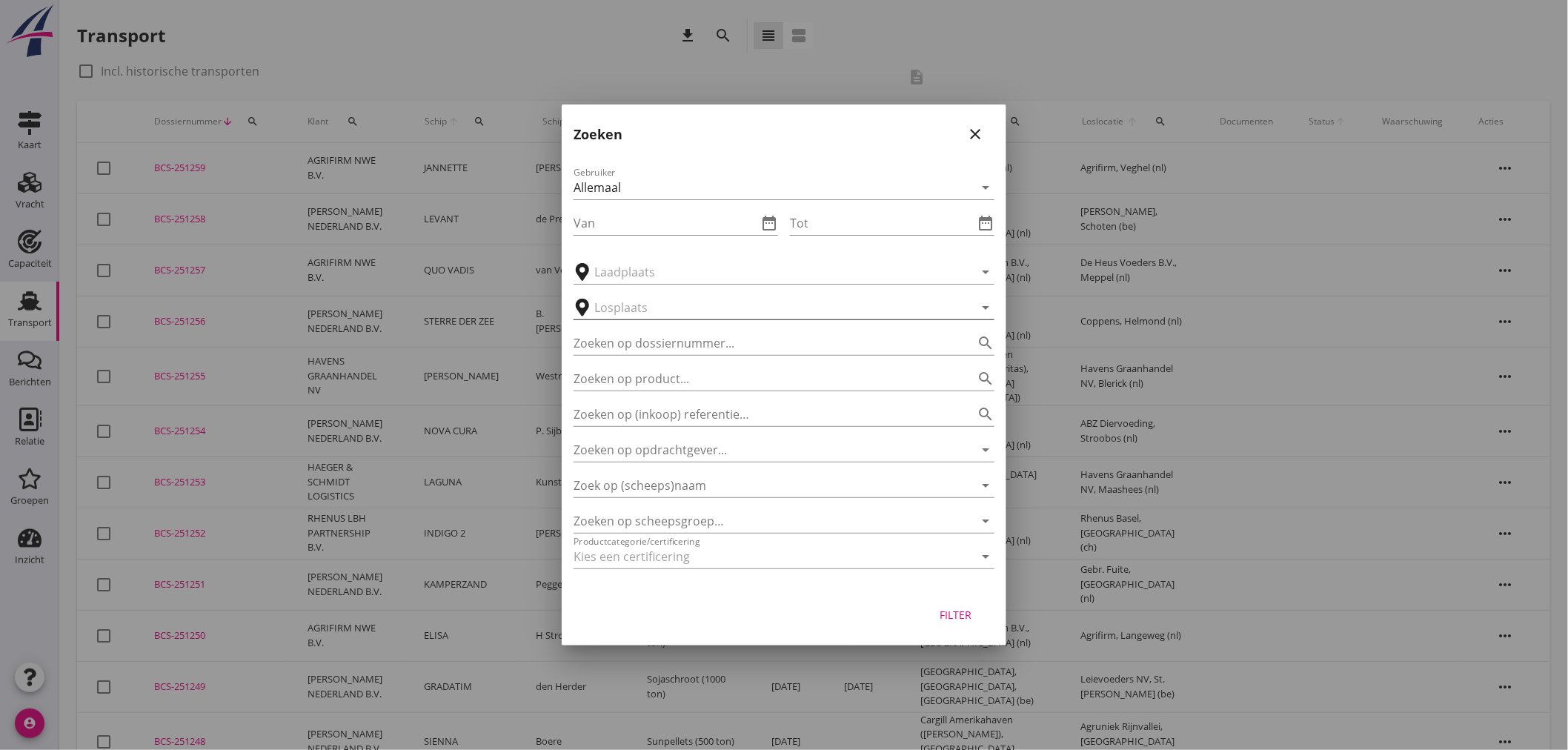
click at [667, 309] on input "text" at bounding box center [774, 308] width 359 height 23
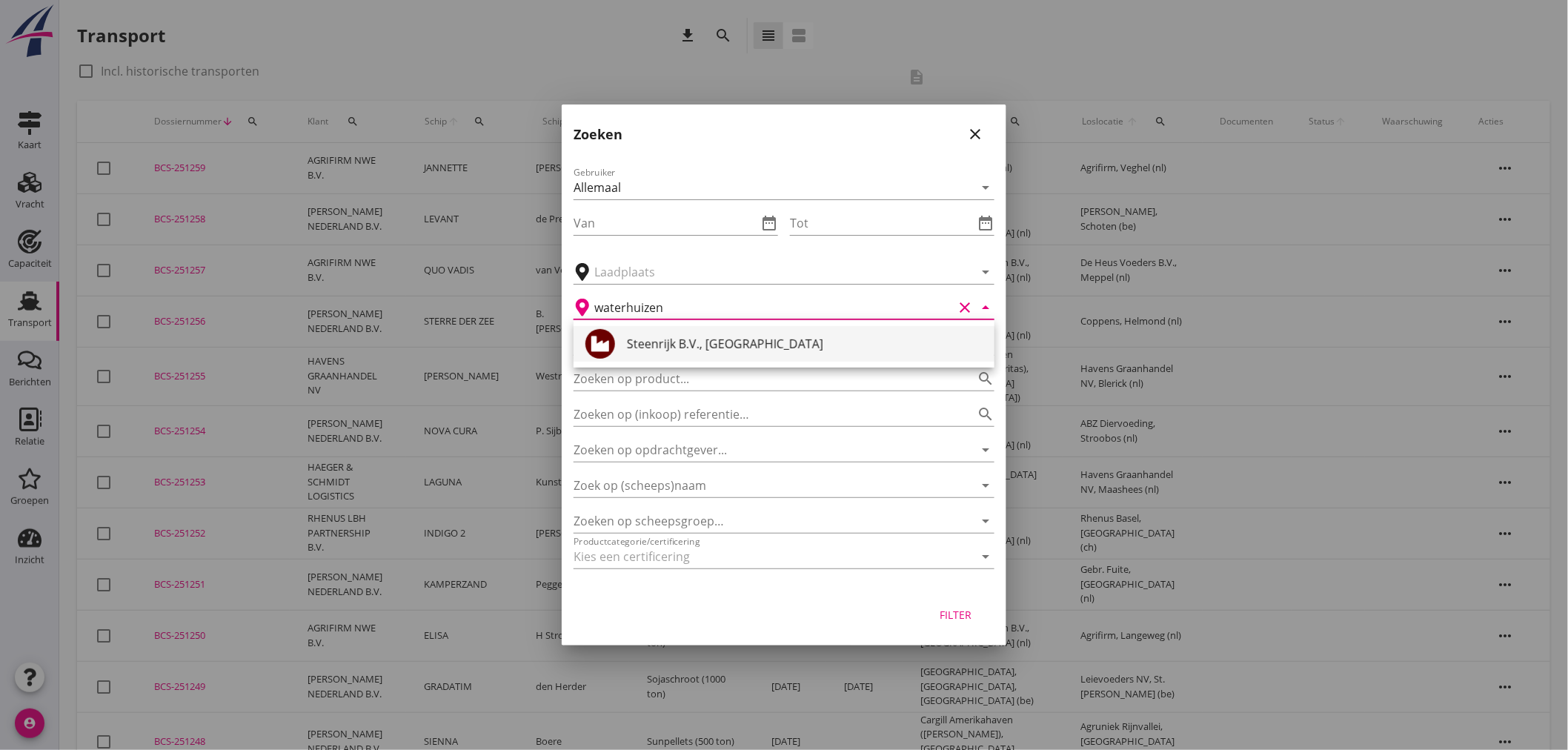
click at [680, 345] on div "Steenrijk B.V., [GEOGRAPHIC_DATA]" at bounding box center [804, 343] width 356 height 18
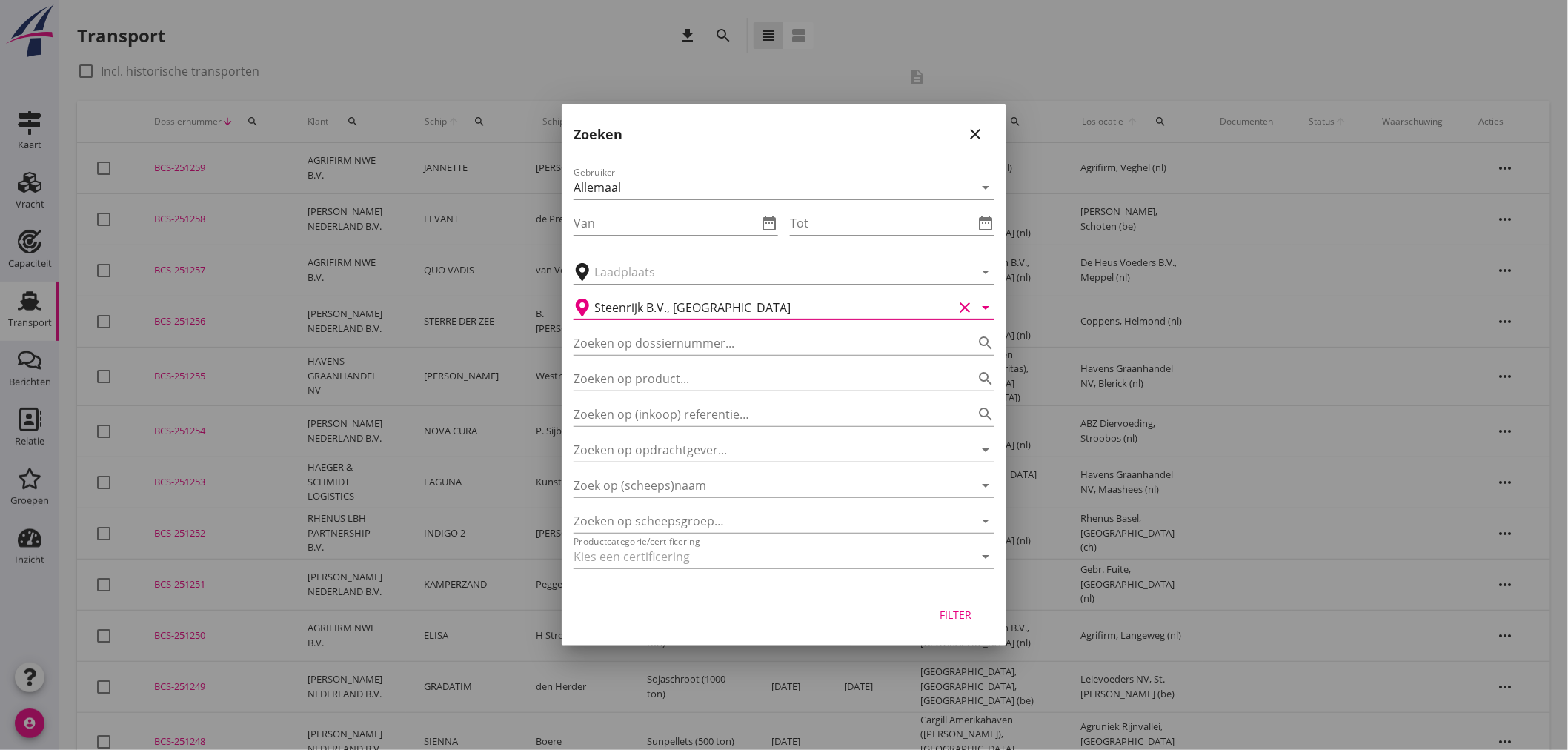
click at [942, 612] on div "Filter" at bounding box center [955, 615] width 41 height 16
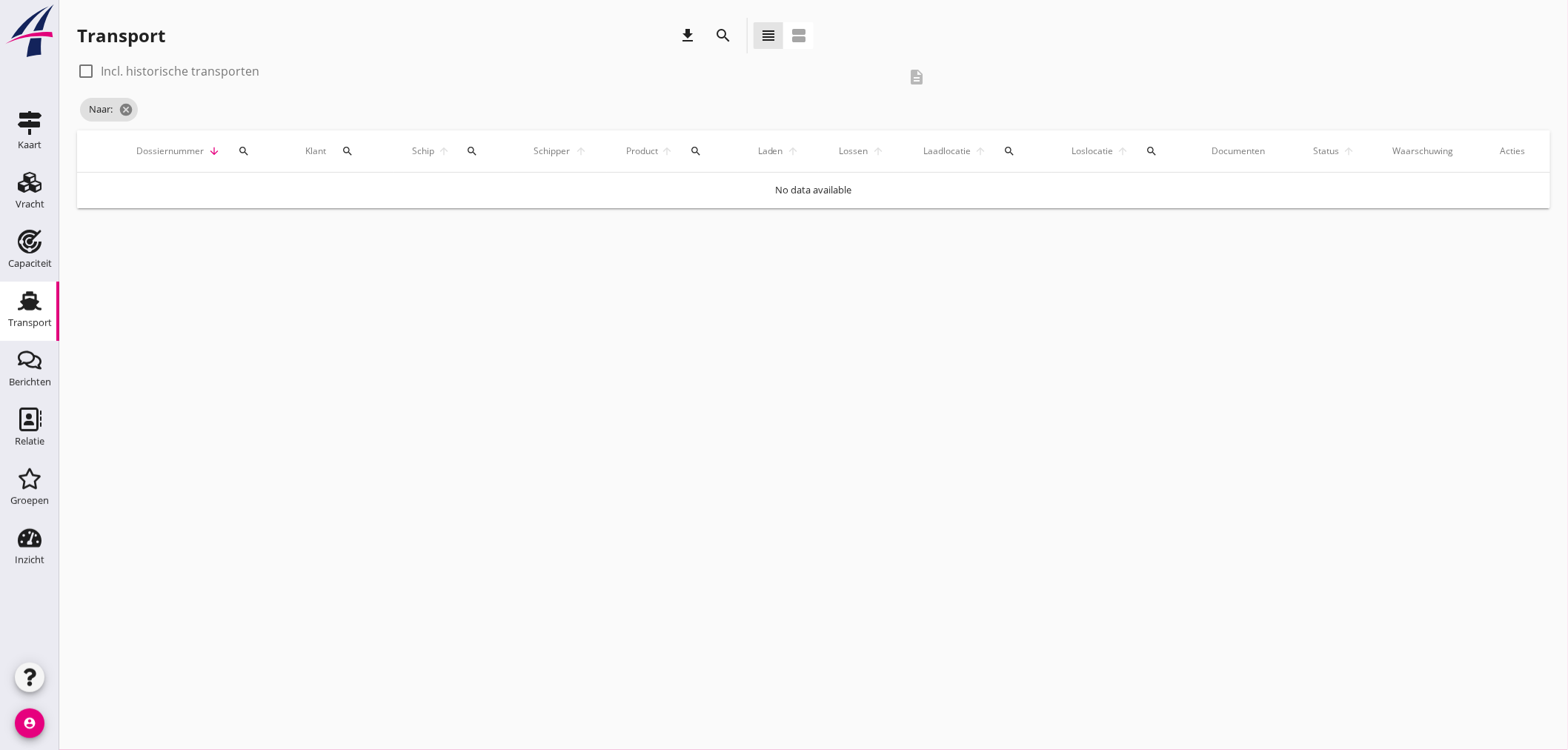
type input "Steenrijk B.V."
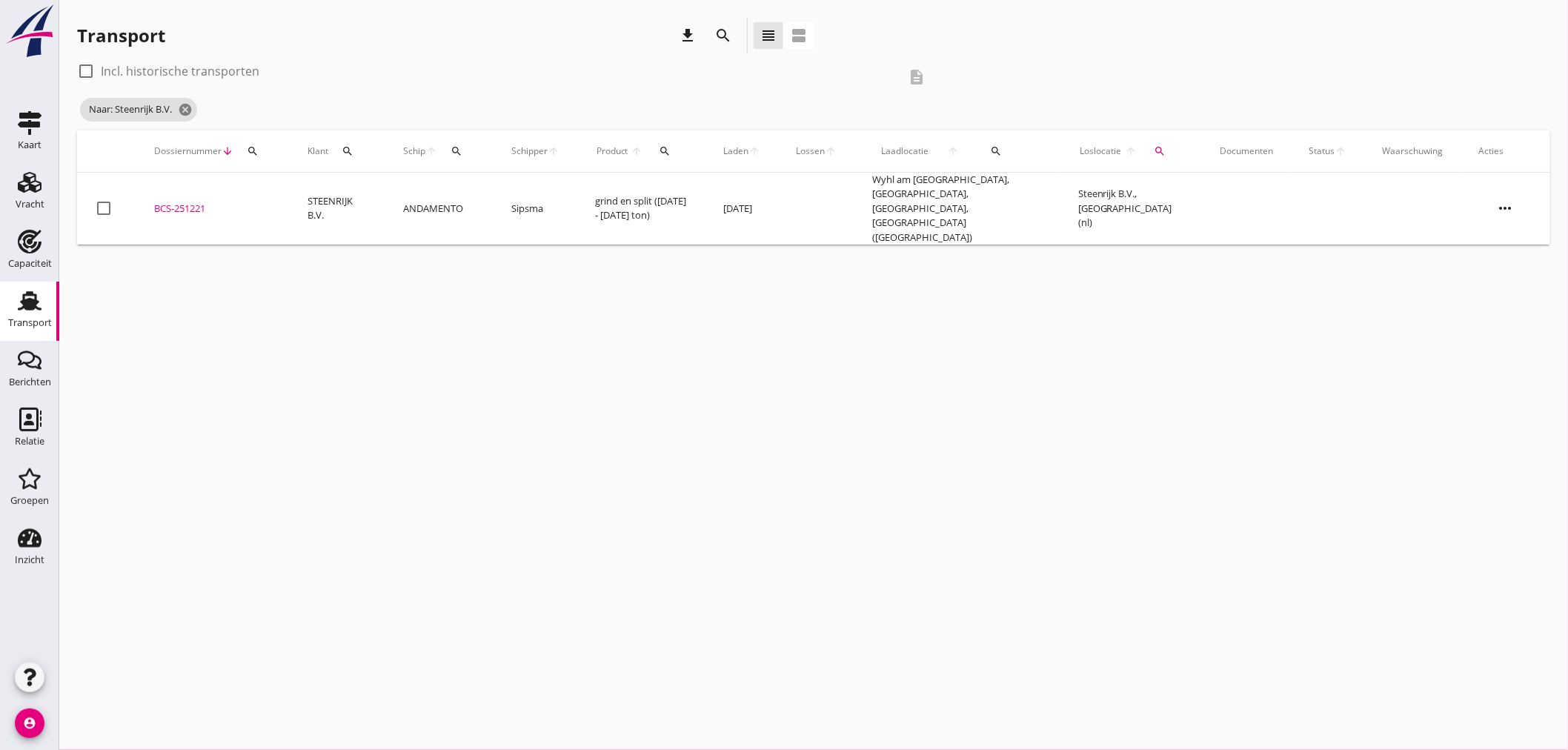
click at [173, 67] on label "Incl. historische transporten" at bounding box center [179, 71] width 158 height 15
checkbox input "true"
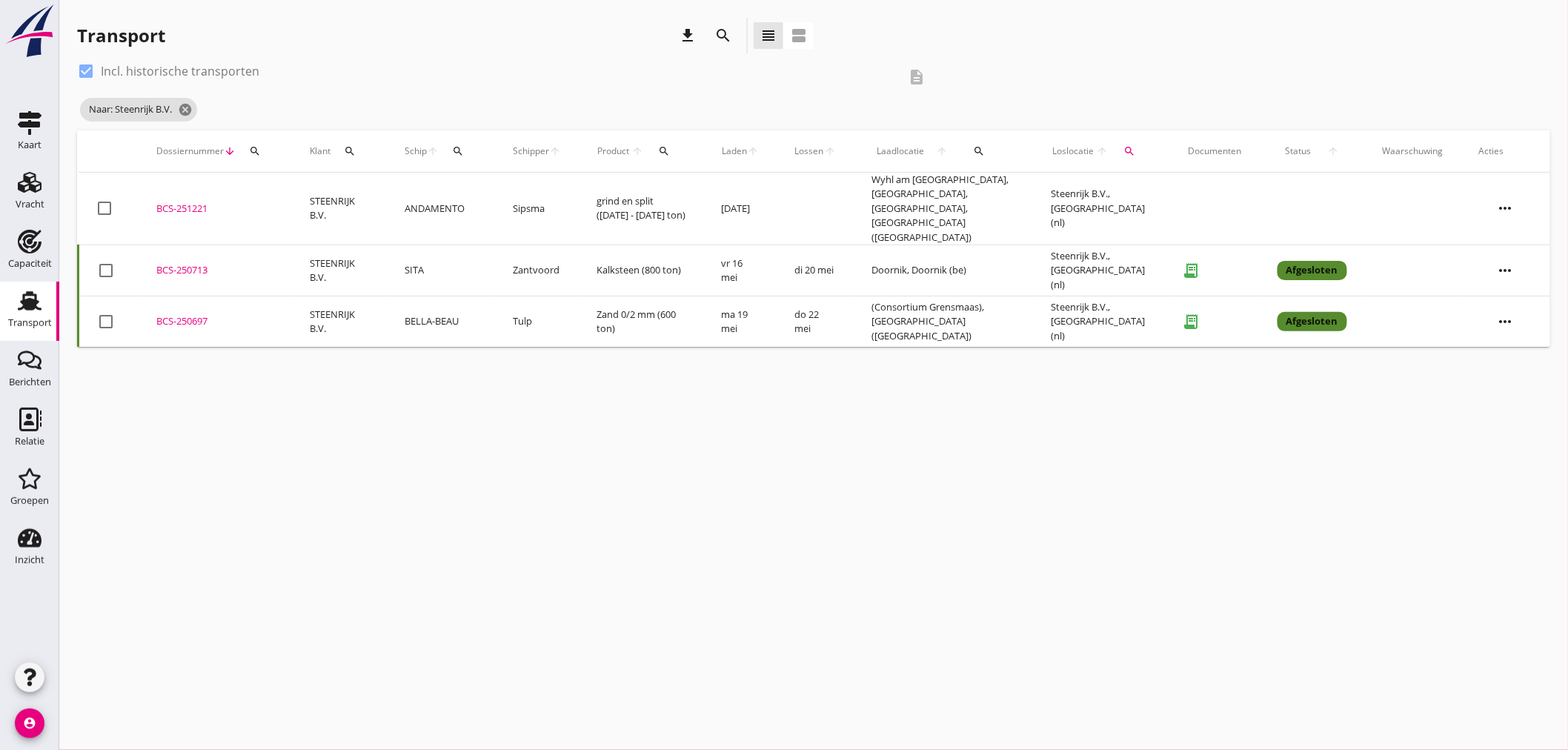
click at [936, 245] on td "Doornik, Doornik (be)" at bounding box center [943, 270] width 179 height 51
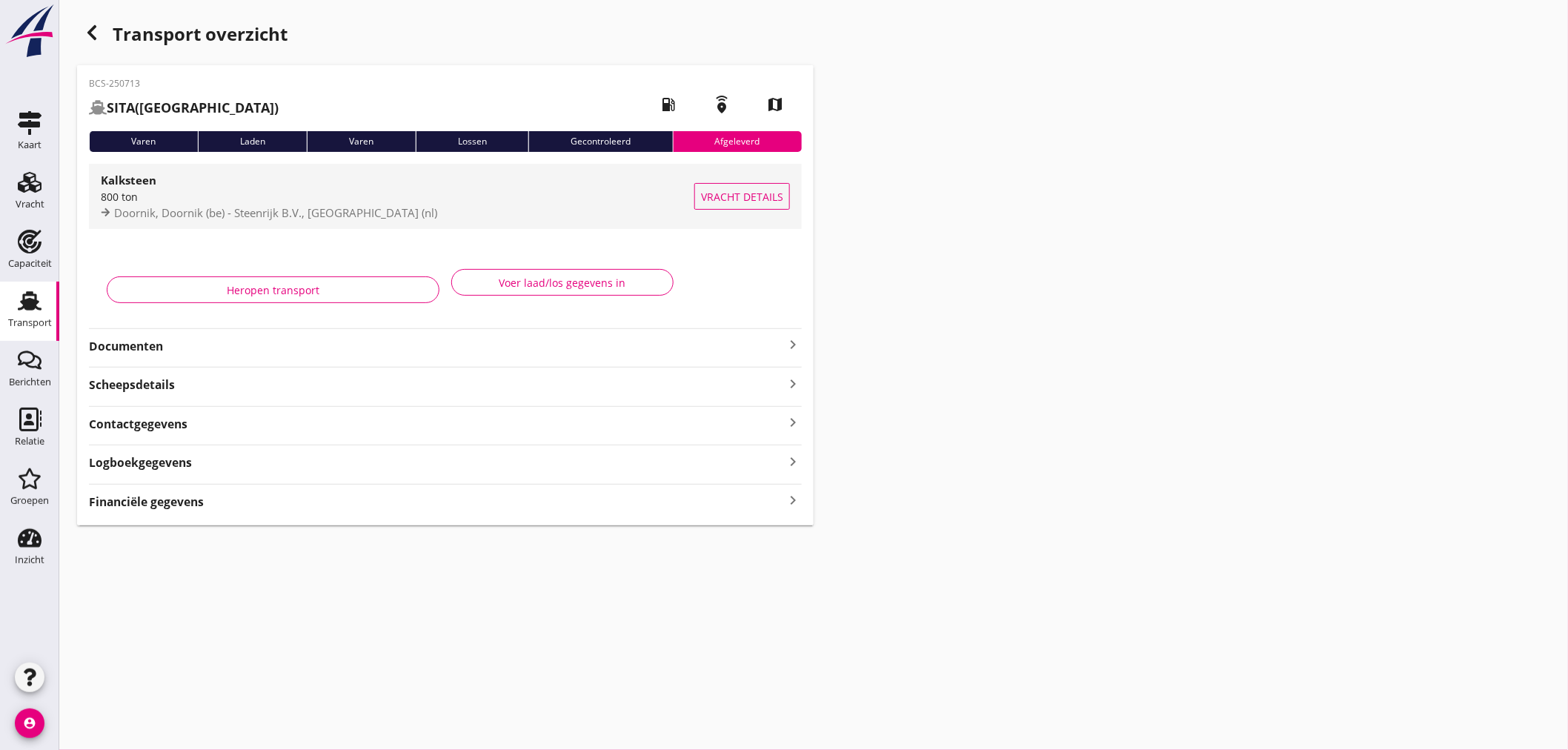
click at [238, 202] on div "800 ton" at bounding box center [397, 196] width 594 height 16
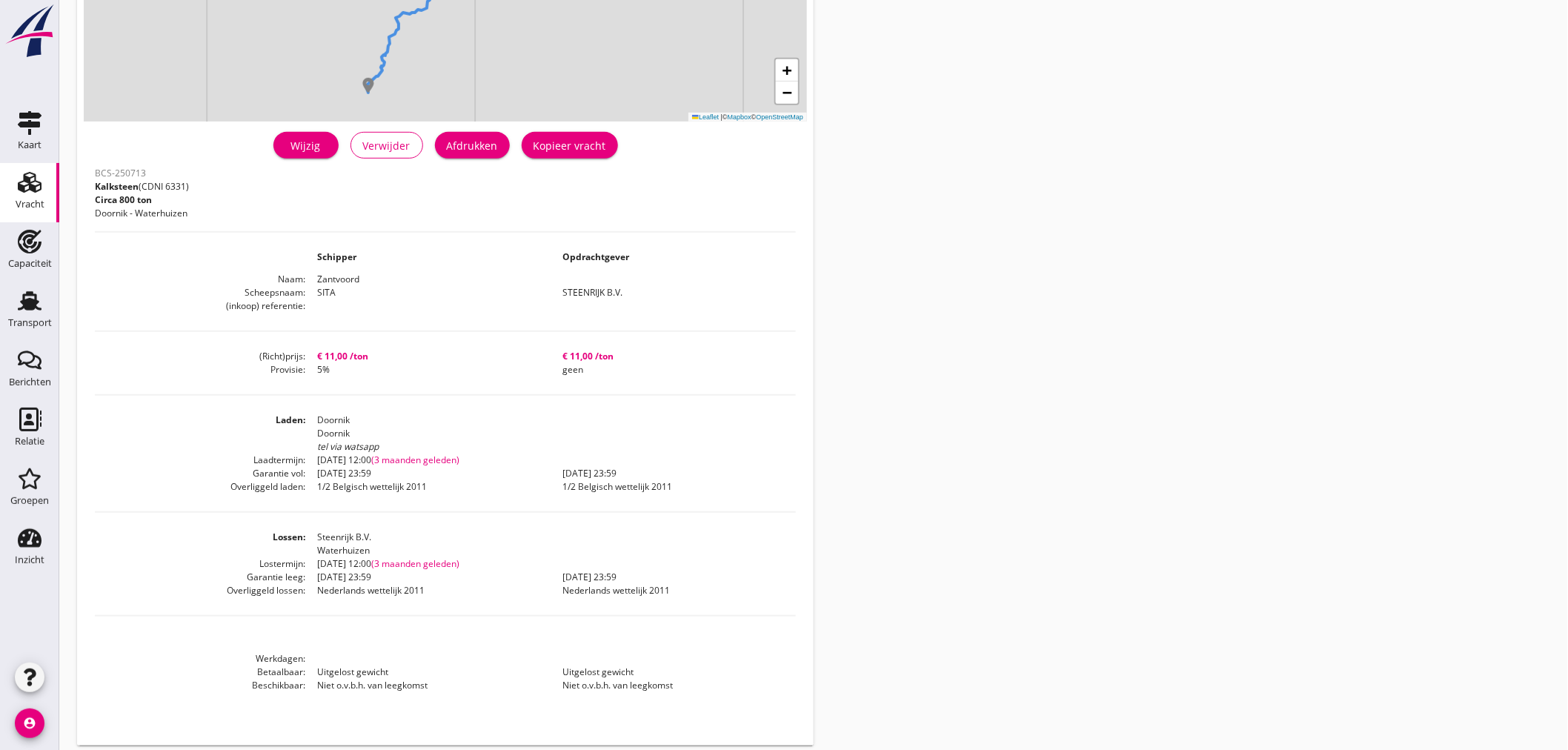
scroll to position [260, 0]
